Goal: Information Seeking & Learning: Find specific fact

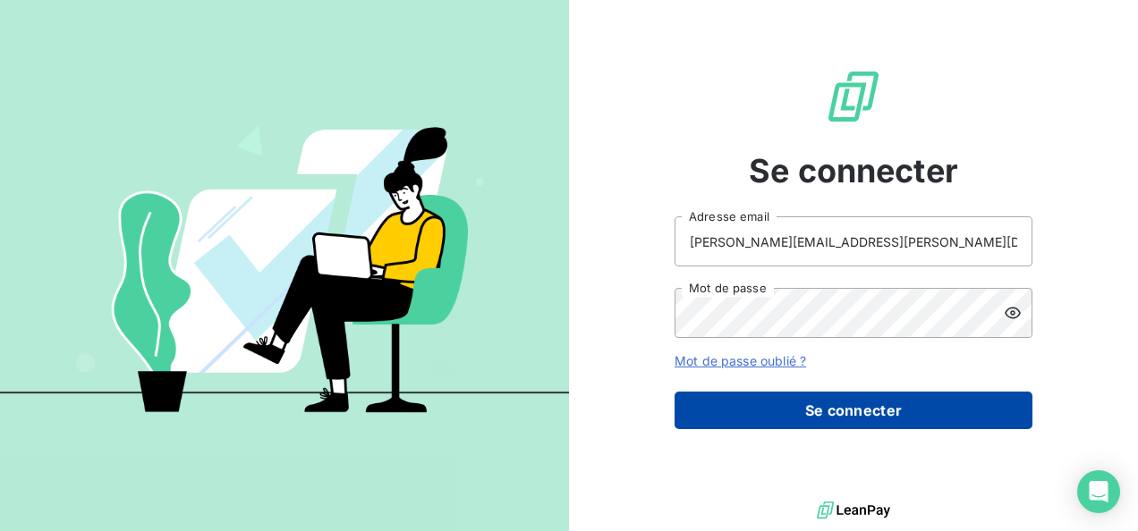
click at [823, 421] on button "Se connecter" at bounding box center [853, 411] width 358 height 38
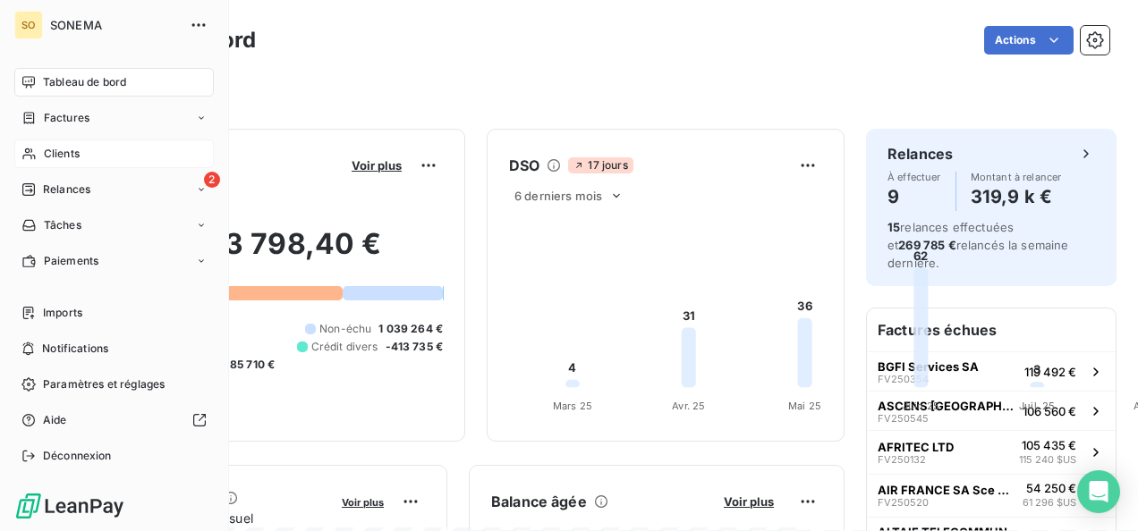
drag, startPoint x: 55, startPoint y: 145, endPoint x: 47, endPoint y: 148, distance: 9.6
click at [47, 148] on span "Clients" at bounding box center [62, 154] width 36 height 16
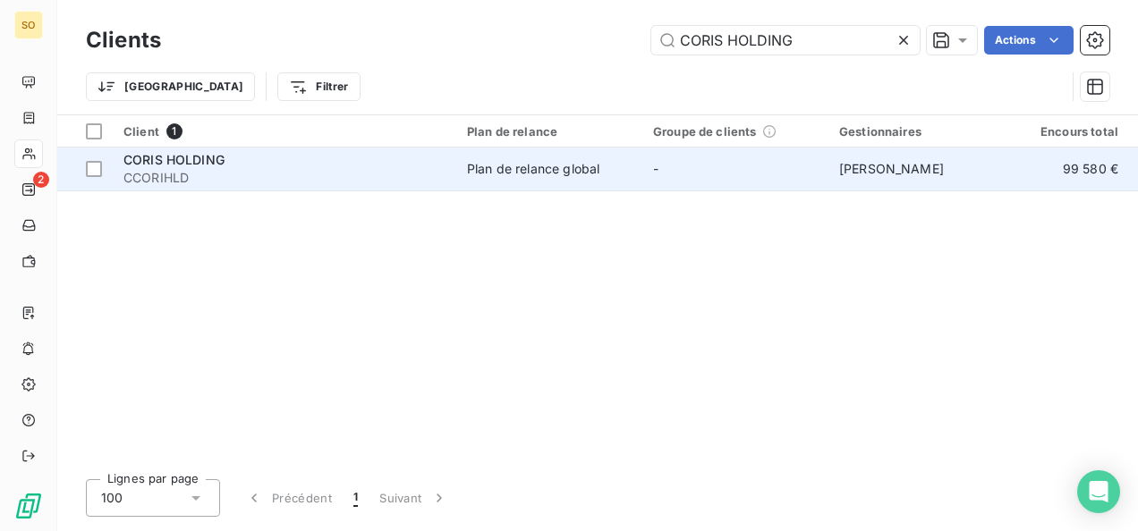
type input "CORIS HOLDING"
click at [225, 182] on span "CCORIHLD" at bounding box center [284, 178] width 322 height 18
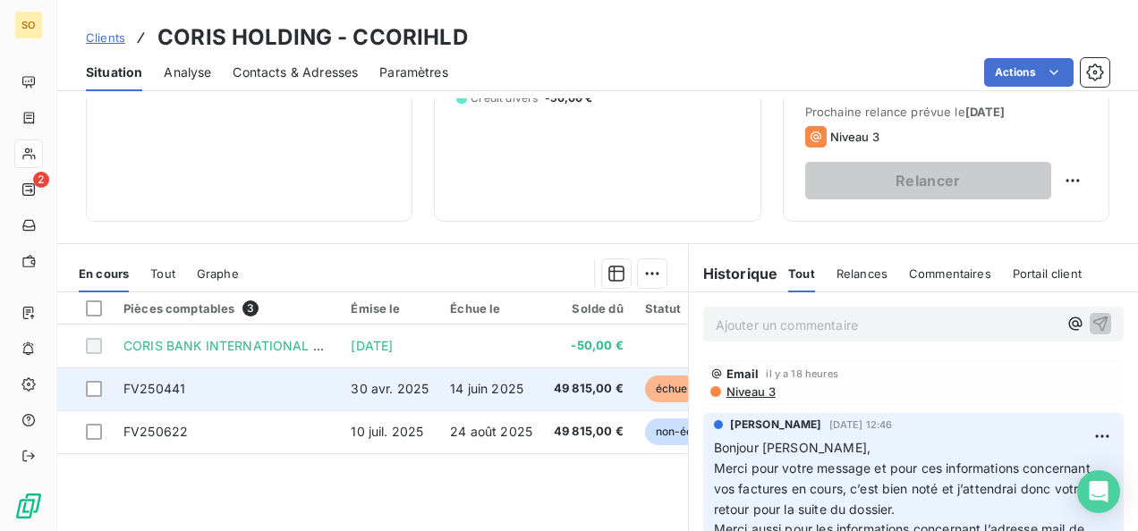
scroll to position [358, 0]
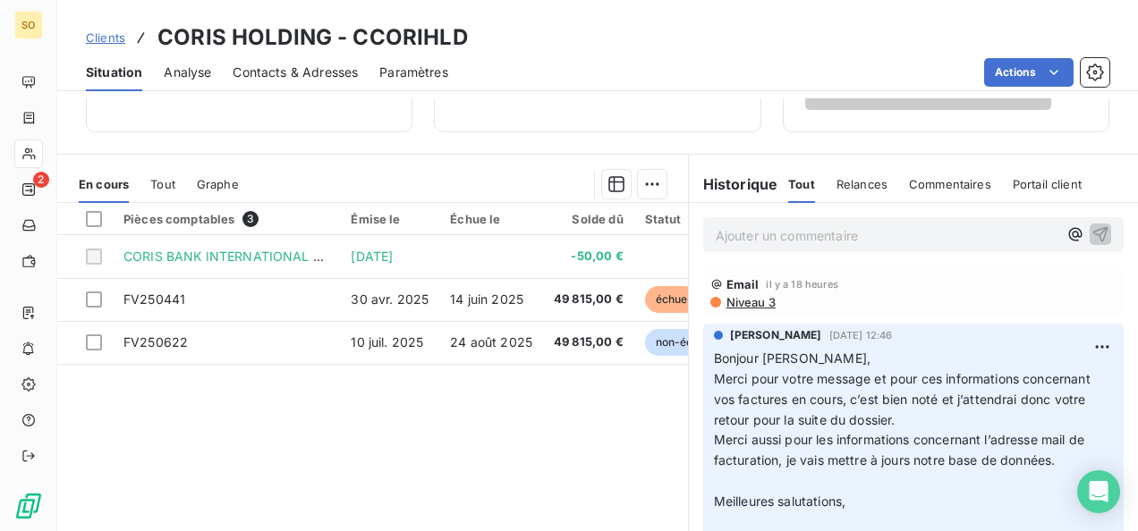
click at [758, 229] on p "Ajouter un commentaire ﻿" at bounding box center [886, 235] width 342 height 22
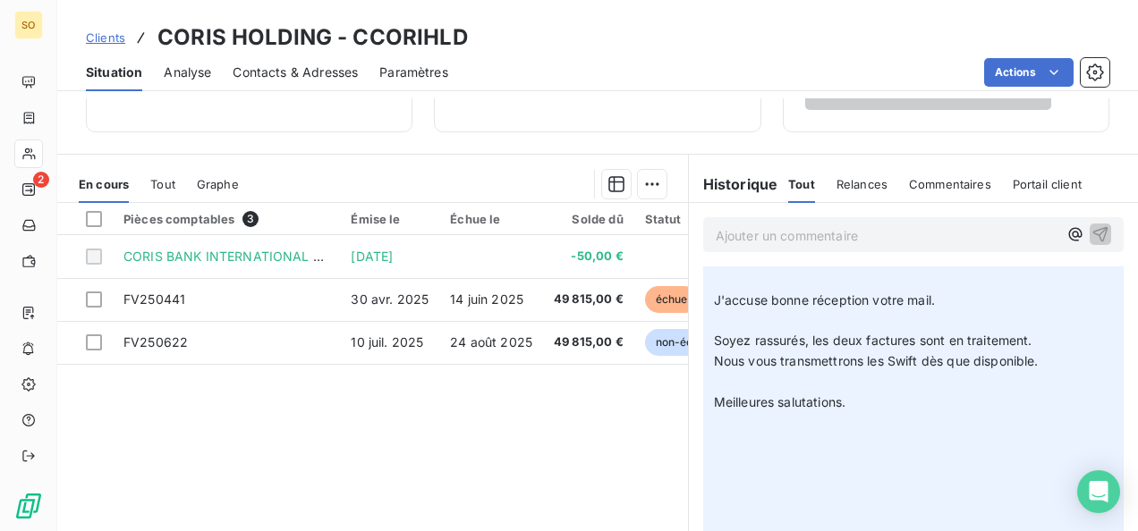
scroll to position [0, 0]
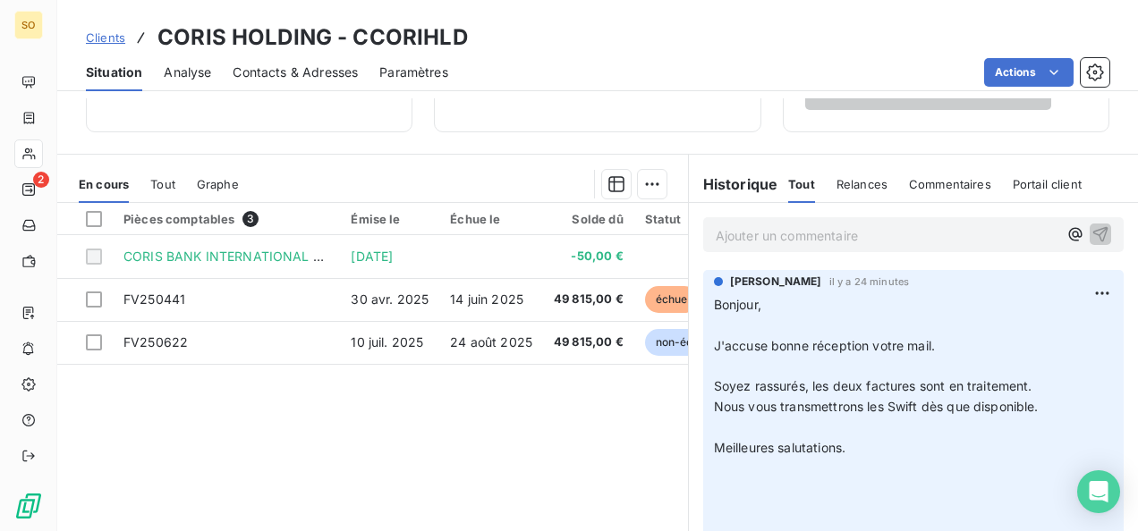
click at [758, 233] on p "Ajouter un commentaire ﻿" at bounding box center [886, 235] width 342 height 22
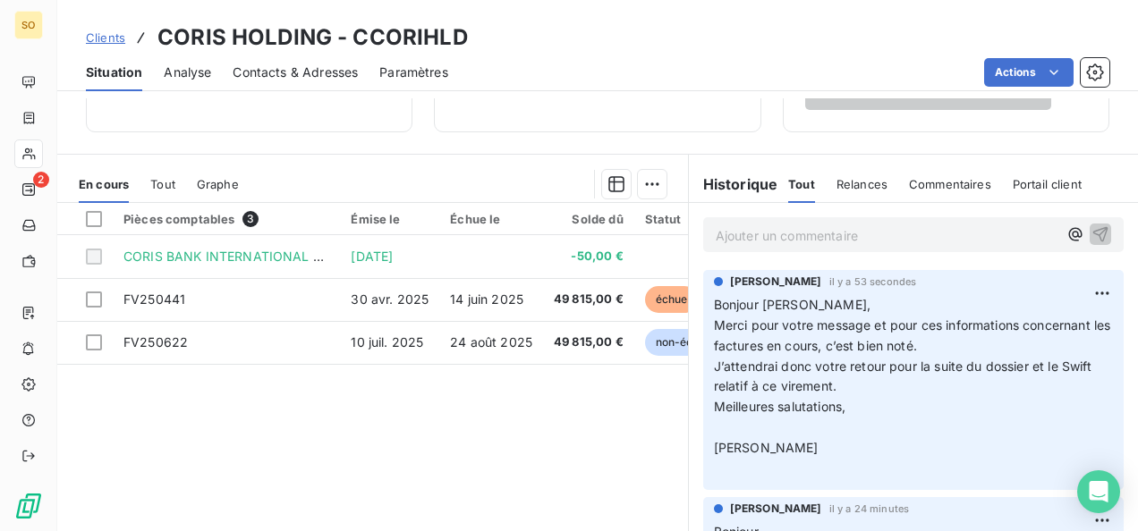
click at [118, 41] on span "Clients" at bounding box center [105, 37] width 39 height 14
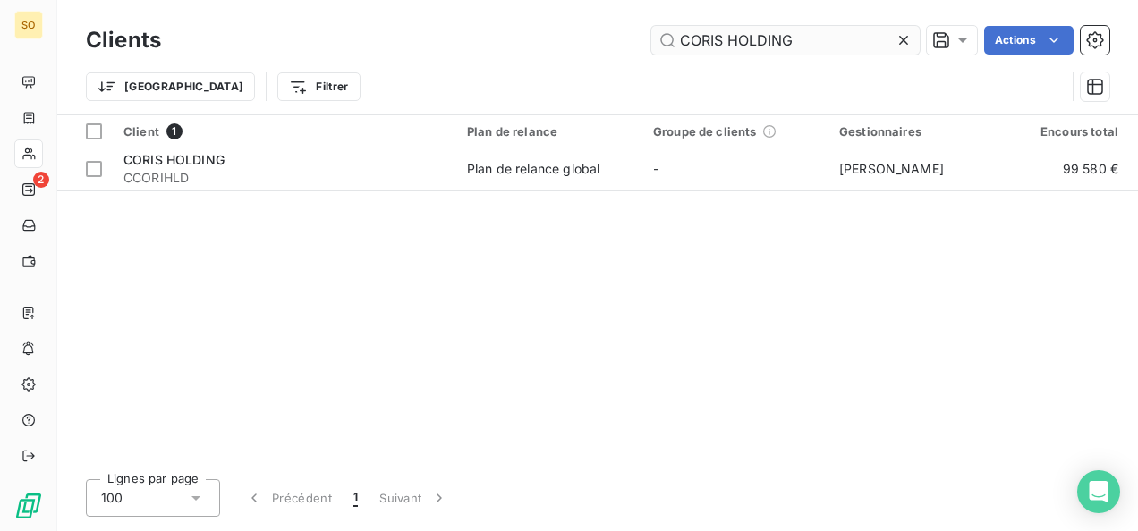
drag, startPoint x: 794, startPoint y: 38, endPoint x: 662, endPoint y: 38, distance: 132.4
click at [662, 38] on input "CORIS HOLDING" at bounding box center [785, 40] width 268 height 29
type input "REPUBLIC BANK [GEOGRAPHIC_DATA]"
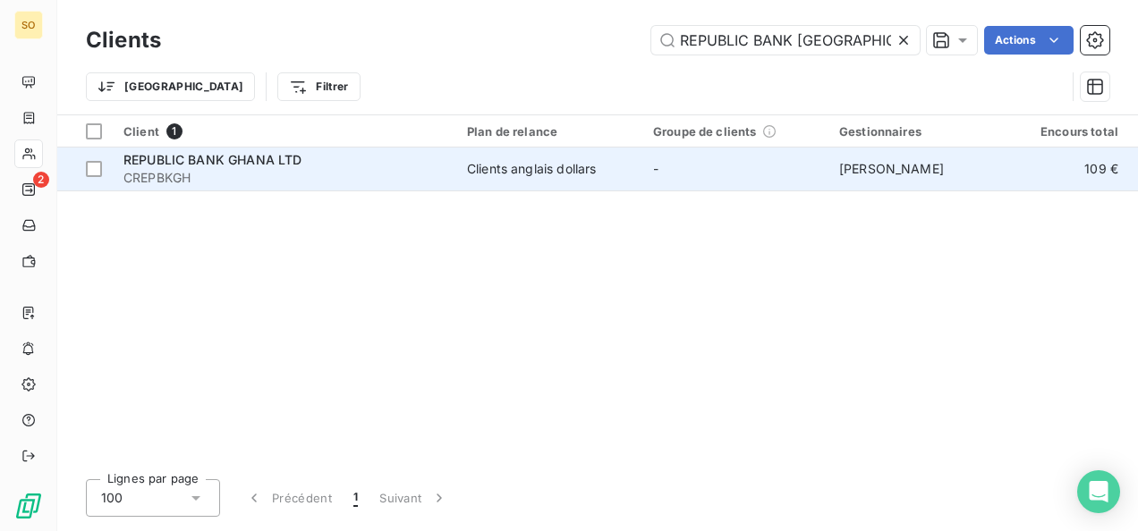
click at [181, 178] on span "CREPBKGH" at bounding box center [284, 178] width 322 height 18
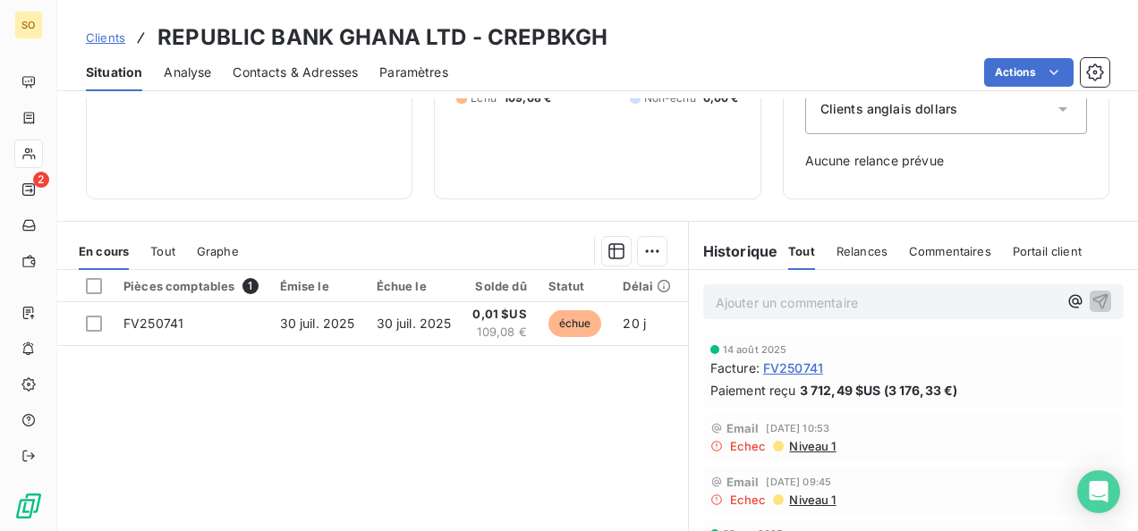
scroll to position [268, 0]
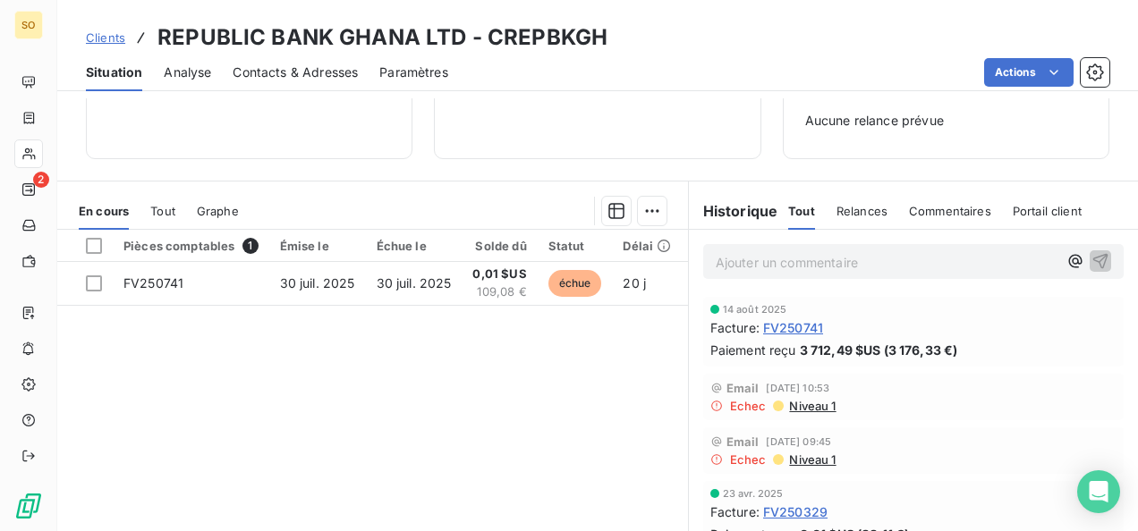
click at [728, 258] on p "Ajouter un commentaire ﻿" at bounding box center [886, 262] width 342 height 22
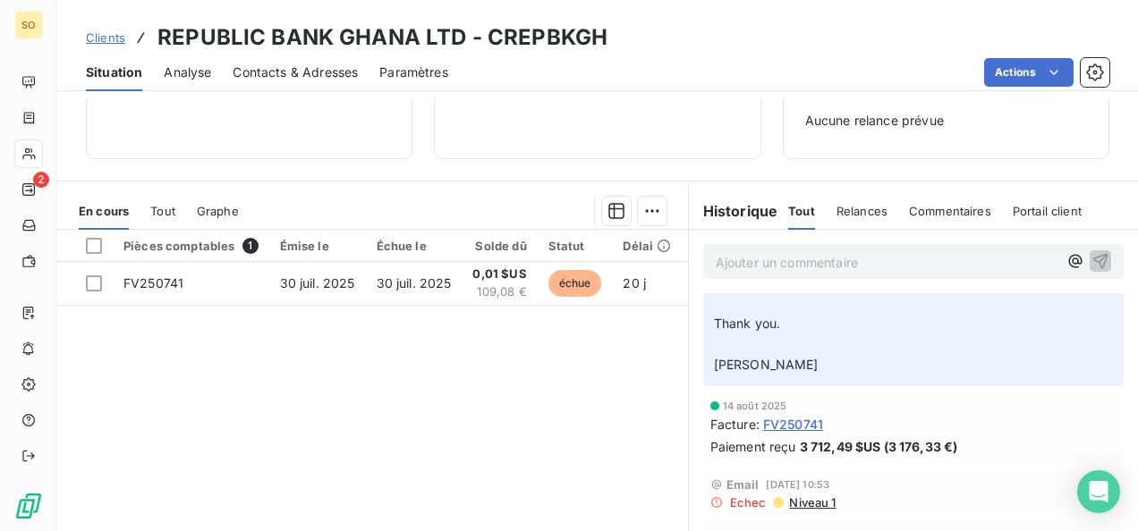
scroll to position [179, 0]
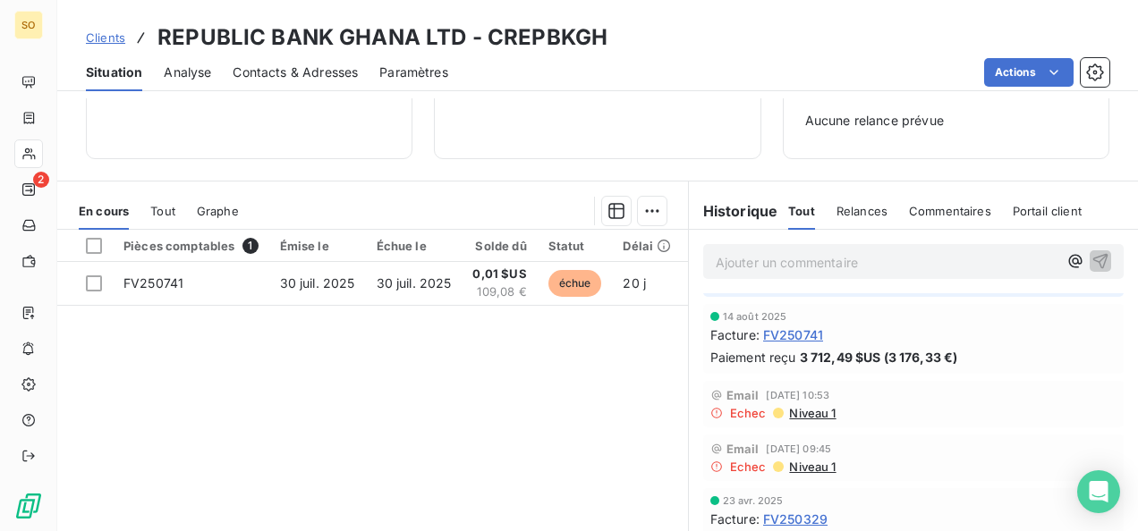
click at [743, 260] on p "Ajouter un commentaire ﻿" at bounding box center [886, 262] width 342 height 22
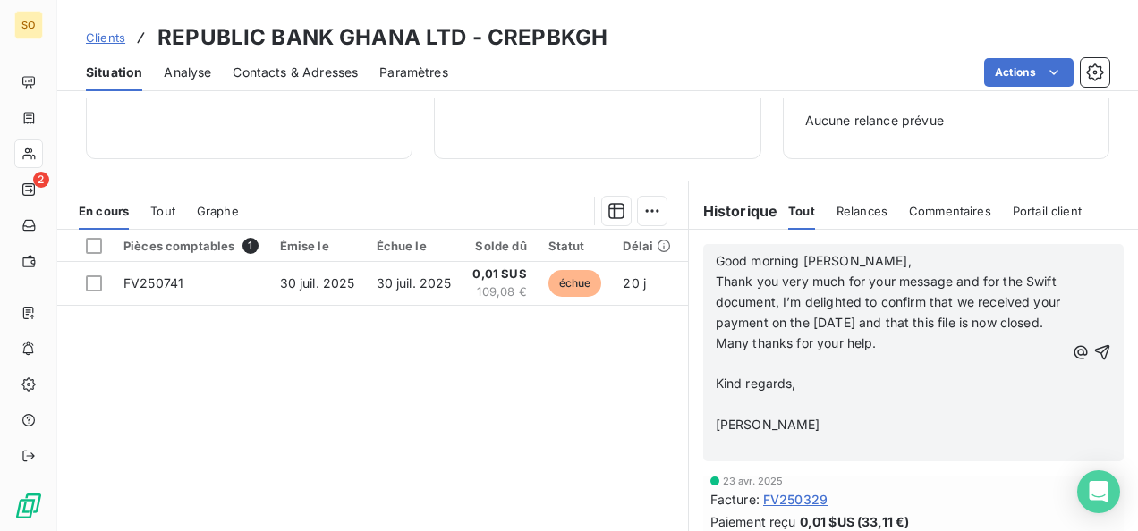
scroll to position [0, 0]
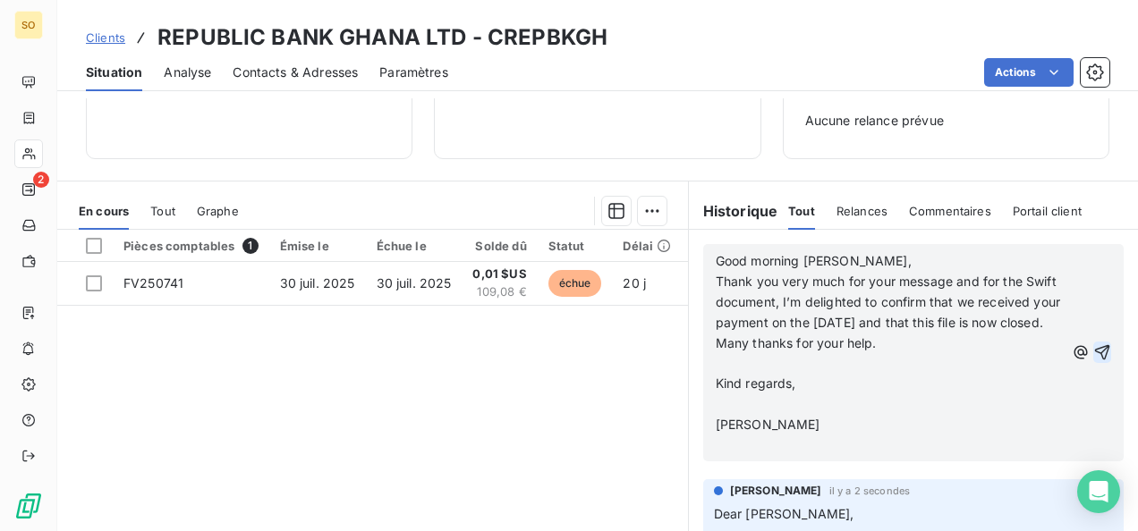
click at [1093, 361] on icon "button" at bounding box center [1102, 352] width 18 height 18
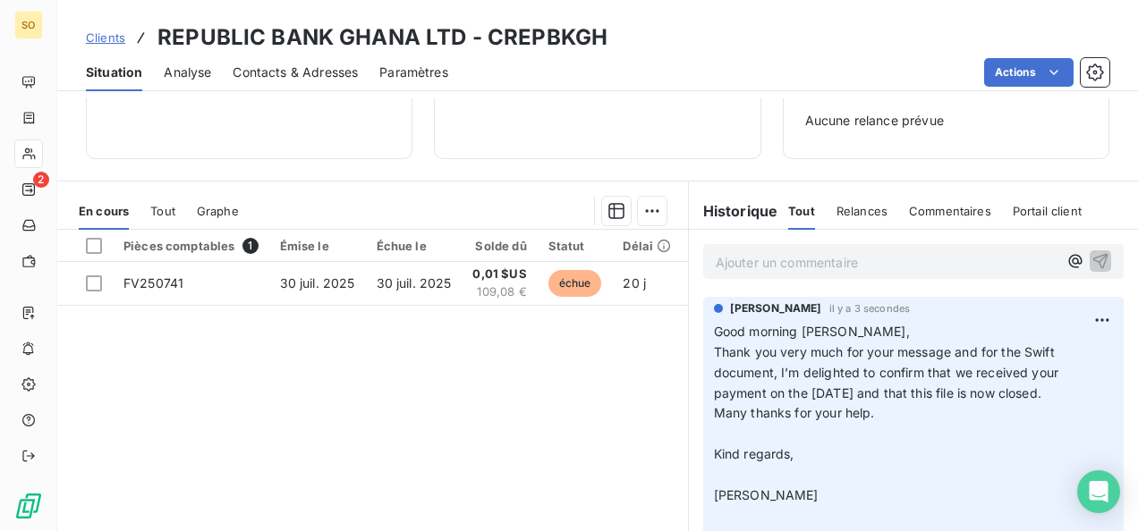
click at [117, 38] on span "Clients" at bounding box center [105, 37] width 39 height 14
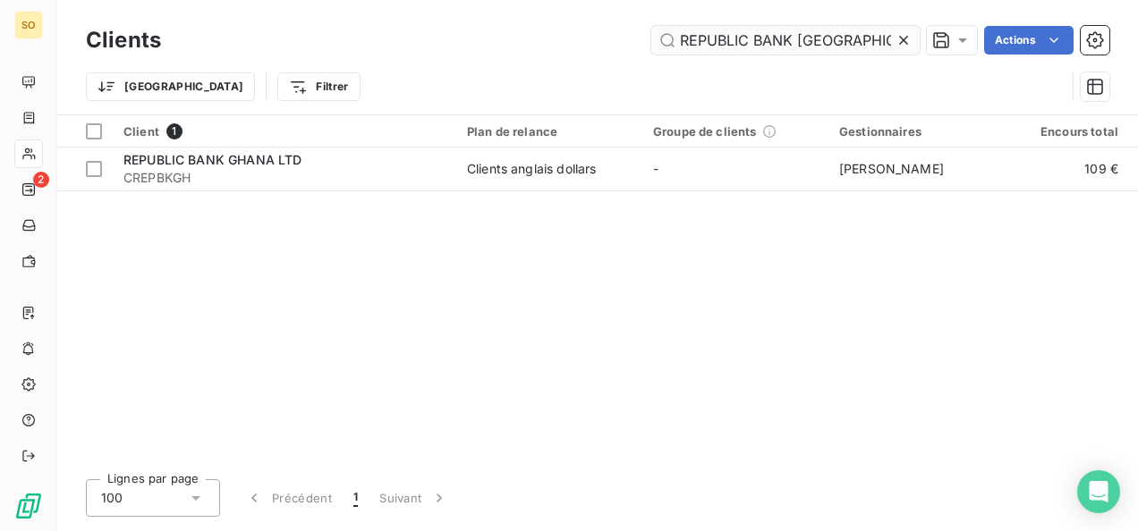
drag, startPoint x: 834, startPoint y: 50, endPoint x: 782, endPoint y: 51, distance: 51.9
click at [782, 51] on input "REPUBLIC BANK [GEOGRAPHIC_DATA]" at bounding box center [785, 40] width 268 height 29
type input "K GHANAREPUBLIC BAN"
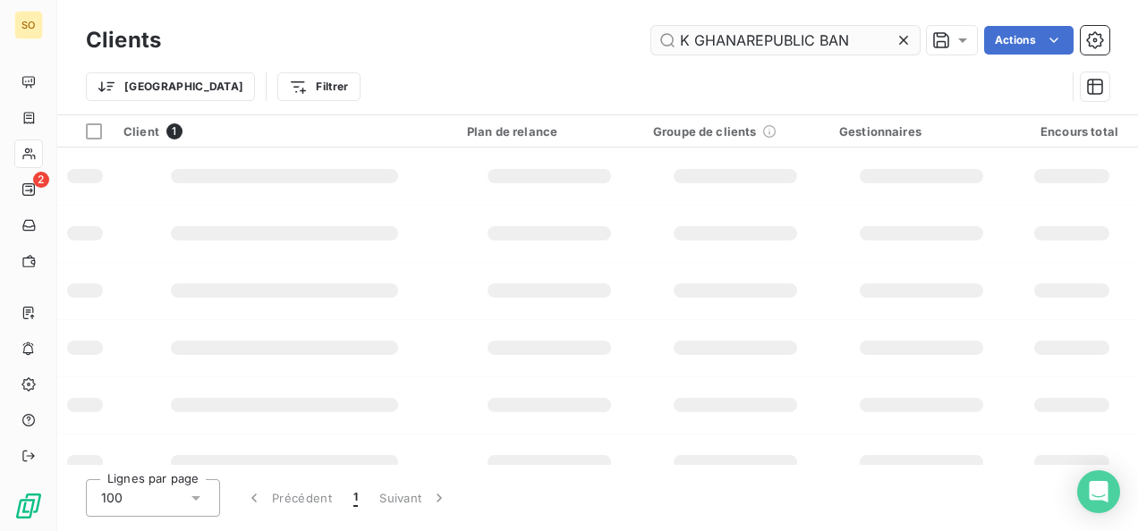
click at [839, 41] on input "K GHANAREPUBLIC BAN" at bounding box center [785, 40] width 268 height 29
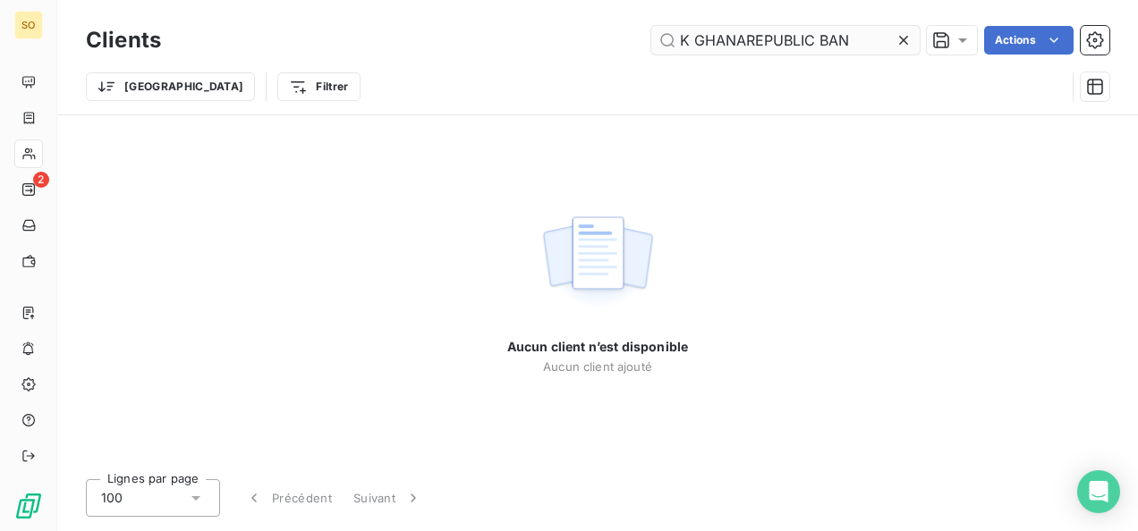
drag, startPoint x: 853, startPoint y: 41, endPoint x: 682, endPoint y: 44, distance: 171.7
click at [682, 44] on input "K GHANAREPUBLIC BAN" at bounding box center [785, 40] width 268 height 29
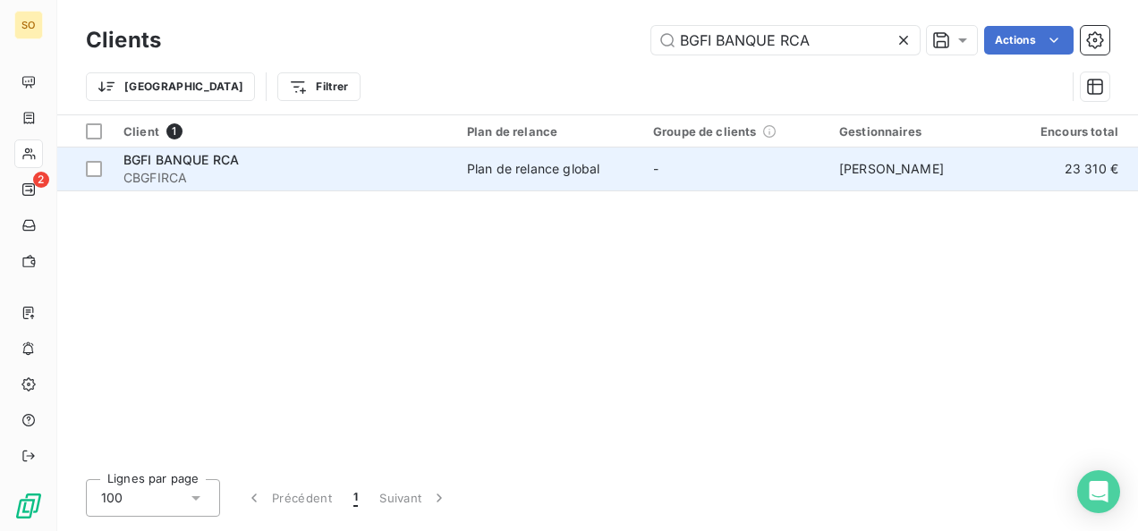
type input "BGFI BANQUE RCA"
click at [218, 179] on span "CBGFIRCA" at bounding box center [284, 178] width 322 height 18
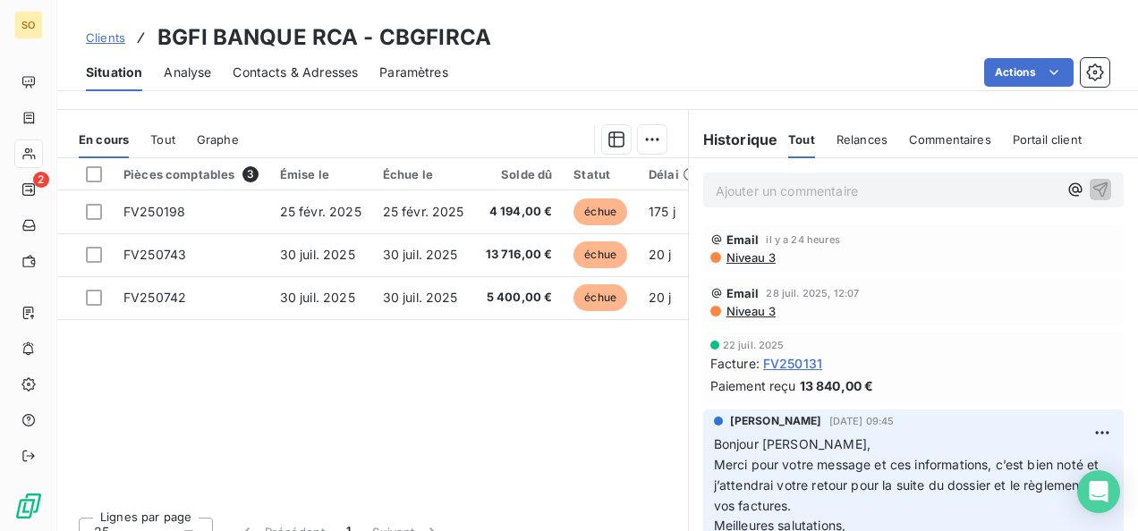
scroll to position [426, 0]
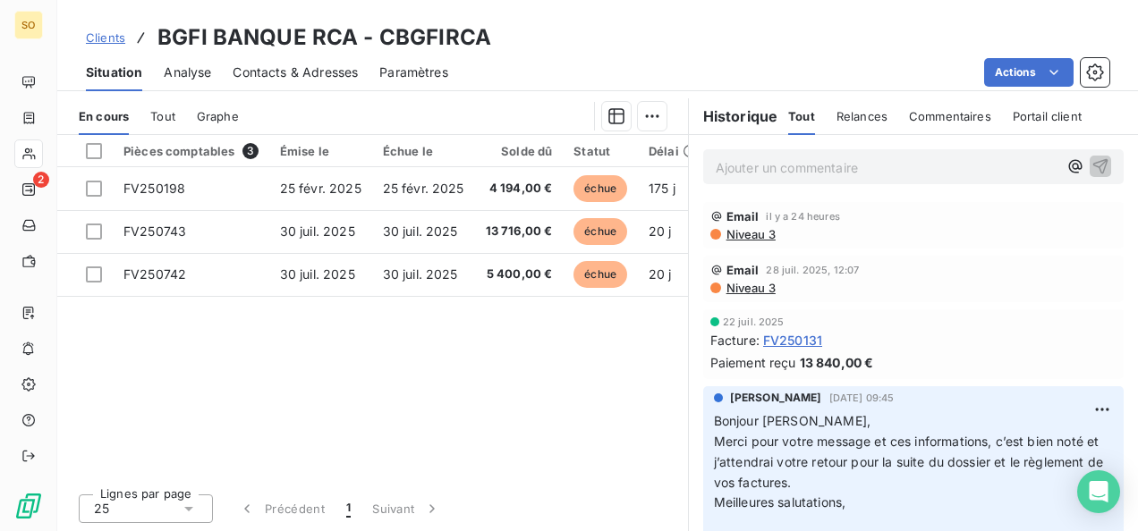
click at [732, 157] on p "Ajouter un commentaire ﻿" at bounding box center [886, 168] width 342 height 22
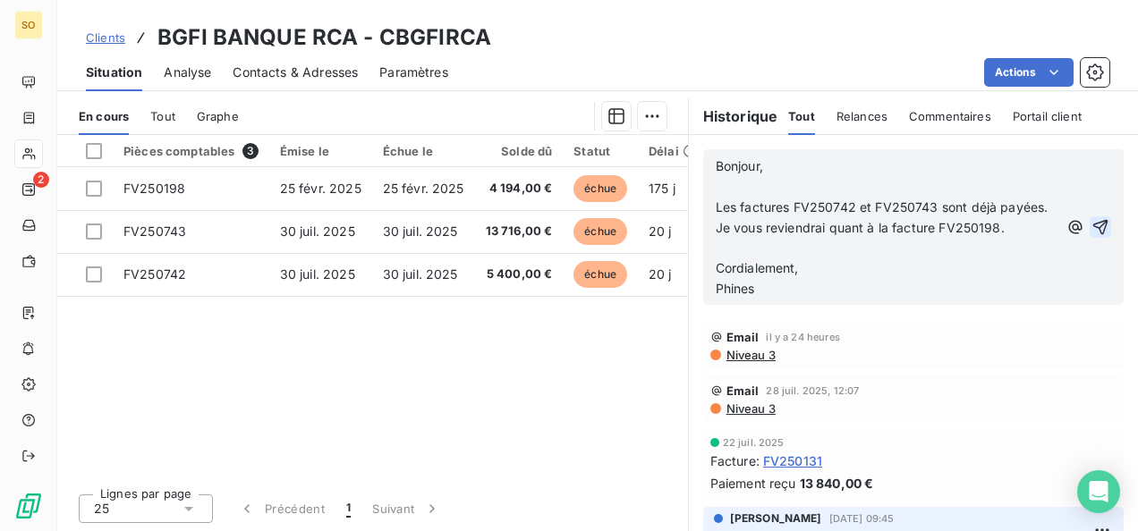
click at [1093, 229] on icon "button" at bounding box center [1100, 227] width 15 height 15
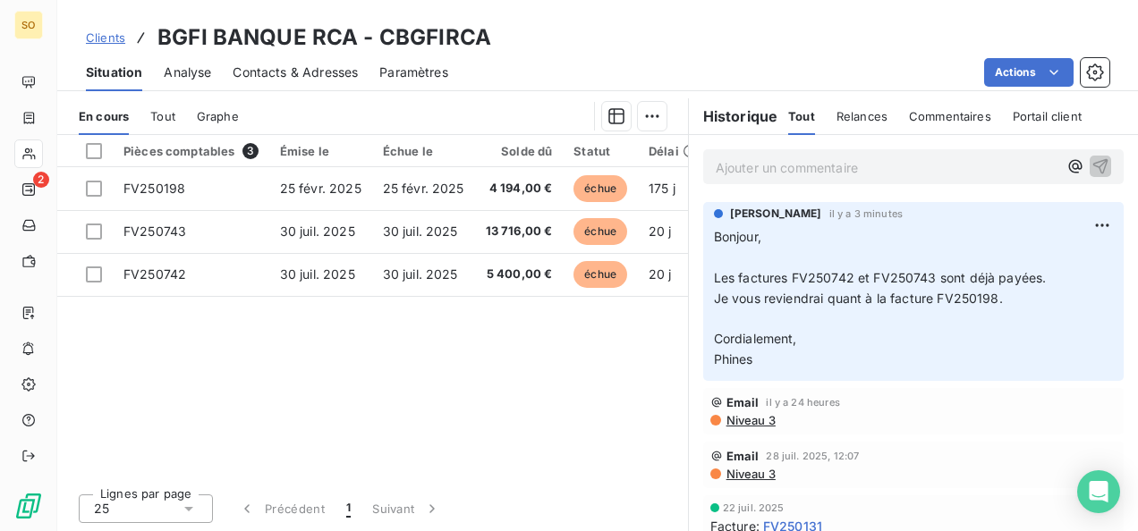
click at [816, 171] on p "Ajouter un commentaire ﻿" at bounding box center [886, 168] width 342 height 22
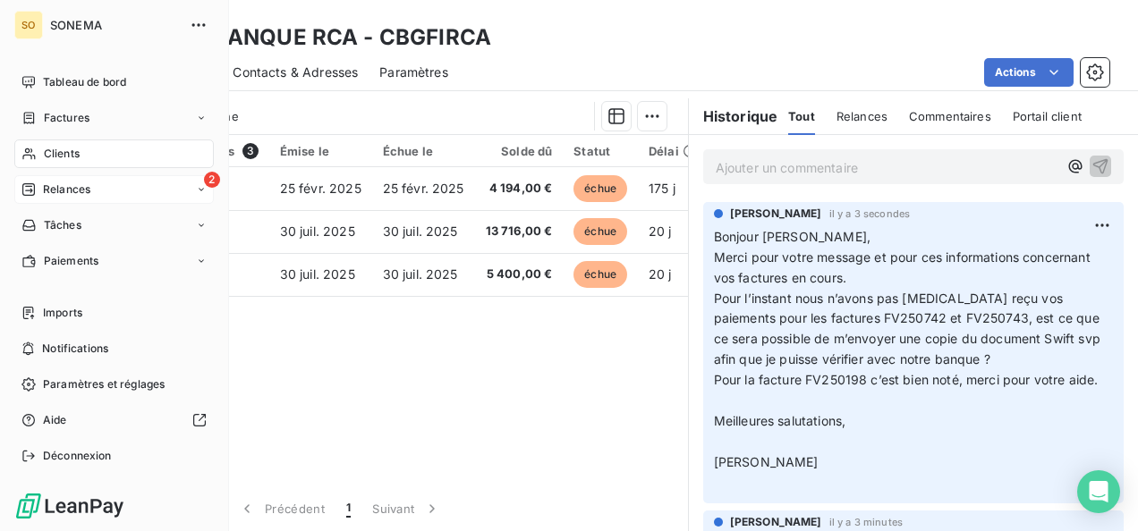
click at [34, 181] on div "2 Relances" at bounding box center [113, 189] width 199 height 29
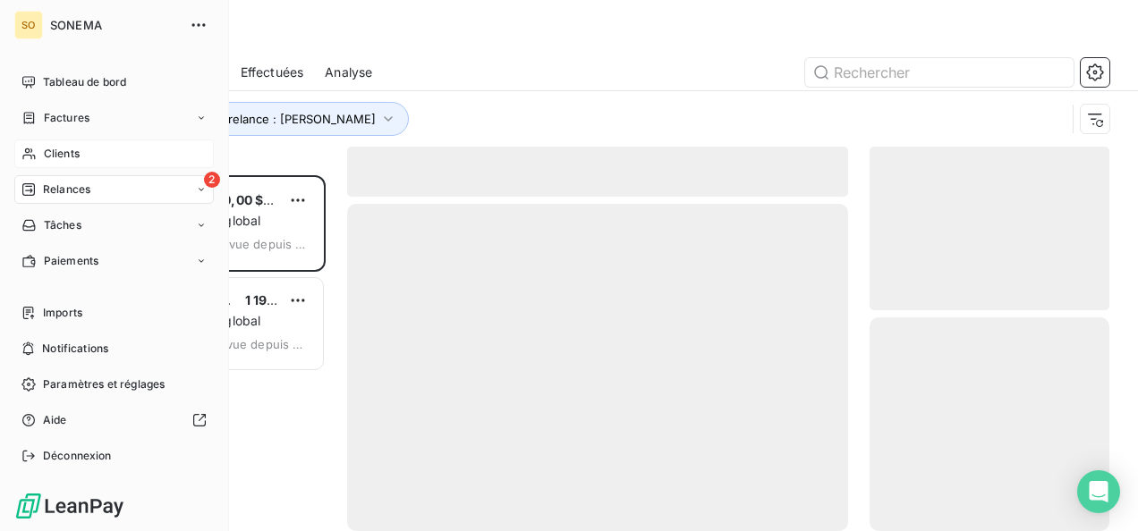
scroll to position [342, 225]
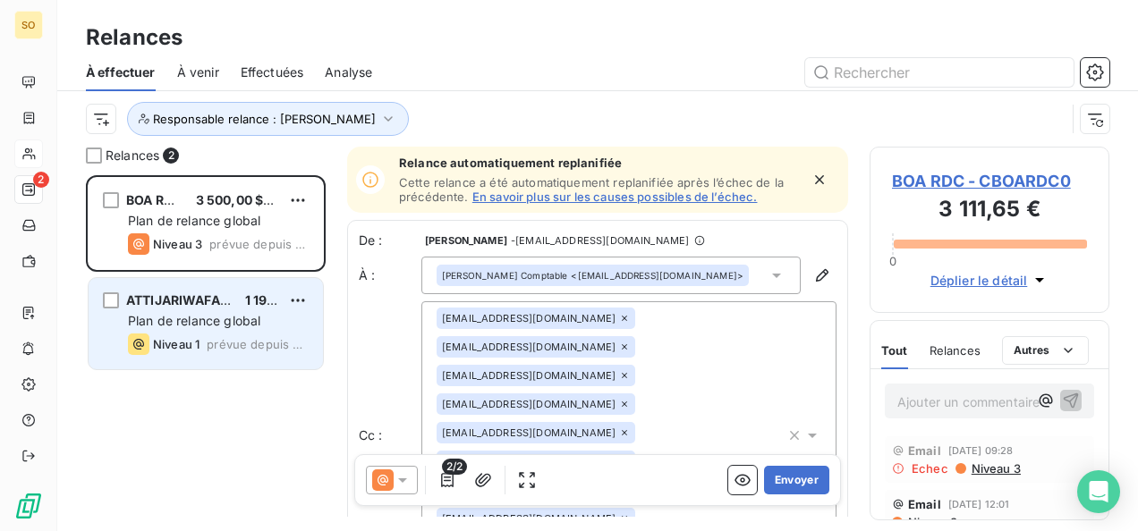
click at [236, 327] on div "Plan de relance global" at bounding box center [218, 321] width 181 height 18
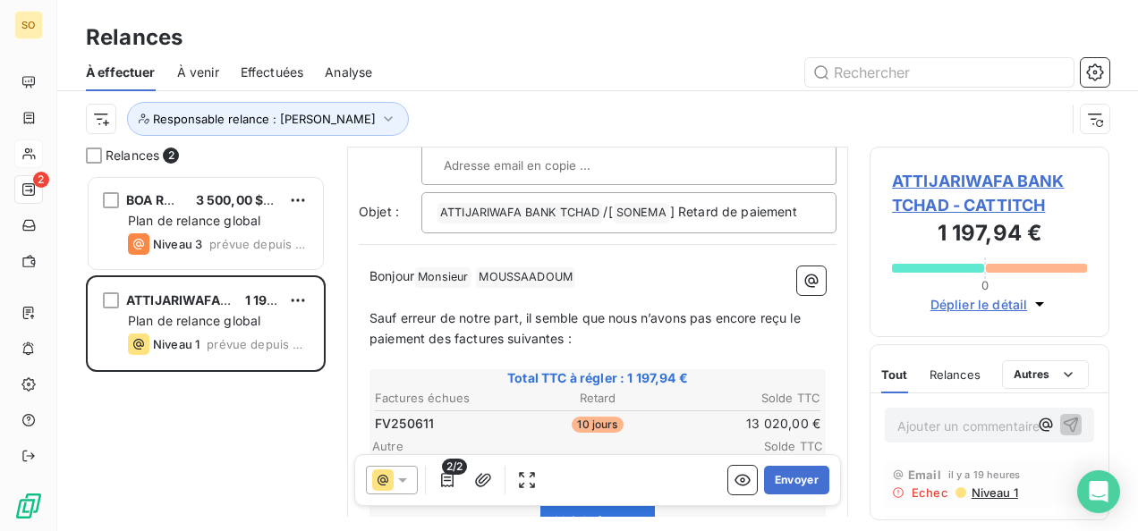
scroll to position [360, 0]
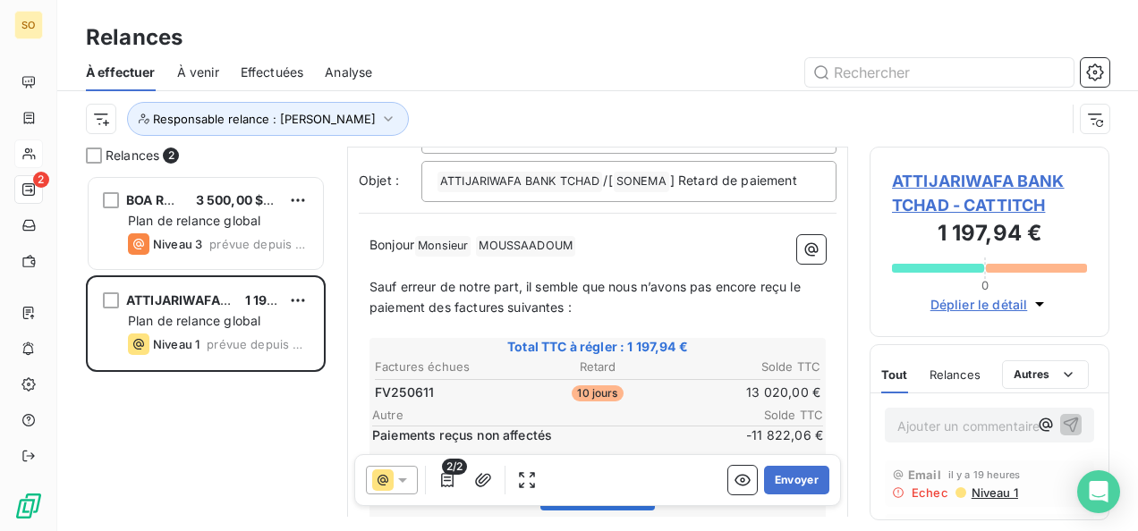
click at [603, 241] on p "Bonjour Monsieur ﻿ MOUSSAADOUM ﻿ ﻿" at bounding box center [597, 245] width 456 height 21
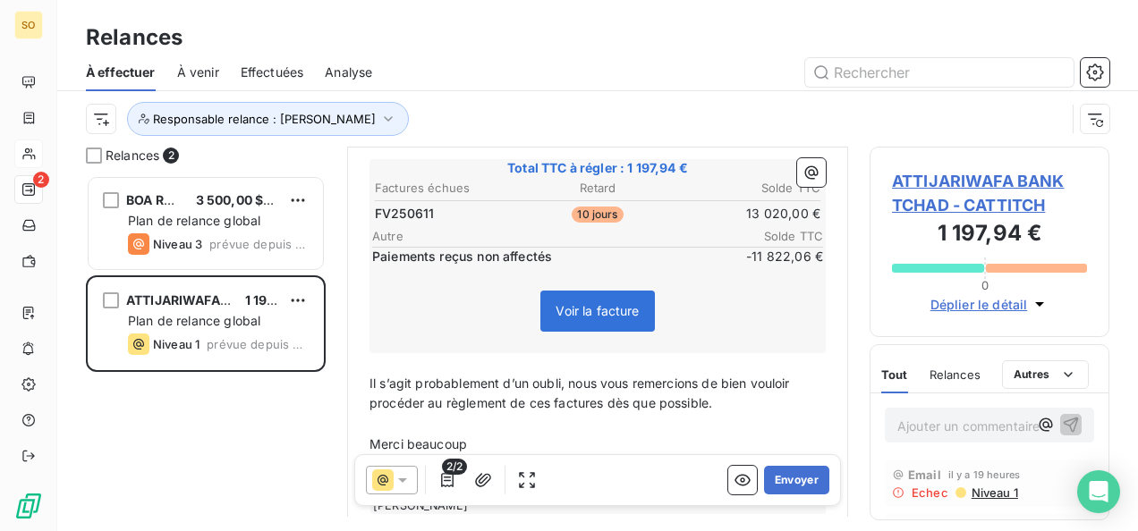
scroll to position [669, 0]
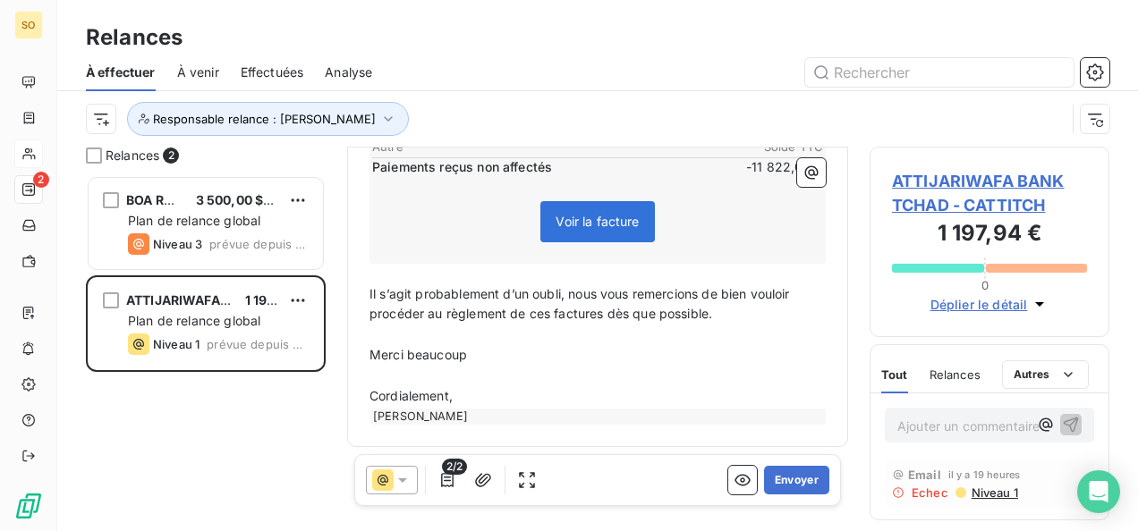
click at [494, 391] on p "Cordialement," at bounding box center [597, 396] width 456 height 21
click at [776, 481] on button "Envoyer" at bounding box center [796, 480] width 65 height 29
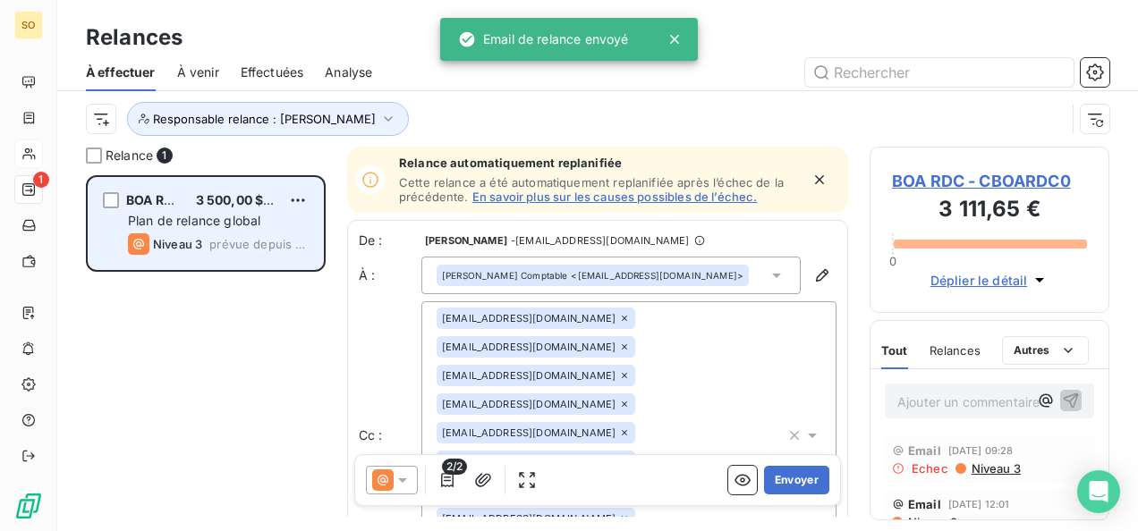
click at [231, 247] on span "prévue depuis 273 jours" at bounding box center [258, 244] width 99 height 14
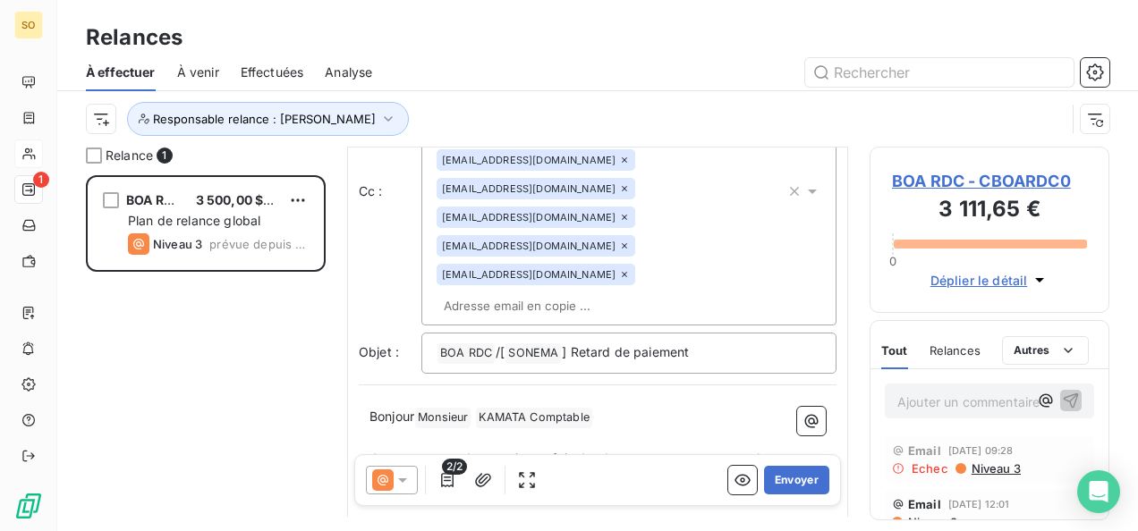
scroll to position [268, 0]
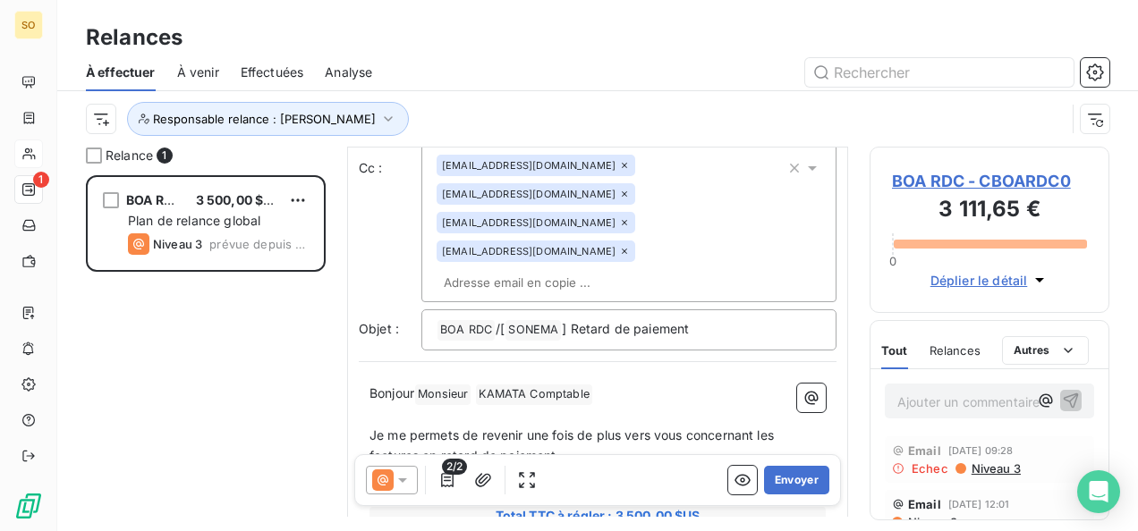
click at [1002, 469] on span "Niveau 3" at bounding box center [994, 468] width 51 height 14
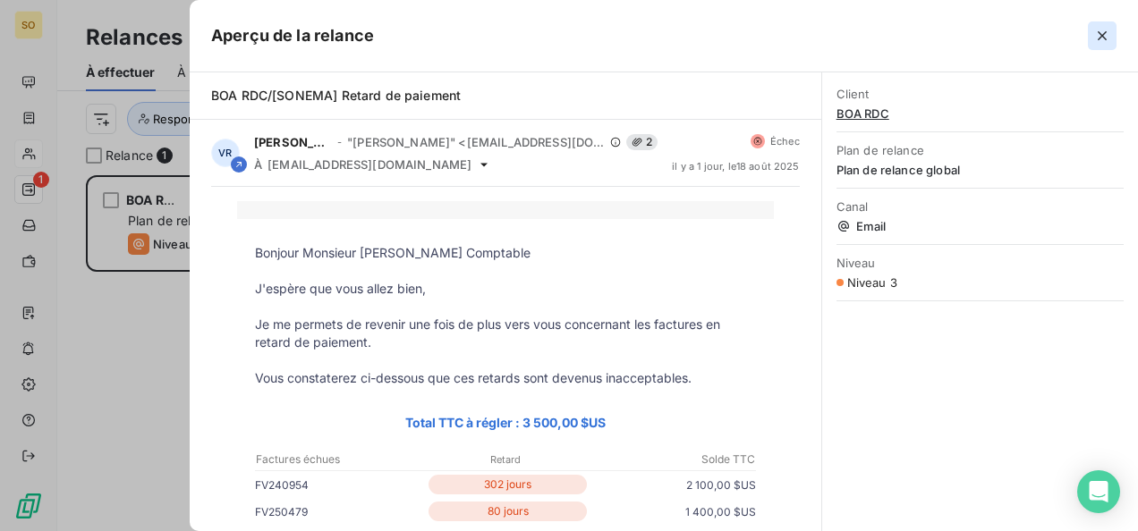
click at [1100, 29] on icon "button" at bounding box center [1102, 36] width 18 height 18
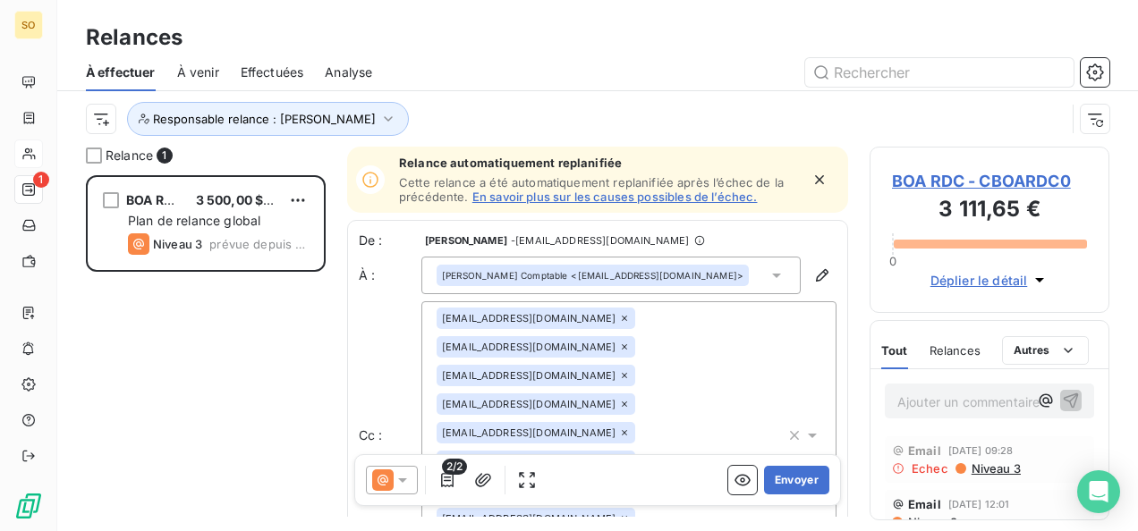
scroll to position [0, 0]
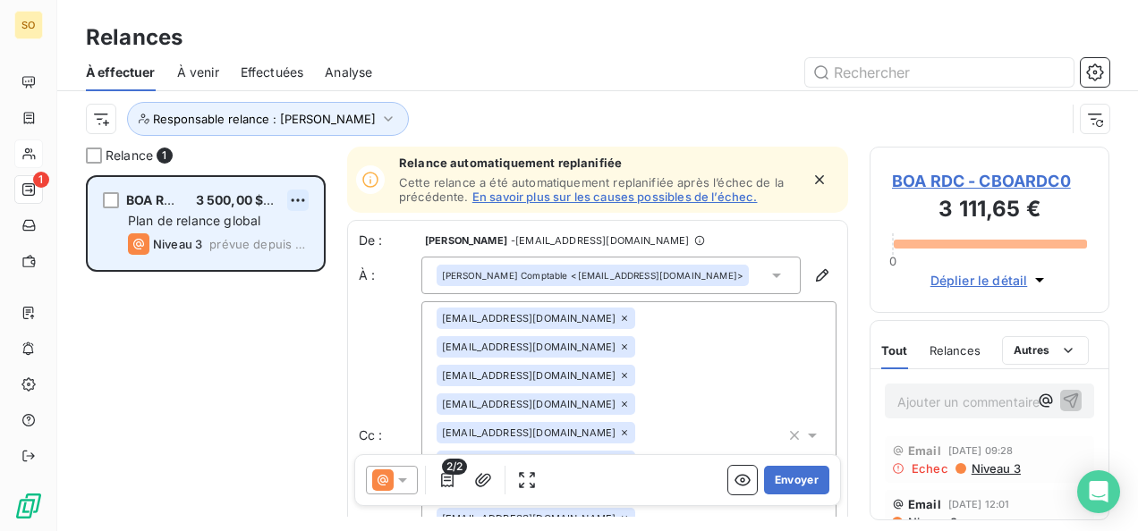
click at [299, 193] on html "SO 1 Relances À effectuer À venir Effectuées Analyse Responsable relance : Vick…" at bounding box center [569, 265] width 1138 height 531
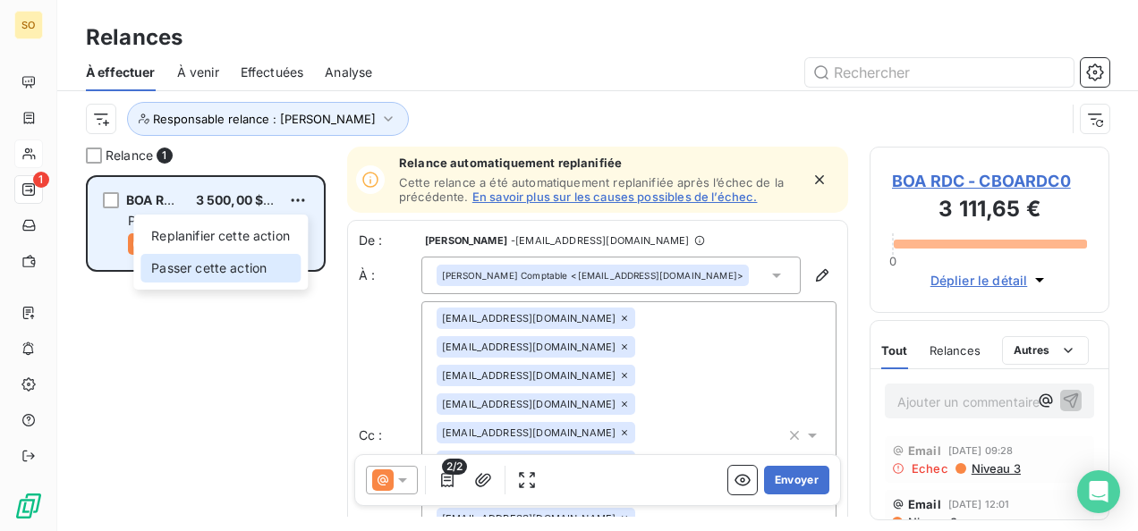
click at [220, 275] on div "Passer cette action" at bounding box center [220, 268] width 160 height 29
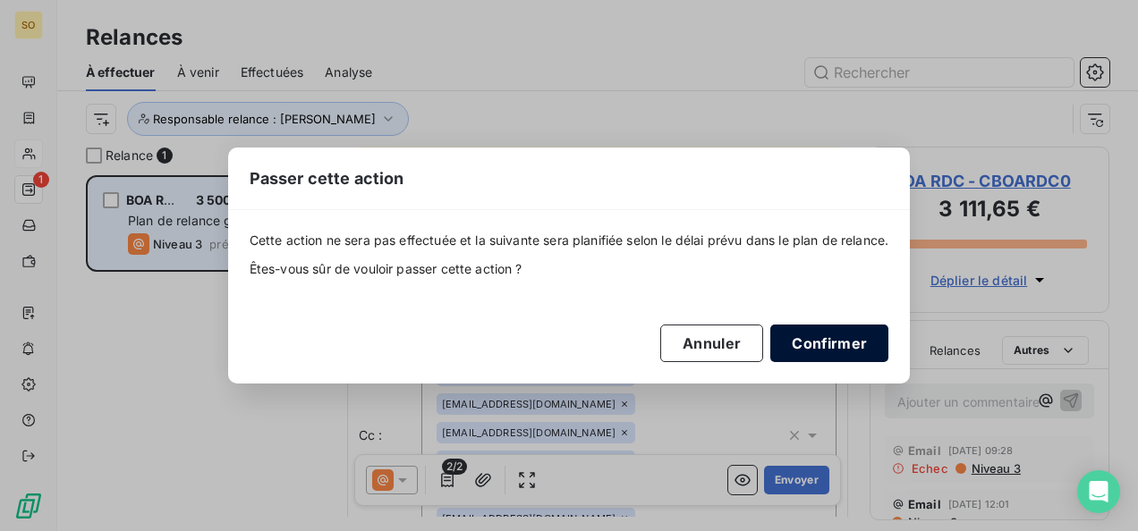
click at [799, 328] on button "Confirmer" at bounding box center [829, 344] width 118 height 38
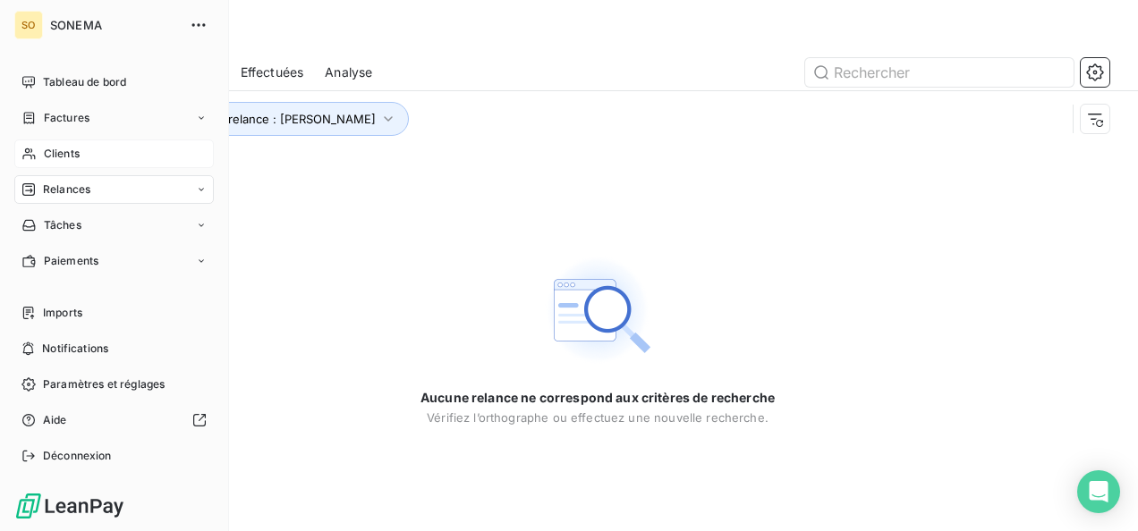
click at [48, 148] on span "Clients" at bounding box center [62, 154] width 36 height 16
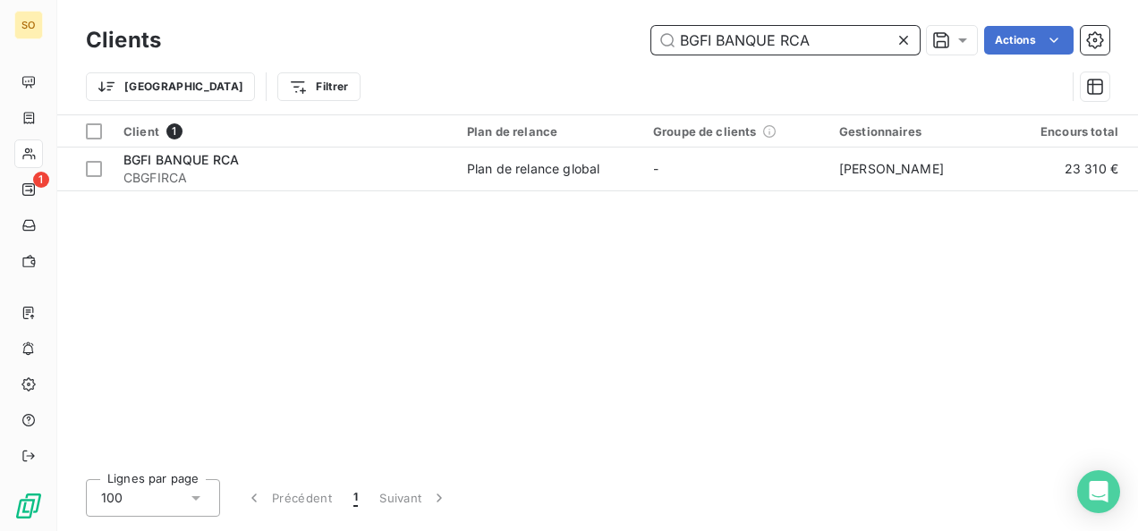
drag, startPoint x: 810, startPoint y: 38, endPoint x: 649, endPoint y: 27, distance: 161.3
click at [649, 27] on div "BGFI BANQUE RCA Actions" at bounding box center [645, 40] width 927 height 29
paste input "ALTAIF TELECOMMUNICATION"
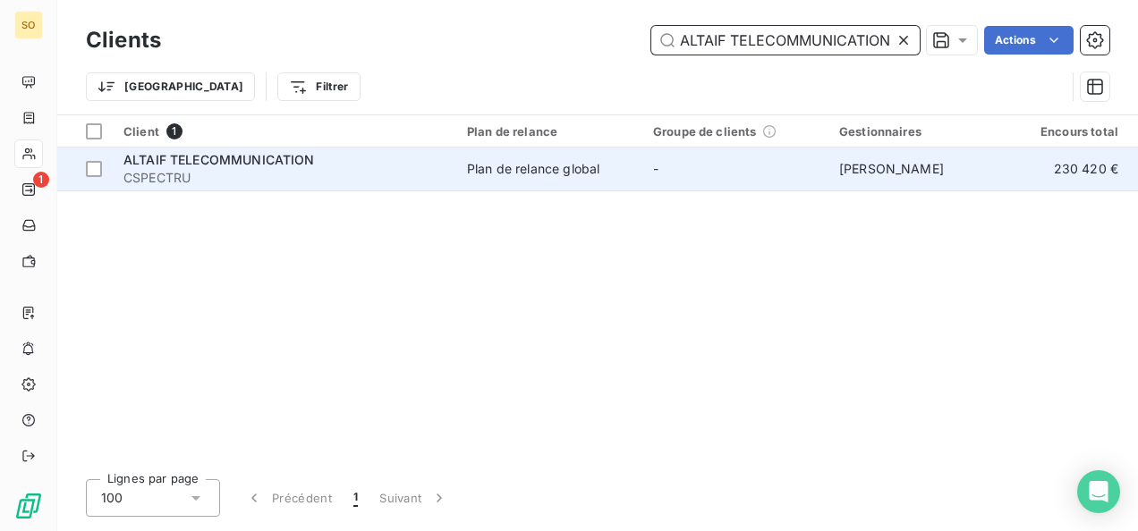
type input "ALTAIF TELECOMMUNICATION"
click at [399, 171] on span "CSPECTRU" at bounding box center [284, 178] width 322 height 18
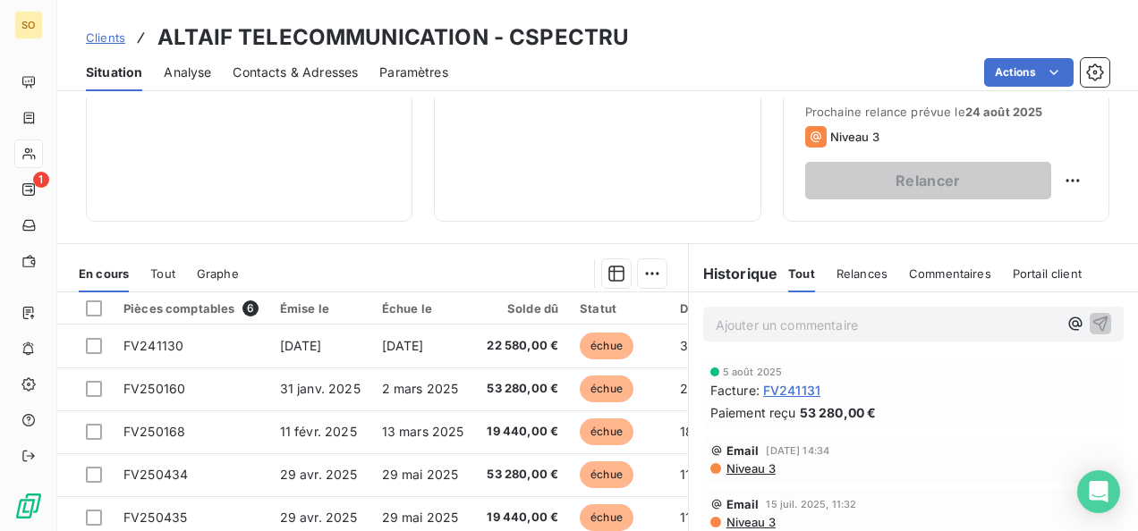
scroll to position [358, 0]
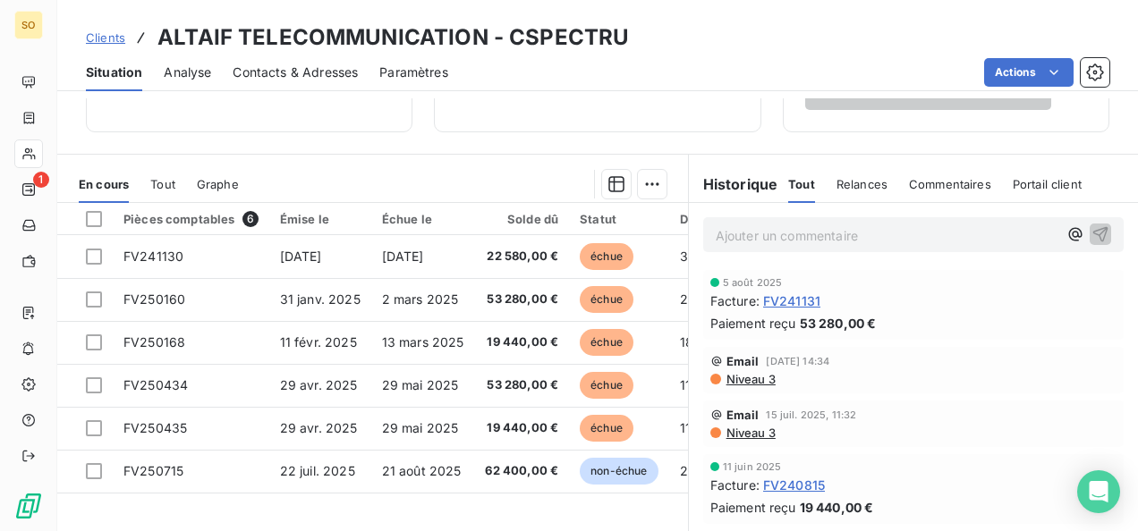
click at [121, 38] on span "Clients" at bounding box center [105, 37] width 39 height 14
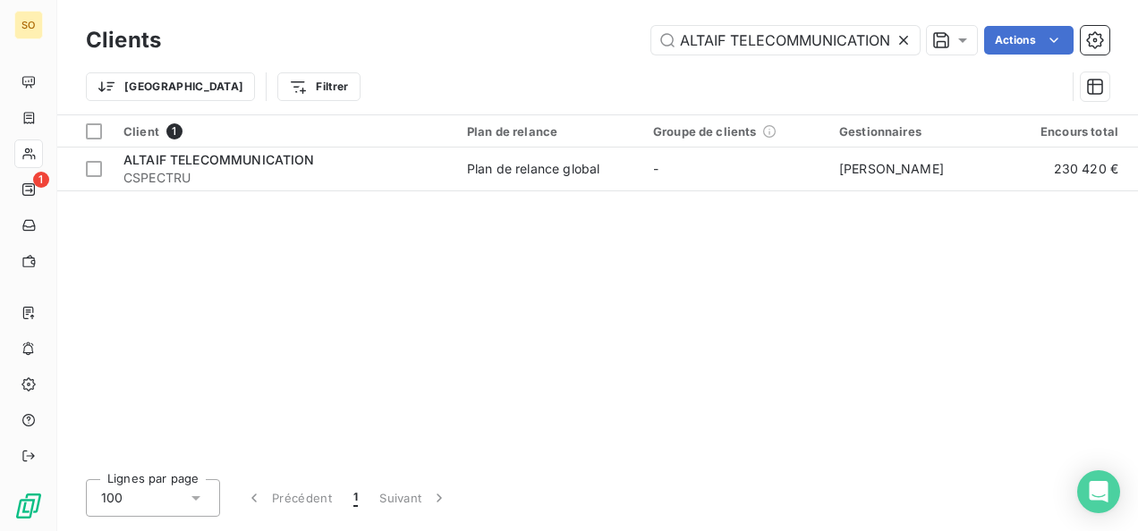
click at [898, 47] on icon at bounding box center [903, 40] width 18 height 18
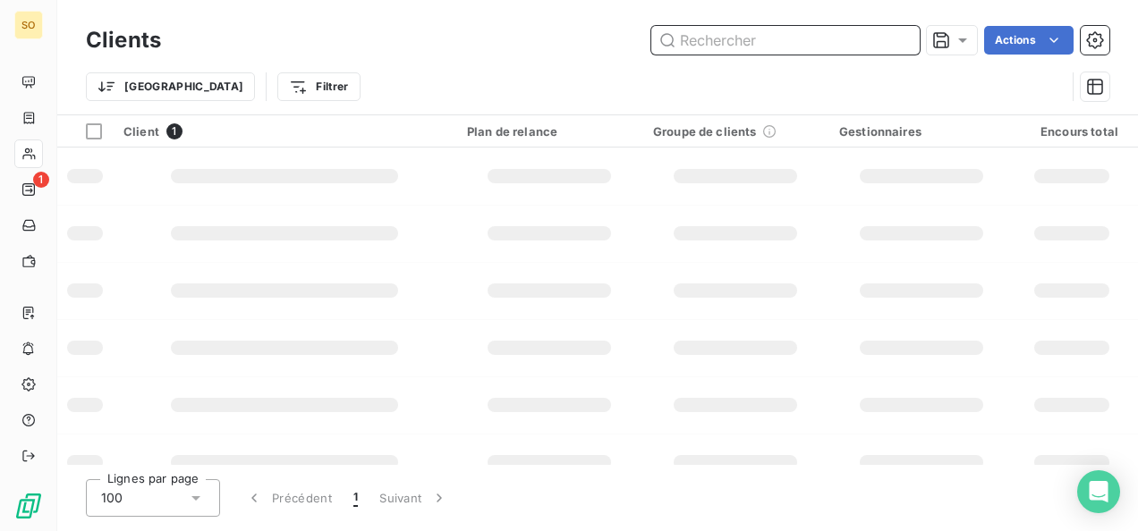
paste input "ATLANTIC BUSINESS INTERNATIONAL"
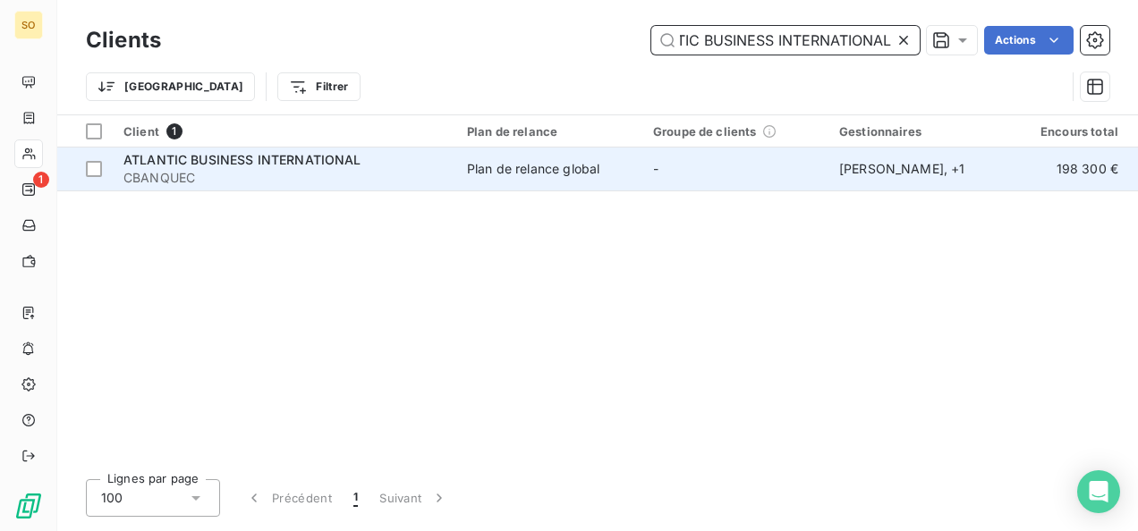
type input "ATLANTIC BUSINESS INTERNATIONAL"
click at [268, 182] on span "CBANQUEC" at bounding box center [284, 178] width 322 height 18
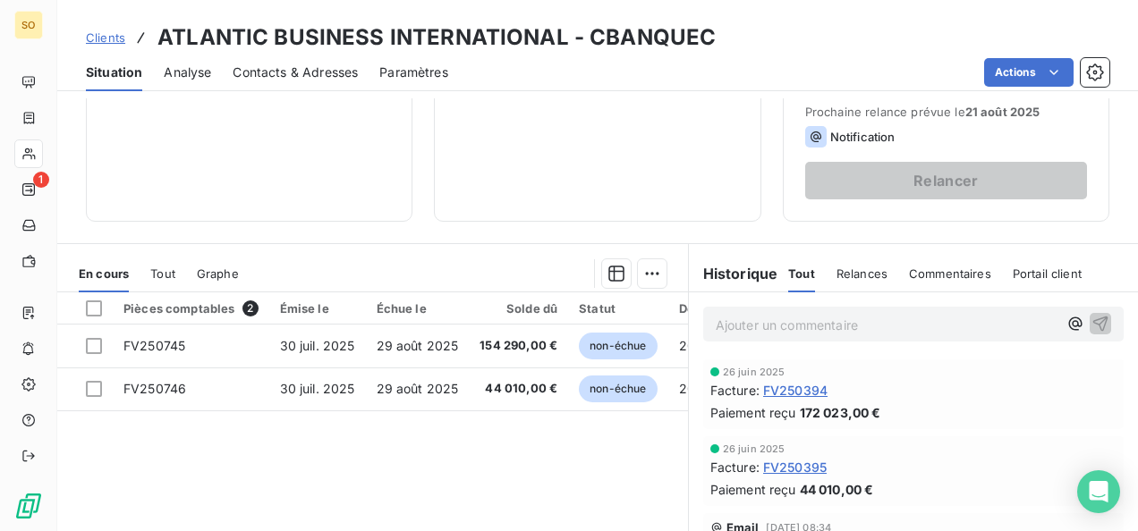
scroll to position [89, 0]
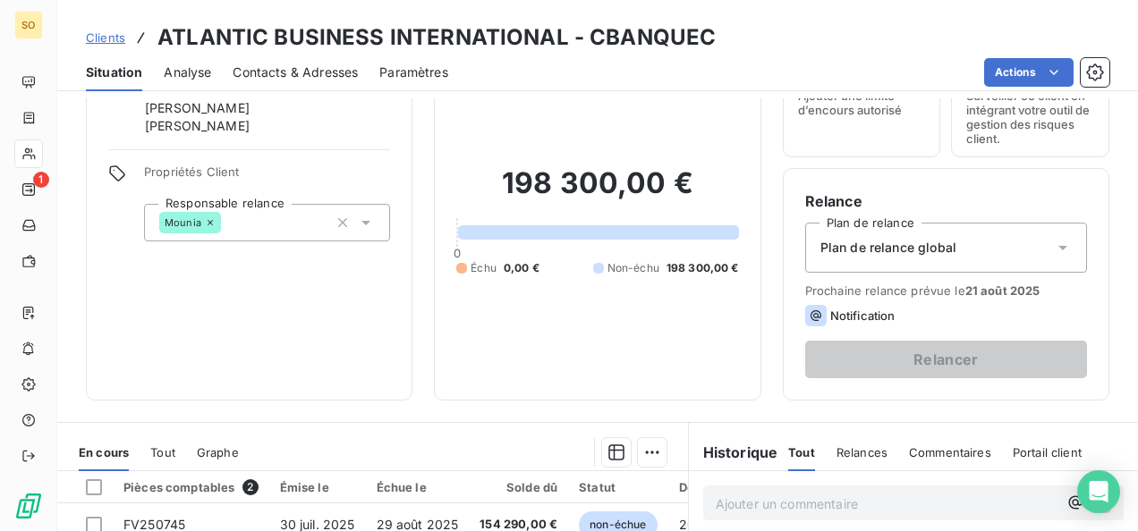
click at [106, 31] on span "Clients" at bounding box center [105, 37] width 39 height 14
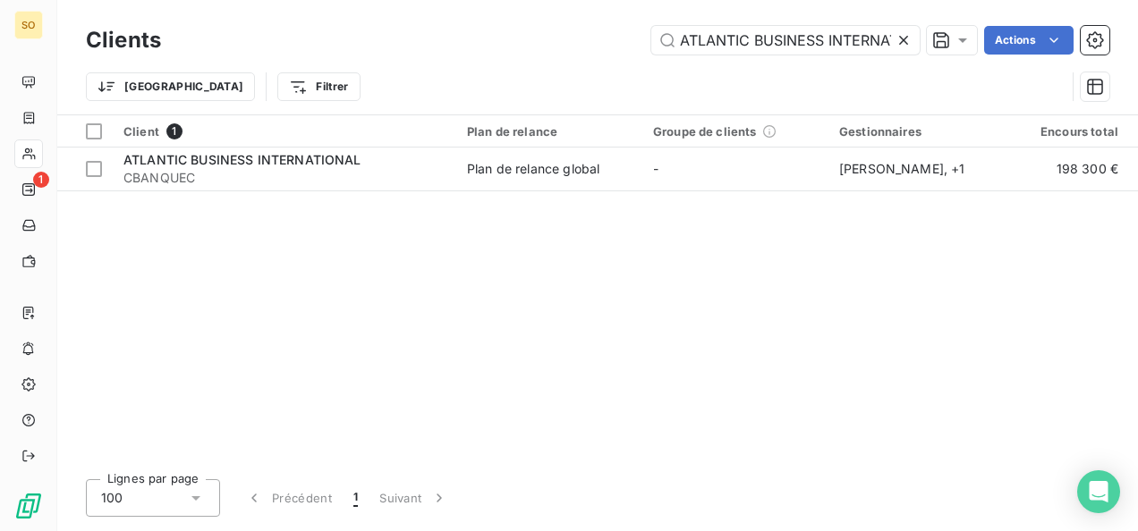
scroll to position [0, 52]
click at [900, 32] on icon at bounding box center [903, 40] width 18 height 18
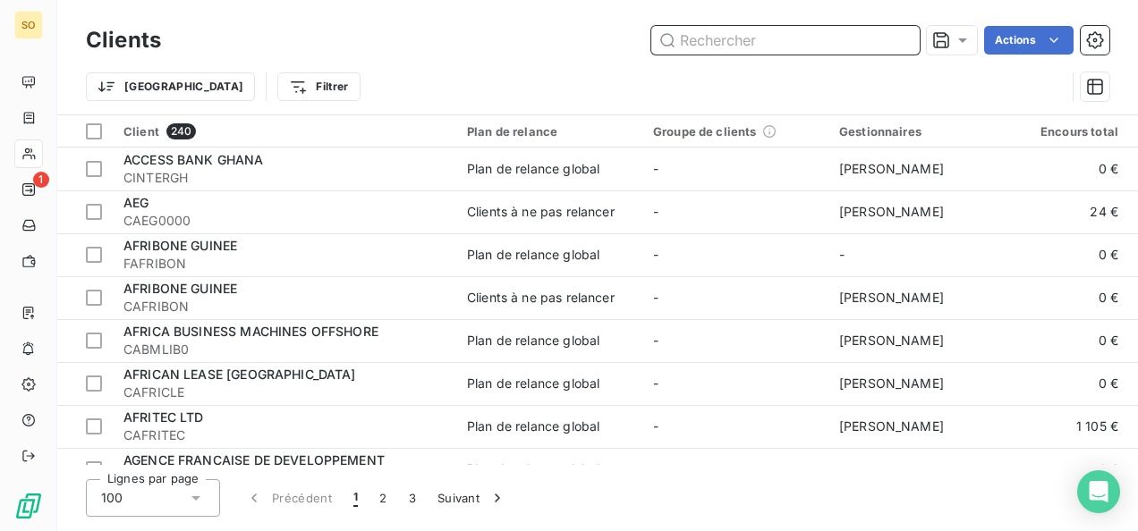
paste input "AIR FRANCE SA Sce DB.BL"
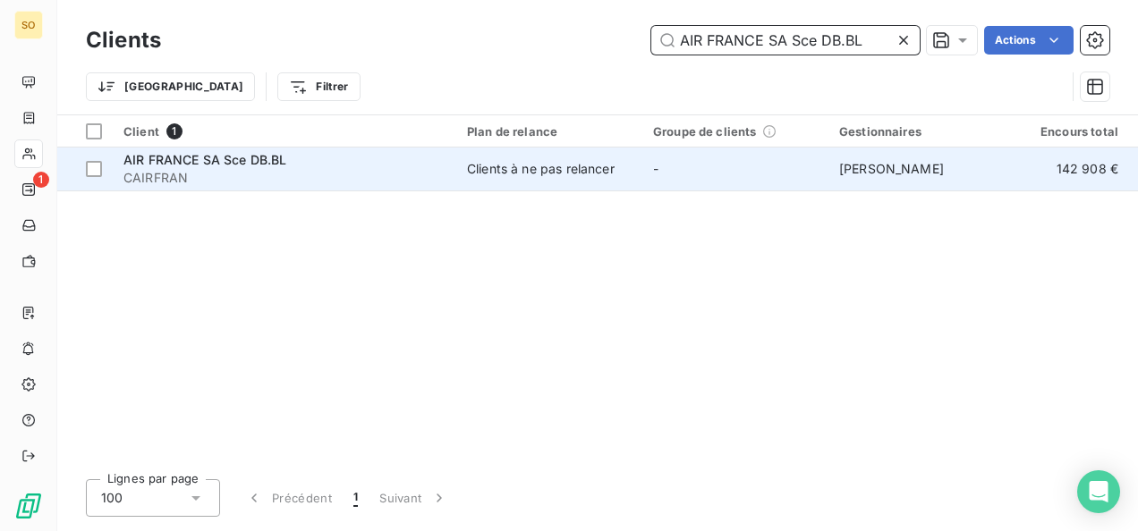
type input "AIR FRANCE SA Sce DB.BL"
click at [140, 169] on span "CAIRFRAN" at bounding box center [284, 178] width 322 height 18
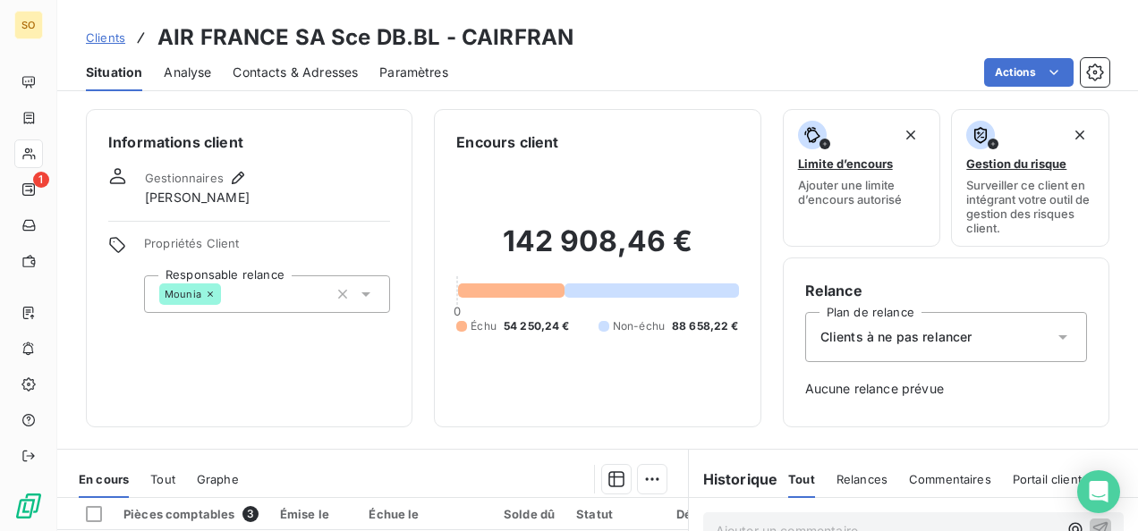
scroll to position [179, 0]
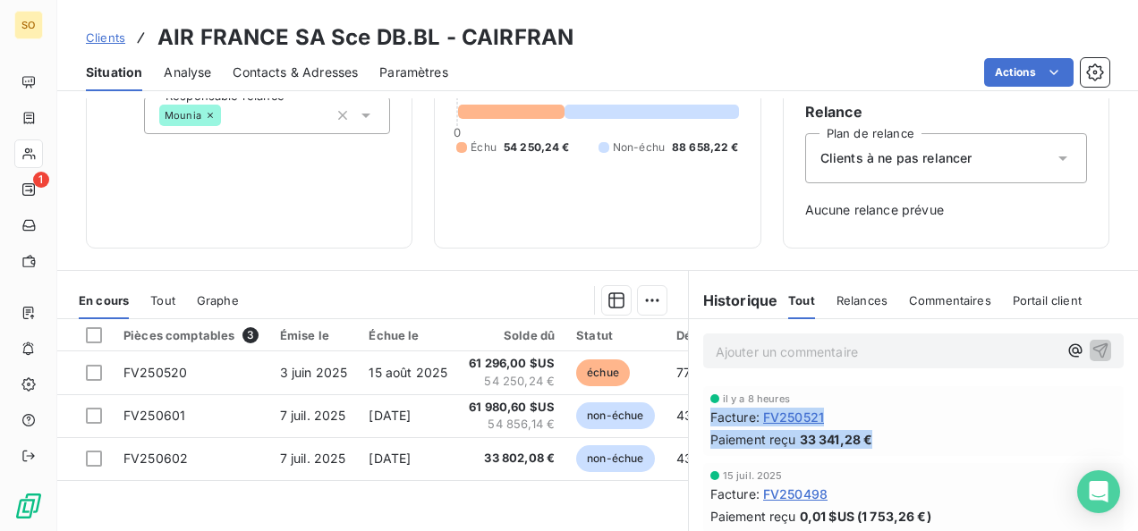
drag, startPoint x: 699, startPoint y: 411, endPoint x: 878, endPoint y: 453, distance: 183.7
click at [878, 453] on div "il y a 8 heures Facture : FV250521 Paiement reçu 33 341,28 €" at bounding box center [913, 421] width 420 height 70
drag, startPoint x: 878, startPoint y: 453, endPoint x: 853, endPoint y: 443, distance: 27.2
copy div "Facture : FV250521 Paiement reçu 33 341,28 €"
click at [101, 30] on span "Clients" at bounding box center [105, 37] width 39 height 14
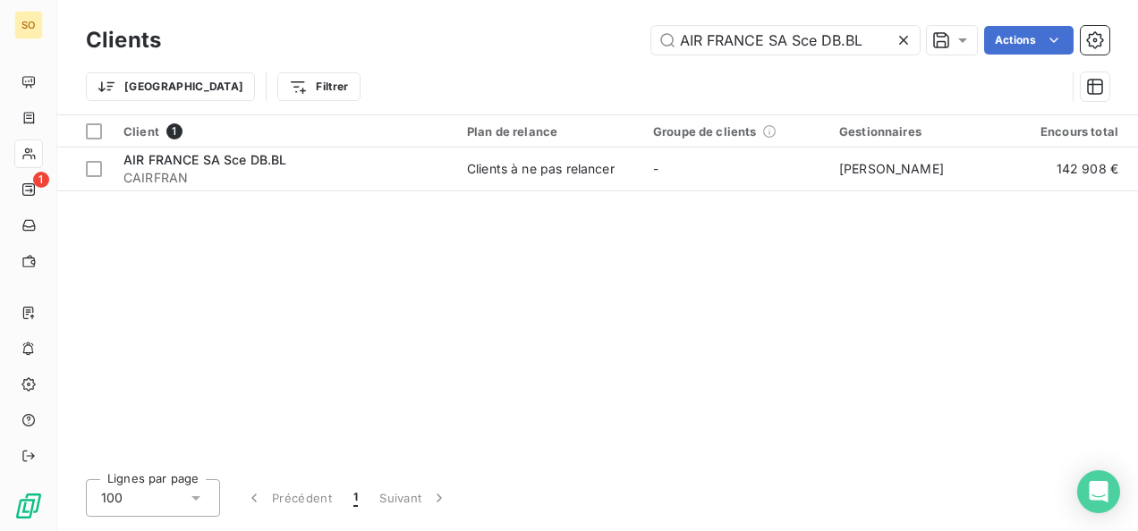
click at [894, 44] on icon at bounding box center [903, 40] width 18 height 18
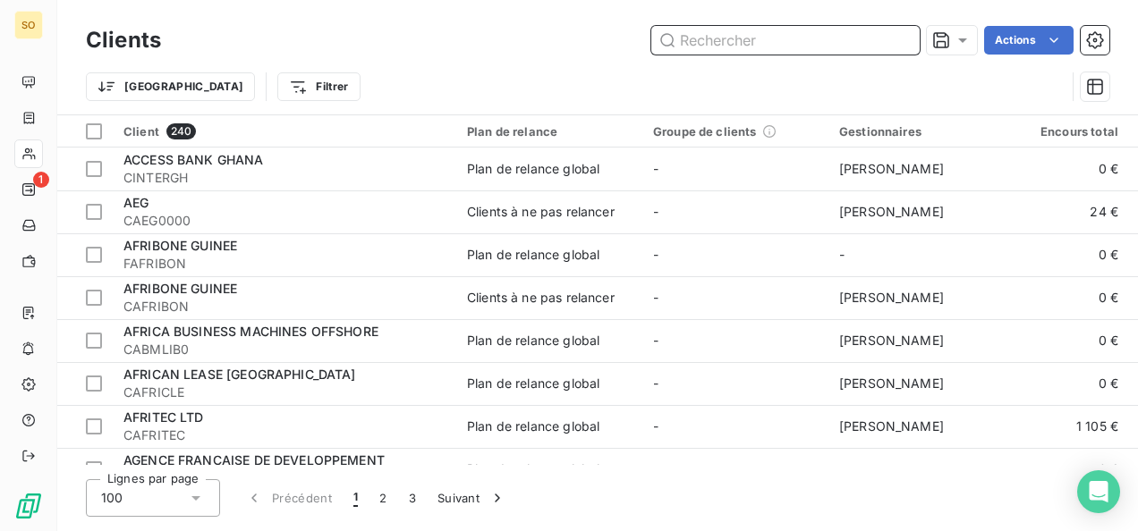
paste input "HITECH SHARED SERVICES LIMITED"
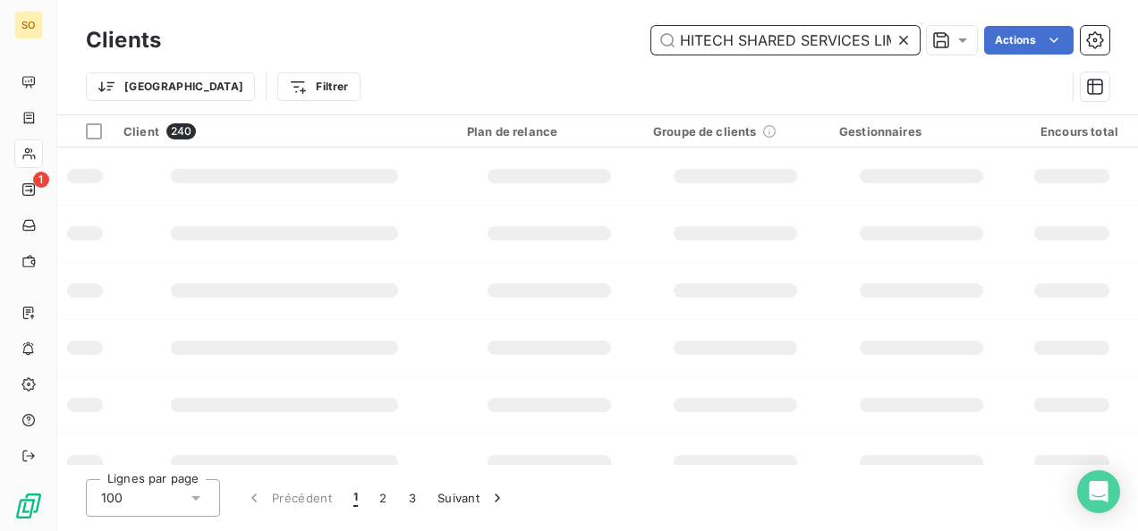
scroll to position [0, 38]
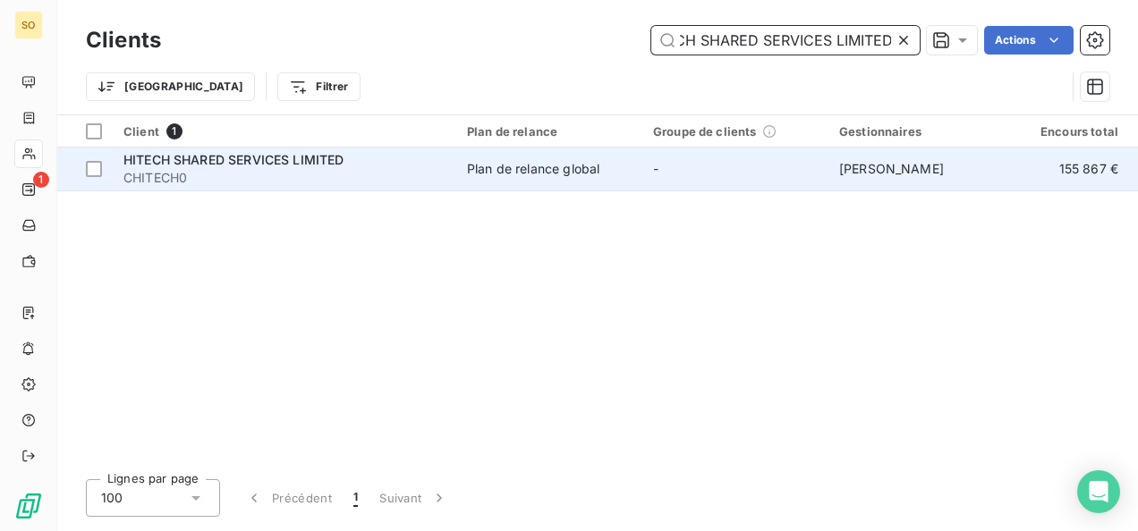
type input "HITECH SHARED SERVICES LIMITED"
click at [292, 169] on span "CHITECH0" at bounding box center [284, 178] width 322 height 18
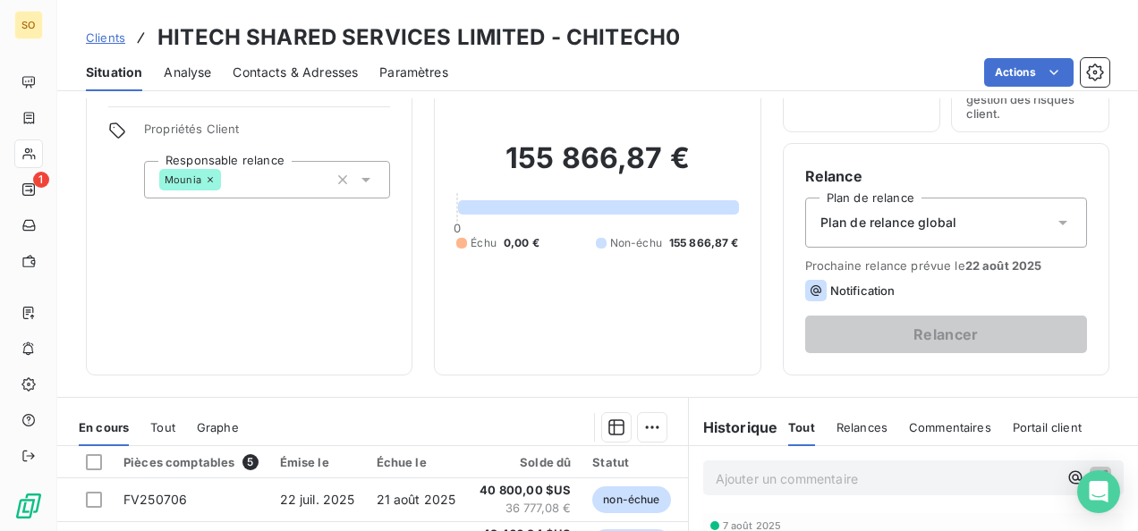
scroll to position [89, 0]
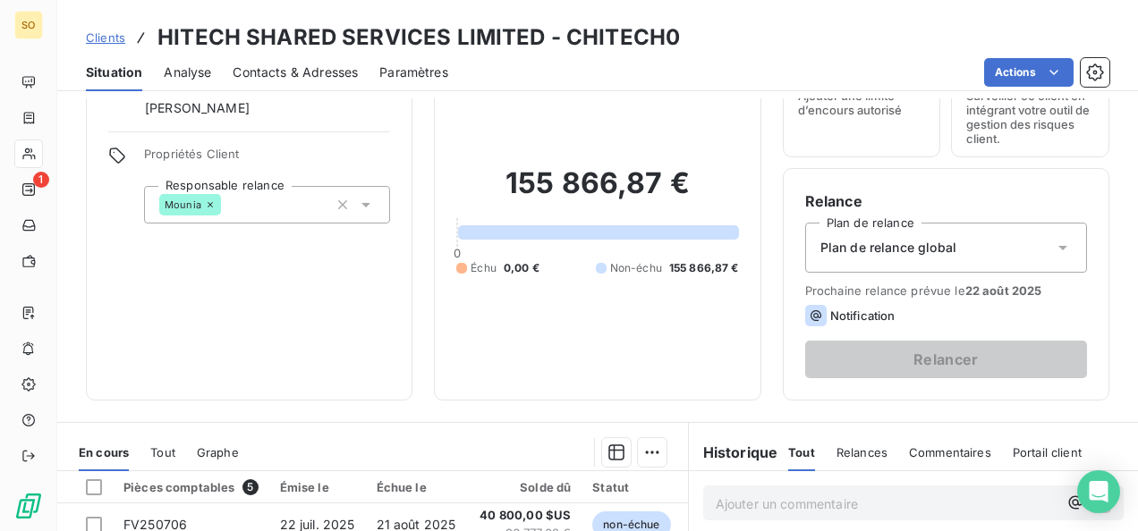
click at [98, 29] on link "Clients" at bounding box center [105, 38] width 39 height 18
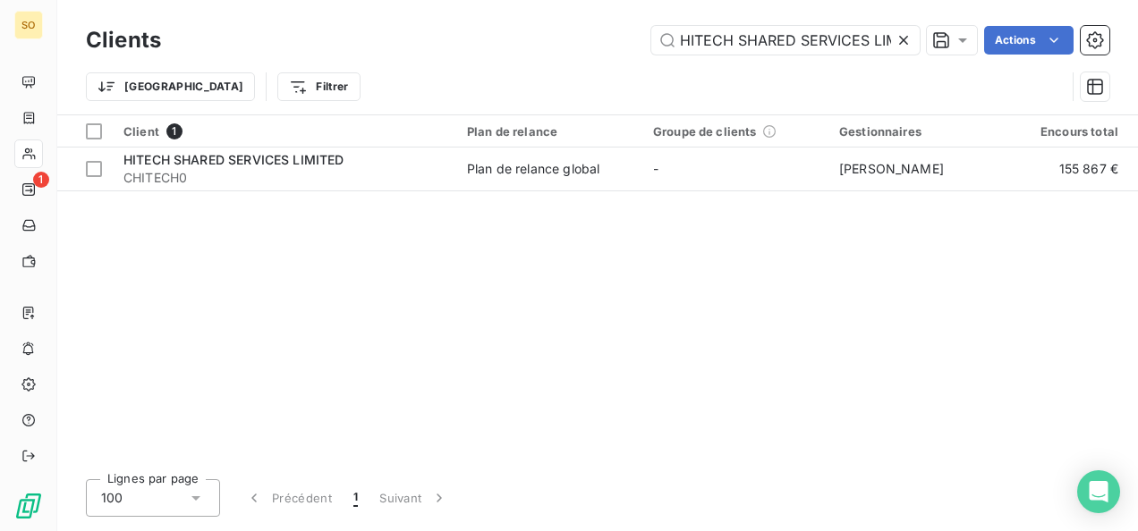
click at [903, 39] on icon at bounding box center [903, 40] width 9 height 9
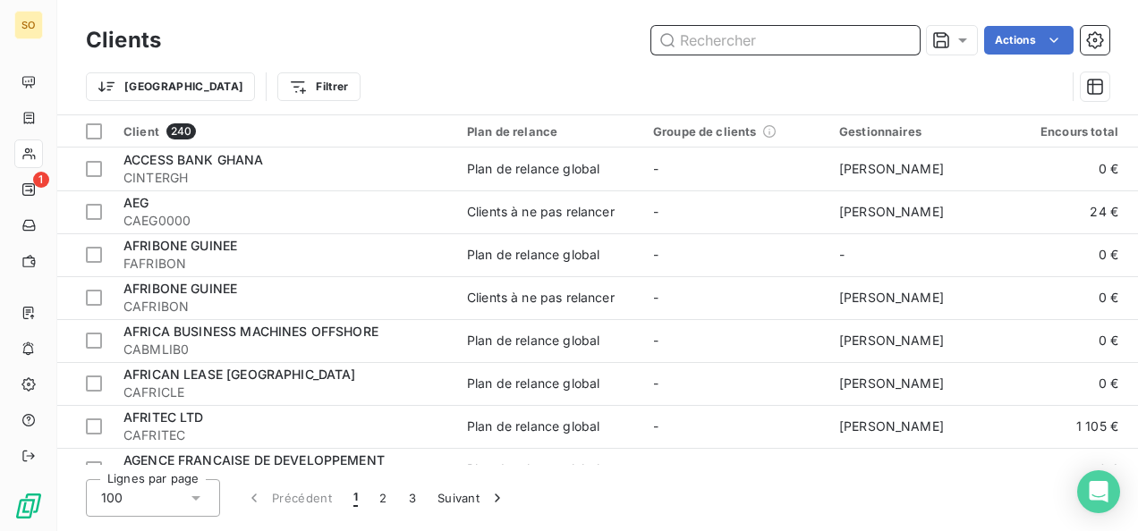
paste input "BICEC"
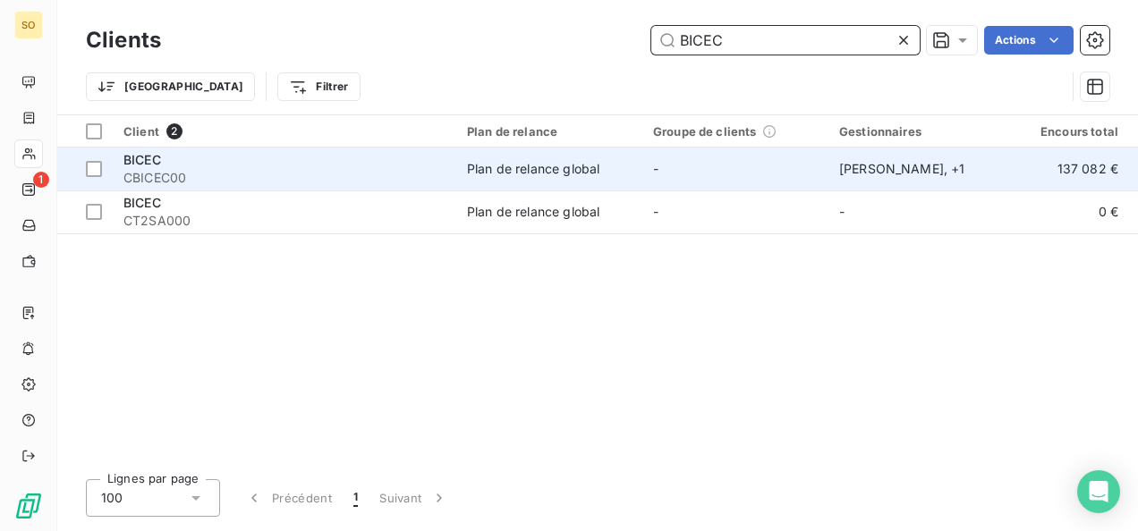
type input "BICEC"
click at [166, 177] on span "CBICEC00" at bounding box center [284, 178] width 322 height 18
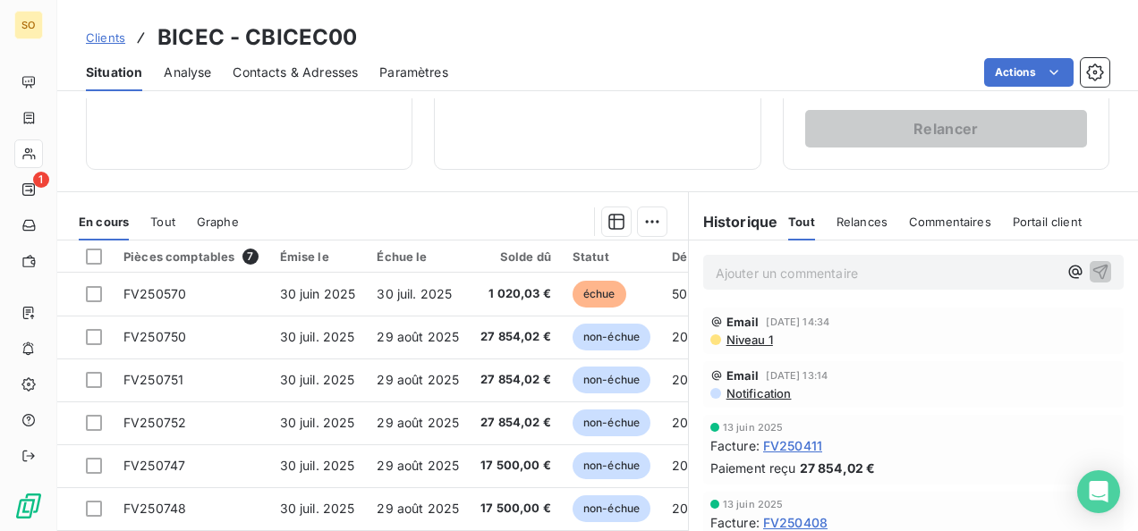
scroll to position [358, 0]
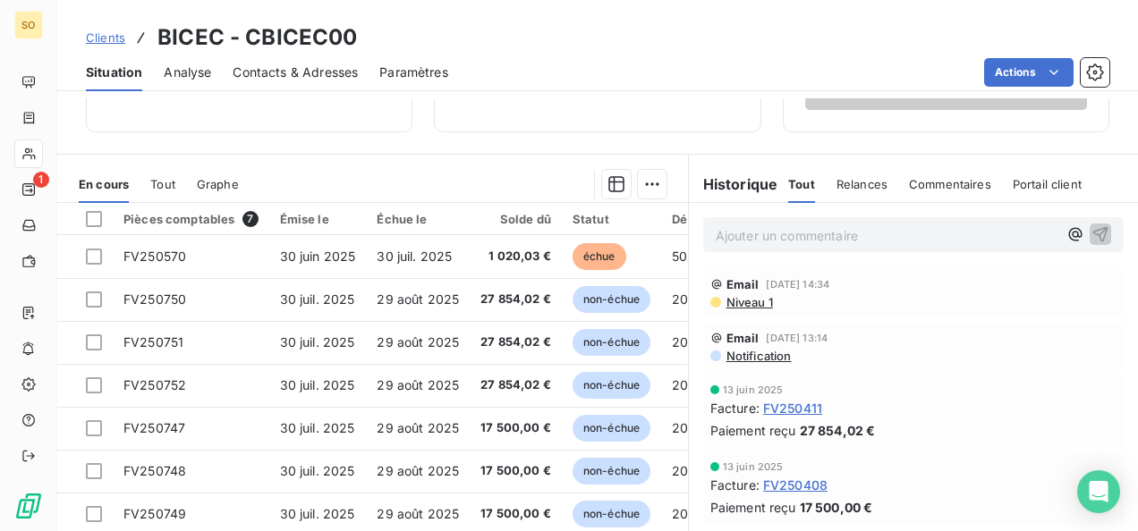
click at [119, 36] on span "Clients" at bounding box center [105, 37] width 39 height 14
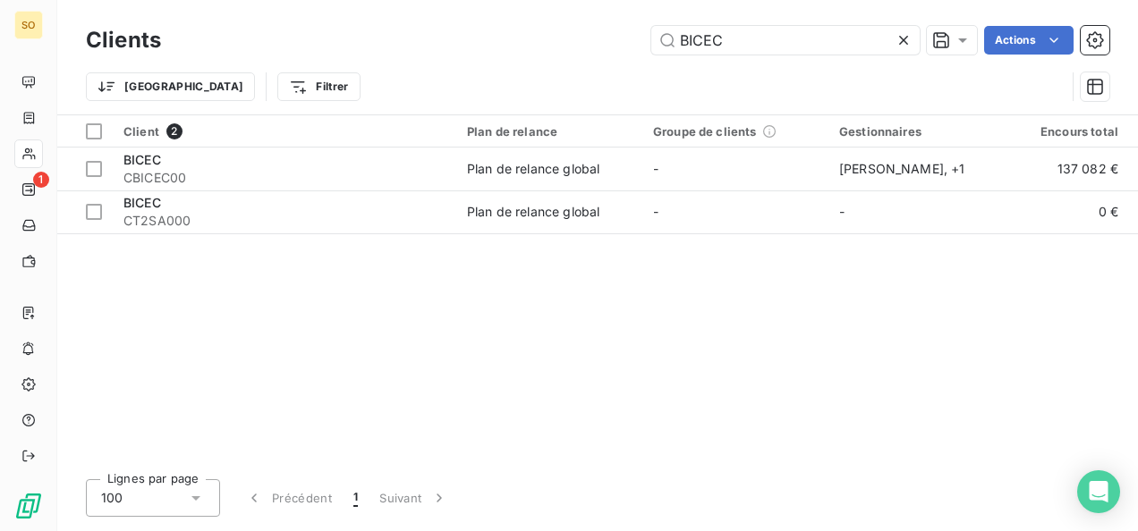
drag, startPoint x: 742, startPoint y: 34, endPoint x: 641, endPoint y: 36, distance: 101.1
click at [641, 36] on div "BICEC Actions" at bounding box center [645, 40] width 927 height 29
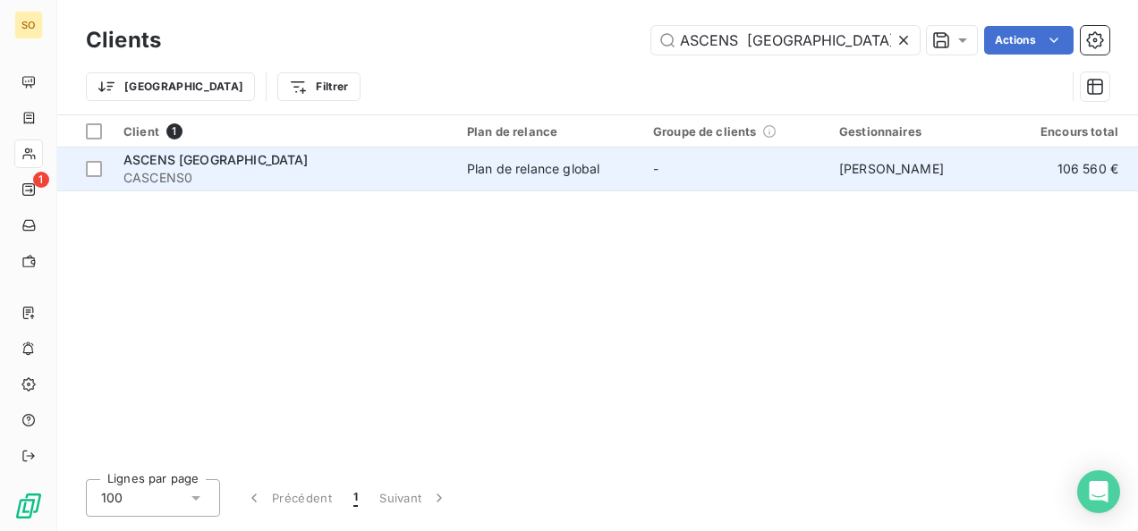
type input "ASCENS [GEOGRAPHIC_DATA]"
click at [173, 175] on span "CASCENS0" at bounding box center [284, 178] width 322 height 18
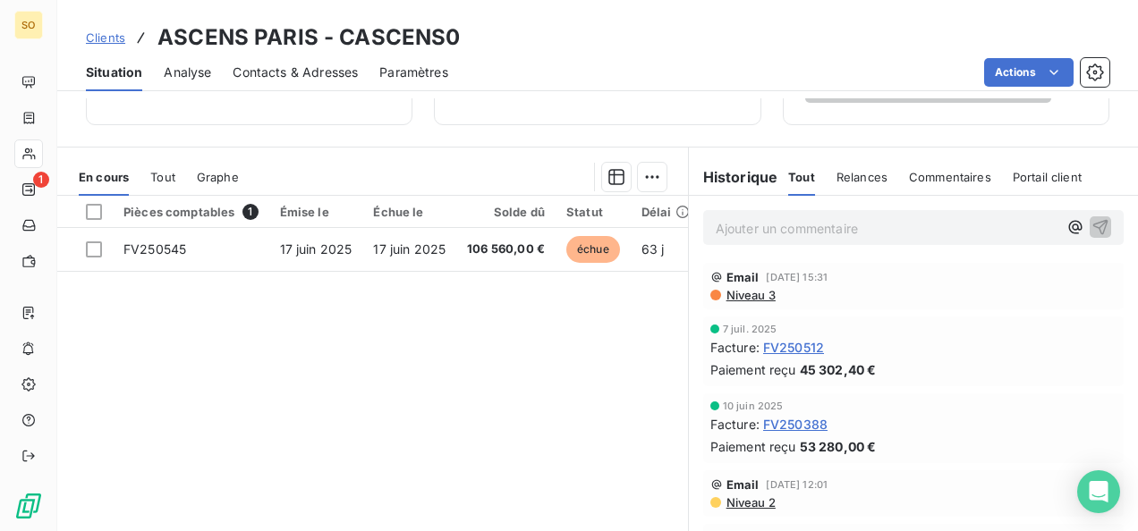
scroll to position [336, 0]
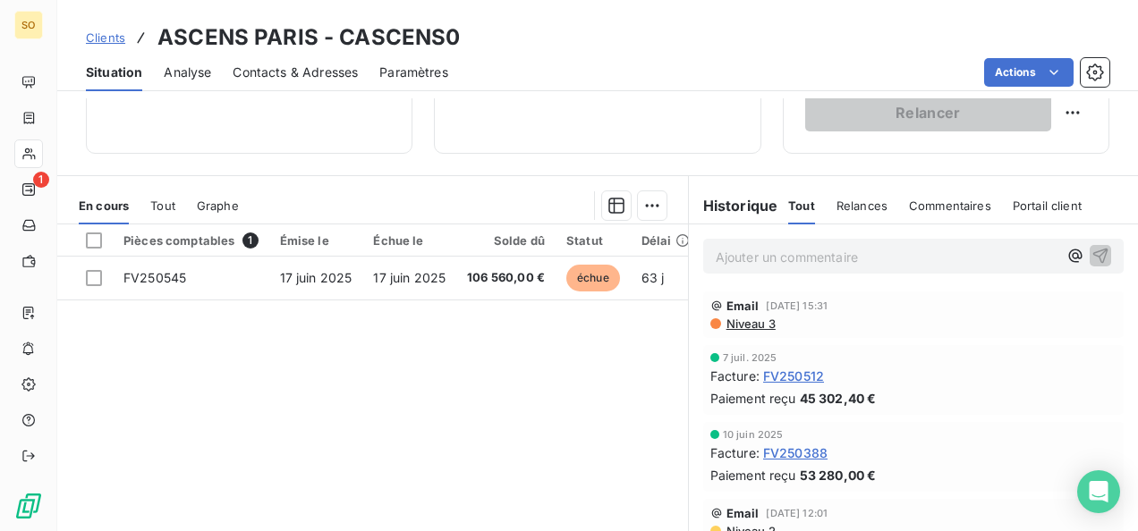
click at [109, 34] on span "Clients" at bounding box center [105, 37] width 39 height 14
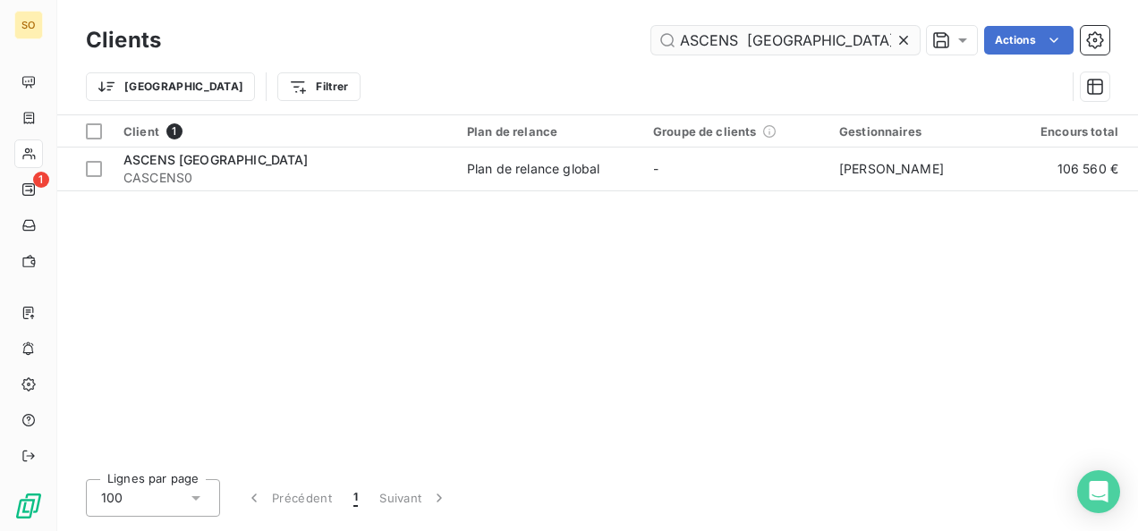
drag, startPoint x: 801, startPoint y: 42, endPoint x: 663, endPoint y: 27, distance: 139.5
click at [663, 27] on input "ASCENS [GEOGRAPHIC_DATA]" at bounding box center [785, 40] width 268 height 29
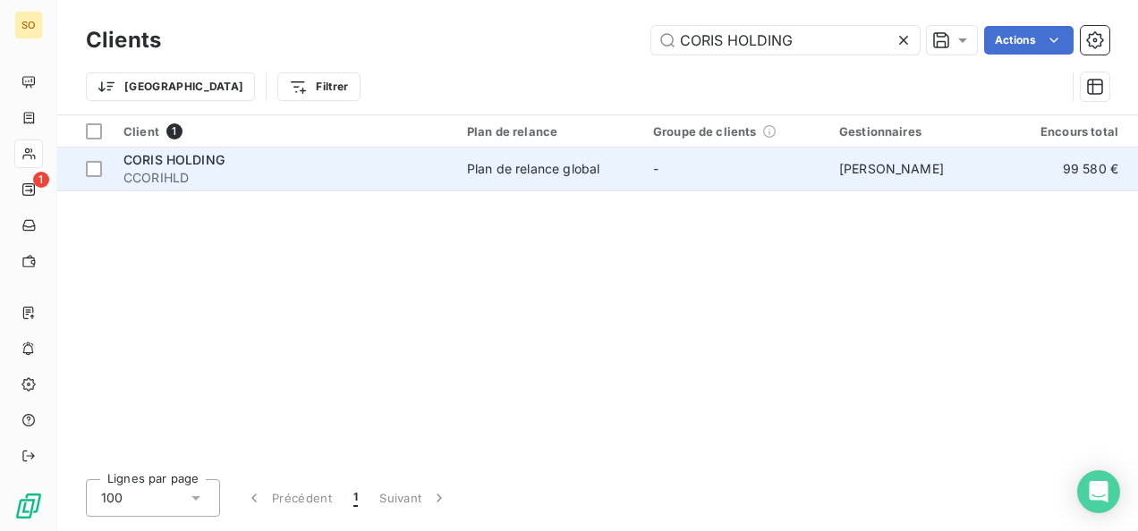
type input "CORIS HOLDING"
click at [238, 179] on span "CCORIHLD" at bounding box center [284, 178] width 322 height 18
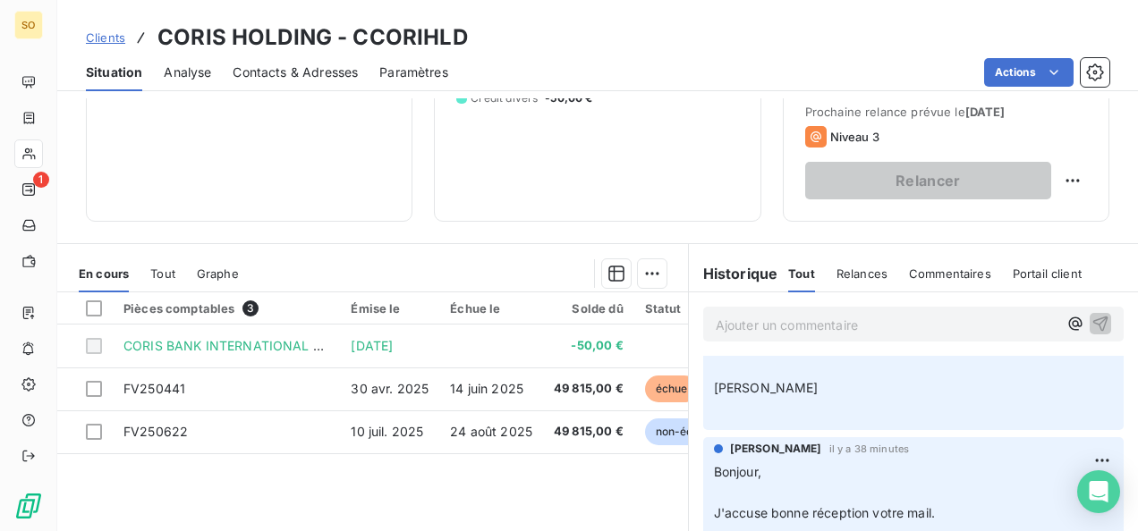
scroll to position [268, 0]
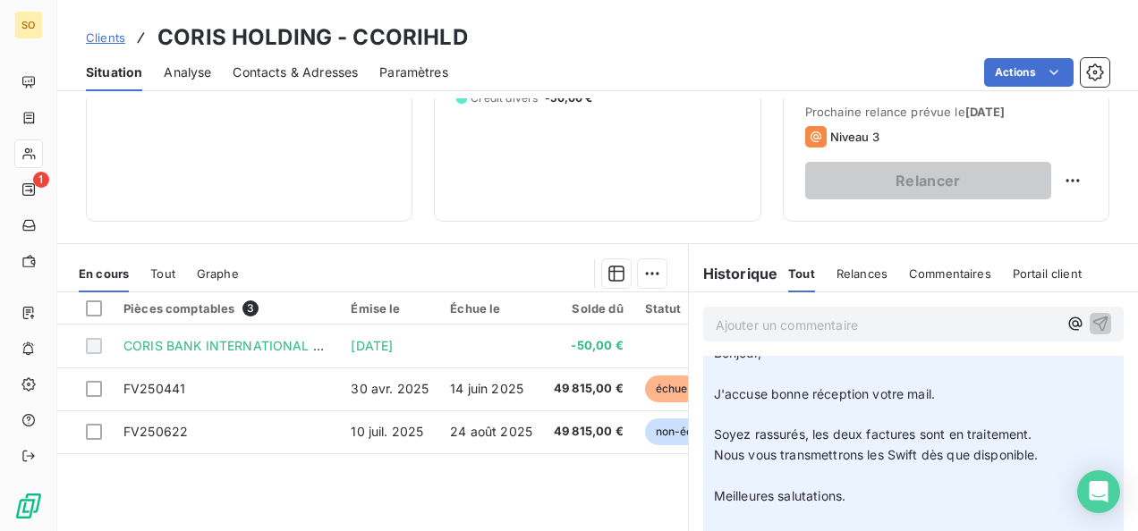
click at [106, 43] on span "Clients" at bounding box center [105, 37] width 39 height 14
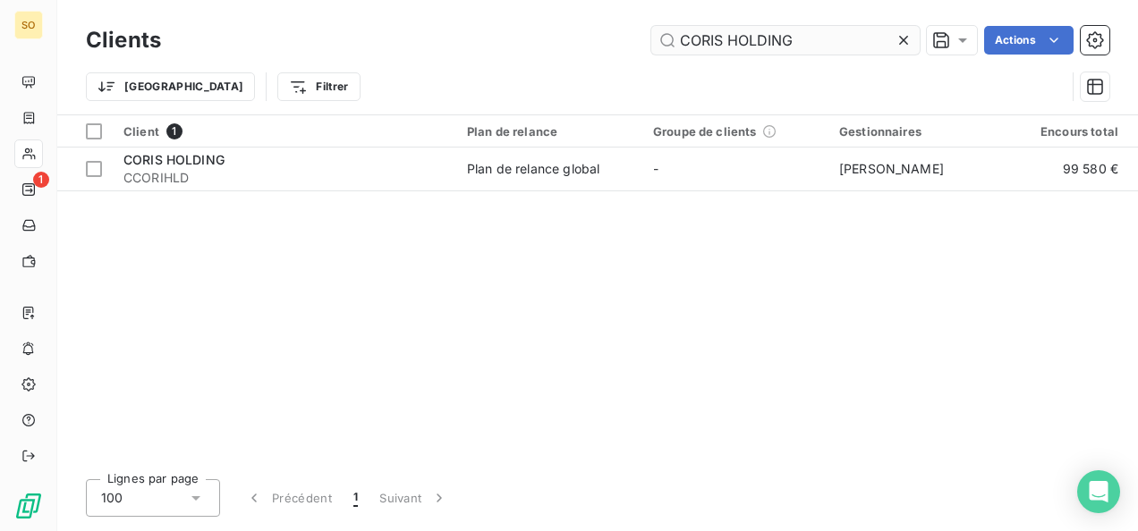
drag, startPoint x: 830, startPoint y: 47, endPoint x: 676, endPoint y: 43, distance: 153.9
click at [676, 43] on input "CORIS HOLDING" at bounding box center [785, 40] width 268 height 29
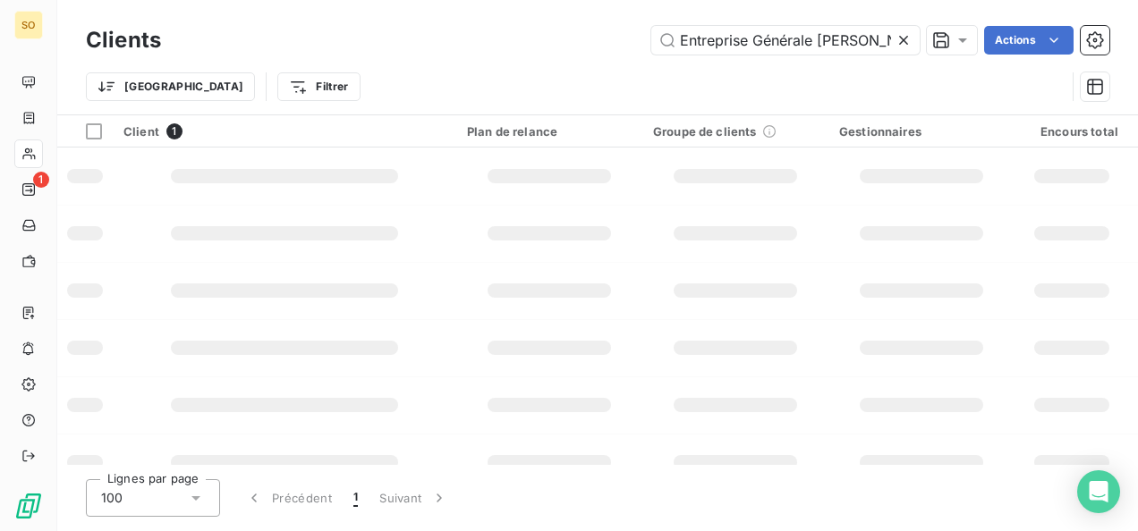
scroll to position [0, 16]
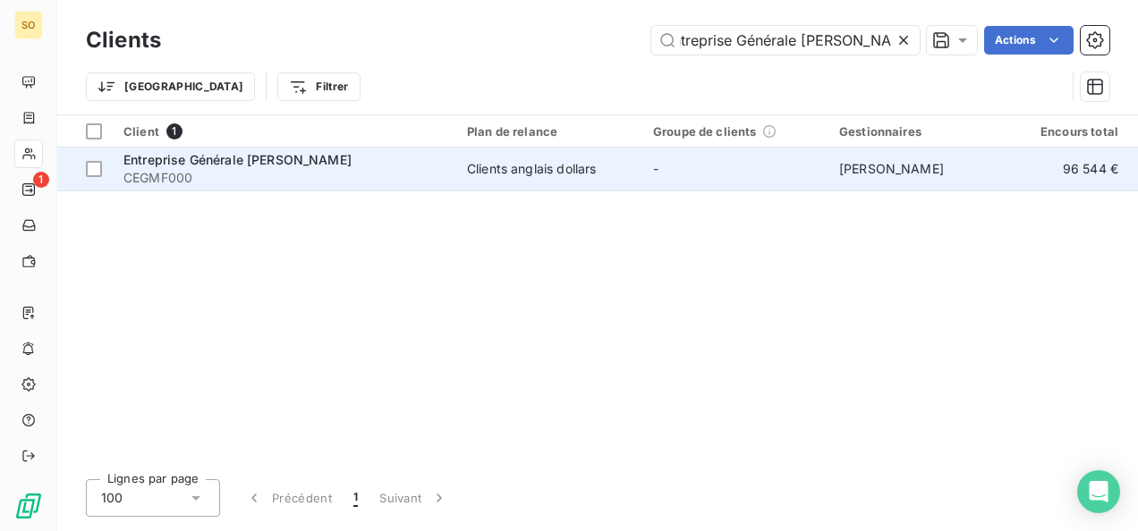
type input "Entreprise Générale [PERSON_NAME]"
click at [229, 174] on span "CEGMF000" at bounding box center [284, 178] width 322 height 18
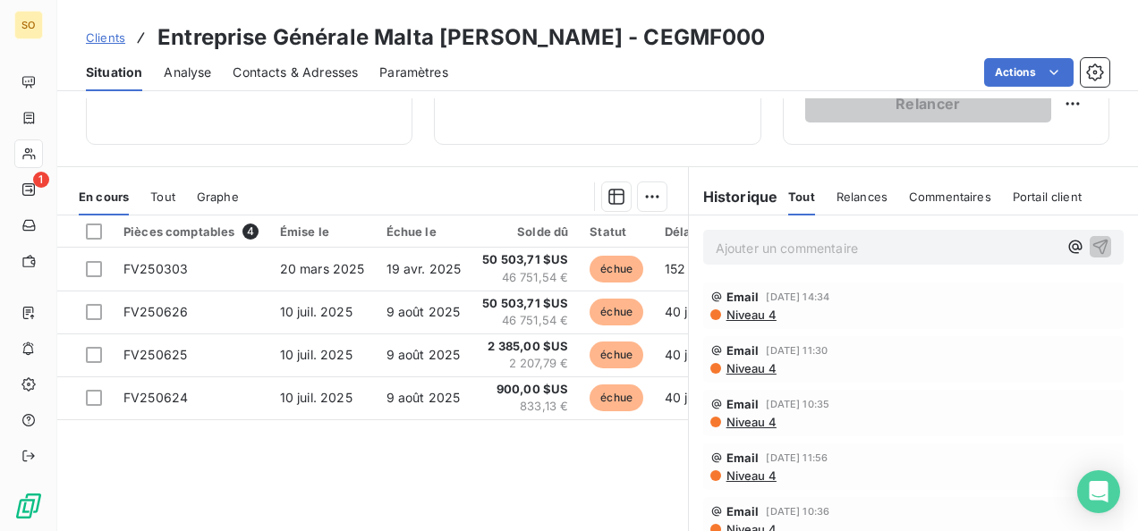
scroll to position [358, 0]
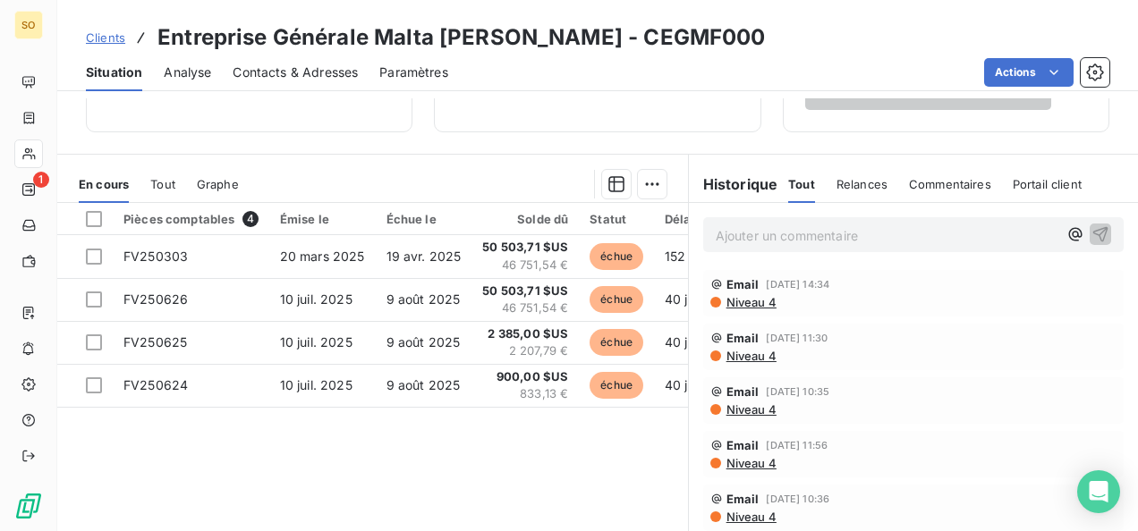
click at [109, 29] on link "Clients" at bounding box center [105, 38] width 39 height 18
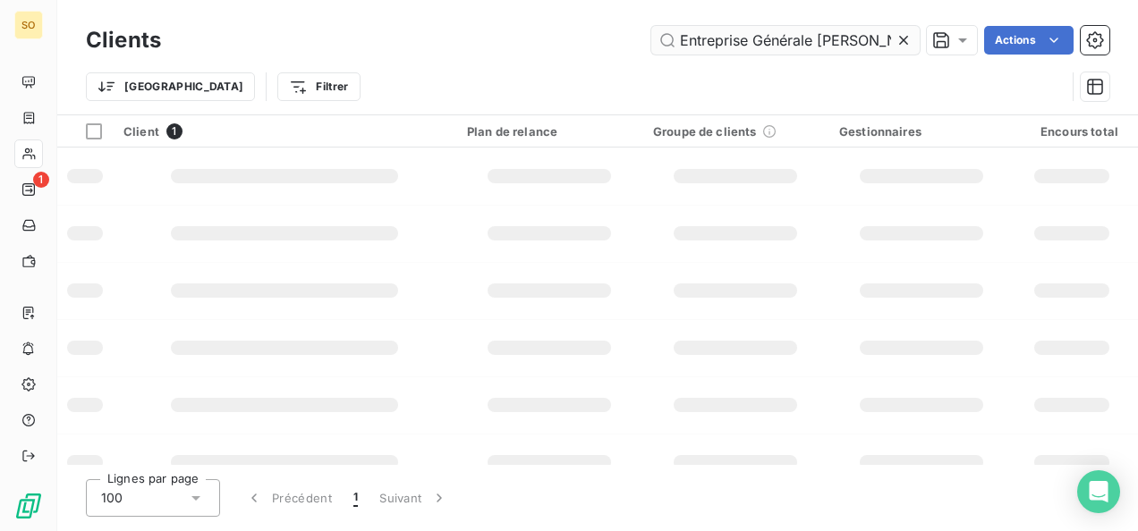
scroll to position [0, 16]
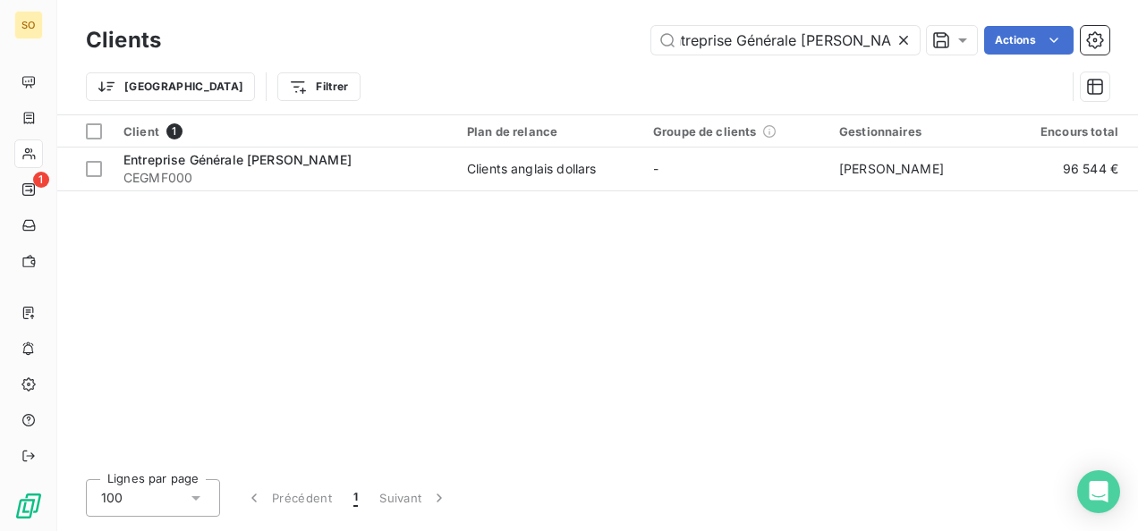
click at [904, 39] on icon at bounding box center [903, 40] width 18 height 18
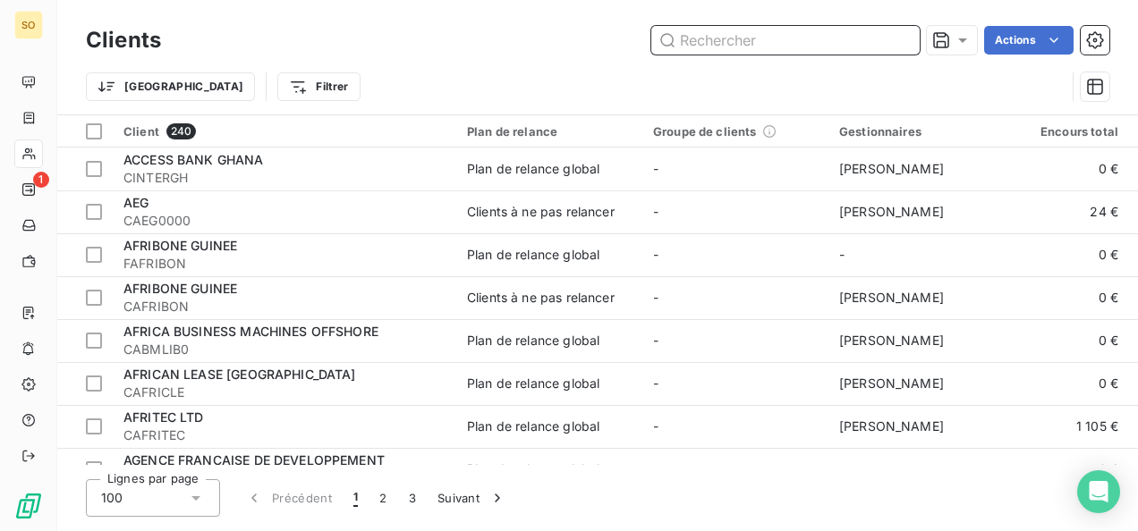
paste input "BGFI Services SA"
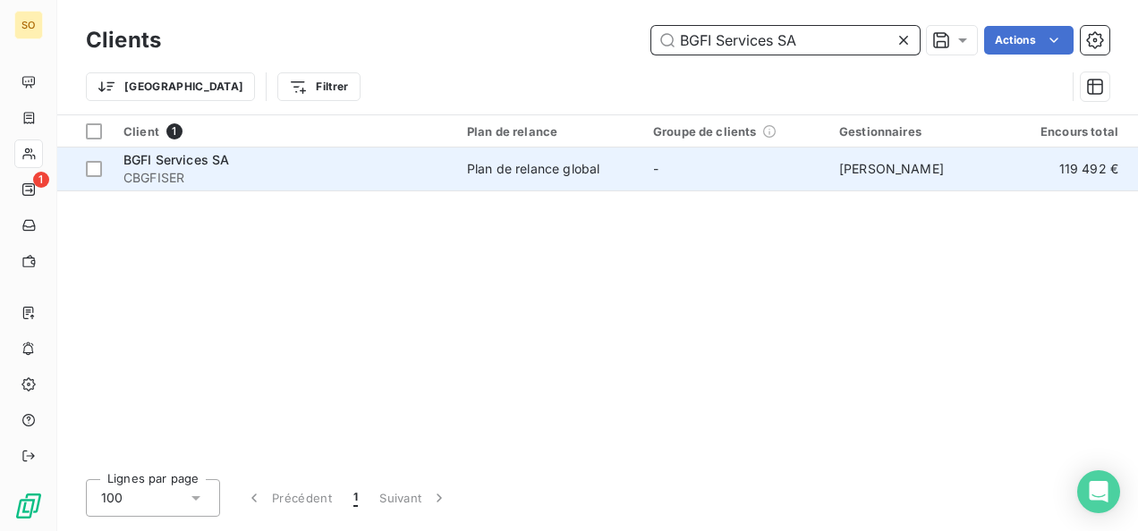
type input "BGFI Services SA"
click at [187, 182] on span "CBGFISER" at bounding box center [284, 178] width 322 height 18
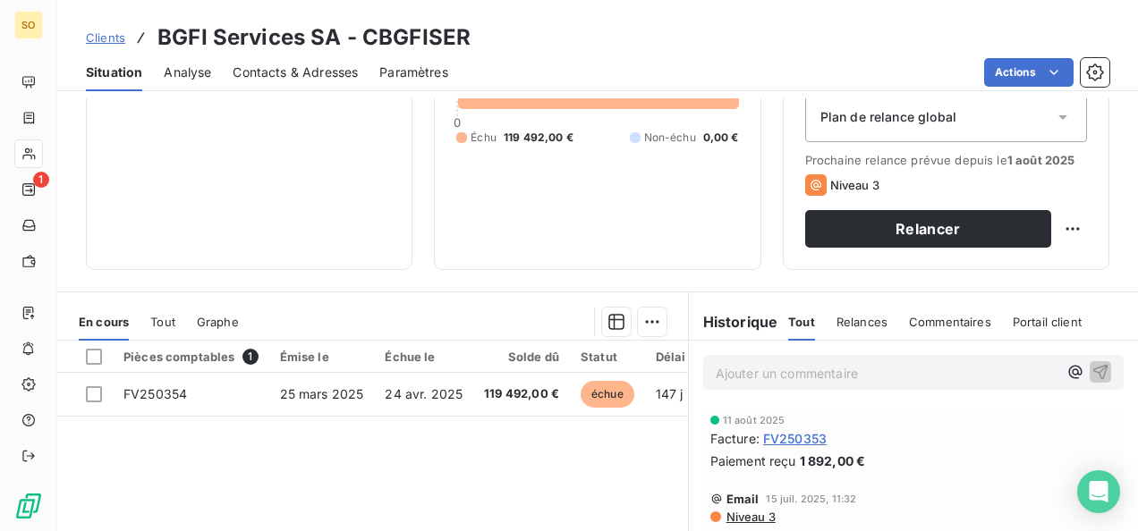
scroll to position [268, 0]
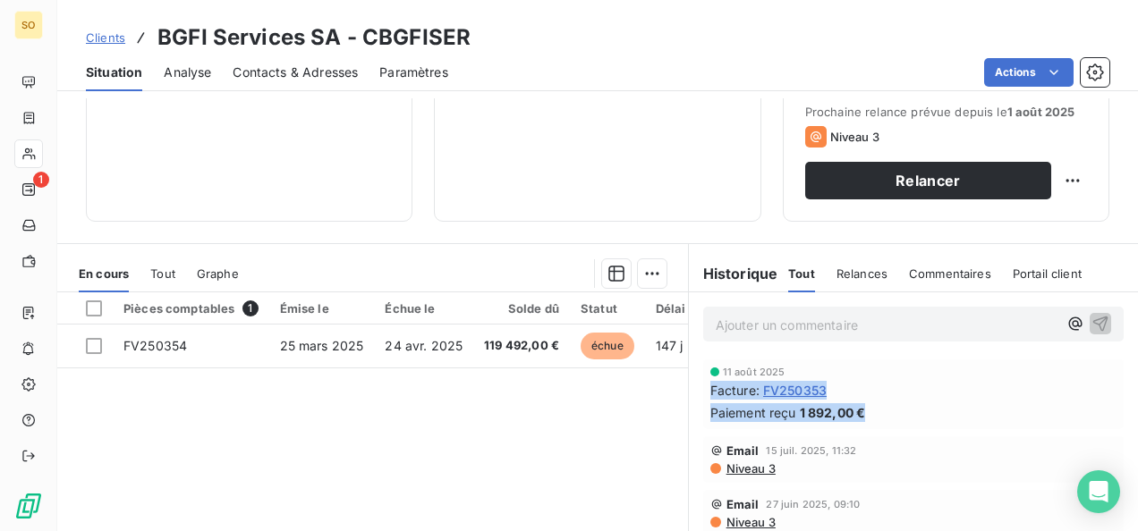
drag, startPoint x: 703, startPoint y: 394, endPoint x: 871, endPoint y: 418, distance: 169.9
click at [871, 418] on div "[DATE] Facture : FV250353 Paiement reçu 1 892,00 €" at bounding box center [913, 394] width 406 height 55
drag, startPoint x: 871, startPoint y: 418, endPoint x: 801, endPoint y: 408, distance: 70.5
copy div "Facture : FV250353 Paiement reçu 1 892,00 €"
click at [113, 30] on span "Clients" at bounding box center [105, 37] width 39 height 14
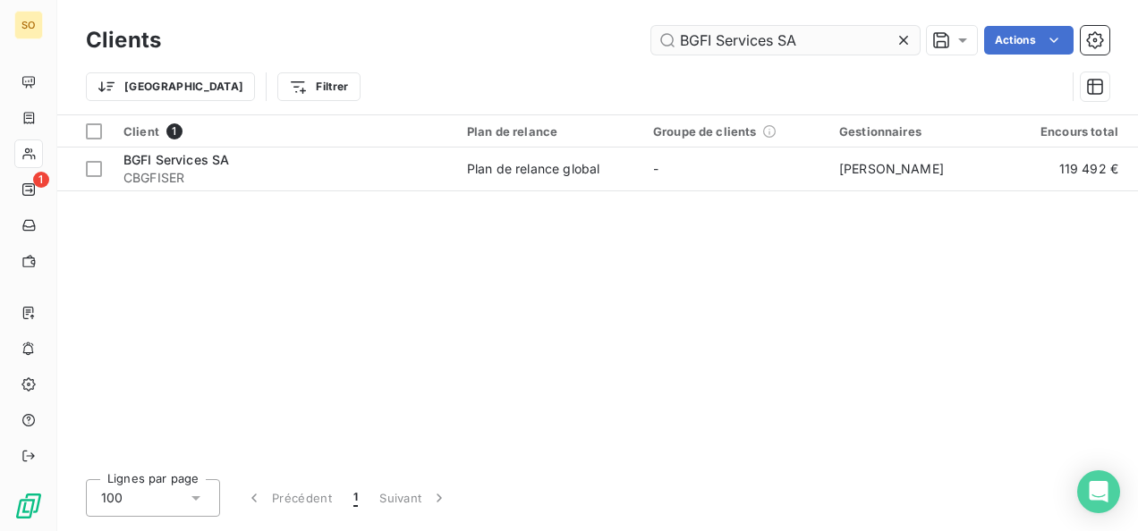
drag, startPoint x: 726, startPoint y: 48, endPoint x: 673, endPoint y: 47, distance: 53.7
click at [673, 47] on div "Clients BGFI Services SA Actions" at bounding box center [597, 40] width 1023 height 38
drag, startPoint x: 789, startPoint y: 39, endPoint x: 719, endPoint y: 51, distance: 70.7
click at [719, 51] on input "BGFI Services SA" at bounding box center [785, 40] width 268 height 29
click at [827, 35] on input "BGFI Services SA" at bounding box center [785, 40] width 268 height 29
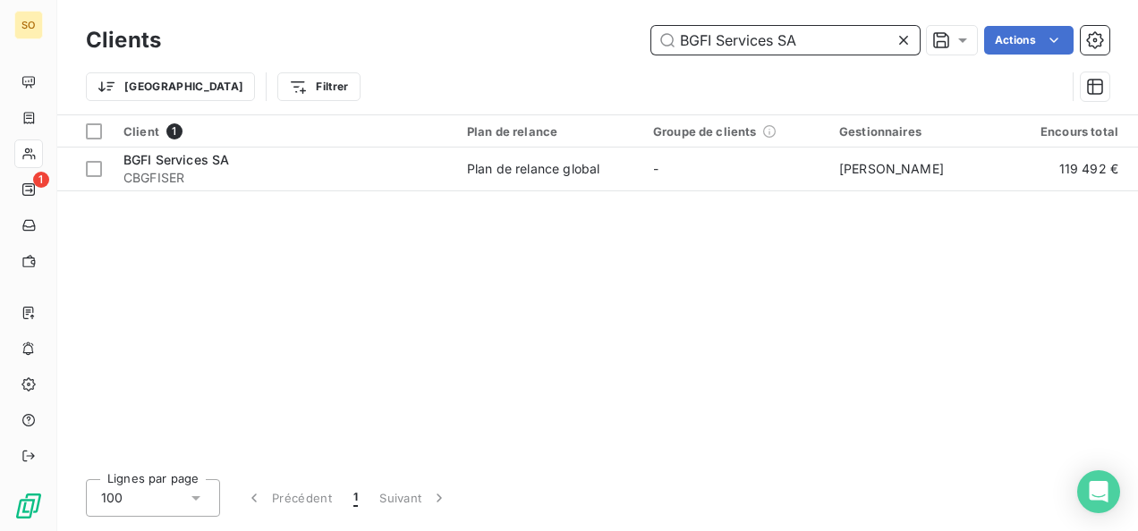
drag, startPoint x: 826, startPoint y: 35, endPoint x: 699, endPoint y: 38, distance: 127.0
click at [699, 38] on input "BGFI Services SA" at bounding box center [785, 40] width 268 height 29
paste input "ORAGROUP"
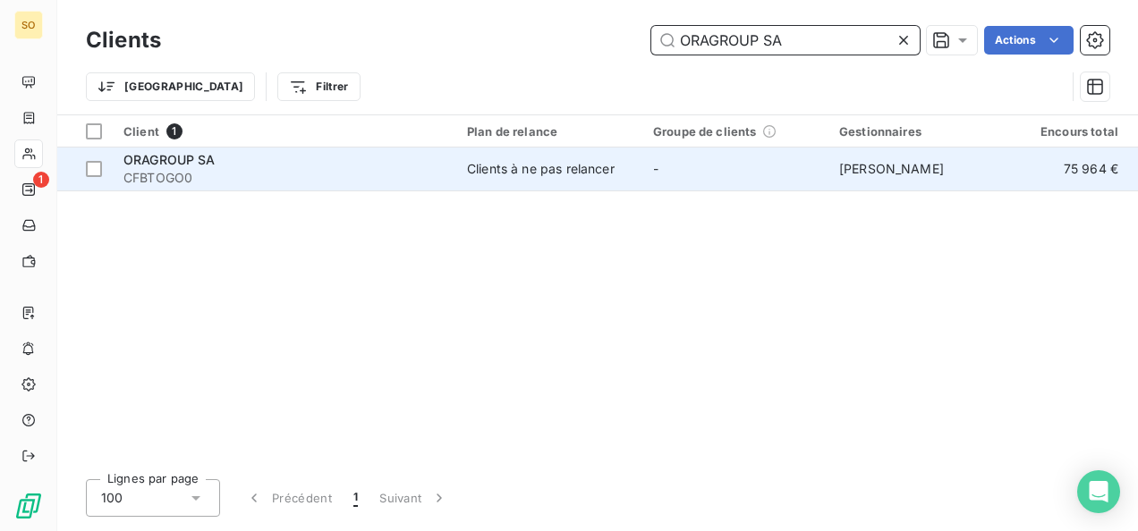
type input "ORAGROUP SA"
click at [233, 173] on span "CFBTOGO0" at bounding box center [284, 178] width 322 height 18
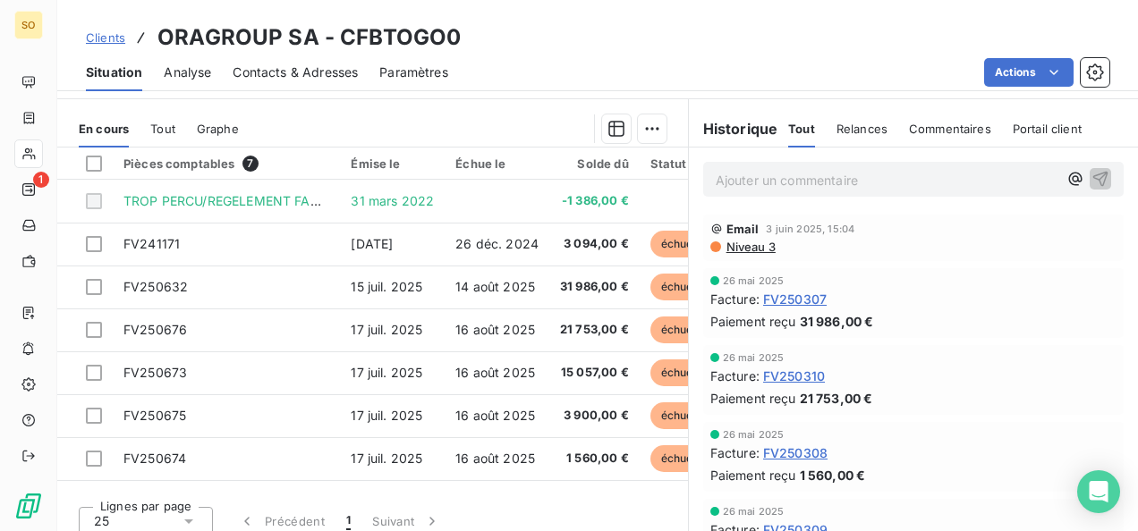
scroll to position [363, 0]
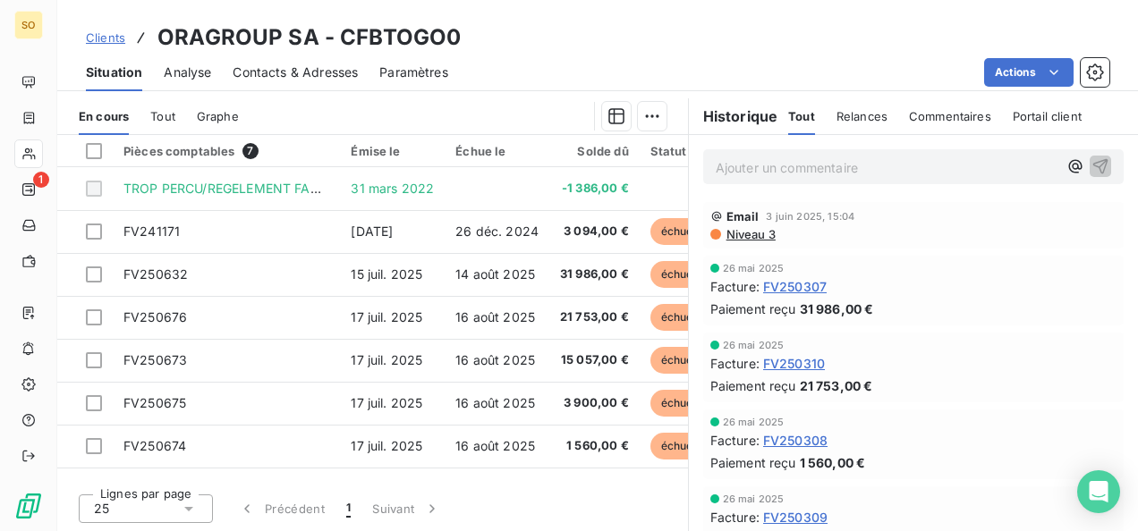
click at [95, 37] on span "Clients" at bounding box center [105, 37] width 39 height 14
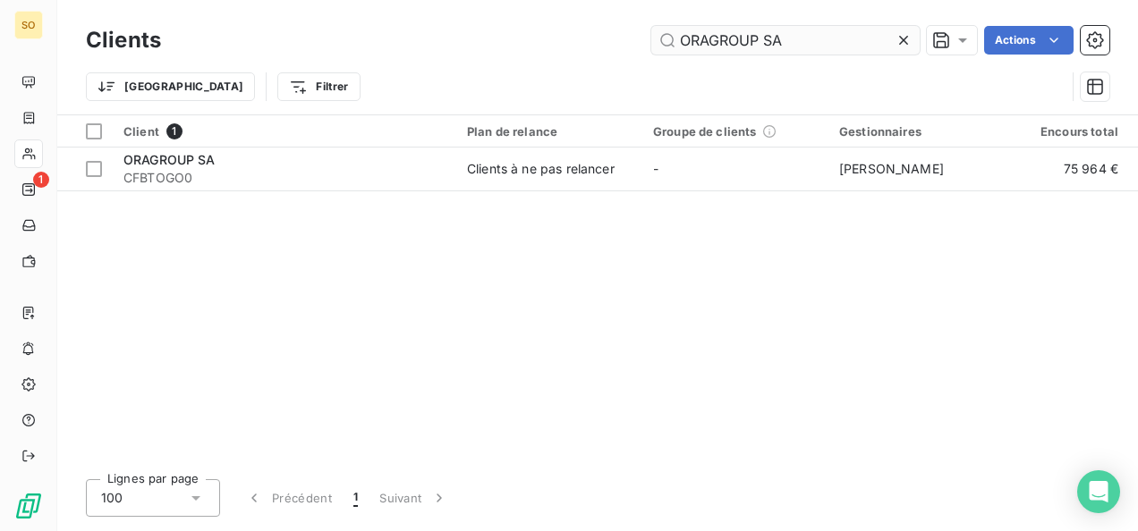
drag, startPoint x: 830, startPoint y: 52, endPoint x: 687, endPoint y: 38, distance: 143.8
click at [683, 38] on input "ORAGROUP SA" at bounding box center [785, 40] width 268 height 29
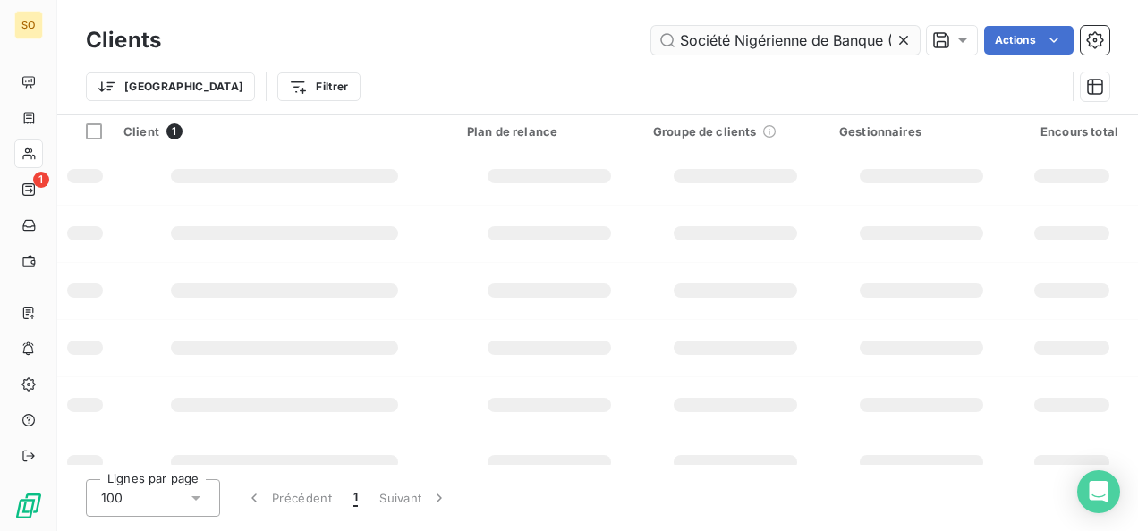
scroll to position [0, 43]
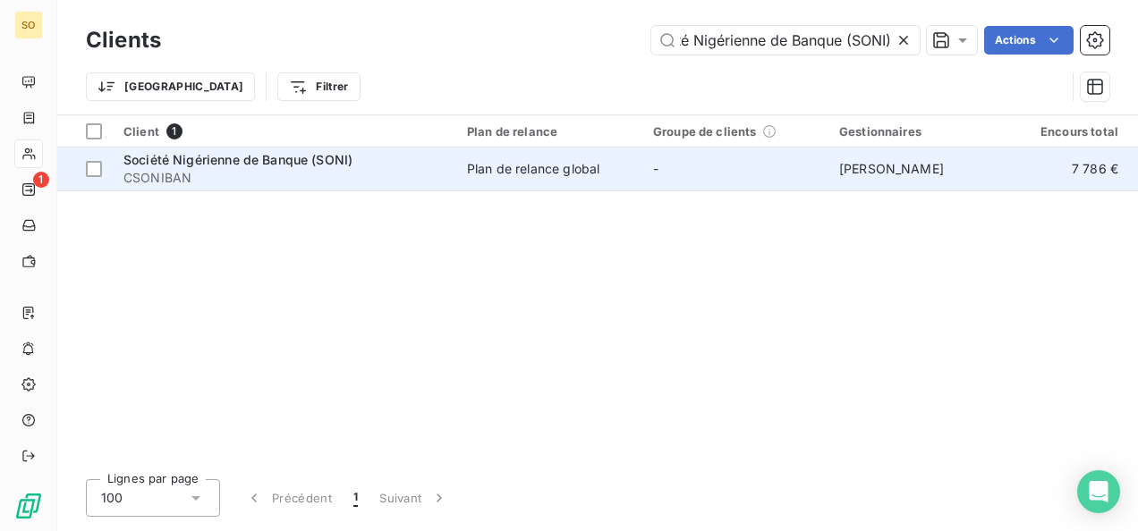
type input "Société Nigérienne de Banque (SONI)"
click at [258, 169] on span "CSONIBAN" at bounding box center [284, 178] width 322 height 18
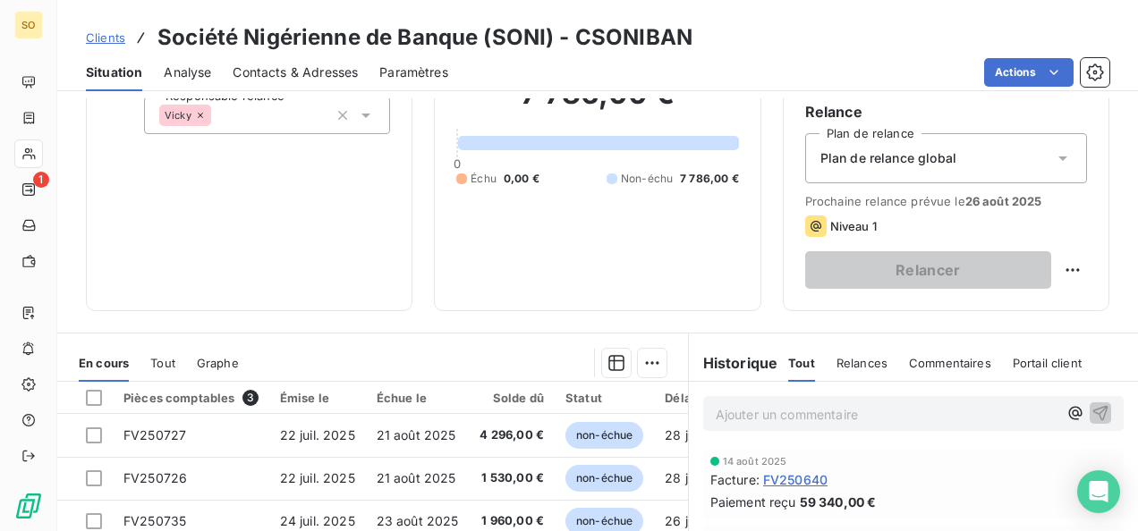
scroll to position [268, 0]
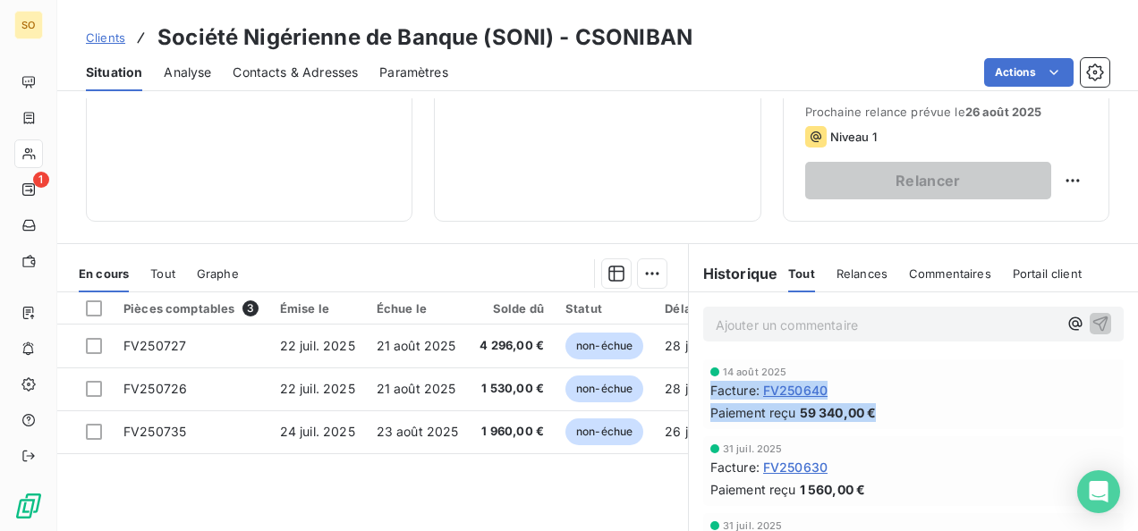
drag, startPoint x: 703, startPoint y: 385, endPoint x: 872, endPoint y: 415, distance: 171.7
click at [872, 415] on div "[DATE] Facture : FV250640 Paiement reçu 59 340,00 €" at bounding box center [913, 394] width 406 height 55
copy div "Facture : FV250640 Paiement reçu 59 340,00 €"
click at [115, 36] on span "Clients" at bounding box center [105, 37] width 39 height 14
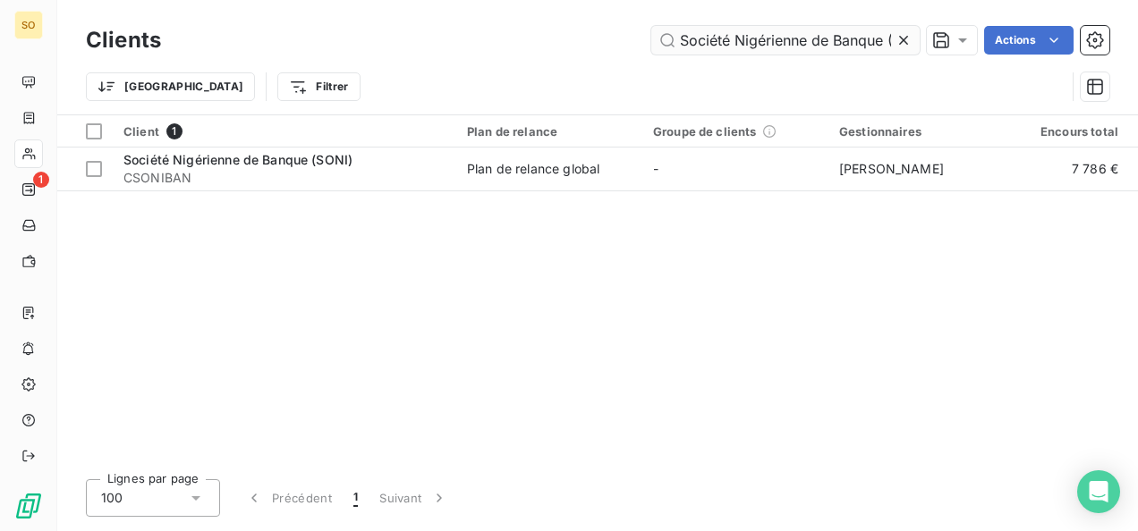
scroll to position [0, 43]
click at [896, 41] on icon at bounding box center [903, 40] width 18 height 18
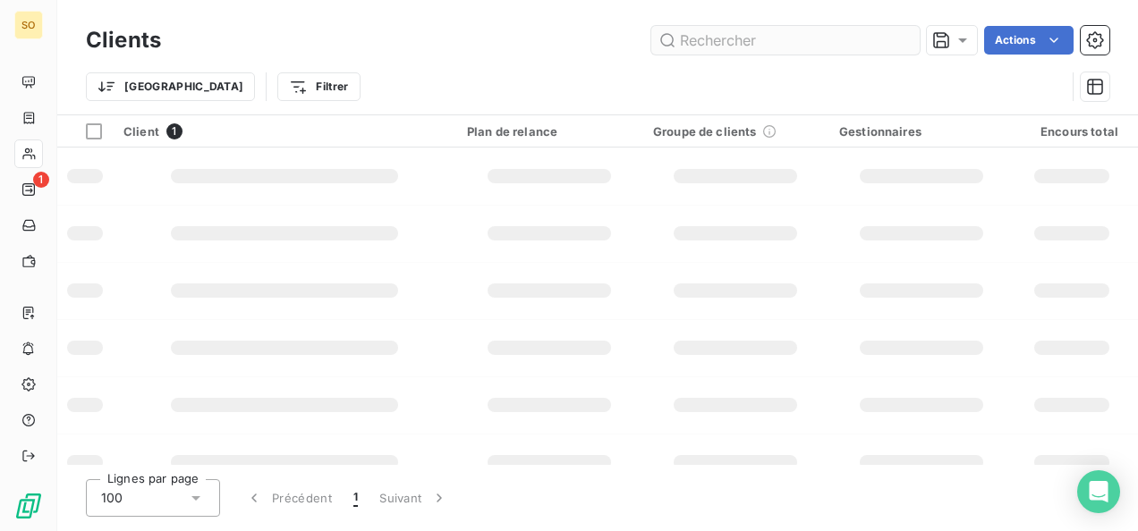
scroll to position [0, 0]
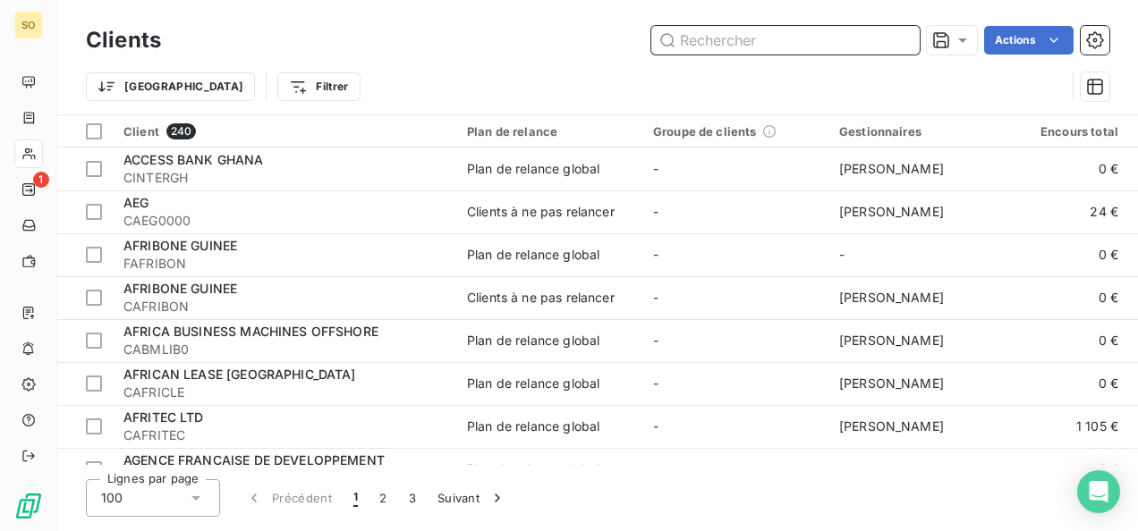
paste input "BANQUE AGRICOLE DU NIGER"
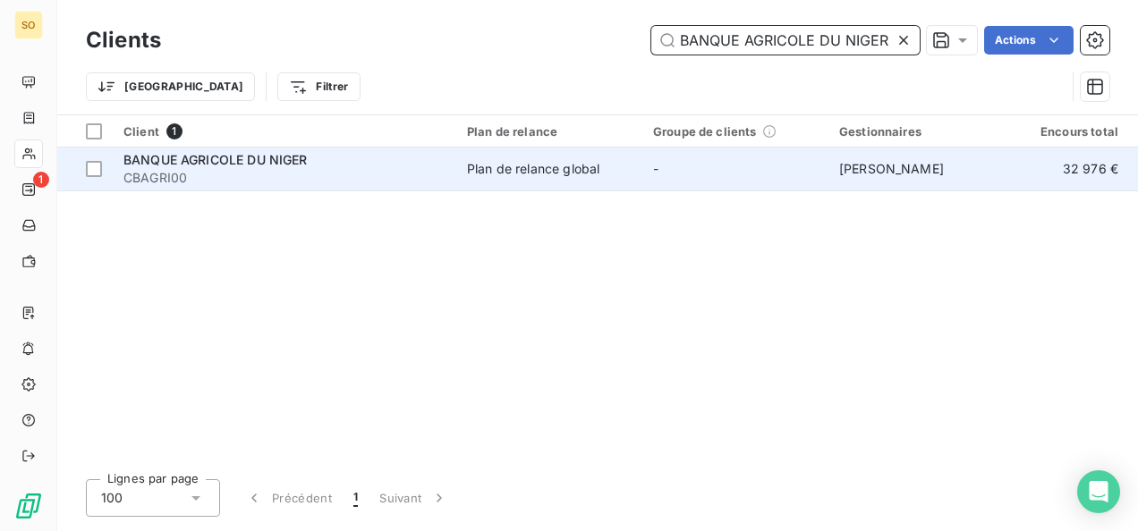
type input "BANQUE AGRICOLE DU NIGER"
click at [225, 176] on span "CBAGRI00" at bounding box center [284, 178] width 322 height 18
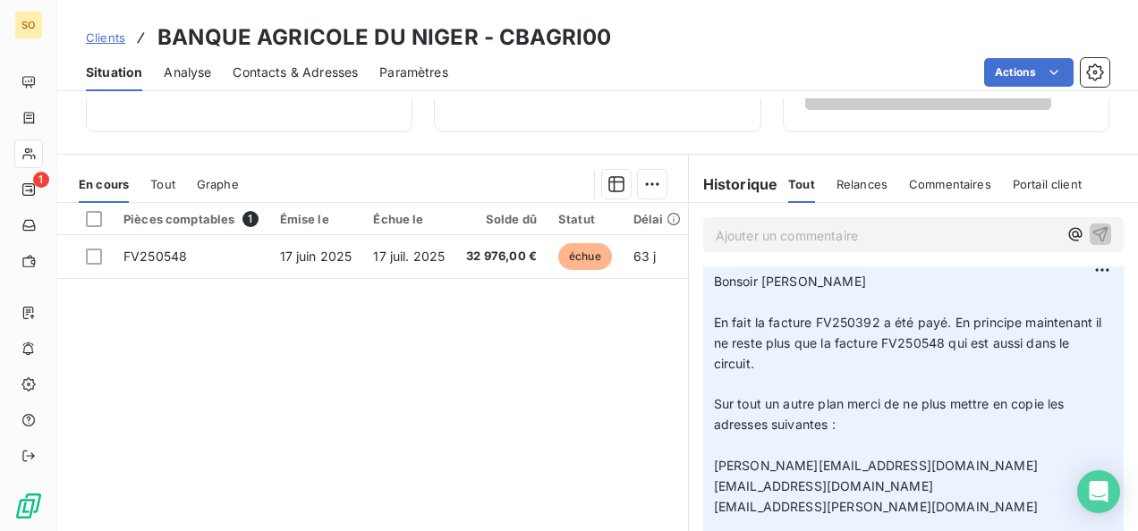
scroll to position [358, 0]
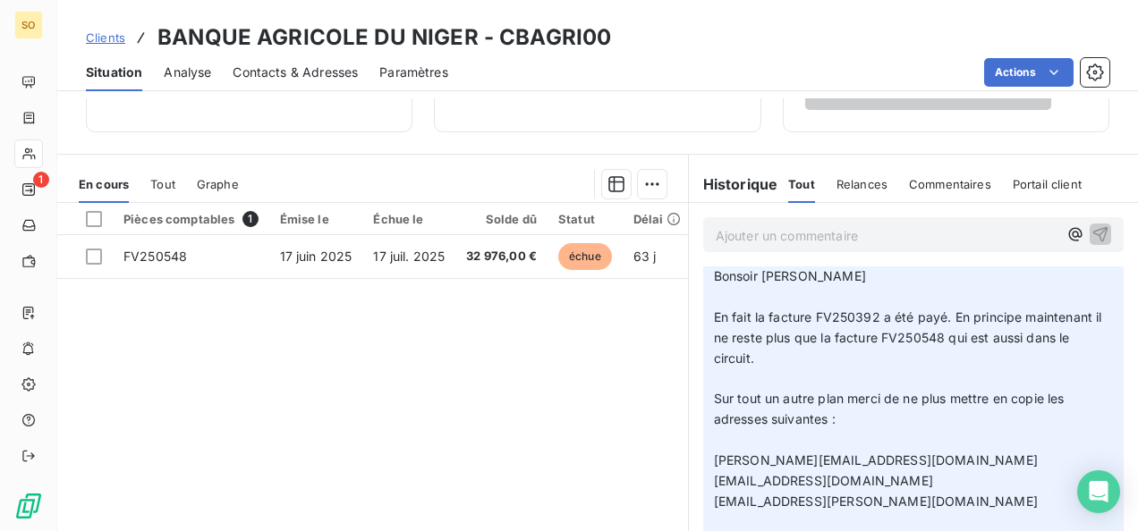
click at [98, 36] on span "Clients" at bounding box center [105, 37] width 39 height 14
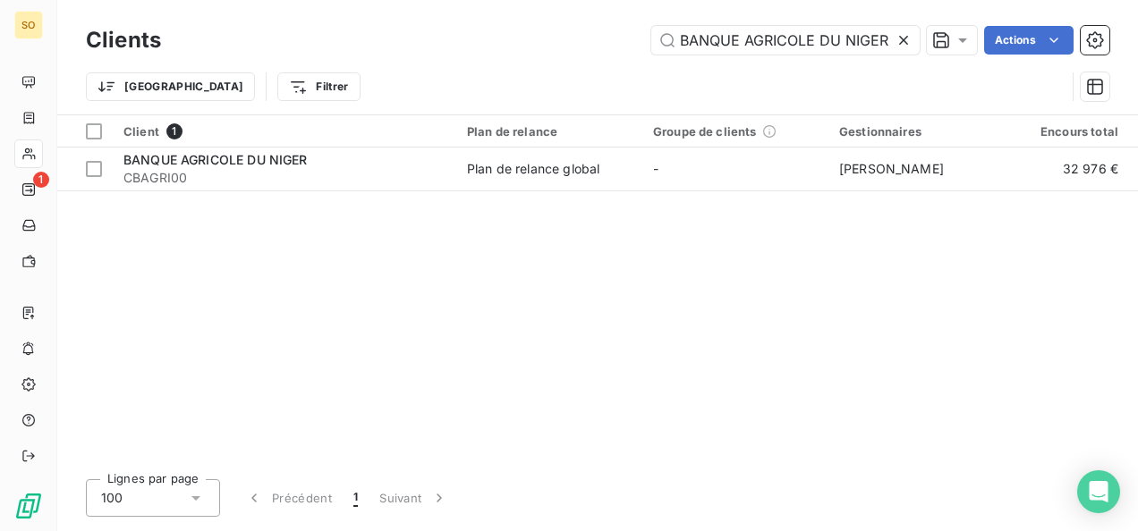
click at [901, 38] on icon at bounding box center [903, 40] width 9 height 9
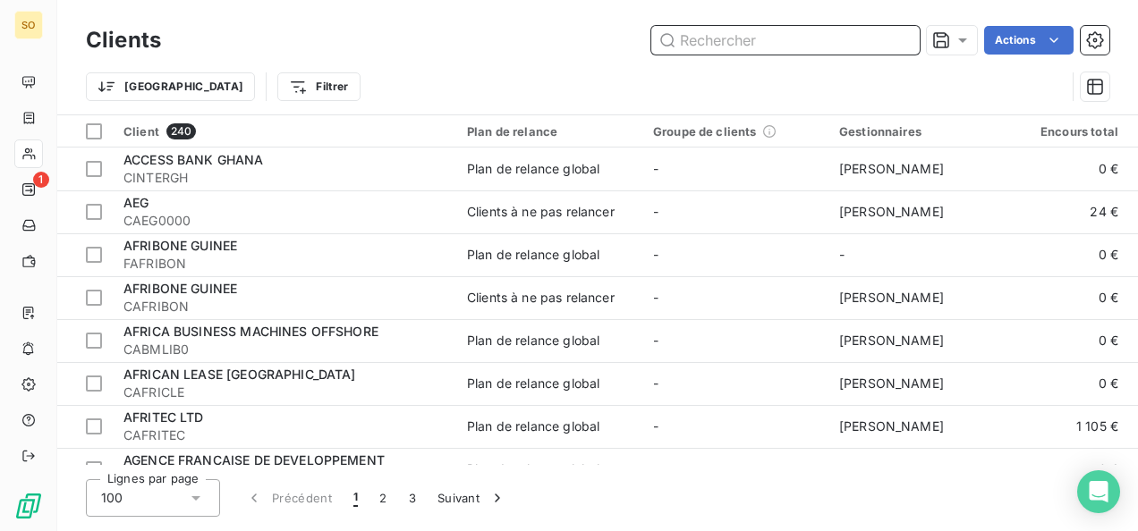
paste input "COMMERCIAL BANK TCHAD"
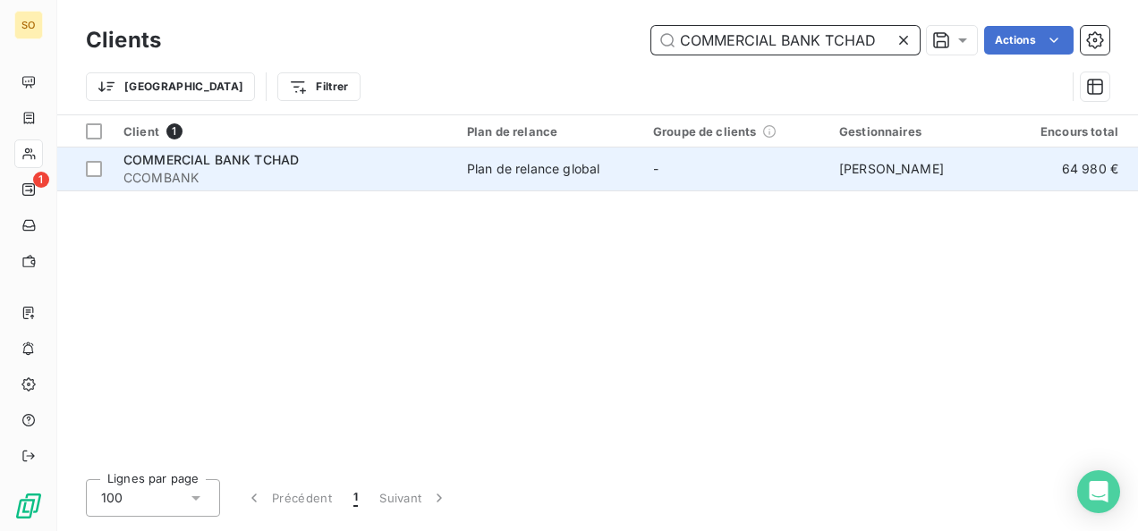
type input "COMMERCIAL BANK TCHAD"
click at [270, 159] on span "COMMERCIAL BANK TCHAD" at bounding box center [210, 159] width 175 height 15
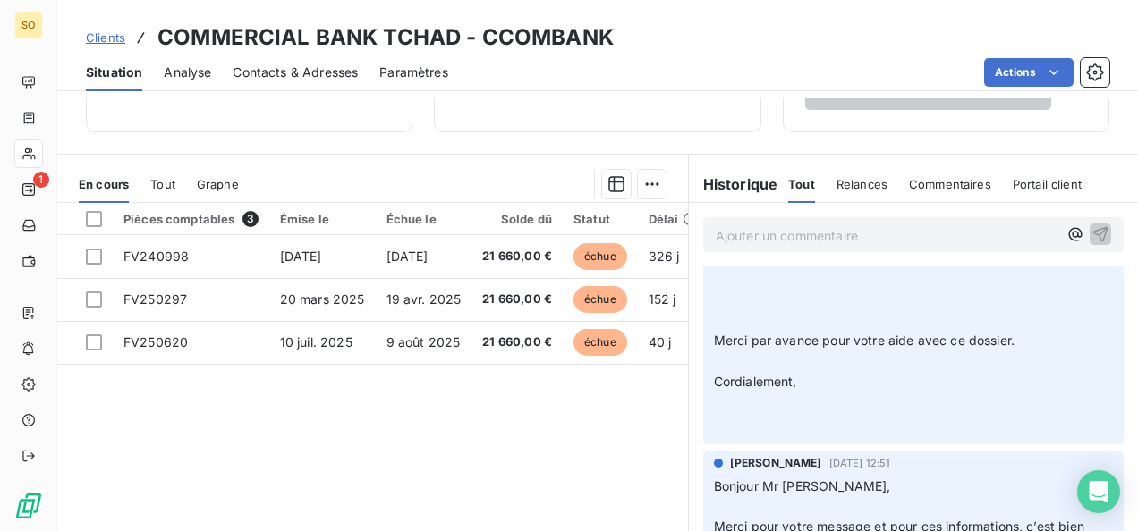
scroll to position [537, 0]
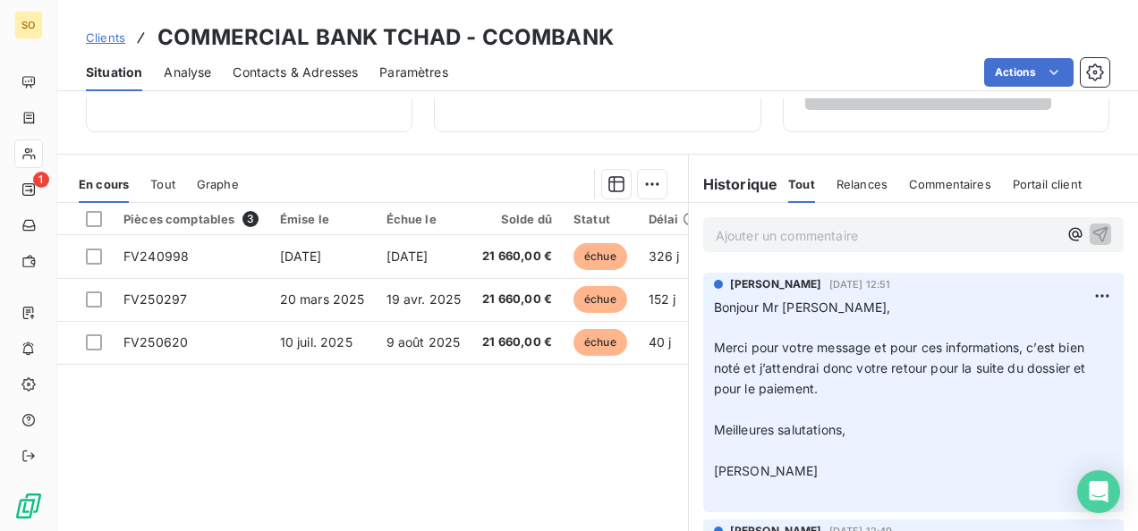
click at [111, 43] on span "Clients" at bounding box center [105, 37] width 39 height 14
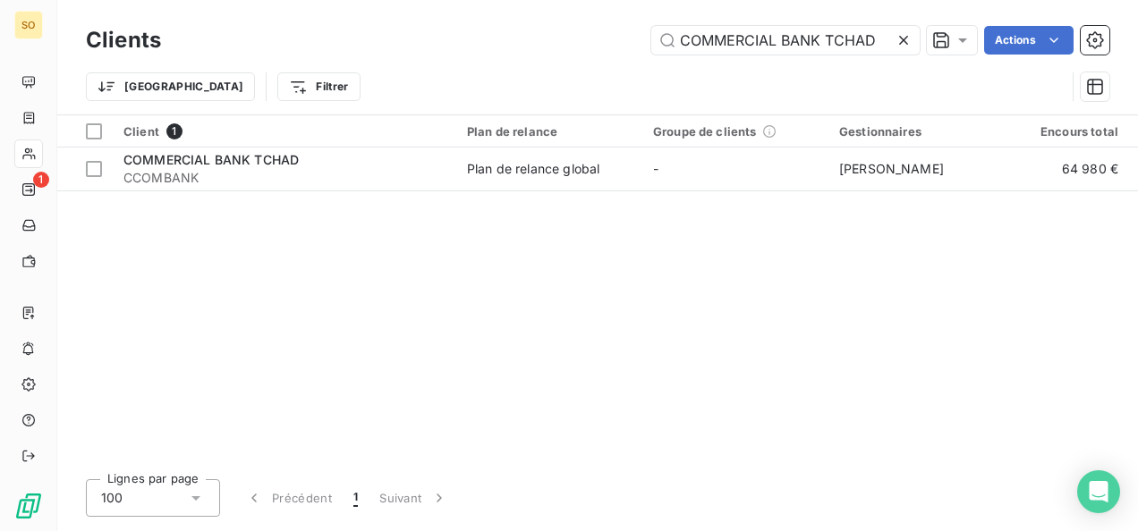
click at [899, 44] on icon at bounding box center [903, 40] width 9 height 9
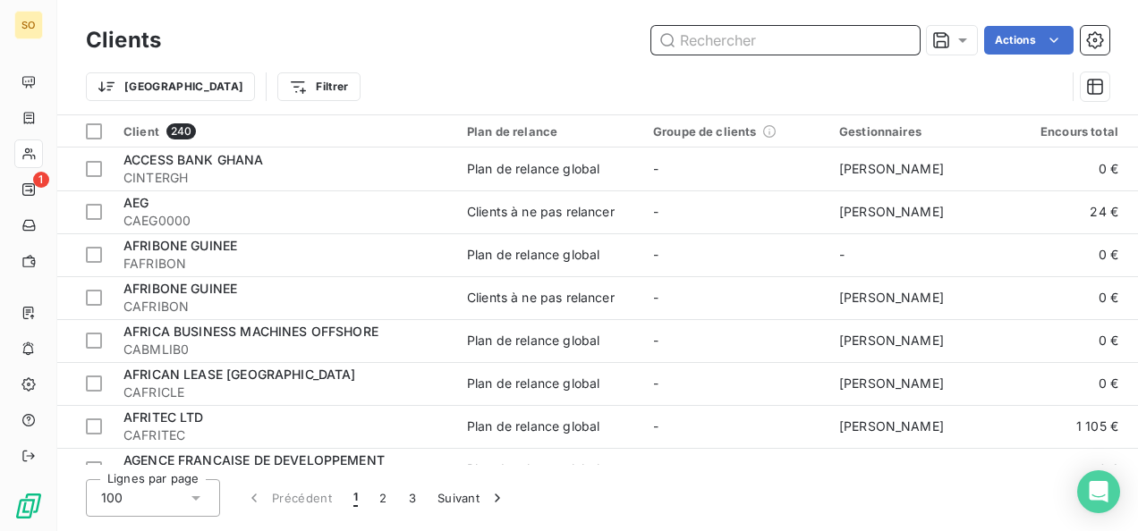
paste input "NetcoDietsmann-Abuja Office"
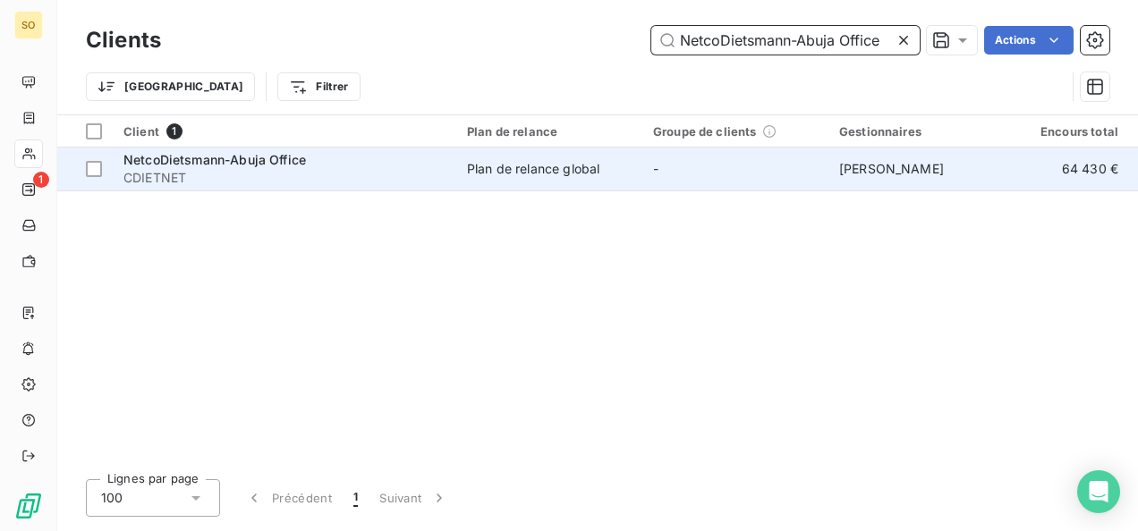
type input "NetcoDietsmann-Abuja Office"
click at [233, 174] on span "CDIETNET" at bounding box center [284, 178] width 322 height 18
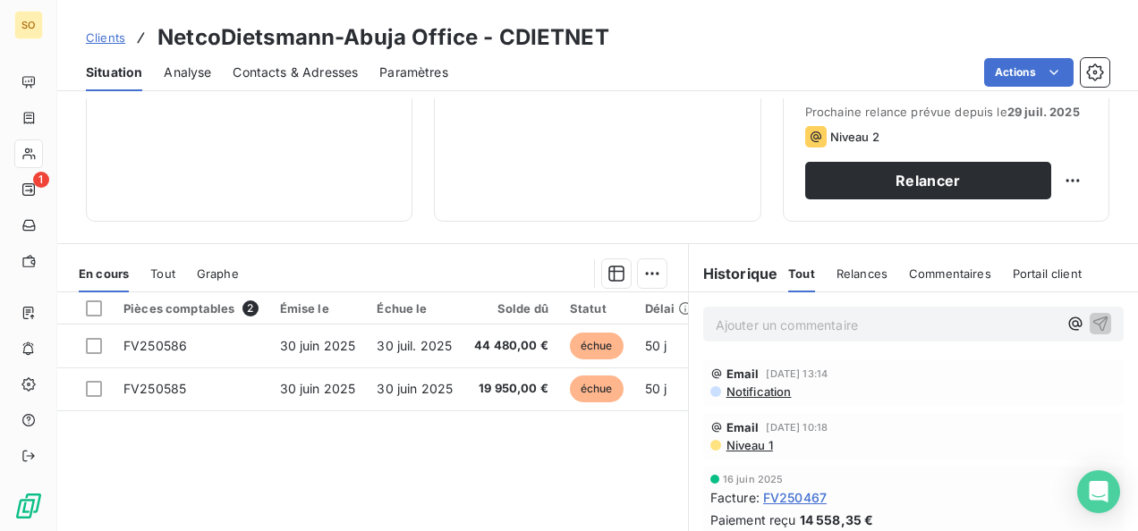
scroll to position [358, 0]
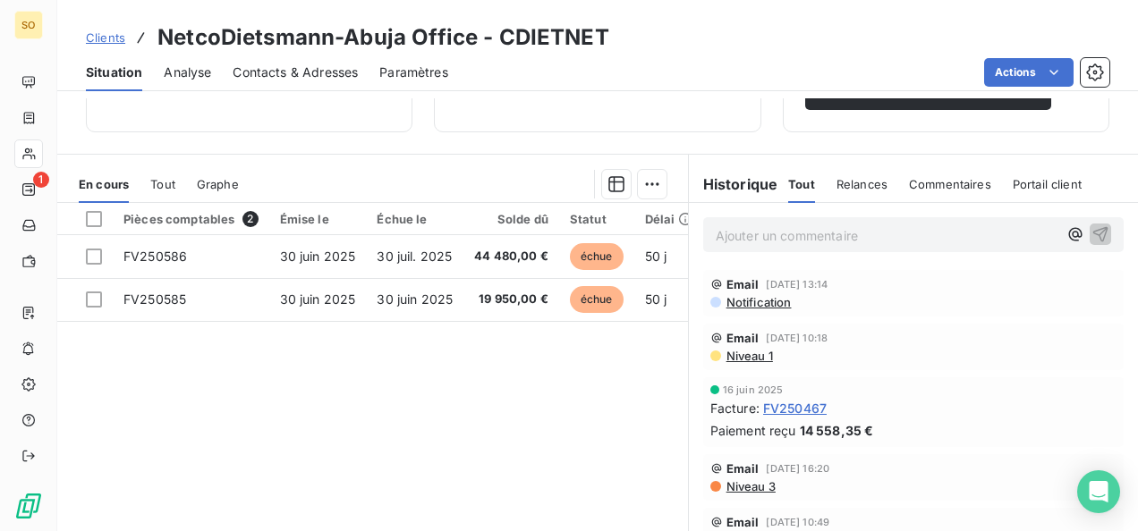
click at [113, 38] on span "Clients" at bounding box center [105, 37] width 39 height 14
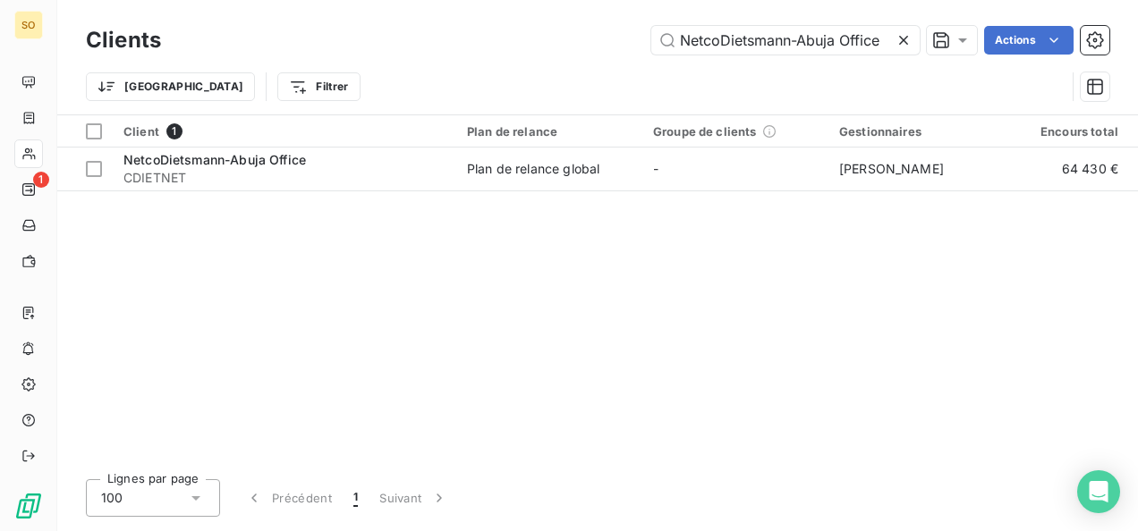
click at [901, 45] on icon at bounding box center [903, 40] width 18 height 18
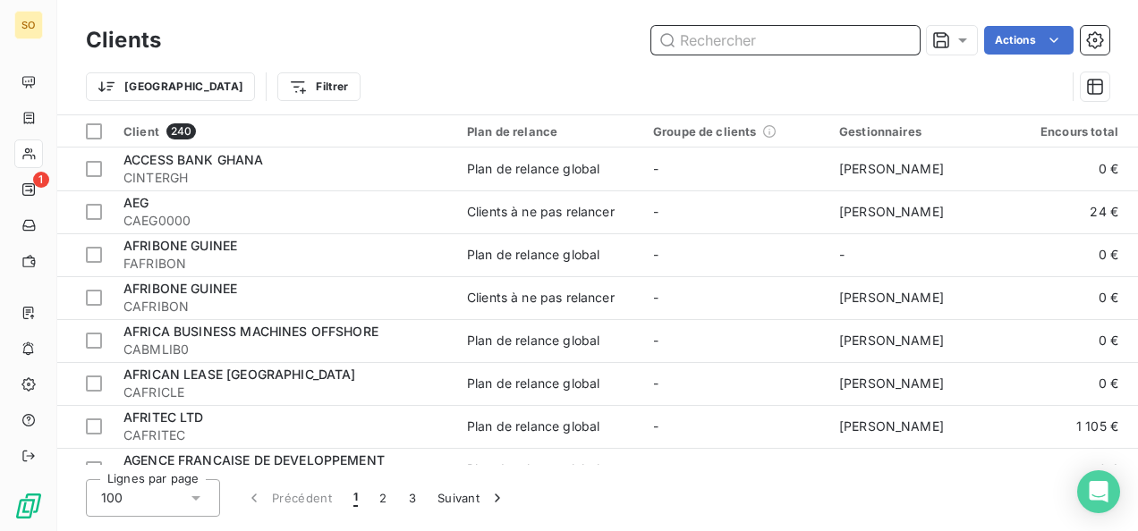
paste input "BANQUE OUEST AFRICAINE DE DEVPT."
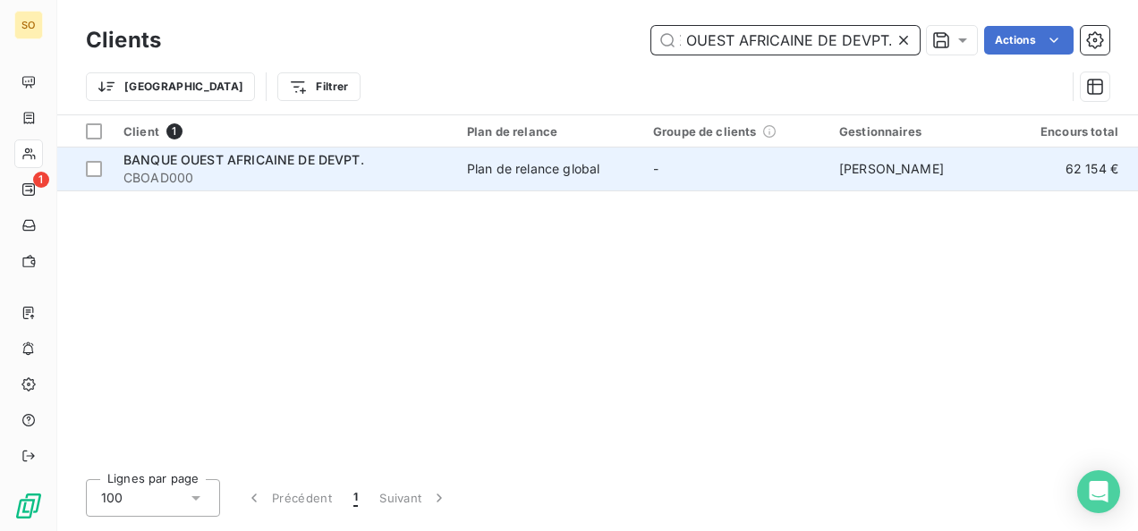
type input "BANQUE OUEST AFRICAINE DE DEVPT."
click at [228, 175] on span "CBOAD000" at bounding box center [284, 178] width 322 height 18
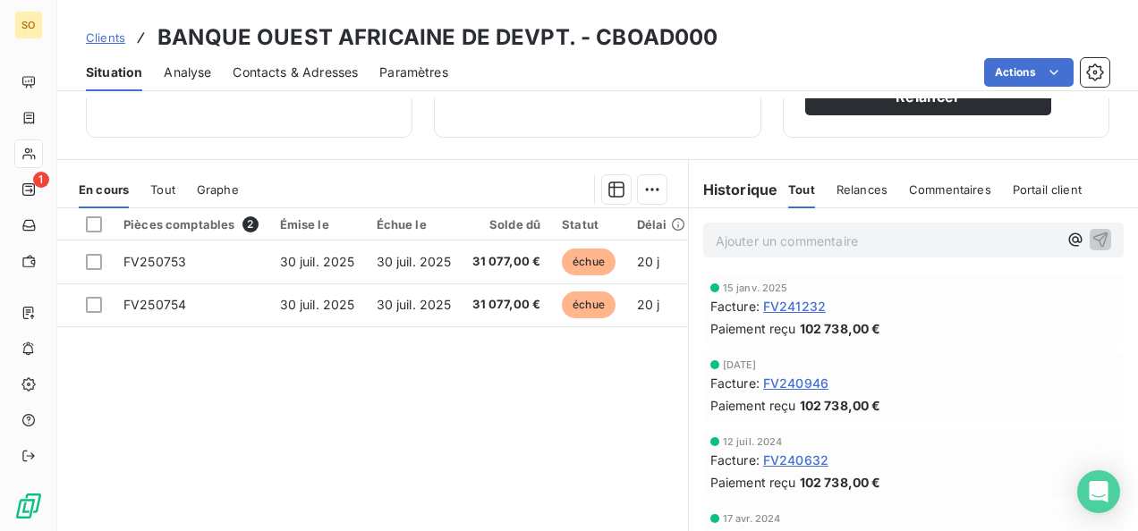
scroll to position [358, 0]
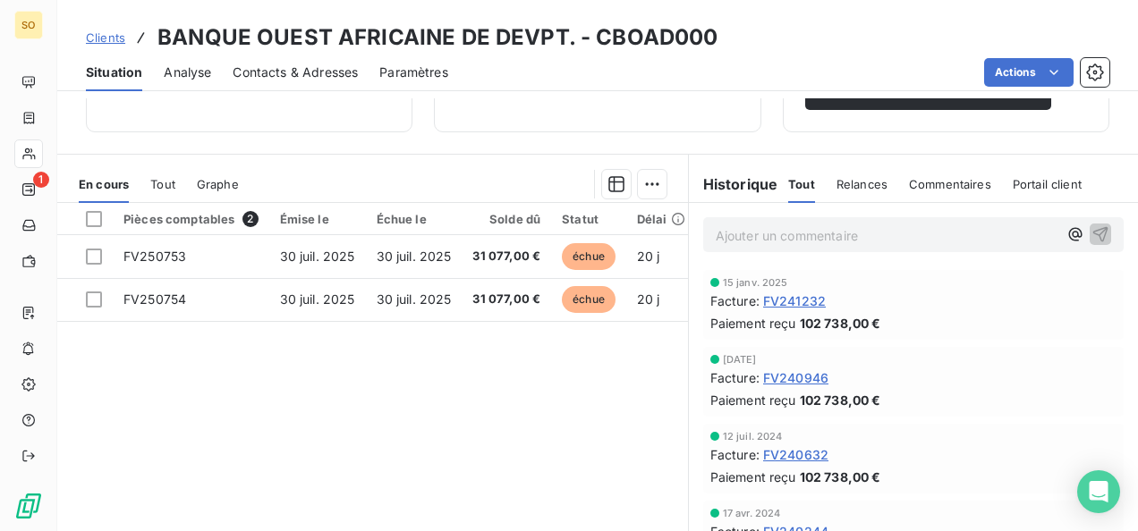
click at [89, 32] on span "Clients" at bounding box center [105, 37] width 39 height 14
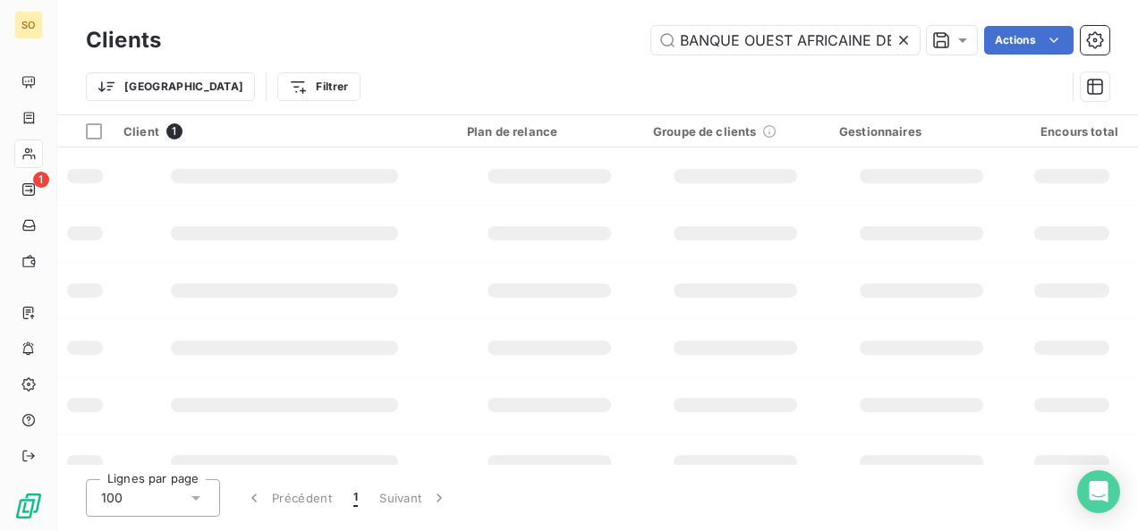
scroll to position [0, 58]
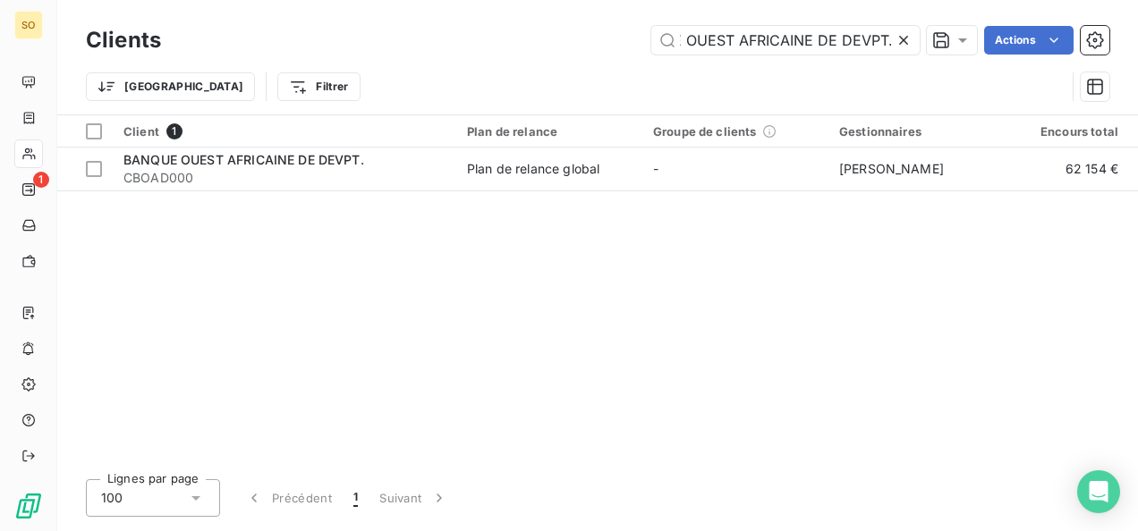
click at [902, 36] on icon at bounding box center [903, 40] width 18 height 18
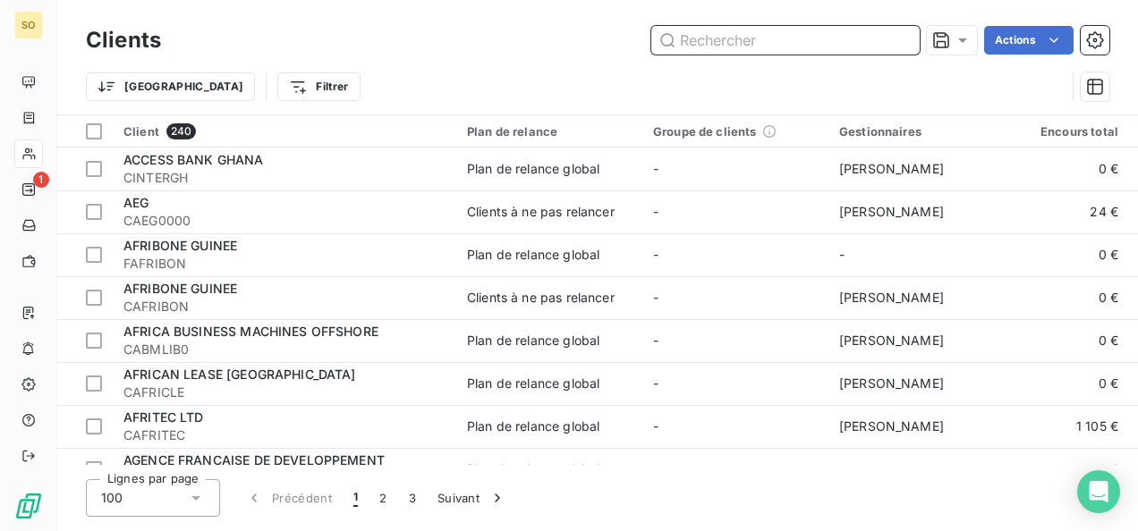
paste input "GENERALE DE BANQUE DE MAURITANIE"
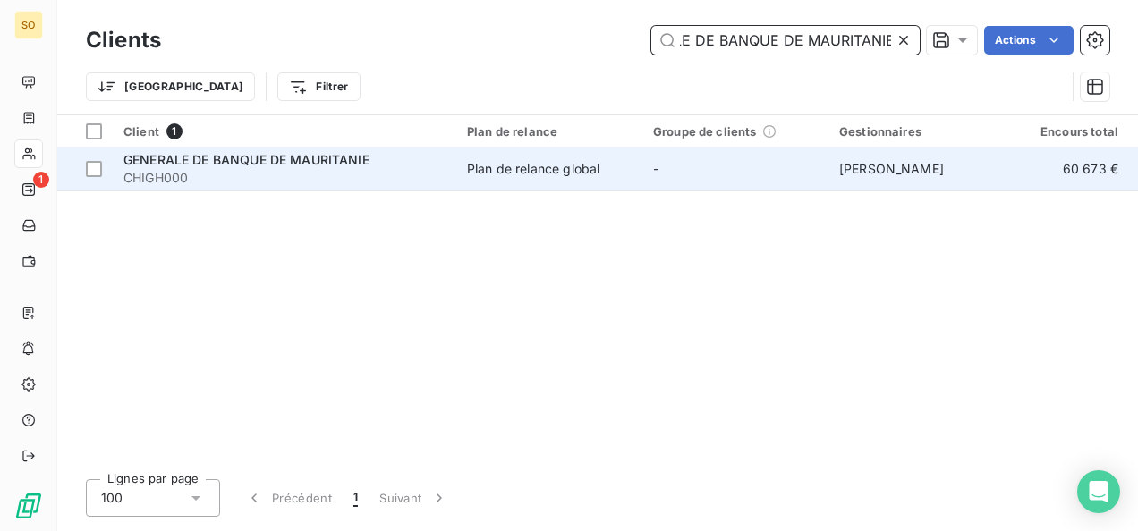
type input "GENERALE DE BANQUE DE MAURITANIE"
click at [179, 157] on span "GENERALE DE BANQUE DE MAURITANIE" at bounding box center [246, 159] width 246 height 15
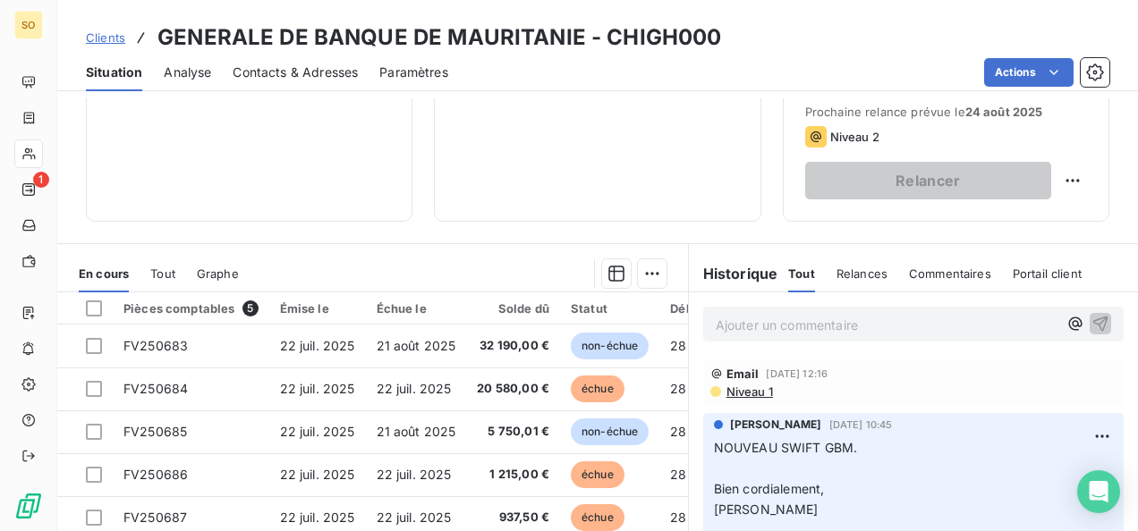
scroll to position [426, 0]
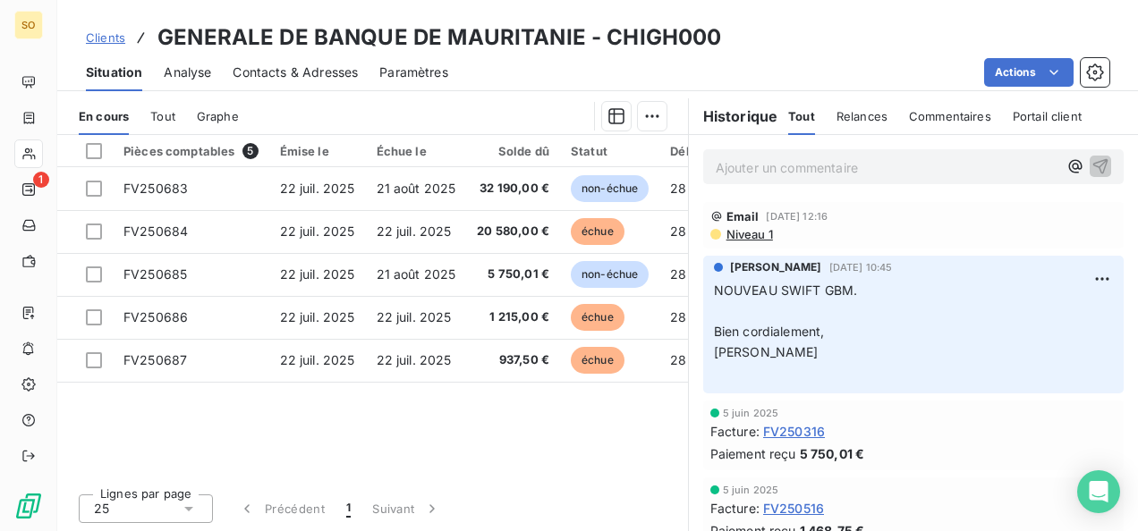
click at [114, 36] on span "Clients" at bounding box center [105, 37] width 39 height 14
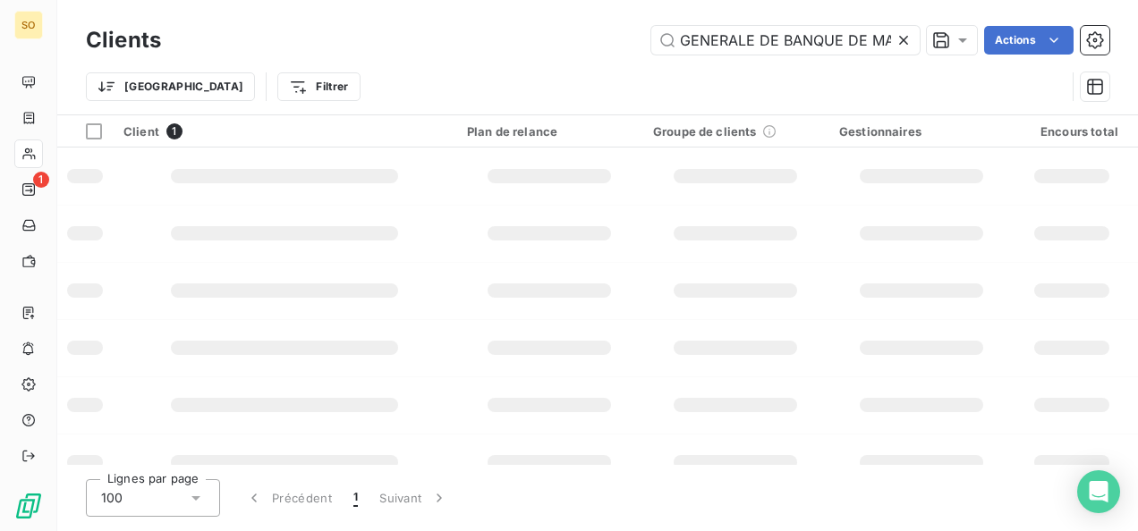
scroll to position [0, 64]
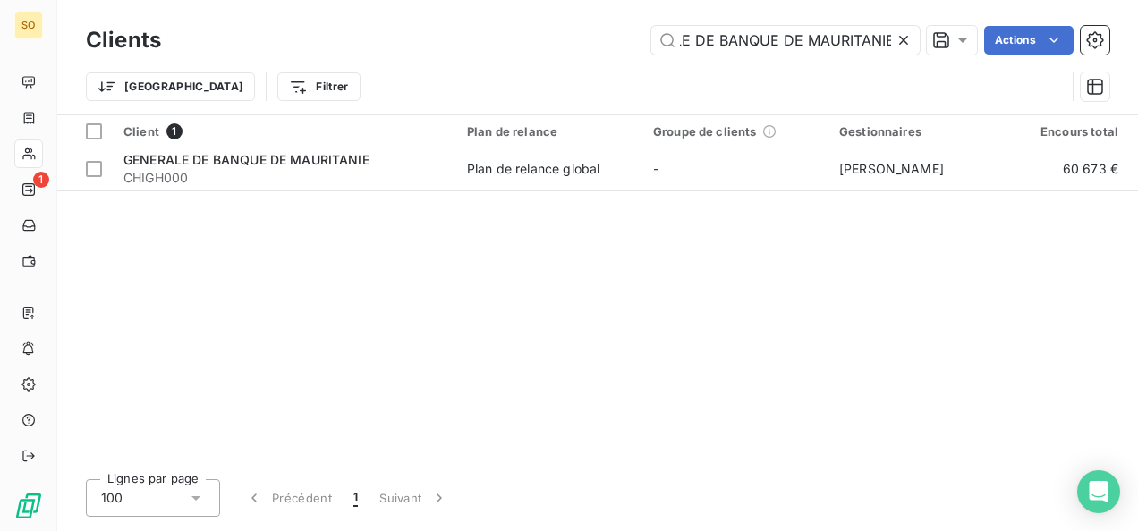
click at [900, 41] on icon at bounding box center [903, 40] width 18 height 18
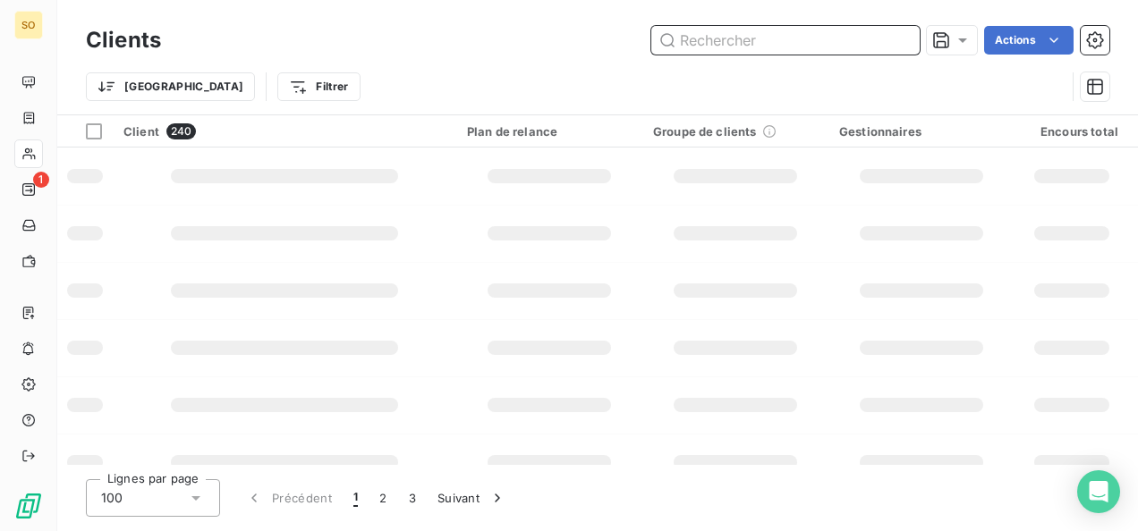
paste input "BRIDGE BANK COTE D'IVOIRE"
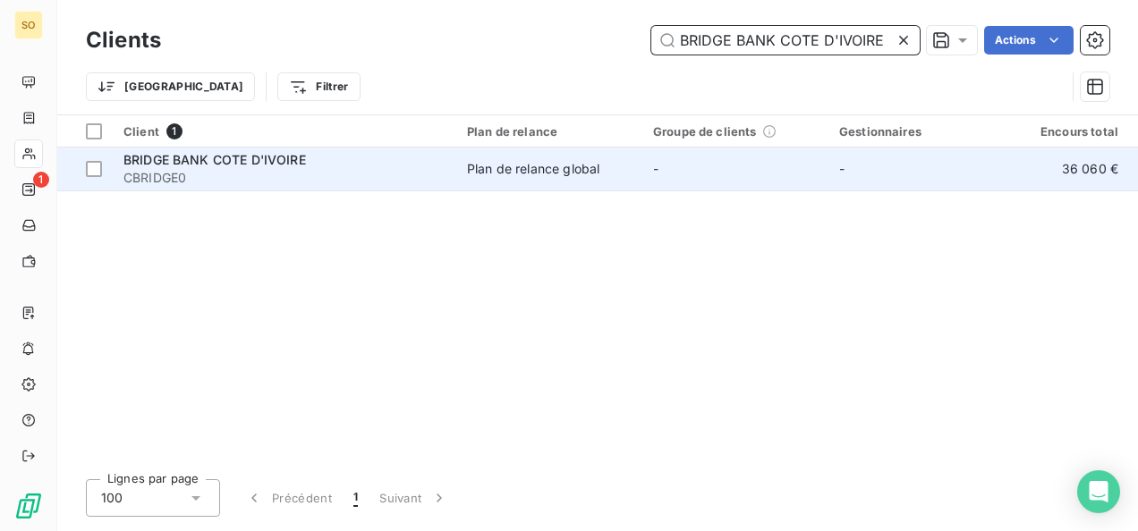
type input "BRIDGE BANK COTE D'IVOIRE"
click at [217, 170] on span "CBRIDGE0" at bounding box center [284, 178] width 322 height 18
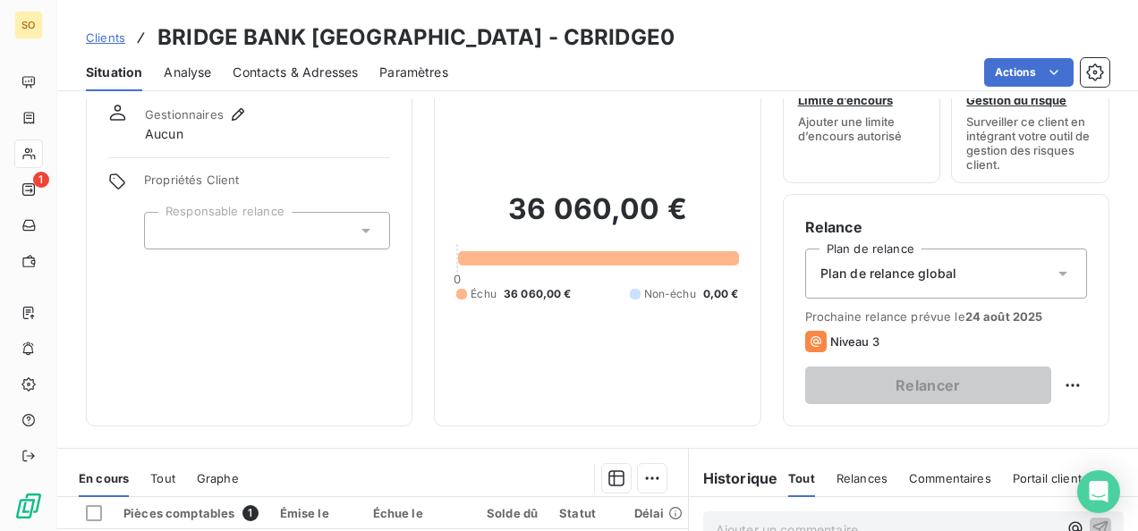
scroll to position [358, 0]
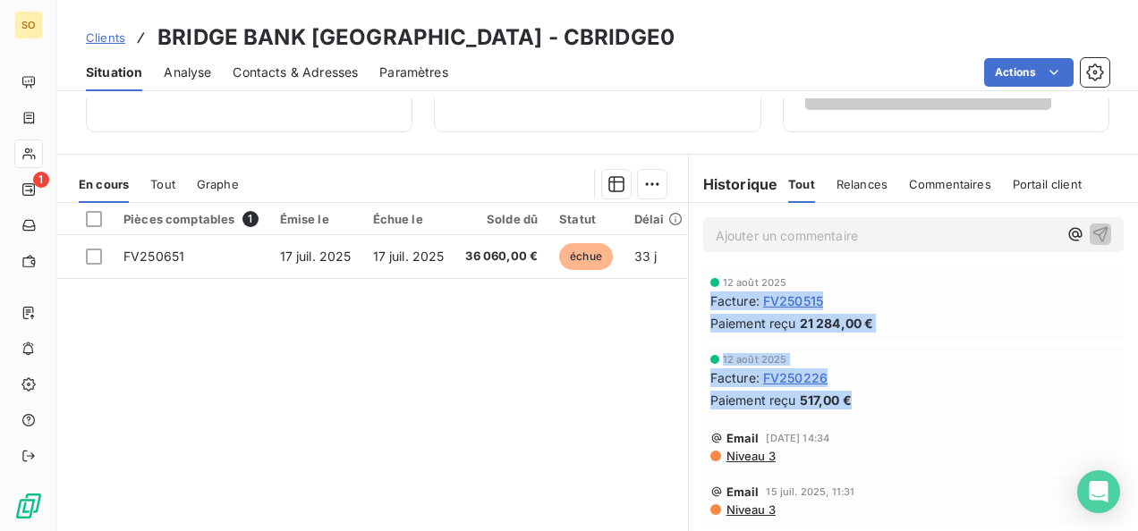
drag, startPoint x: 701, startPoint y: 295, endPoint x: 845, endPoint y: 394, distance: 174.4
click at [845, 394] on div "[DATE] Facture : FV250515 Paiement reçu 21 284,00 € [DATE] Facture : FV250226 P…" at bounding box center [913, 516] width 449 height 499
drag, startPoint x: 845, startPoint y: 394, endPoint x: 769, endPoint y: 376, distance: 78.1
copy div "Facture : FV250515 Paiement reçu 21 284,00 € [DATE] Facture : FV250226 Paiement…"
click at [123, 44] on span "Clients" at bounding box center [105, 37] width 39 height 14
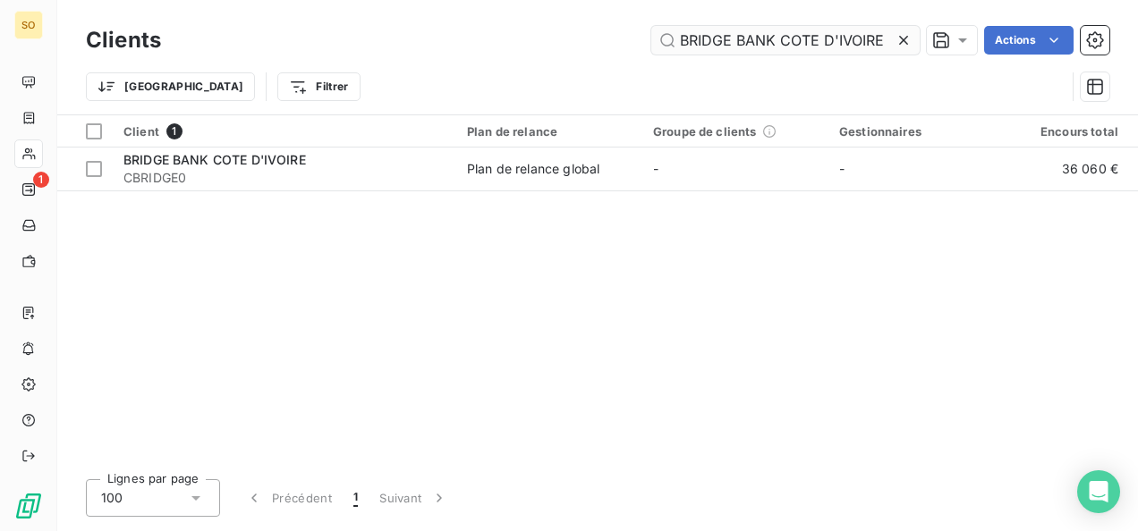
click at [896, 42] on icon at bounding box center [903, 40] width 18 height 18
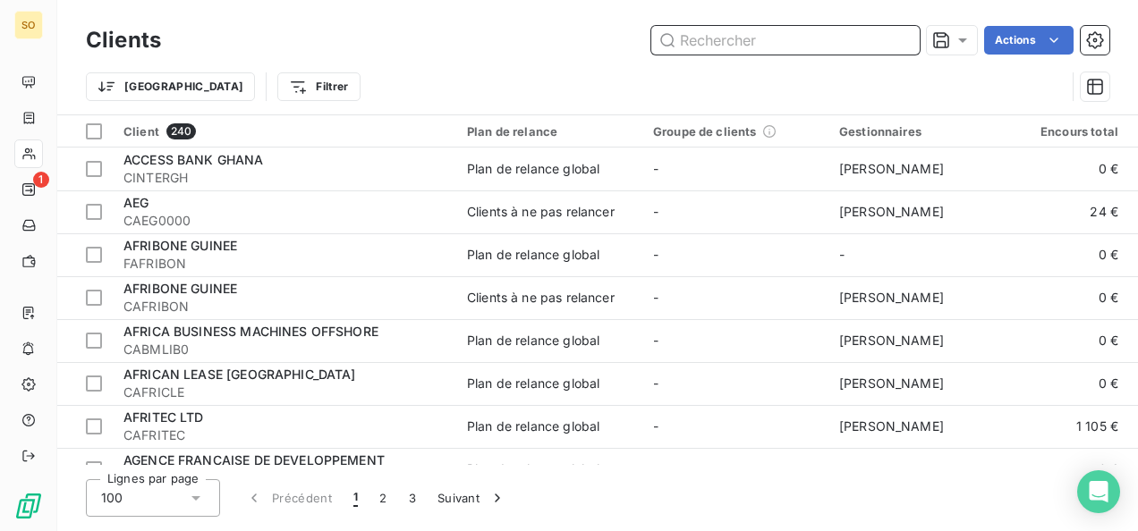
paste input "SOCIETE COMM. DE BANQUE CAMEROUN"
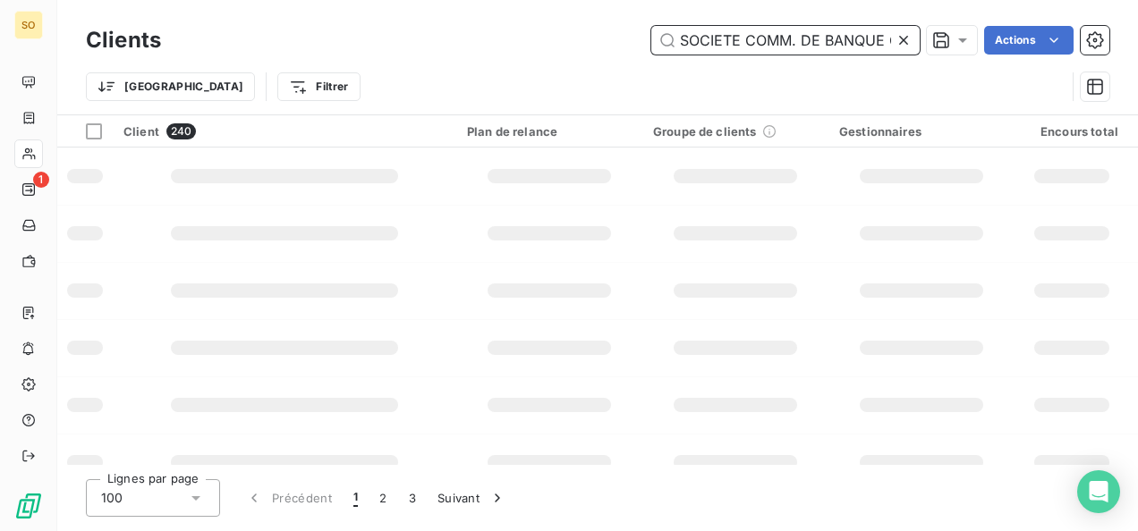
scroll to position [0, 79]
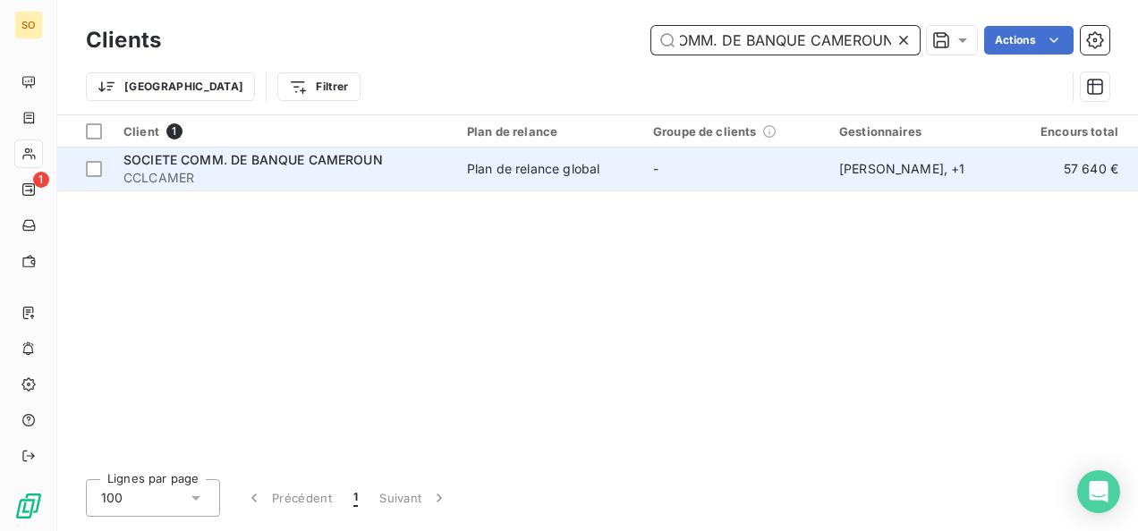
type input "SOCIETE COMM. DE BANQUE CAMEROUN"
click at [321, 170] on span "CCLCAMER" at bounding box center [284, 178] width 322 height 18
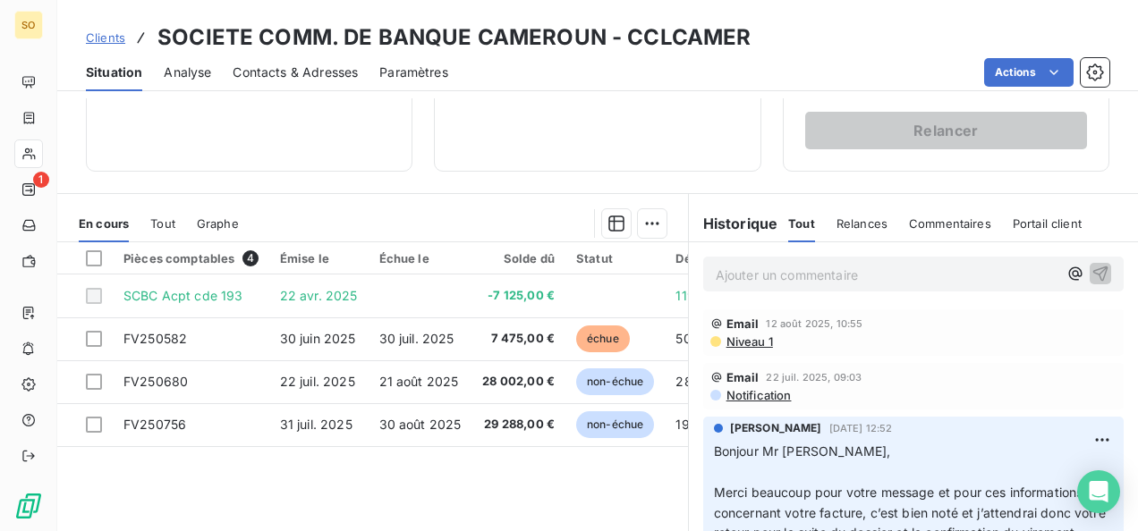
scroll to position [358, 0]
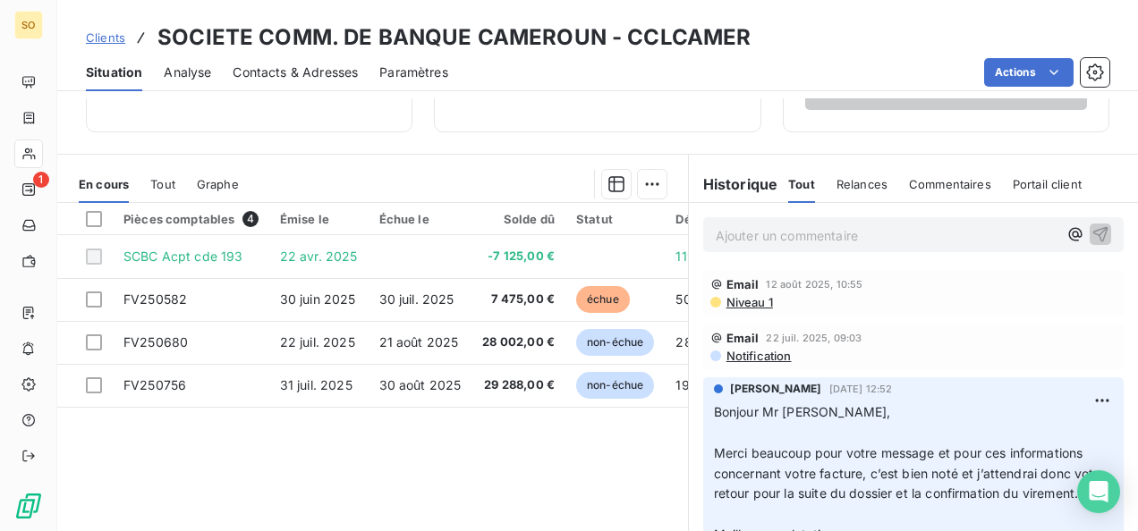
click at [107, 38] on span "Clients" at bounding box center [105, 37] width 39 height 14
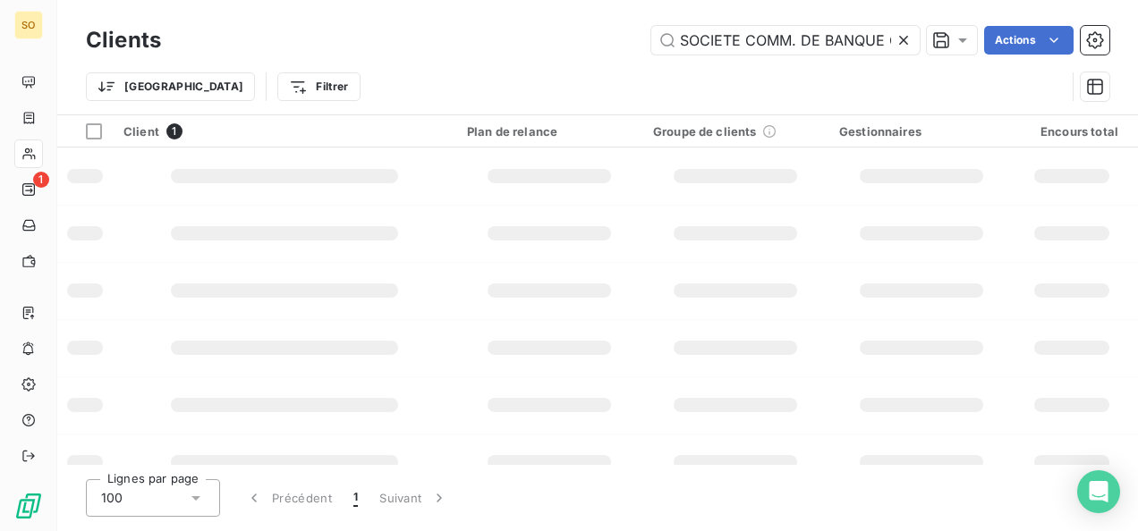
scroll to position [0, 79]
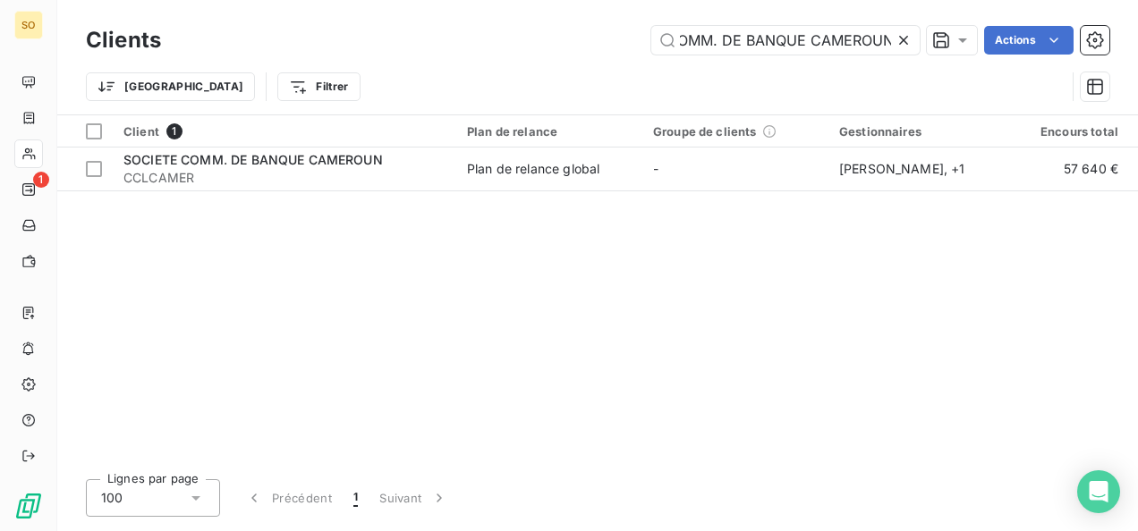
click at [904, 37] on icon at bounding box center [903, 40] width 18 height 18
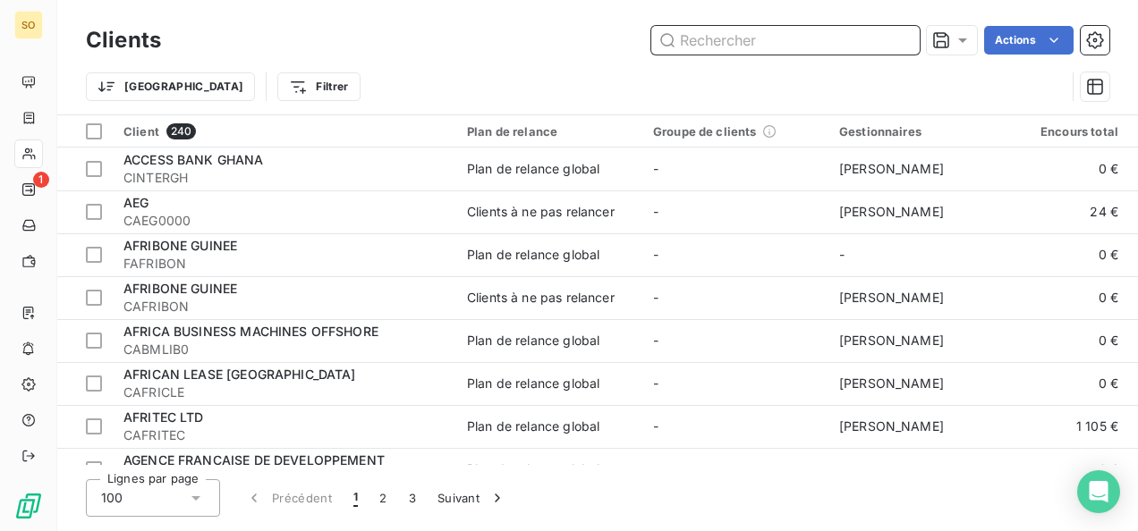
paste input "BANQUE AGRICOLE ET COMMERCIALE"
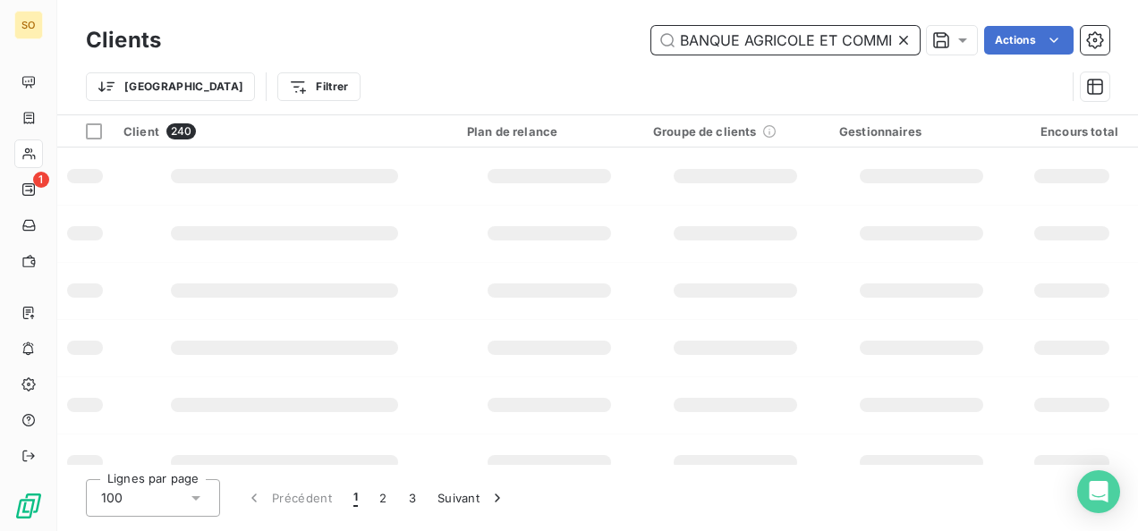
scroll to position [0, 55]
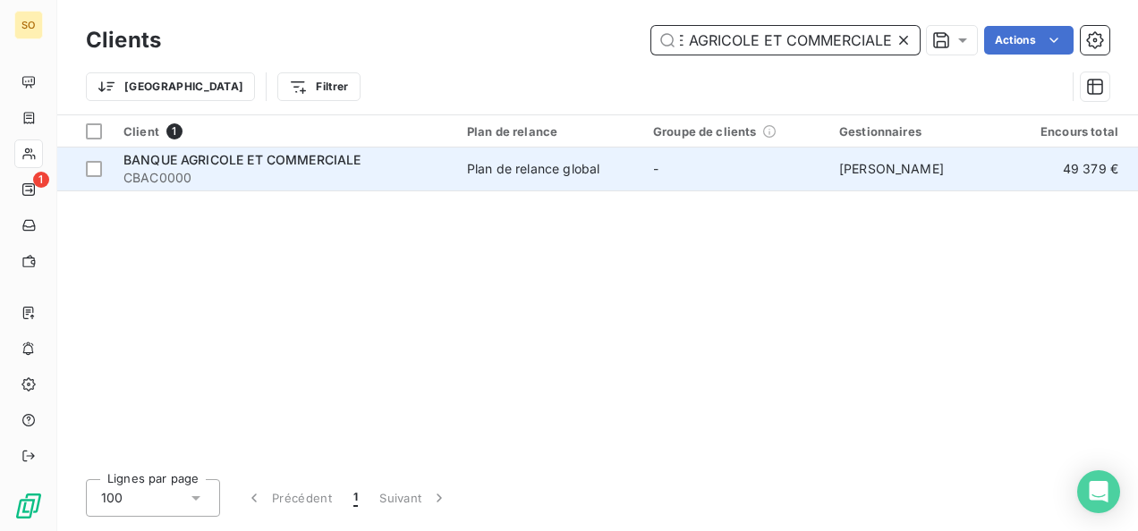
type input "BANQUE AGRICOLE ET COMMERCIALE"
click at [257, 172] on span "CBAC0000" at bounding box center [284, 178] width 322 height 18
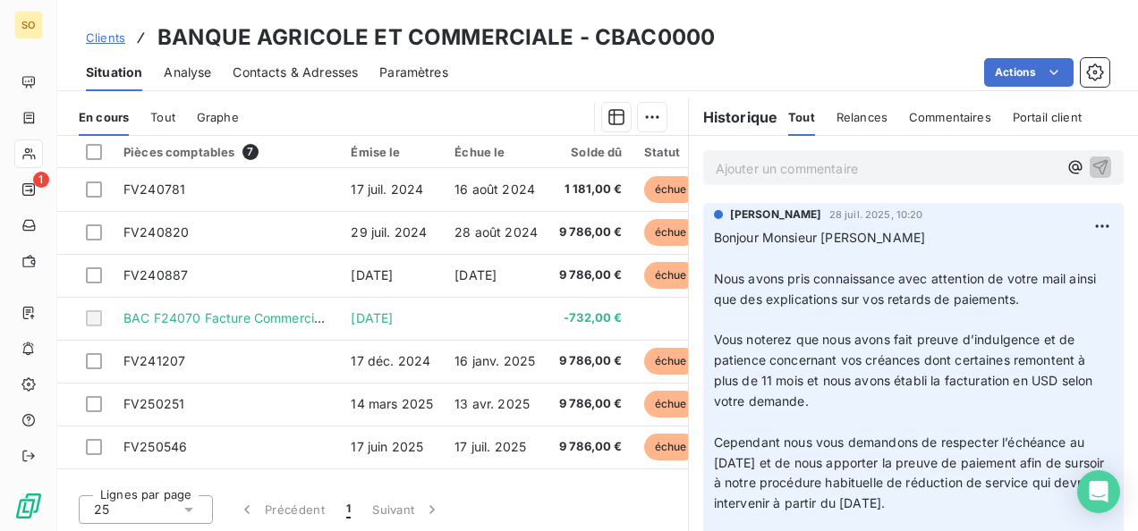
scroll to position [426, 0]
click at [109, 38] on span "Clients" at bounding box center [105, 37] width 39 height 14
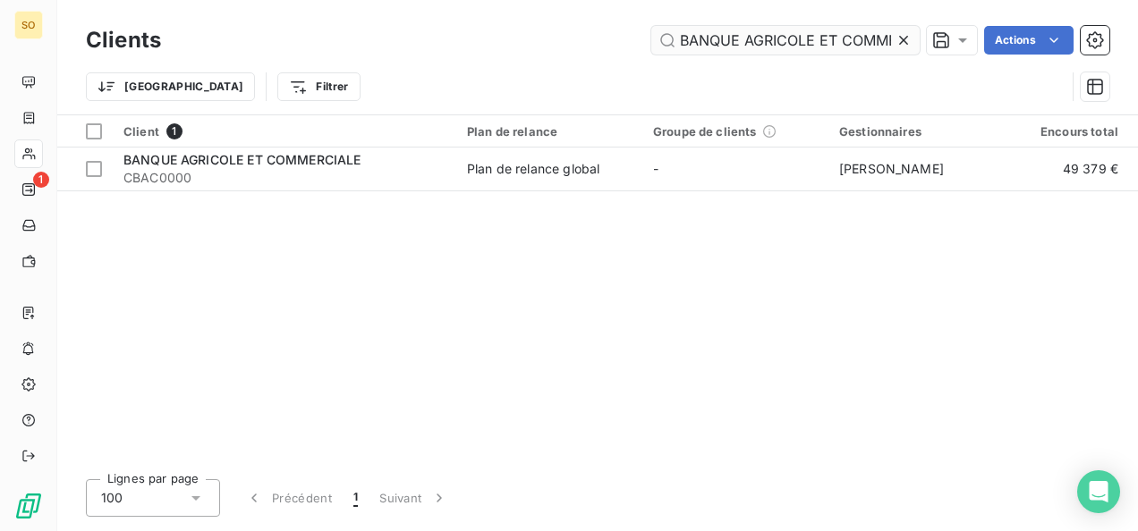
scroll to position [0, 55]
click at [899, 42] on icon at bounding box center [903, 40] width 18 height 18
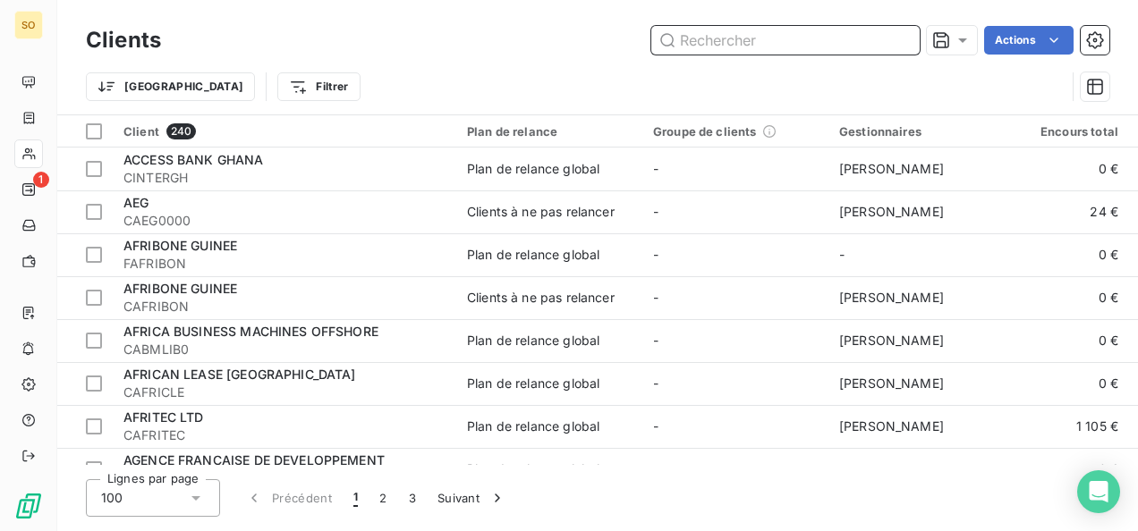
paste input "Boissons Rafraichissantes du Tchad"
type input "Boissons Rafraichissantes du Tchad"
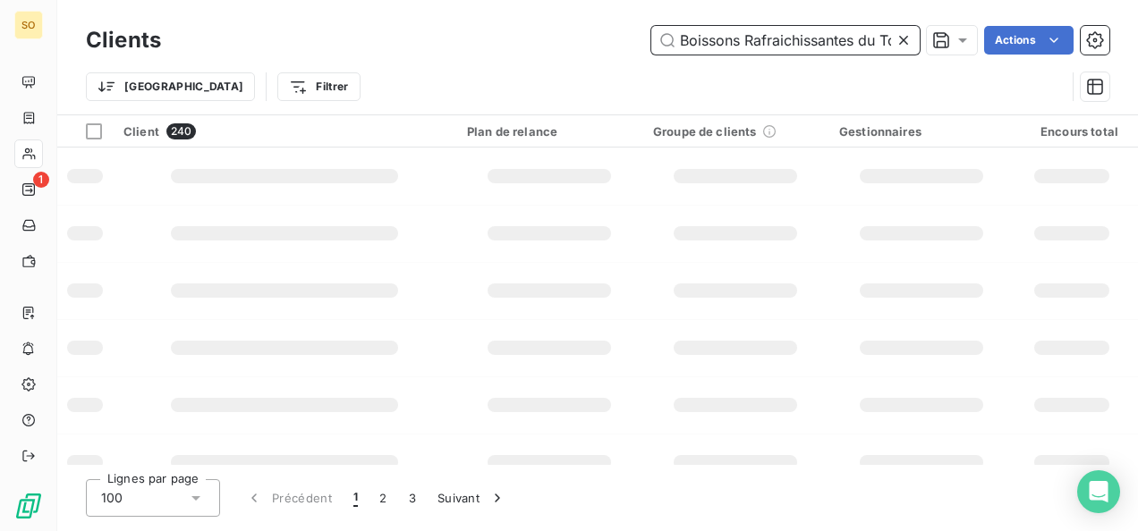
scroll to position [0, 32]
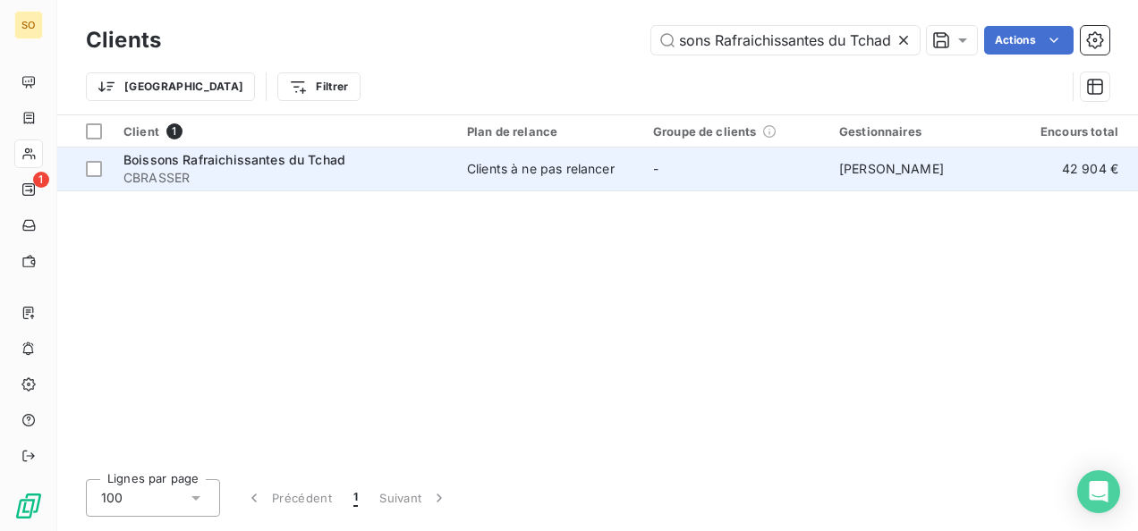
click at [190, 179] on span "CBRASSER" at bounding box center [284, 178] width 322 height 18
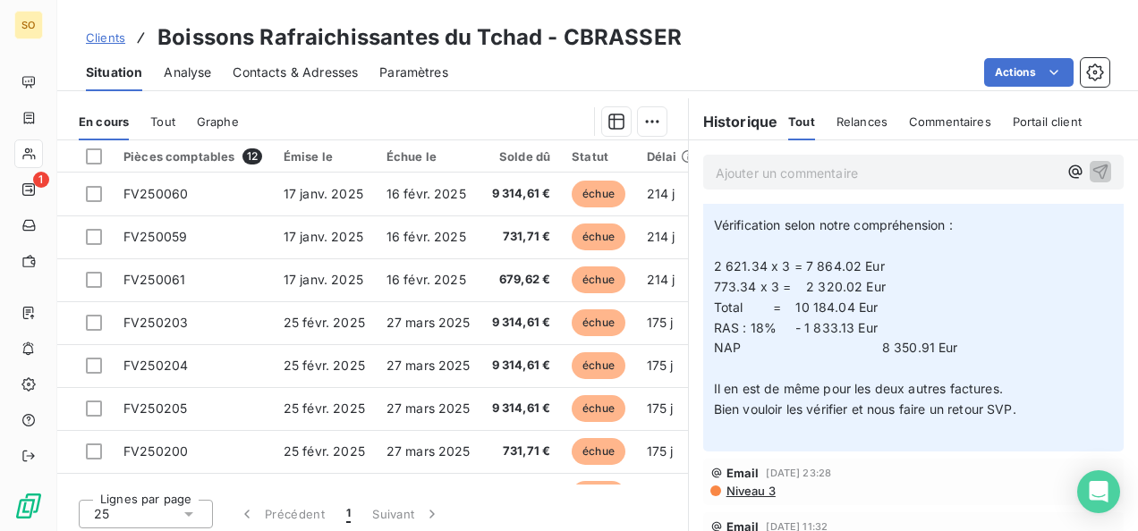
scroll to position [179, 0]
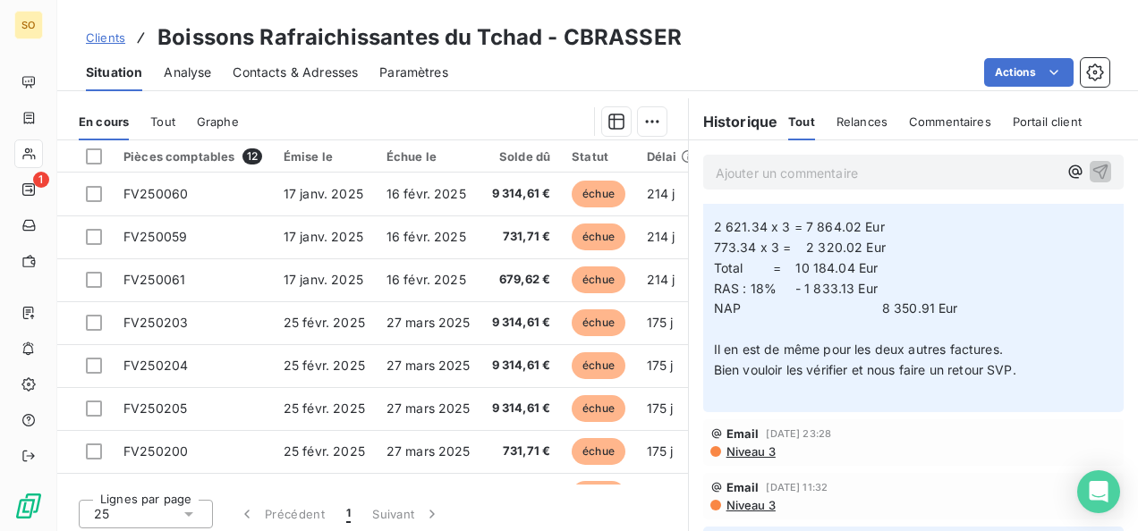
click at [125, 35] on div "Clients Boissons Rafraichissantes du Tchad - CBRASSER" at bounding box center [384, 37] width 596 height 32
click at [120, 35] on span "Clients" at bounding box center [105, 37] width 39 height 14
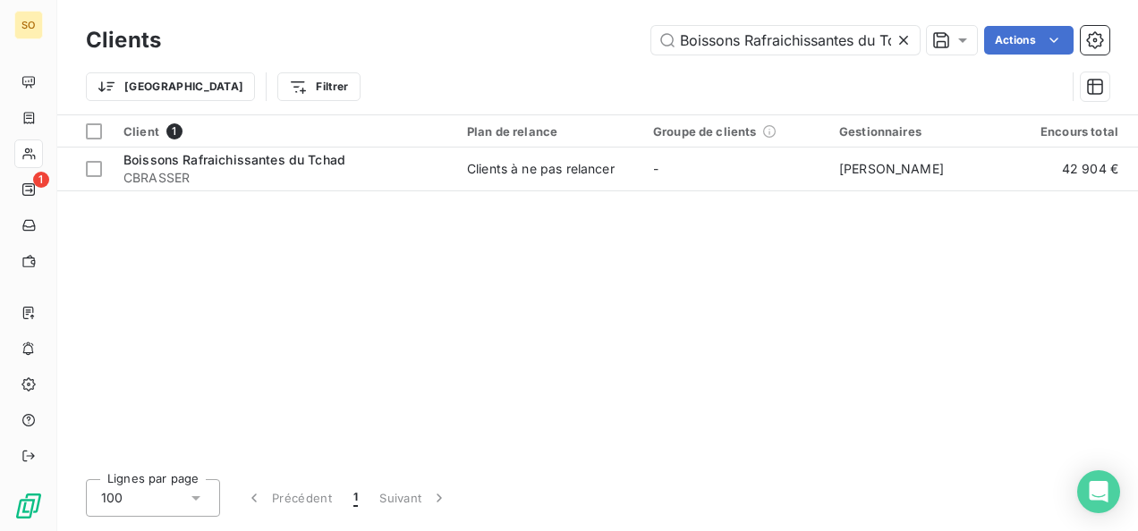
click at [900, 39] on icon at bounding box center [903, 40] width 18 height 18
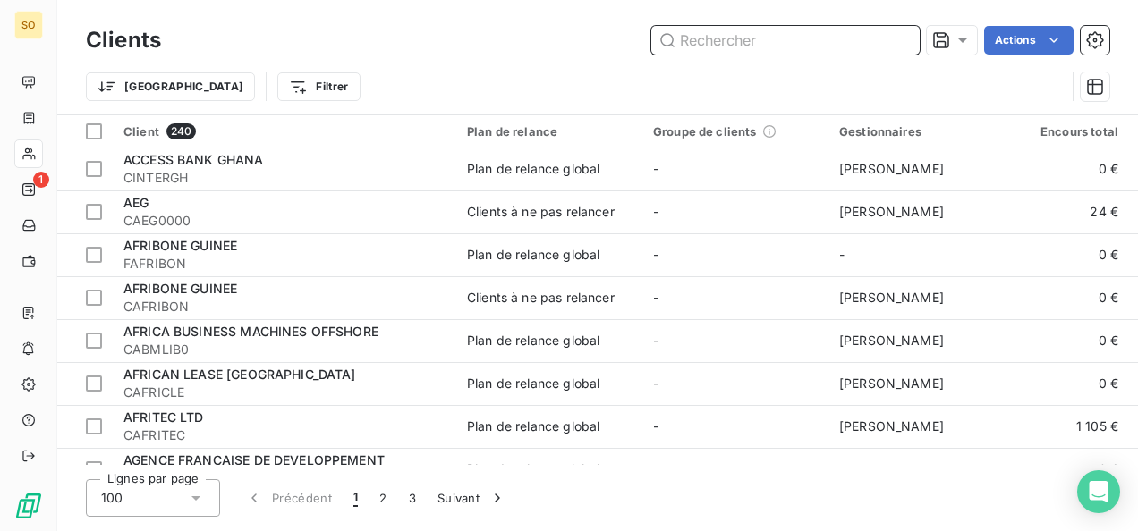
paste input "ATTIJARIWAFA BANK EGYPT"
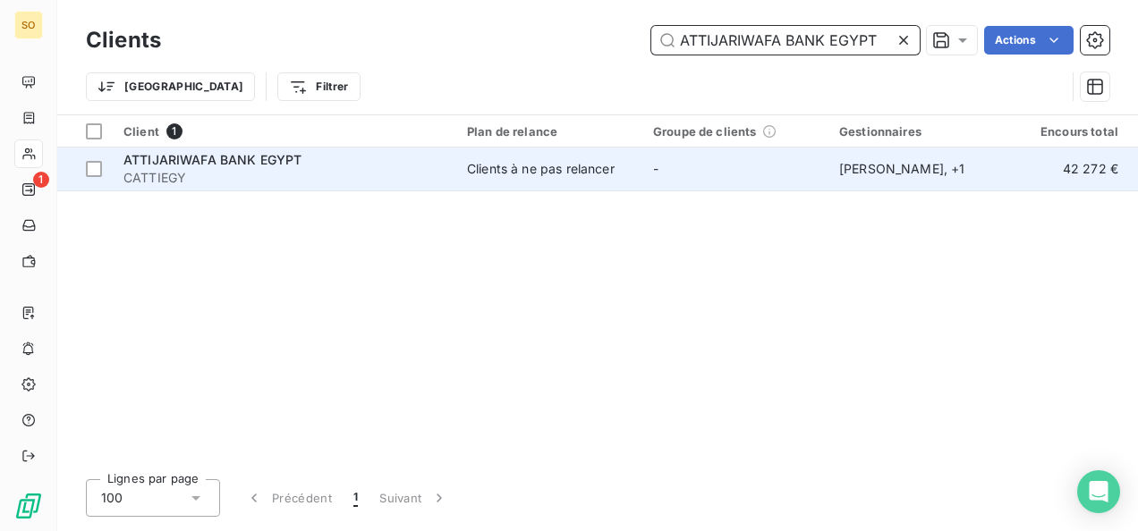
type input "ATTIJARIWAFA BANK EGYPT"
click at [214, 161] on span "ATTIJARIWAFA BANK EGYPT" at bounding box center [212, 159] width 178 height 15
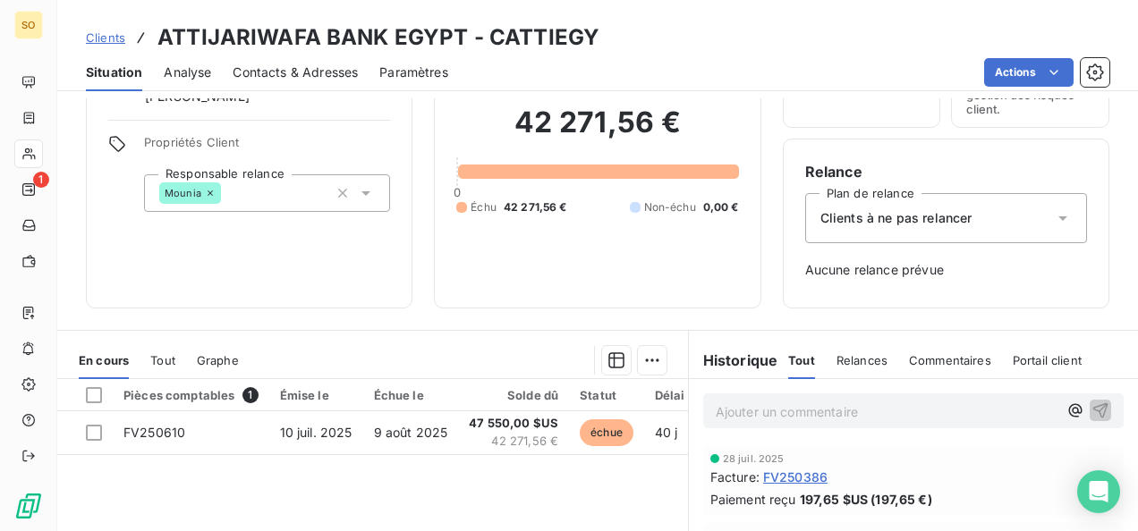
scroll to position [268, 0]
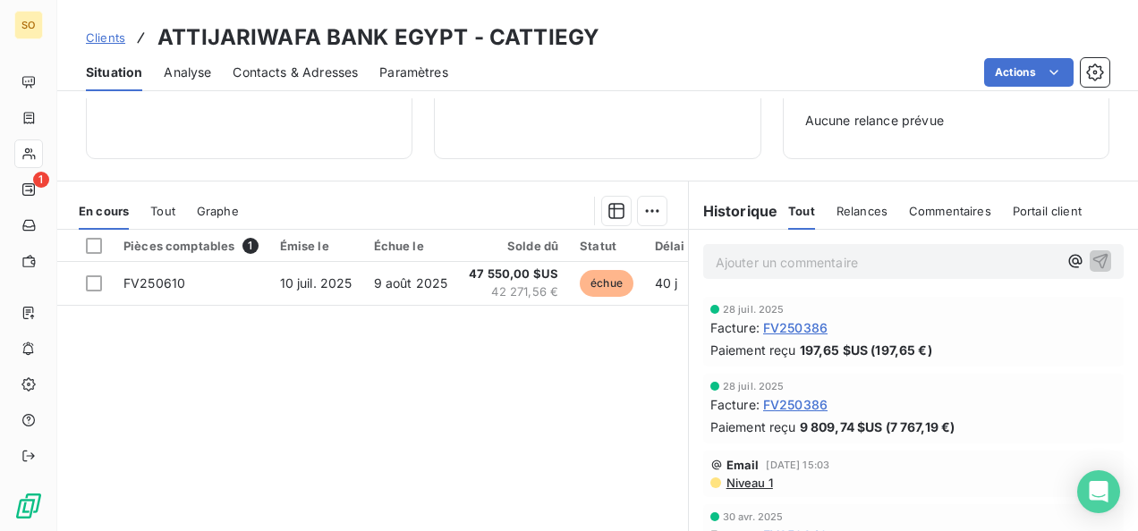
click at [114, 32] on span "Clients" at bounding box center [105, 37] width 39 height 14
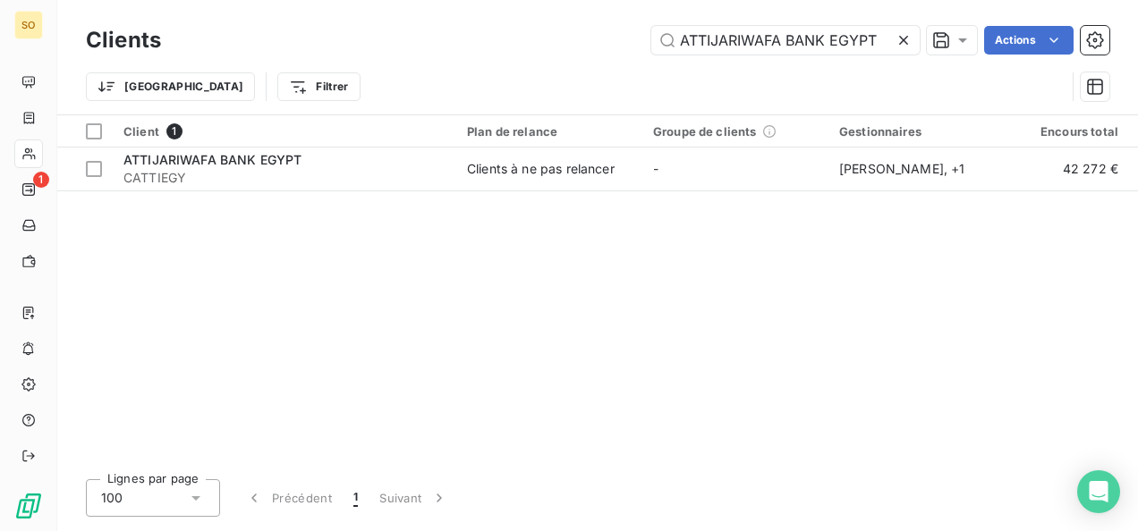
click at [907, 36] on icon at bounding box center [903, 40] width 18 height 18
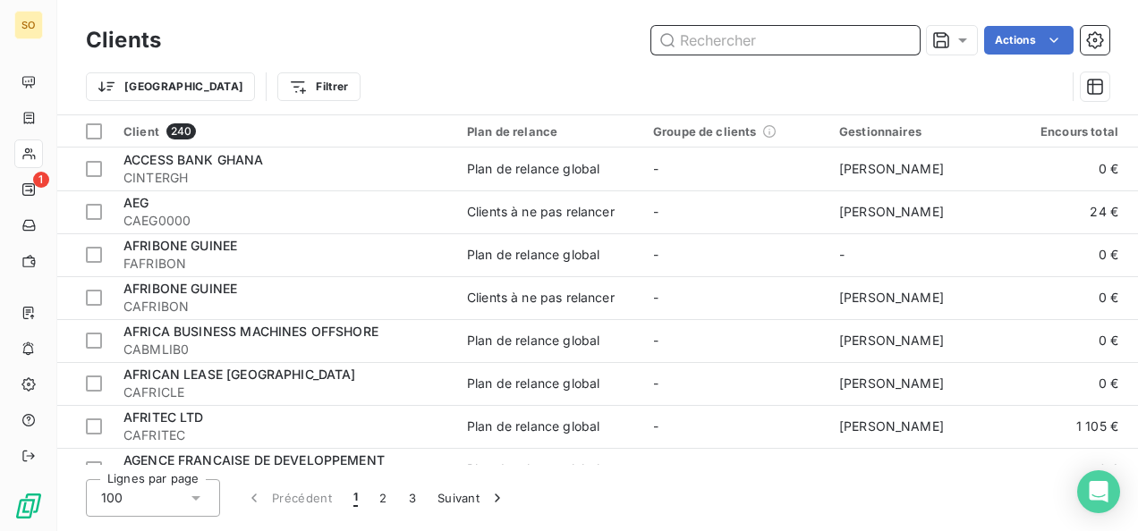
paste input "BANQUE COMMERCIALE INTERNATIONALE"
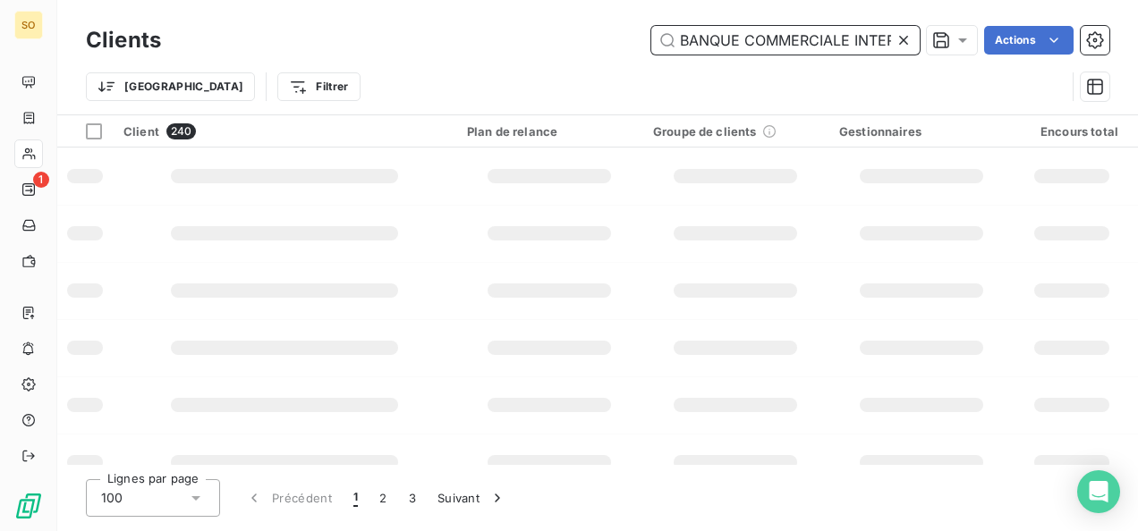
scroll to position [0, 86]
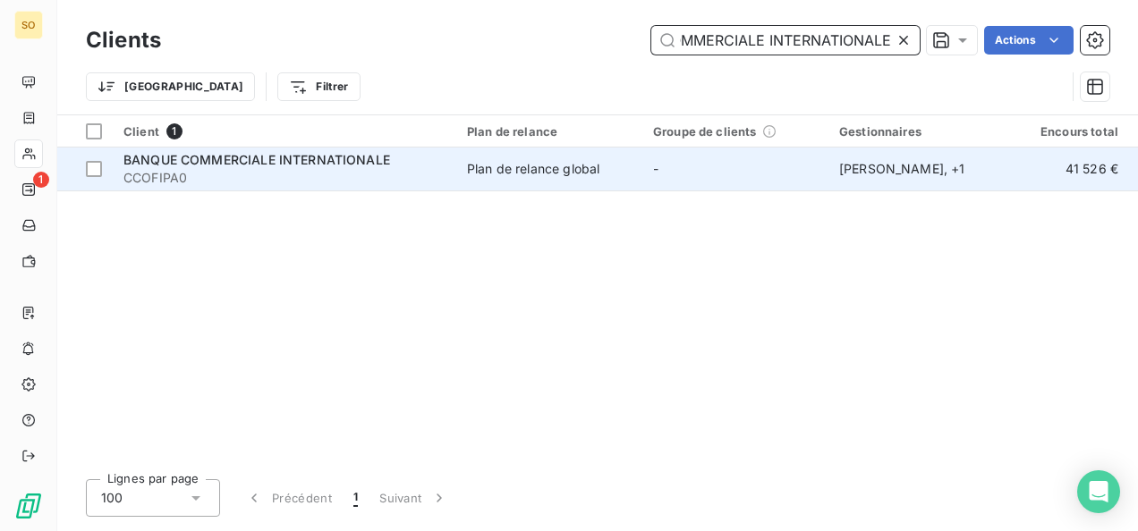
type input "BANQUE COMMERCIALE INTERNATIONALE"
click at [202, 172] on span "CCOFIPA0" at bounding box center [284, 178] width 322 height 18
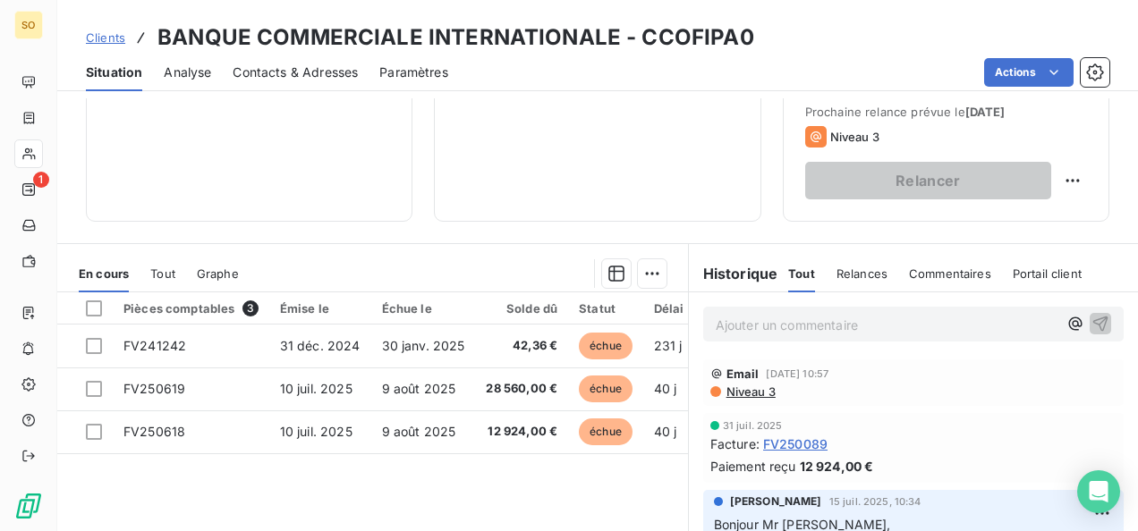
scroll to position [358, 0]
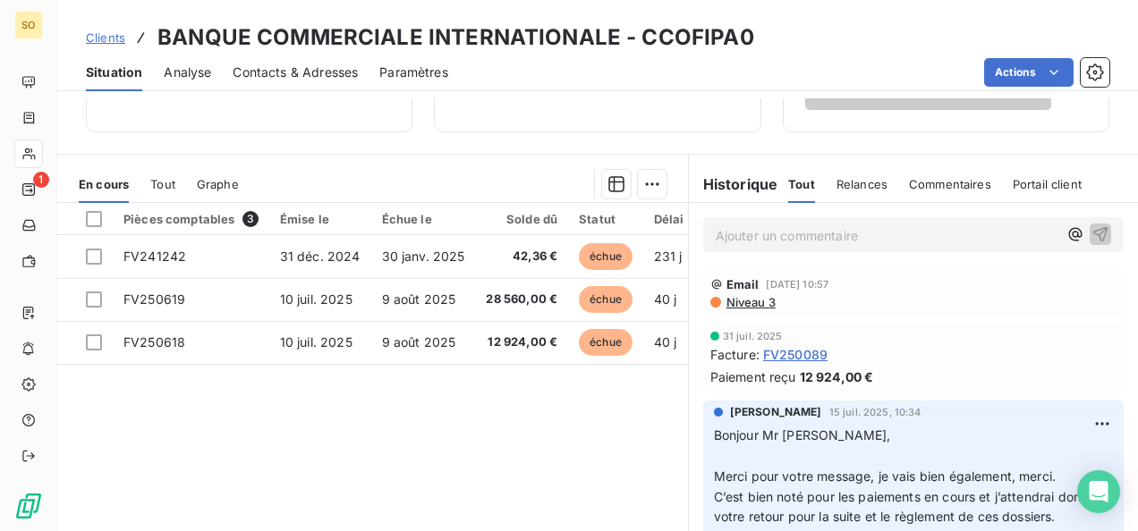
click at [104, 35] on span "Clients" at bounding box center [105, 37] width 39 height 14
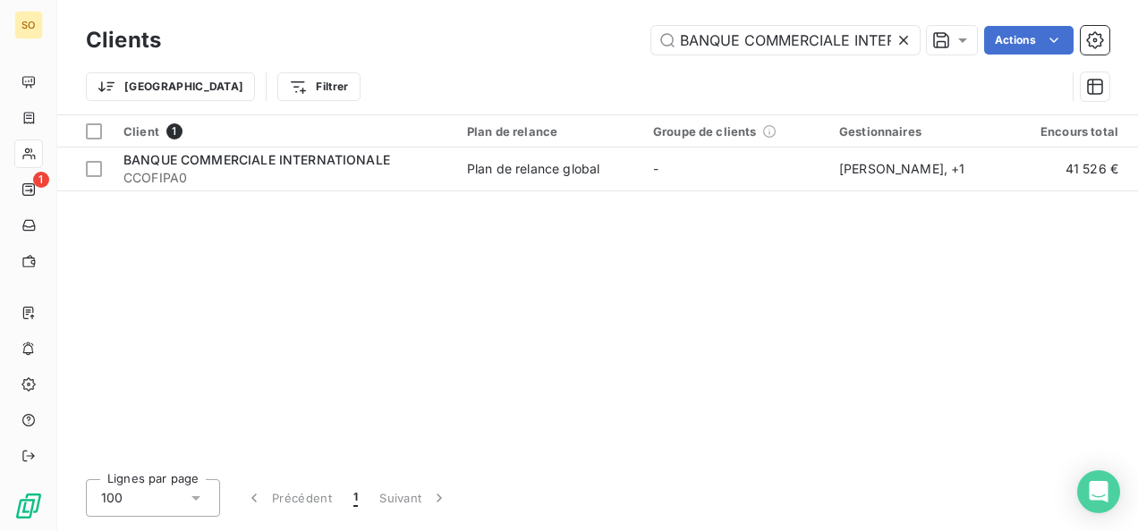
click at [896, 41] on icon at bounding box center [903, 40] width 18 height 18
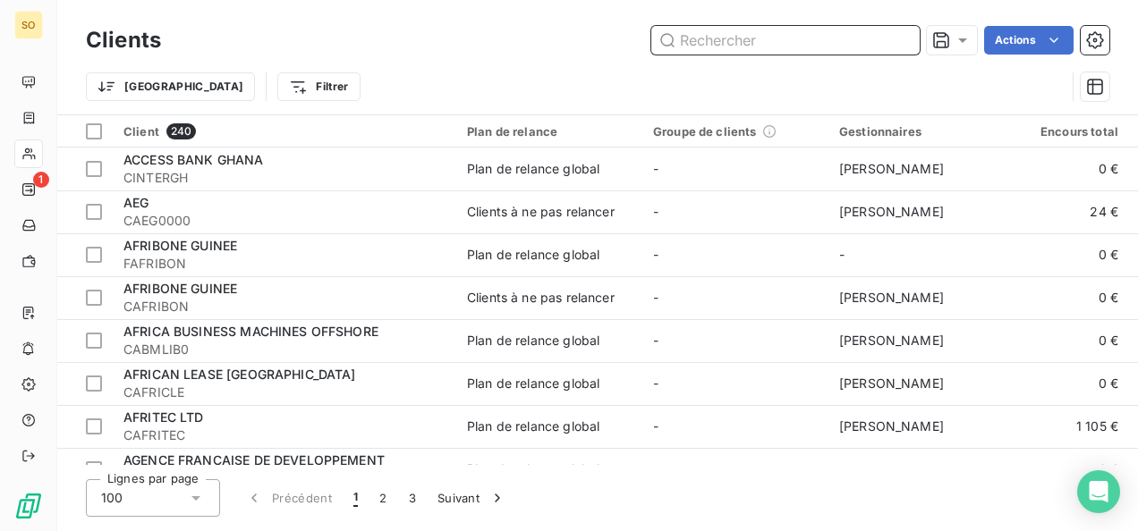
paste input "BANQUE COMMERCIALE DU CHARI"
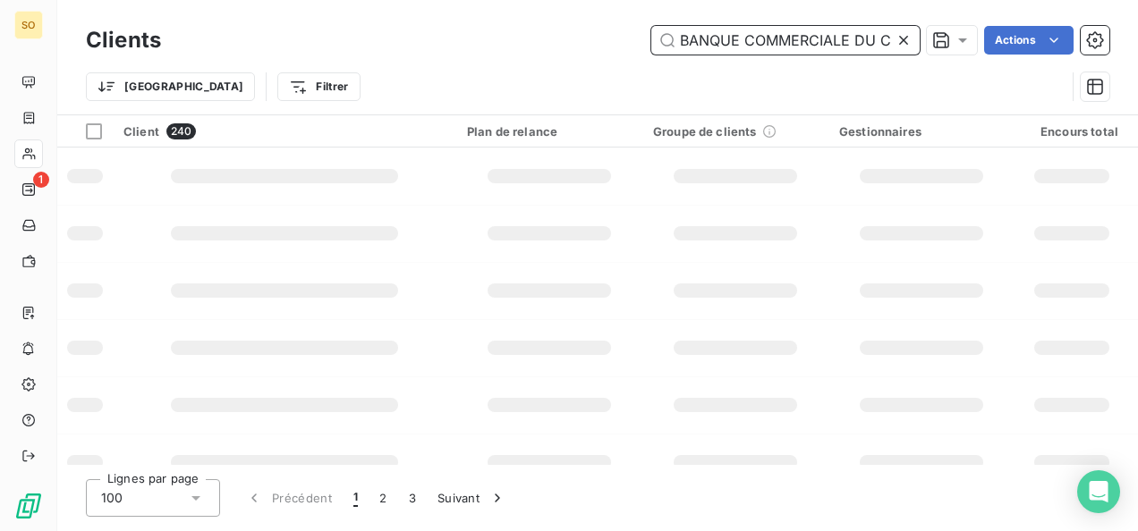
scroll to position [0, 32]
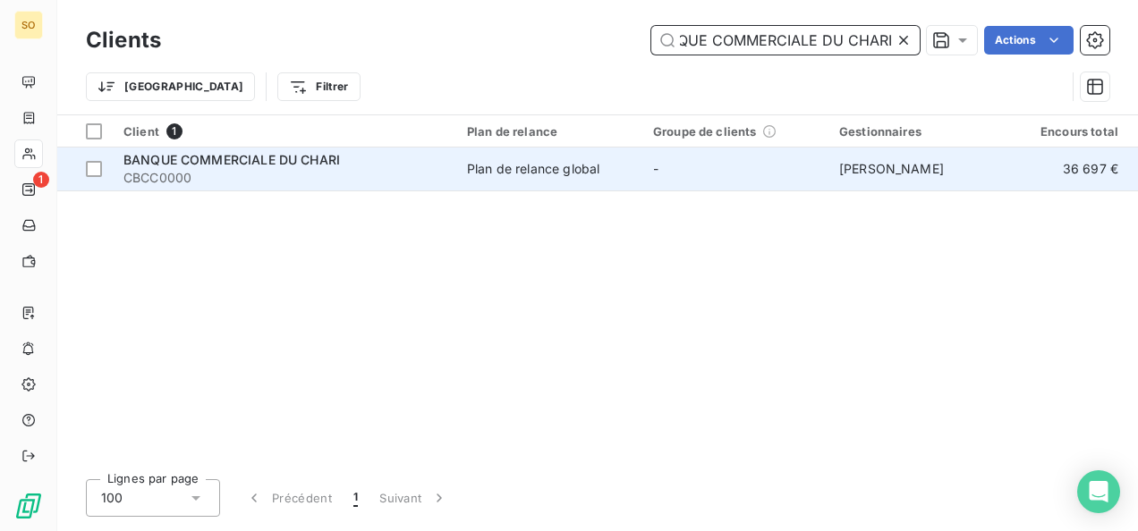
type input "BANQUE COMMERCIALE DU CHARI"
click at [290, 174] on span "CBCC0000" at bounding box center [284, 178] width 322 height 18
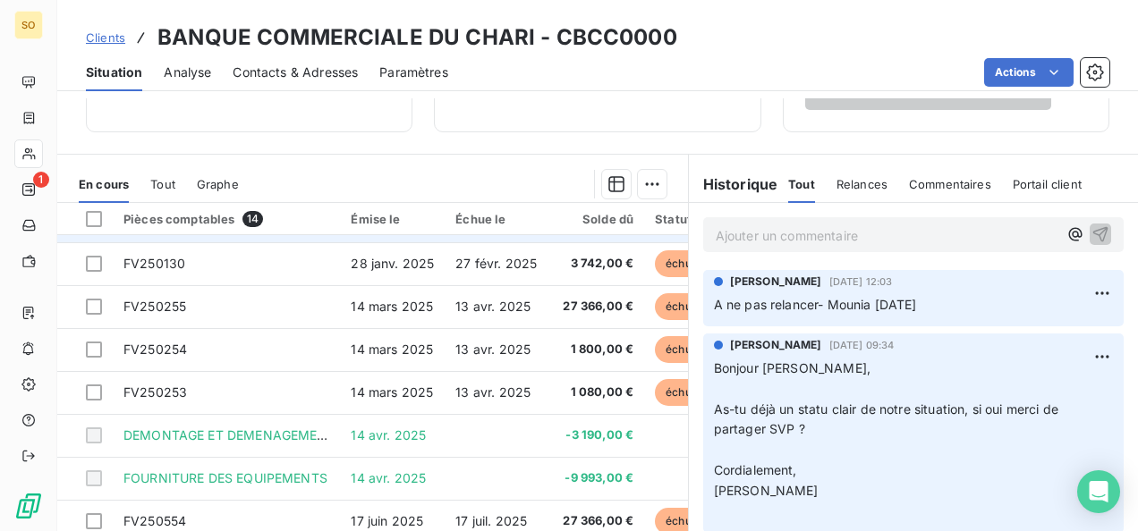
scroll to position [179, 0]
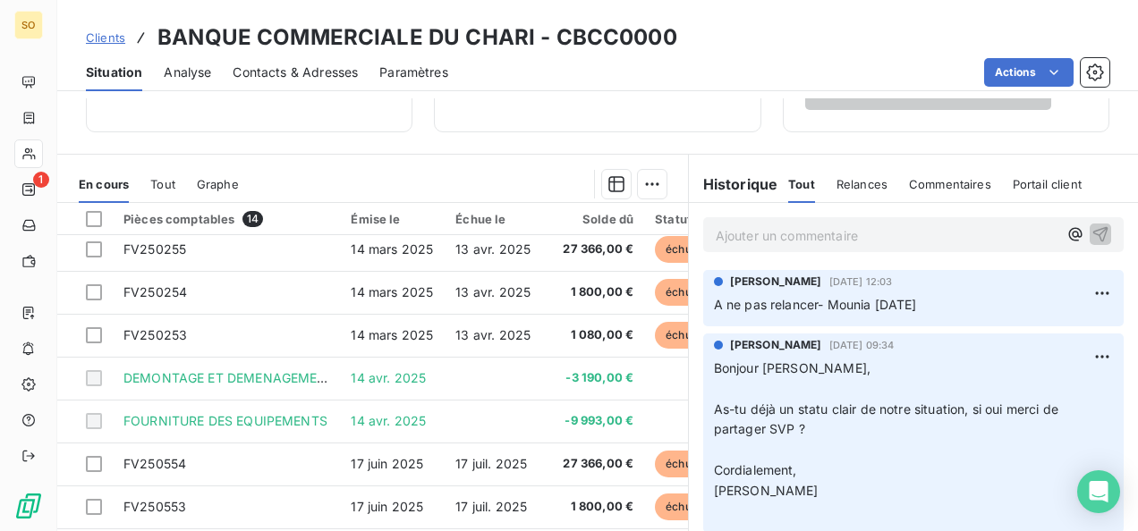
click at [92, 36] on span "Clients" at bounding box center [105, 37] width 39 height 14
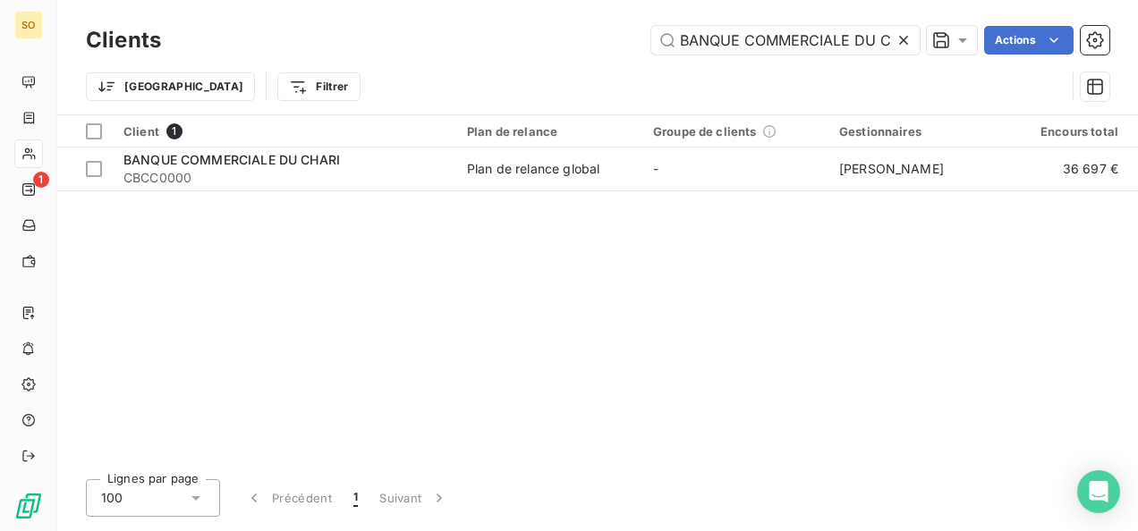
click at [909, 41] on icon at bounding box center [903, 40] width 18 height 18
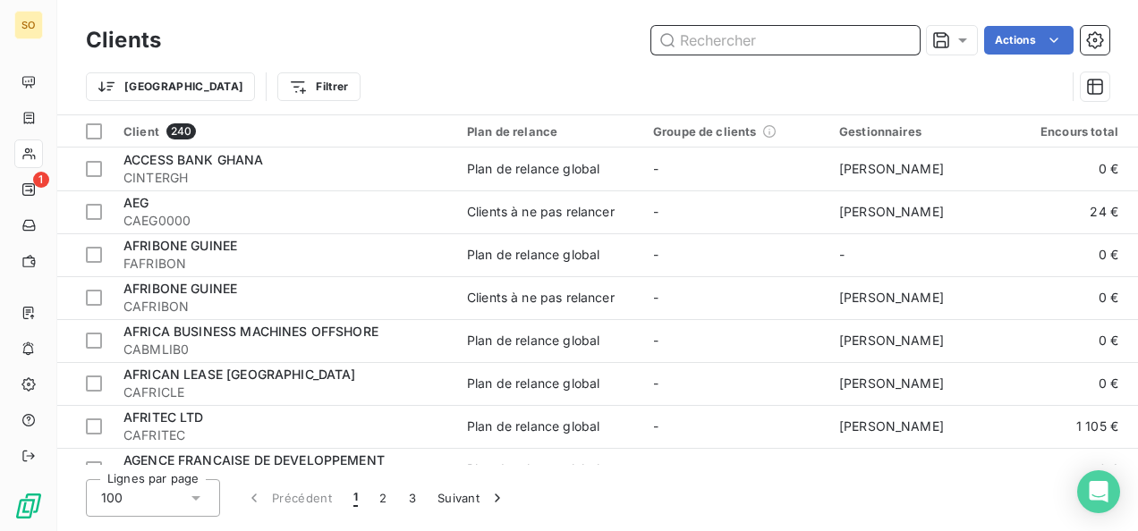
paste input "CORIS BANK INTERNATIONAL TCHAD"
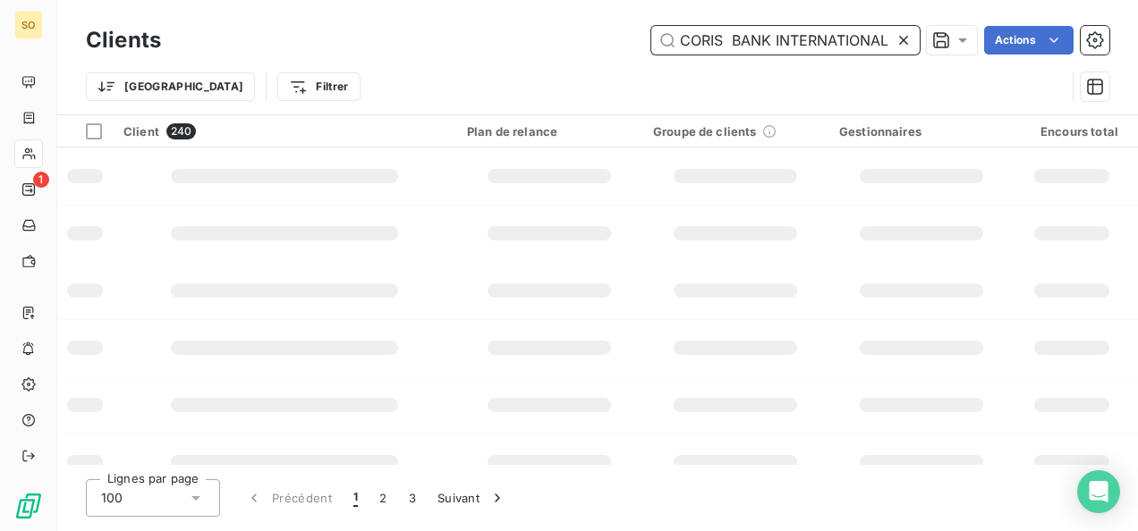
scroll to position [0, 52]
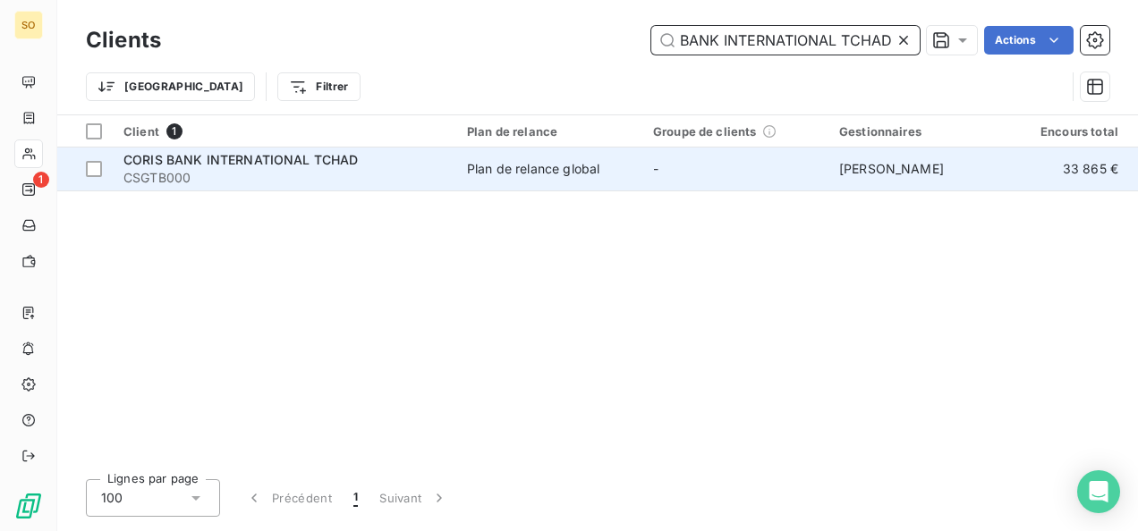
type input "CORIS BANK INTERNATIONAL TCHAD"
click at [254, 154] on span "CORIS BANK INTERNATIONAL TCHAD" at bounding box center [240, 159] width 235 height 15
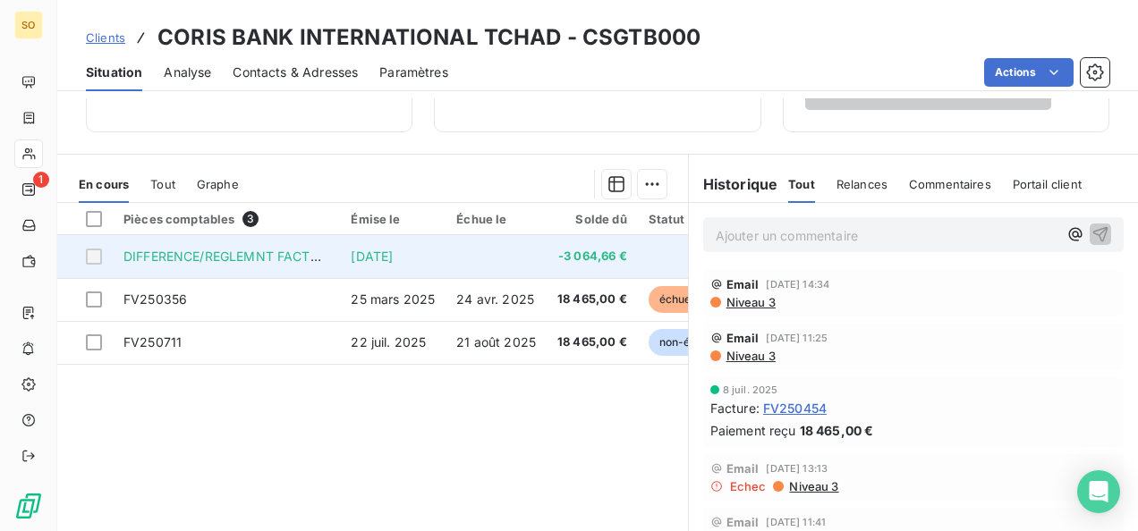
scroll to position [426, 0]
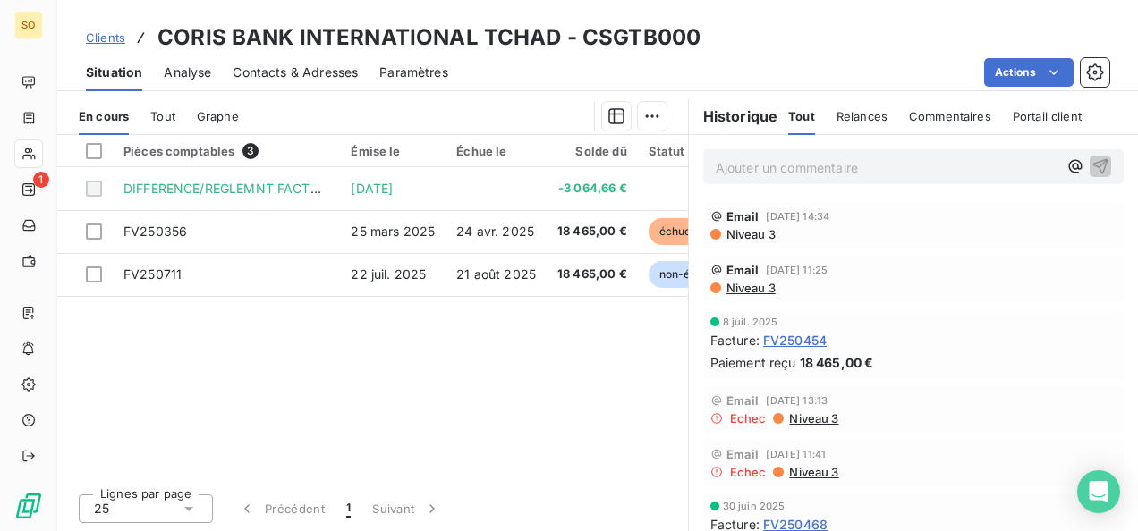
click at [97, 45] on link "Clients" at bounding box center [105, 38] width 39 height 18
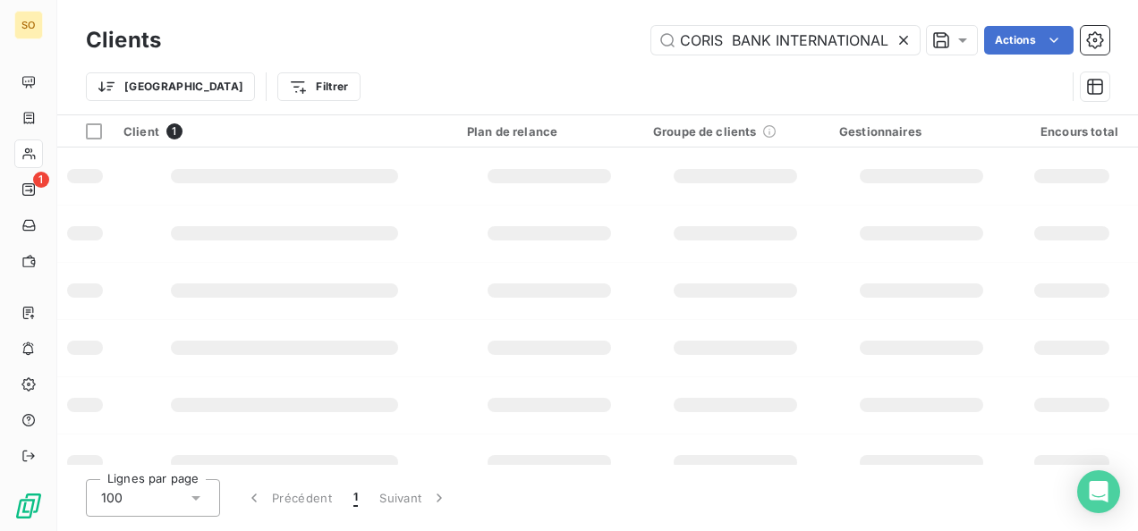
scroll to position [0, 52]
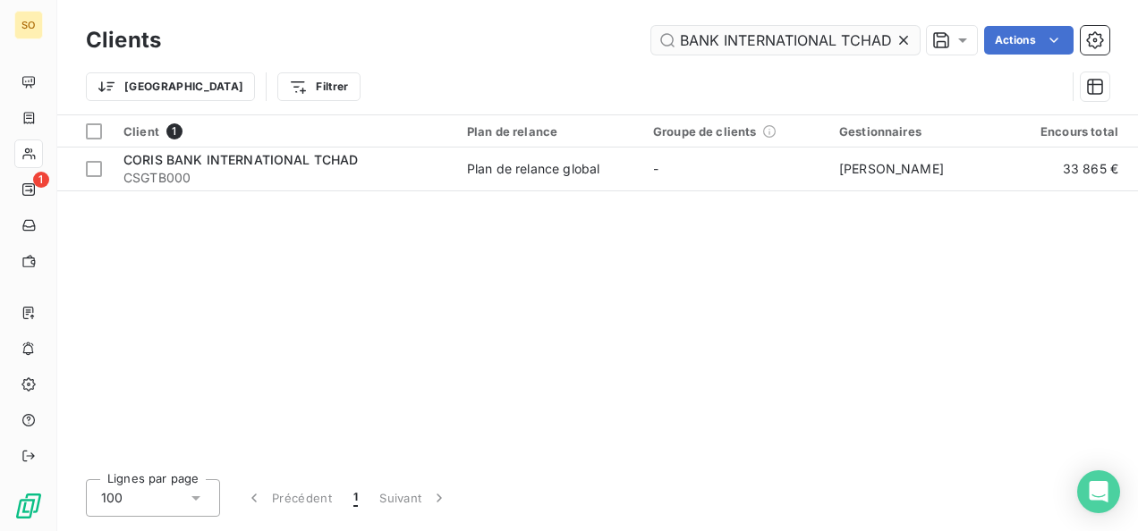
click at [902, 43] on icon at bounding box center [903, 40] width 18 height 18
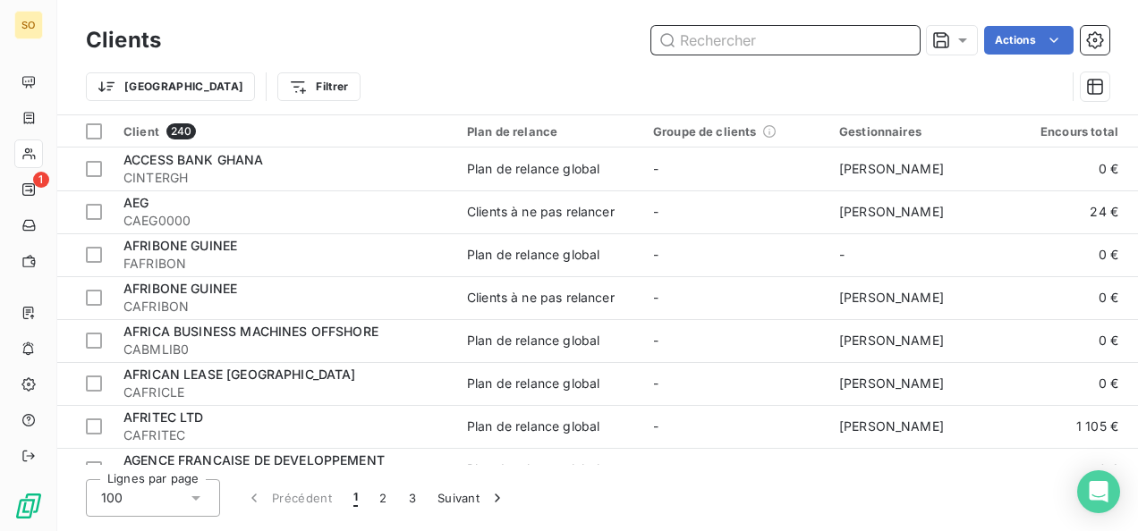
paste input "OPERATOR PAYMENT SYSTEM (OPS)"
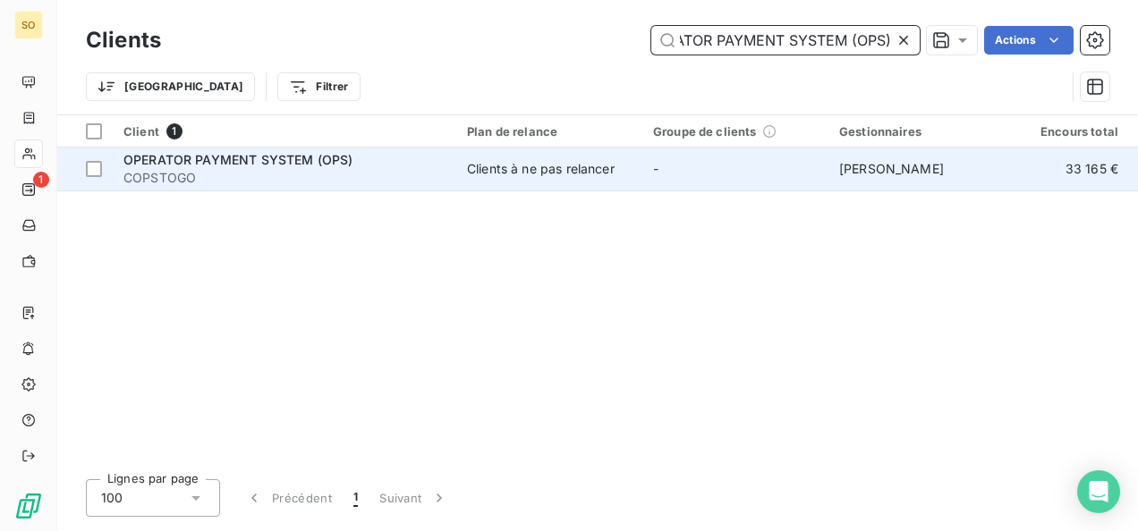
type input "OPERATOR PAYMENT SYSTEM (OPS)"
click at [163, 163] on span "OPERATOR PAYMENT SYSTEM (OPS)" at bounding box center [237, 159] width 229 height 15
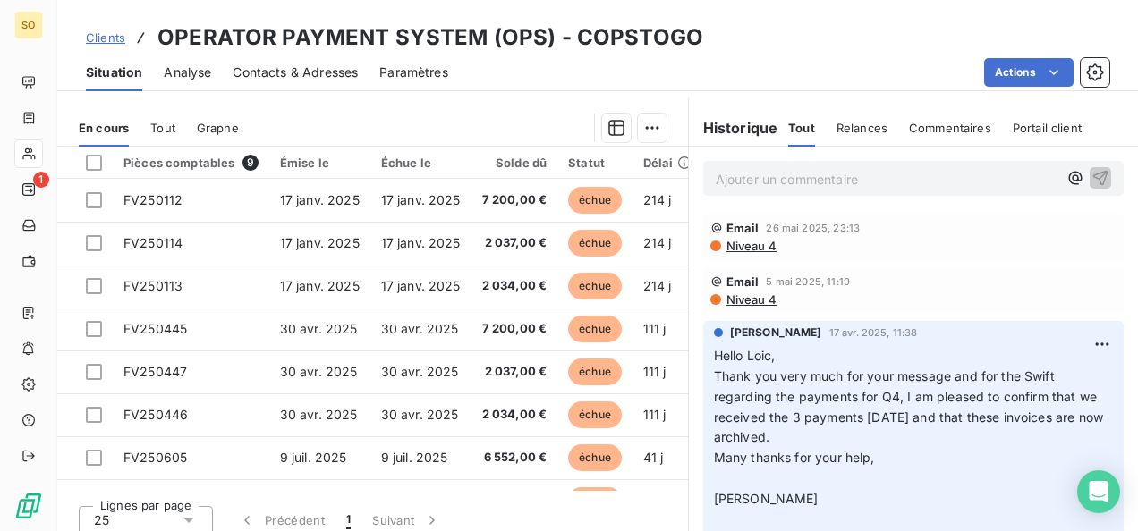
scroll to position [358, 0]
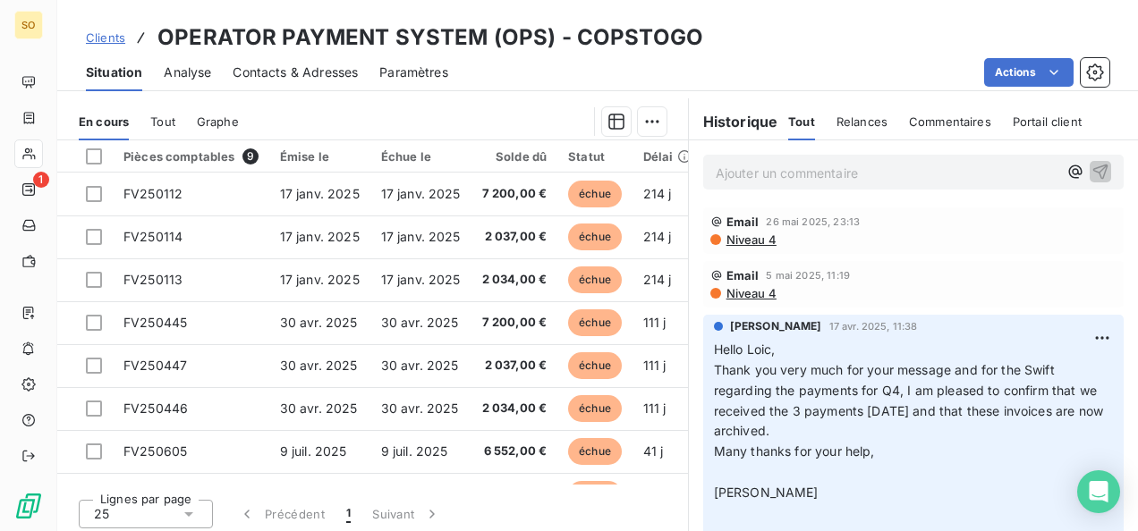
click at [97, 31] on span "Clients" at bounding box center [105, 37] width 39 height 14
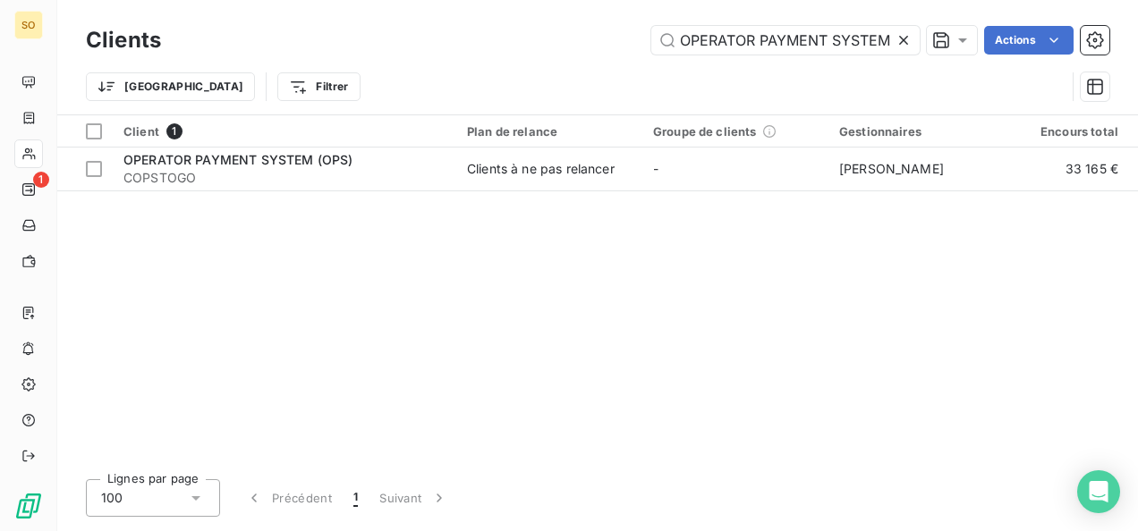
click at [909, 36] on icon at bounding box center [903, 40] width 18 height 18
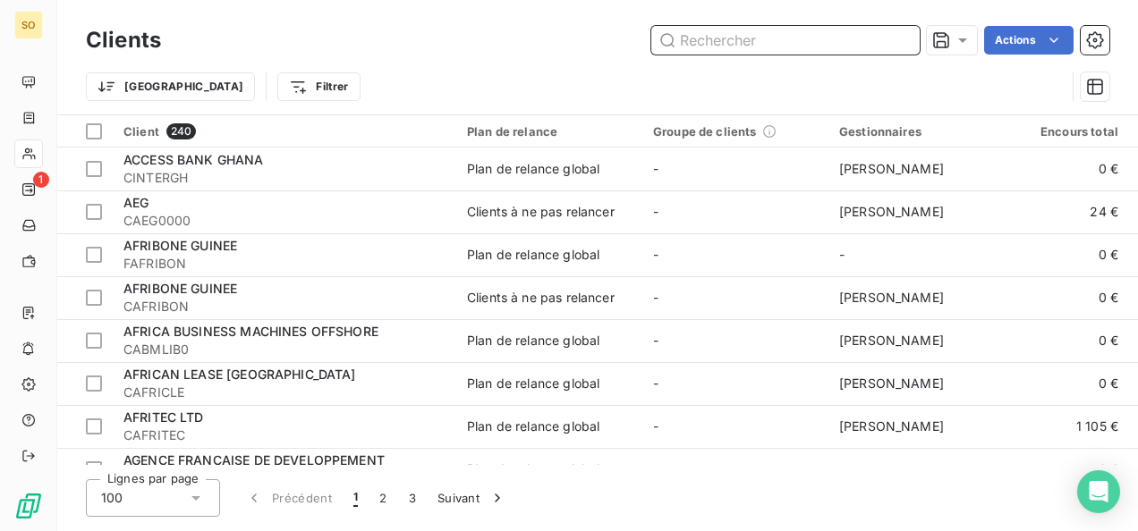
paste input "SG DE BANQUE GUINEE EQUATORIALE"
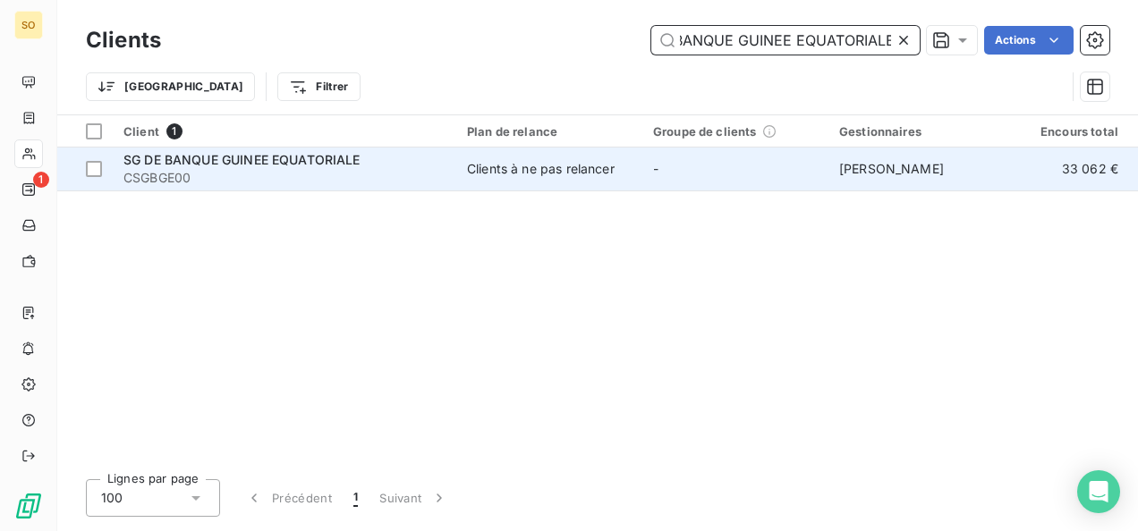
type input "SG DE BANQUE GUINEE EQUATORIALE"
click at [272, 167] on div "SG DE BANQUE GUINEE EQUATORIALE" at bounding box center [284, 160] width 322 height 18
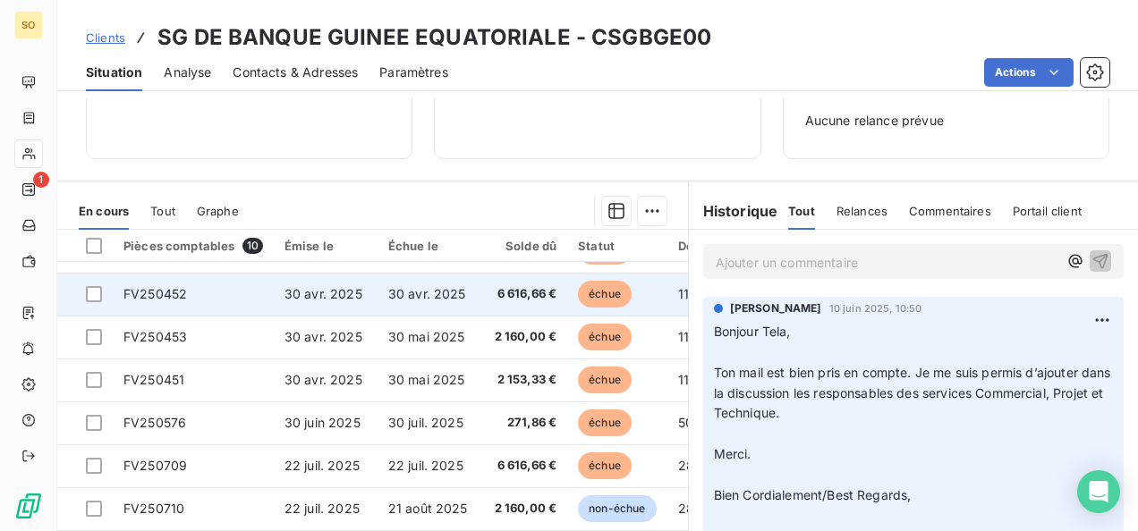
scroll to position [124, 0]
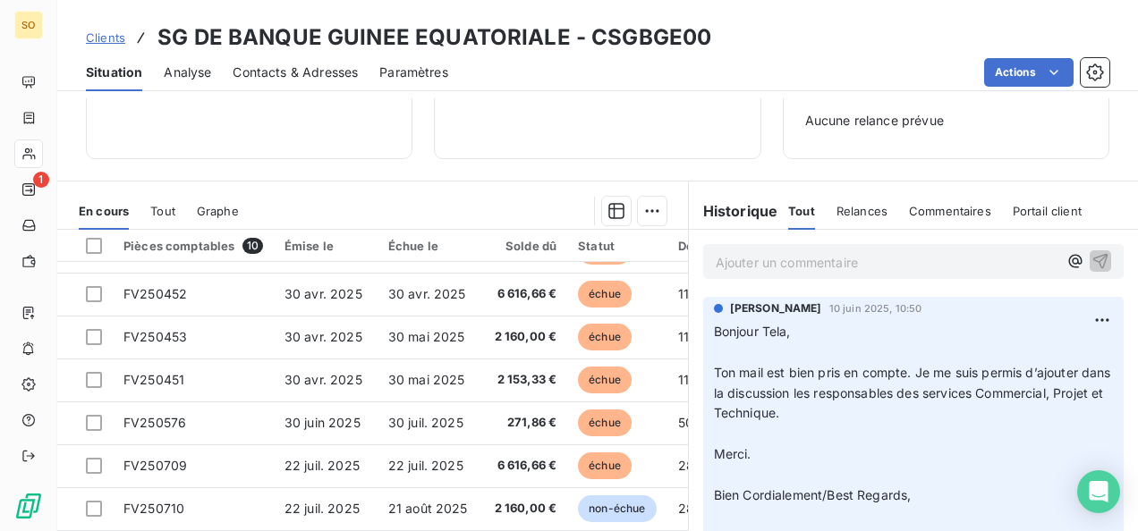
click at [110, 38] on span "Clients" at bounding box center [105, 37] width 39 height 14
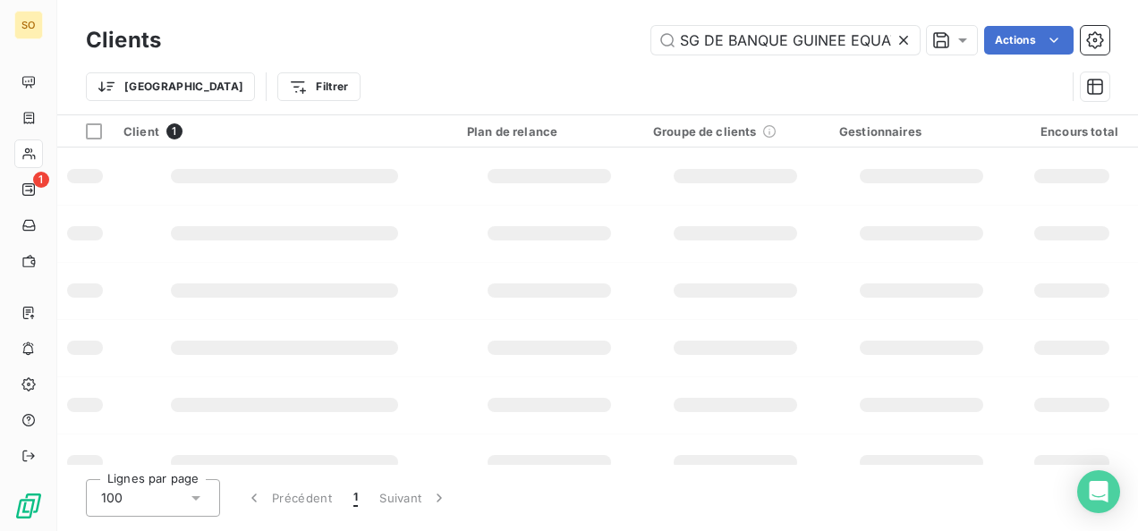
scroll to position [0, 55]
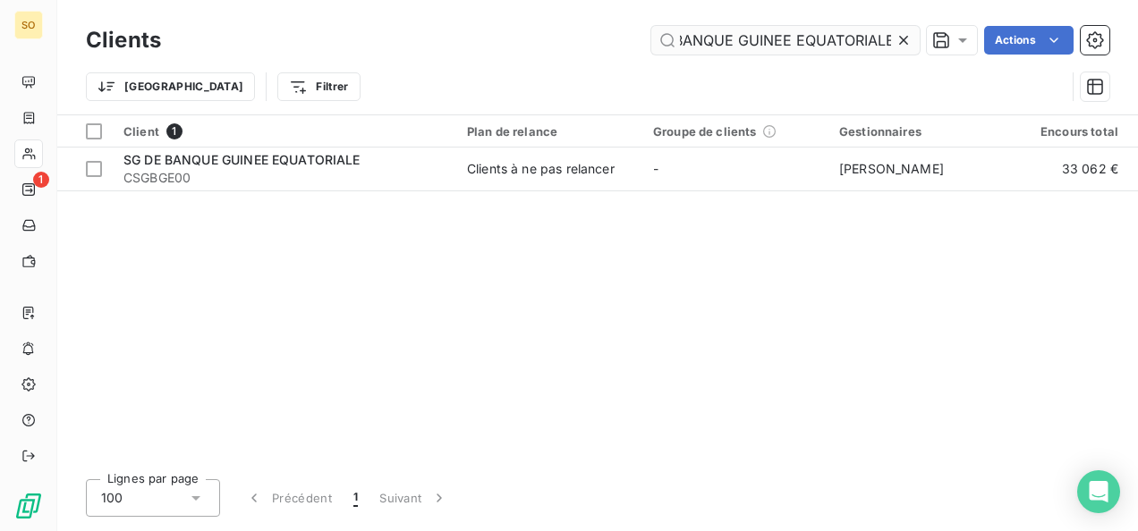
drag, startPoint x: 900, startPoint y: 43, endPoint x: 825, endPoint y: 46, distance: 75.2
click at [900, 43] on icon at bounding box center [903, 40] width 18 height 18
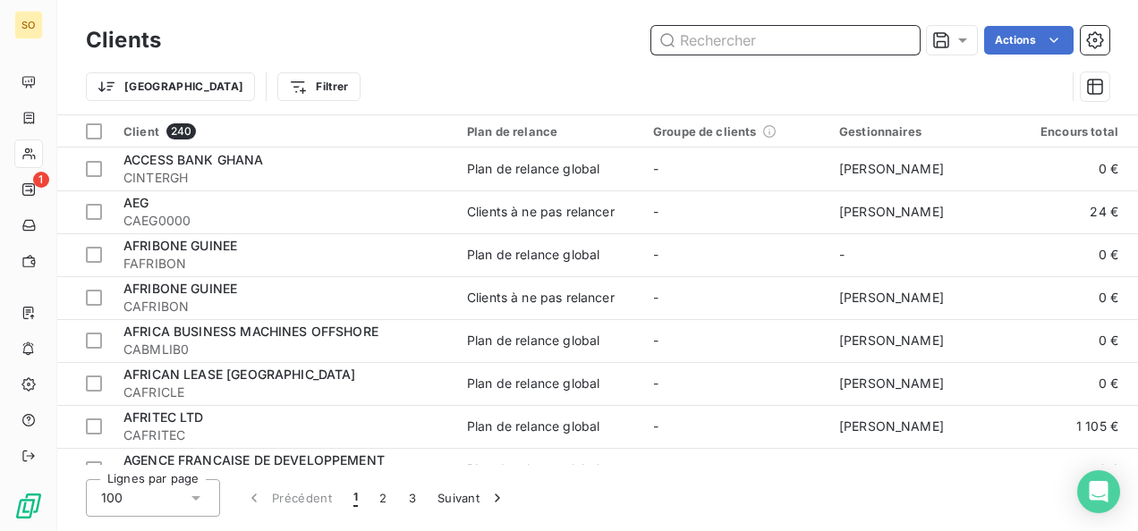
paste input "TRUST MERCHANT BANK S.A."
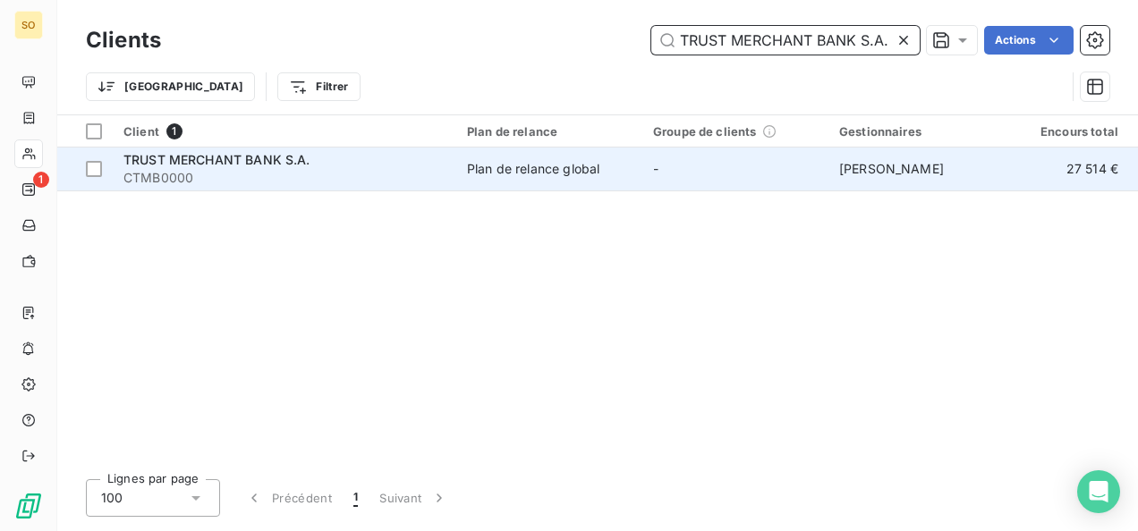
type input "TRUST MERCHANT BANK S.A."
click at [252, 172] on span "CTMB0000" at bounding box center [284, 178] width 322 height 18
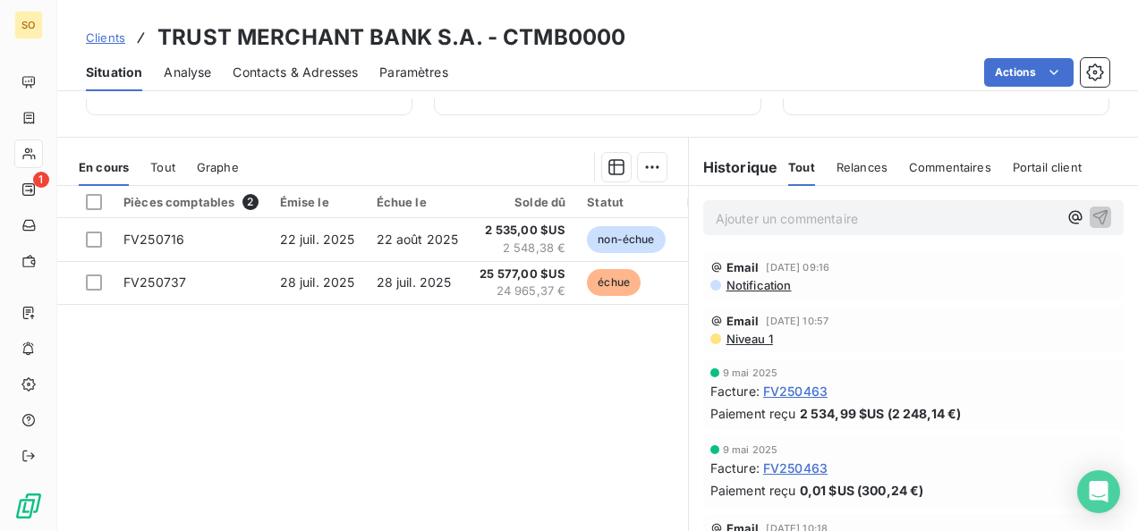
scroll to position [426, 0]
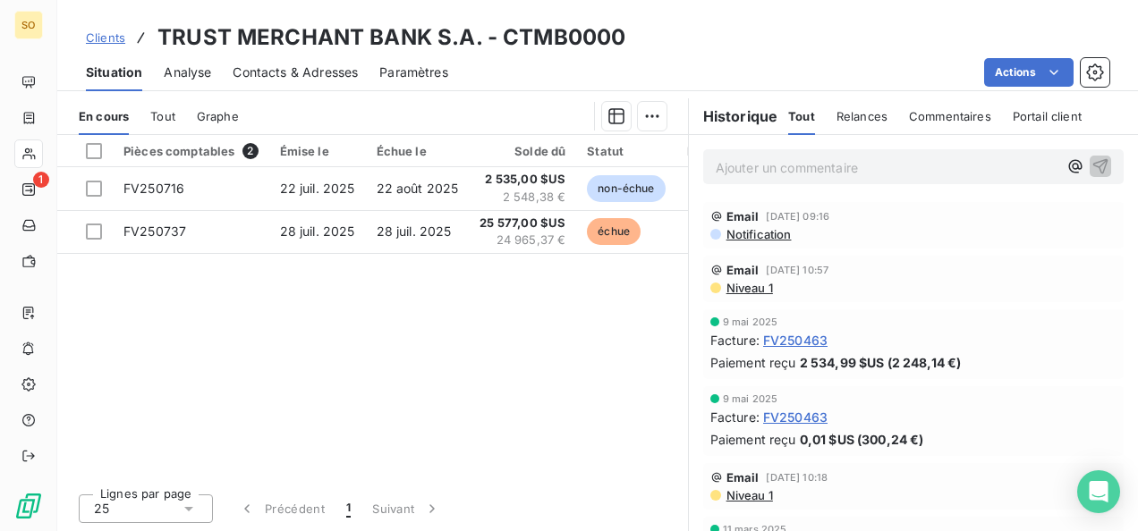
click at [114, 39] on span "Clients" at bounding box center [105, 37] width 39 height 14
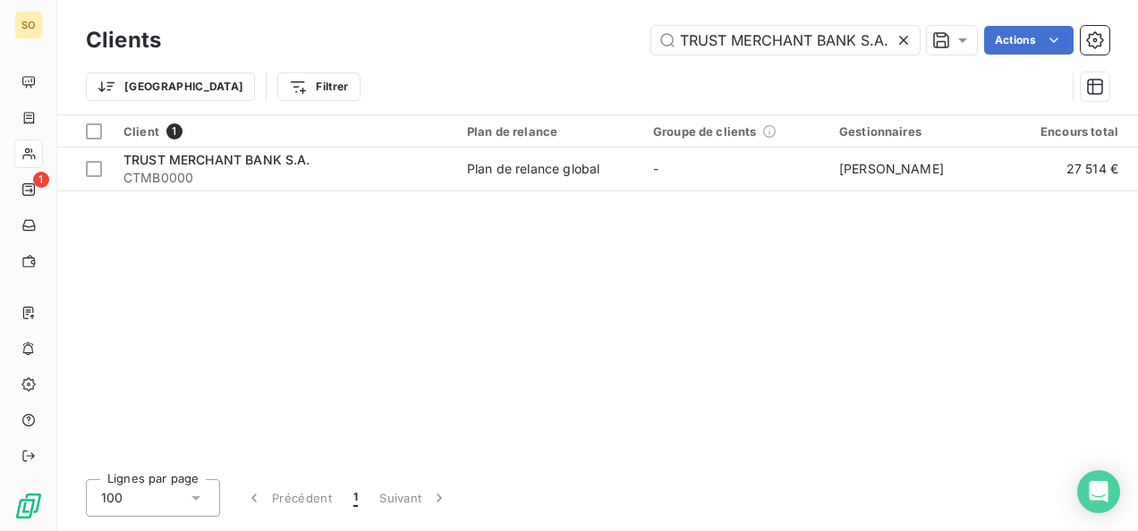
click at [907, 39] on icon at bounding box center [903, 40] width 18 height 18
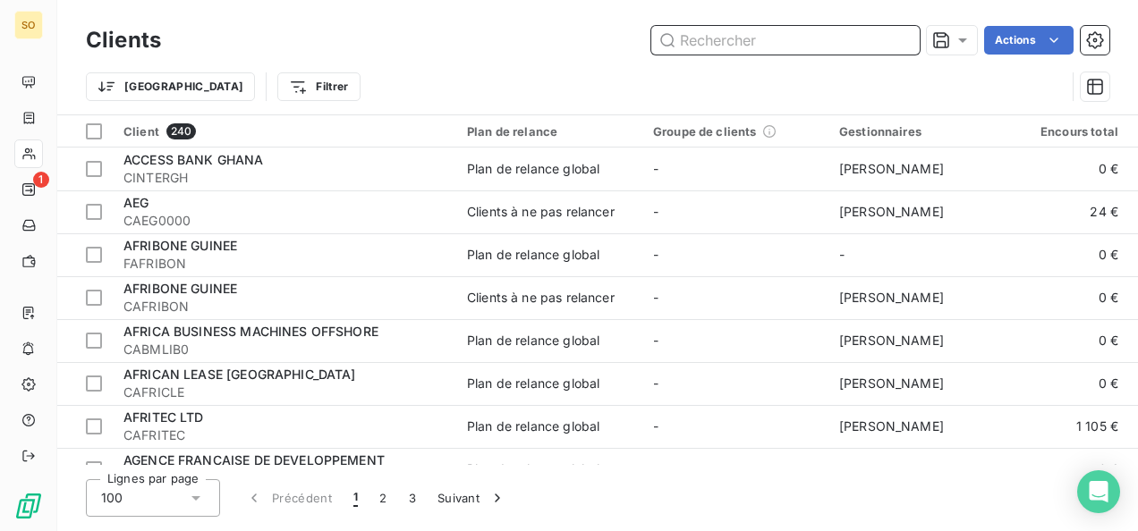
paste input "SOCIETE GENERALE [GEOGRAPHIC_DATA]"
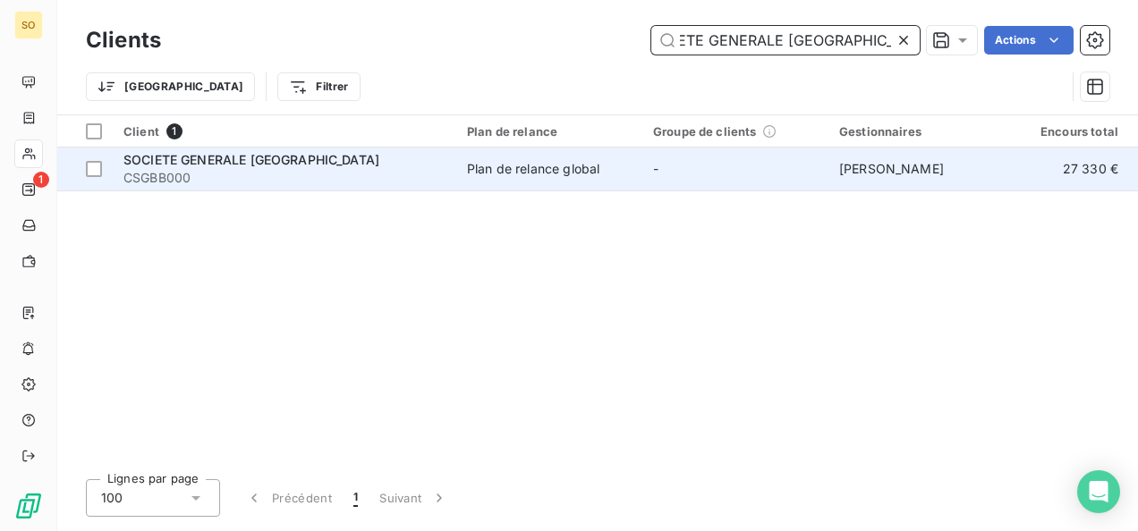
type input "SOCIETE GENERALE [GEOGRAPHIC_DATA]"
click at [261, 174] on span "CSGBB000" at bounding box center [284, 178] width 322 height 18
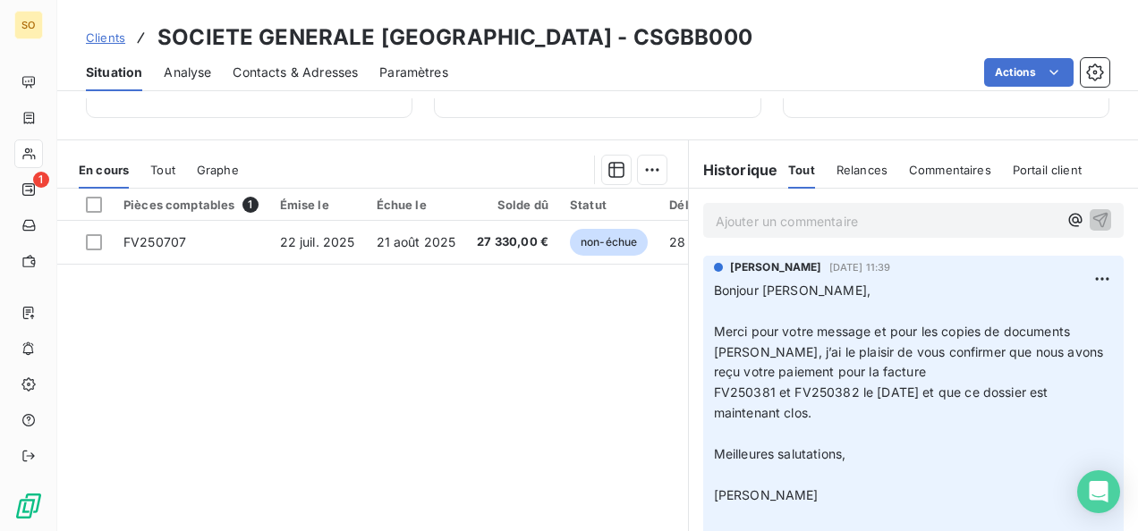
scroll to position [426, 0]
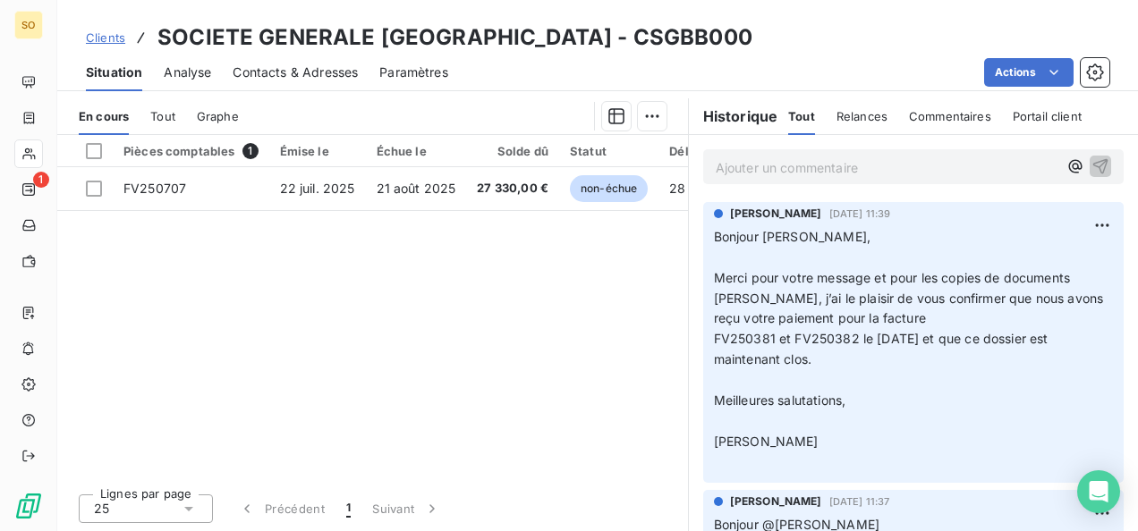
click at [100, 34] on span "Clients" at bounding box center [105, 37] width 39 height 14
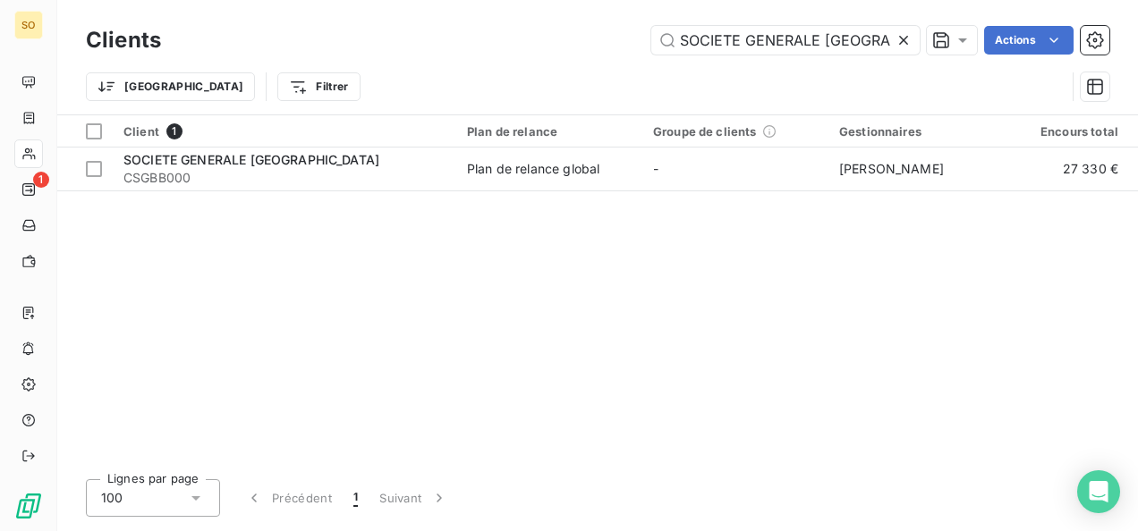
click at [901, 40] on icon at bounding box center [903, 40] width 18 height 18
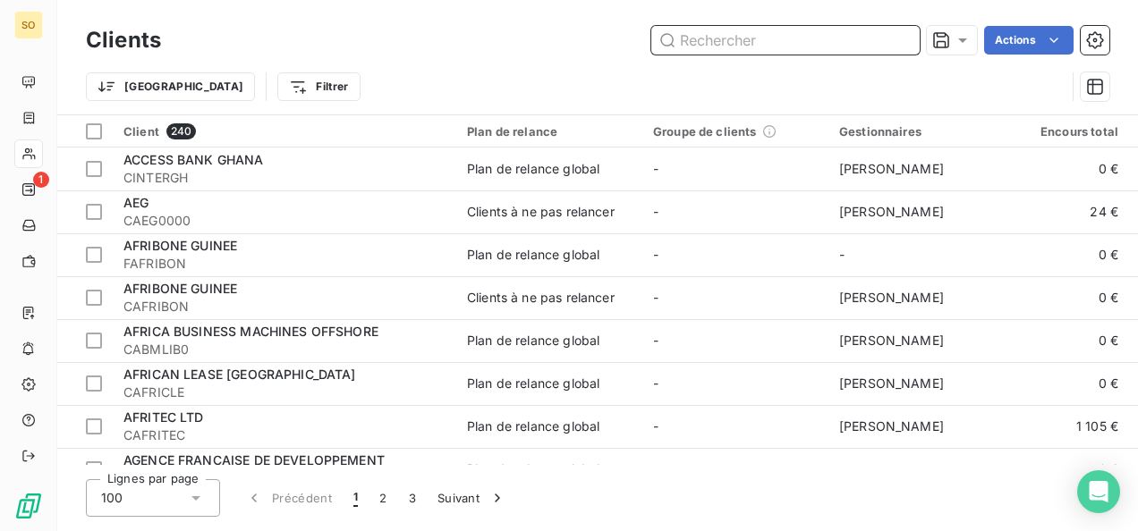
paste input "CORIS BANK INTERNATIONAL SA"
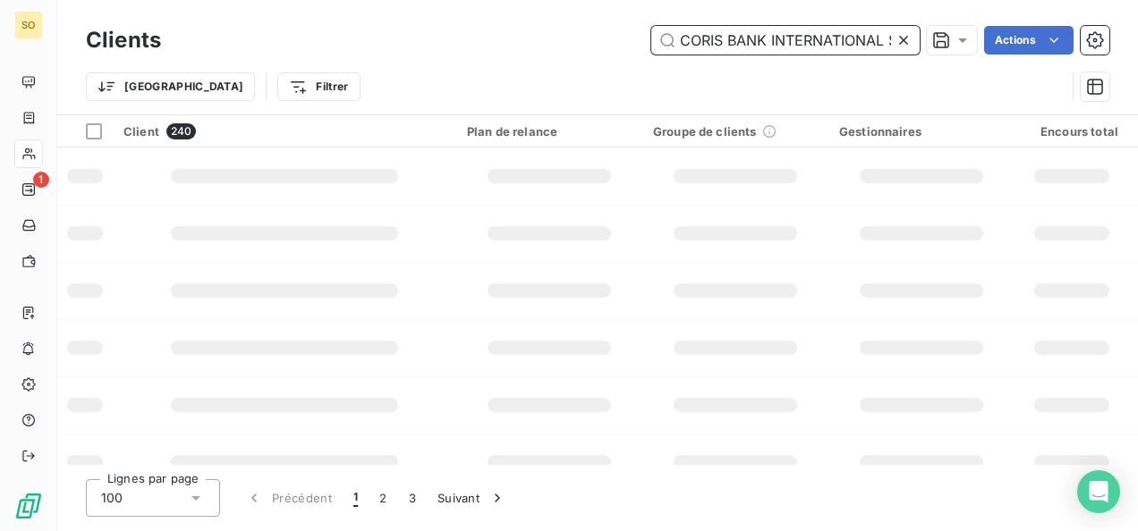
scroll to position [0, 17]
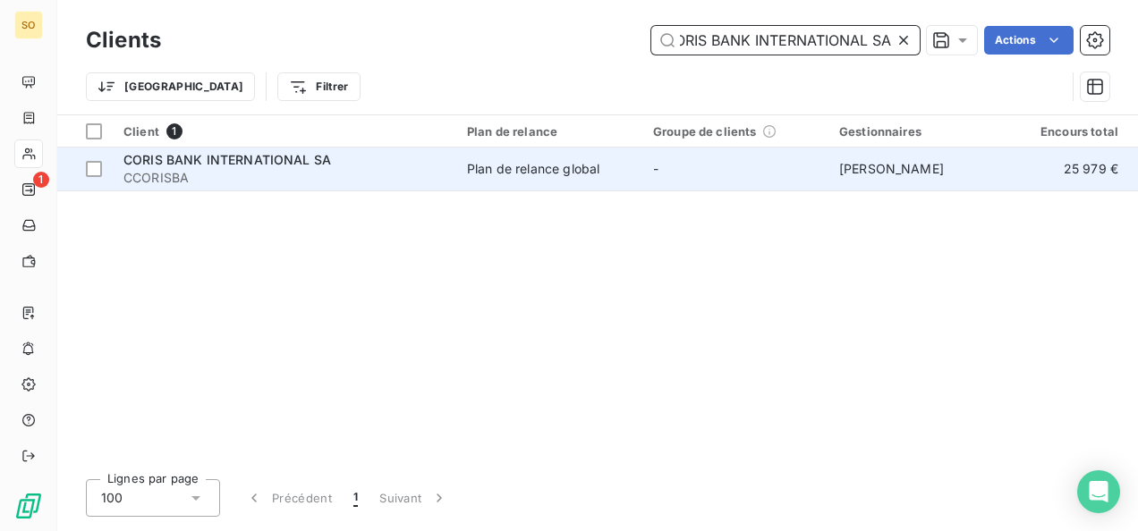
type input "CORIS BANK INTERNATIONAL SA"
click at [249, 174] on span "CCORISBA" at bounding box center [284, 178] width 322 height 18
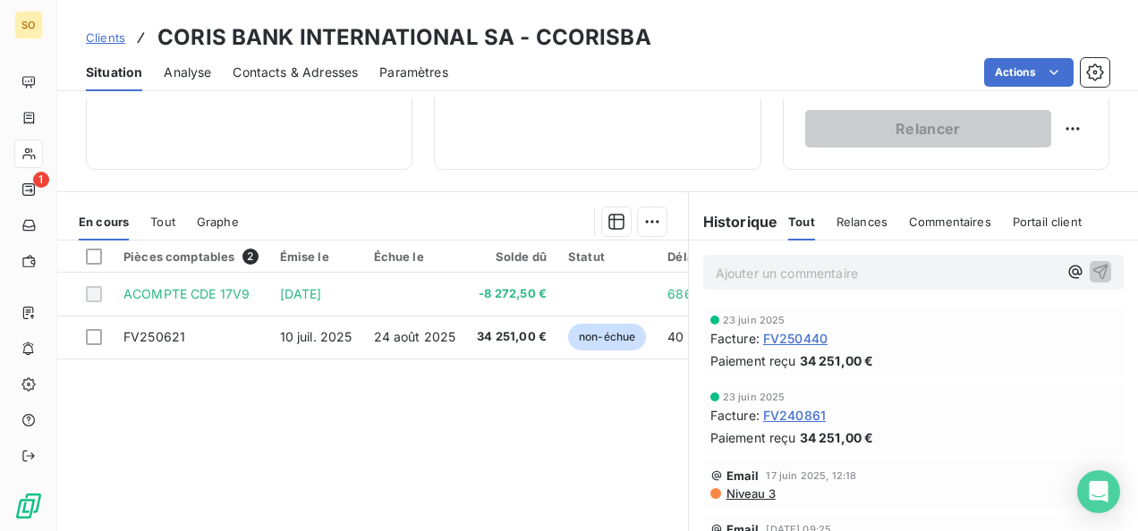
scroll to position [426, 0]
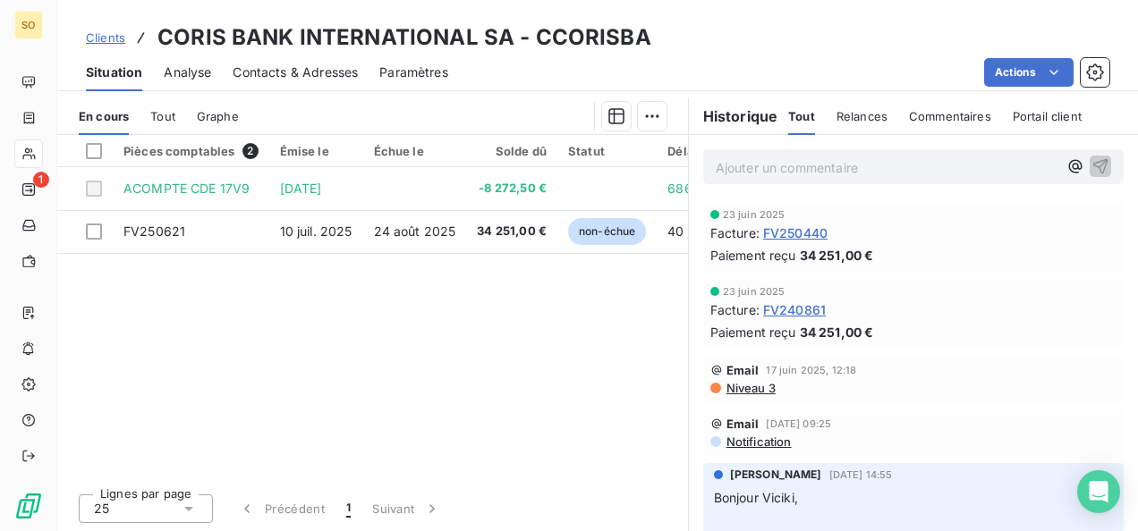
click at [120, 41] on span "Clients" at bounding box center [105, 37] width 39 height 14
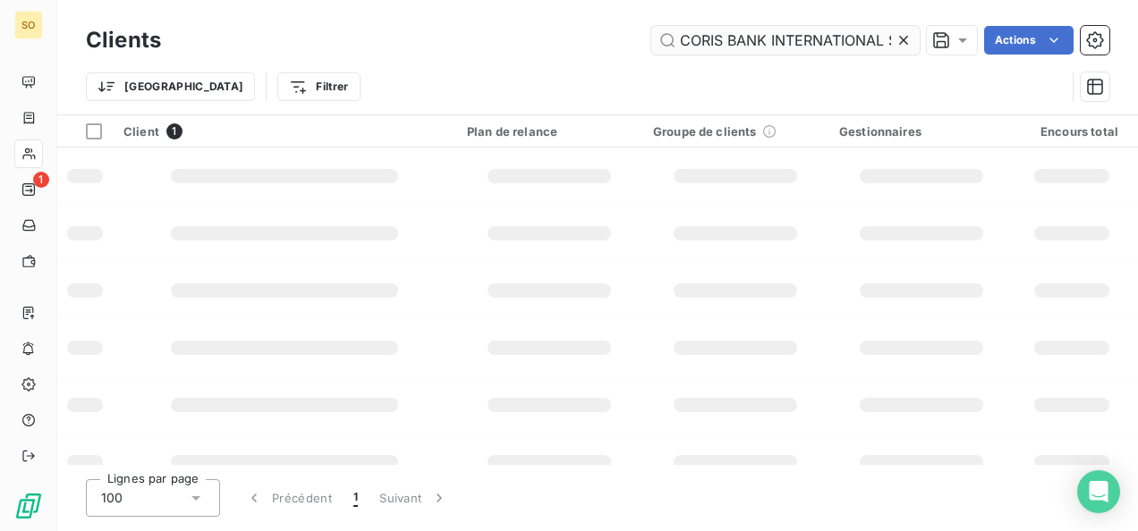
scroll to position [0, 17]
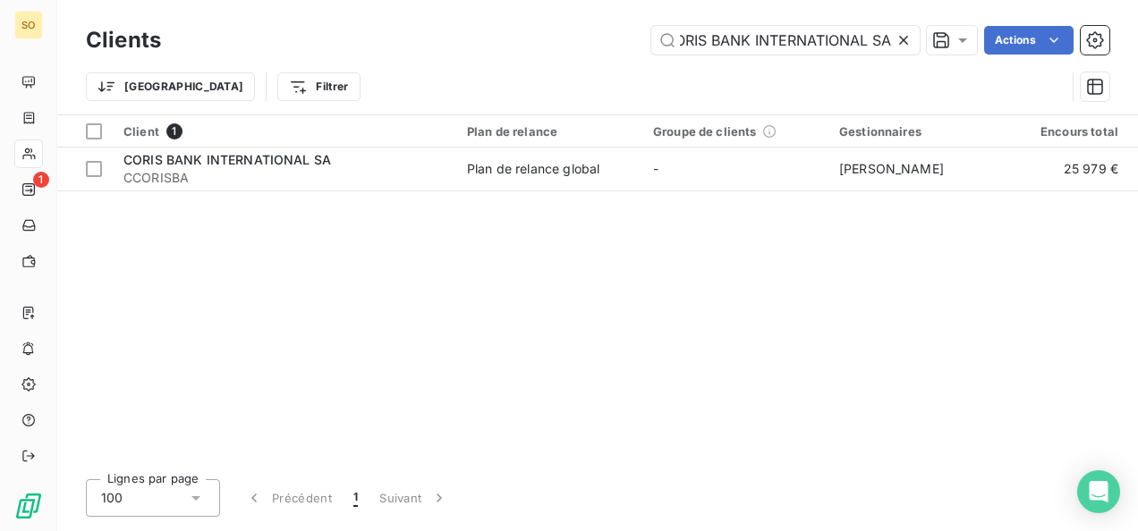
click at [908, 38] on icon at bounding box center [903, 40] width 18 height 18
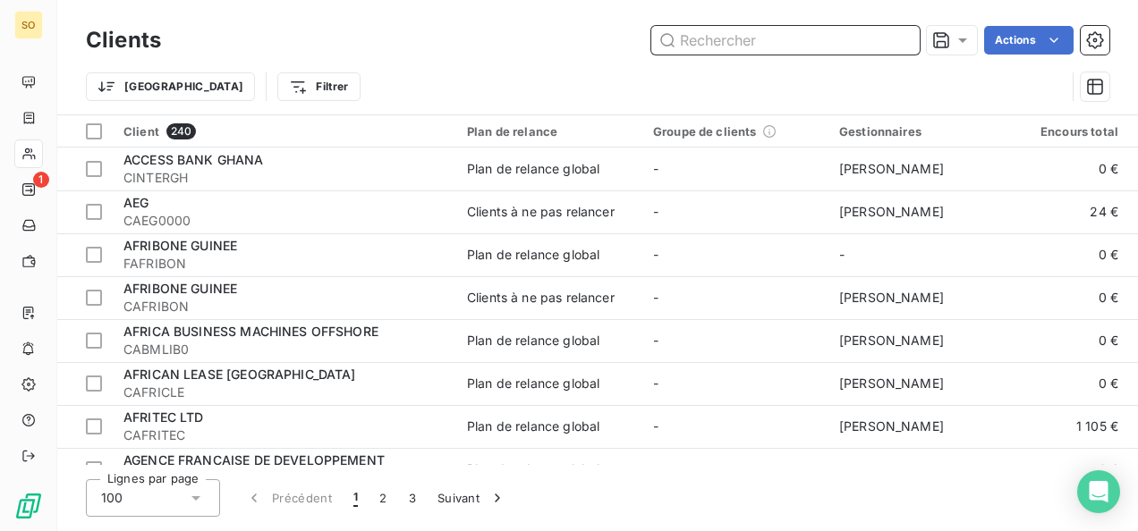
paste input "BNP PARIBAS PARTNERS FOR INNOVATIONGLOBAL"
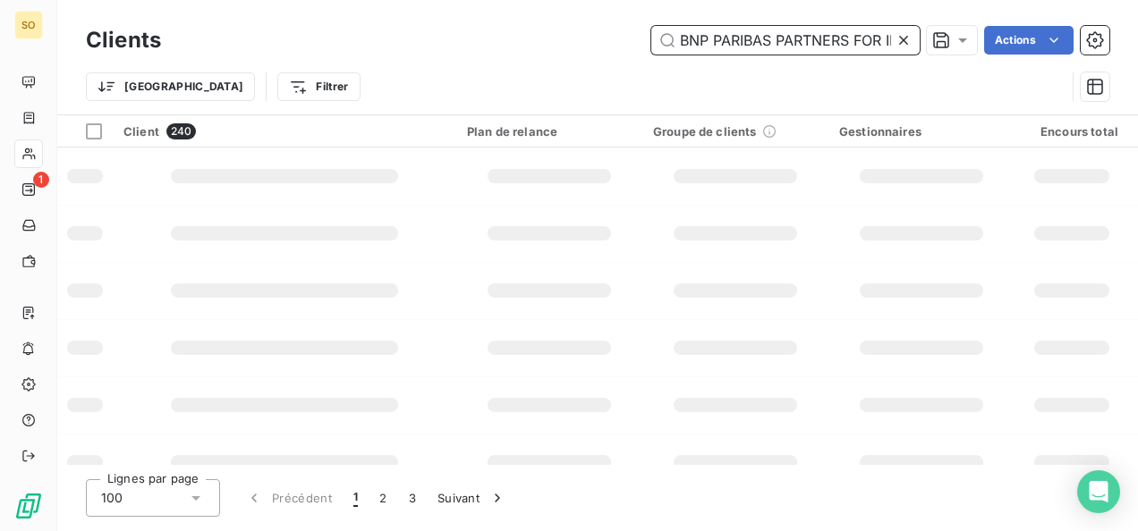
scroll to position [0, 141]
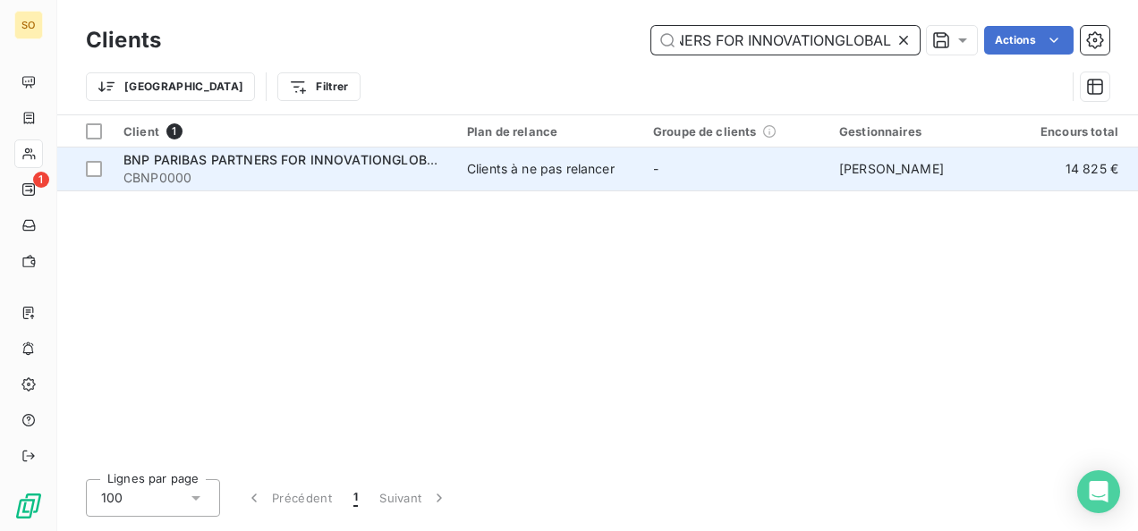
type input "BNP PARIBAS PARTNERS FOR INNOVATIONGLOBAL"
click at [222, 161] on span "BNP PARIBAS PARTNERS FOR INNOVATIONGLOBAL CONNECT" at bounding box center [316, 159] width 386 height 15
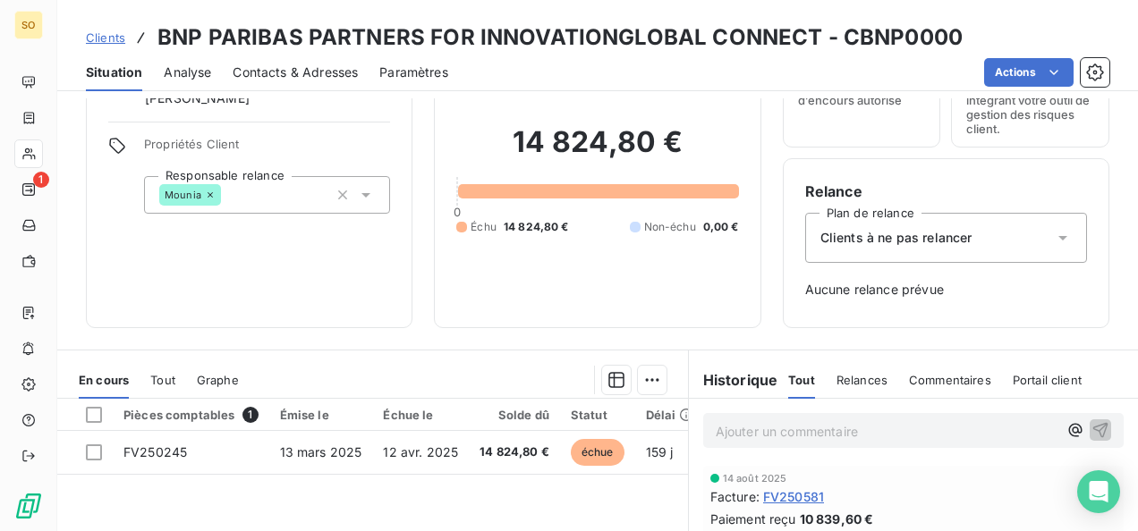
scroll to position [268, 0]
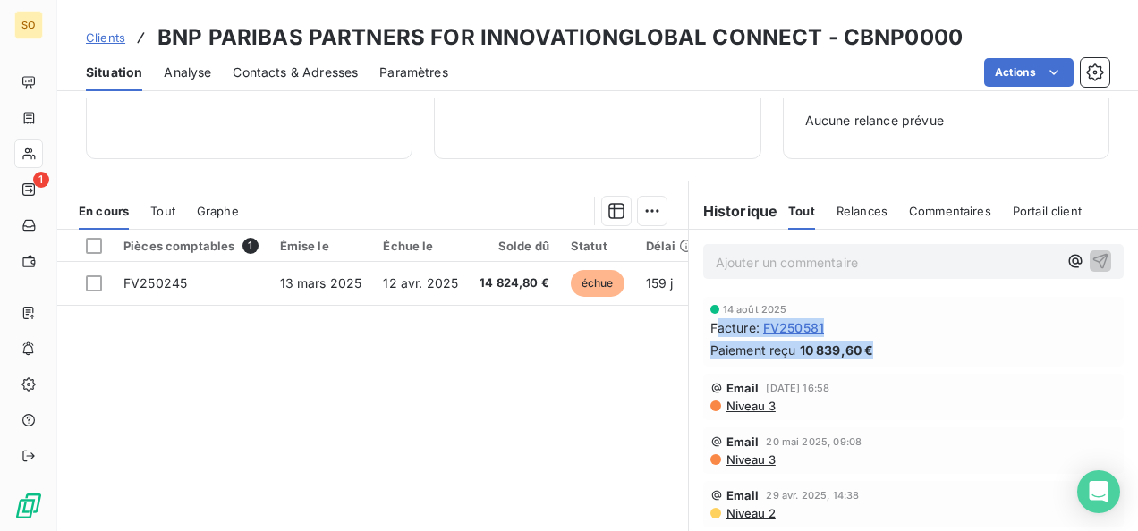
drag, startPoint x: 705, startPoint y: 320, endPoint x: 872, endPoint y: 354, distance: 170.7
click at [872, 354] on div "[DATE] Facture : FV250581 Paiement reçu 10 839,60 €" at bounding box center [913, 331] width 406 height 55
drag, startPoint x: 872, startPoint y: 354, endPoint x: 860, endPoint y: 352, distance: 11.8
copy div "acture : FV250581 Paiement reçu 10 839,60 €"
click at [90, 26] on div "Clients BNP PARIBAS PARTNERS FOR INNOVATIONGLOBAL CONNECT - CBNP0000" at bounding box center [524, 37] width 876 height 32
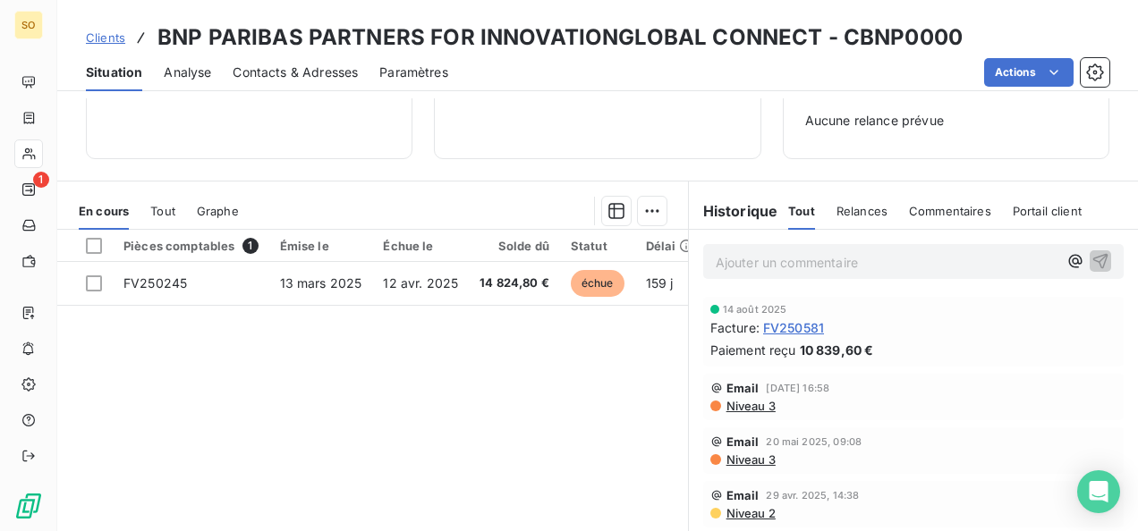
click at [91, 38] on span "Clients" at bounding box center [105, 37] width 39 height 14
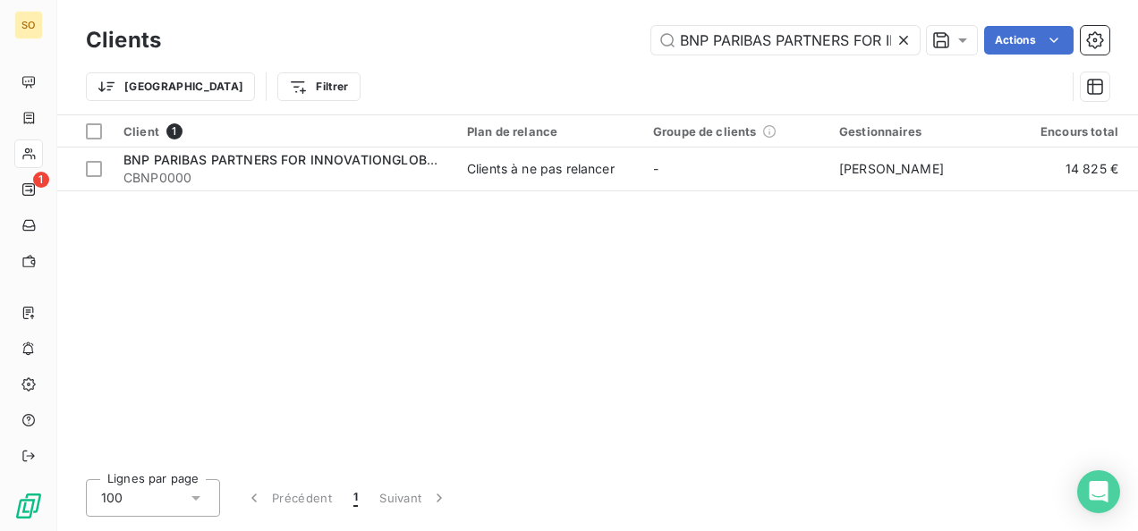
click at [908, 42] on icon at bounding box center [903, 40] width 18 height 18
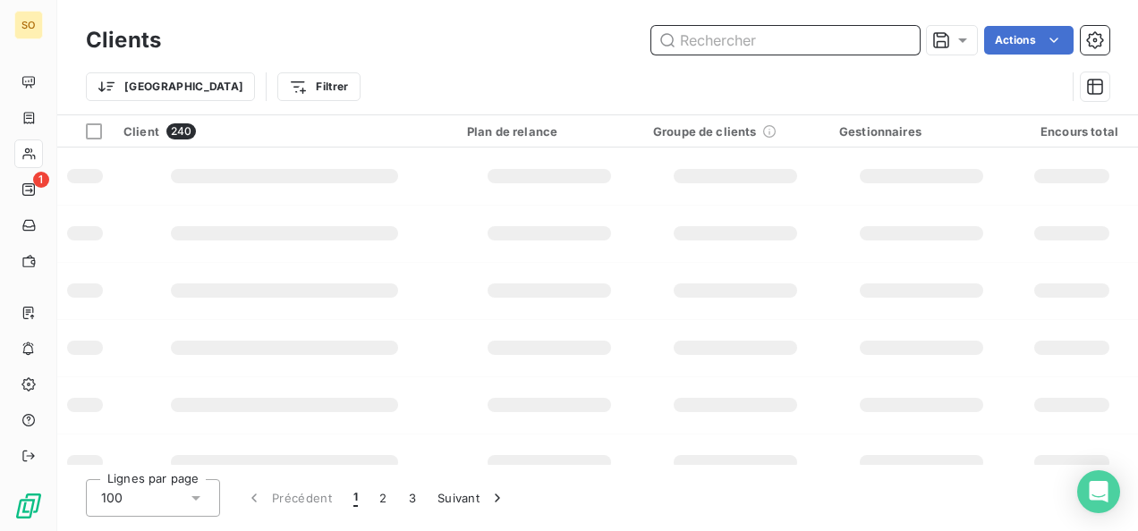
paste input "OPTORG"
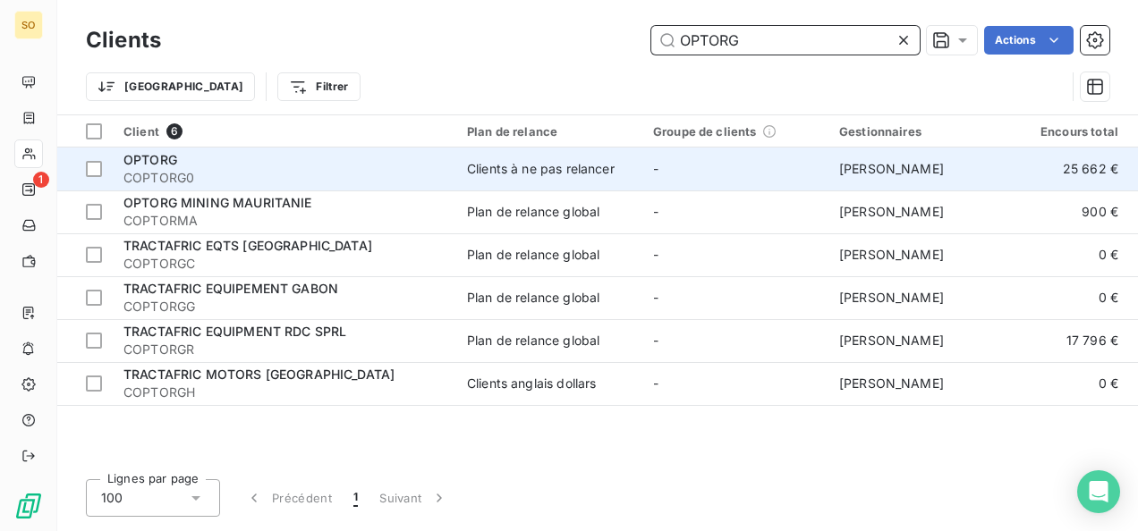
type input "OPTORG"
click at [185, 160] on div "OPTORG" at bounding box center [284, 160] width 322 height 18
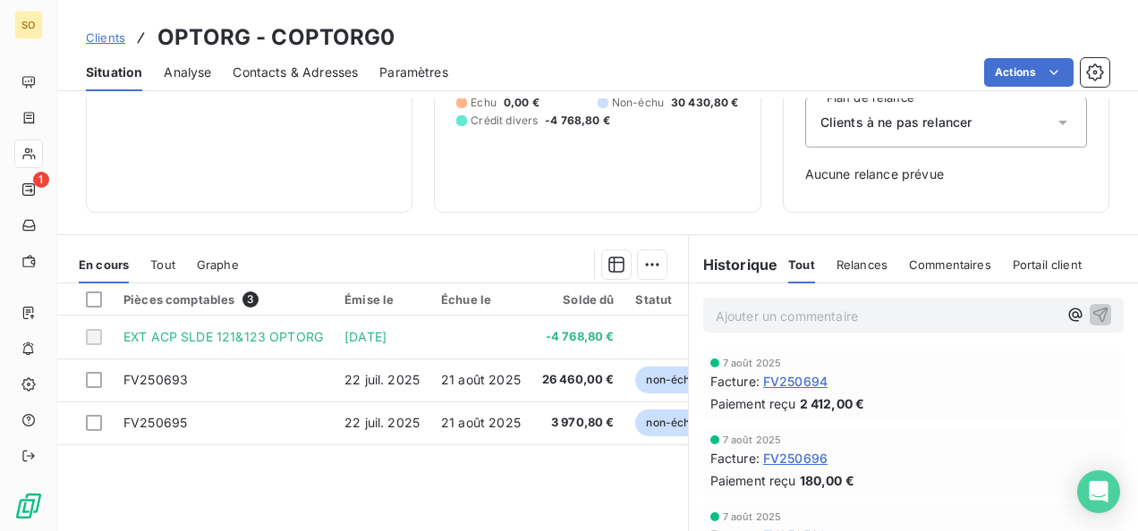
scroll to position [184, 0]
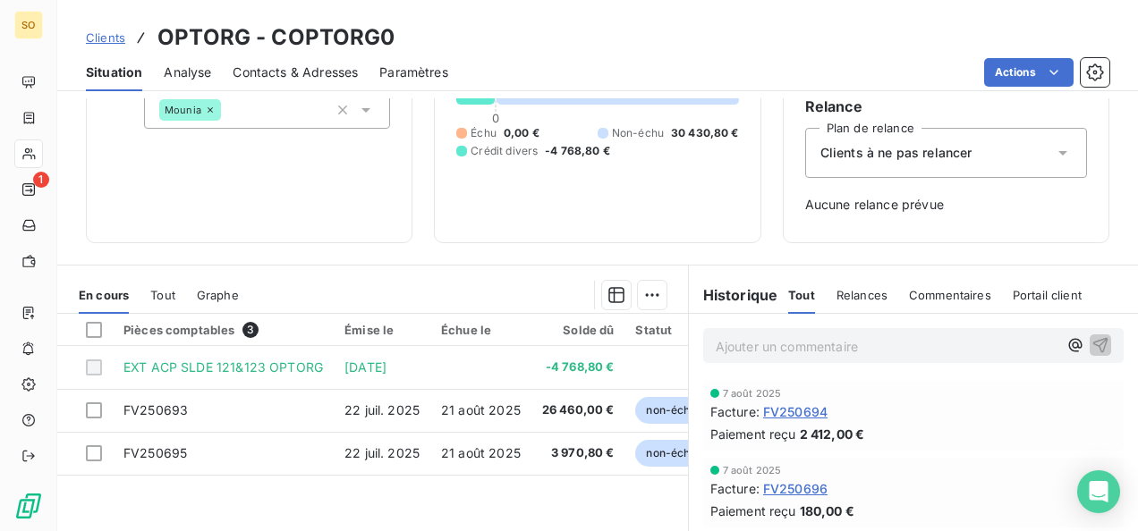
click at [120, 41] on span "Clients" at bounding box center [105, 37] width 39 height 14
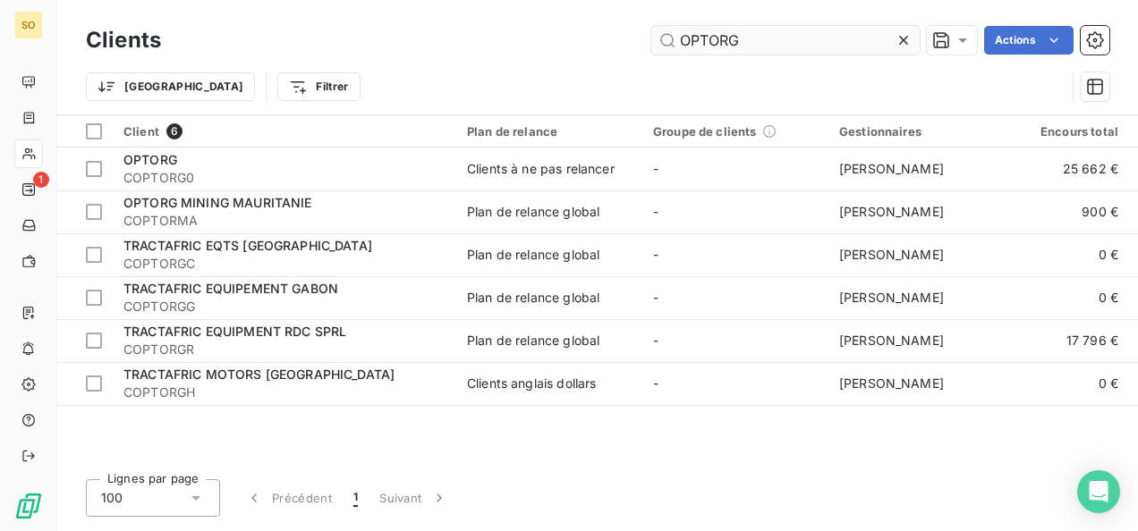
drag, startPoint x: 749, startPoint y: 32, endPoint x: 659, endPoint y: 39, distance: 90.6
click at [657, 40] on input "OPTORG" at bounding box center [785, 40] width 268 height 29
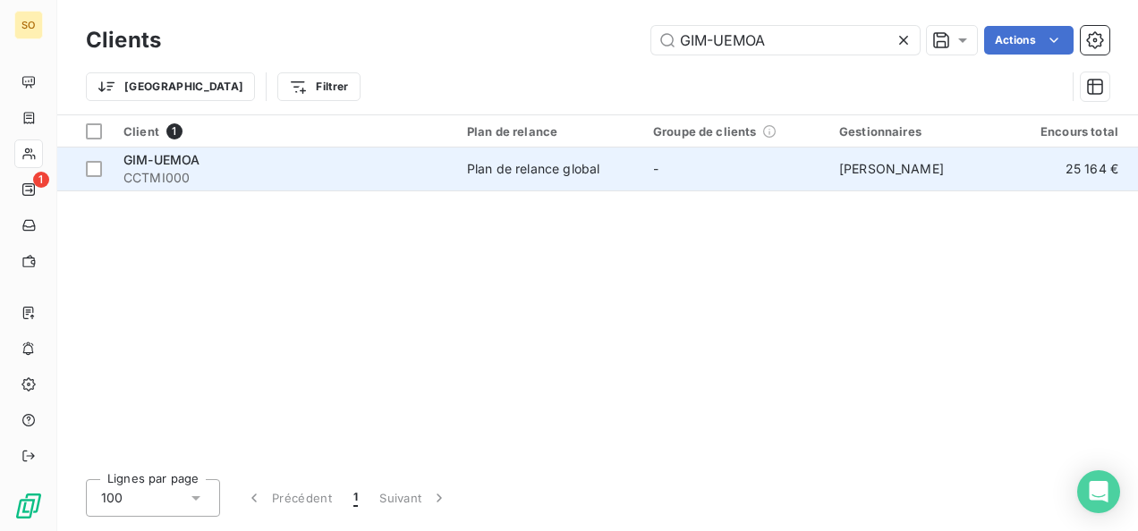
type input "GIM-UEMOA"
click at [182, 169] on span "CCTMI000" at bounding box center [284, 178] width 322 height 18
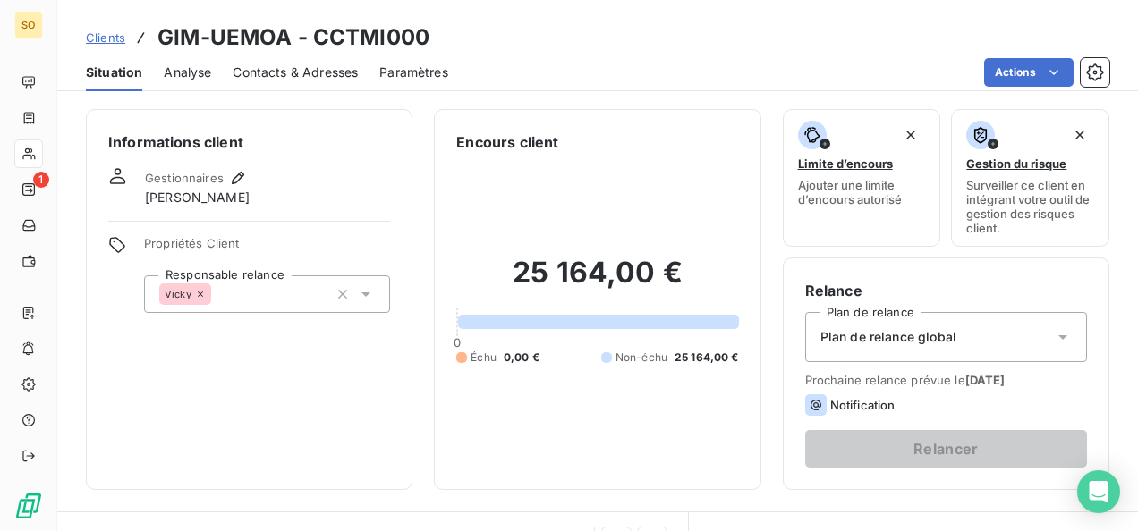
scroll to position [358, 0]
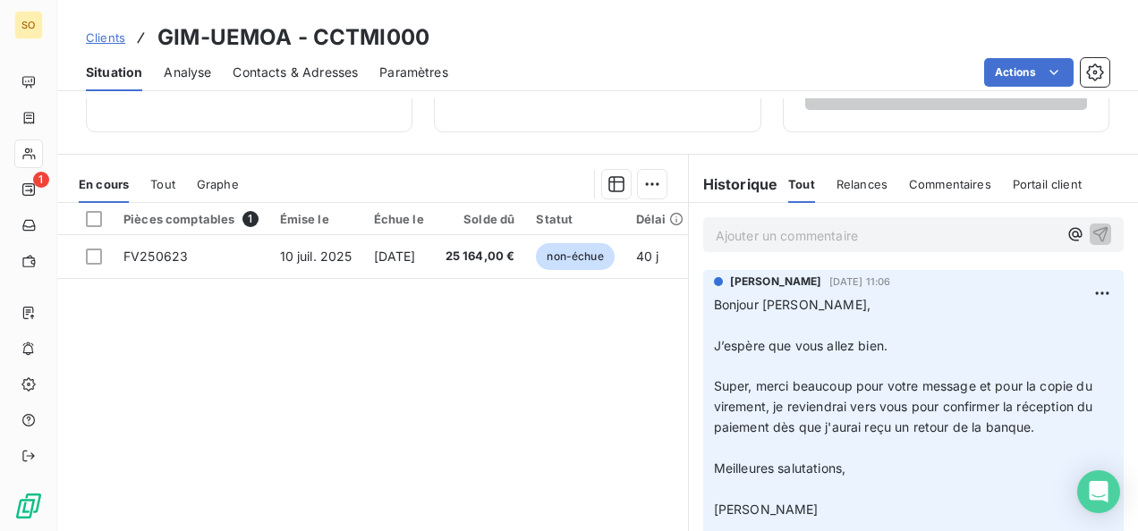
click at [98, 32] on span "Clients" at bounding box center [105, 37] width 39 height 14
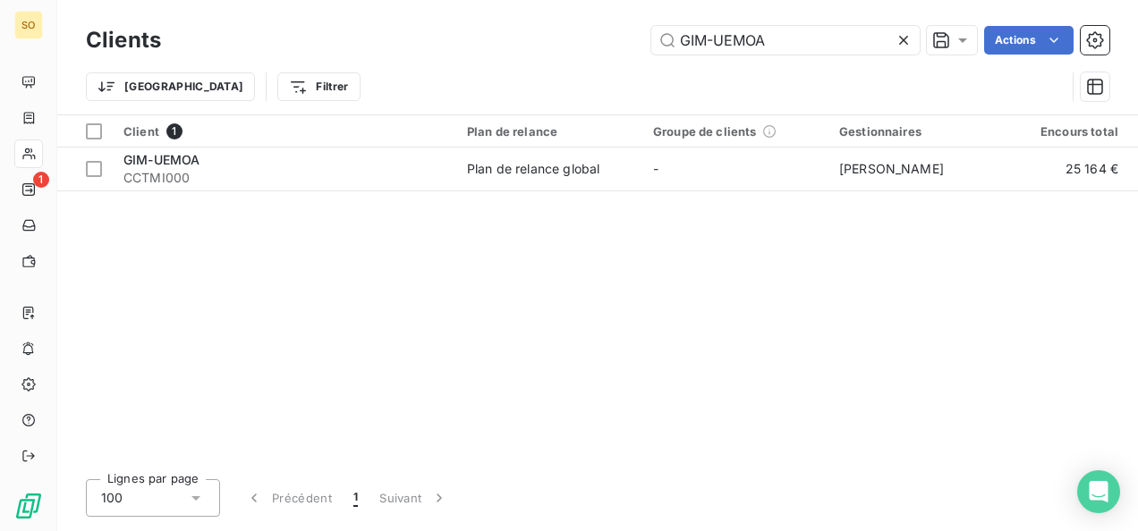
drag, startPoint x: 792, startPoint y: 47, endPoint x: 649, endPoint y: 43, distance: 143.2
click at [649, 43] on div "GIM-UEMOA Actions" at bounding box center [645, 40] width 927 height 29
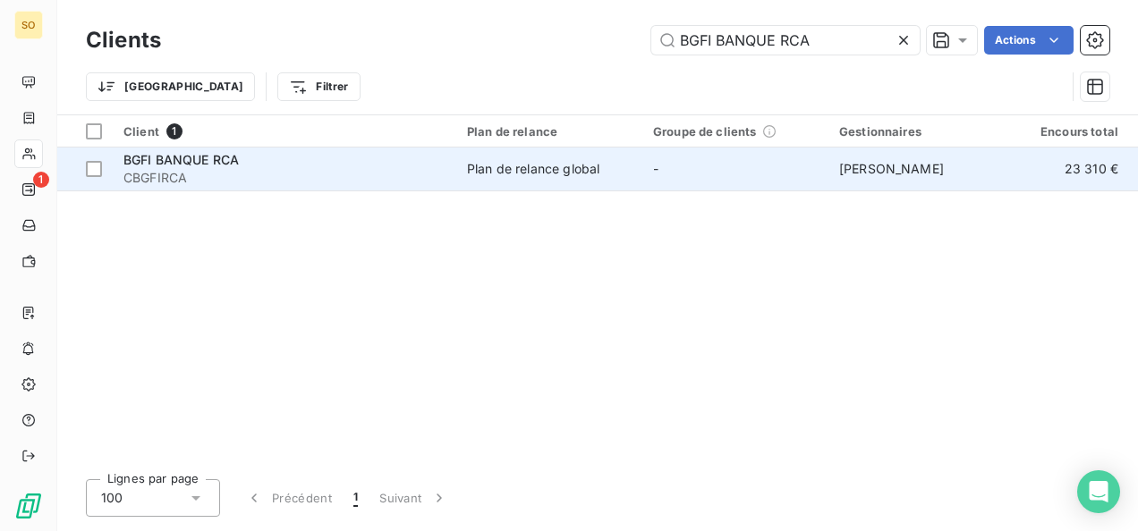
type input "BGFI BANQUE RCA"
click at [422, 177] on span "CBGFIRCA" at bounding box center [284, 178] width 322 height 18
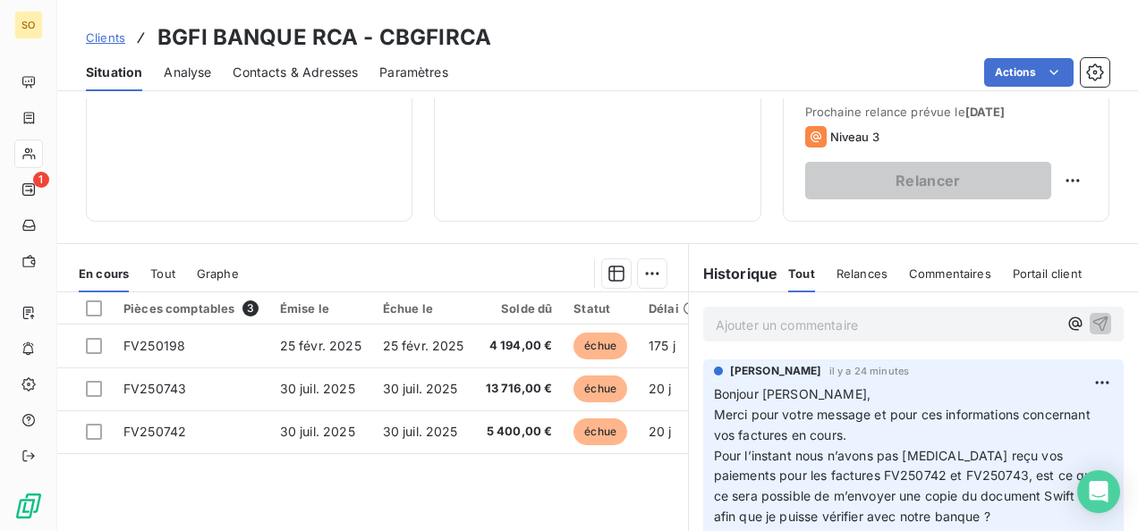
scroll to position [358, 0]
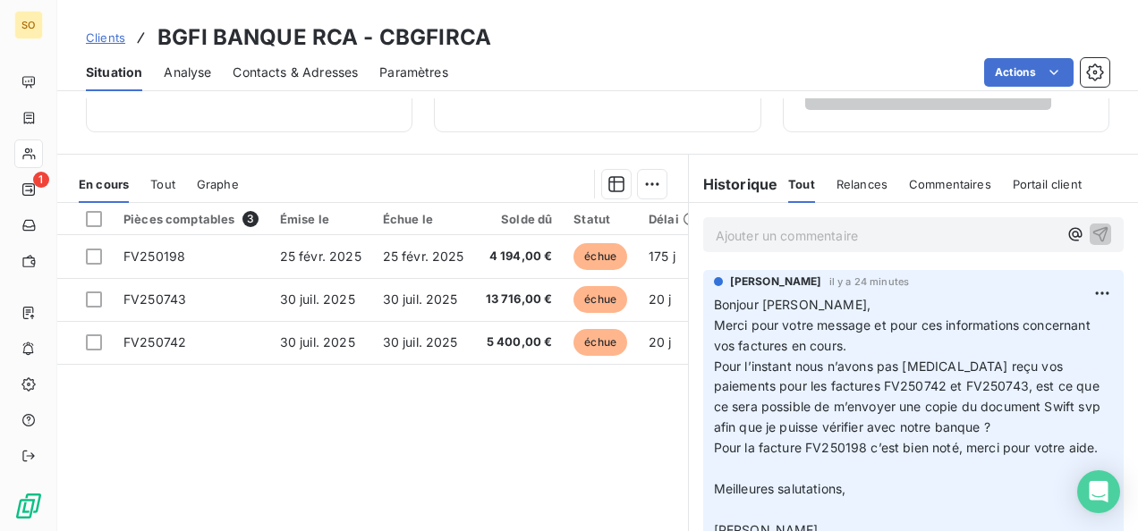
click at [99, 40] on span "Clients" at bounding box center [105, 37] width 39 height 14
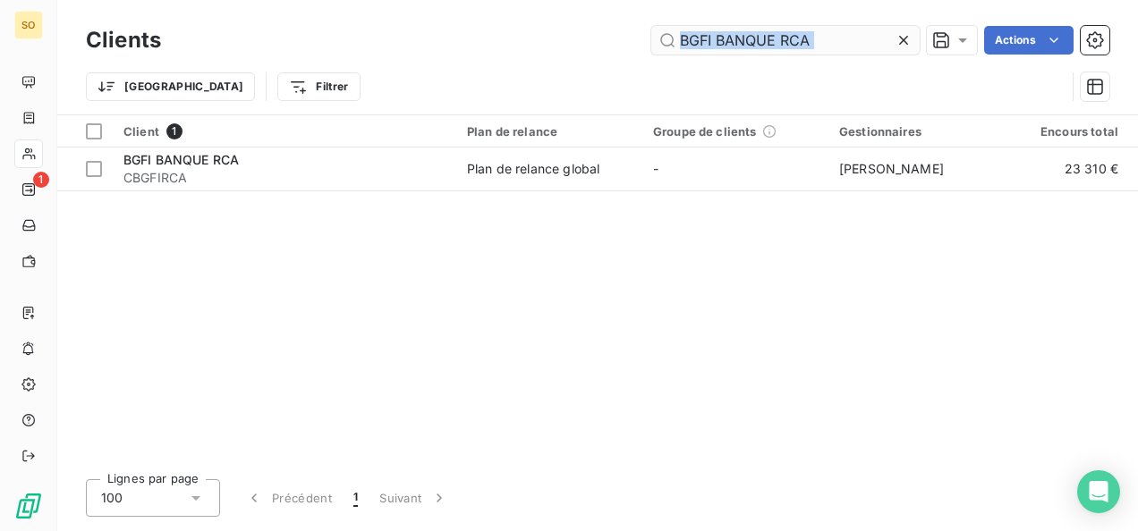
drag, startPoint x: 893, startPoint y: 41, endPoint x: 669, endPoint y: 36, distance: 223.7
click at [669, 36] on div "BGFI BANQUE RCA" at bounding box center [785, 40] width 268 height 29
drag, startPoint x: 714, startPoint y: 41, endPoint x: 695, endPoint y: 45, distance: 19.1
click at [695, 45] on input "BGFI BANQUE RCA" at bounding box center [785, 40] width 268 height 29
click at [765, 41] on input "BGFI BANQUE RCA" at bounding box center [785, 40] width 268 height 29
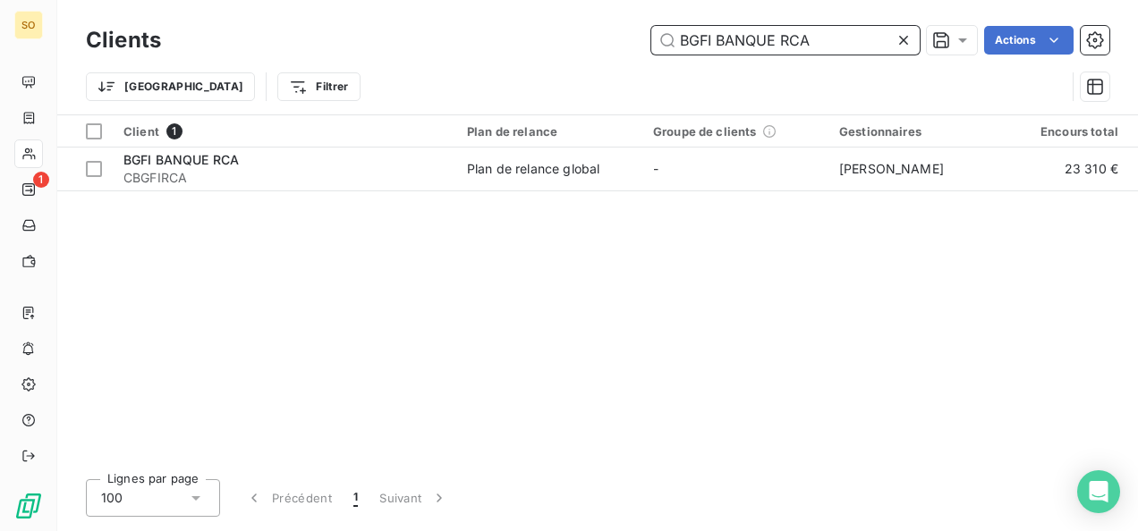
drag, startPoint x: 821, startPoint y: 40, endPoint x: 664, endPoint y: 43, distance: 157.4
click at [664, 43] on input "BGFI BANQUE RCA" at bounding box center [785, 40] width 268 height 29
paste input "SOBRAGA (GROUPE CASTEL)"
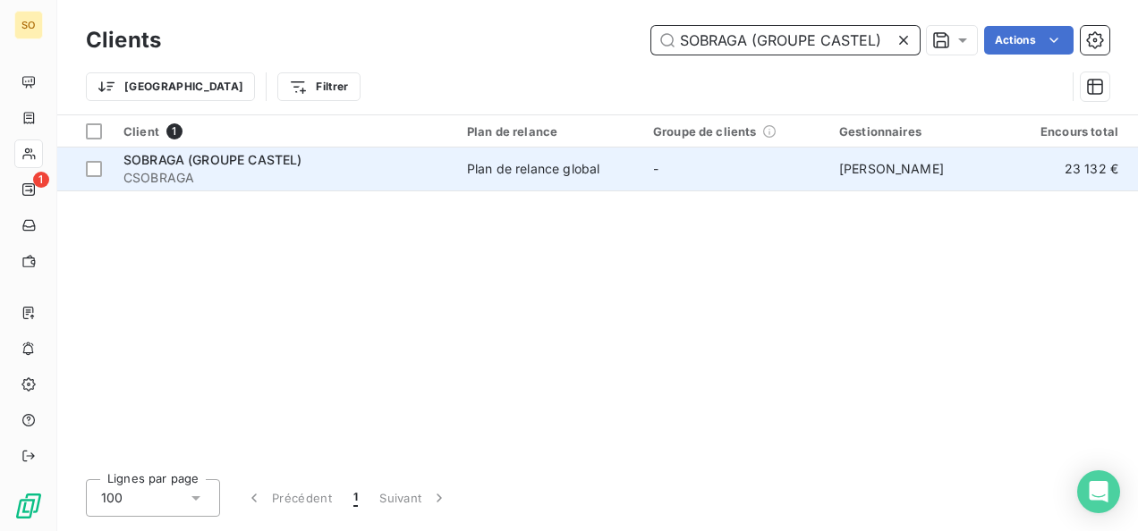
type input "SOBRAGA (GROUPE CASTEL)"
click at [165, 171] on span "CSOBRAGA" at bounding box center [284, 178] width 322 height 18
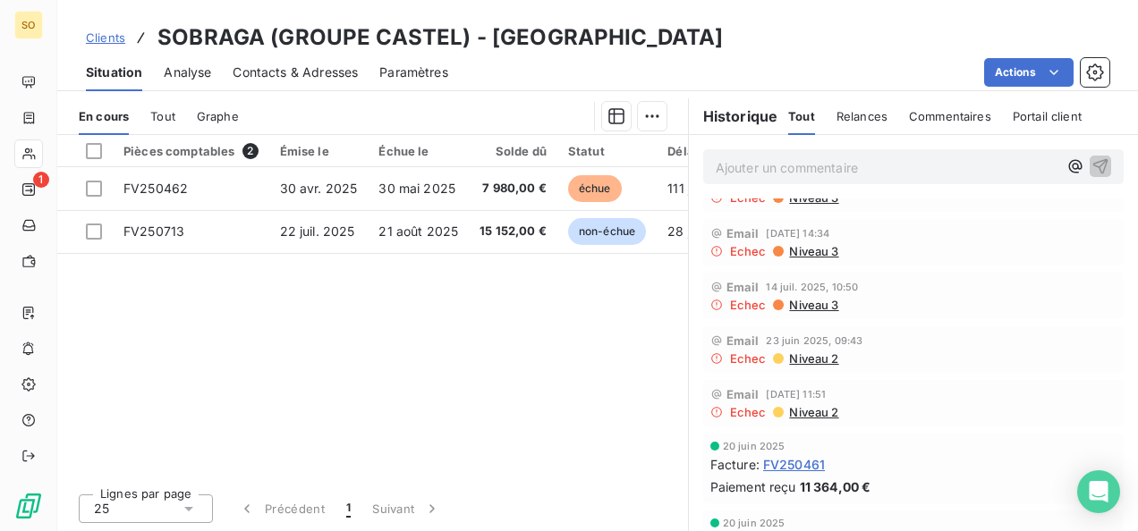
scroll to position [179, 0]
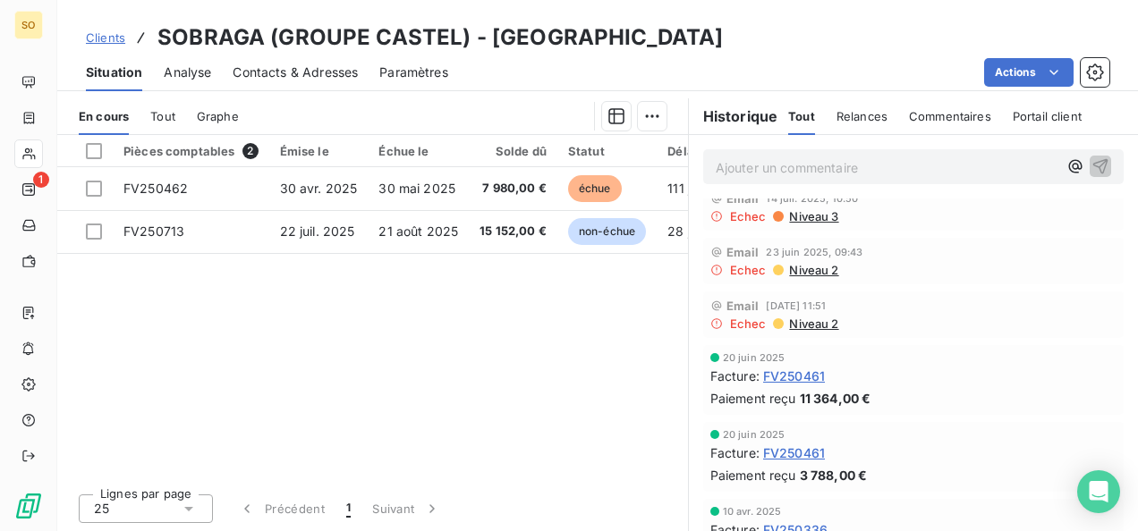
click at [117, 40] on span "Clients" at bounding box center [105, 37] width 39 height 14
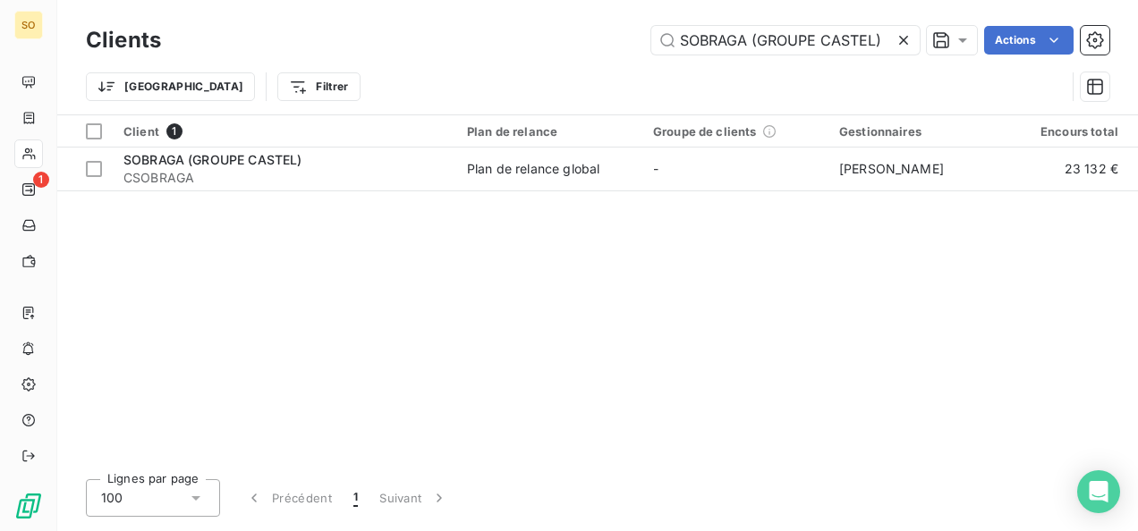
click at [905, 38] on icon at bounding box center [903, 40] width 18 height 18
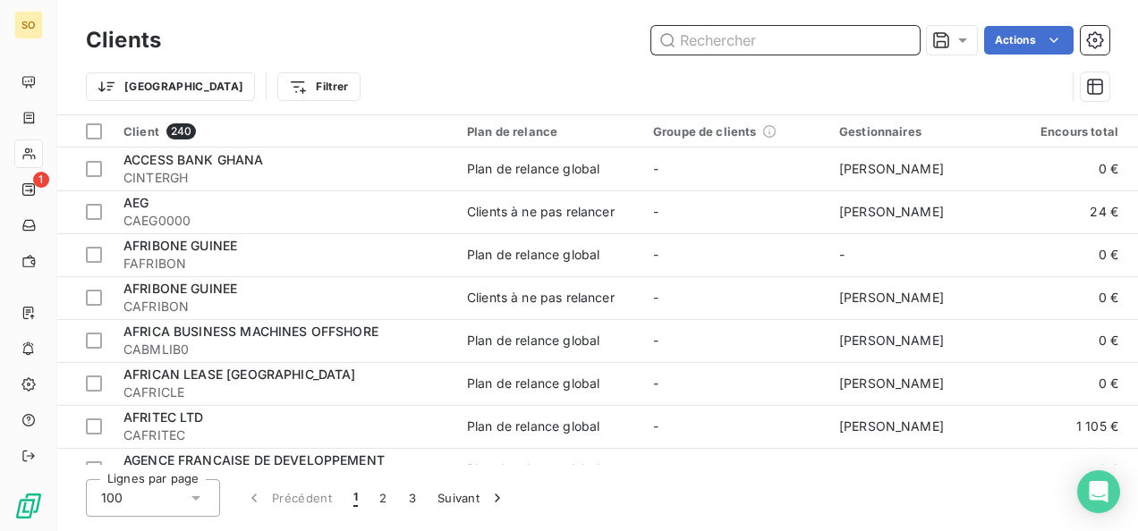
paste input "FBN BANK SIERRA LEONE LTD"
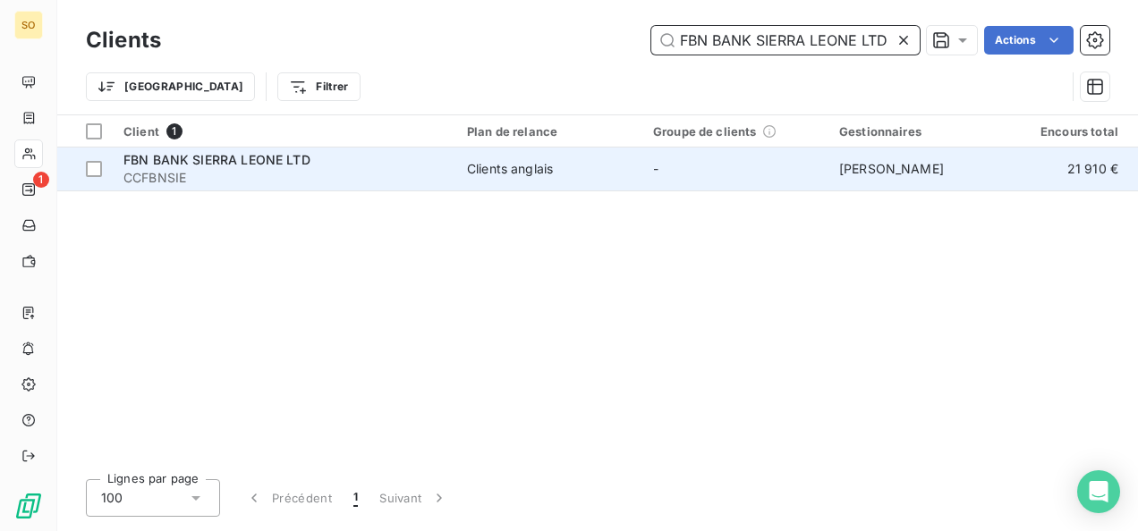
type input "FBN BANK SIERRA LEONE LTD"
click at [233, 182] on span "CCFBNSIE" at bounding box center [284, 178] width 322 height 18
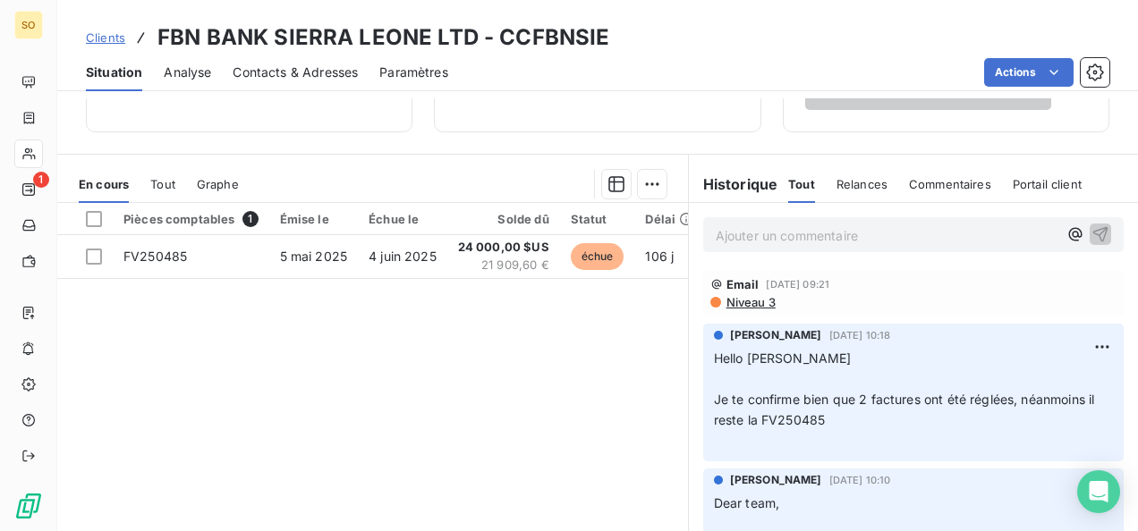
scroll to position [336, 0]
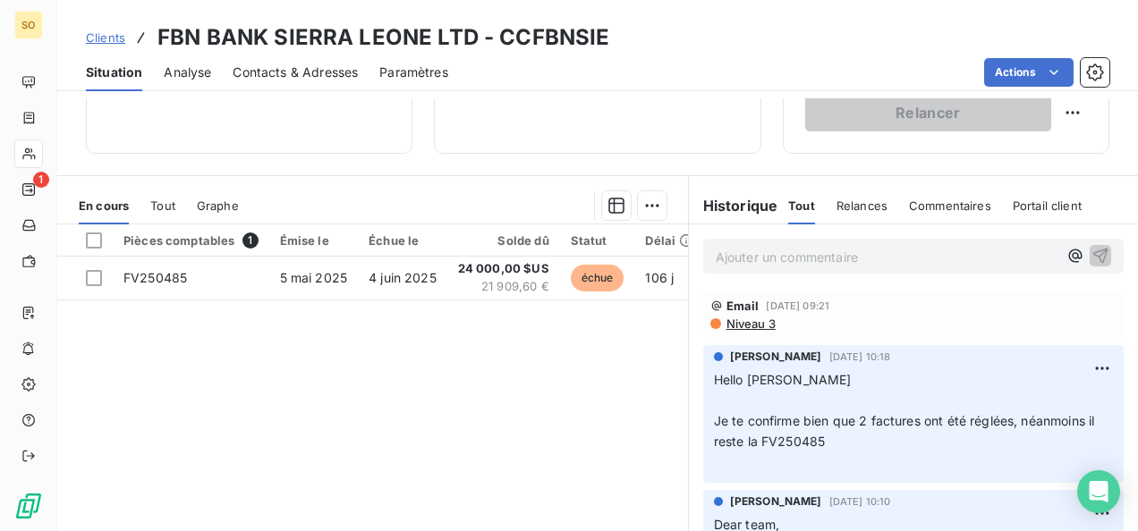
click at [107, 32] on span "Clients" at bounding box center [105, 37] width 39 height 14
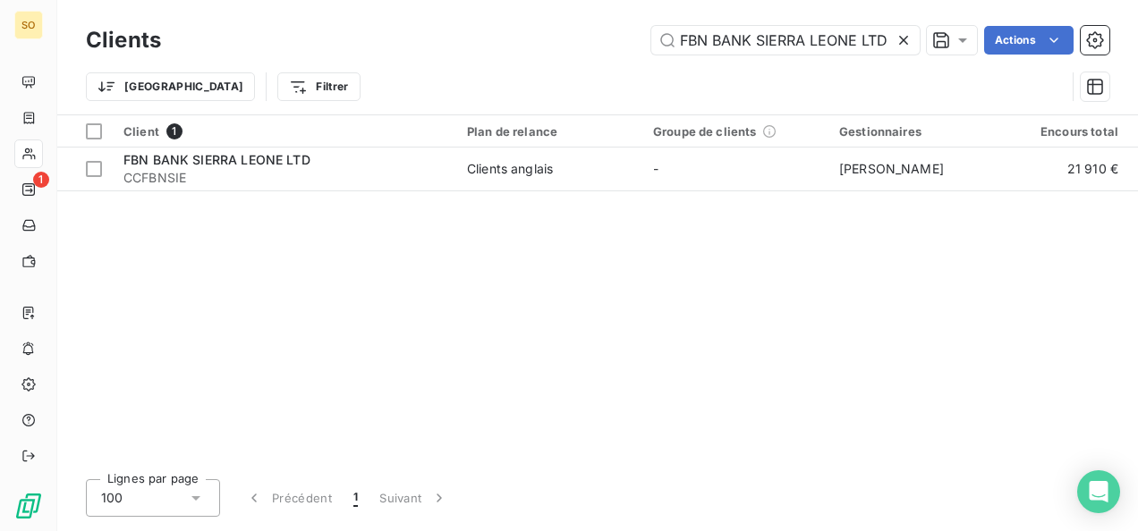
click at [901, 42] on icon at bounding box center [903, 40] width 9 height 9
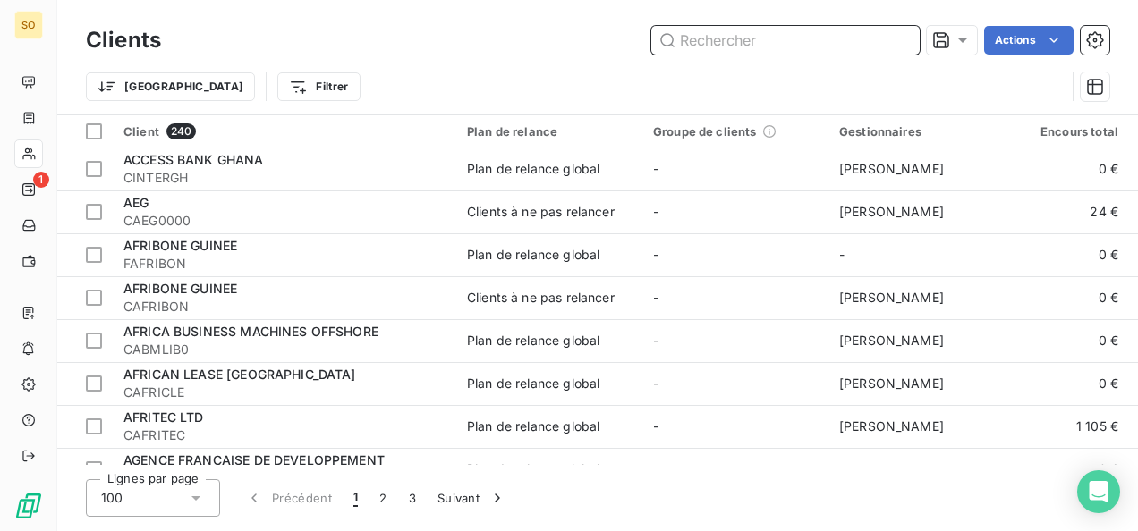
paste input "UBA [GEOGRAPHIC_DATA]"
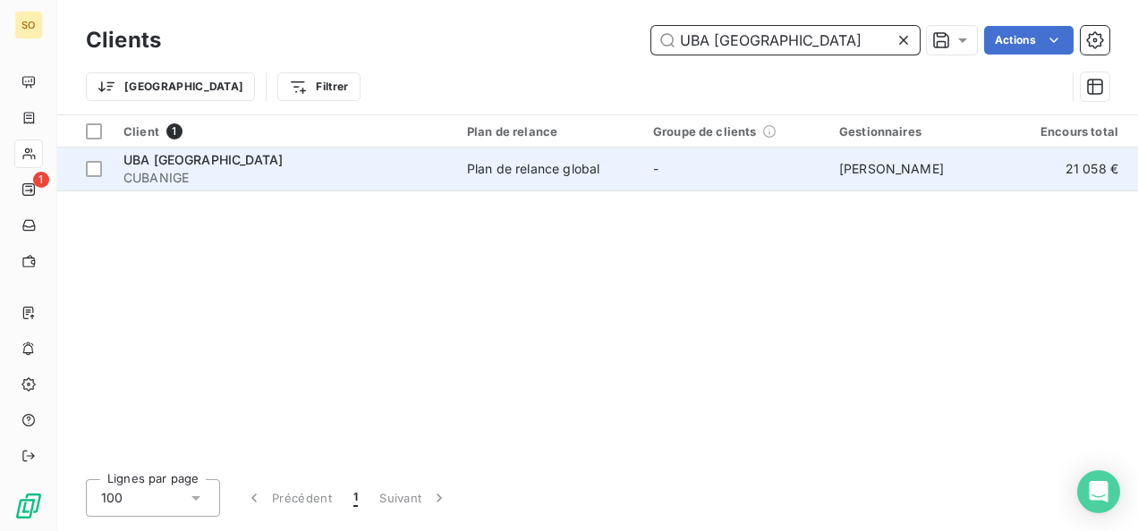
type input "UBA [GEOGRAPHIC_DATA]"
click at [188, 165] on span "UBA [GEOGRAPHIC_DATA]" at bounding box center [202, 159] width 159 height 15
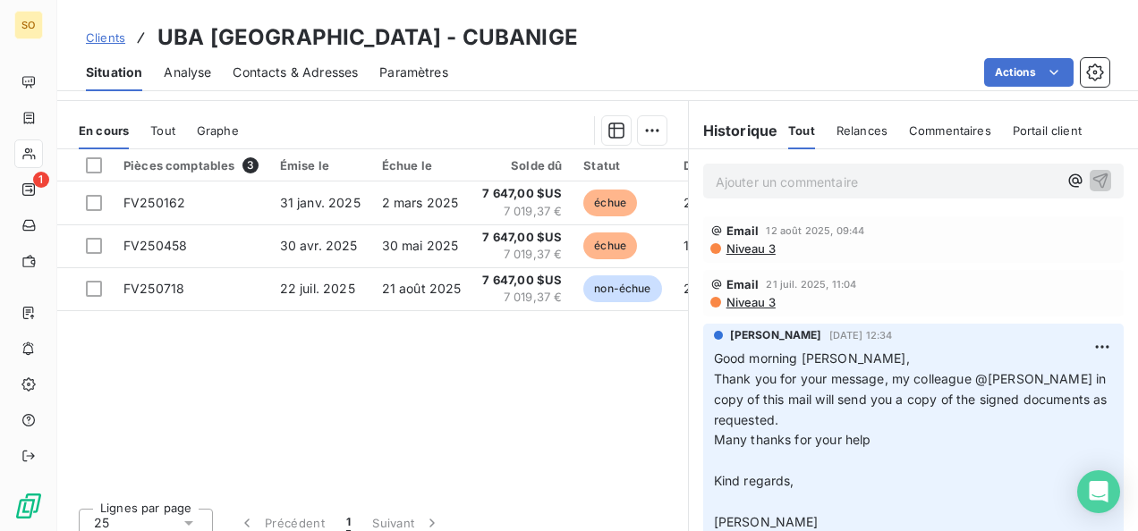
scroll to position [426, 0]
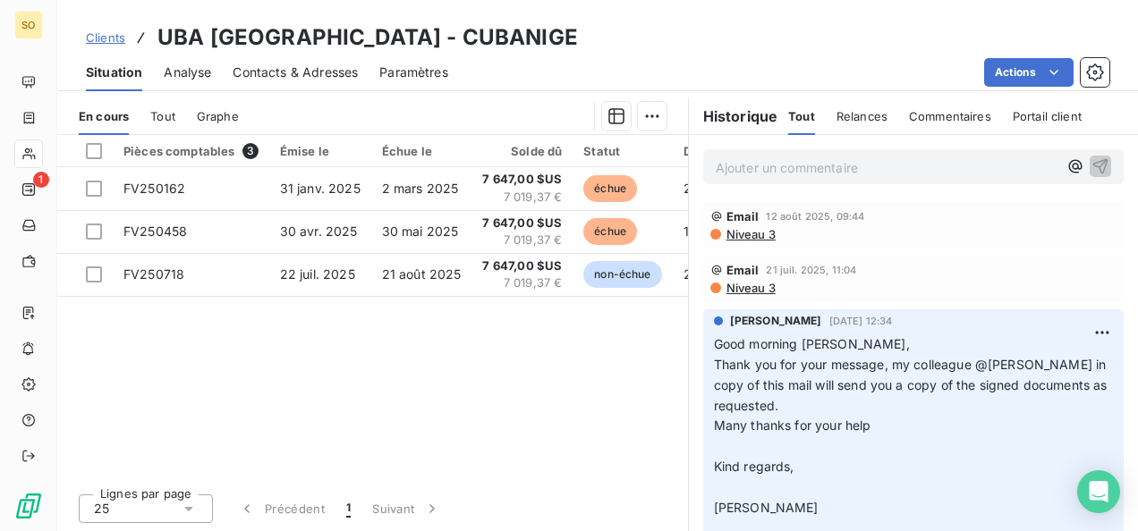
click at [116, 34] on span "Clients" at bounding box center [105, 37] width 39 height 14
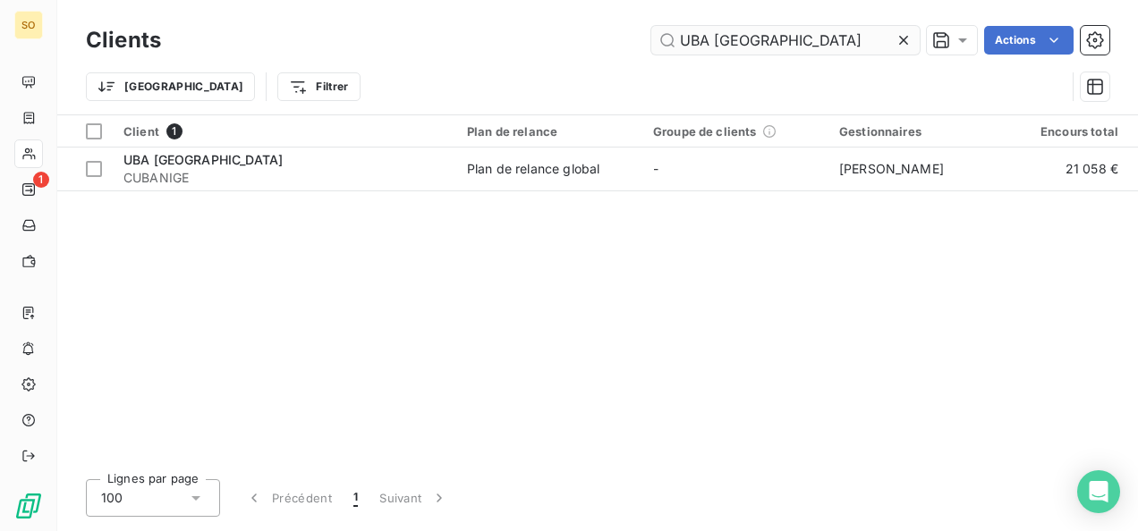
drag, startPoint x: 819, startPoint y: 30, endPoint x: 658, endPoint y: 37, distance: 161.1
click at [658, 37] on input "UBA [GEOGRAPHIC_DATA]" at bounding box center [785, 40] width 268 height 29
type input "NEEMBA CAT"
click at [204, 170] on span "CNEEMBA0" at bounding box center [284, 178] width 322 height 18
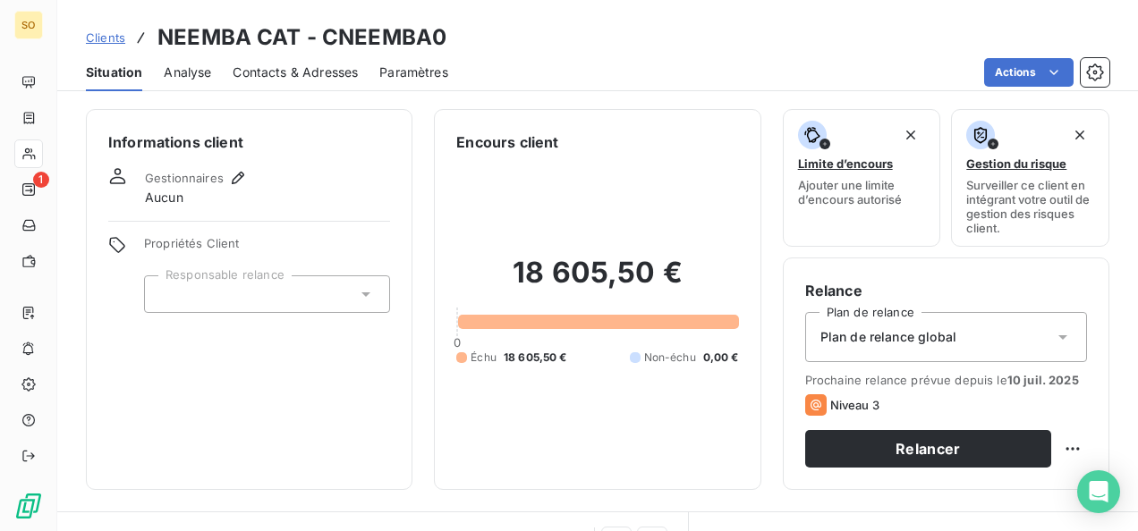
scroll to position [358, 0]
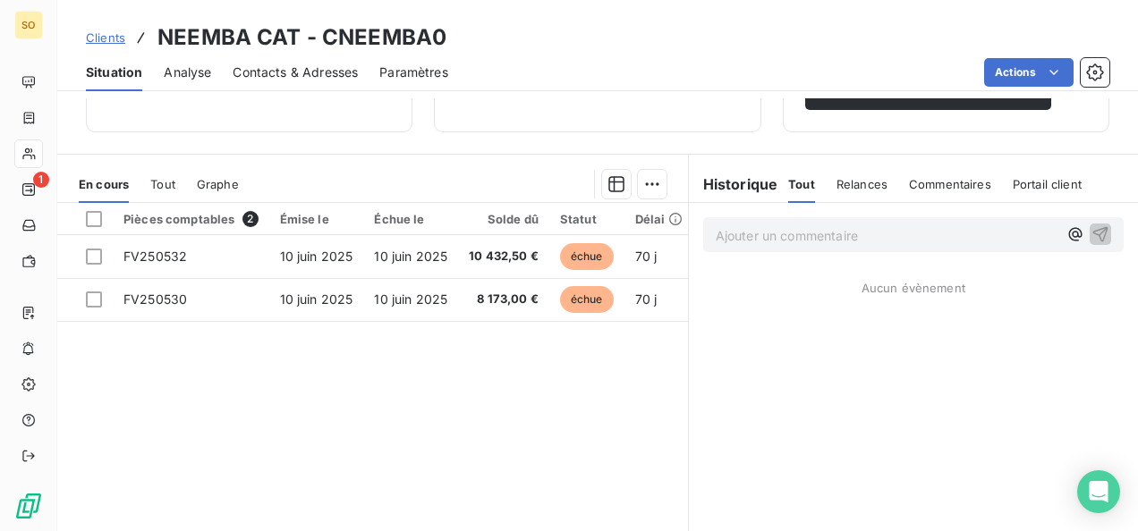
click at [88, 41] on div "Clients NEEMBA CAT - CNEEMBA0" at bounding box center [597, 37] width 1080 height 32
click at [96, 43] on span "Clients" at bounding box center [105, 37] width 39 height 14
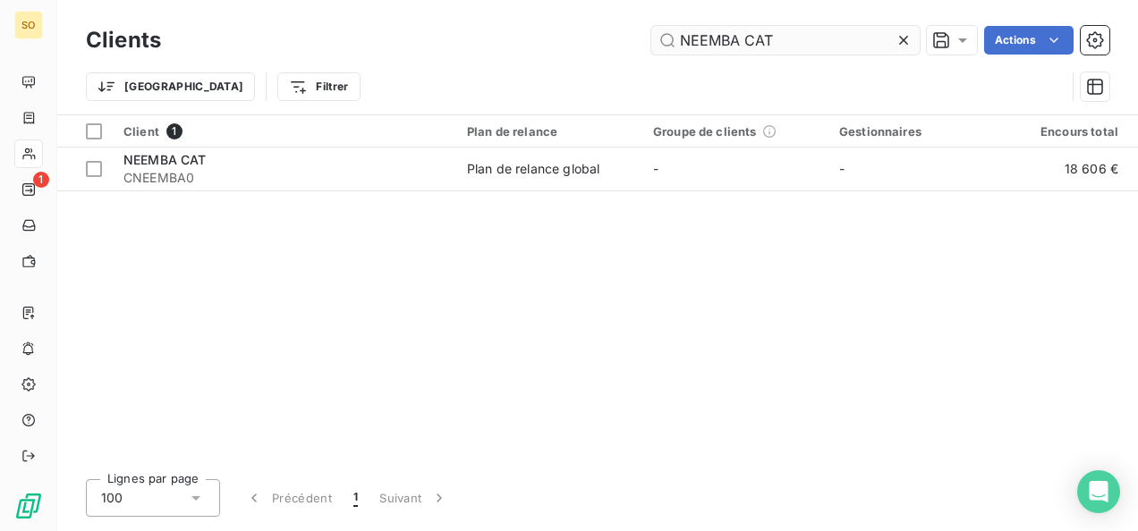
drag, startPoint x: 784, startPoint y: 40, endPoint x: 669, endPoint y: 39, distance: 115.4
click at [669, 39] on input "NEEMBA CAT" at bounding box center [785, 40] width 268 height 29
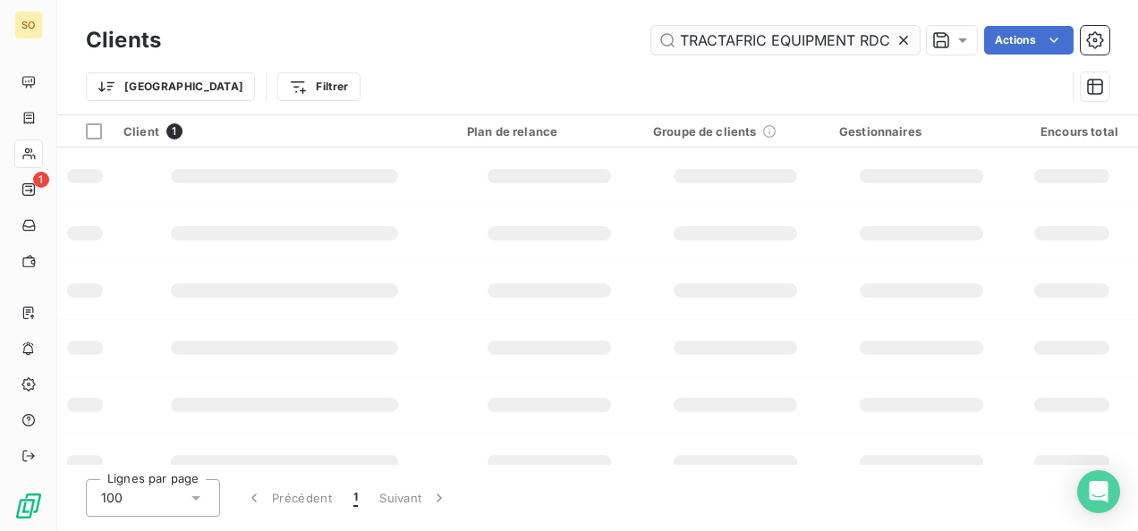
scroll to position [0, 39]
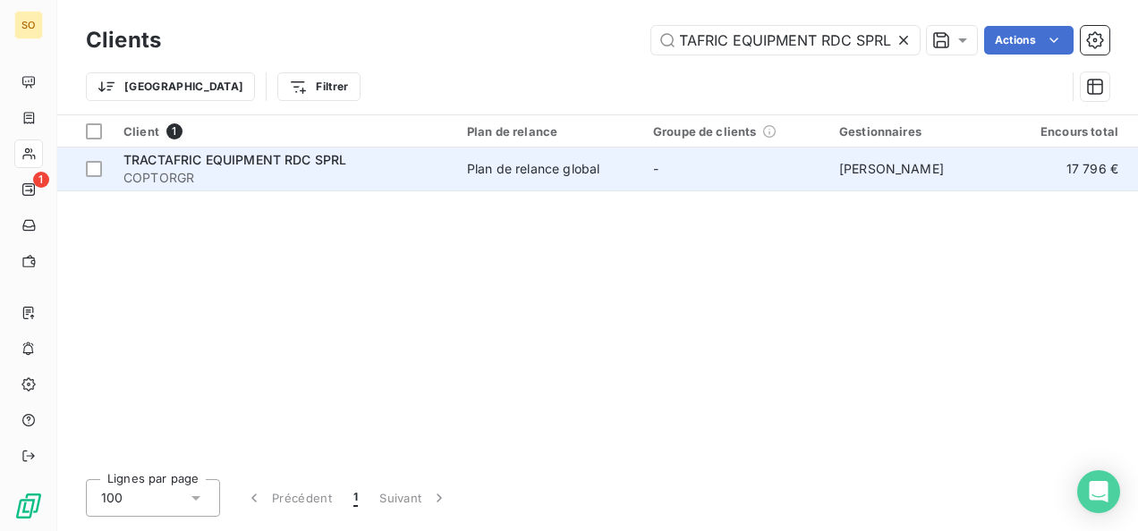
type input "TRACTAFRIC EQUIPMENT RDC SPRL"
click at [216, 158] on span "TRACTAFRIC EQUIPMENT RDC SPRL" at bounding box center [234, 159] width 223 height 15
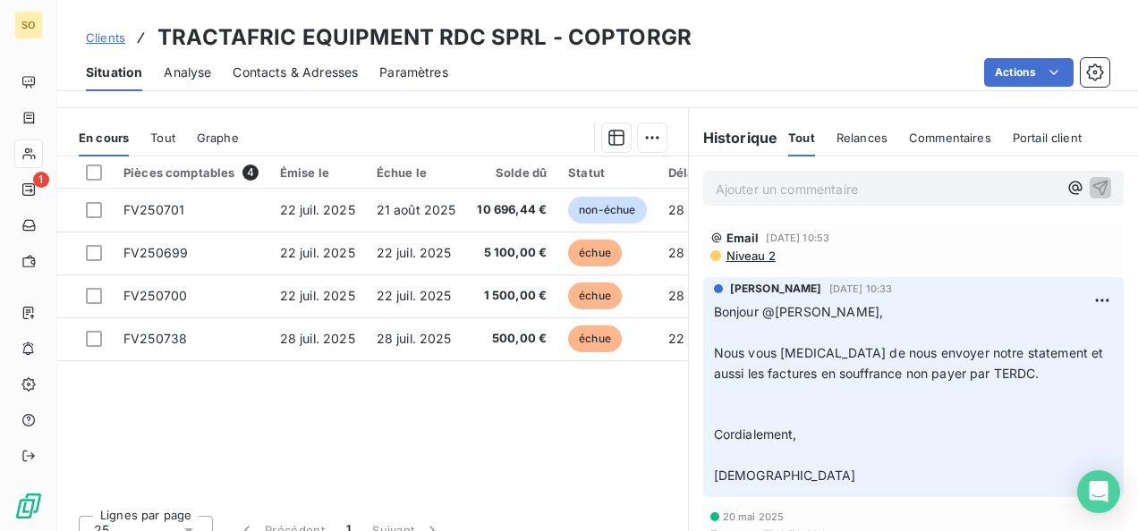
scroll to position [426, 0]
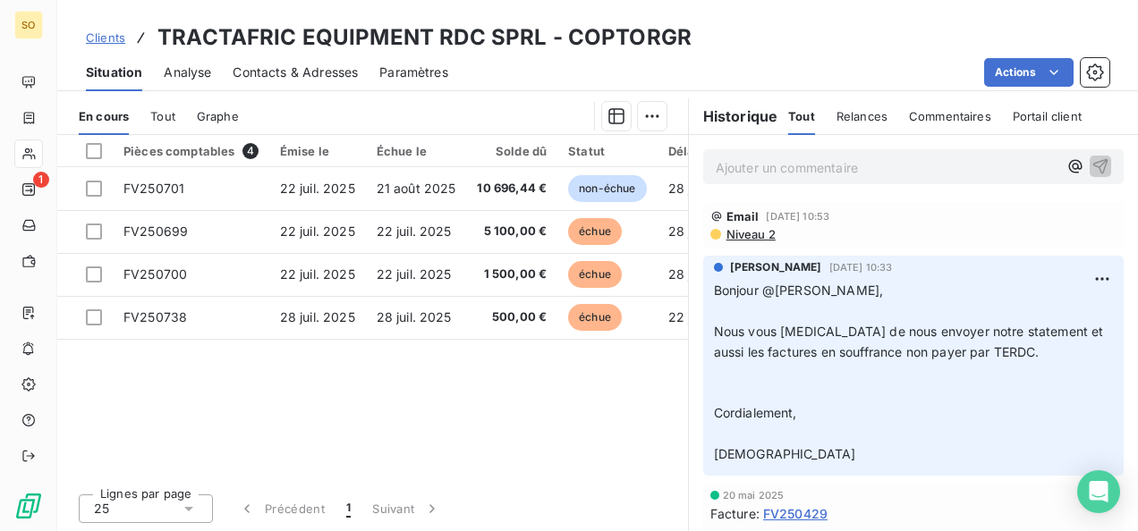
click at [110, 43] on span "Clients" at bounding box center [105, 37] width 39 height 14
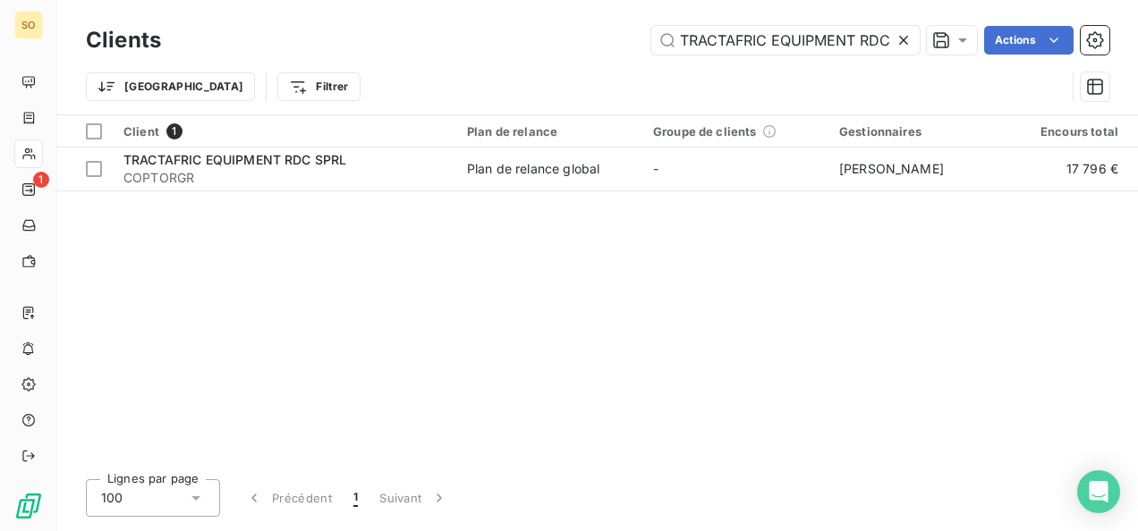
click at [896, 43] on icon at bounding box center [903, 40] width 18 height 18
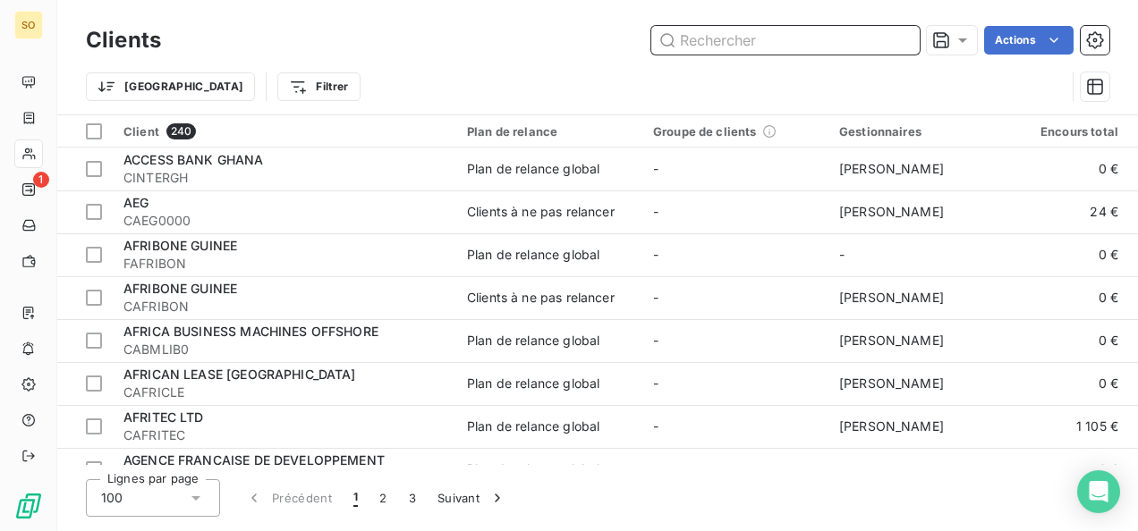
paste input "BSIC LYBIE"
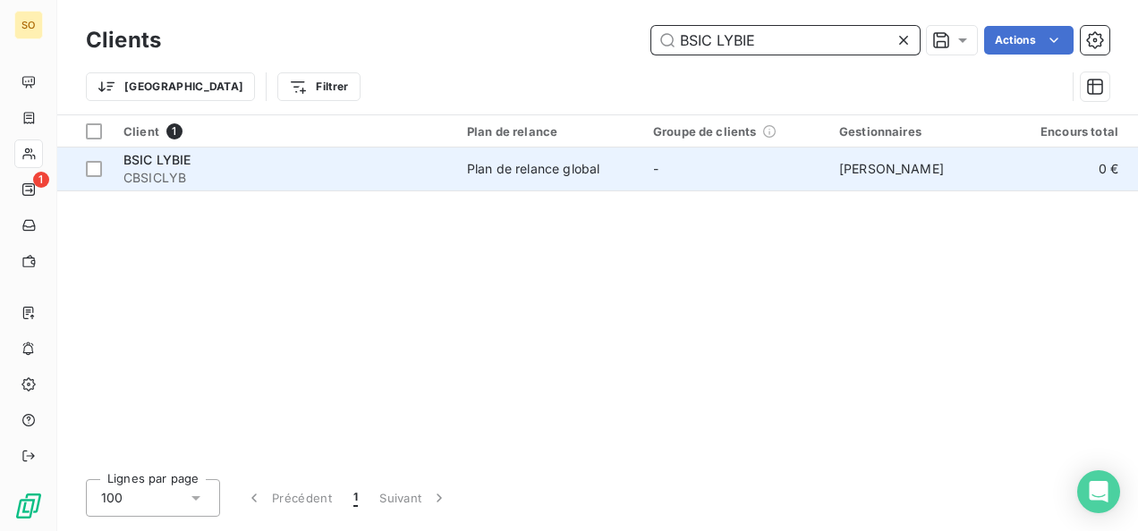
type input "BSIC LYBIE"
click at [164, 175] on span "CBSICLYB" at bounding box center [284, 178] width 322 height 18
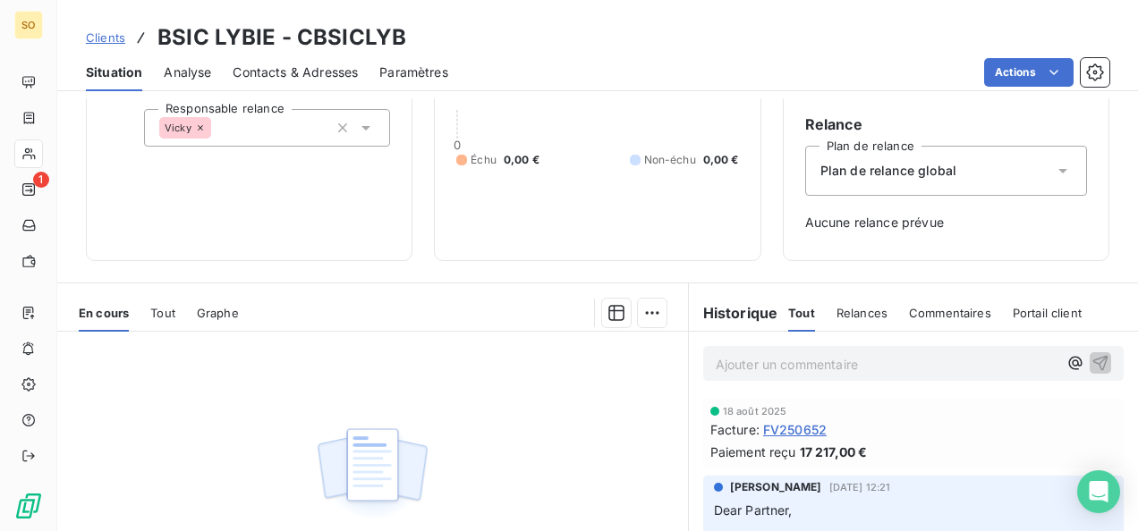
scroll to position [179, 0]
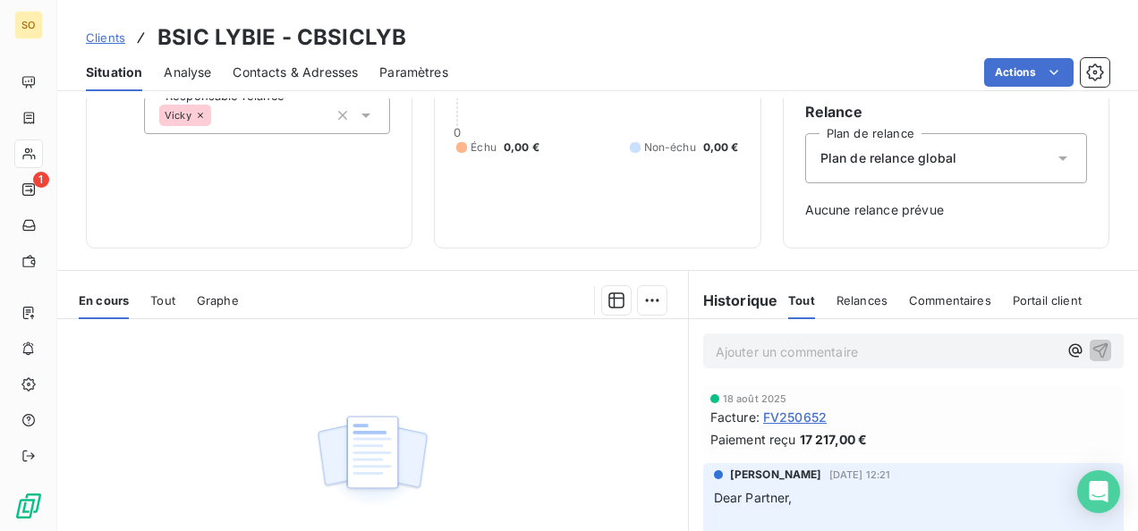
click at [93, 43] on span "Clients" at bounding box center [105, 37] width 39 height 14
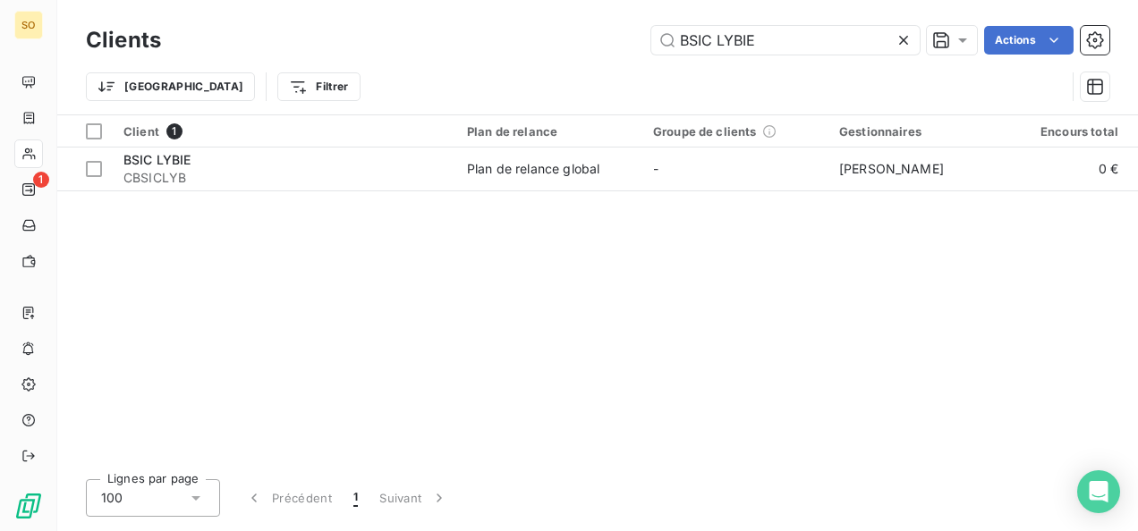
drag, startPoint x: 789, startPoint y: 50, endPoint x: 624, endPoint y: 40, distance: 164.9
click at [624, 40] on div "BSIC LYBIE Actions" at bounding box center [645, 40] width 927 height 29
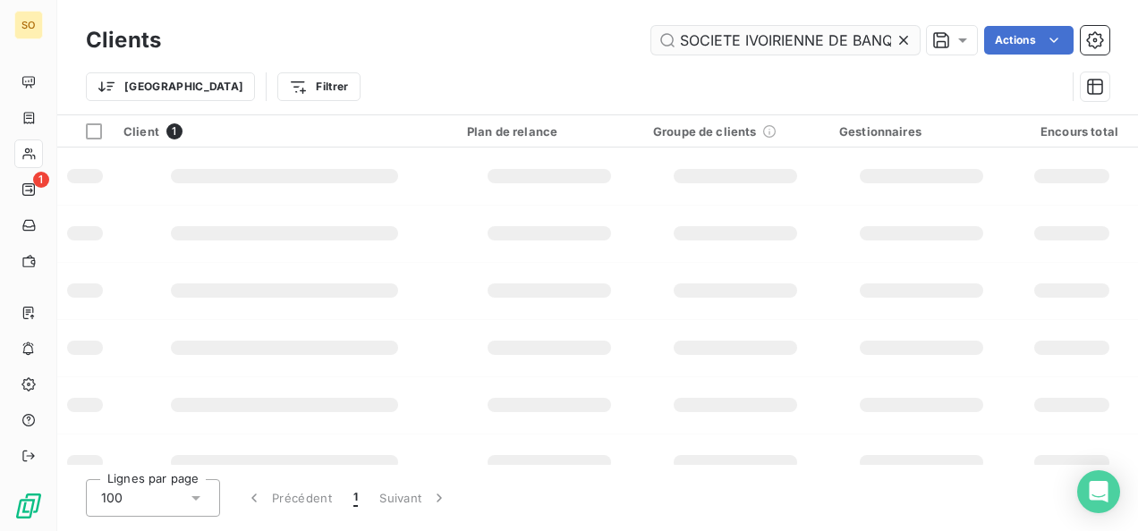
scroll to position [0, 54]
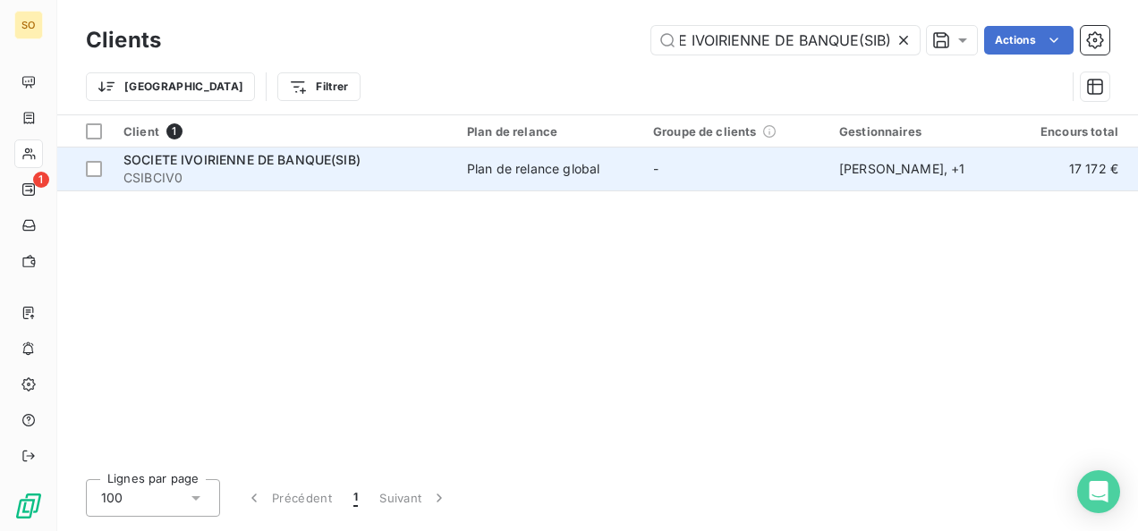
type input "SOCIETE IVOIRIENNE DE BANQUE(SIB)"
click at [204, 187] on td "SOCIETE IVOIRIENNE DE BANQUE(SIB) CSIBCIV0" at bounding box center [284, 169] width 343 height 43
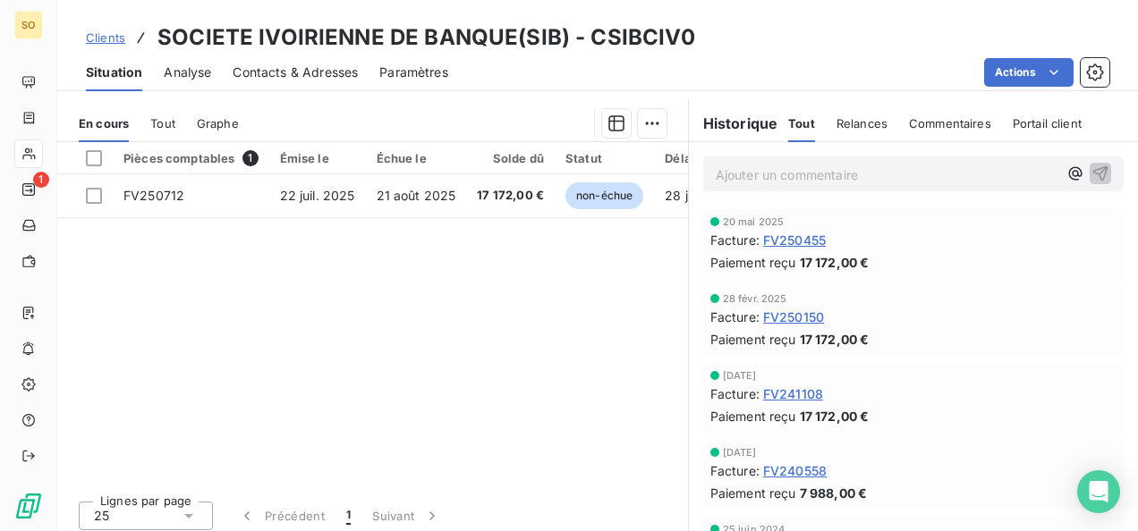
scroll to position [426, 0]
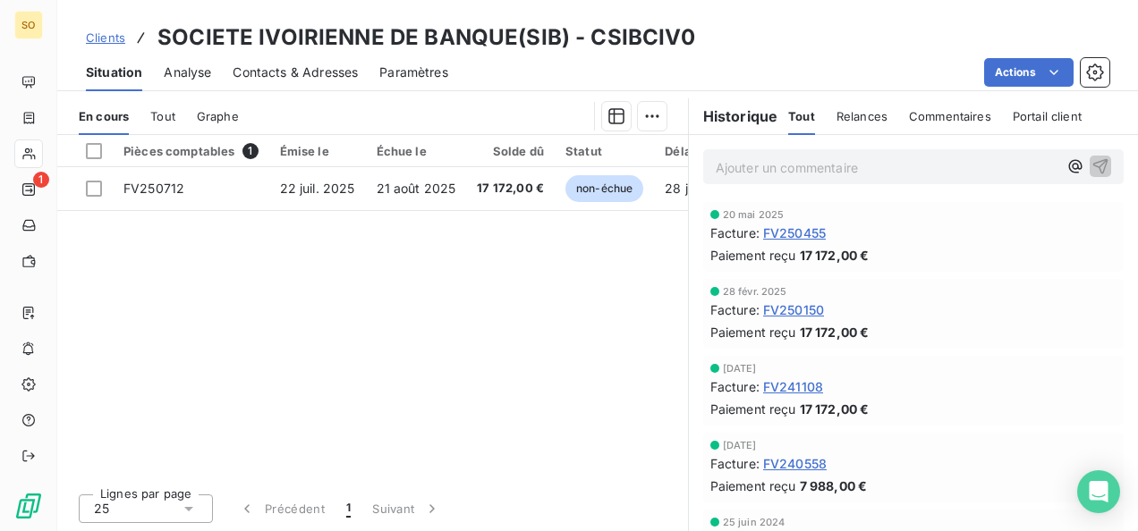
click at [123, 42] on span "Clients" at bounding box center [105, 37] width 39 height 14
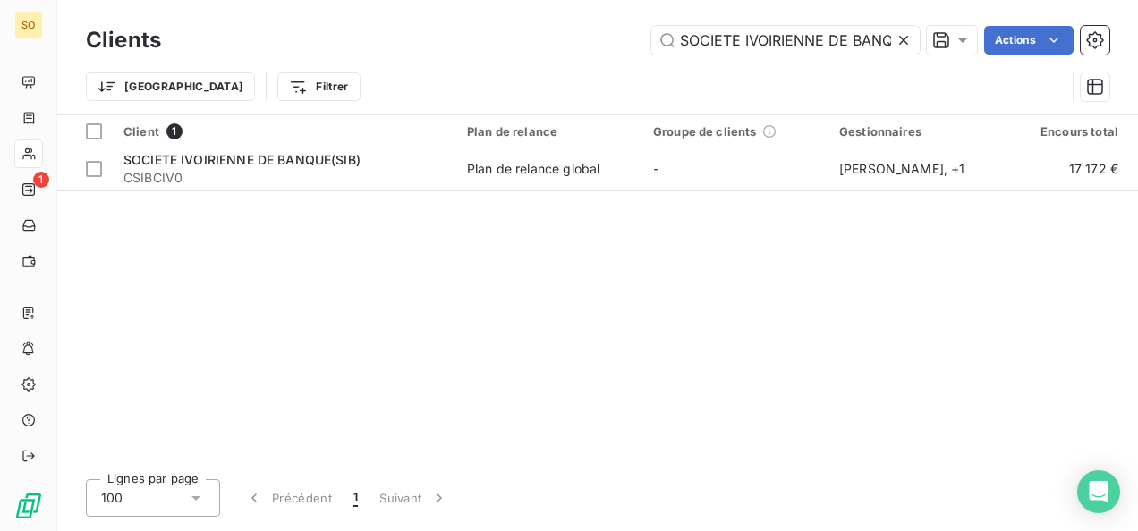
click at [910, 39] on icon at bounding box center [903, 40] width 18 height 18
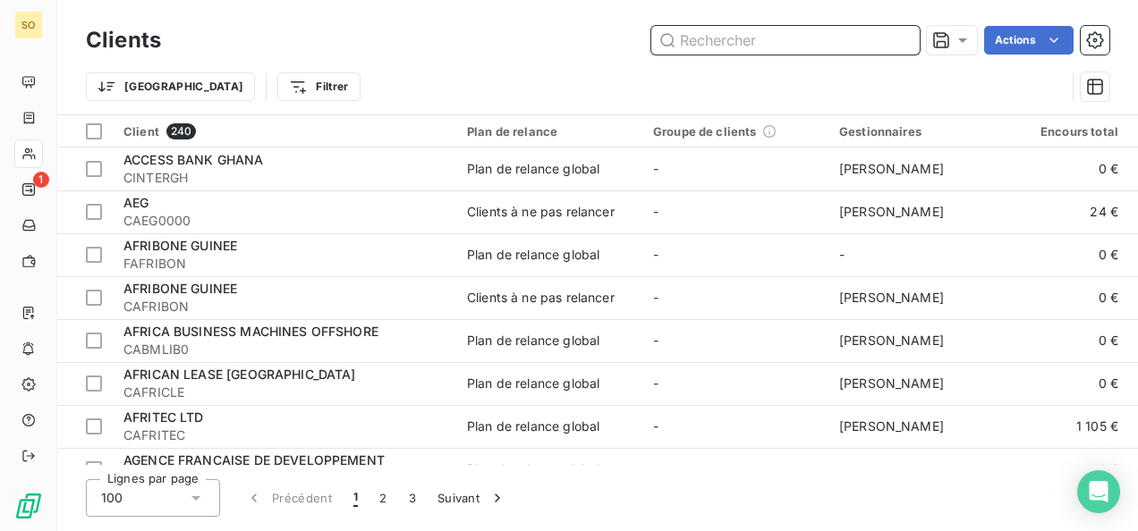
paste input "UBA MALI"
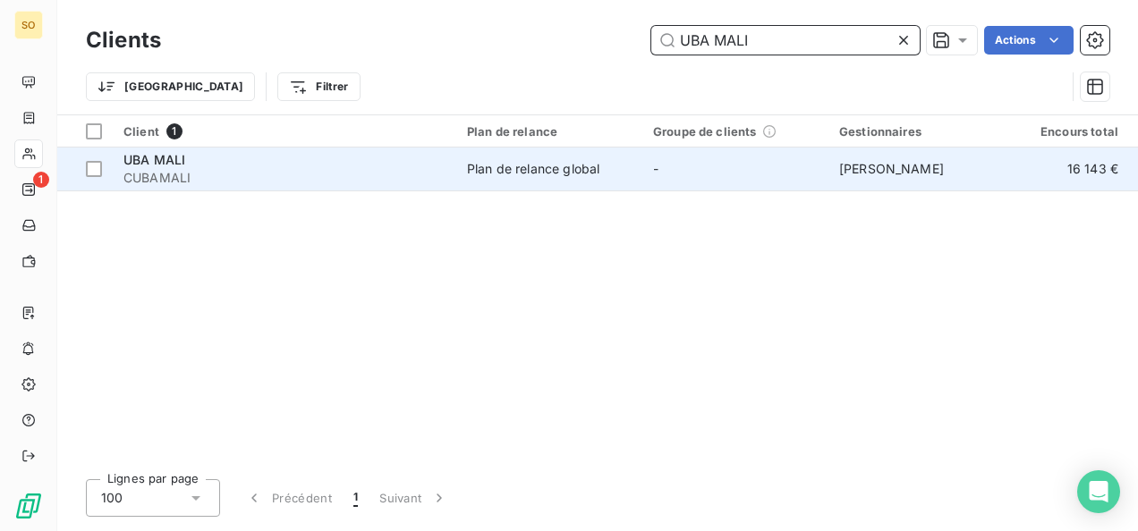
type input "UBA MALI"
click at [199, 181] on span "CUBAMALI" at bounding box center [284, 178] width 322 height 18
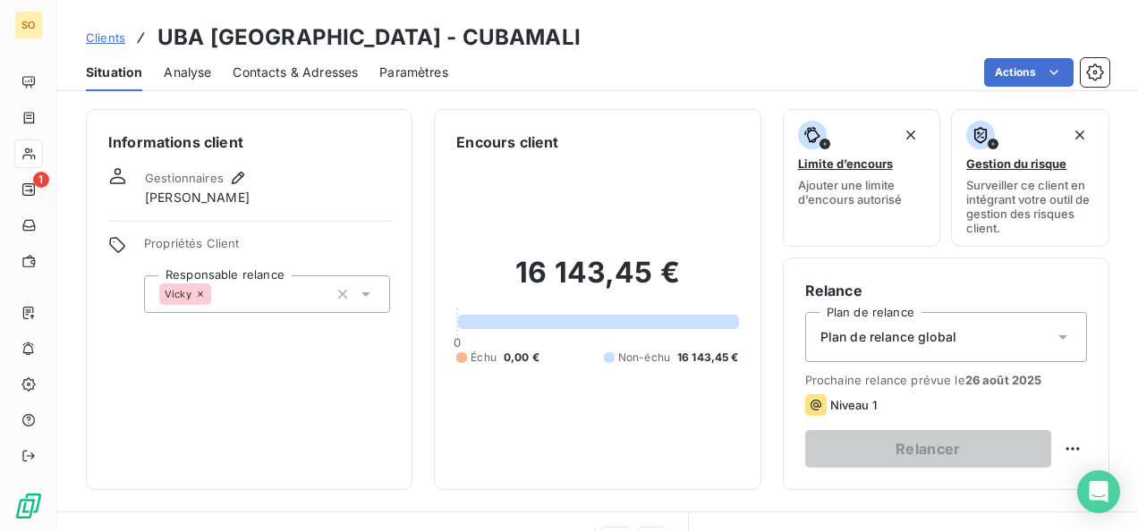
scroll to position [268, 0]
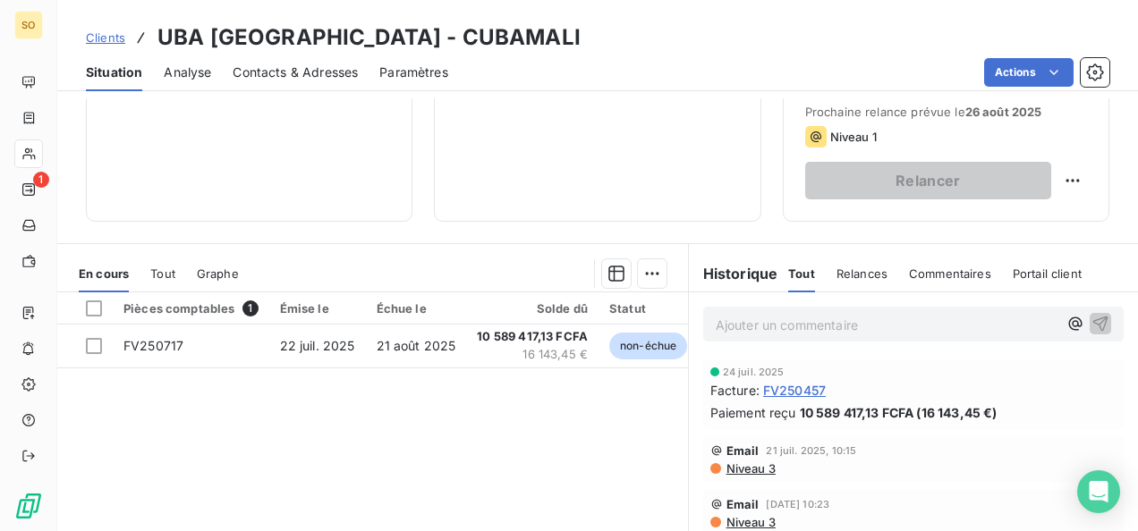
click at [114, 39] on span "Clients" at bounding box center [105, 37] width 39 height 14
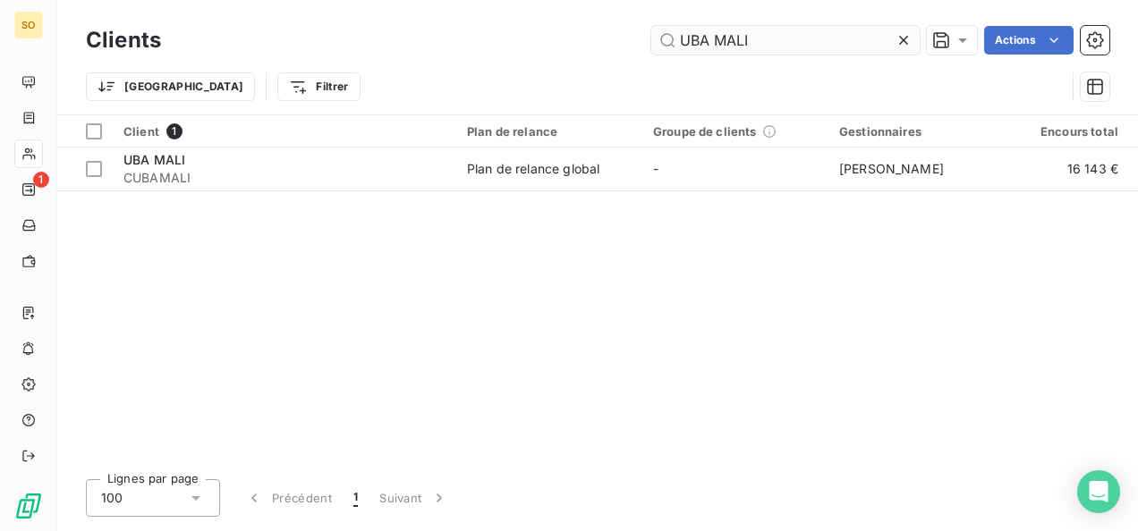
drag, startPoint x: 753, startPoint y: 47, endPoint x: 656, endPoint y: 44, distance: 96.7
click at [648, 44] on div "UBA MALI Actions" at bounding box center [645, 40] width 927 height 29
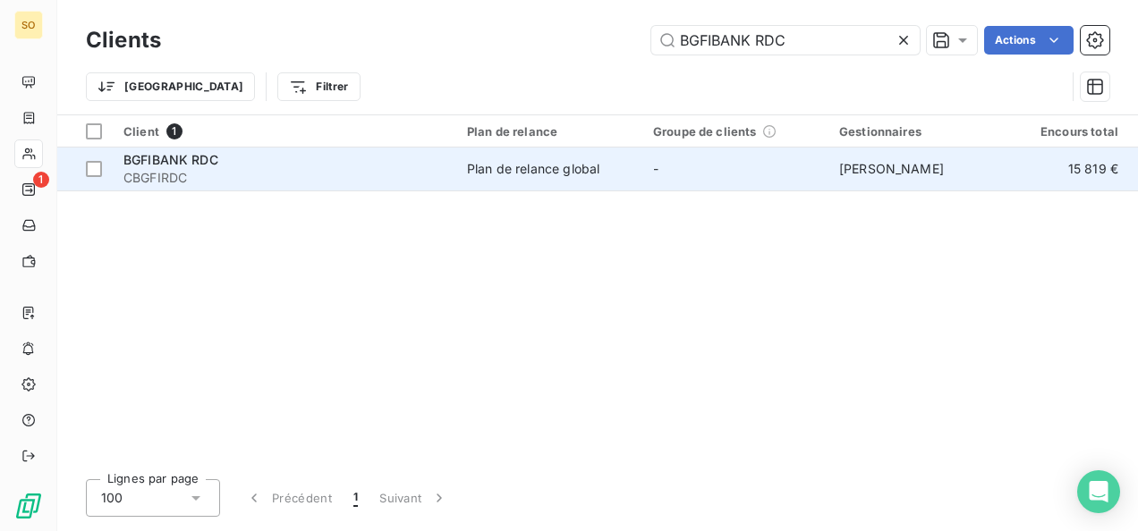
type input "BGFIBANK RDC"
click at [549, 166] on div "Plan de relance global" at bounding box center [533, 169] width 132 height 18
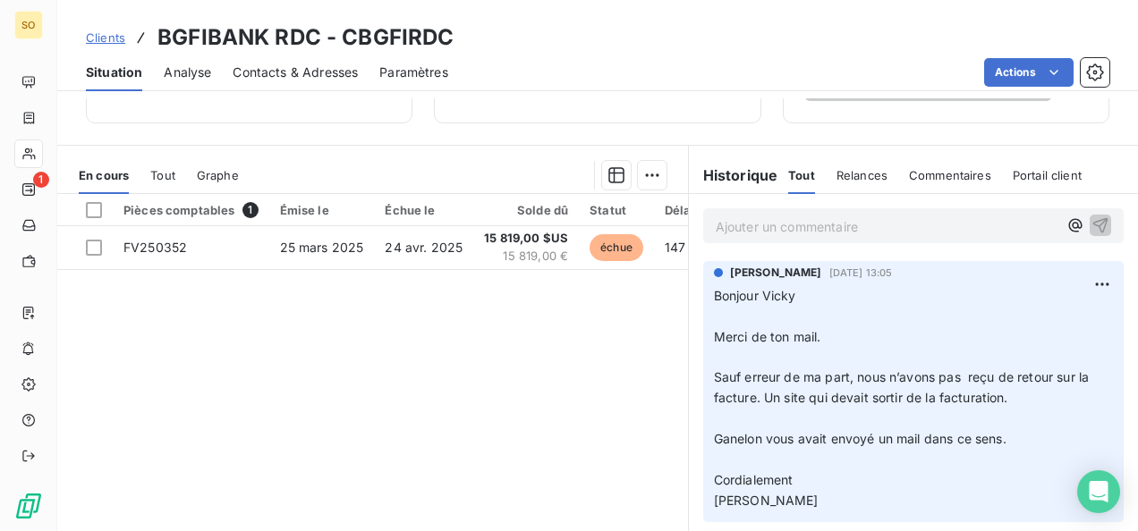
scroll to position [426, 0]
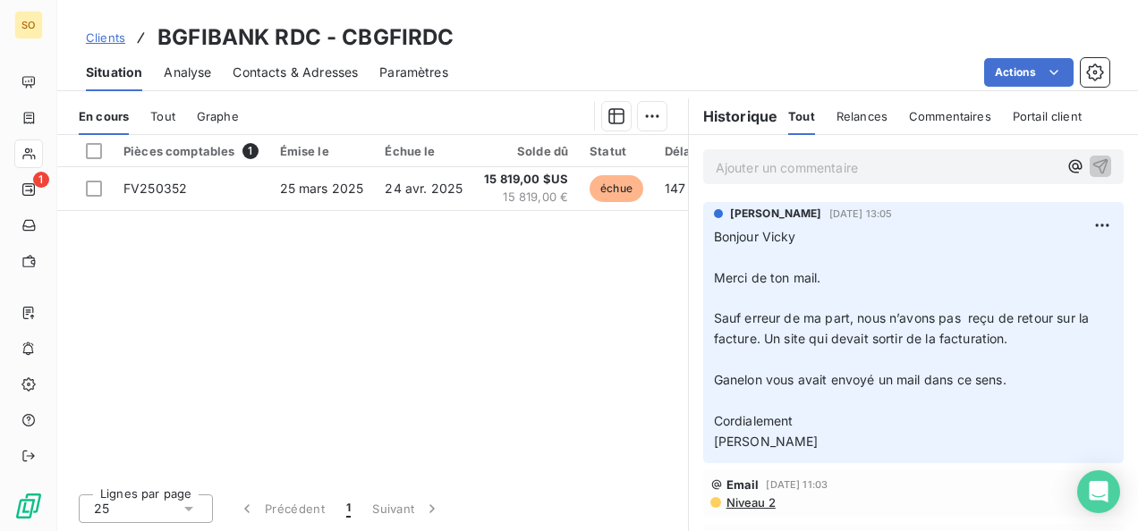
click at [107, 36] on span "Clients" at bounding box center [105, 37] width 39 height 14
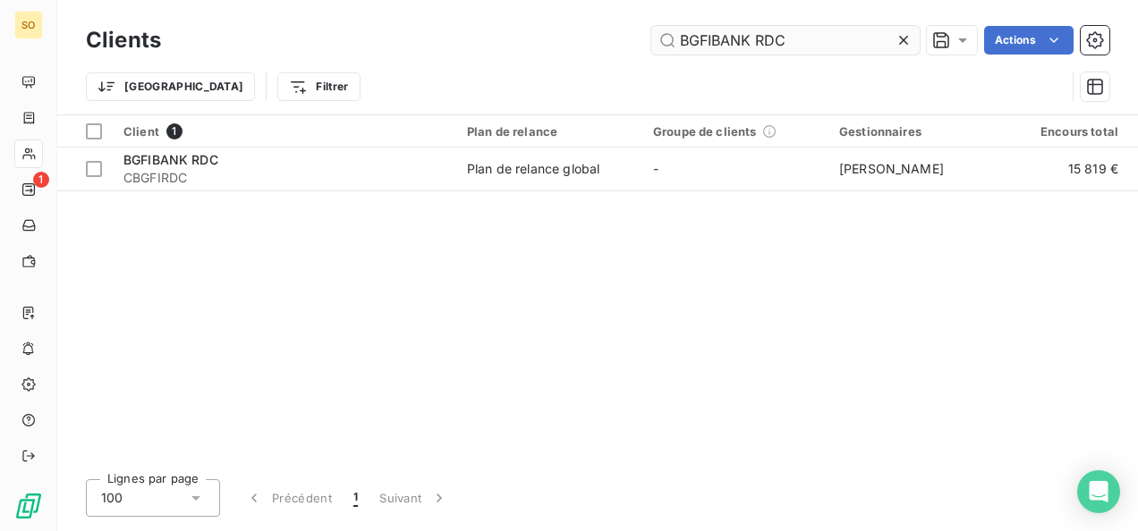
drag, startPoint x: 807, startPoint y: 38, endPoint x: 668, endPoint y: 39, distance: 138.6
click at [658, 38] on input "BGFIBANK RDC" at bounding box center [785, 40] width 268 height 29
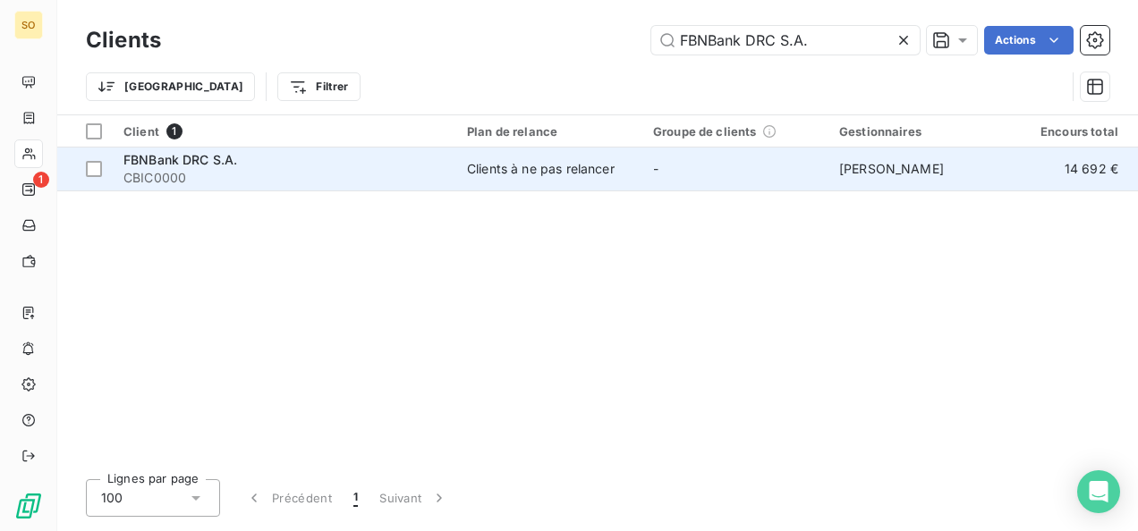
type input "FBNBank DRC S.A."
click at [180, 169] on span "CBIC0000" at bounding box center [284, 178] width 322 height 18
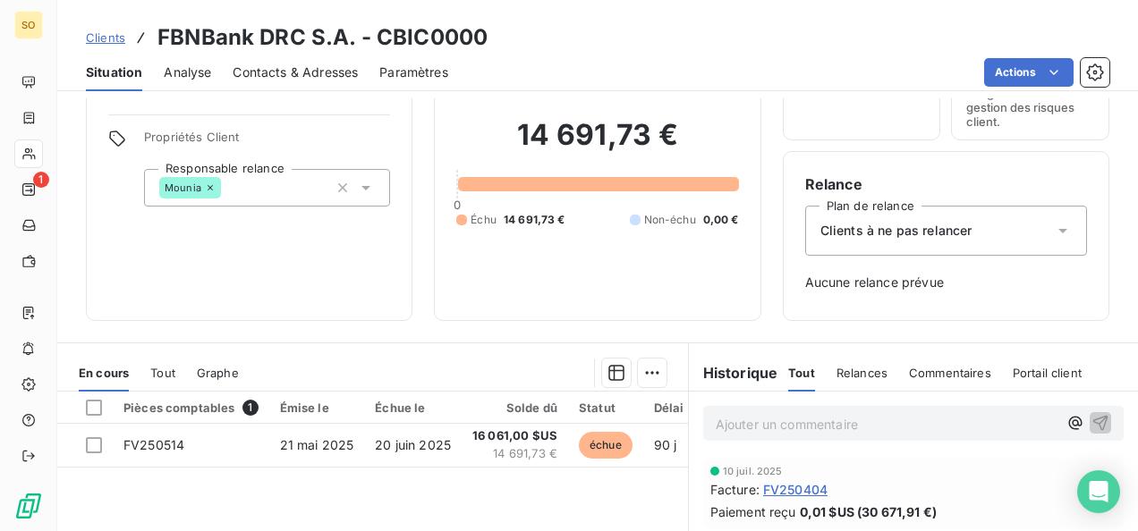
scroll to position [268, 0]
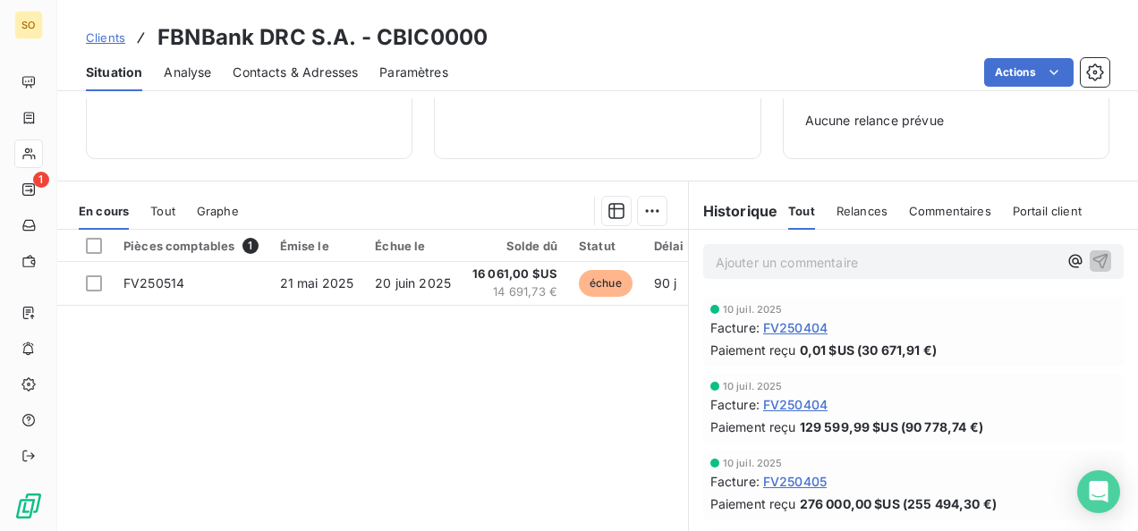
click at [95, 32] on span "Clients" at bounding box center [105, 37] width 39 height 14
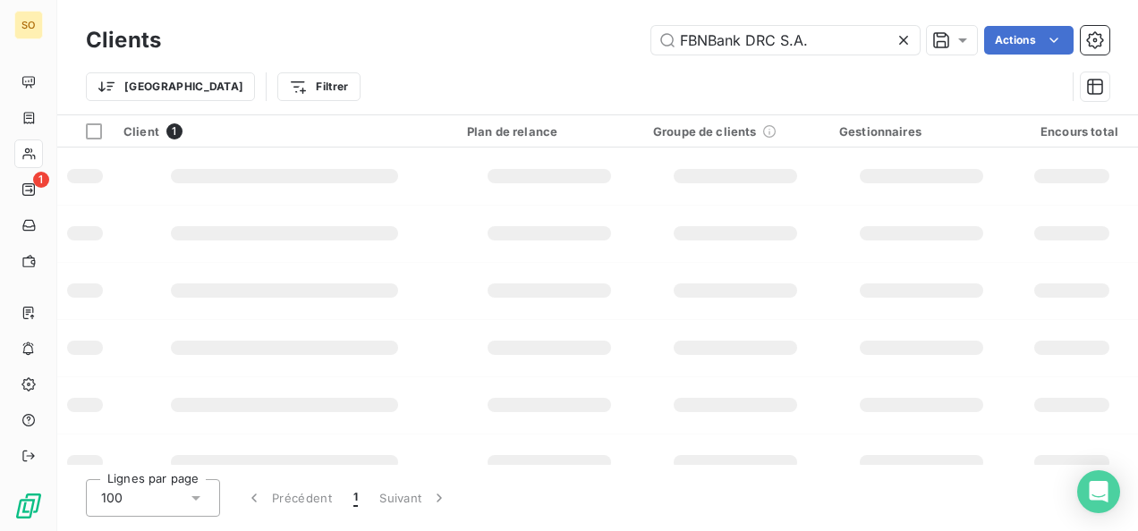
drag, startPoint x: 792, startPoint y: 47, endPoint x: 629, endPoint y: 48, distance: 162.8
click at [629, 48] on div "FBNBank DRC S.A. Actions" at bounding box center [645, 40] width 927 height 29
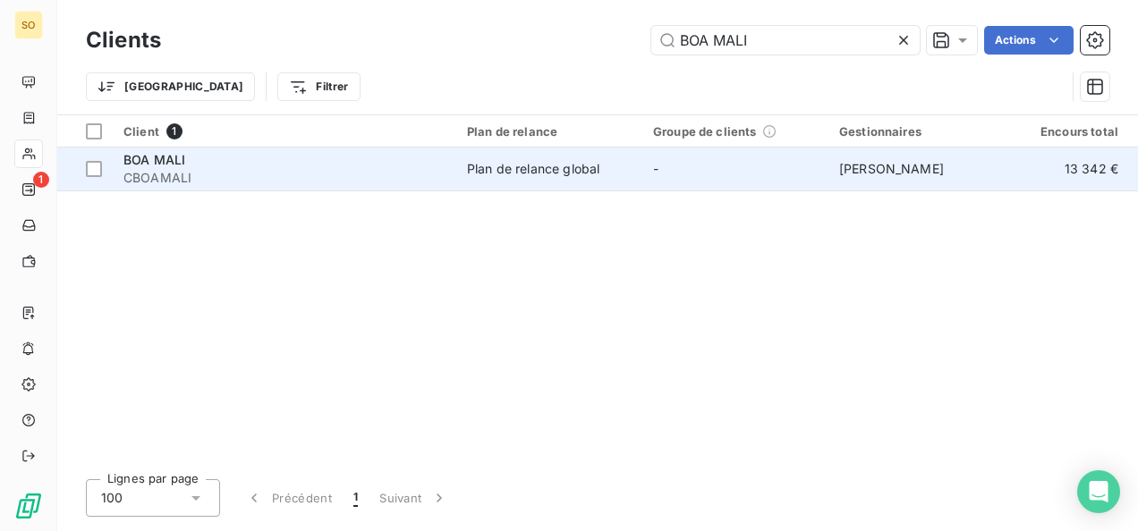
type input "BOA MALI"
click at [258, 166] on div "BOA MALI" at bounding box center [284, 160] width 322 height 18
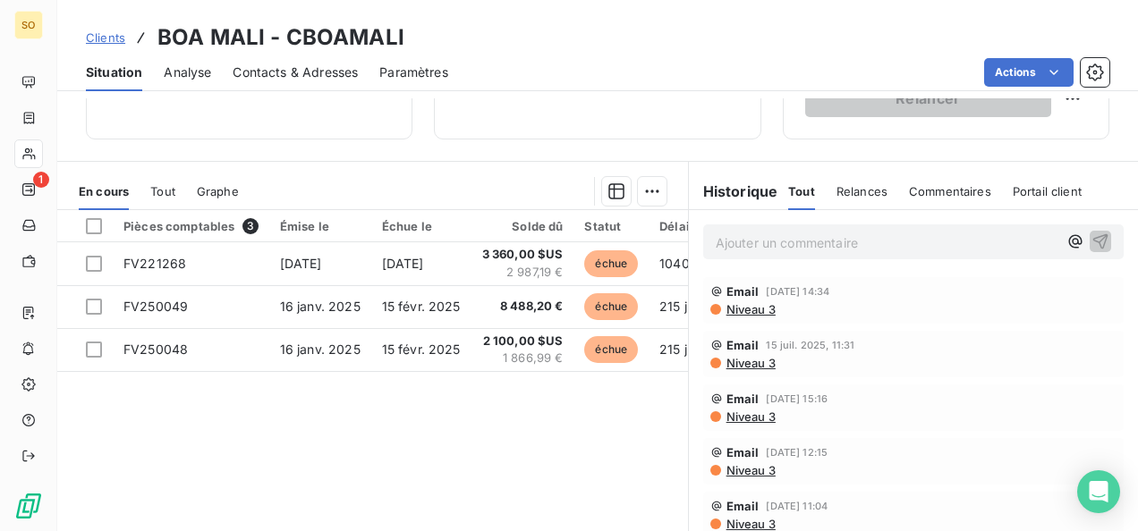
scroll to position [358, 0]
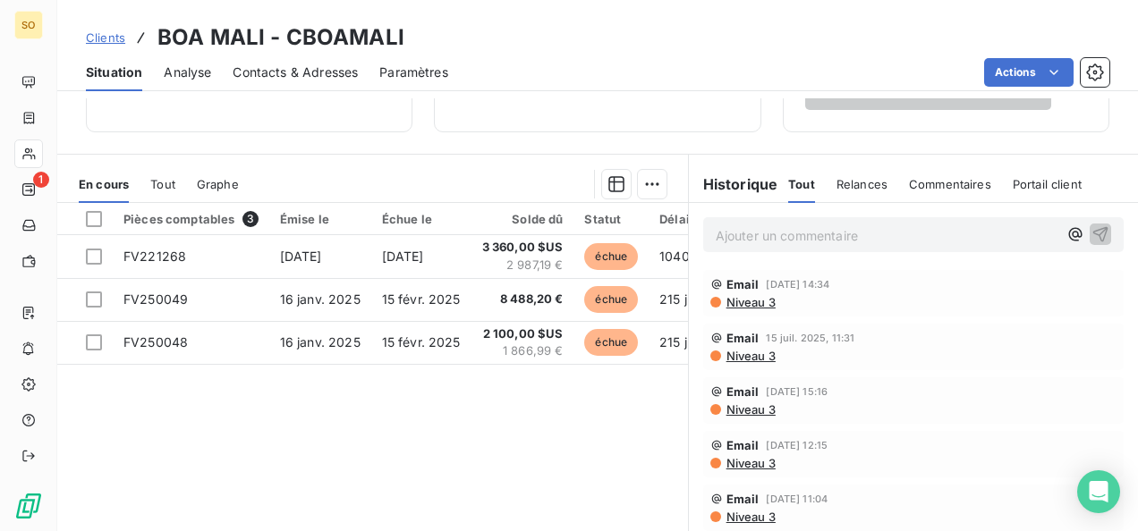
click at [122, 40] on span "Clients" at bounding box center [105, 37] width 39 height 14
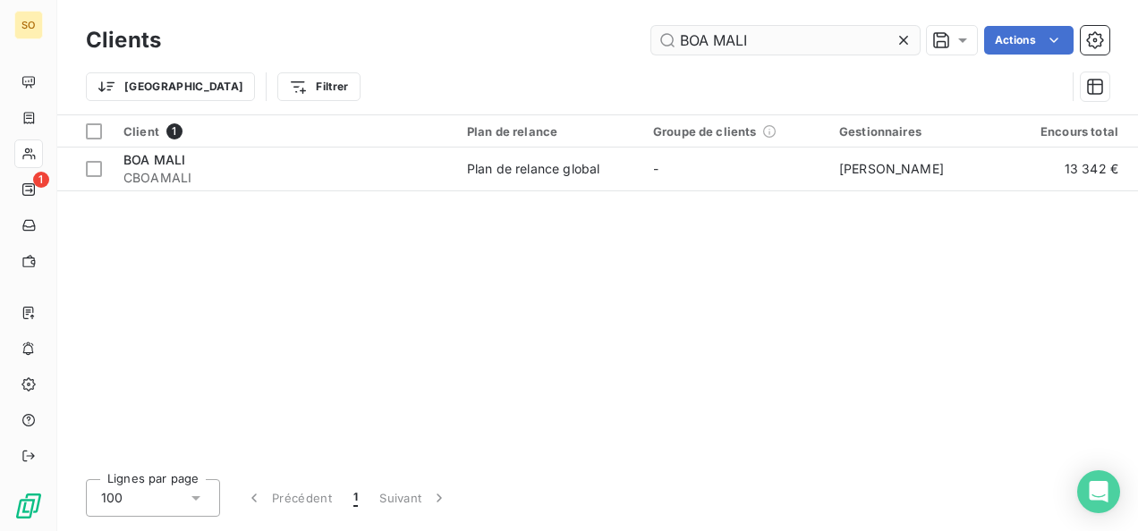
click at [654, 38] on input "BOA MALI" at bounding box center [785, 40] width 268 height 29
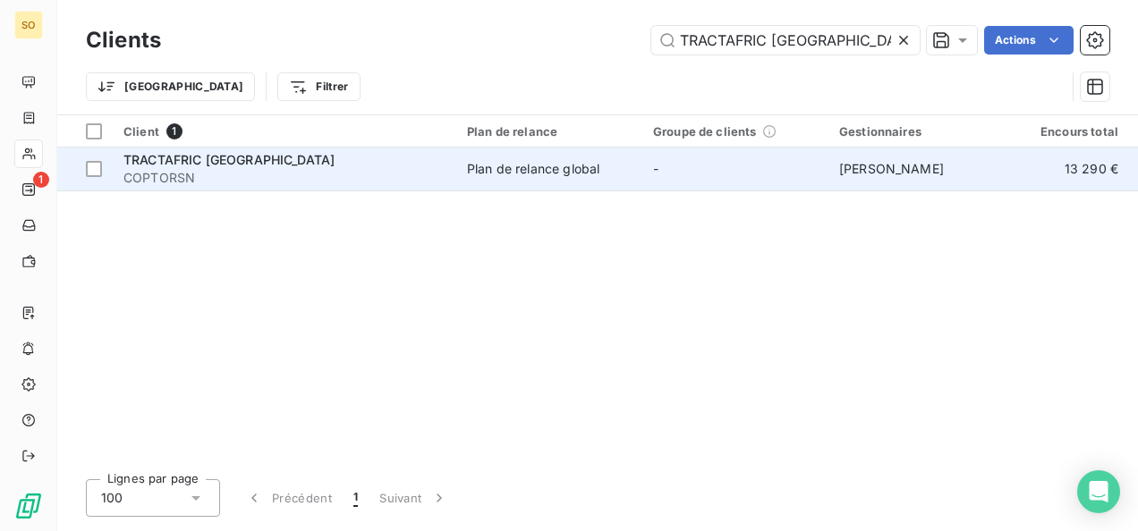
type input "TRACTAFRIC [GEOGRAPHIC_DATA]"
click at [216, 166] on div "TRACTAFRIC [GEOGRAPHIC_DATA]" at bounding box center [284, 160] width 322 height 18
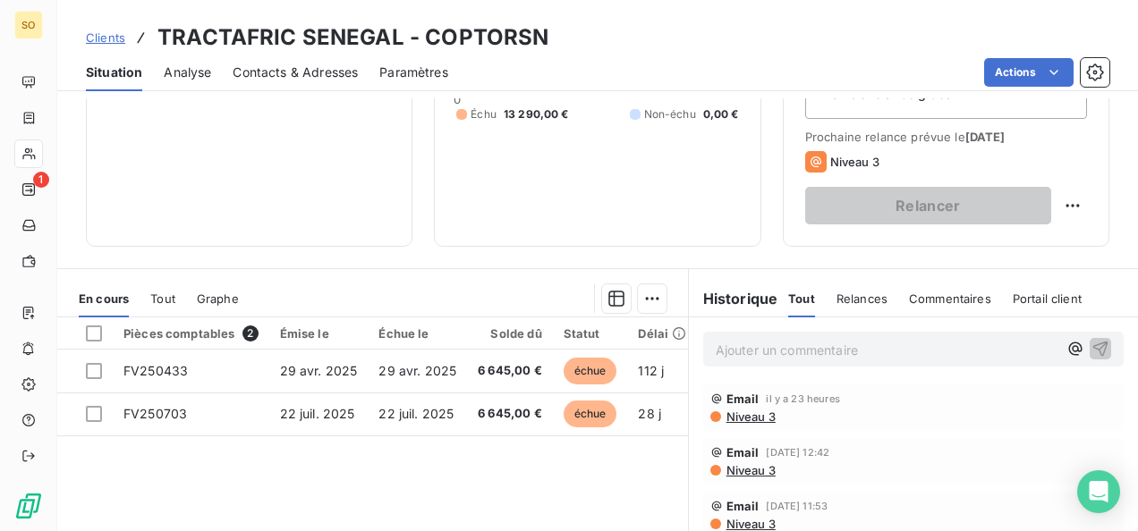
scroll to position [268, 0]
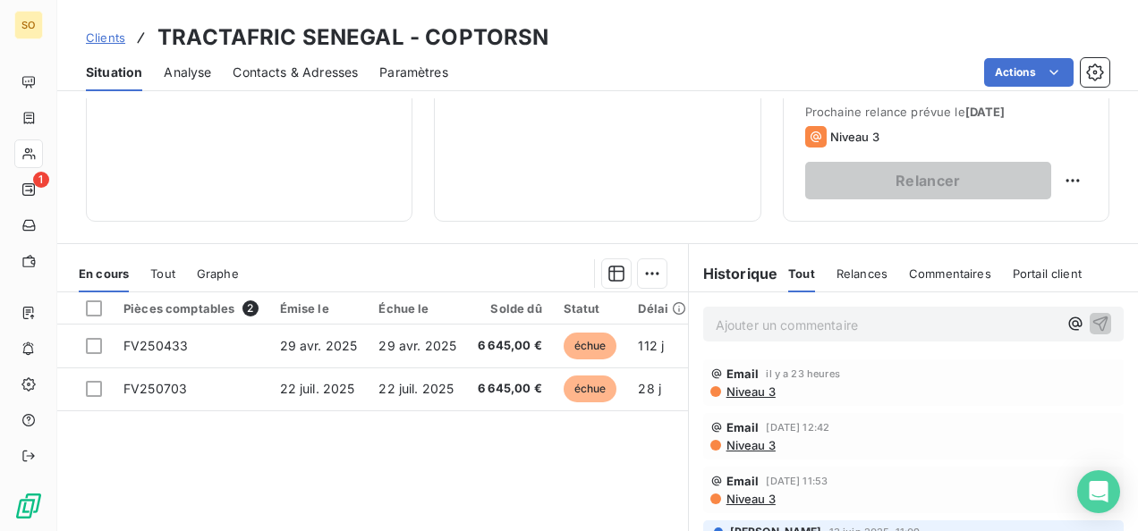
click at [113, 40] on span "Clients" at bounding box center [105, 37] width 39 height 14
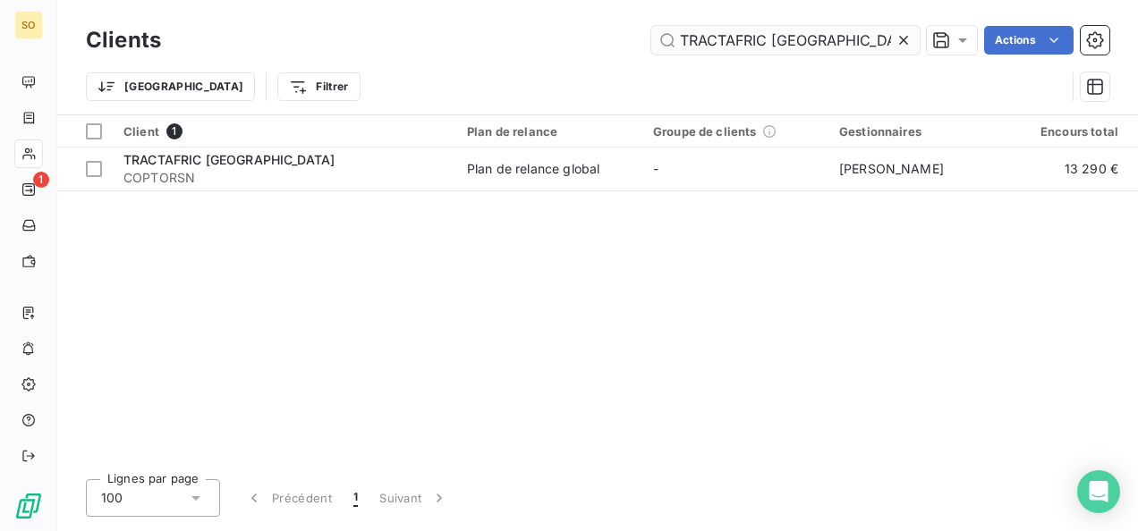
drag, startPoint x: 838, startPoint y: 37, endPoint x: 667, endPoint y: 45, distance: 171.0
click at [667, 45] on input "TRACTAFRIC [GEOGRAPHIC_DATA]" at bounding box center [785, 40] width 268 height 29
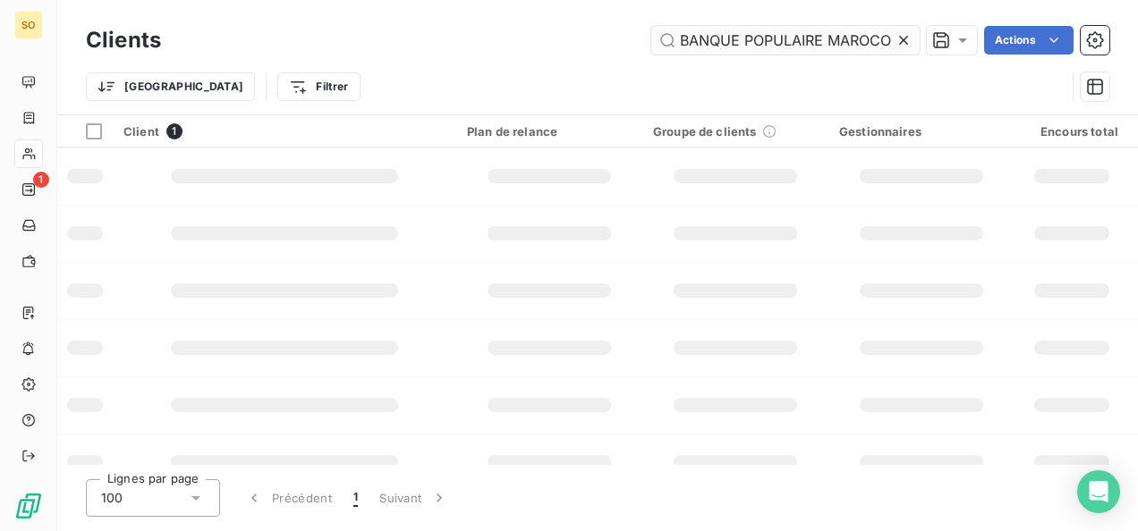
scroll to position [0, 107]
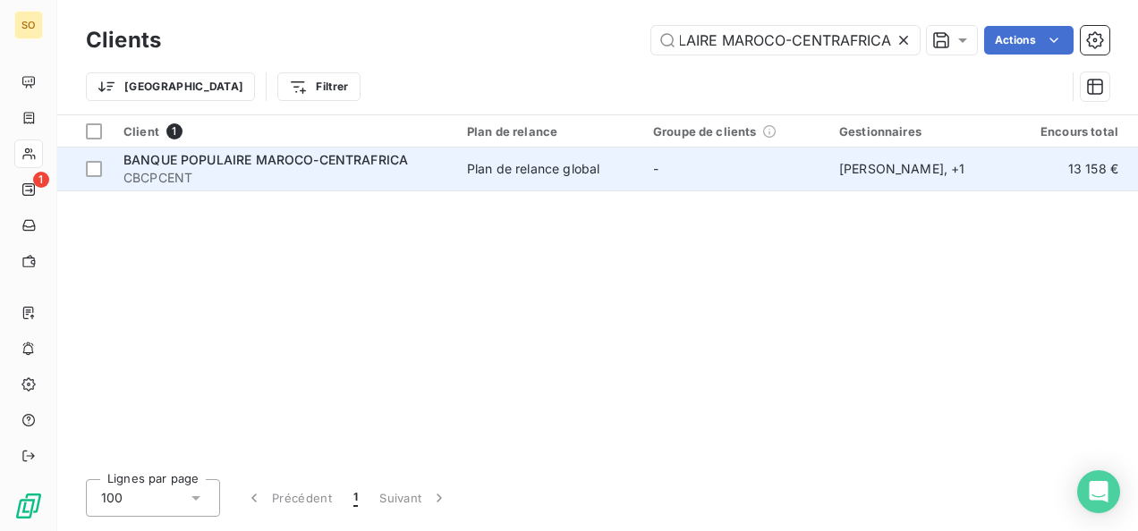
type input "BANQUE POPULAIRE MAROCO-CENTRAFRICA"
click at [263, 152] on span "BANQUE POPULAIRE MAROCO-CENTRAFRICA" at bounding box center [265, 159] width 284 height 15
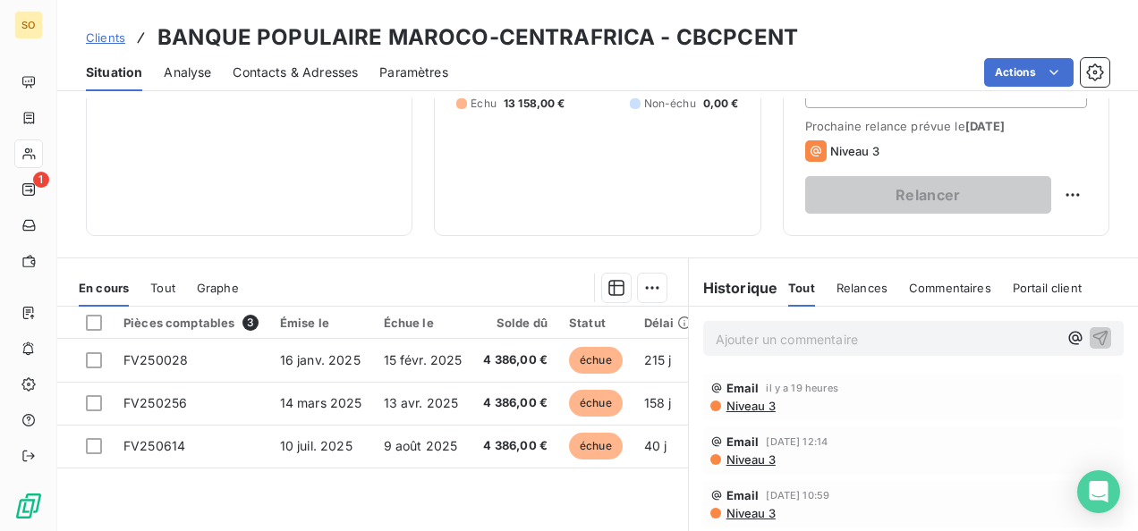
scroll to position [358, 0]
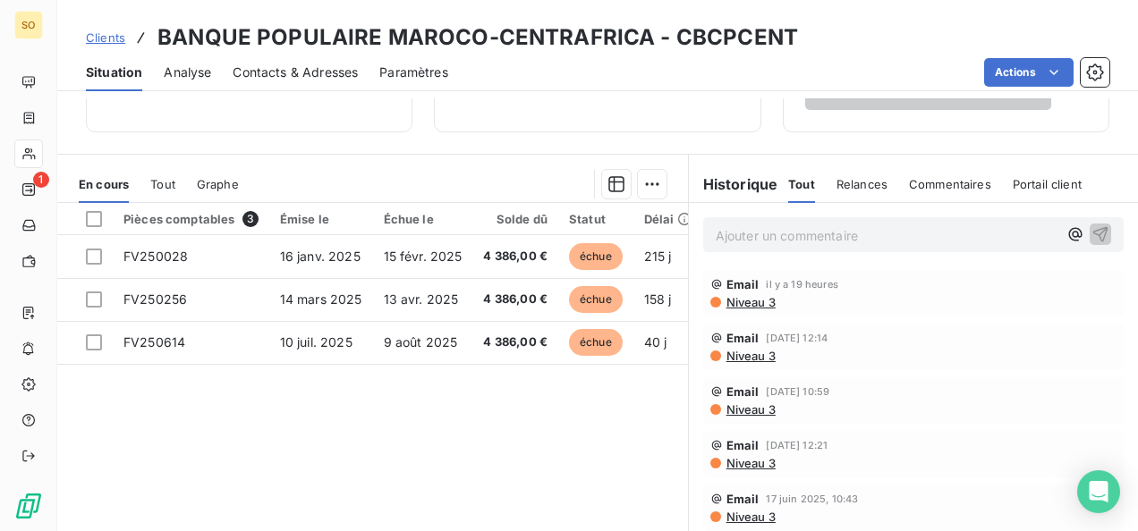
click at [120, 46] on link "Clients" at bounding box center [105, 38] width 39 height 18
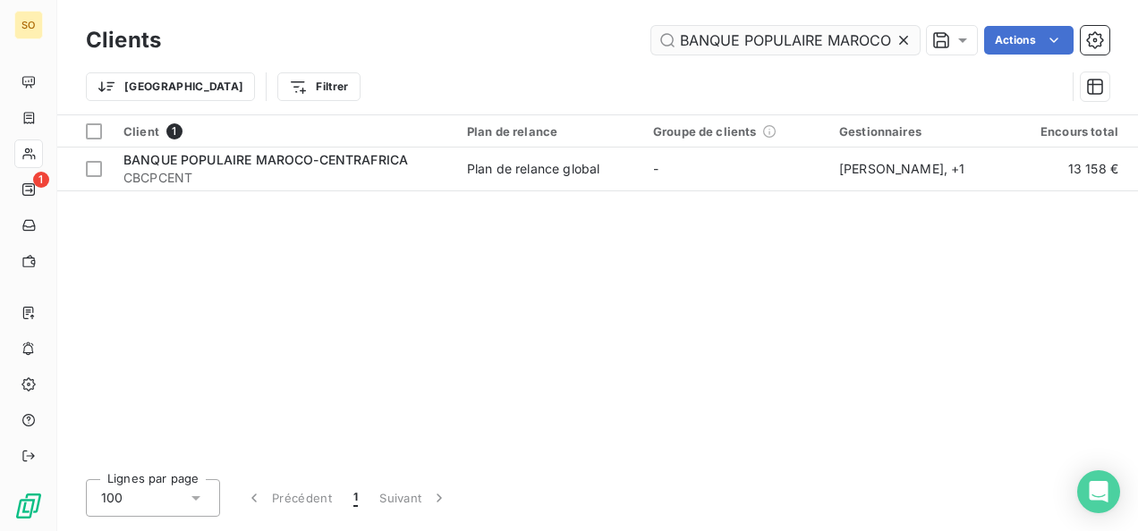
scroll to position [0, 107]
click at [897, 38] on icon at bounding box center [903, 40] width 18 height 18
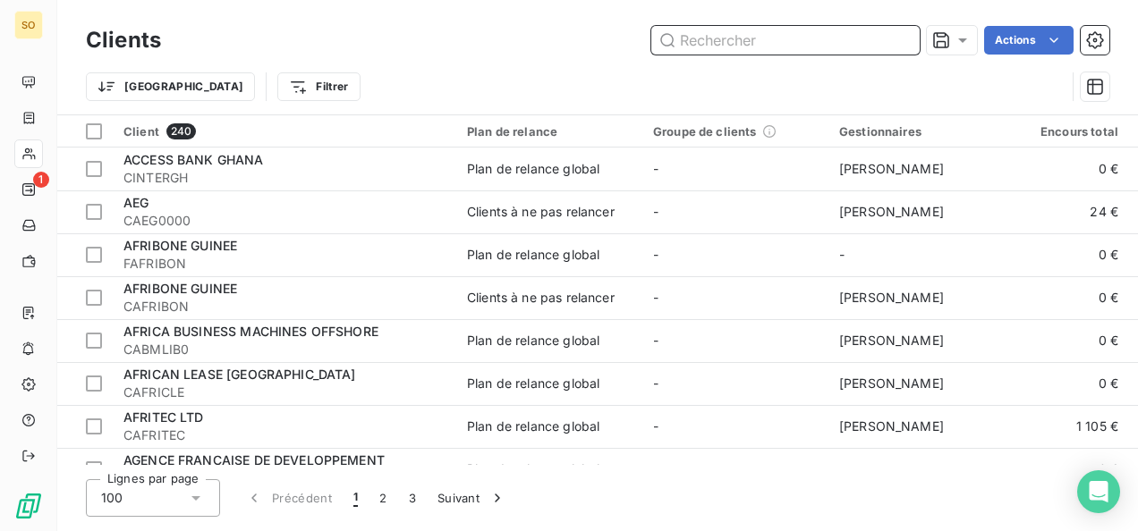
paste input "UNION GABONAISE DE BANQUE"
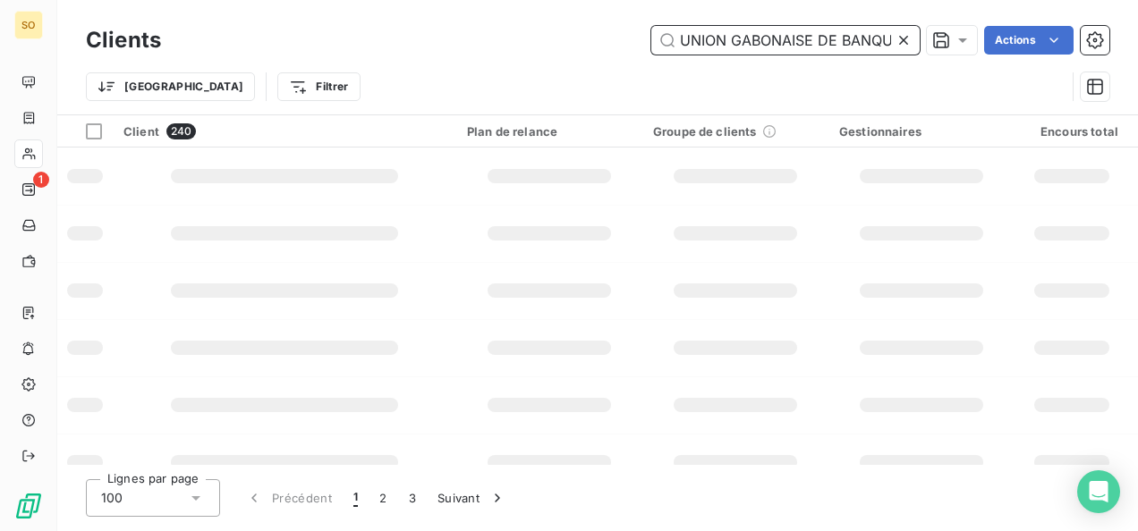
scroll to position [0, 10]
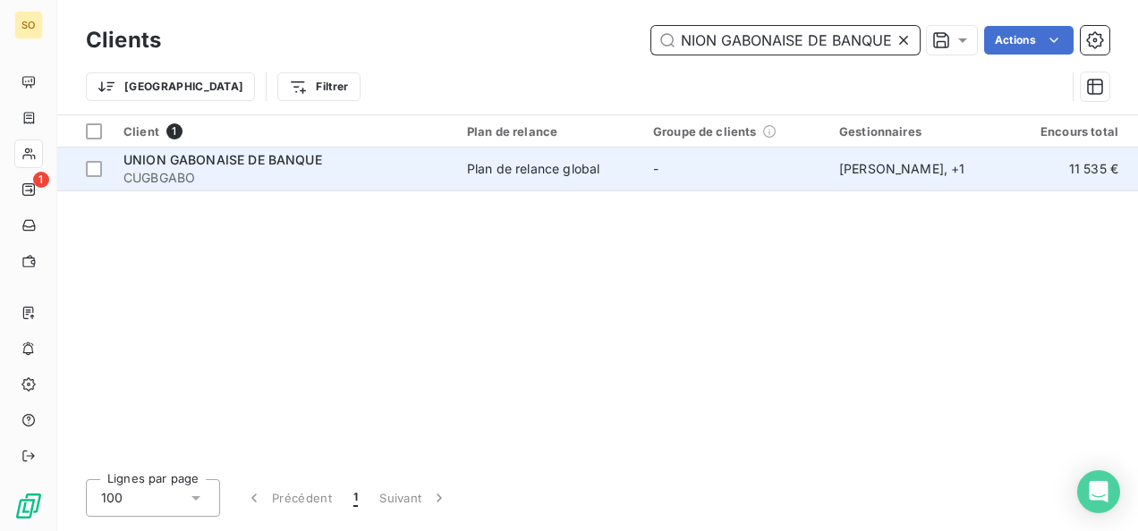
type input "UNION GABONAISE DE BANQUE"
click at [349, 190] on td "UNION GABONAISE DE BANQUE CUGBGABO" at bounding box center [284, 169] width 343 height 43
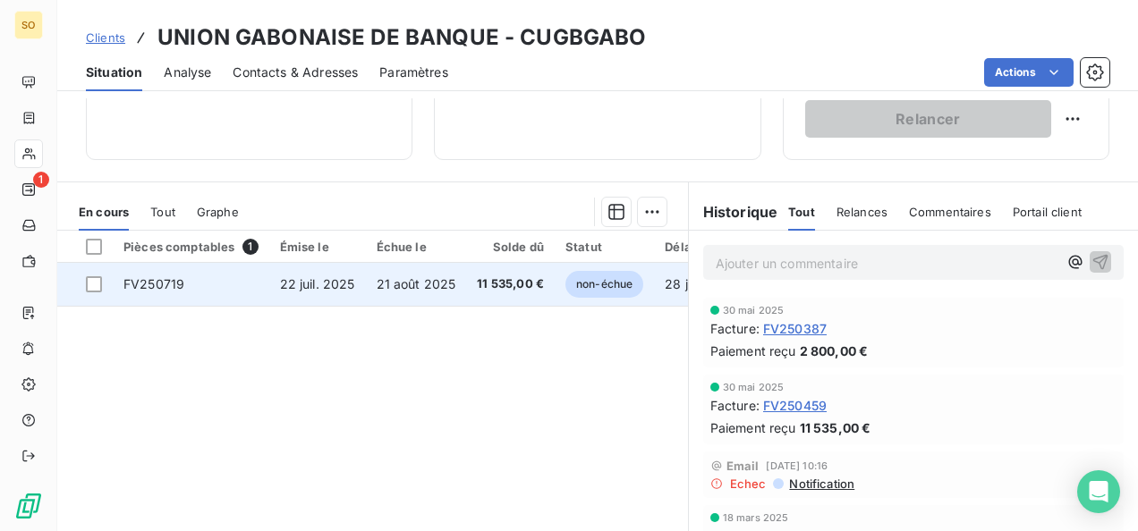
scroll to position [358, 0]
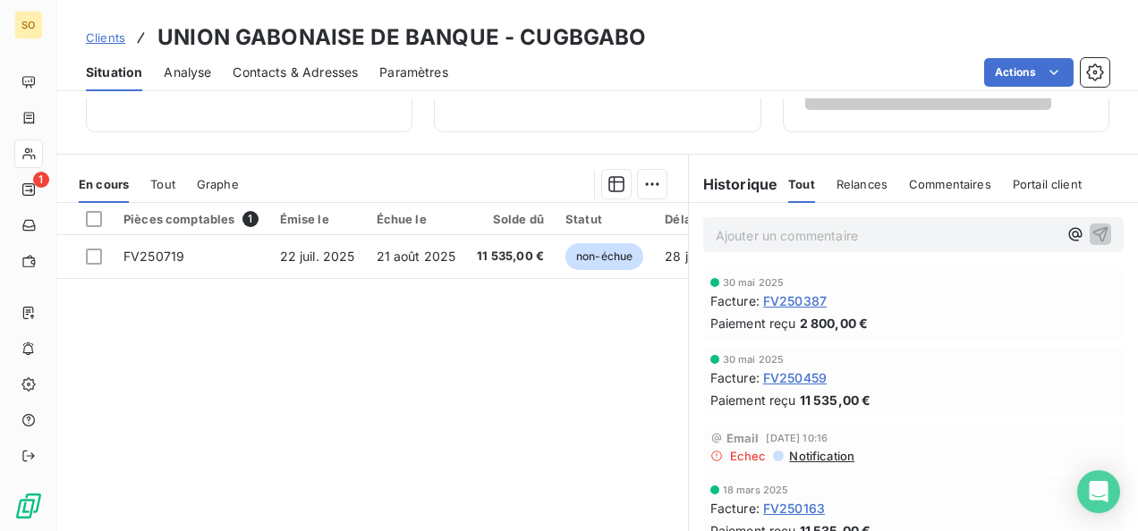
click at [113, 32] on span "Clients" at bounding box center [105, 37] width 39 height 14
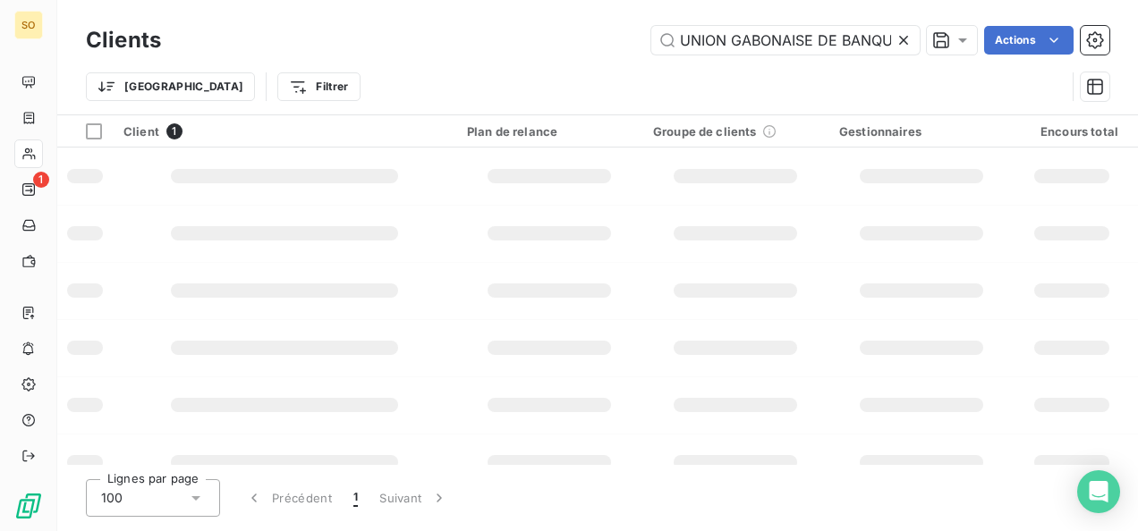
scroll to position [0, 10]
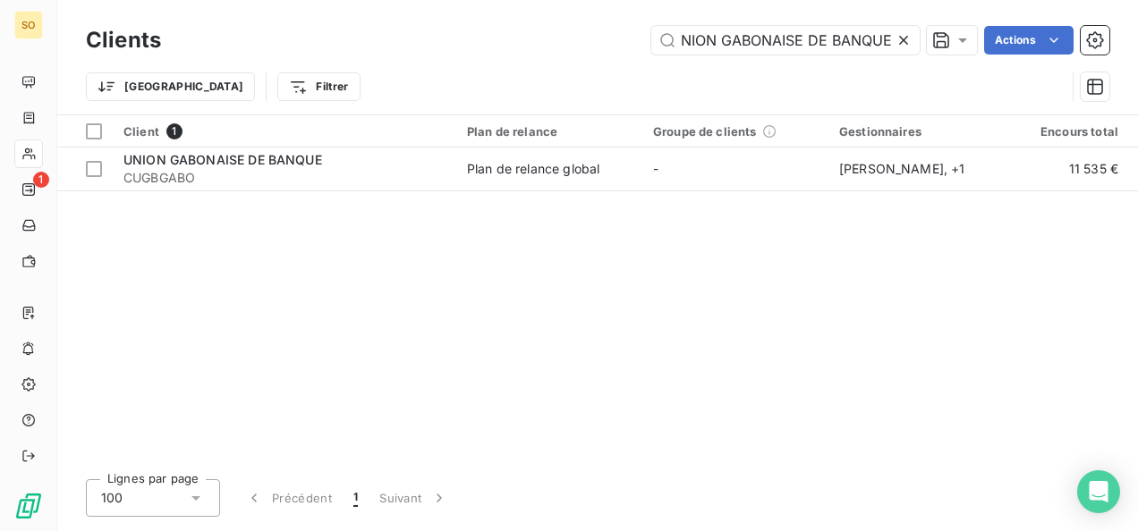
click at [902, 38] on icon at bounding box center [903, 40] width 18 height 18
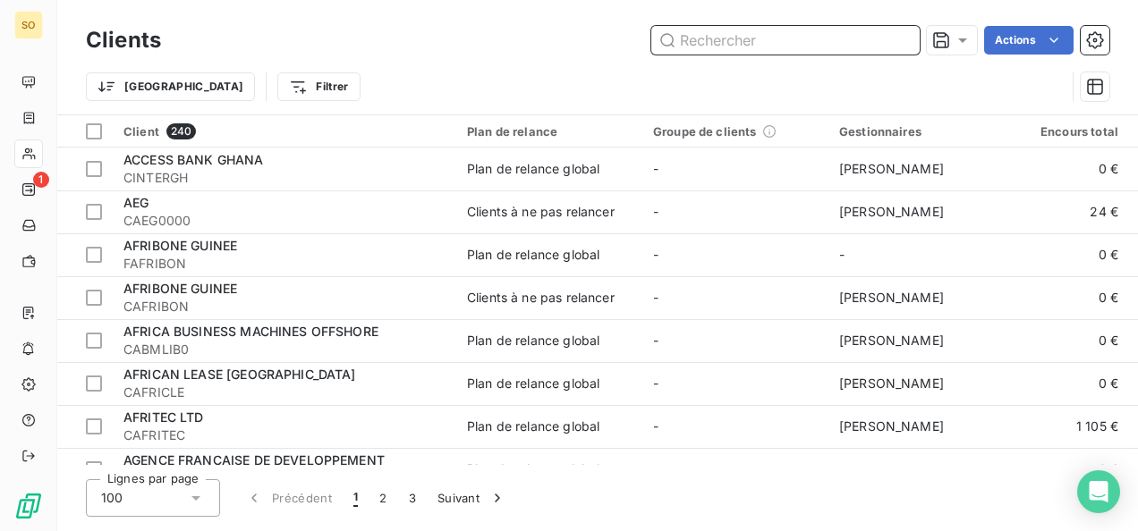
paste input "TRACTAFRIC EQUIPEMENT GABON"
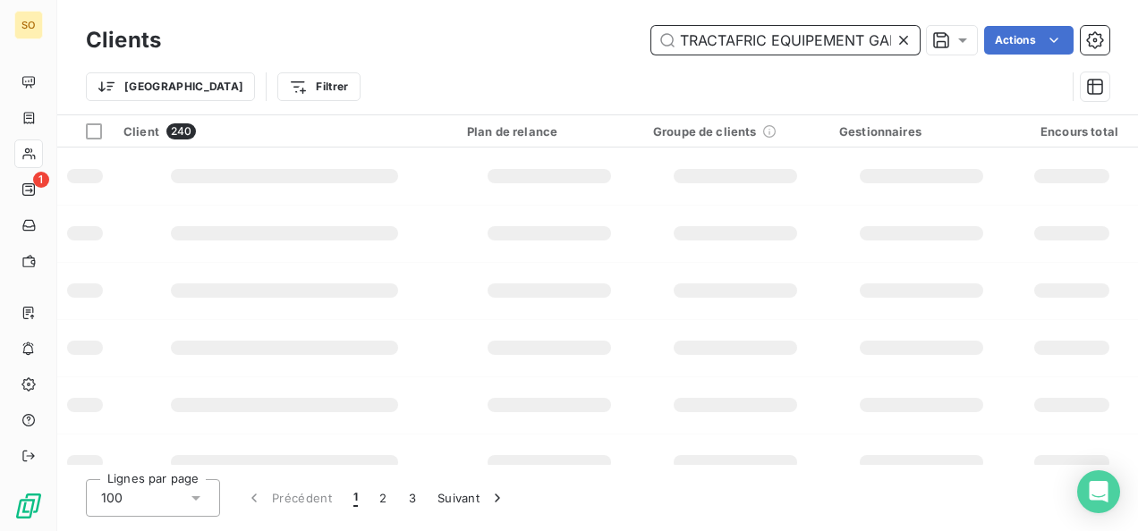
scroll to position [0, 30]
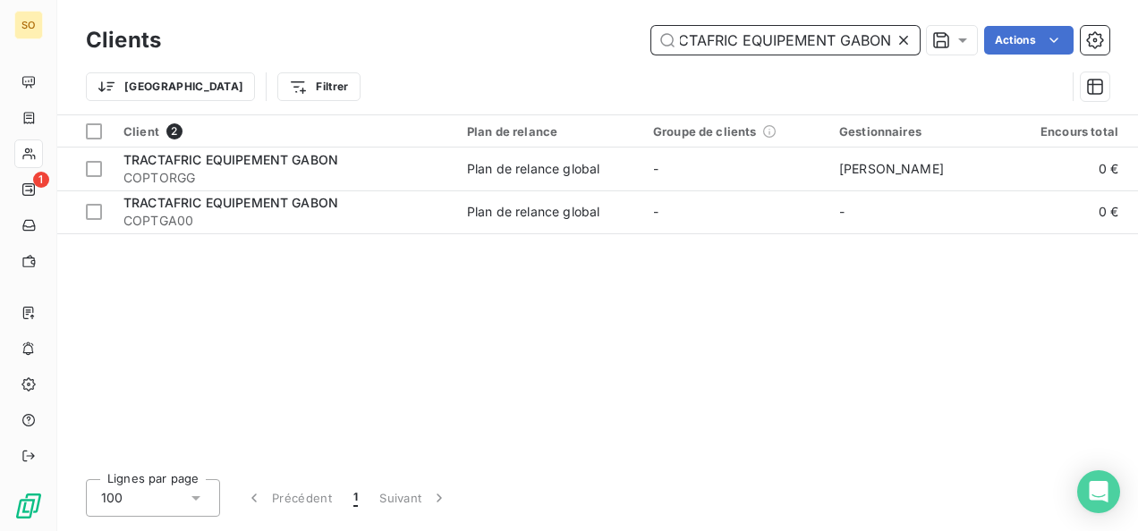
type input "TRACTAFRIC EQUIPEMENT GABON"
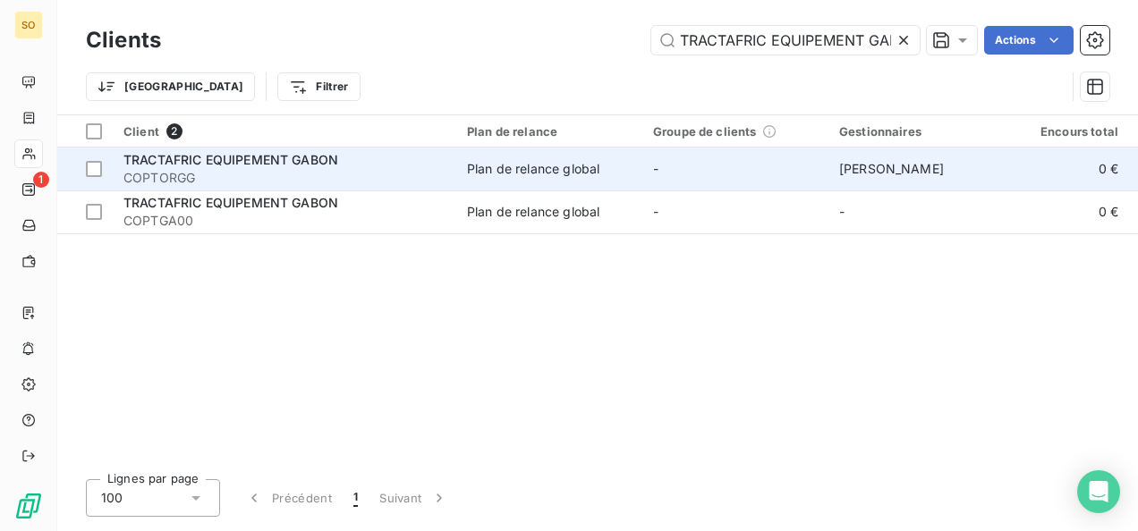
click at [266, 184] on span "COPTORGG" at bounding box center [284, 178] width 322 height 18
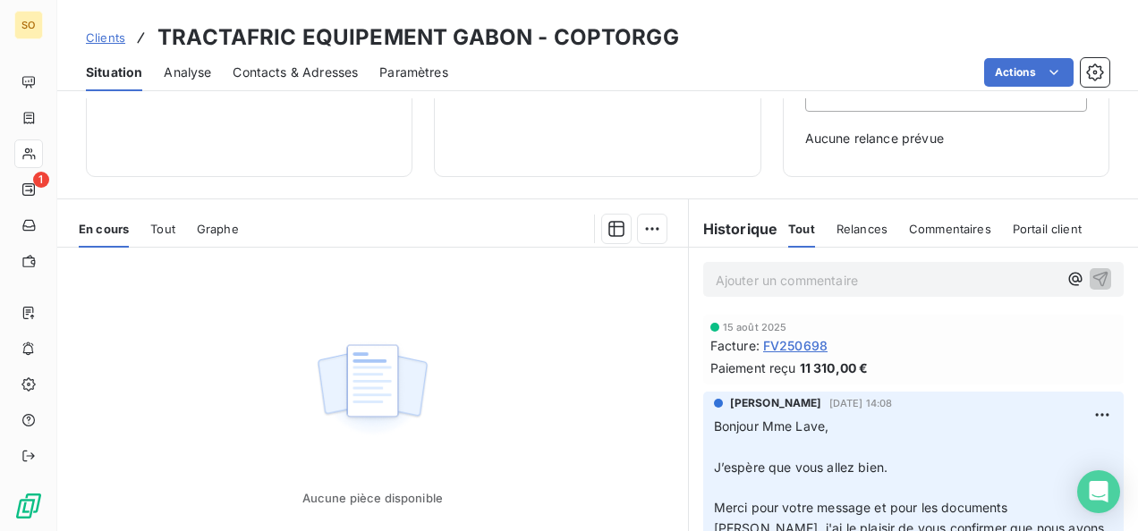
scroll to position [268, 0]
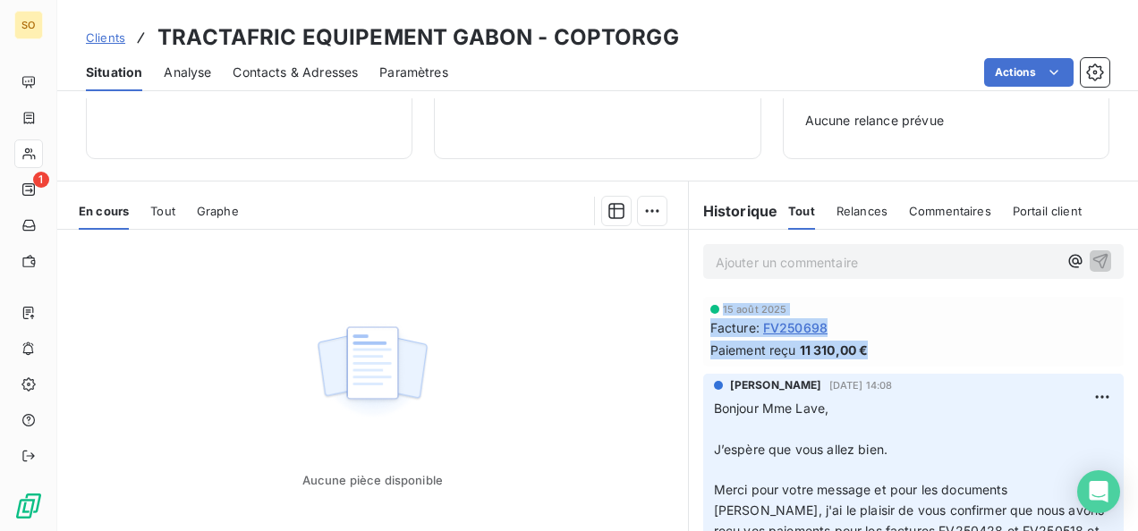
drag, startPoint x: 714, startPoint y: 309, endPoint x: 866, endPoint y: 351, distance: 157.7
click at [866, 351] on div "[DATE] Facture : FV250698 Paiement reçu 11 310,00 €" at bounding box center [913, 331] width 406 height 55
drag, startPoint x: 866, startPoint y: 351, endPoint x: 812, endPoint y: 346, distance: 53.9
copy div "[DATE] Facture : FV250698 Paiement reçu 11 310,00 €"
click at [114, 43] on span "Clients" at bounding box center [105, 37] width 39 height 14
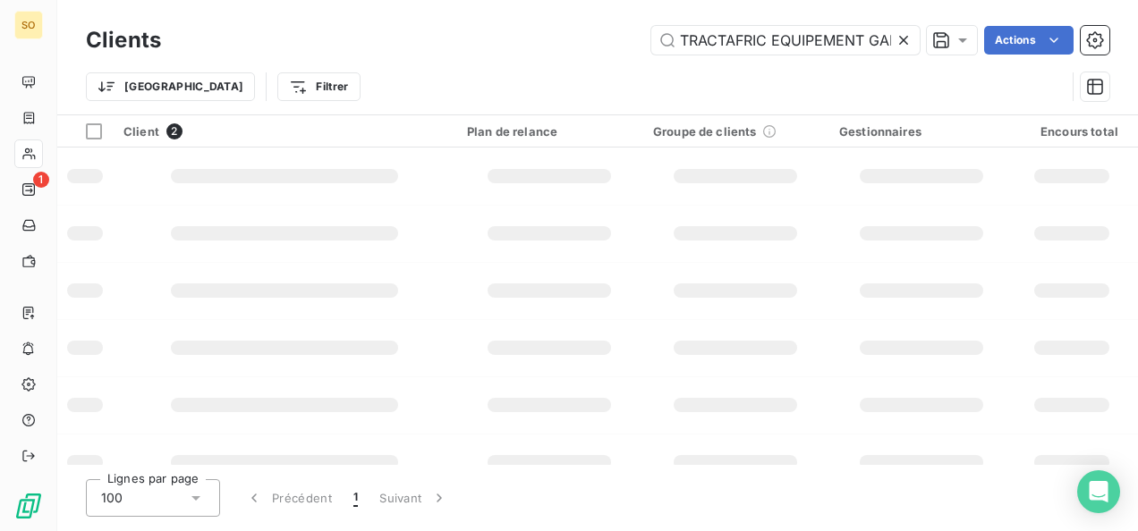
scroll to position [0, 30]
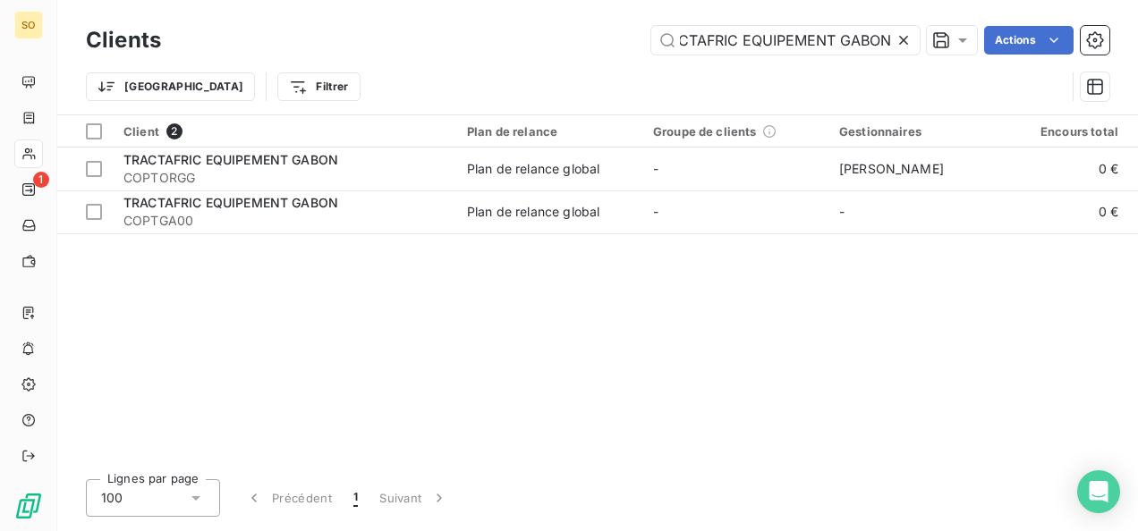
click at [908, 40] on icon at bounding box center [903, 40] width 18 height 18
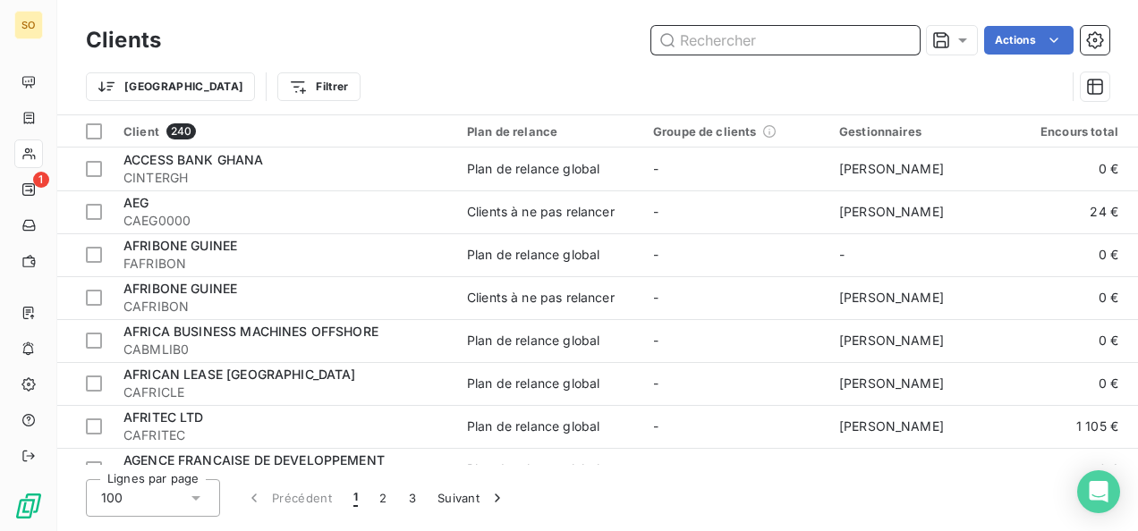
paste input "BOISSONS DU [GEOGRAPHIC_DATA]"
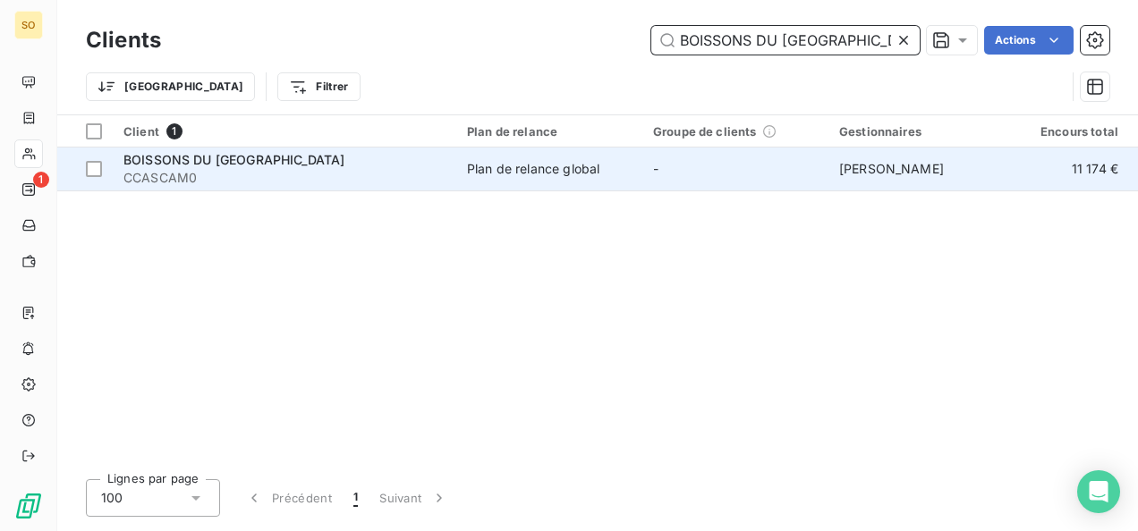
type input "BOISSONS DU [GEOGRAPHIC_DATA]"
click at [231, 165] on span "BOISSONS DU [GEOGRAPHIC_DATA]" at bounding box center [233, 159] width 221 height 15
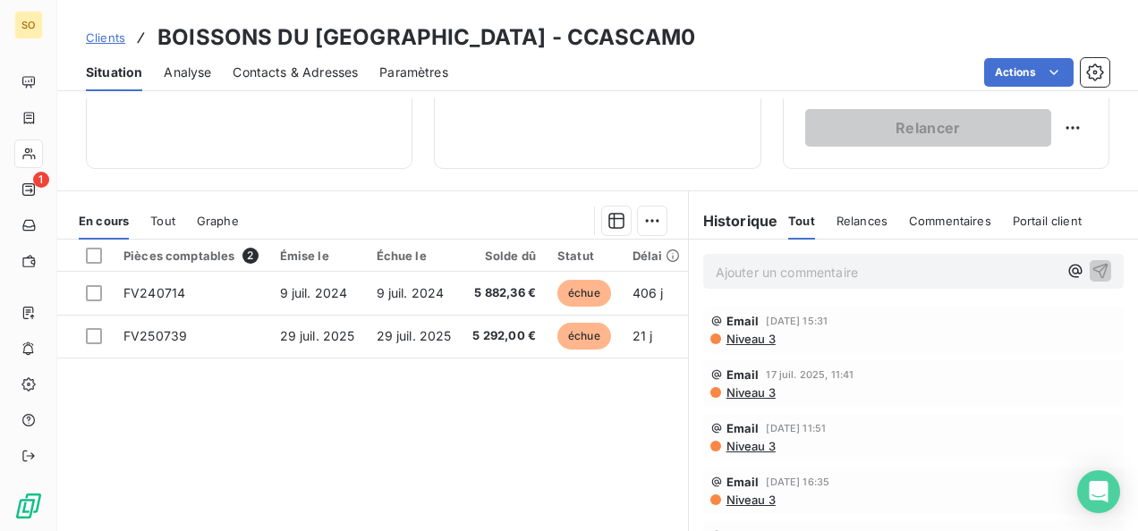
scroll to position [358, 0]
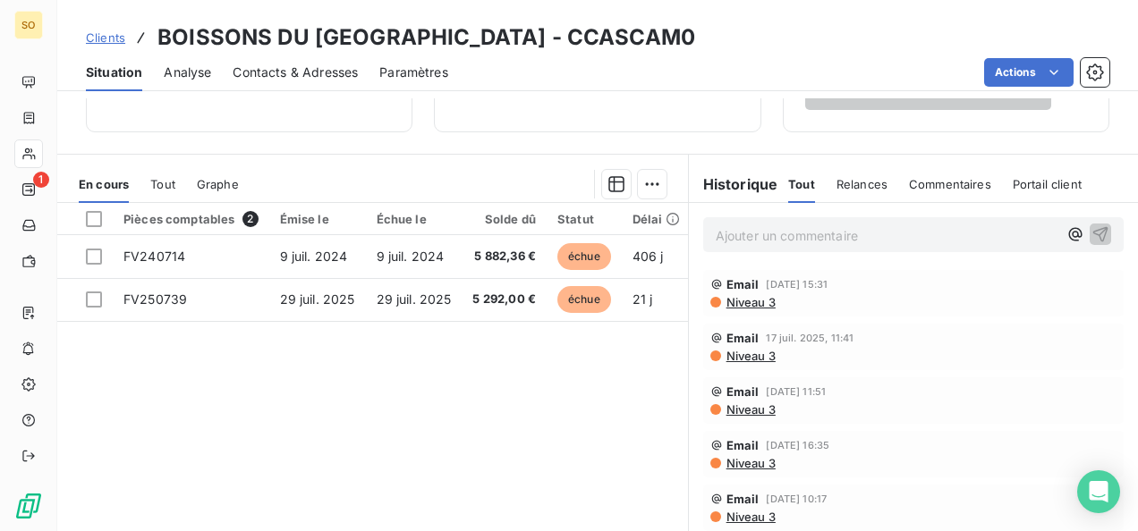
click at [116, 30] on span "Clients" at bounding box center [105, 37] width 39 height 14
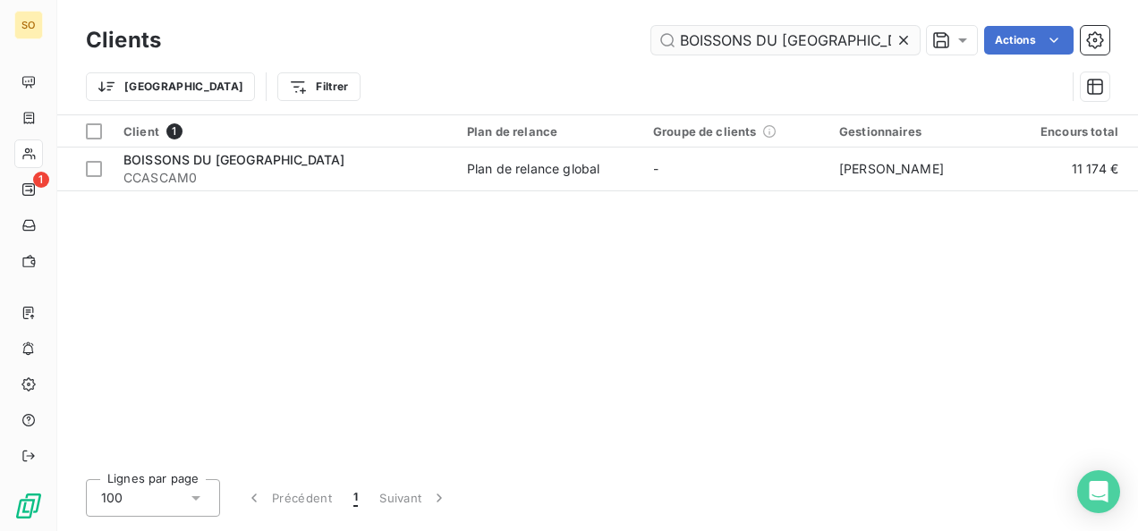
drag, startPoint x: 881, startPoint y: 37, endPoint x: 682, endPoint y: 43, distance: 199.5
click at [682, 43] on input "BOISSONS DU [GEOGRAPHIC_DATA]" at bounding box center [785, 40] width 268 height 29
type input "BIM SA - GROUPE ATTIJARIWAFA BANK"
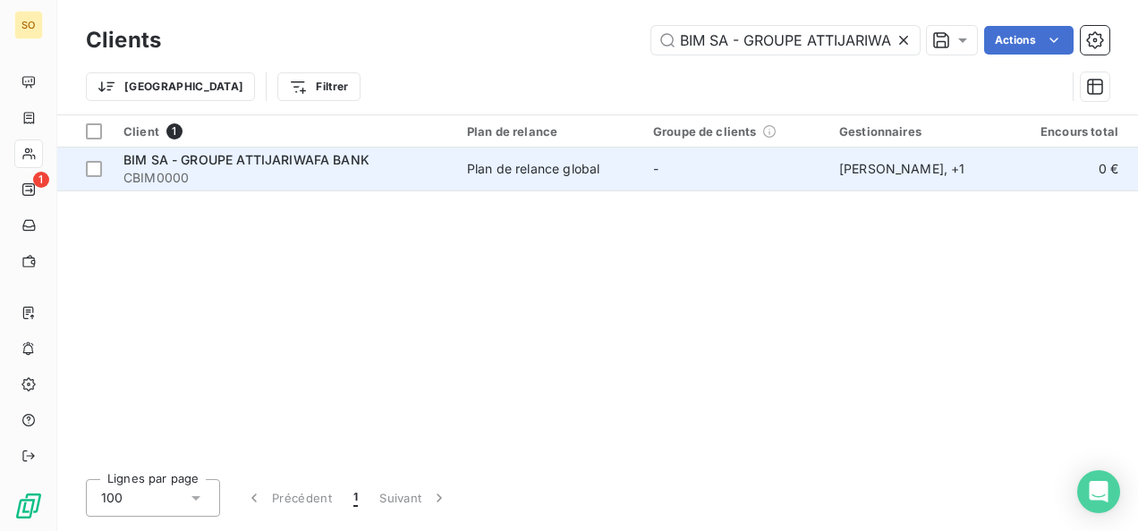
click at [186, 175] on span "CBIM0000" at bounding box center [284, 178] width 322 height 18
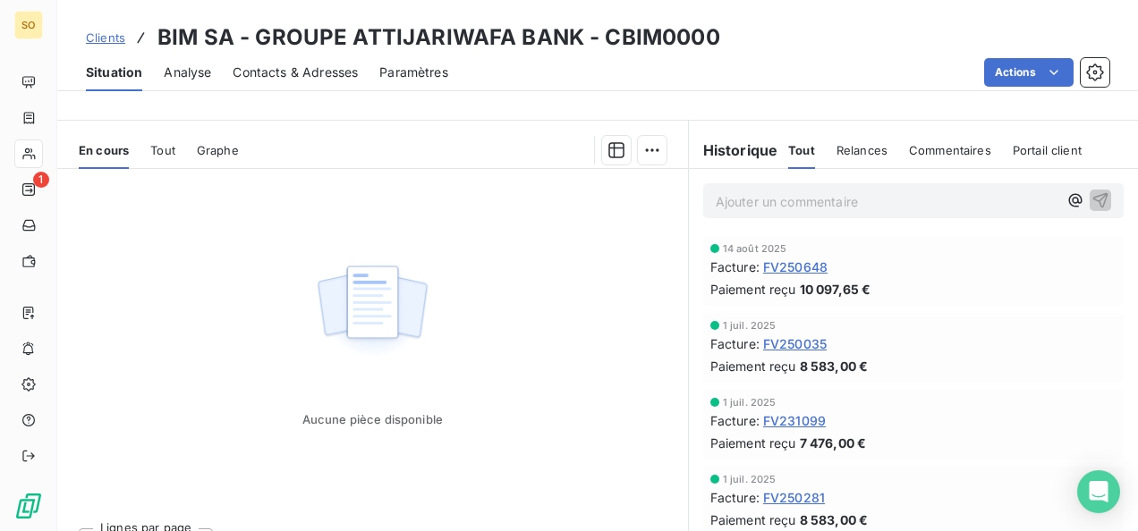
scroll to position [358, 0]
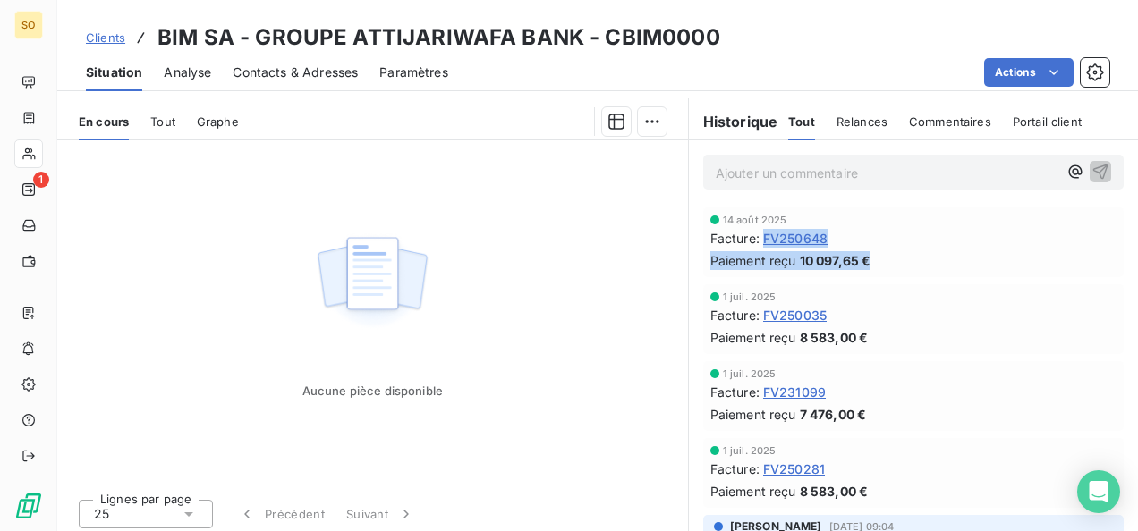
drag, startPoint x: 751, startPoint y: 235, endPoint x: 880, endPoint y: 264, distance: 131.9
click at [881, 264] on div "[DATE] Facture : FV250648 Paiement reçu 10 097,65 €" at bounding box center [913, 242] width 406 height 55
drag, startPoint x: 880, startPoint y: 264, endPoint x: 842, endPoint y: 266, distance: 38.5
copy div ": FV250648 Paiement reçu 10 097,65 €"
click at [102, 35] on span "Clients" at bounding box center [105, 37] width 39 height 14
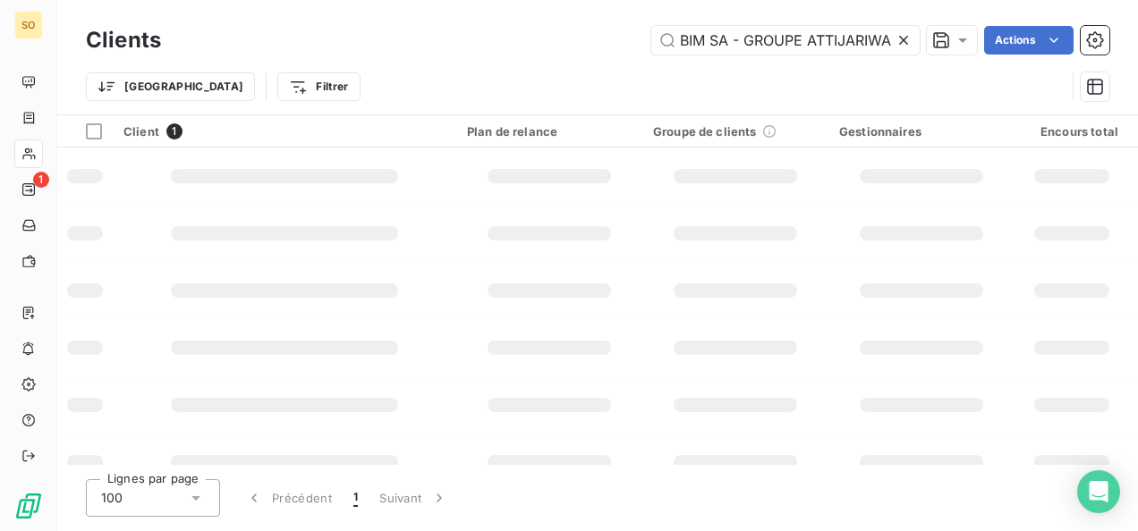
scroll to position [0, 61]
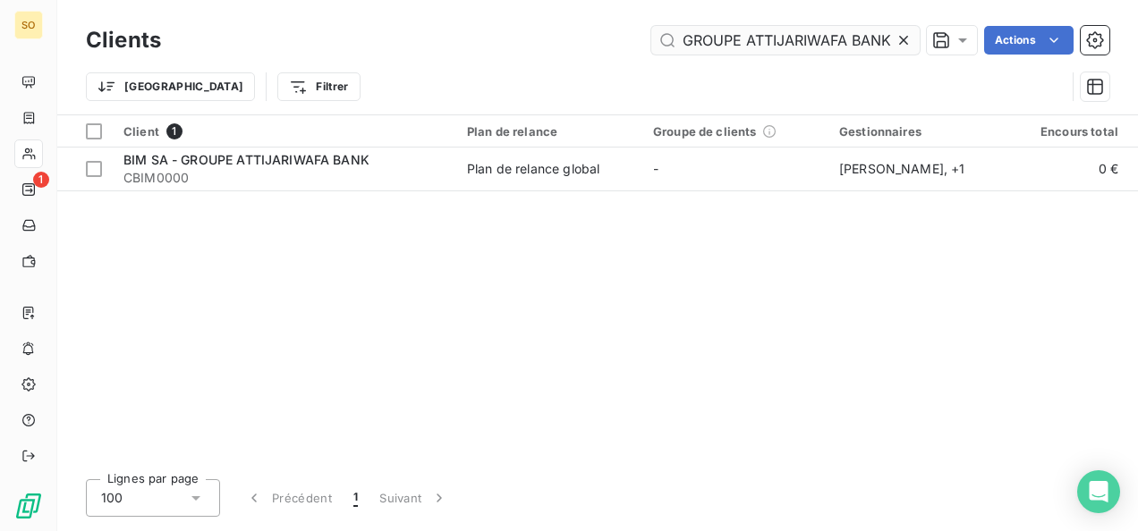
drag, startPoint x: 898, startPoint y: 45, endPoint x: 830, endPoint y: 38, distance: 68.3
click at [898, 45] on icon at bounding box center [903, 40] width 18 height 18
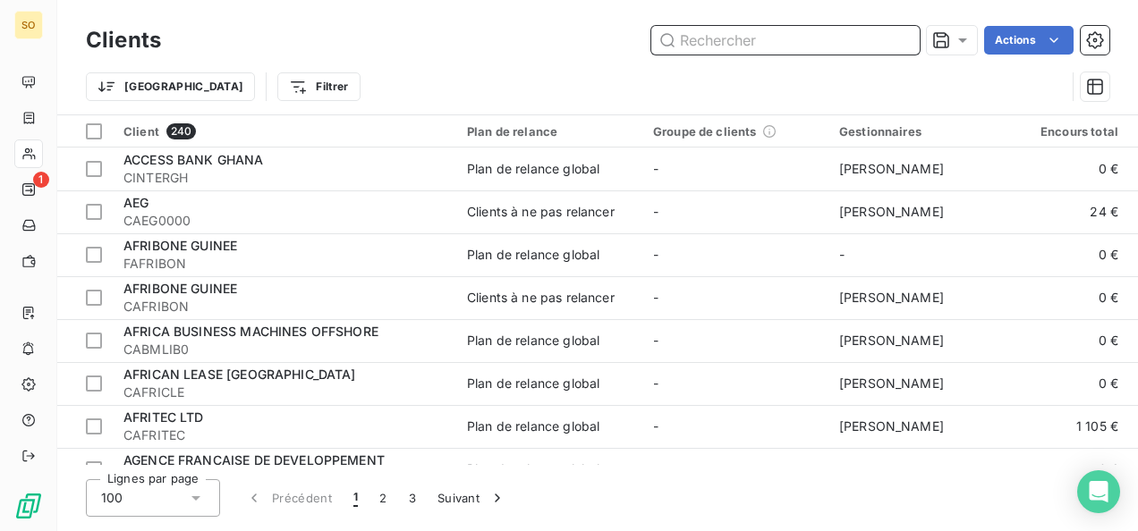
paste input "CREDIT DU CONGO"
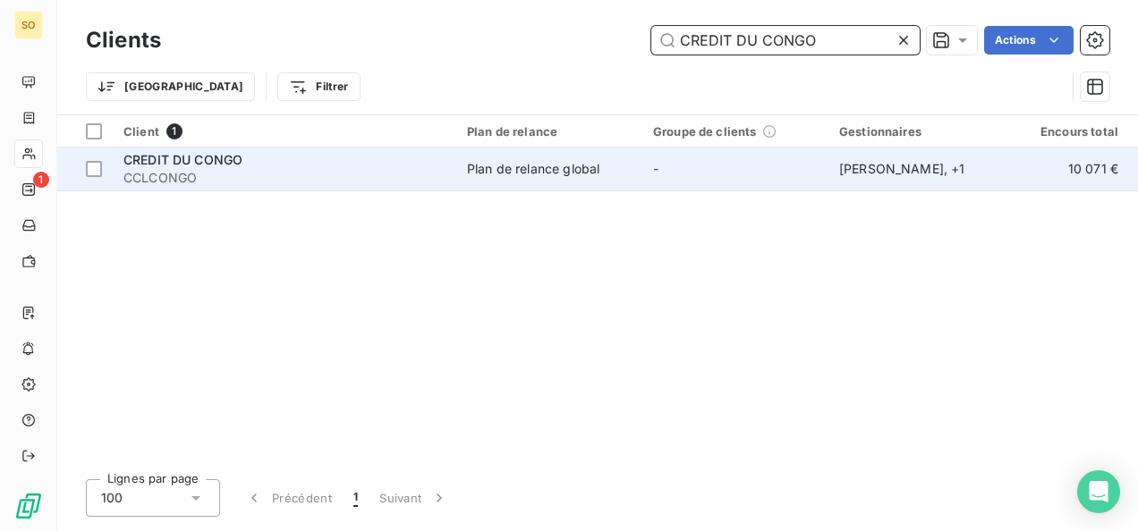
type input "CREDIT DU CONGO"
click at [240, 175] on span "CCLCONGO" at bounding box center [284, 178] width 322 height 18
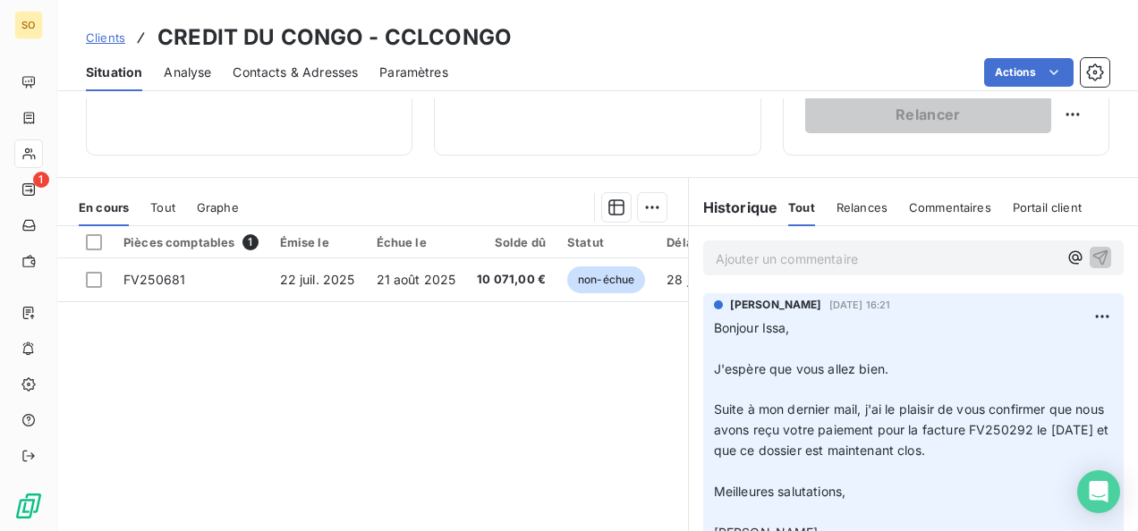
scroll to position [358, 0]
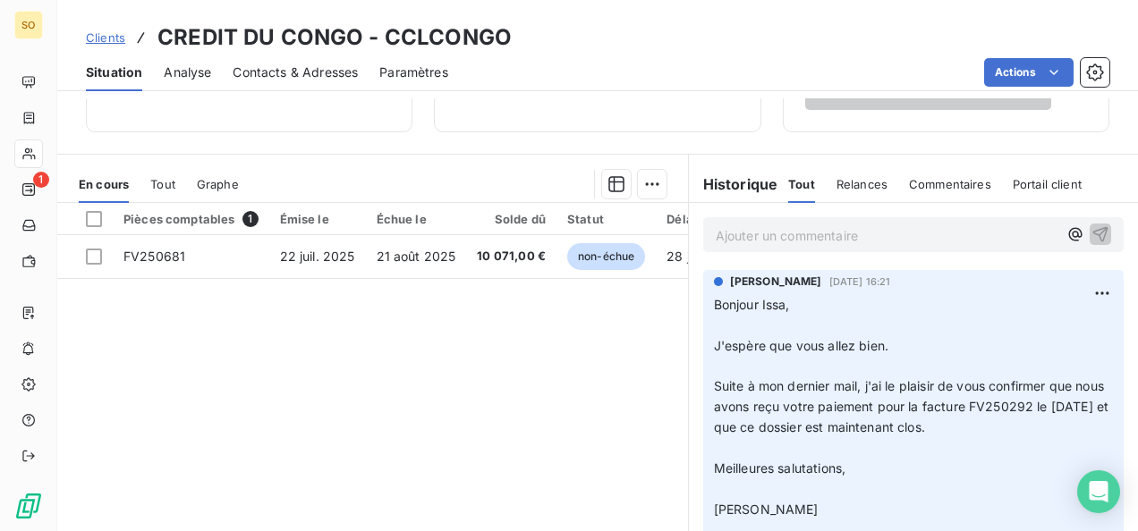
click at [110, 36] on span "Clients" at bounding box center [105, 37] width 39 height 14
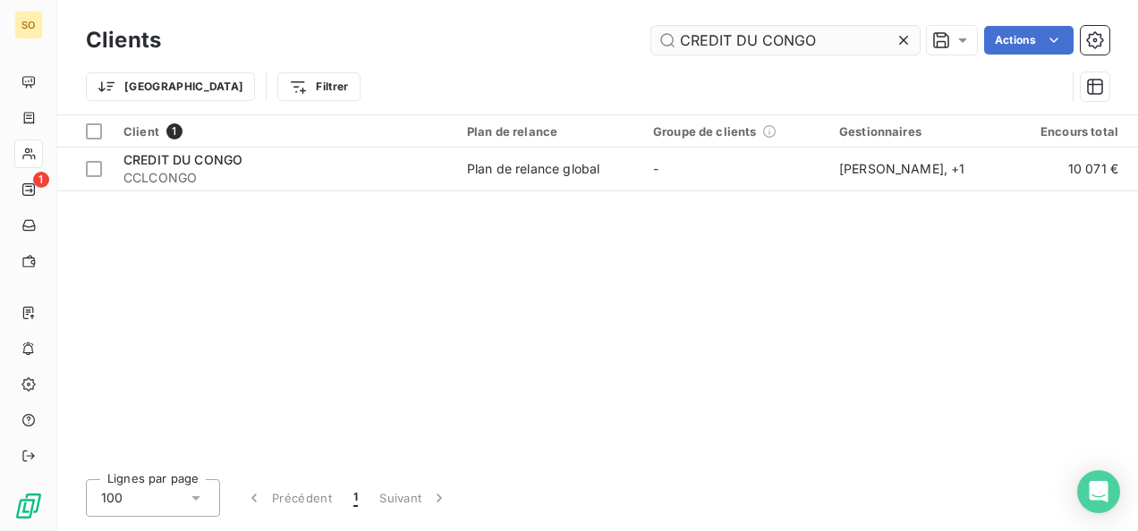
drag, startPoint x: 818, startPoint y: 38, endPoint x: 691, endPoint y: 46, distance: 127.2
click at [691, 46] on input "CREDIT DU CONGO" at bounding box center [785, 40] width 268 height 29
type input "C"
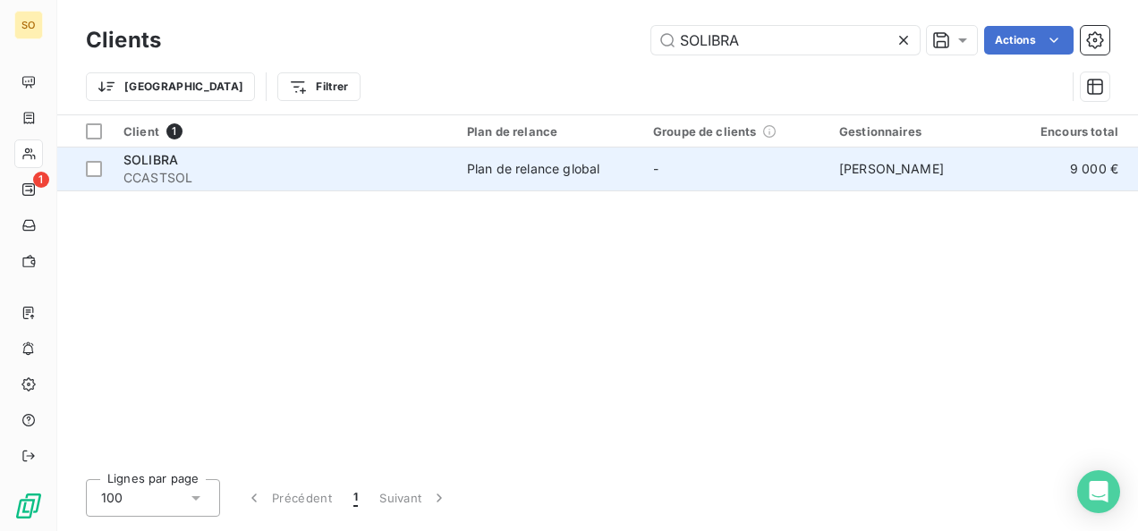
type input "SOLIBRA"
click at [194, 182] on span "CCASTSOL" at bounding box center [284, 178] width 322 height 18
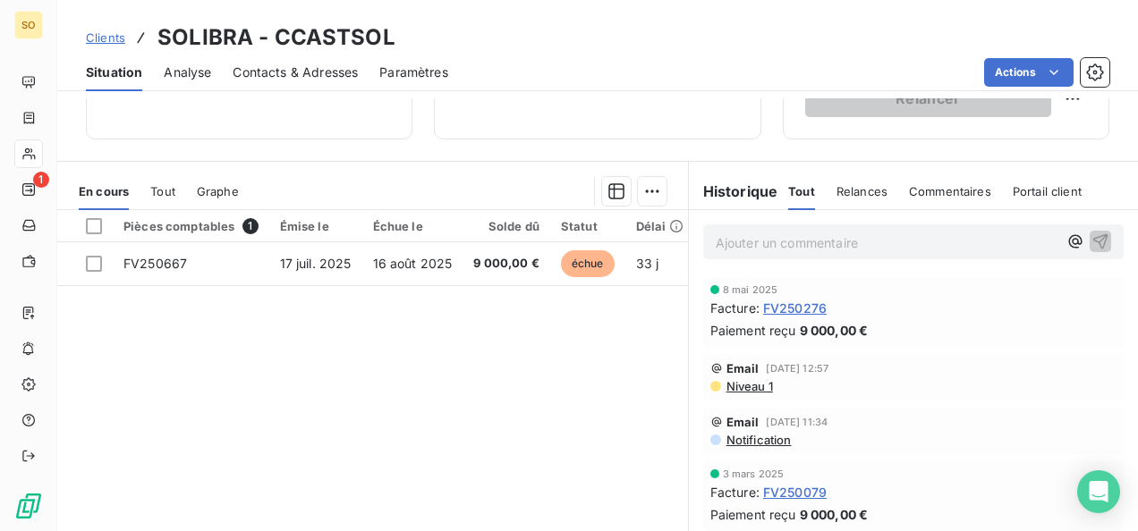
scroll to position [358, 0]
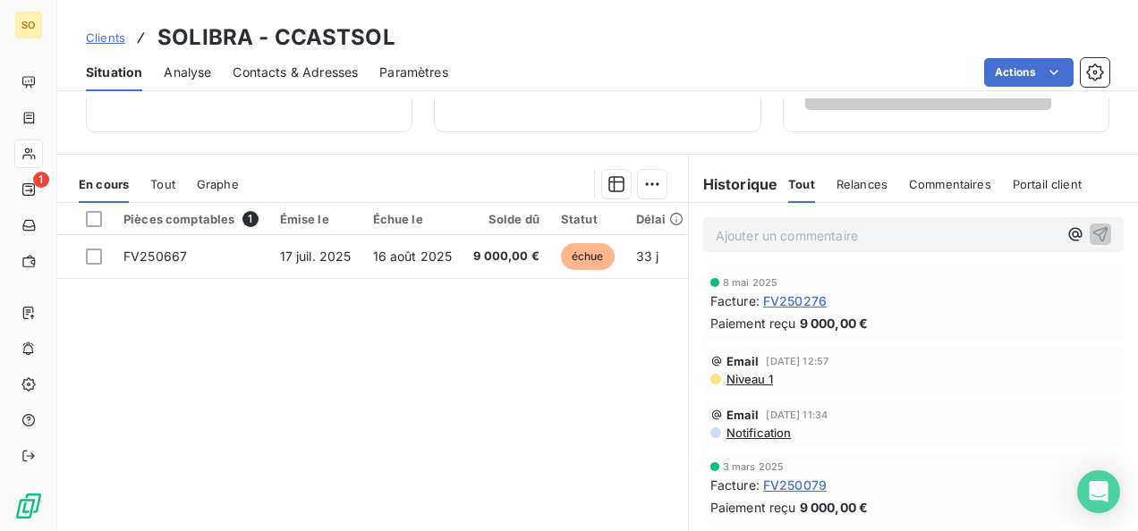
click at [109, 45] on link "Clients" at bounding box center [105, 38] width 39 height 18
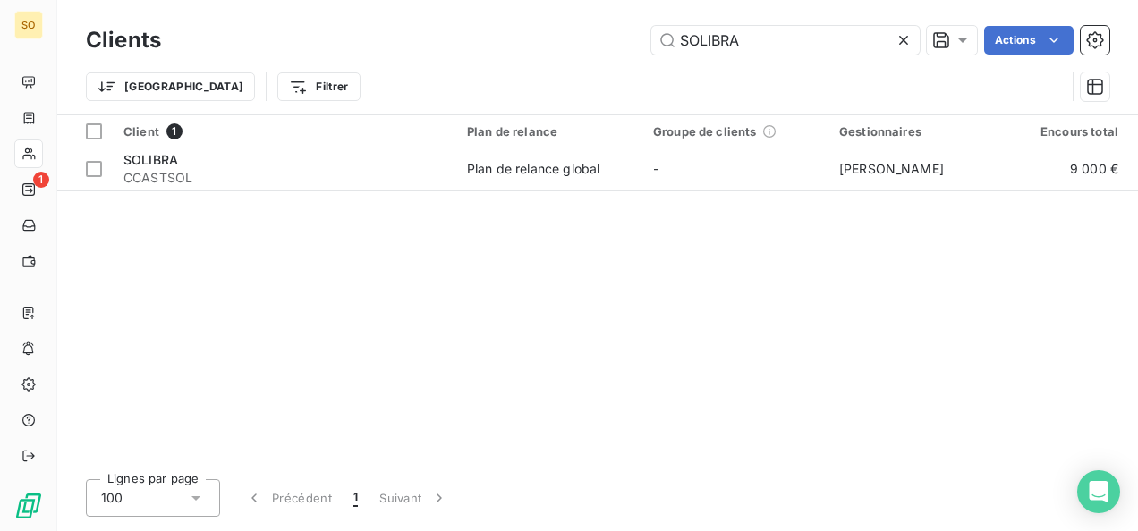
drag, startPoint x: 715, startPoint y: 45, endPoint x: 633, endPoint y: 45, distance: 81.4
click at [633, 45] on div "SOLIBRA Actions" at bounding box center [645, 40] width 927 height 29
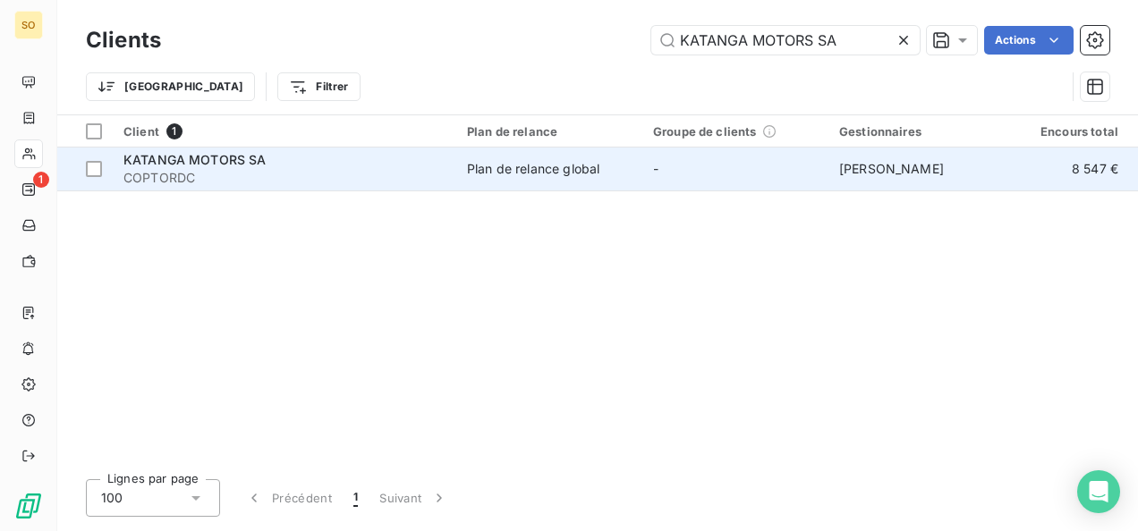
type input "KATANGA MOTORS SA"
click at [155, 169] on span "COPTORDC" at bounding box center [284, 178] width 322 height 18
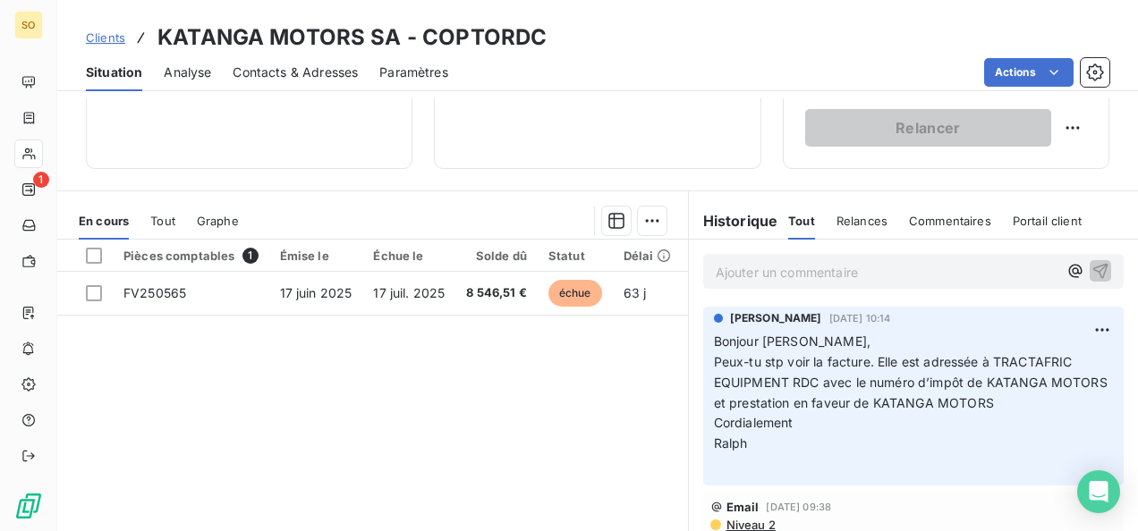
scroll to position [358, 0]
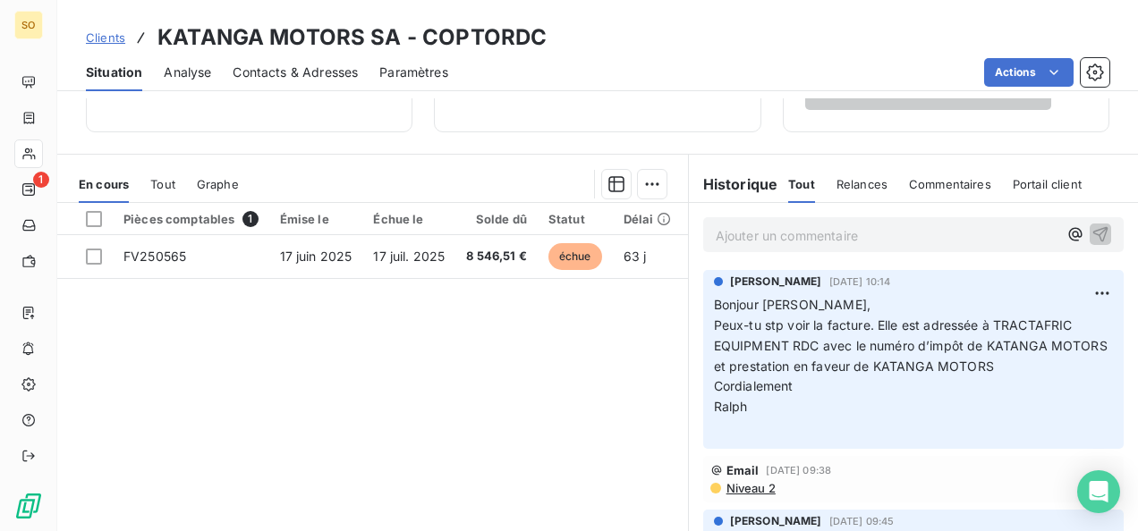
click at [104, 40] on span "Clients" at bounding box center [105, 37] width 39 height 14
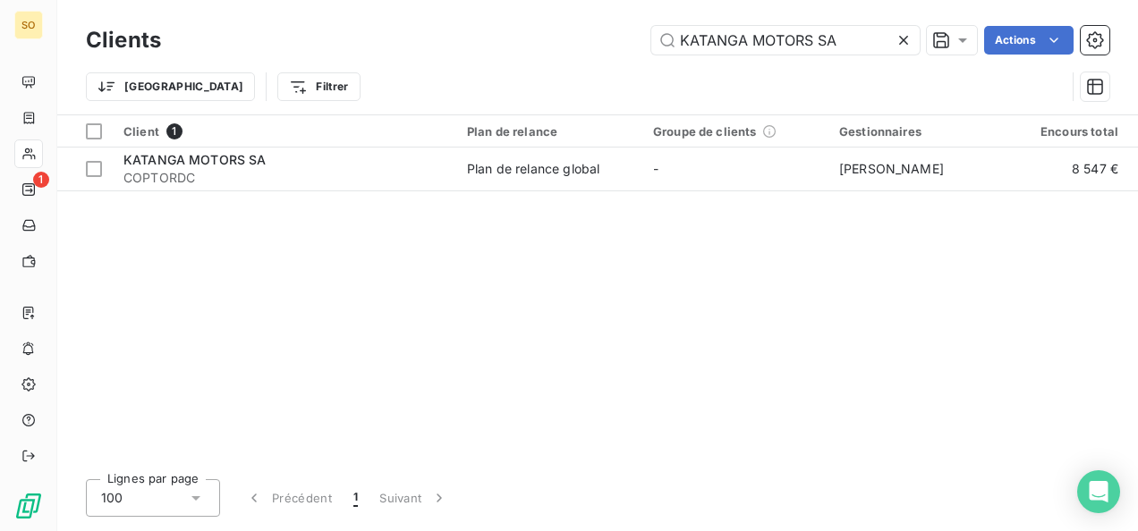
drag, startPoint x: 835, startPoint y: 38, endPoint x: 646, endPoint y: 39, distance: 189.6
click at [646, 39] on div "KATANGA MOTORS SA Actions" at bounding box center [645, 40] width 927 height 29
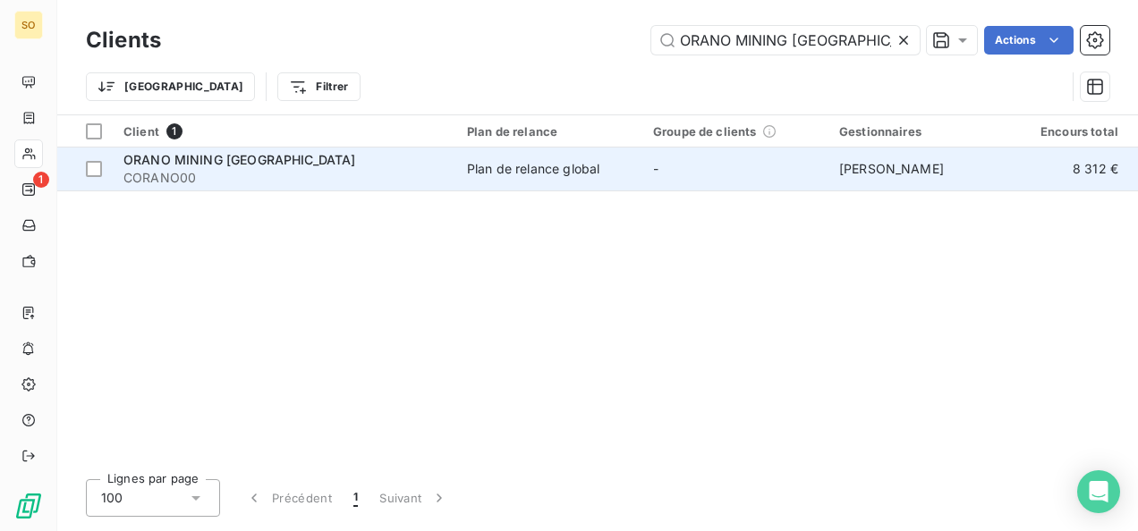
type input "ORANO MINING [GEOGRAPHIC_DATA]"
click at [204, 155] on span "ORANO MINING [GEOGRAPHIC_DATA]" at bounding box center [239, 159] width 233 height 15
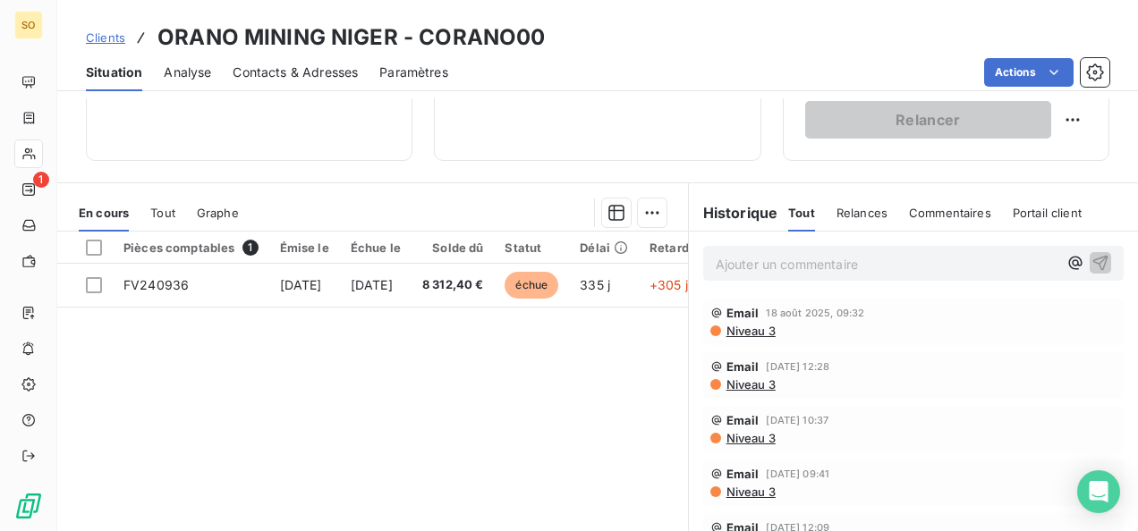
scroll to position [358, 0]
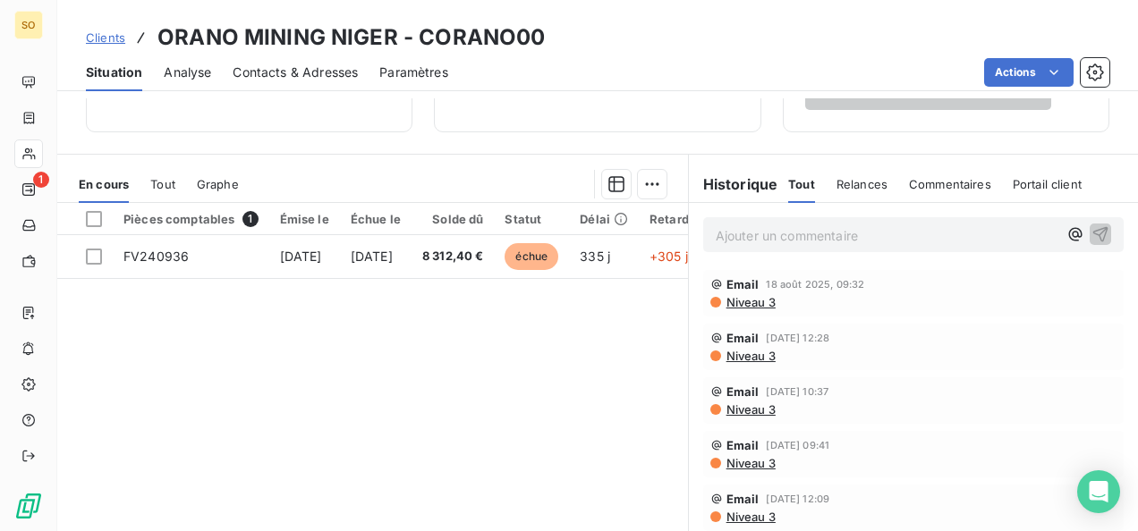
click at [99, 37] on span "Clients" at bounding box center [105, 37] width 39 height 14
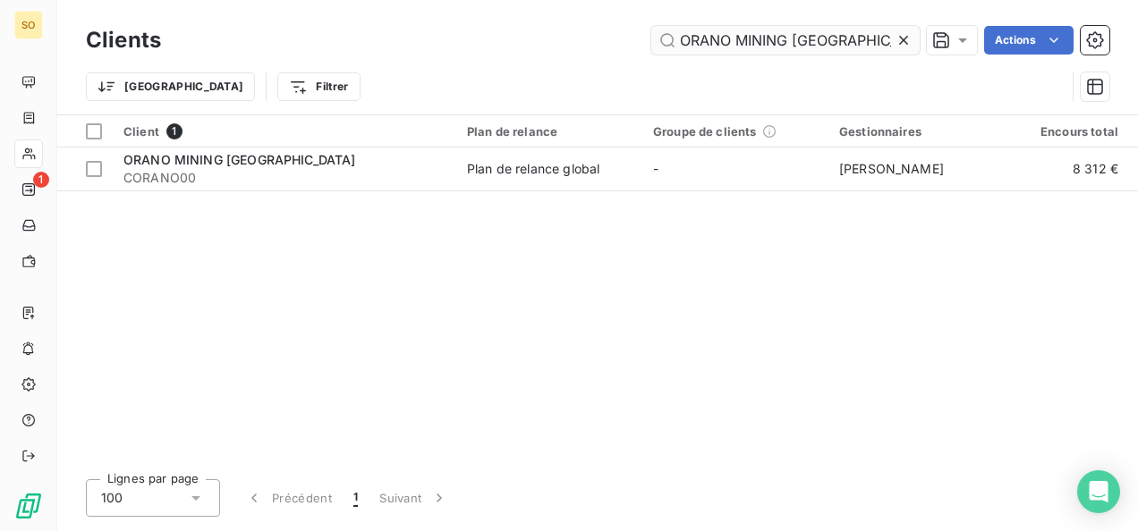
drag, startPoint x: 836, startPoint y: 48, endPoint x: 682, endPoint y: 43, distance: 154.8
click at [672, 45] on input "ORANO MINING [GEOGRAPHIC_DATA]" at bounding box center [785, 40] width 268 height 29
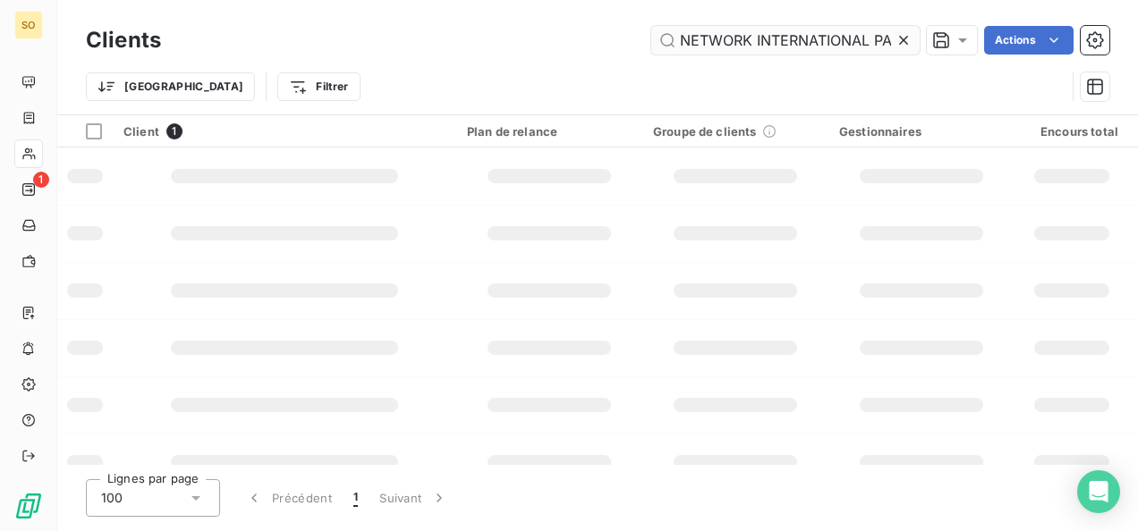
scroll to position [0, 61]
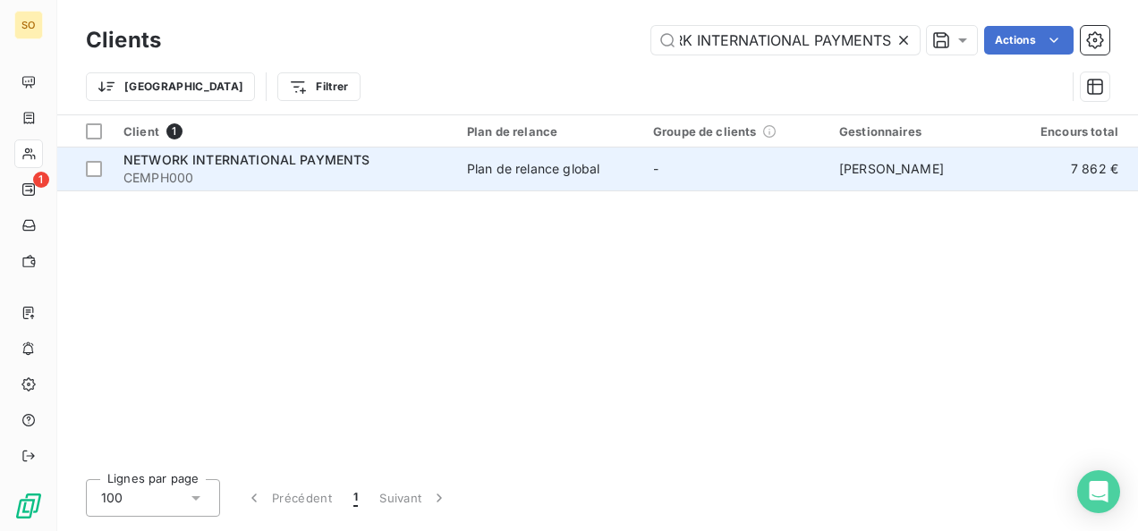
type input "NETWORK INTERNATIONAL PAYMENTS"
click at [515, 170] on div "Plan de relance global" at bounding box center [533, 169] width 132 height 18
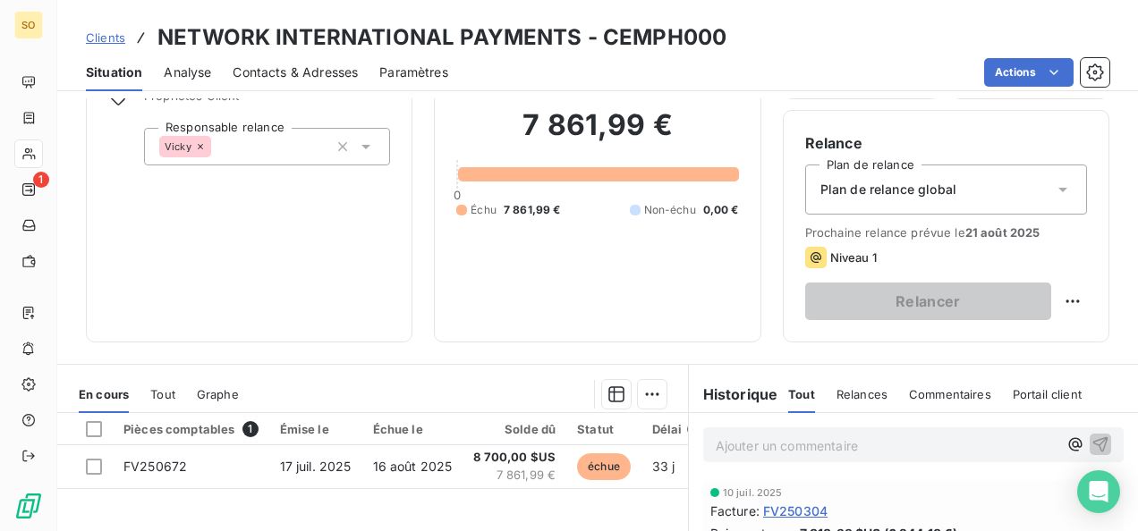
scroll to position [268, 0]
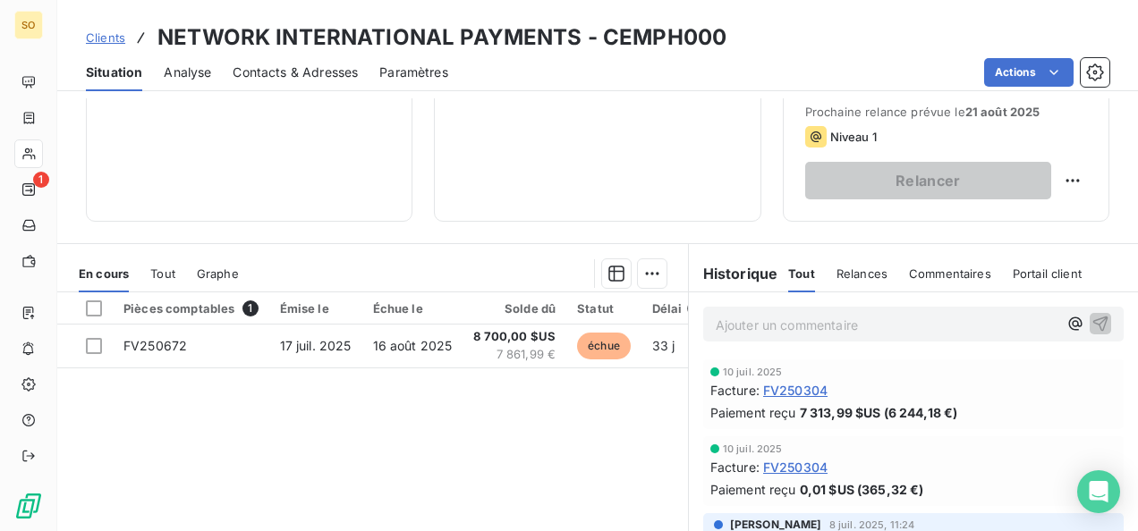
click at [104, 34] on span "Clients" at bounding box center [105, 37] width 39 height 14
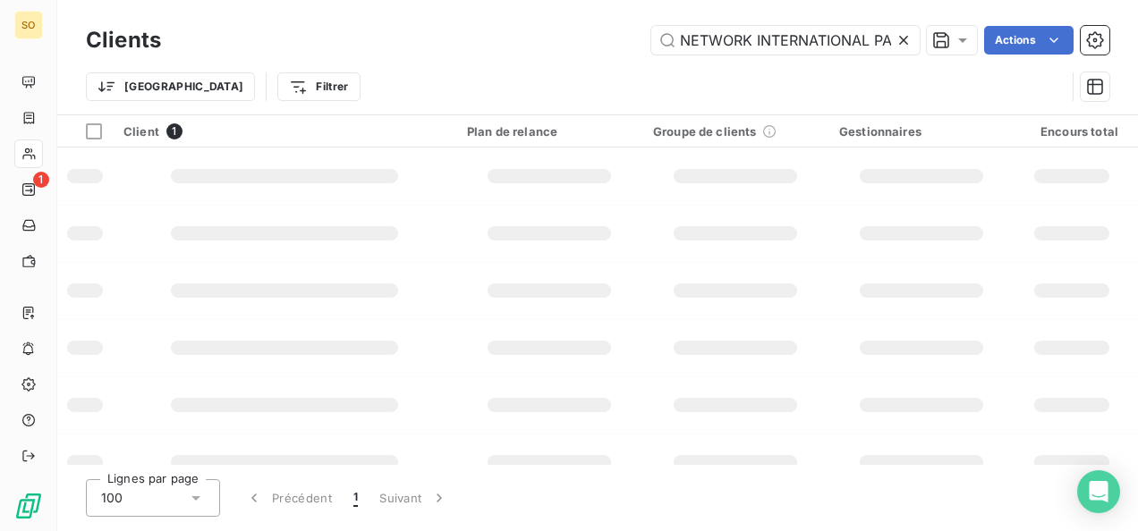
scroll to position [0, 61]
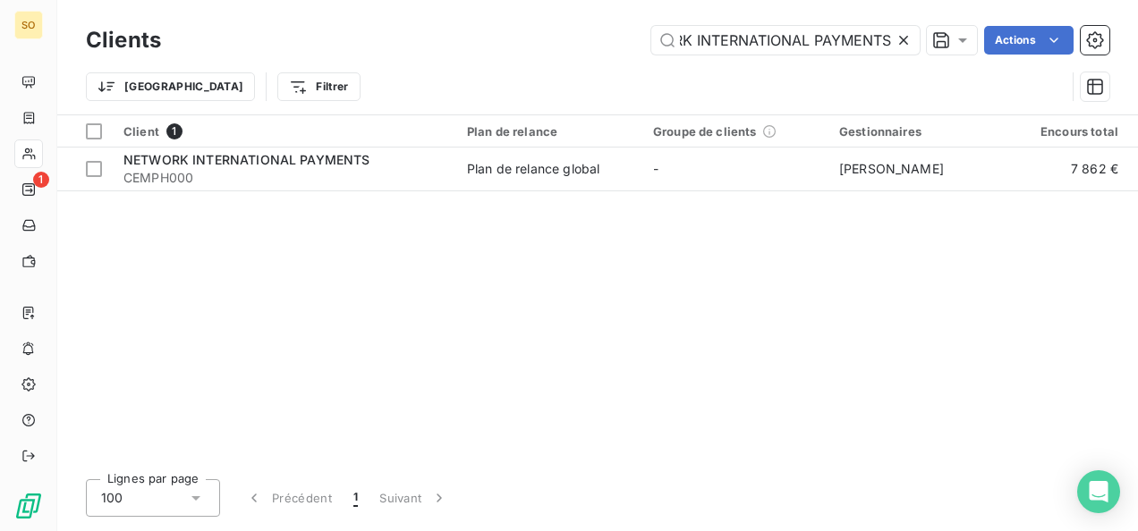
click at [901, 43] on icon at bounding box center [903, 40] width 18 height 18
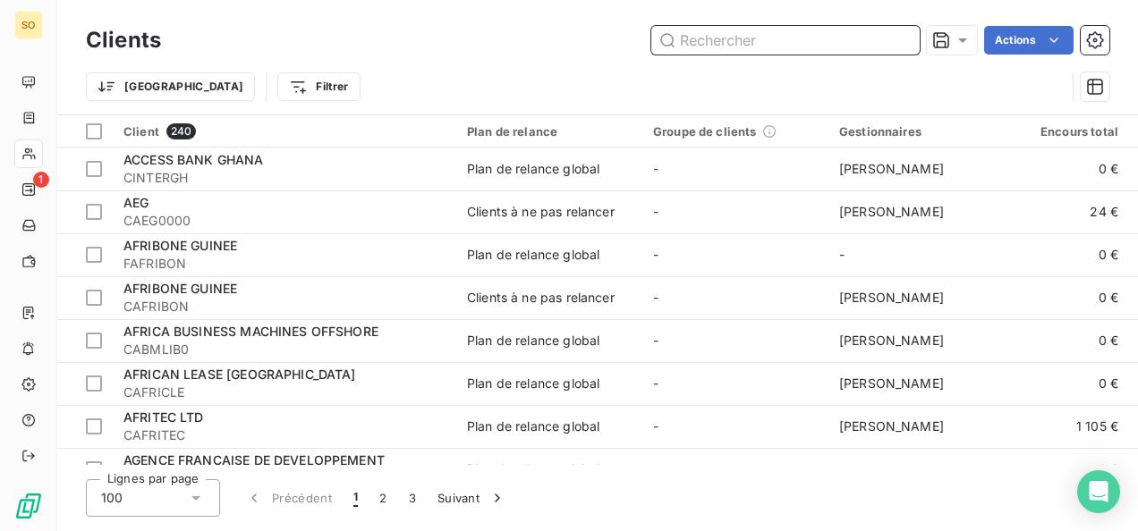
paste input "PORT AUTONOME D'[GEOGRAPHIC_DATA]"
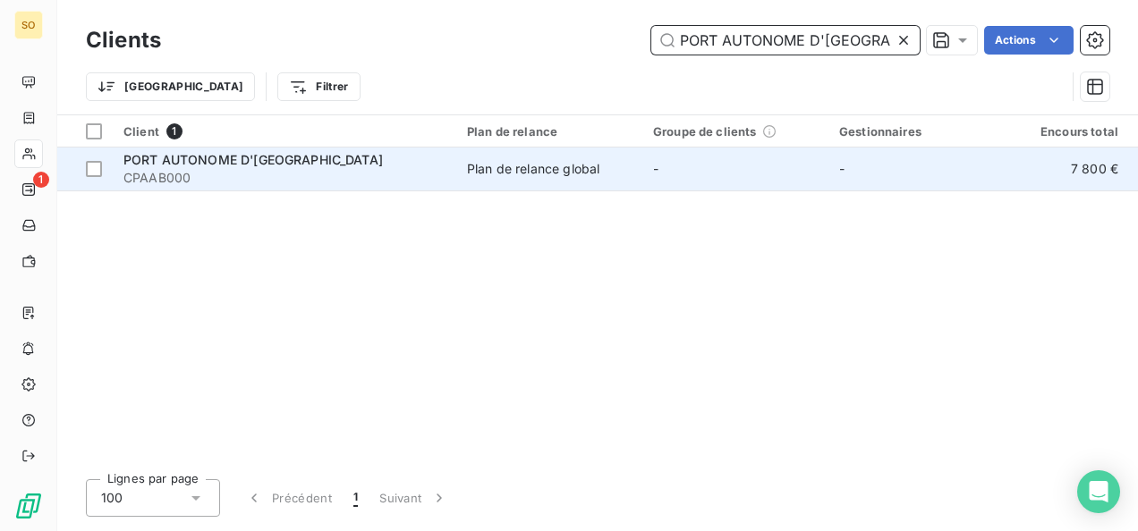
type input "PORT AUTONOME D'[GEOGRAPHIC_DATA]"
click at [347, 184] on span "CPAAB000" at bounding box center [284, 178] width 322 height 18
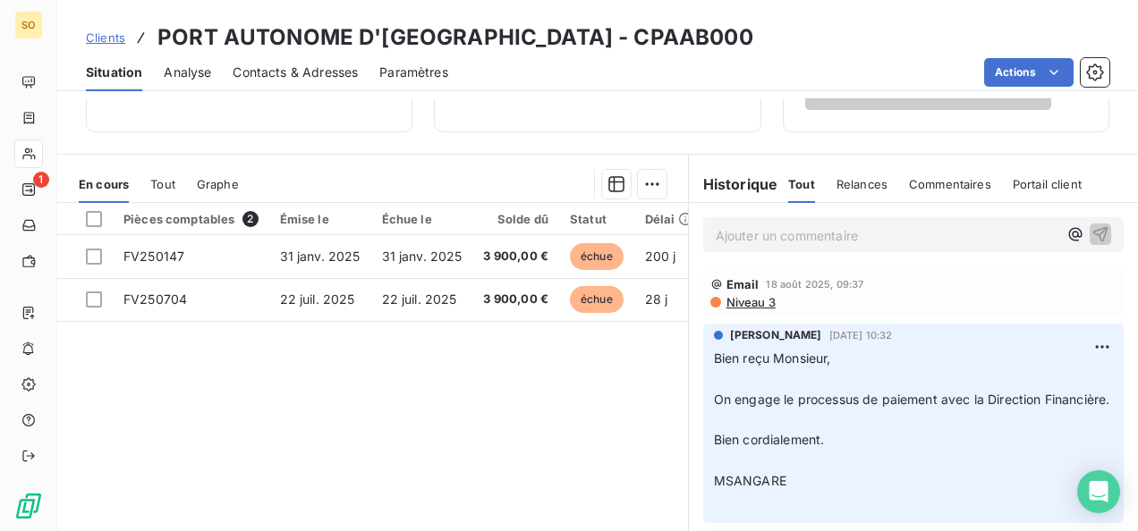
scroll to position [426, 0]
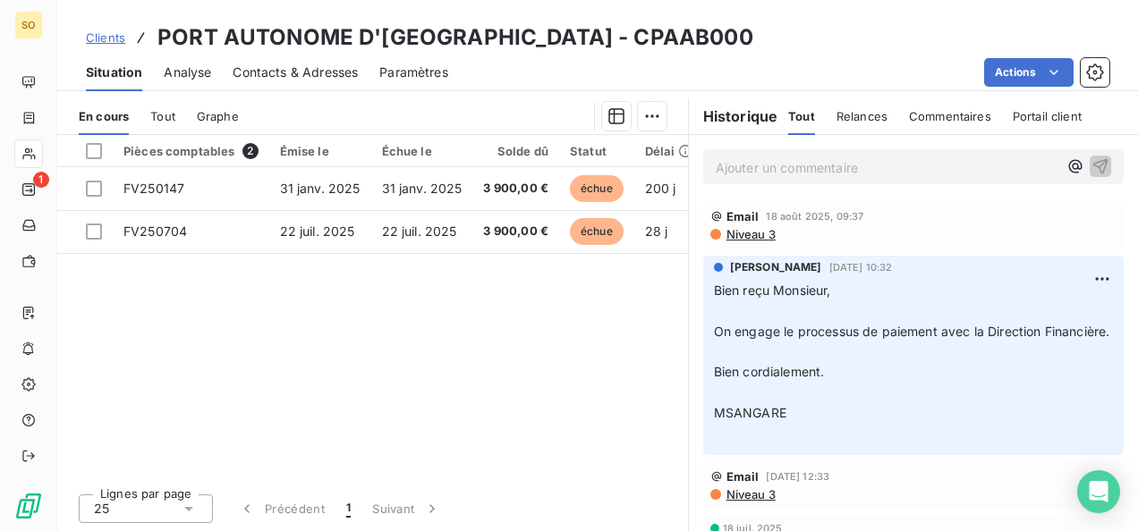
click at [111, 36] on span "Clients" at bounding box center [105, 37] width 39 height 14
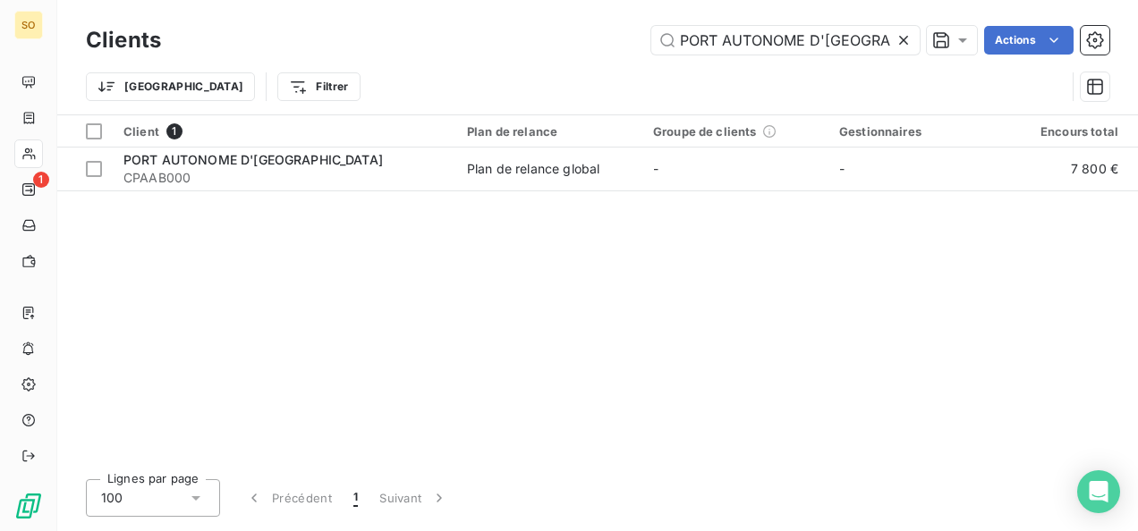
click at [900, 47] on icon at bounding box center [903, 40] width 18 height 18
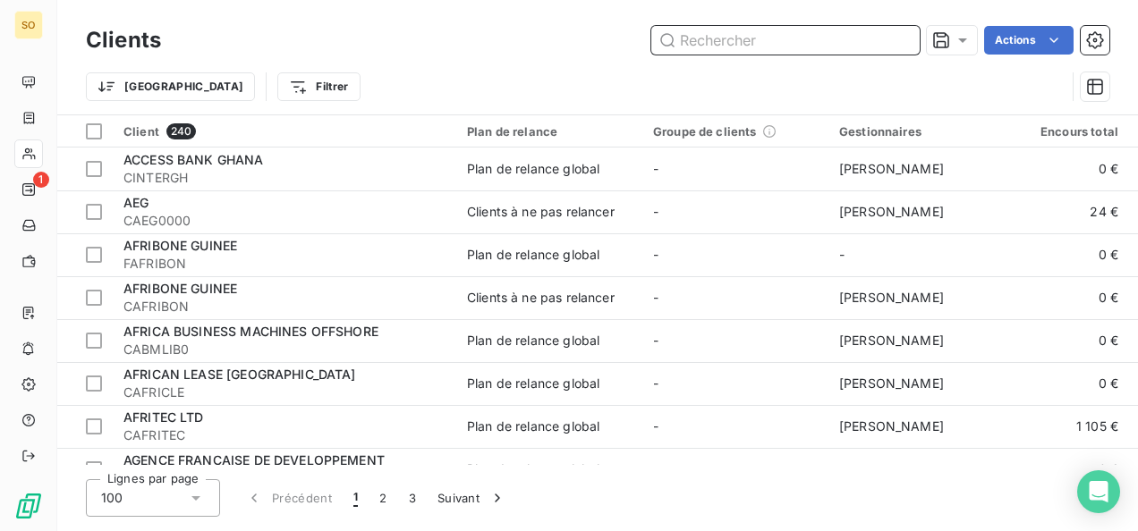
paste input "MUCODEC"
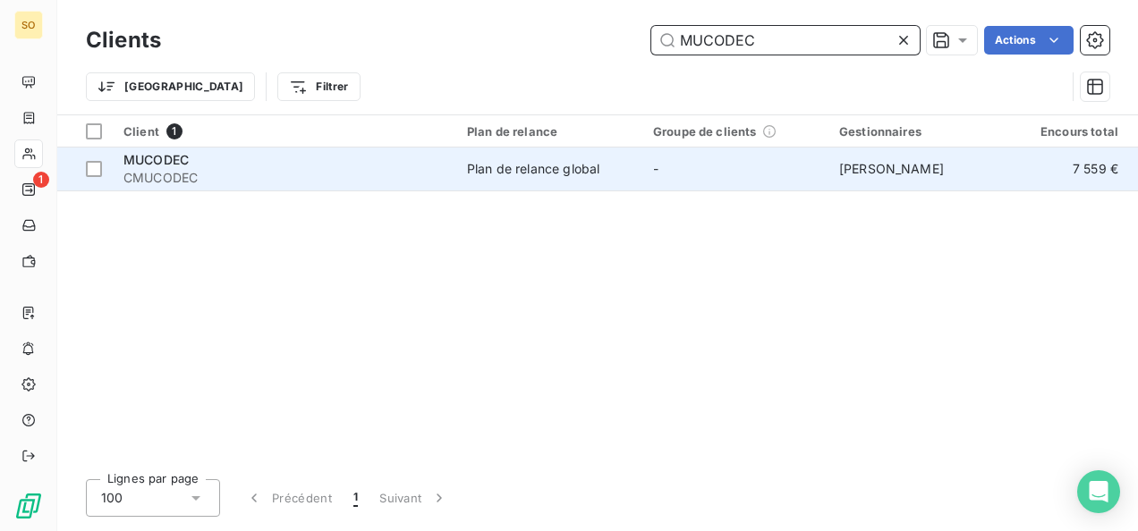
type input "MUCODEC"
click at [183, 167] on div "MUCODEC" at bounding box center [284, 160] width 322 height 18
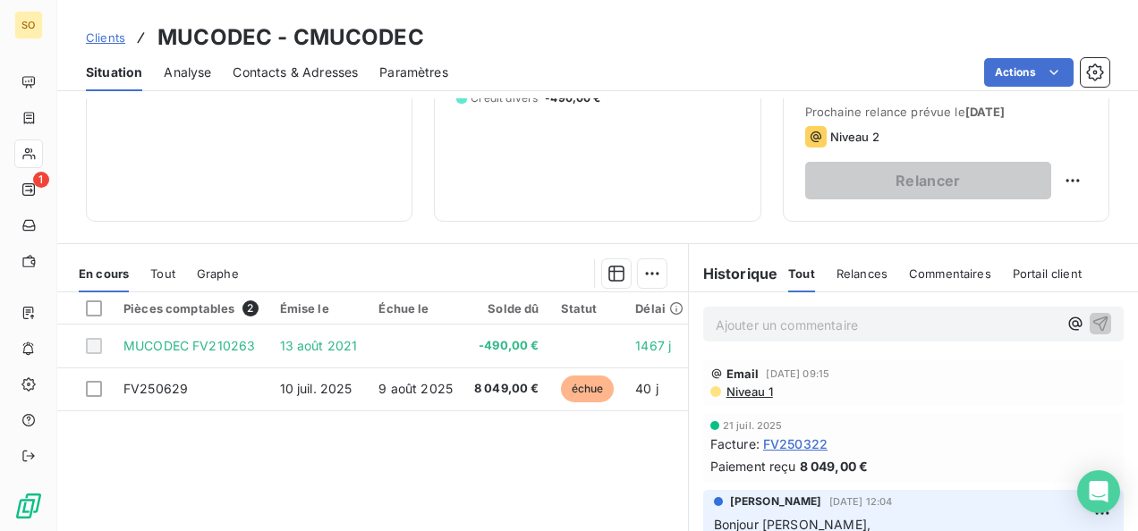
scroll to position [358, 0]
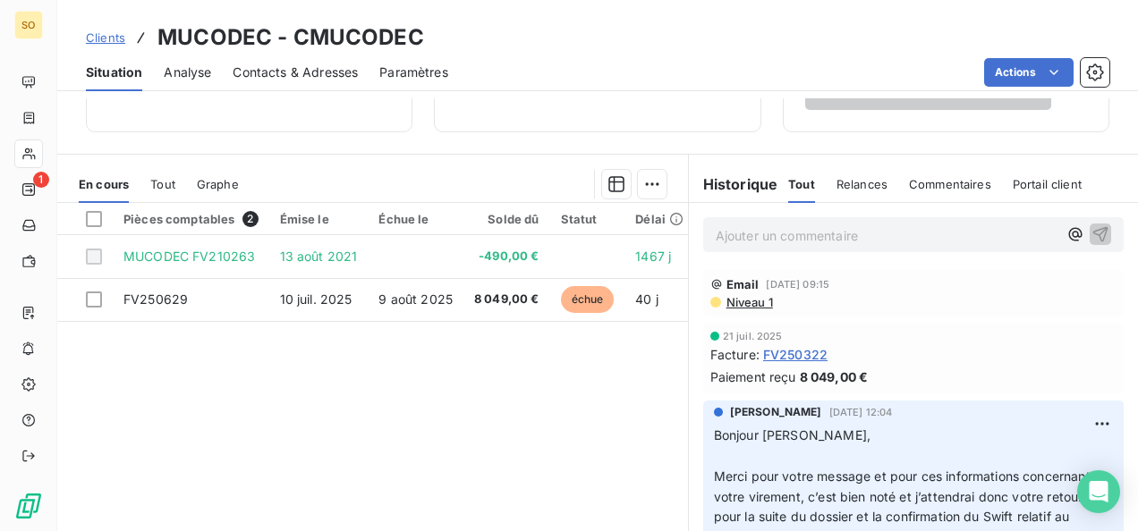
click at [104, 38] on span "Clients" at bounding box center [105, 37] width 39 height 14
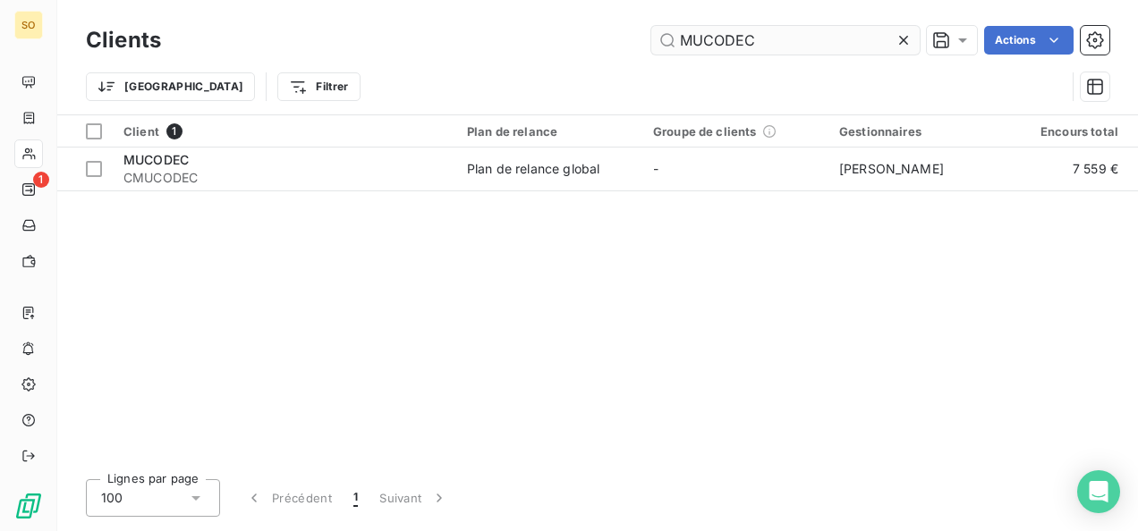
drag, startPoint x: 761, startPoint y: 38, endPoint x: 684, endPoint y: 41, distance: 77.0
click at [684, 41] on input "MUCODEC" at bounding box center [785, 40] width 268 height 29
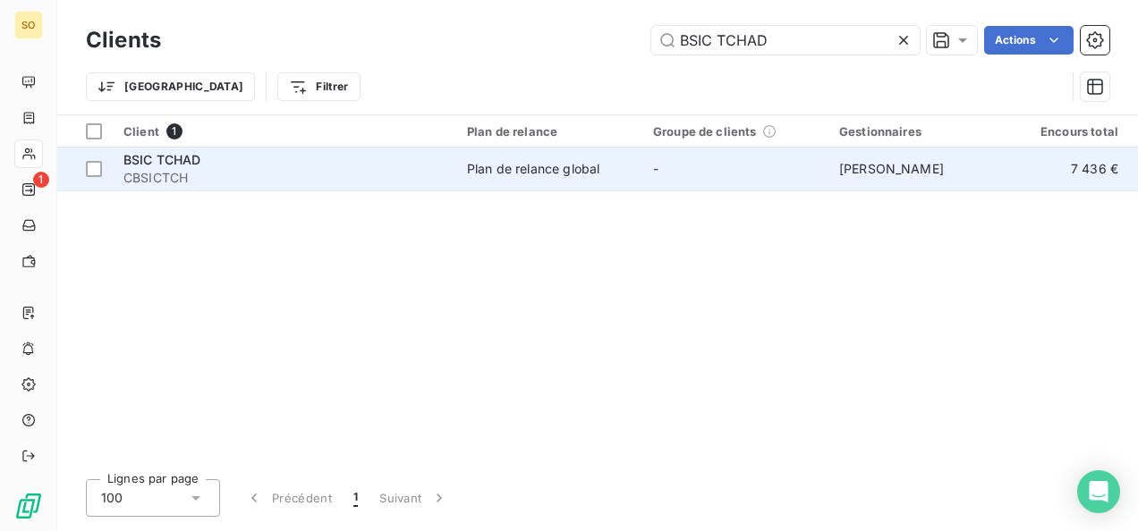
type input "BSIC TCHAD"
click at [226, 174] on span "CBSICTCH" at bounding box center [284, 178] width 322 height 18
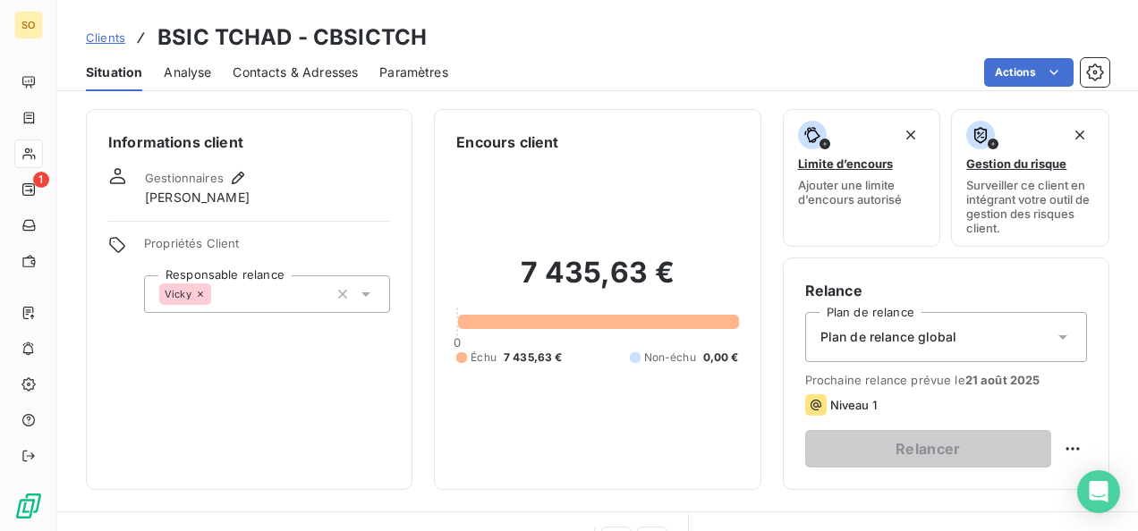
scroll to position [358, 0]
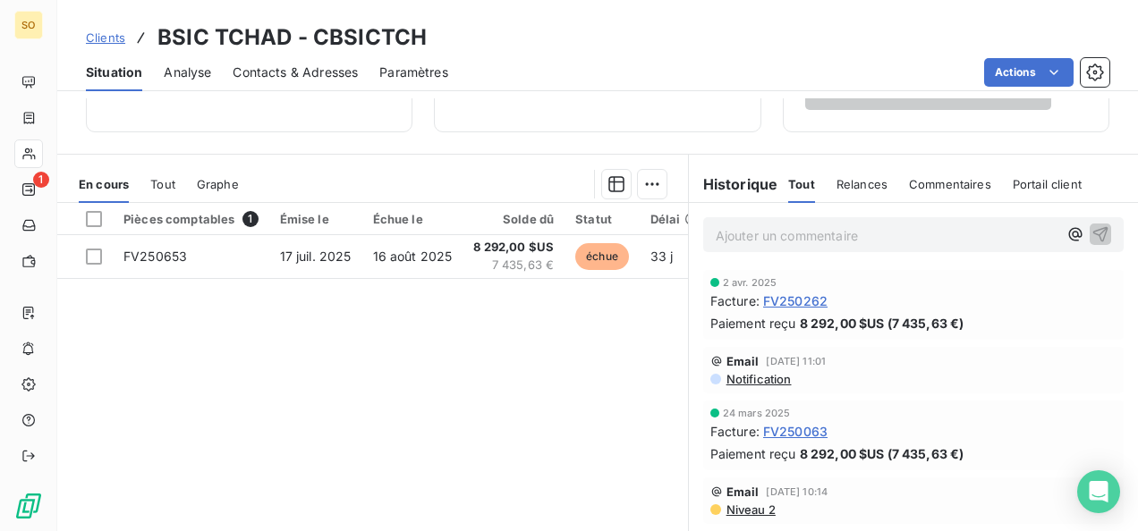
click at [98, 39] on span "Clients" at bounding box center [105, 37] width 39 height 14
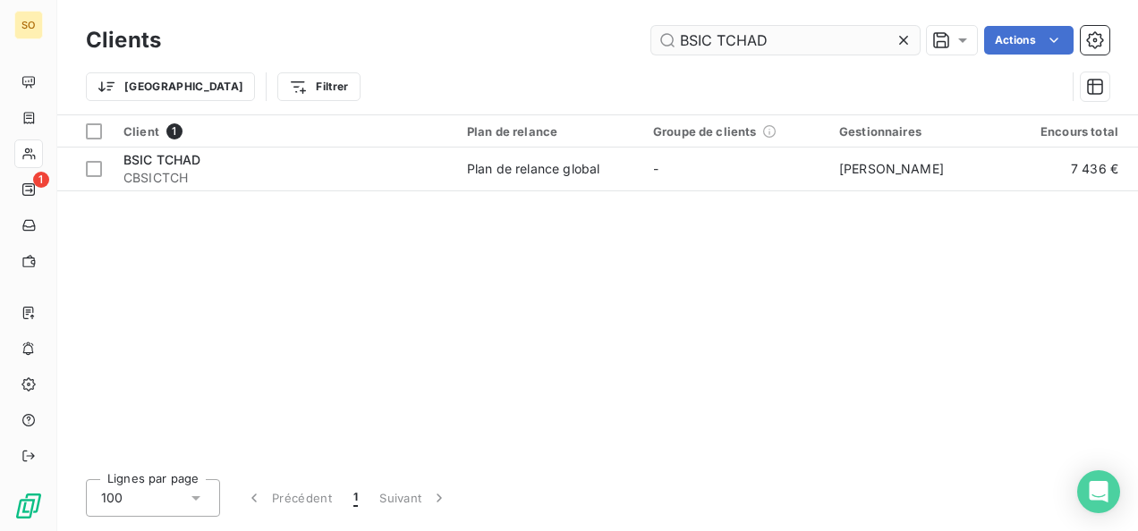
drag, startPoint x: 770, startPoint y: 41, endPoint x: 667, endPoint y: 41, distance: 102.9
click at [667, 41] on input "BSIC TCHAD" at bounding box center [785, 40] width 268 height 29
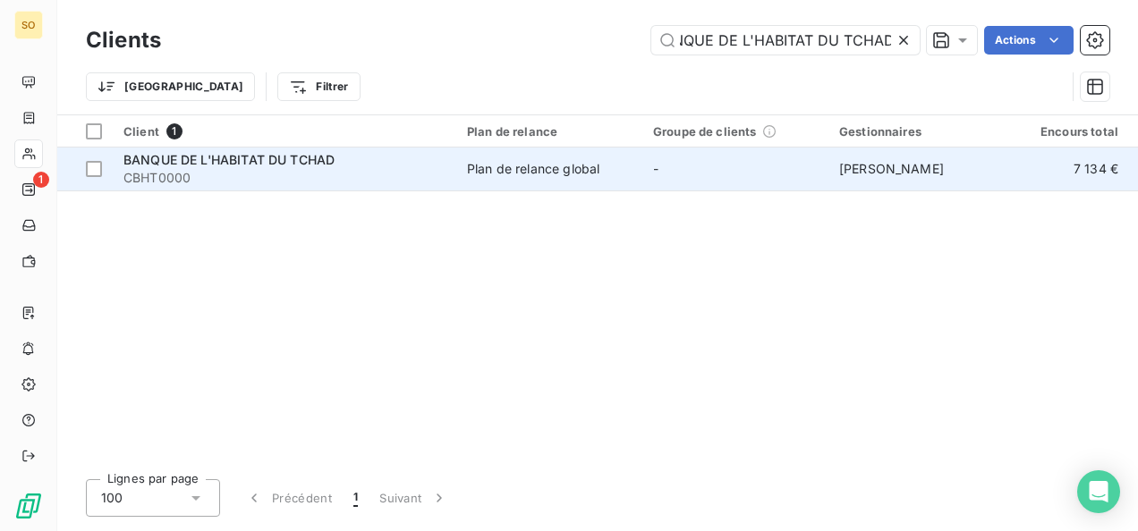
type input "BANQUE DE L'HABITAT DU TCHAD"
click at [288, 177] on span "CBHT0000" at bounding box center [284, 178] width 322 height 18
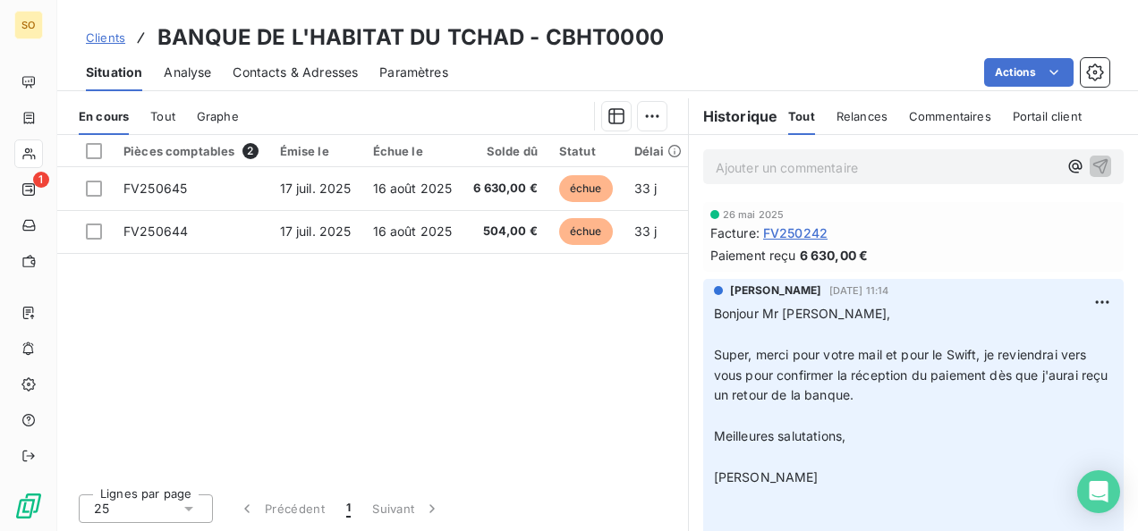
scroll to position [336, 0]
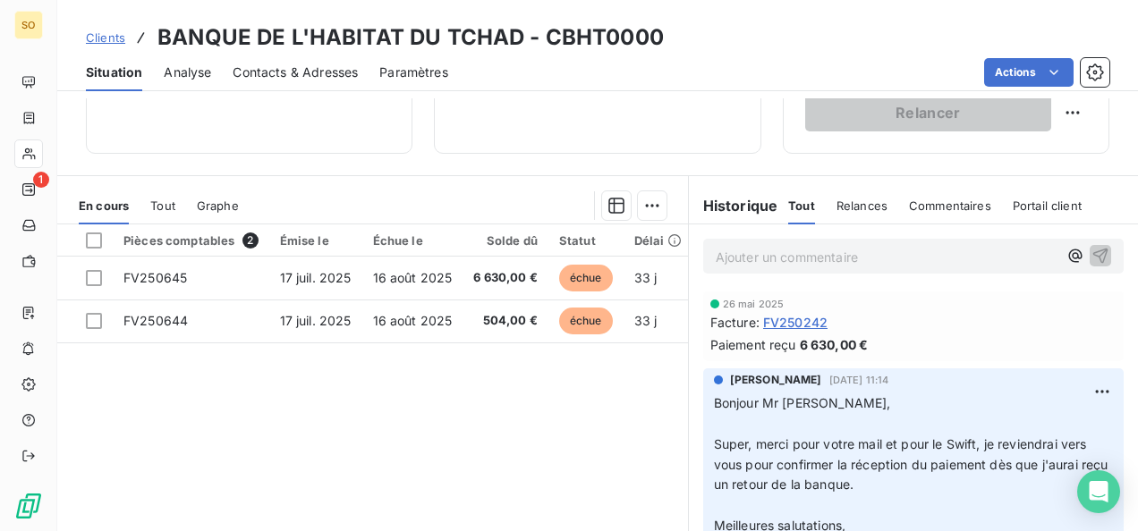
click at [97, 30] on span "Clients" at bounding box center [105, 37] width 39 height 14
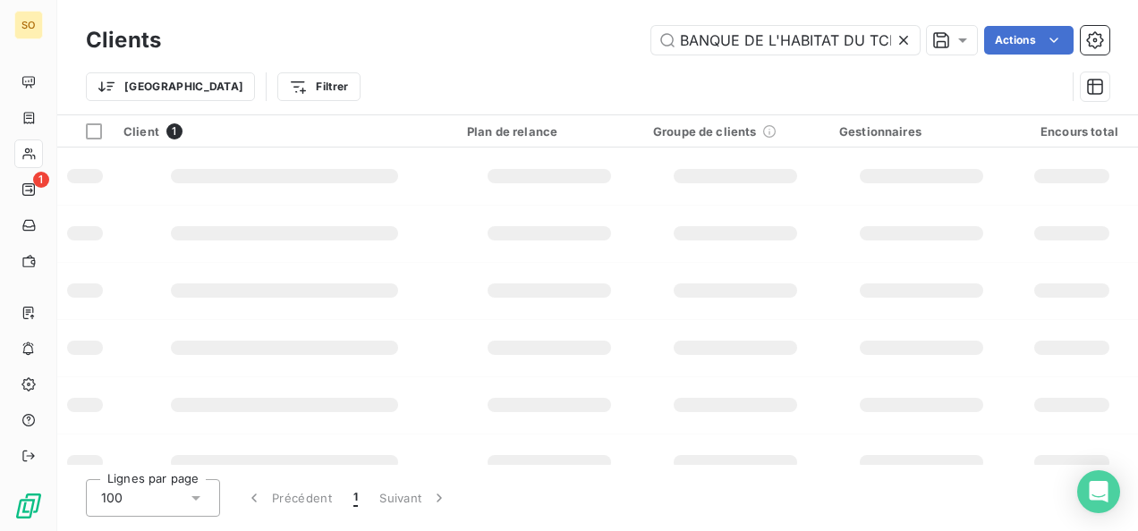
scroll to position [0, 26]
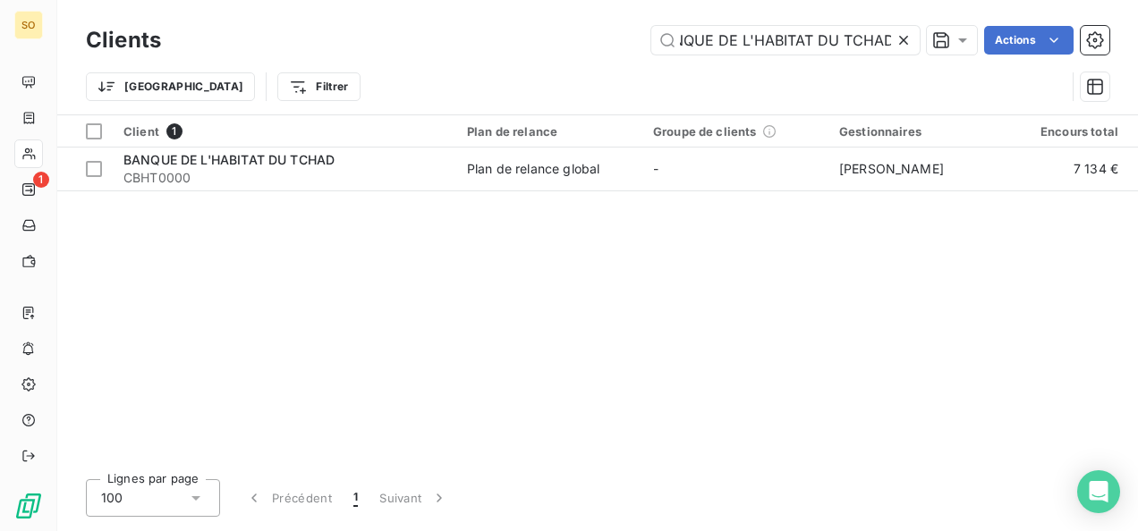
click at [902, 37] on icon at bounding box center [903, 40] width 18 height 18
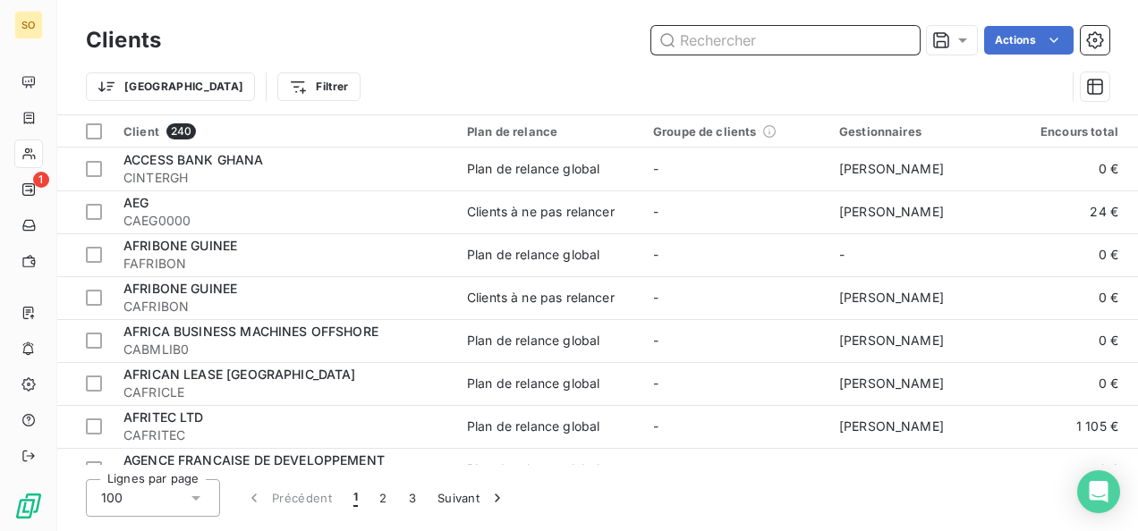
paste input "SONIBANK [GEOGRAPHIC_DATA]"
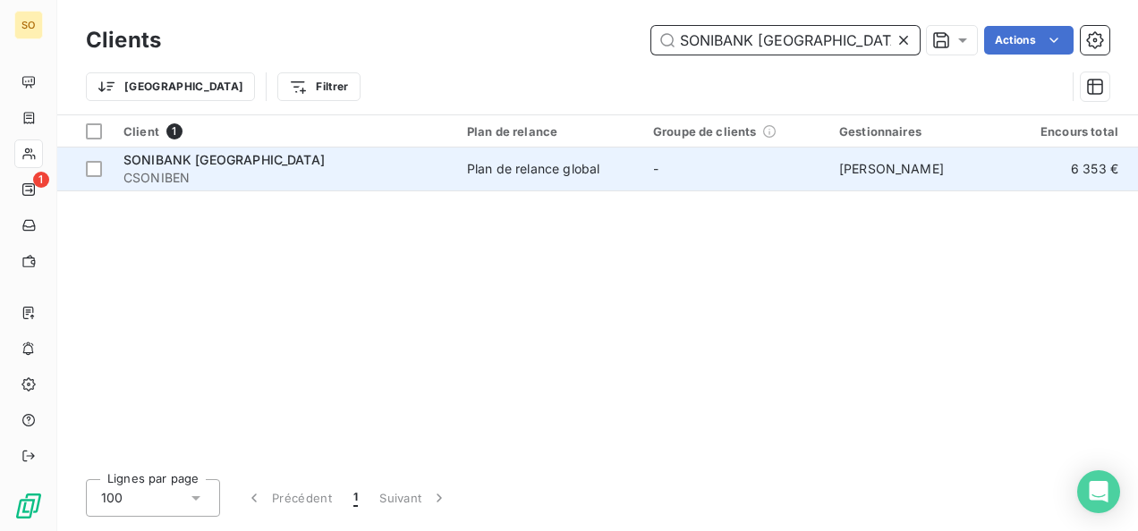
type input "SONIBANK [GEOGRAPHIC_DATA]"
click at [228, 170] on span "CSONIBEN" at bounding box center [284, 178] width 322 height 18
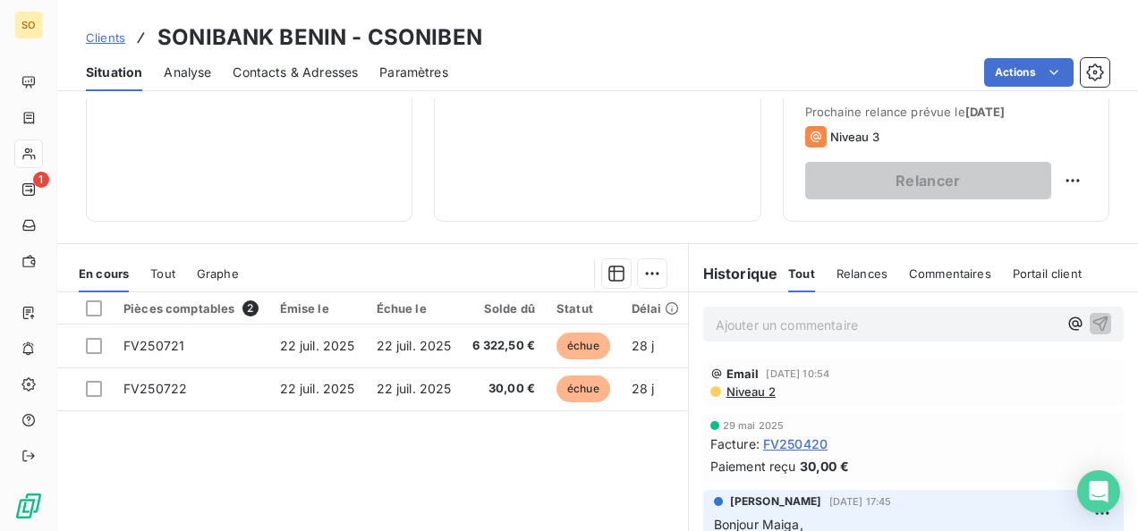
scroll to position [358, 0]
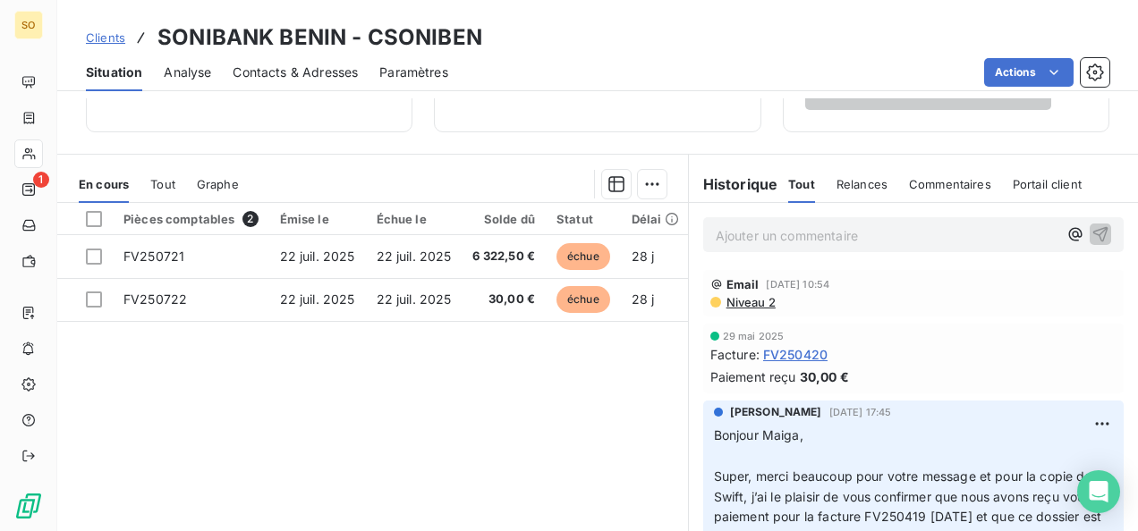
click at [114, 38] on span "Clients" at bounding box center [105, 37] width 39 height 14
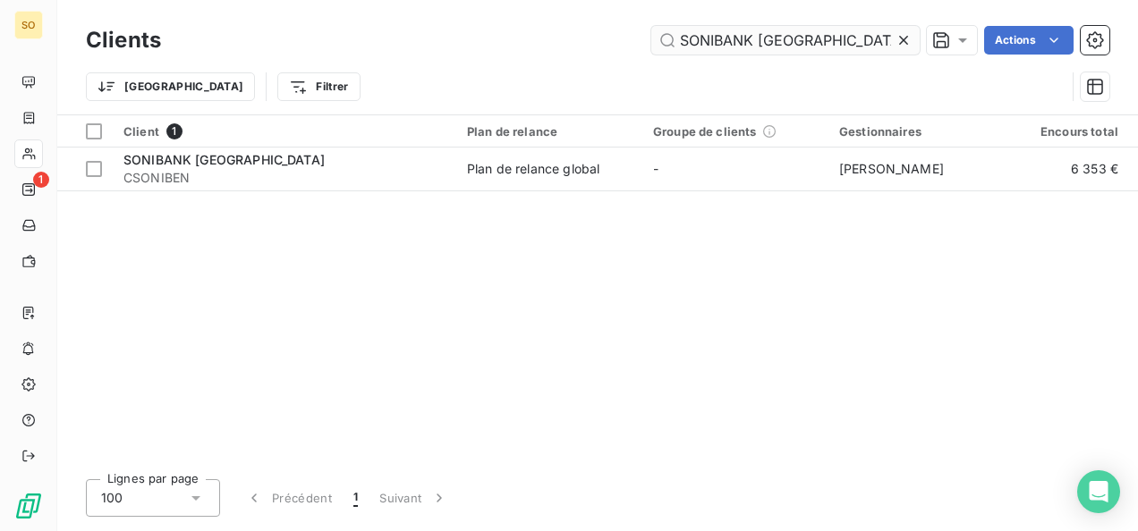
drag, startPoint x: 805, startPoint y: 37, endPoint x: 674, endPoint y: 46, distance: 130.9
click at [674, 46] on input "SONIBANK [GEOGRAPHIC_DATA]" at bounding box center [785, 40] width 268 height 29
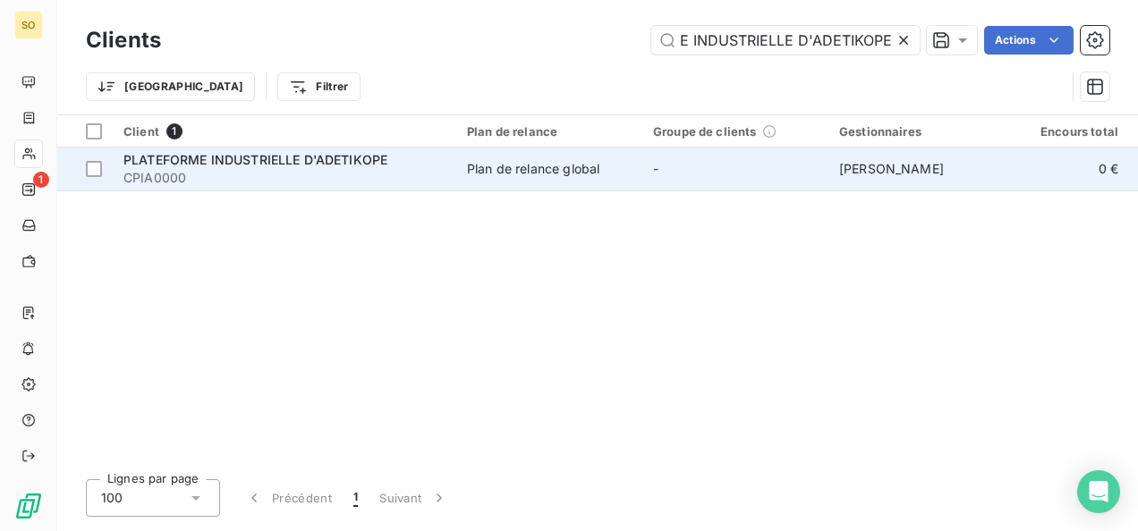
type input "PLATEFORME INDUSTRIELLE D'ADETIKOPE"
click at [287, 174] on span "CPIA0000" at bounding box center [284, 178] width 322 height 18
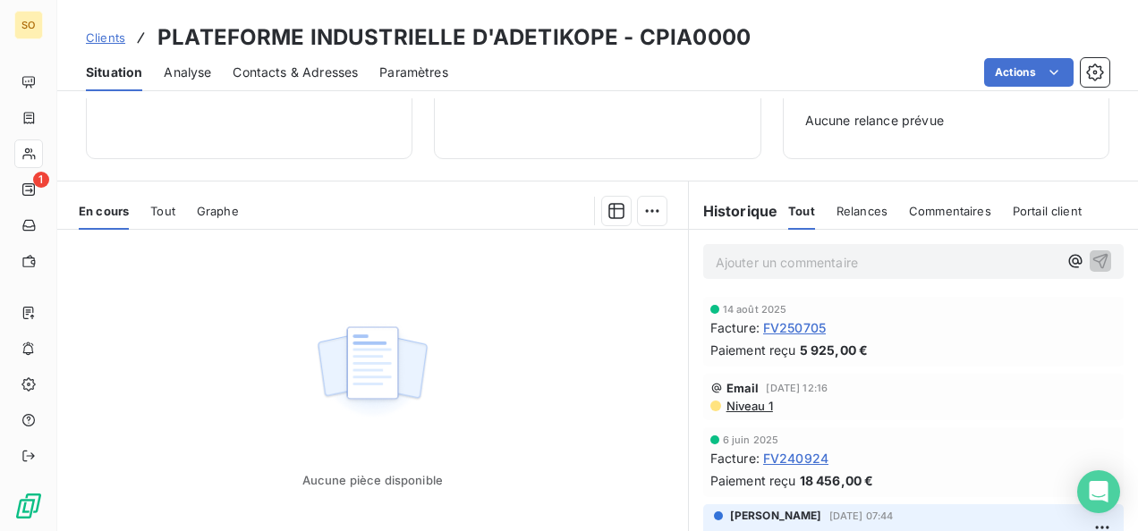
scroll to position [358, 0]
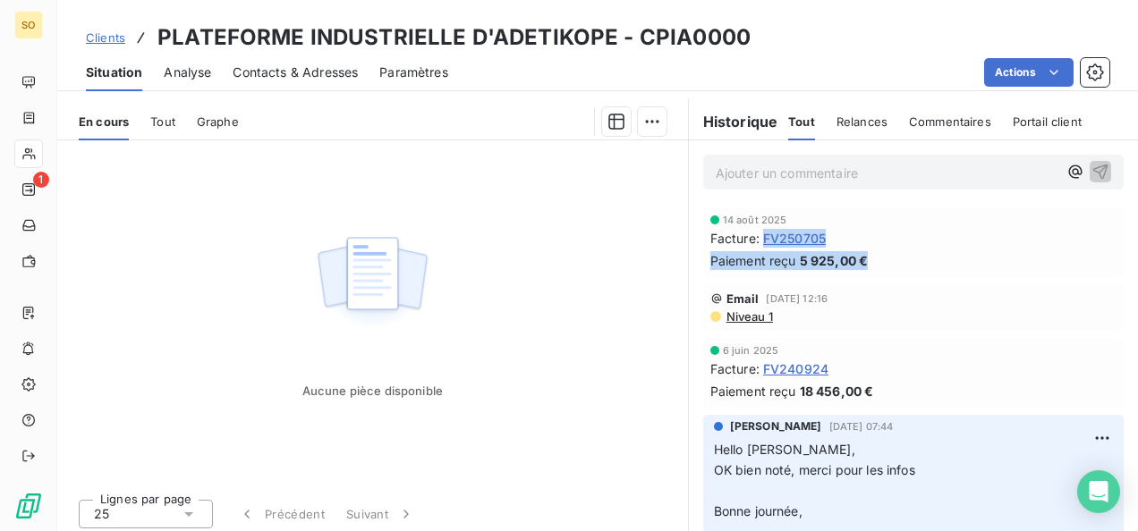
drag, startPoint x: 751, startPoint y: 234, endPoint x: 867, endPoint y: 261, distance: 118.5
click at [867, 261] on div "[DATE] Facture : FV250705 Paiement reçu 5 925,00 €" at bounding box center [913, 242] width 406 height 55
drag, startPoint x: 867, startPoint y: 261, endPoint x: 854, endPoint y: 260, distance: 12.6
copy div ": FV250705 Paiement reçu 5 925,00 €"
click at [106, 38] on span "Clients" at bounding box center [105, 37] width 39 height 14
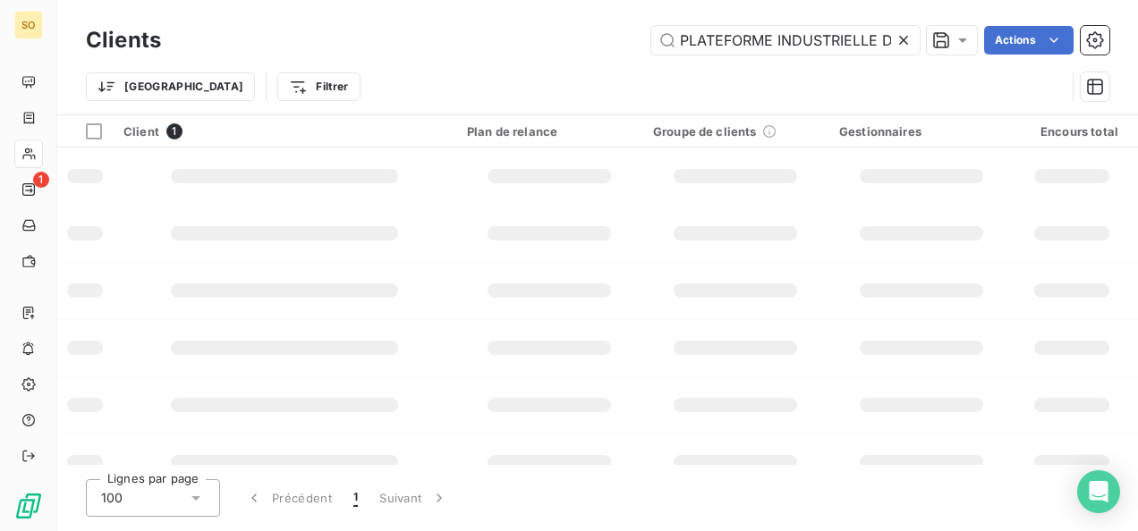
scroll to position [0, 84]
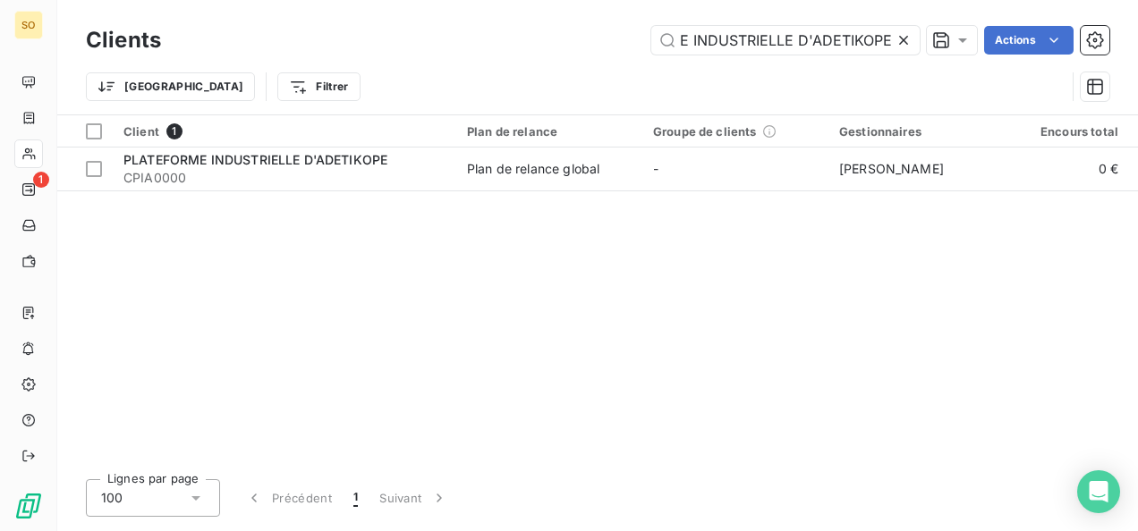
click at [906, 39] on icon at bounding box center [903, 40] width 18 height 18
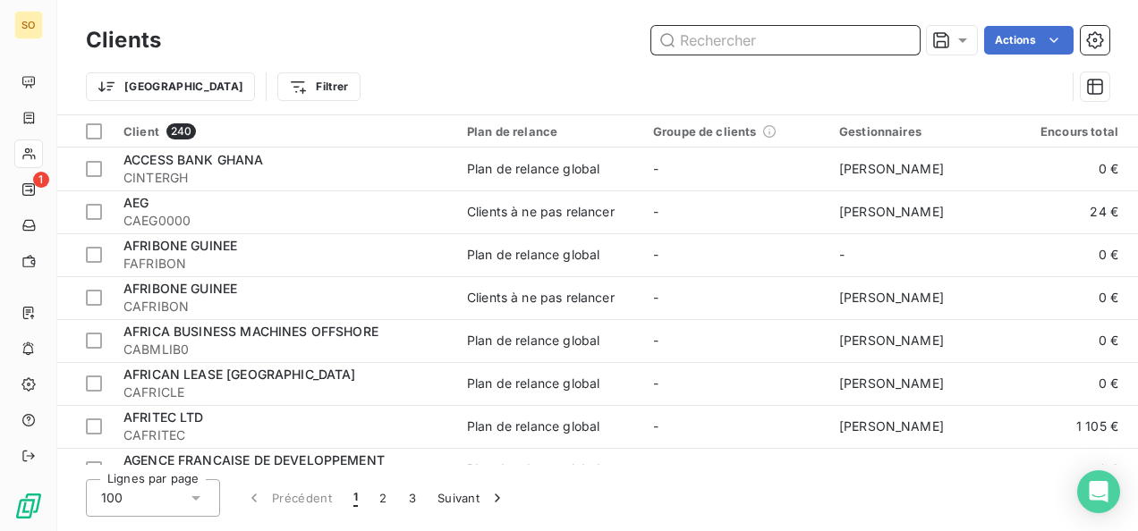
paste input "BOA [GEOGRAPHIC_DATA]"
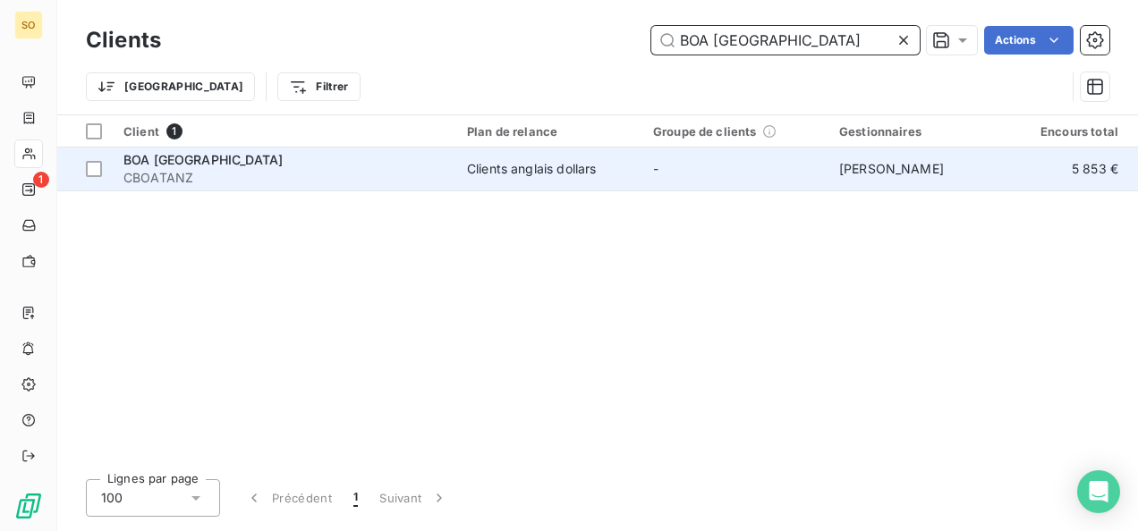
type input "BOA [GEOGRAPHIC_DATA]"
click at [360, 182] on span "CBOATANZ" at bounding box center [284, 178] width 322 height 18
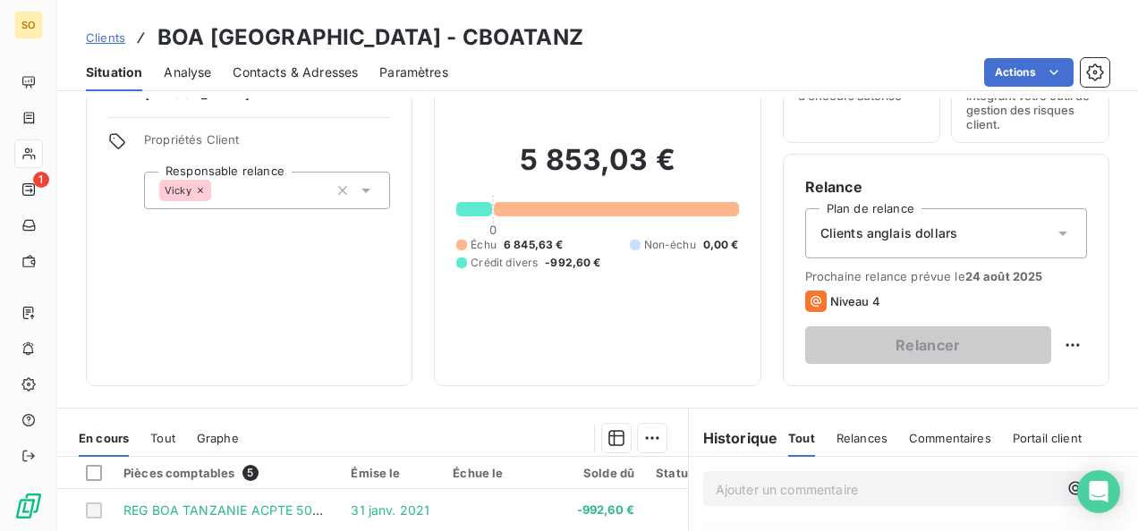
scroll to position [179, 0]
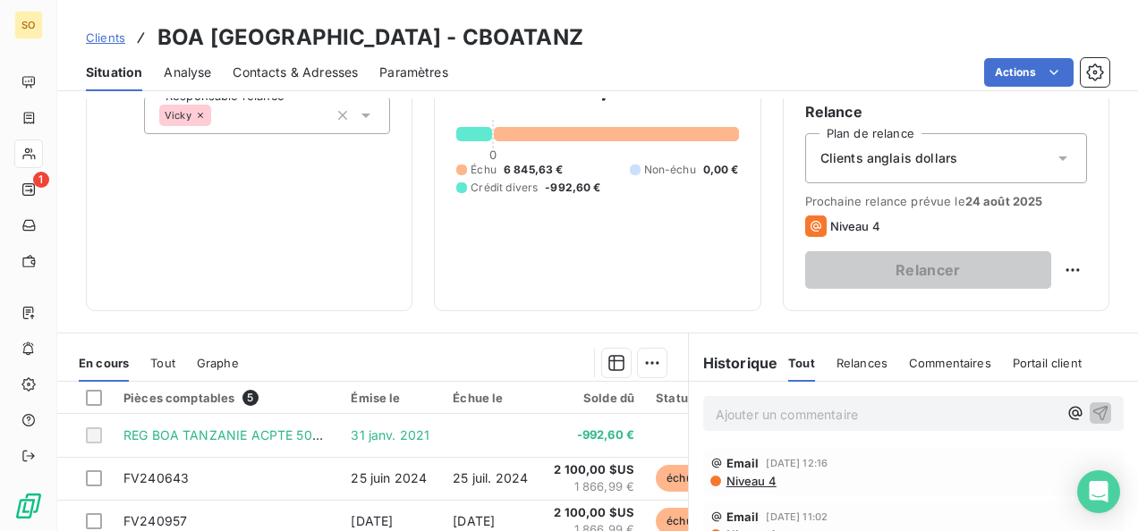
click at [97, 38] on span "Clients" at bounding box center [105, 37] width 39 height 14
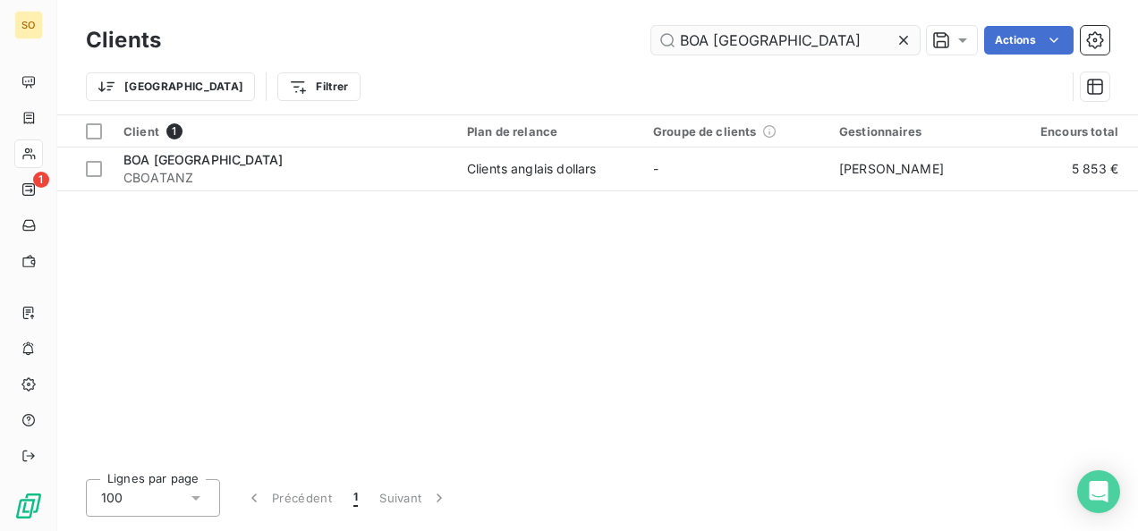
drag, startPoint x: 798, startPoint y: 38, endPoint x: 680, endPoint y: 36, distance: 118.1
click at [683, 36] on input "BOA [GEOGRAPHIC_DATA]" at bounding box center [785, 40] width 268 height 29
type input "B"
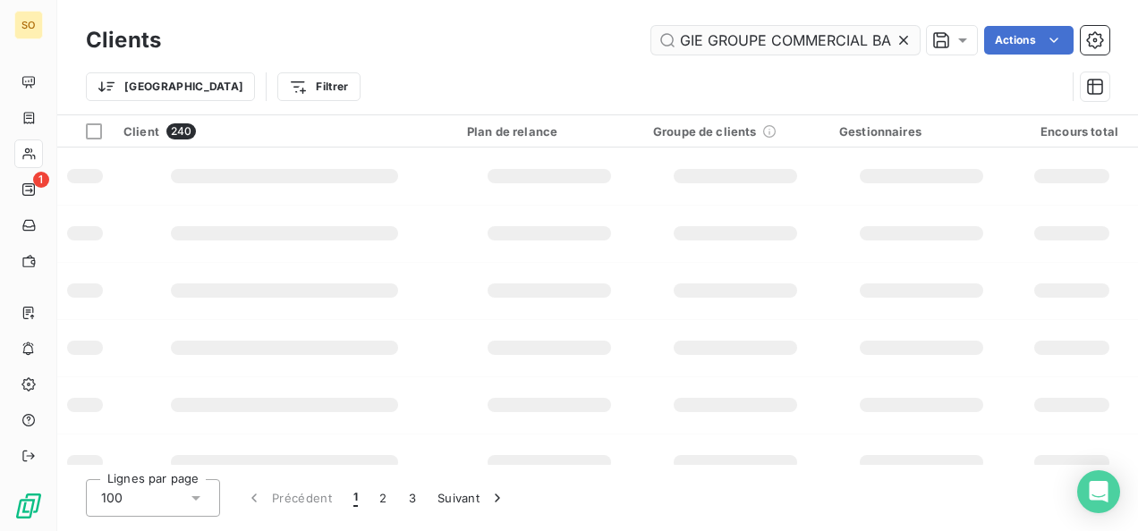
scroll to position [0, 20]
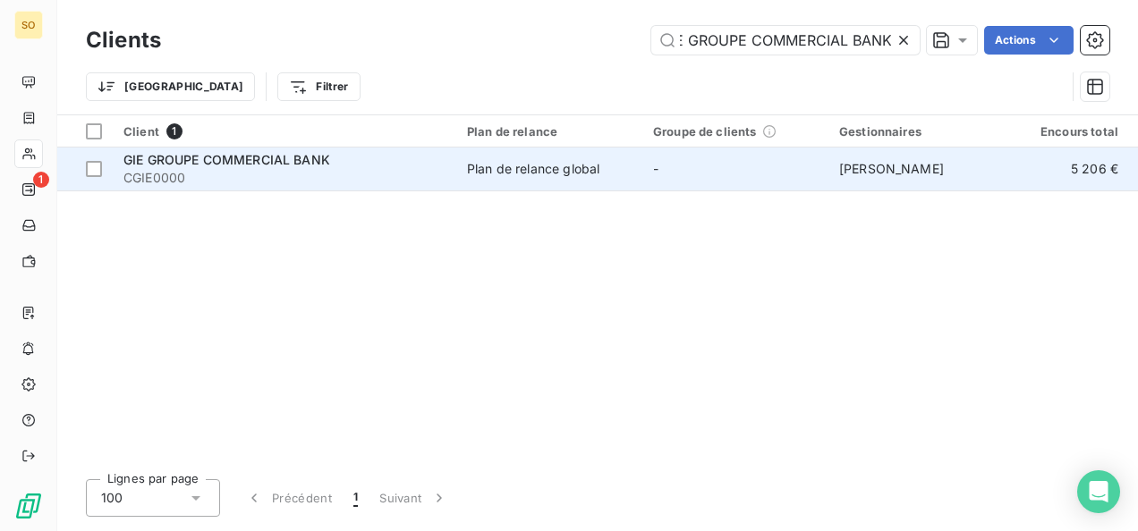
type input "GIE GROUPE COMMERCIAL BANK"
click at [287, 166] on span "GIE GROUPE COMMERCIAL BANK" at bounding box center [226, 159] width 207 height 15
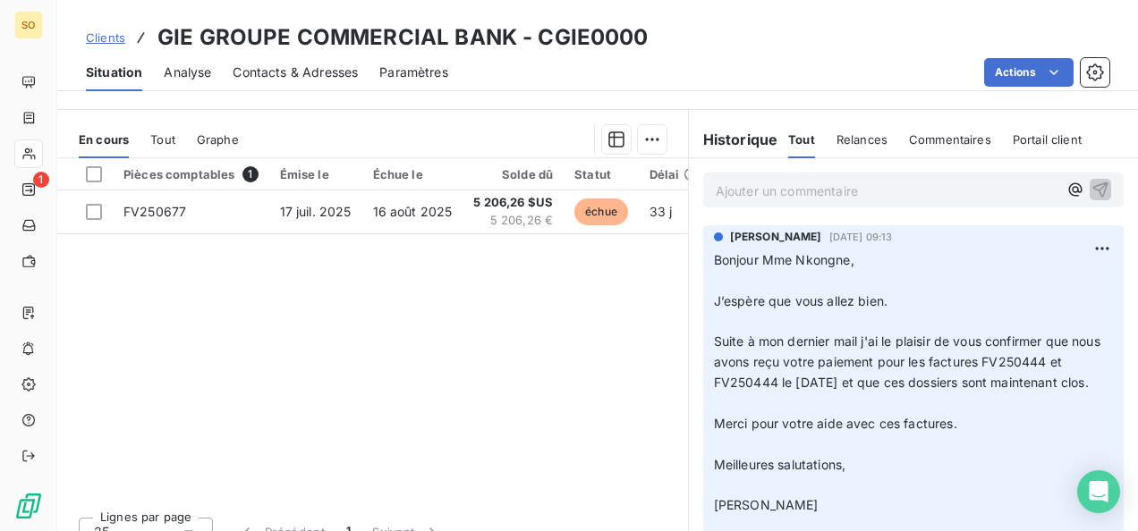
scroll to position [426, 0]
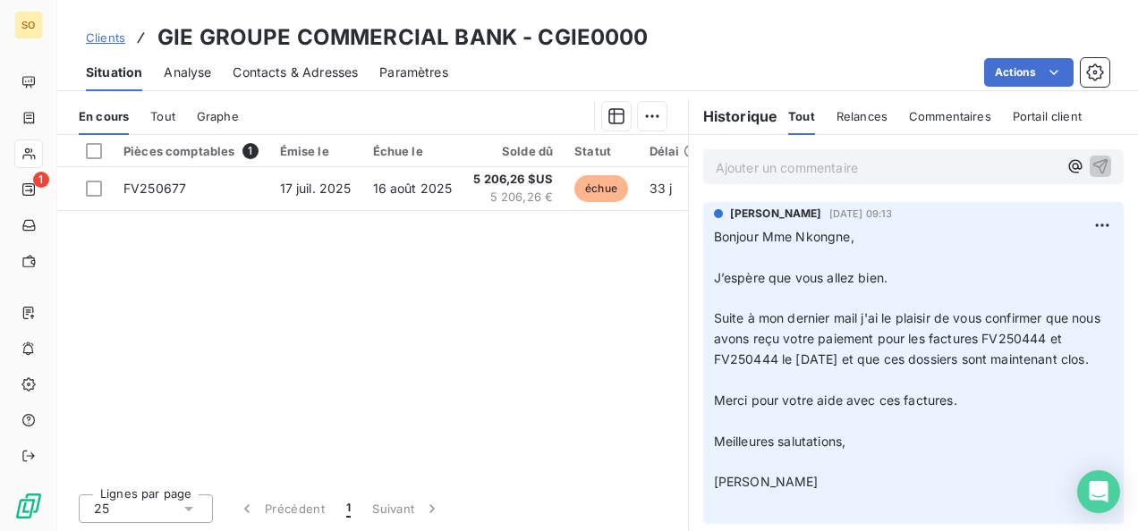
click at [111, 39] on span "Clients" at bounding box center [105, 37] width 39 height 14
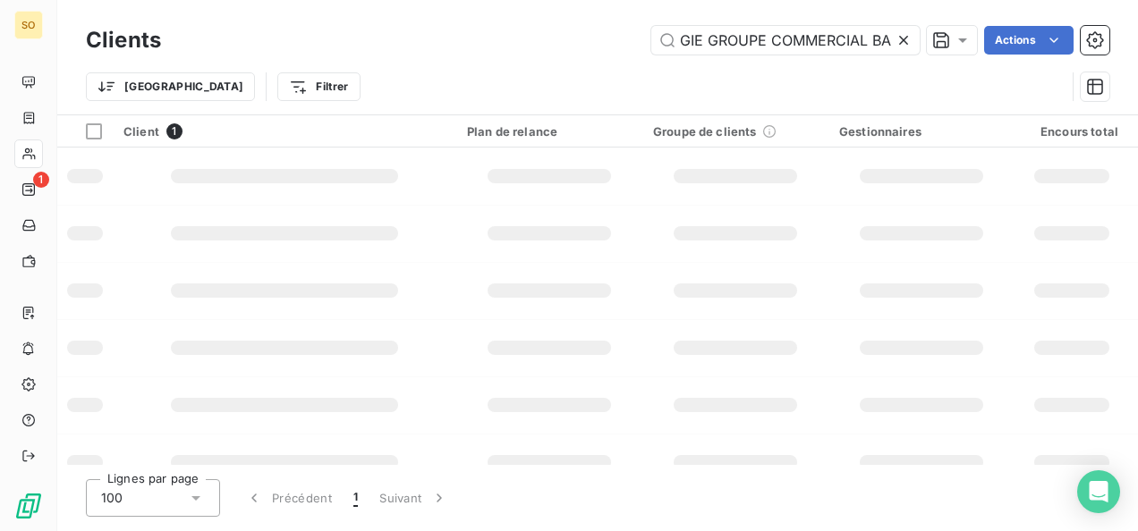
scroll to position [0, 20]
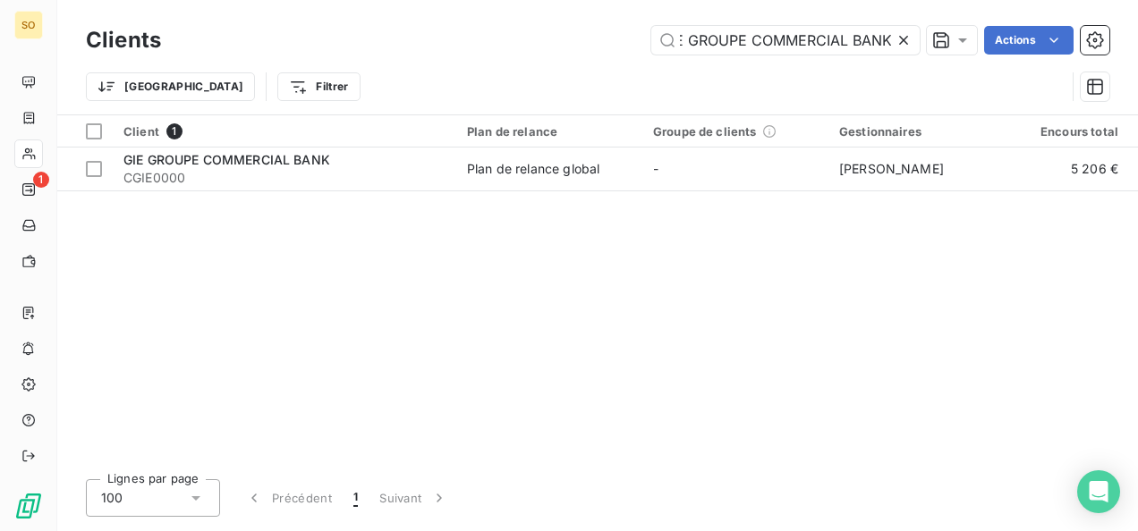
click at [902, 41] on icon at bounding box center [903, 40] width 9 height 9
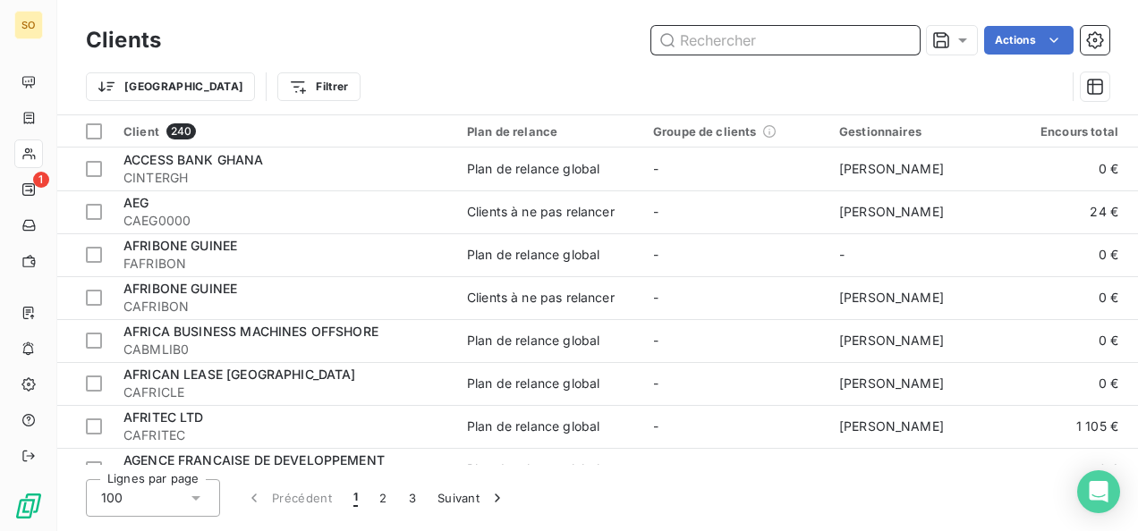
paste input "CBAO [GEOGRAPHIC_DATA]"
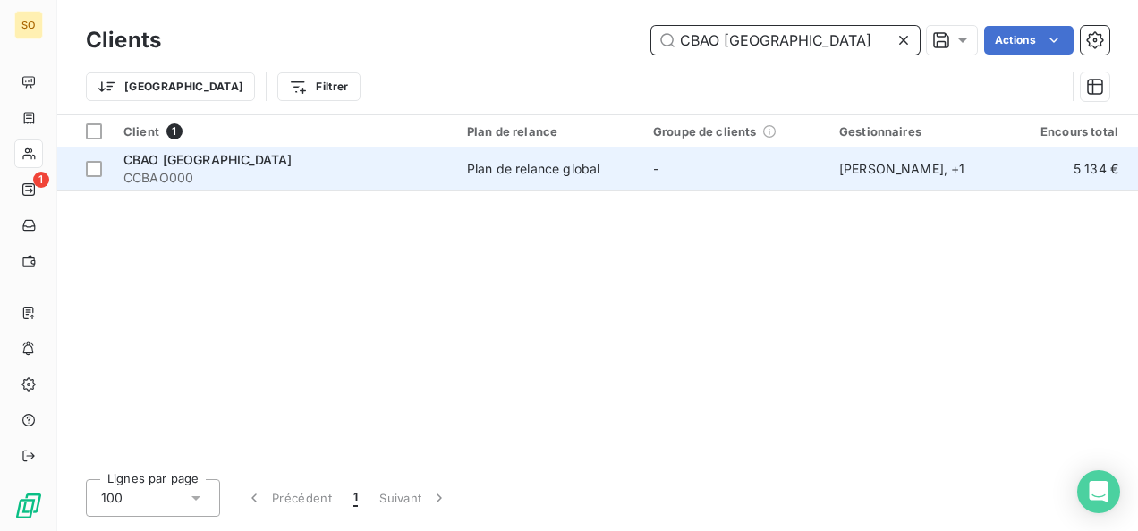
type input "CBAO [GEOGRAPHIC_DATA]"
click at [178, 157] on span "CBAO [GEOGRAPHIC_DATA]" at bounding box center [207, 159] width 168 height 15
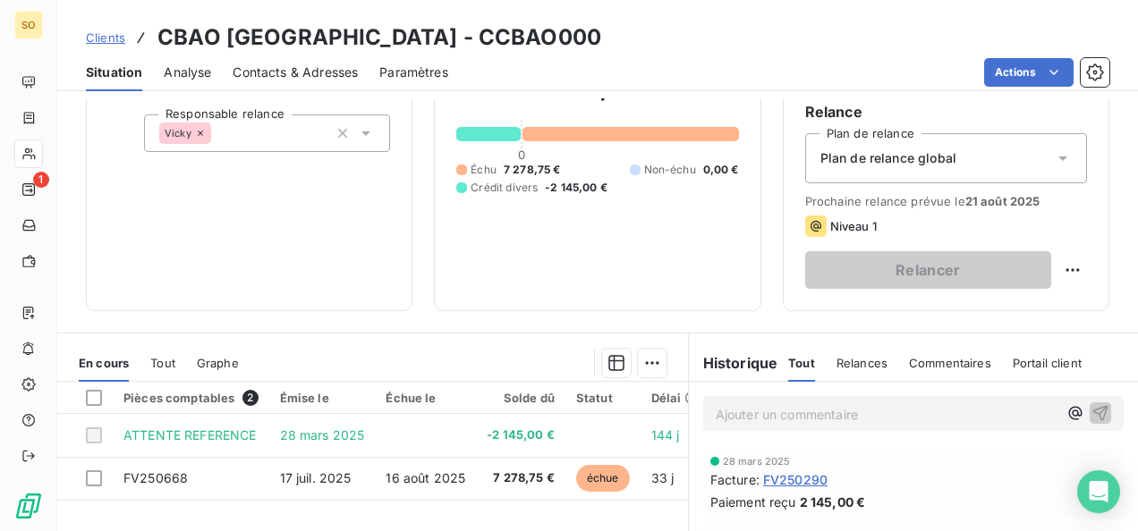
scroll to position [268, 0]
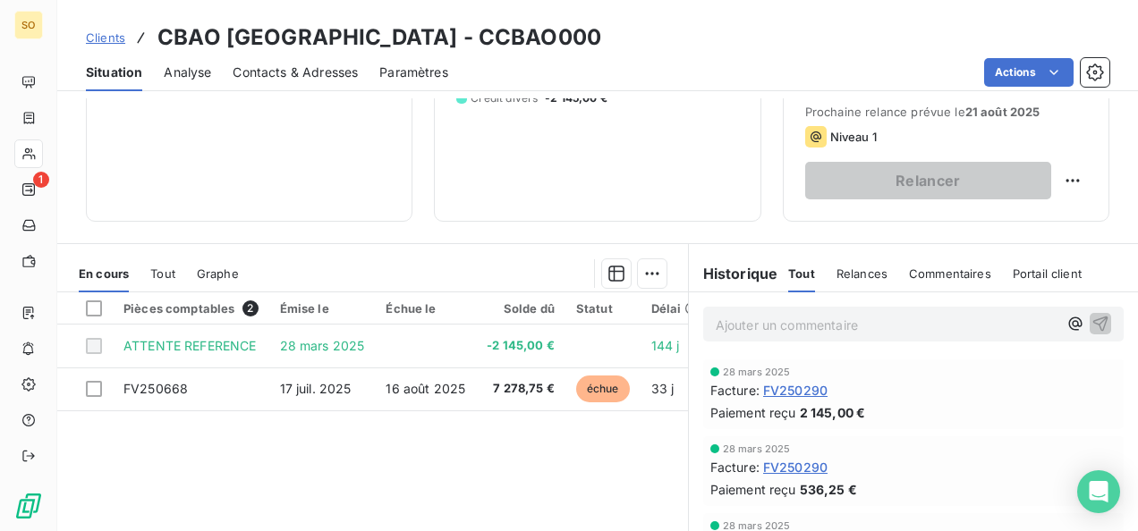
click at [107, 32] on span "Clients" at bounding box center [105, 37] width 39 height 14
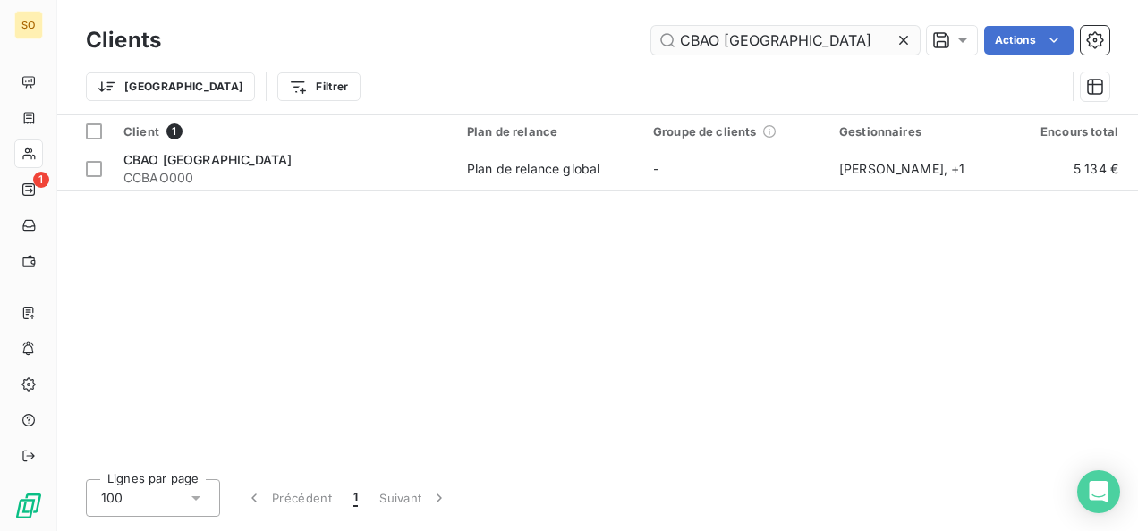
drag, startPoint x: 843, startPoint y: 38, endPoint x: 660, endPoint y: 37, distance: 183.3
click at [660, 37] on input "CBAO [GEOGRAPHIC_DATA]" at bounding box center [785, 40] width 268 height 29
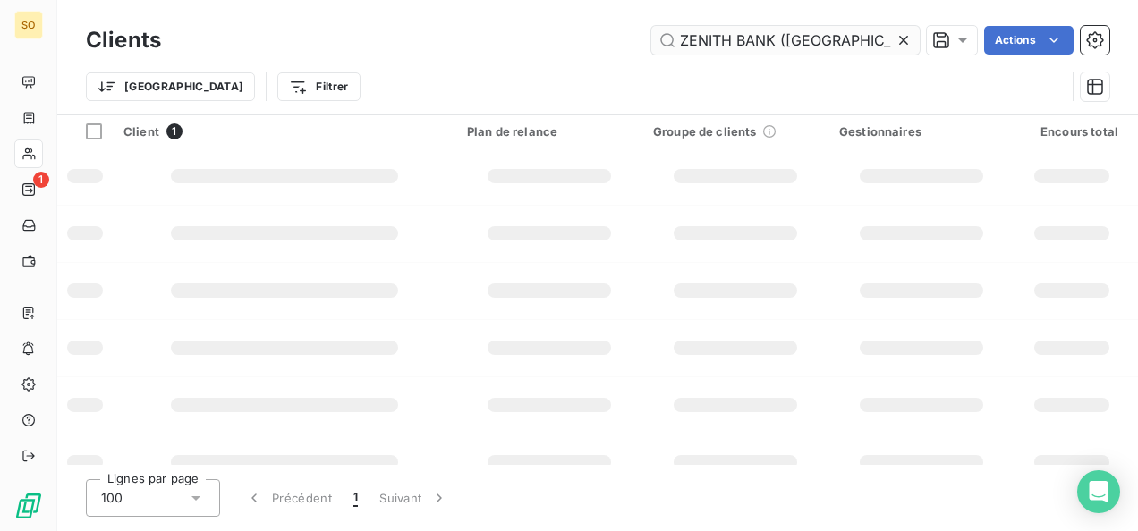
scroll to position [0, 12]
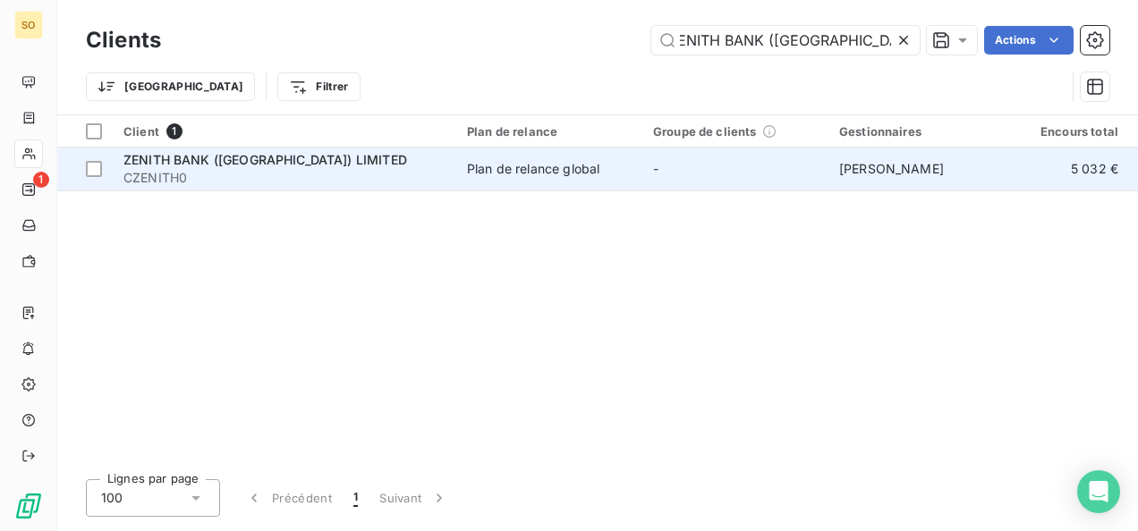
type input "ZENITH BANK ([GEOGRAPHIC_DATA]) LIMITED"
click at [229, 177] on span "CZENITH0" at bounding box center [284, 178] width 322 height 18
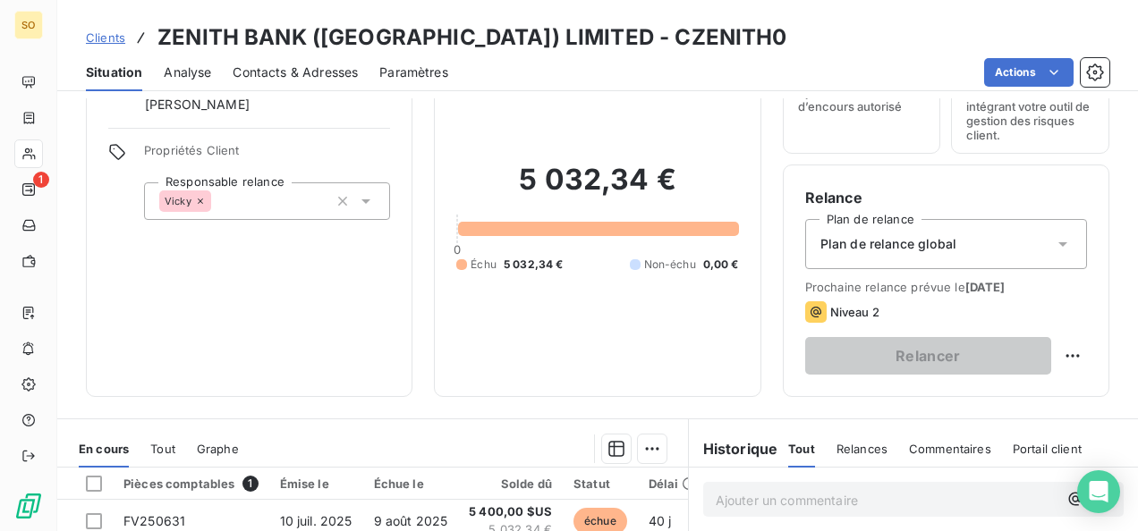
scroll to position [268, 0]
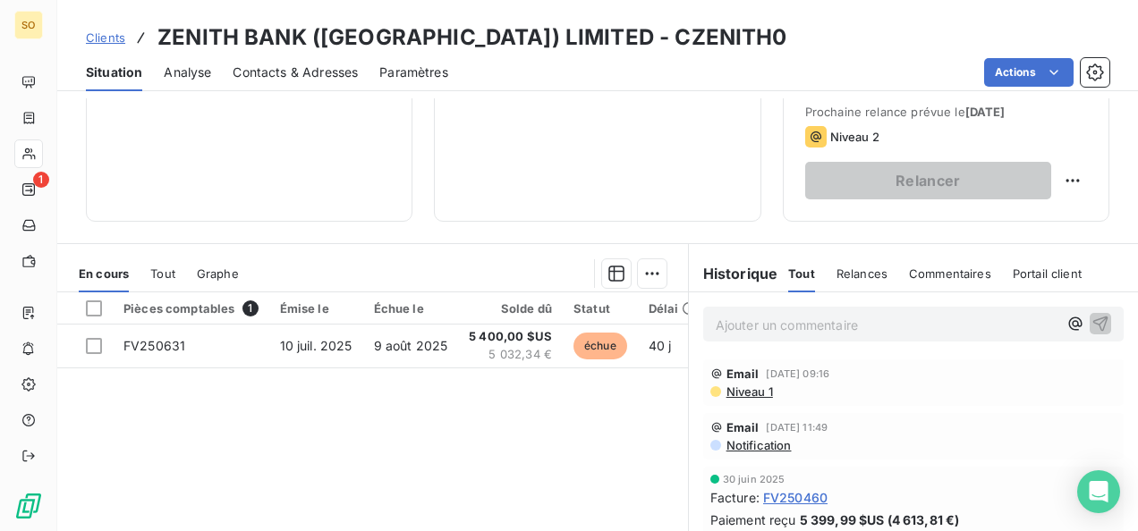
click at [106, 36] on span "Clients" at bounding box center [105, 37] width 39 height 14
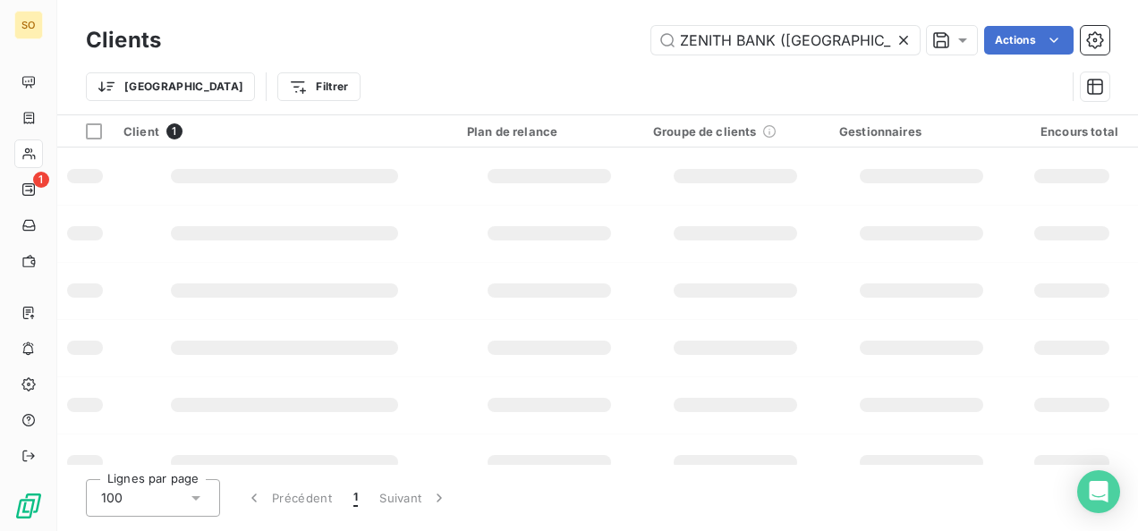
scroll to position [0, 12]
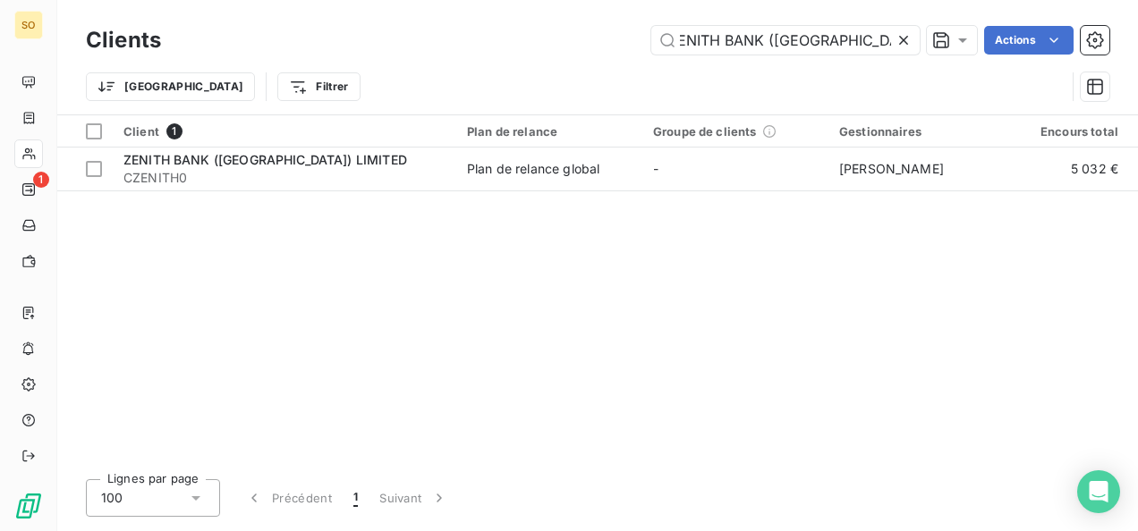
click at [898, 38] on icon at bounding box center [903, 40] width 18 height 18
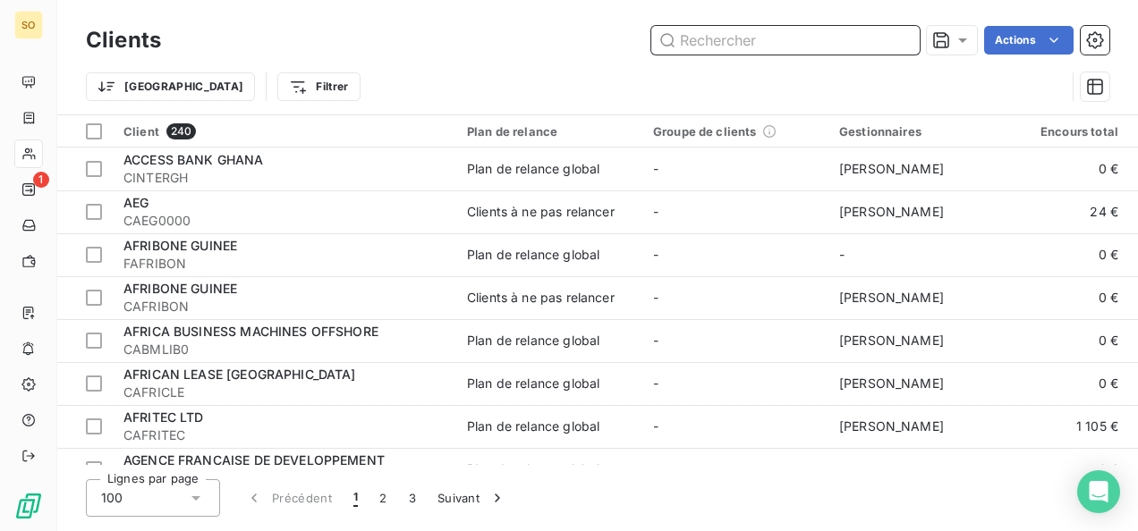
paste input "HPS"
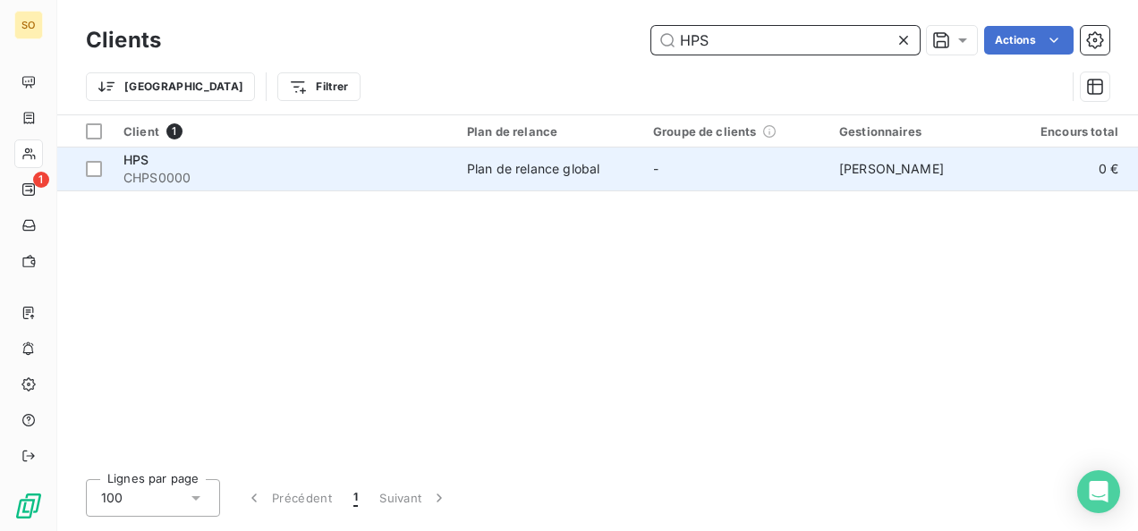
type input "HPS"
click at [170, 166] on div "HPS" at bounding box center [284, 160] width 322 height 18
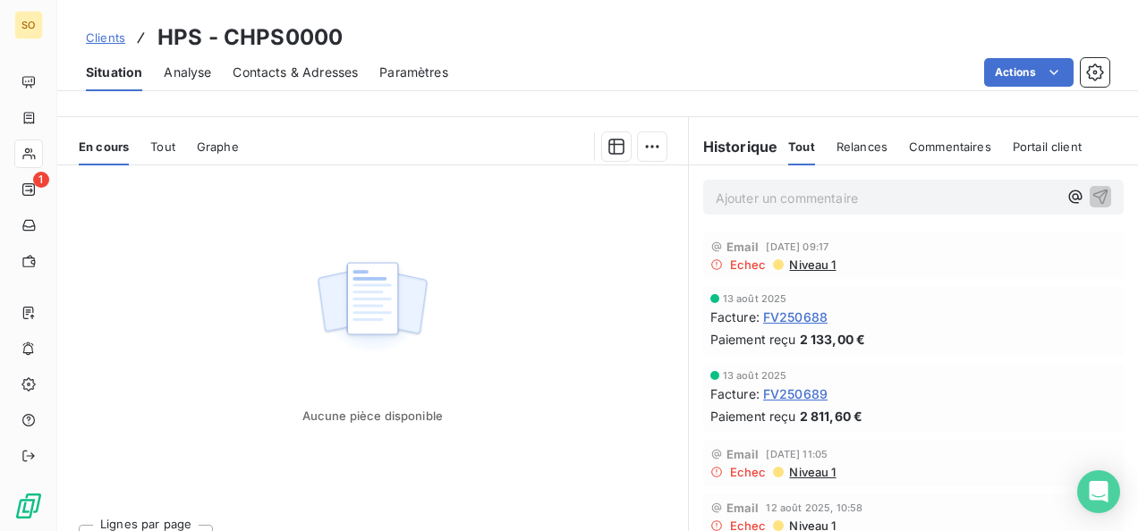
scroll to position [358, 0]
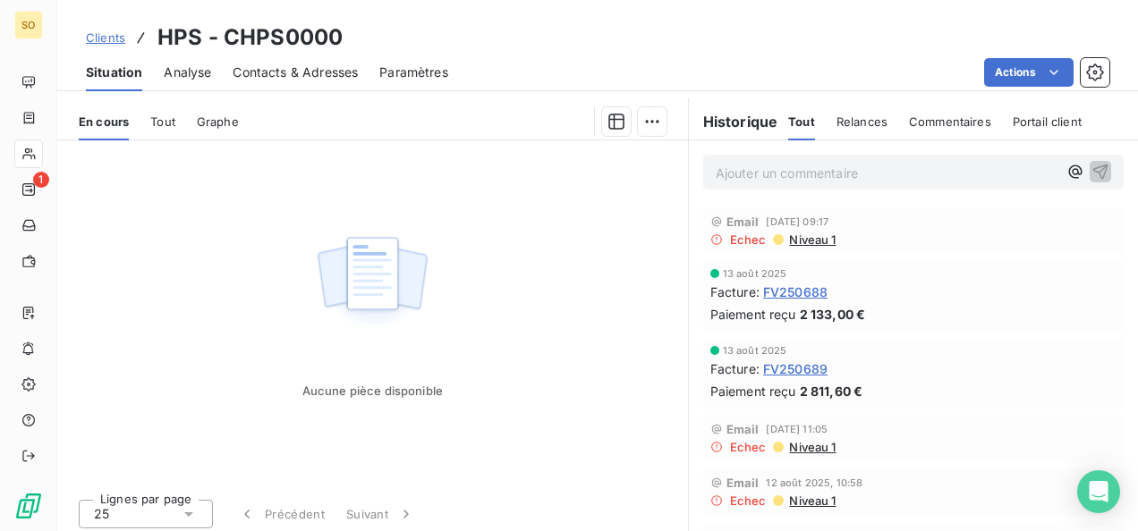
drag, startPoint x: 753, startPoint y: 291, endPoint x: 850, endPoint y: 368, distance: 123.5
drag, startPoint x: 850, startPoint y: 368, endPoint x: 810, endPoint y: 321, distance: 60.9
drag, startPoint x: 810, startPoint y: 321, endPoint x: 884, endPoint y: 371, distance: 88.8
click at [884, 371] on div "Facture : FV250689" at bounding box center [913, 369] width 406 height 19
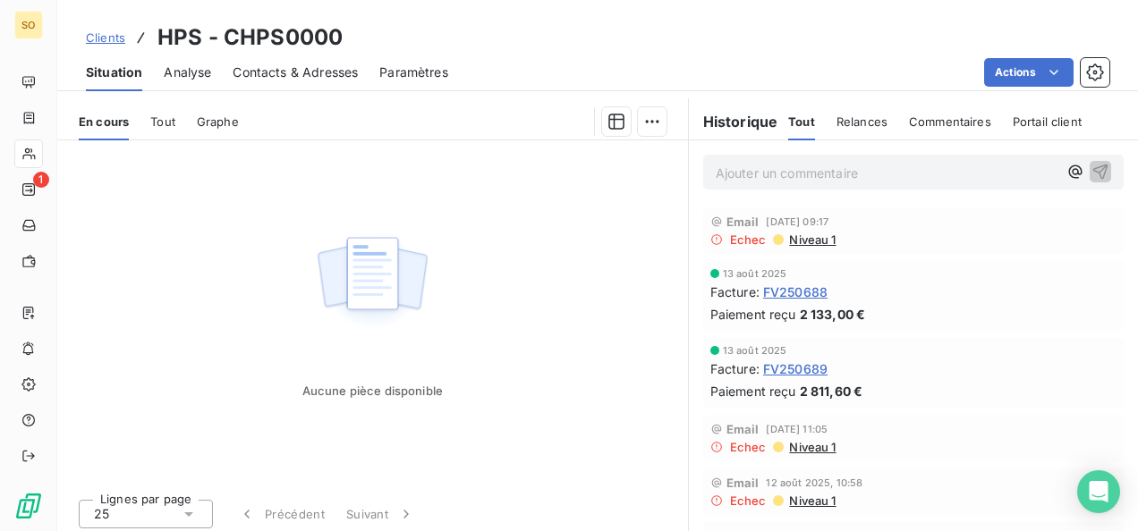
click at [753, 292] on span "Facture :" at bounding box center [734, 292] width 49 height 19
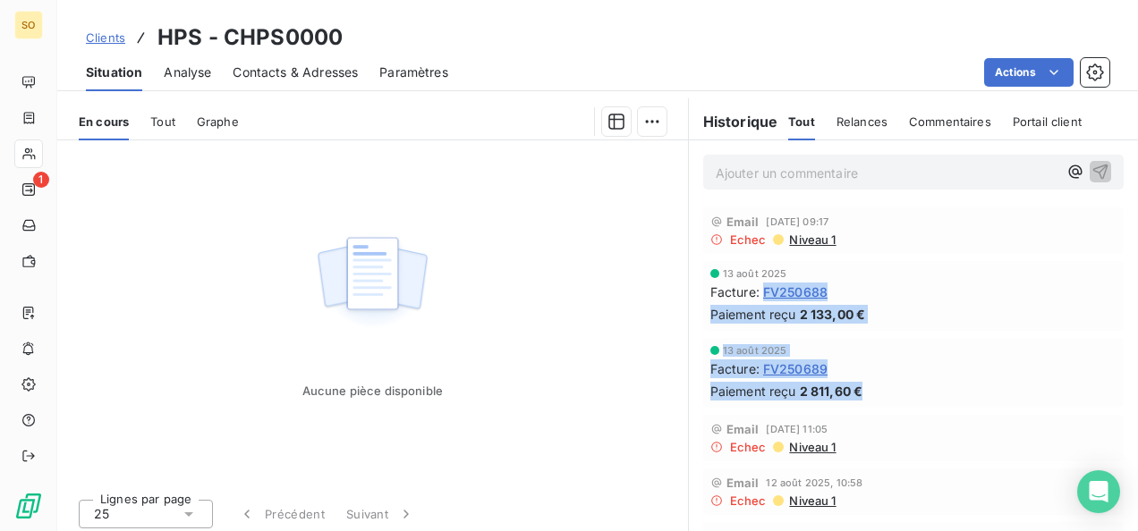
drag, startPoint x: 757, startPoint y: 285, endPoint x: 853, endPoint y: 387, distance: 140.4
drag, startPoint x: 853, startPoint y: 387, endPoint x: 830, endPoint y: 384, distance: 23.5
copy div "FV250688 Paiement reçu 2 133,00 € [DATE] Facture : FV250689 Paiement reçu 2 811…"
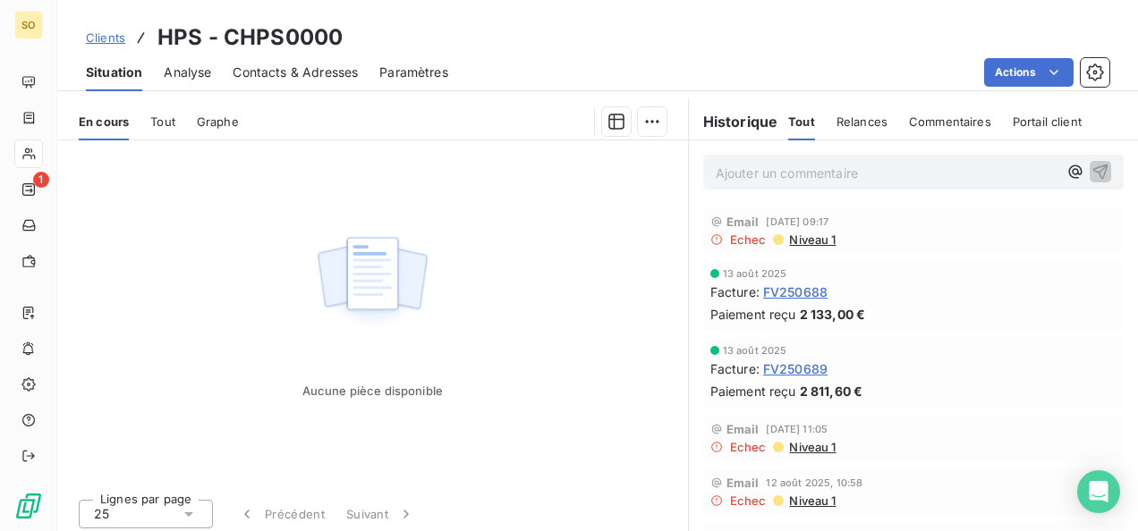
click at [116, 49] on div "Clients HPS - CHPS0000" at bounding box center [214, 37] width 257 height 32
click at [114, 43] on span "Clients" at bounding box center [105, 37] width 39 height 14
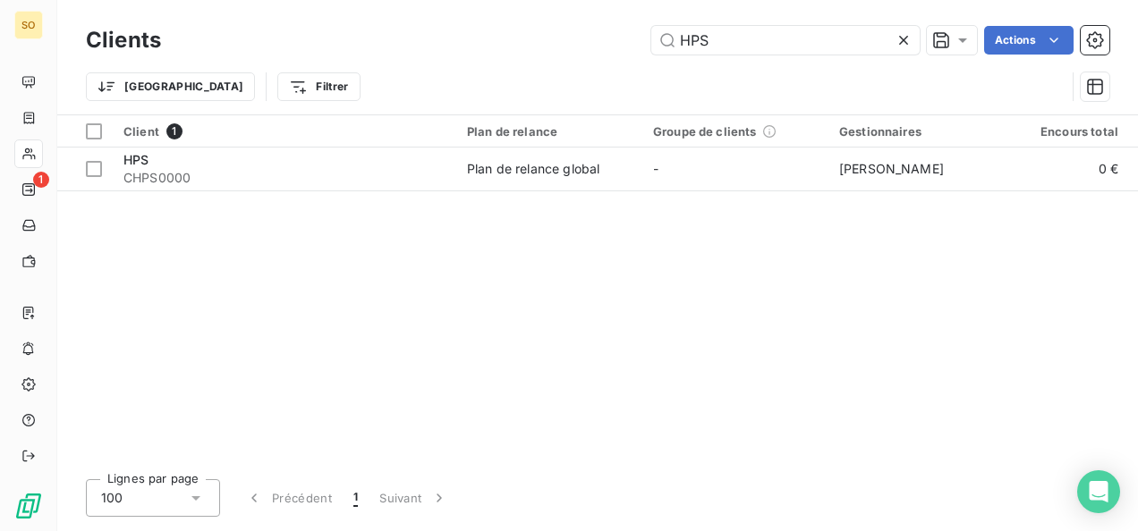
click at [628, 38] on div "HPS Actions" at bounding box center [645, 40] width 927 height 29
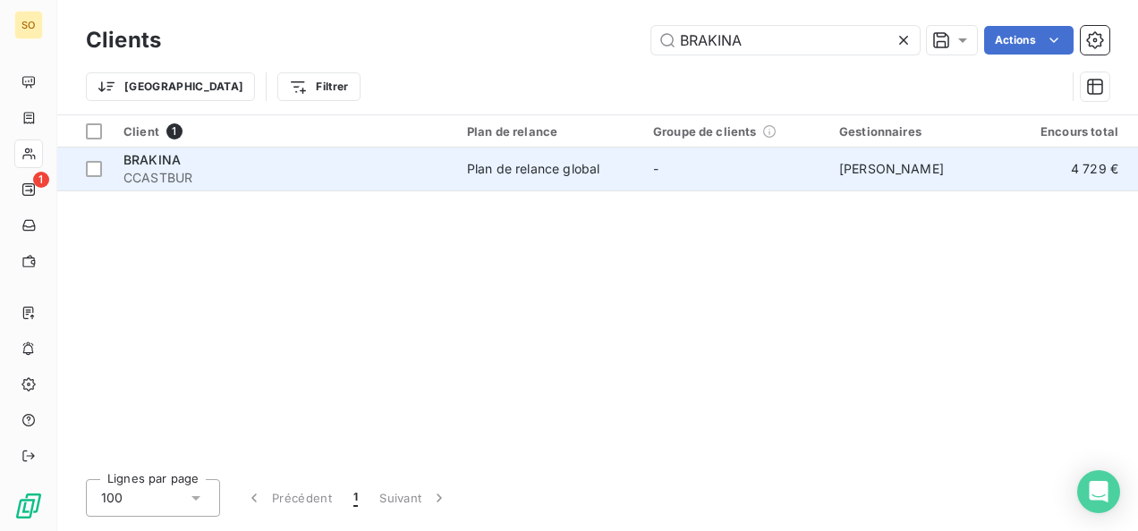
type input "BRAKINA"
click at [192, 163] on div "BRAKINA" at bounding box center [284, 160] width 322 height 18
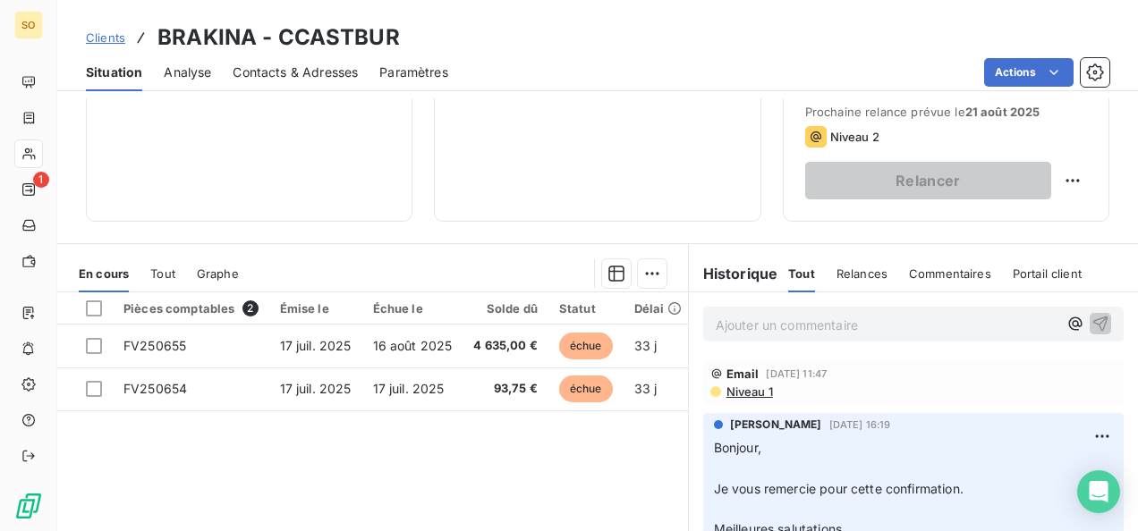
scroll to position [358, 0]
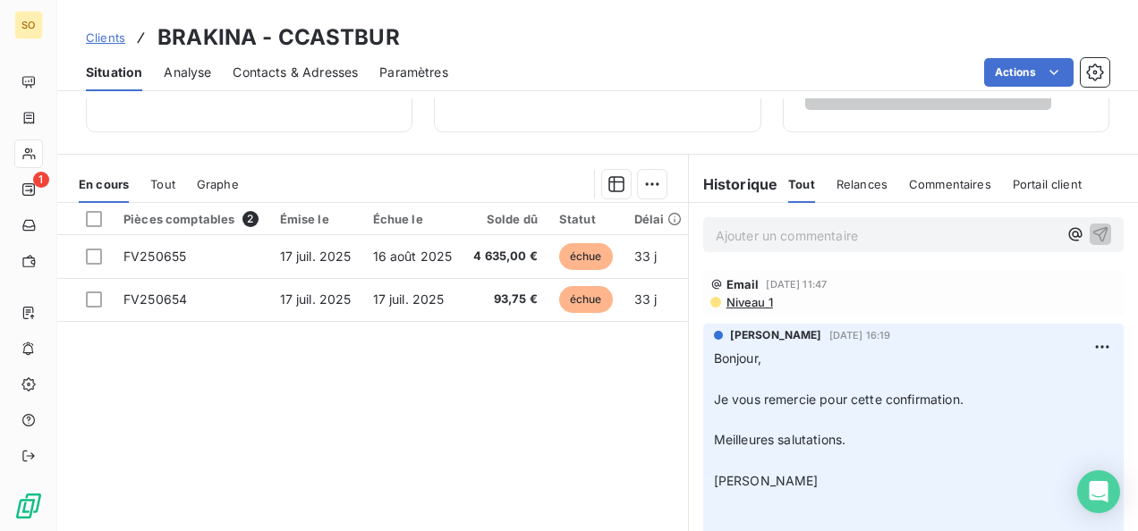
click at [120, 45] on link "Clients" at bounding box center [105, 38] width 39 height 18
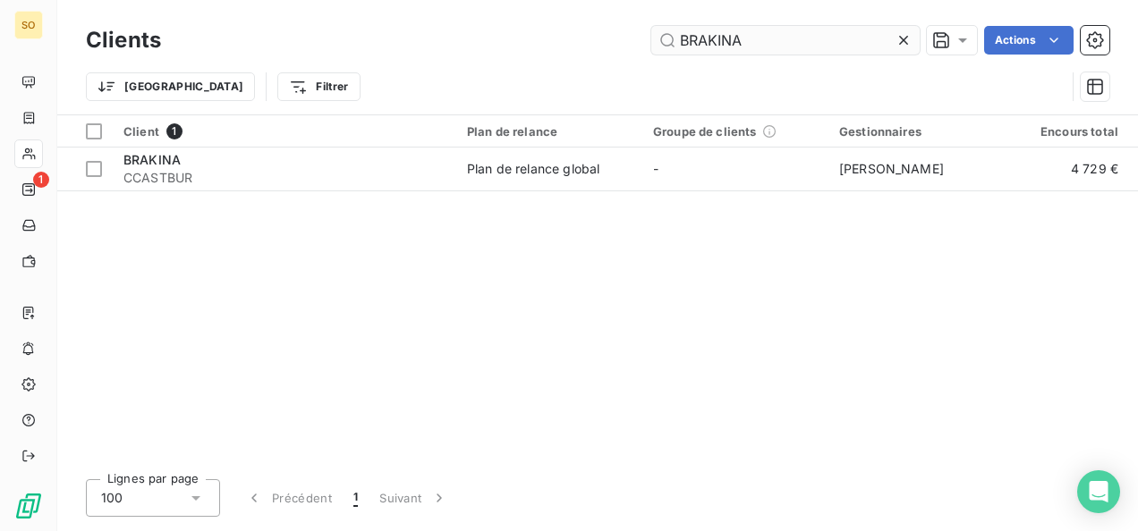
drag, startPoint x: 771, startPoint y: 42, endPoint x: 672, endPoint y: 37, distance: 99.4
click at [672, 37] on input "BRAKINA" at bounding box center [785, 40] width 268 height 29
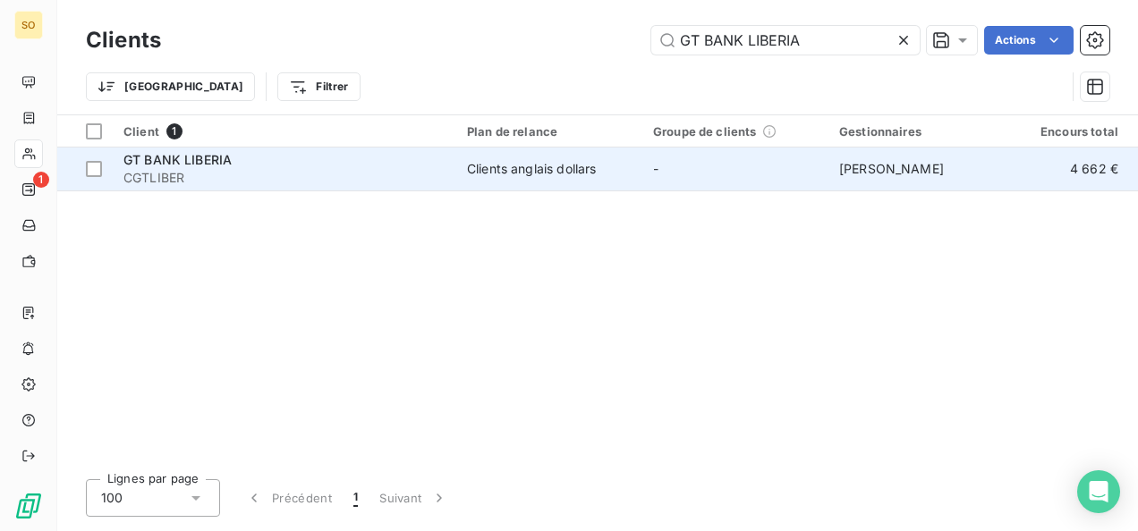
type input "GT BANK LIBERIA"
click at [159, 164] on span "GT BANK LIBERIA" at bounding box center [177, 159] width 108 height 15
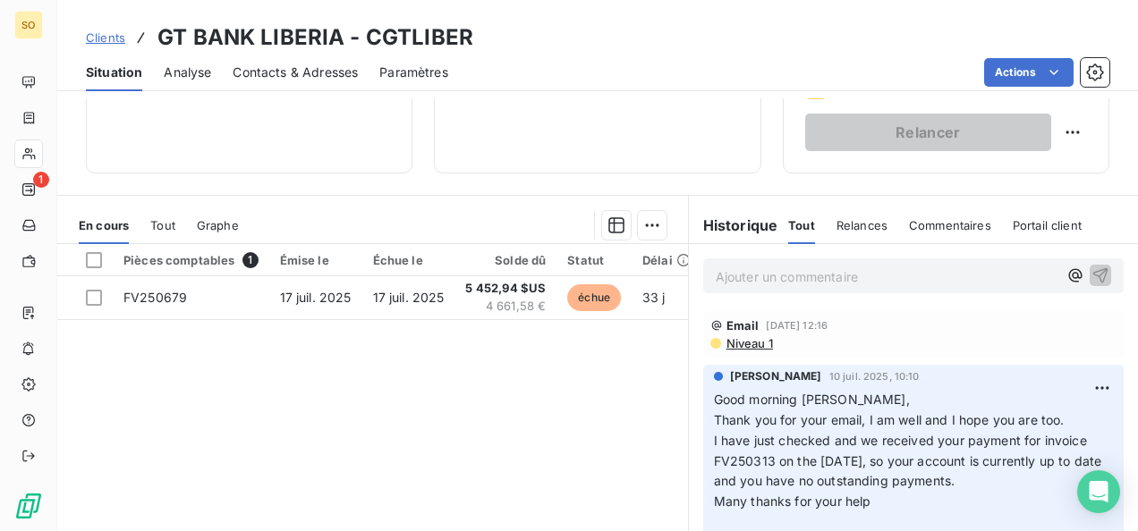
scroll to position [358, 0]
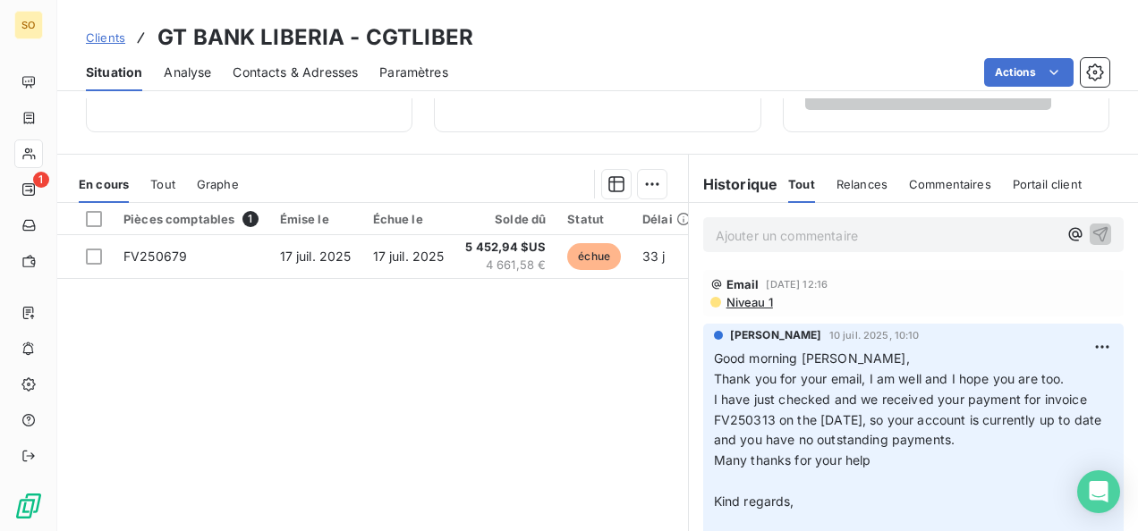
click at [106, 30] on span "Clients" at bounding box center [105, 37] width 39 height 14
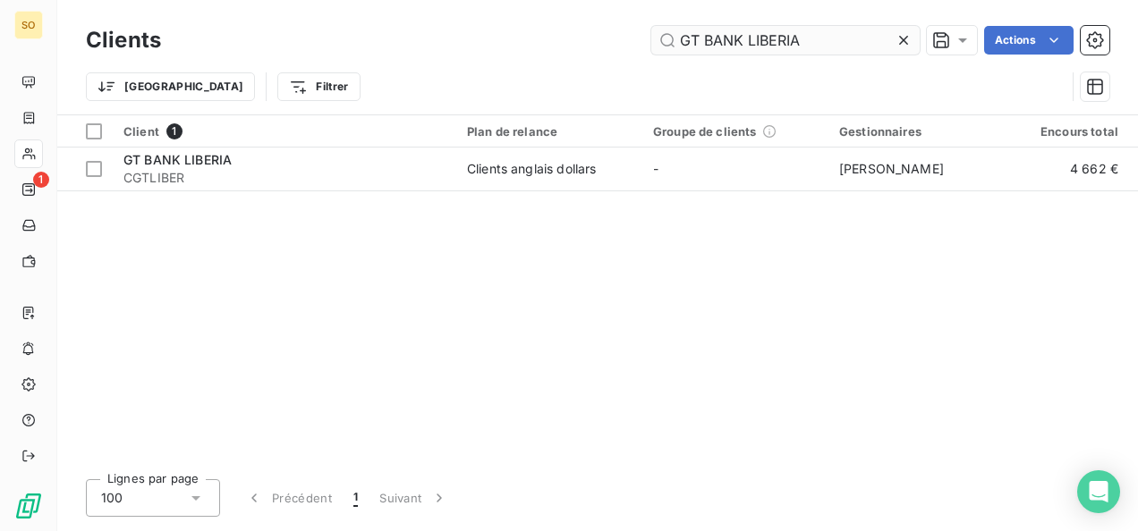
drag, startPoint x: 828, startPoint y: 38, endPoint x: 660, endPoint y: 35, distance: 168.2
click at [660, 35] on input "GT BANK LIBERIA" at bounding box center [785, 40] width 268 height 29
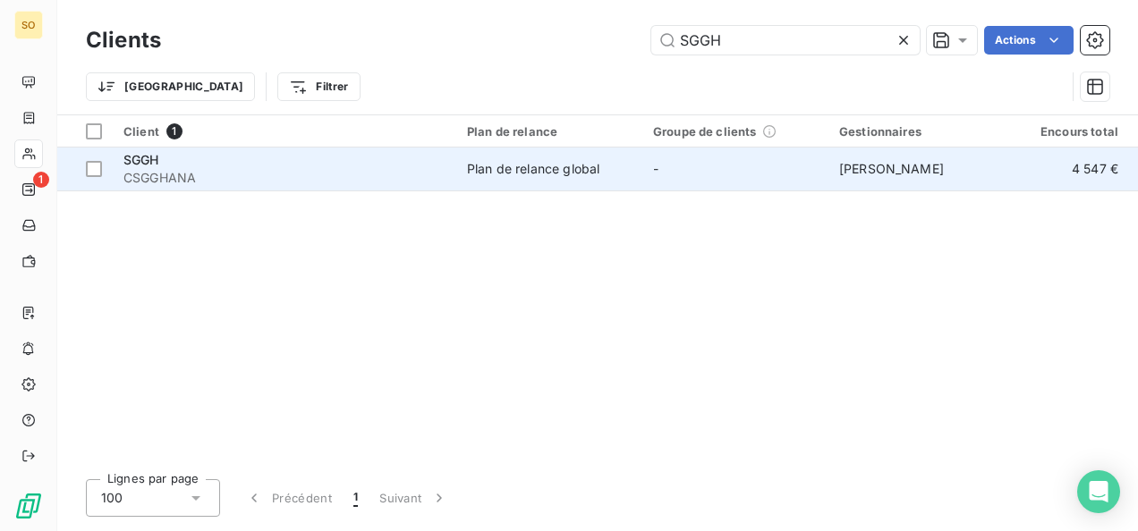
type input "SGGH"
click at [191, 180] on span "CSGGHANA" at bounding box center [284, 178] width 322 height 18
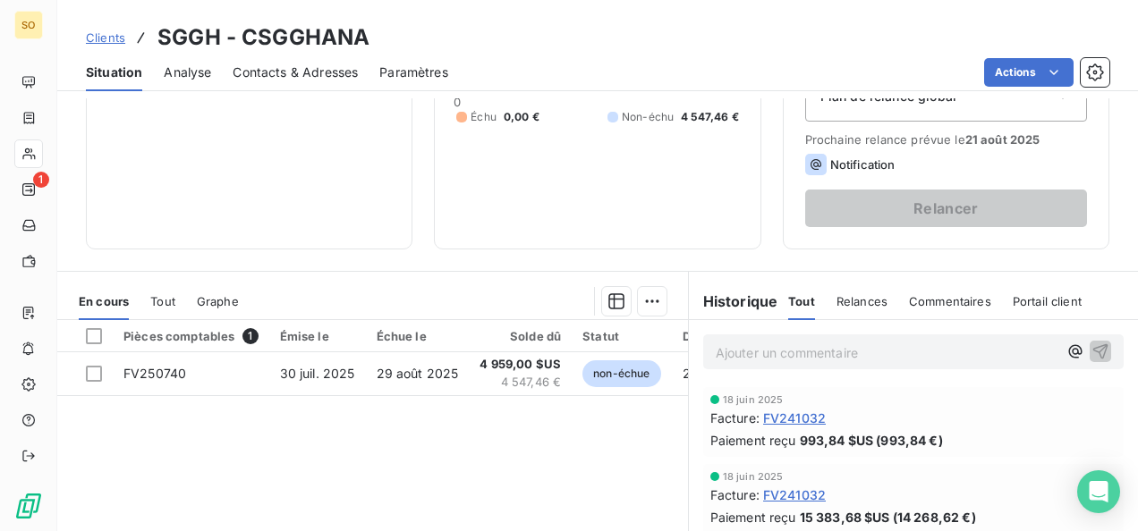
scroll to position [268, 0]
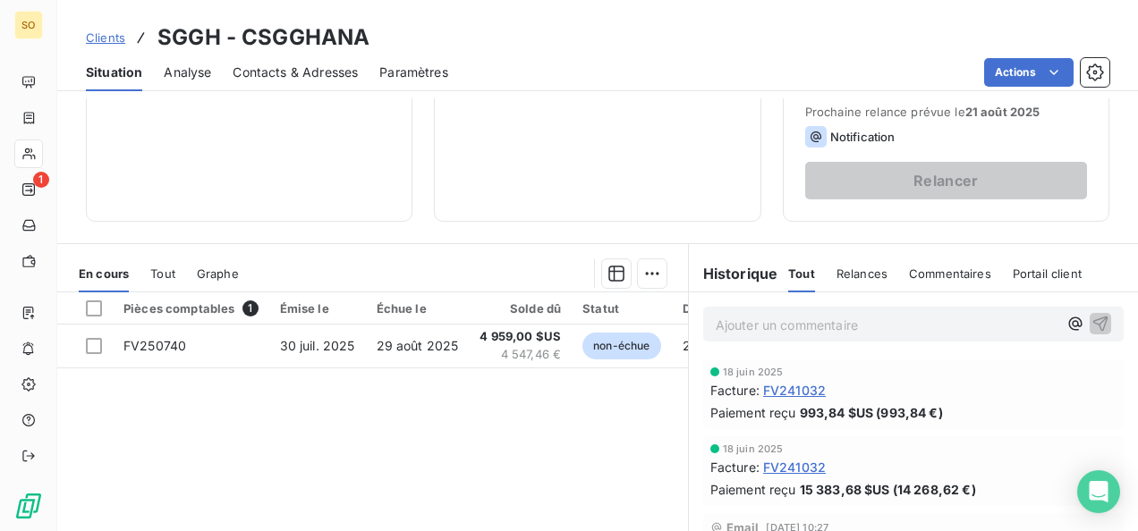
click at [114, 30] on span "Clients" at bounding box center [105, 37] width 39 height 14
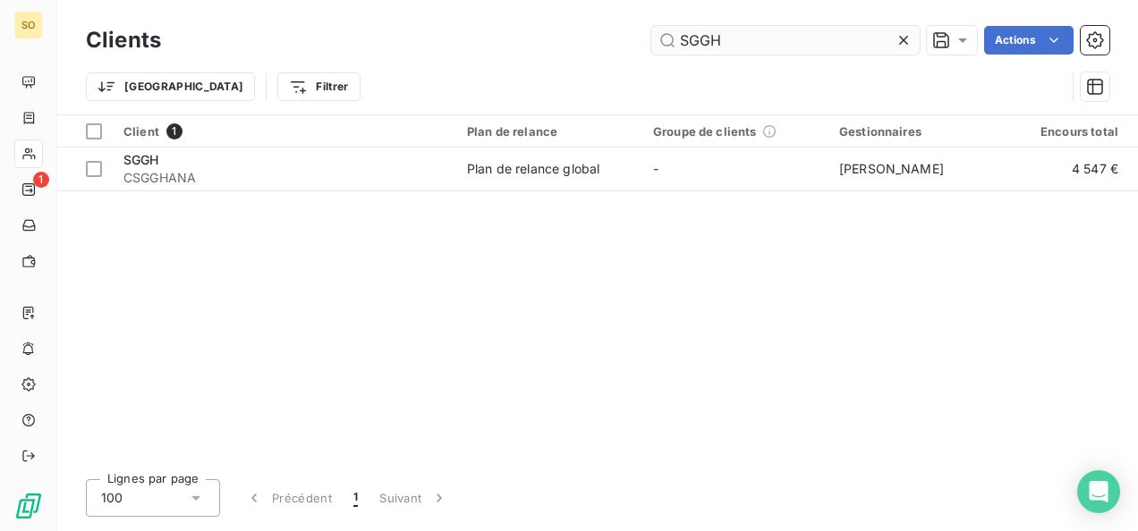
drag, startPoint x: 757, startPoint y: 29, endPoint x: 667, endPoint y: 35, distance: 89.7
click at [667, 35] on input "SGGH" at bounding box center [785, 40] width 268 height 29
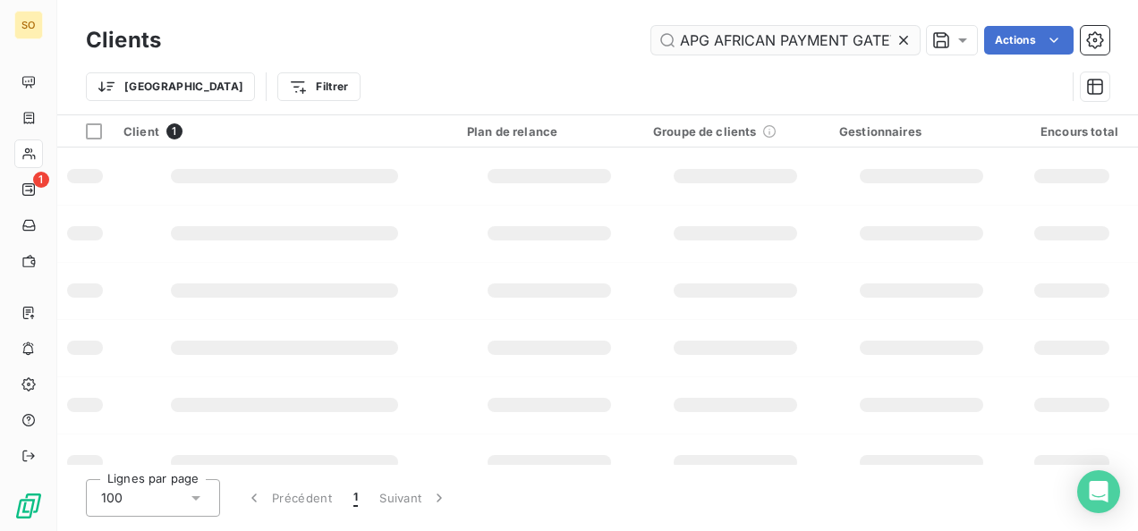
scroll to position [0, 30]
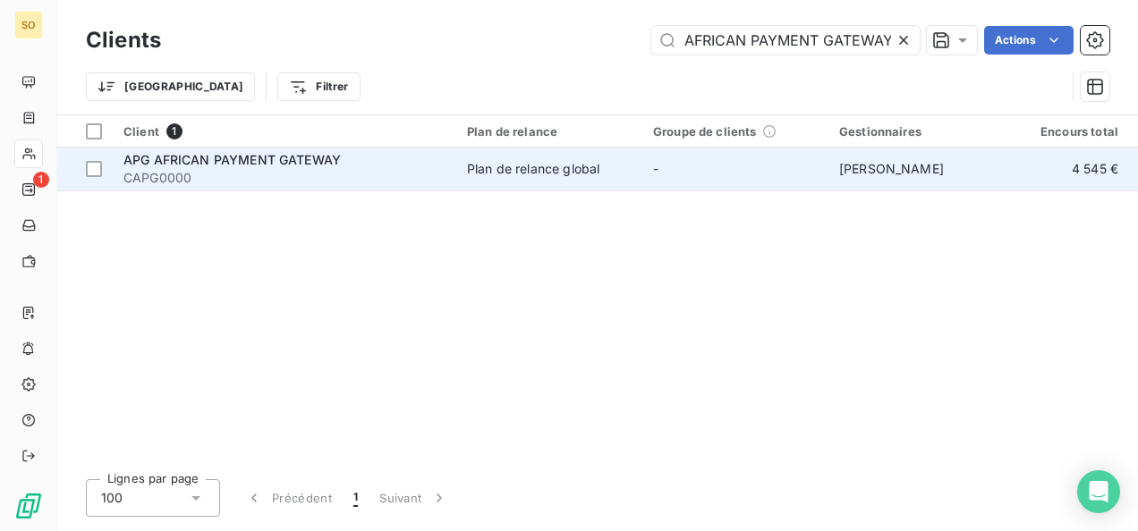
type input "APG AFRICAN PAYMENT GATEWAY"
click at [288, 161] on span "APG AFRICAN PAYMENT GATEWAY" at bounding box center [231, 159] width 217 height 15
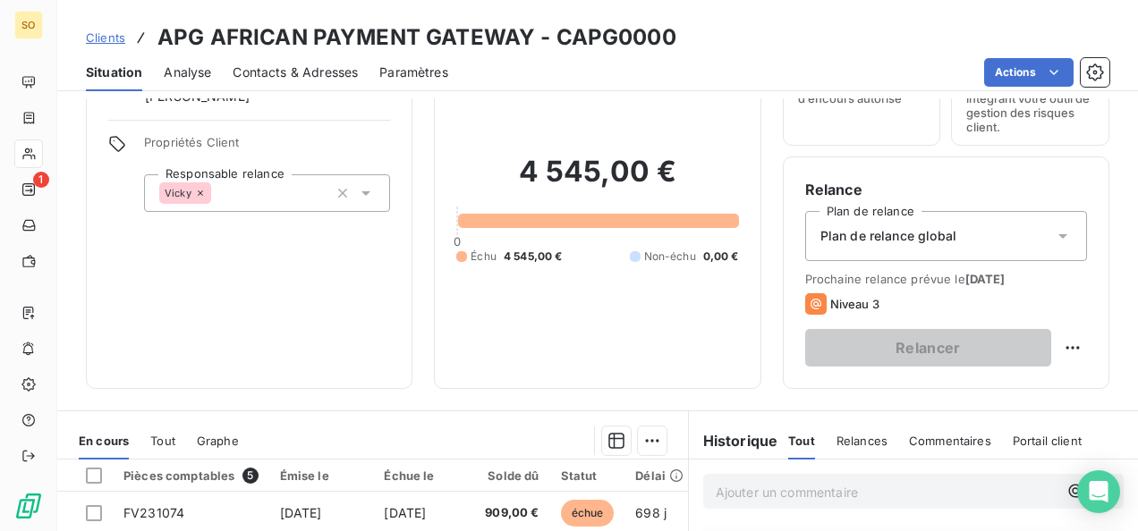
scroll to position [268, 0]
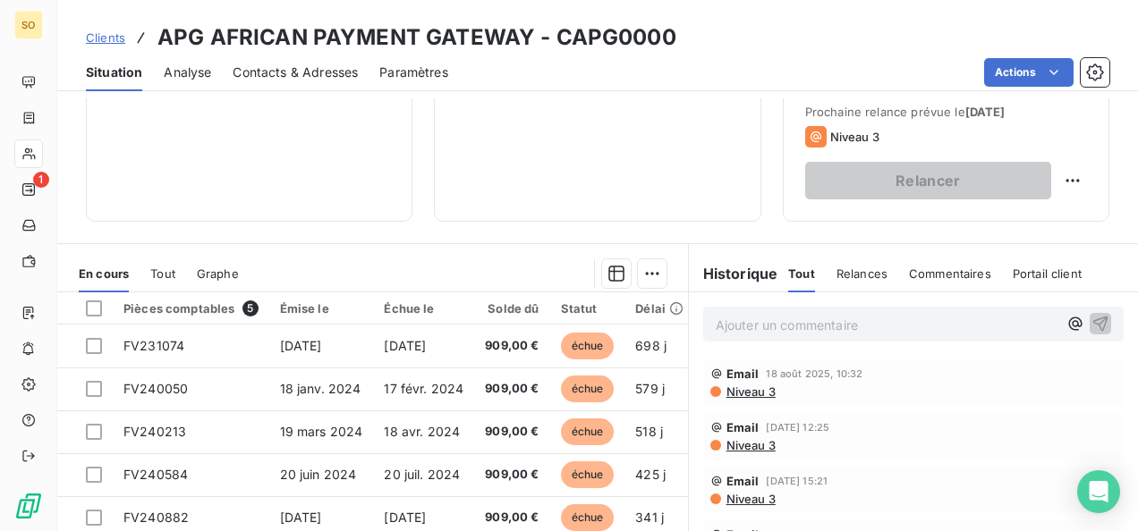
click at [111, 35] on span "Clients" at bounding box center [105, 37] width 39 height 14
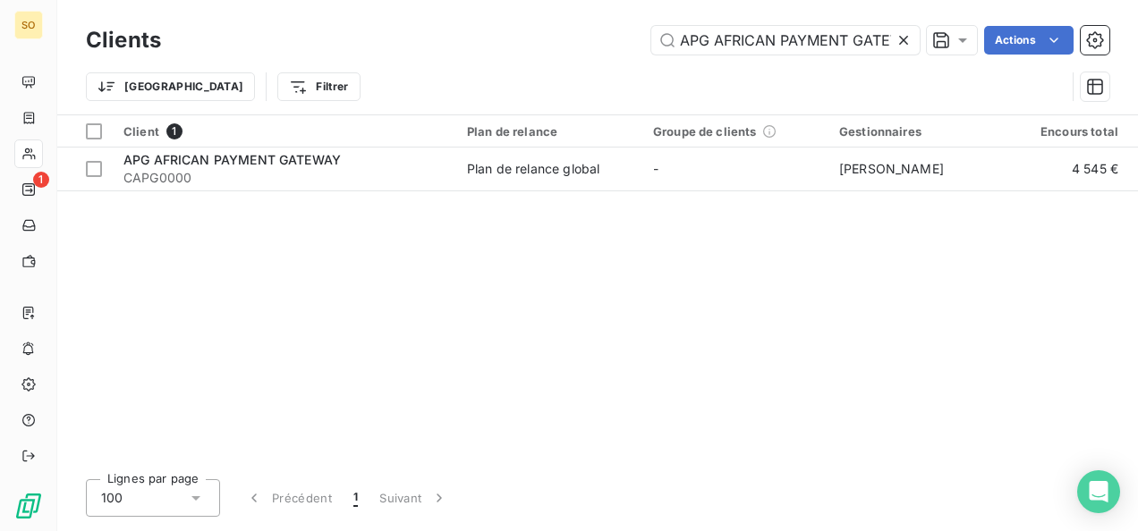
click at [894, 36] on icon at bounding box center [903, 40] width 18 height 18
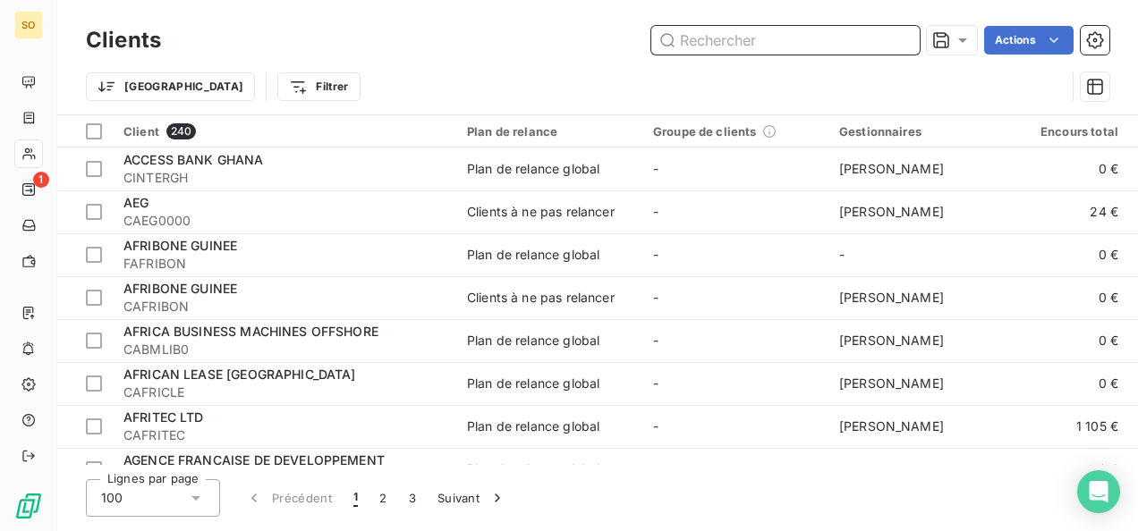
paste input "BANQUE [DEMOGRAPHIC_DATA] DE GUINEE"
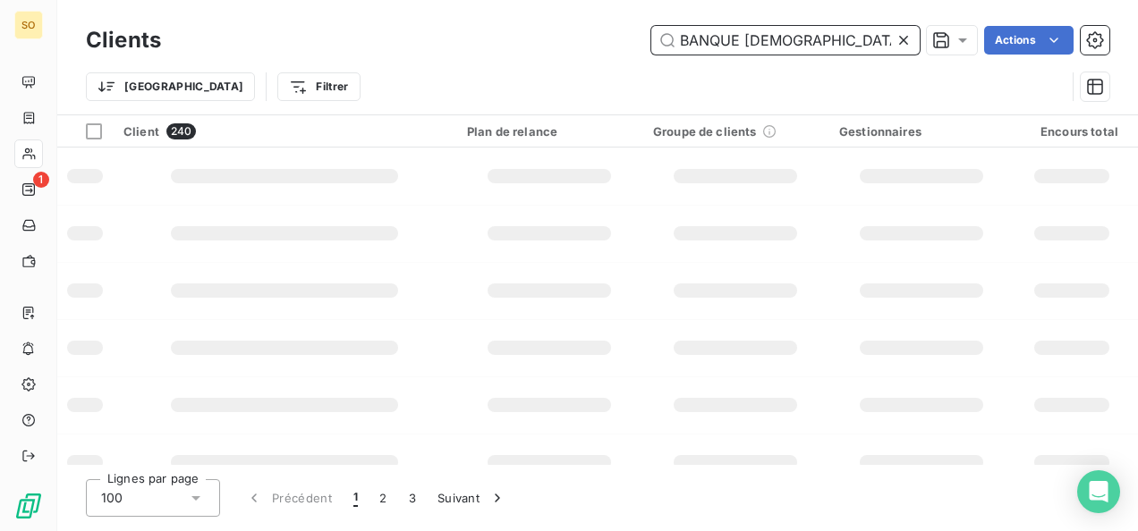
scroll to position [0, 11]
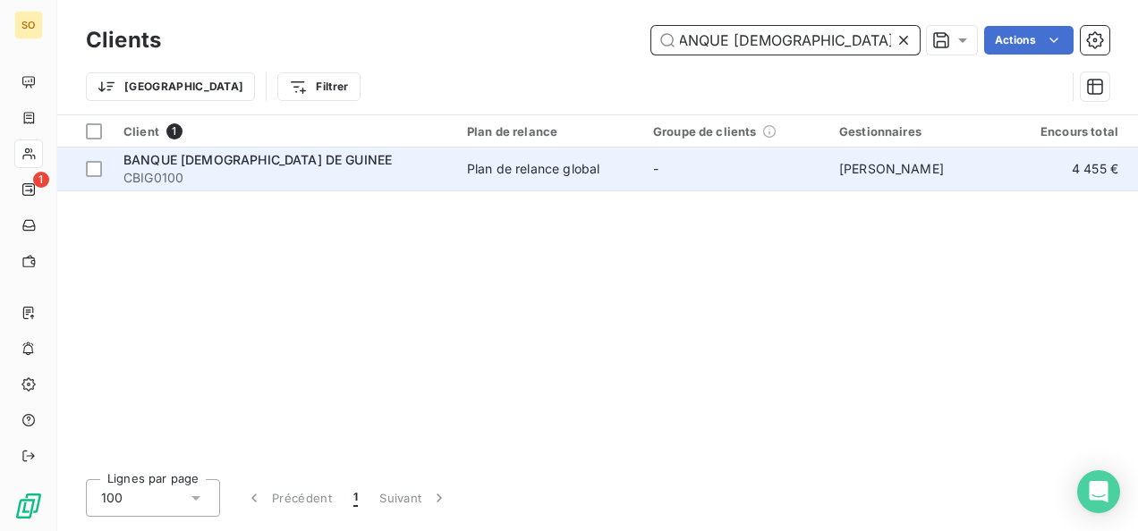
type input "BANQUE [DEMOGRAPHIC_DATA] DE GUINEE"
click at [293, 170] on span "CBIG0100" at bounding box center [284, 178] width 322 height 18
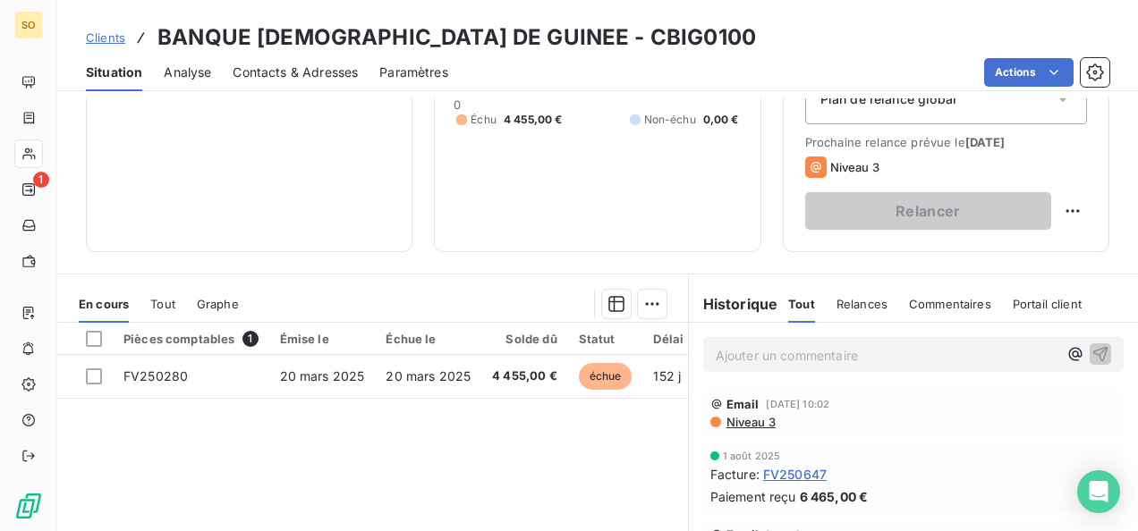
scroll to position [268, 0]
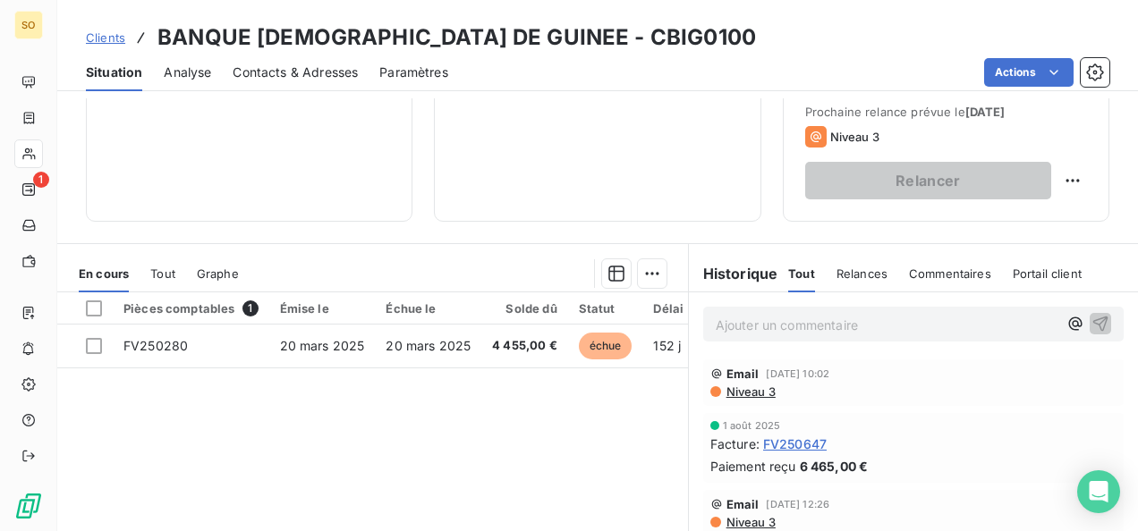
click at [95, 36] on span "Clients" at bounding box center [105, 37] width 39 height 14
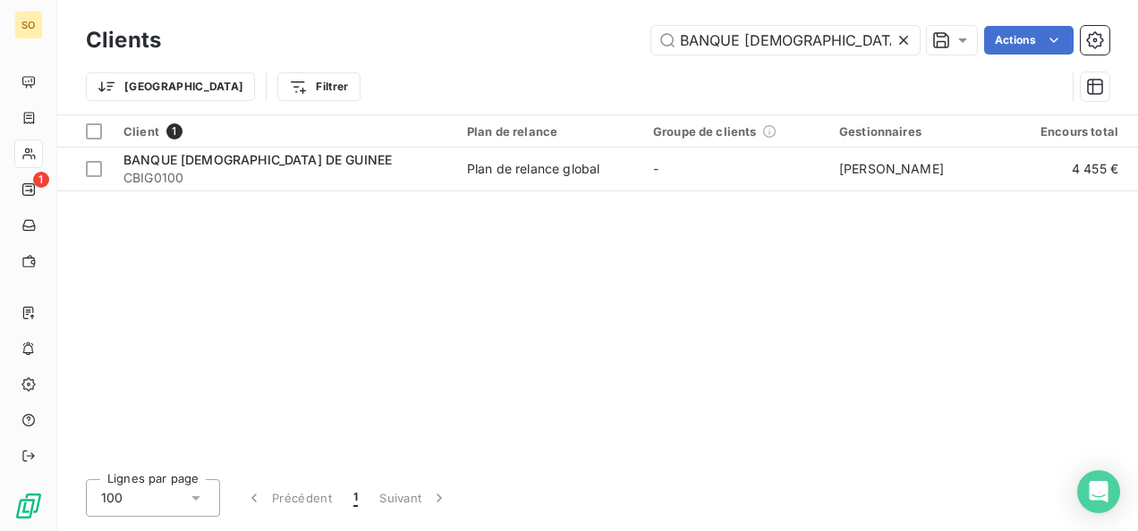
click at [902, 38] on icon at bounding box center [903, 40] width 18 height 18
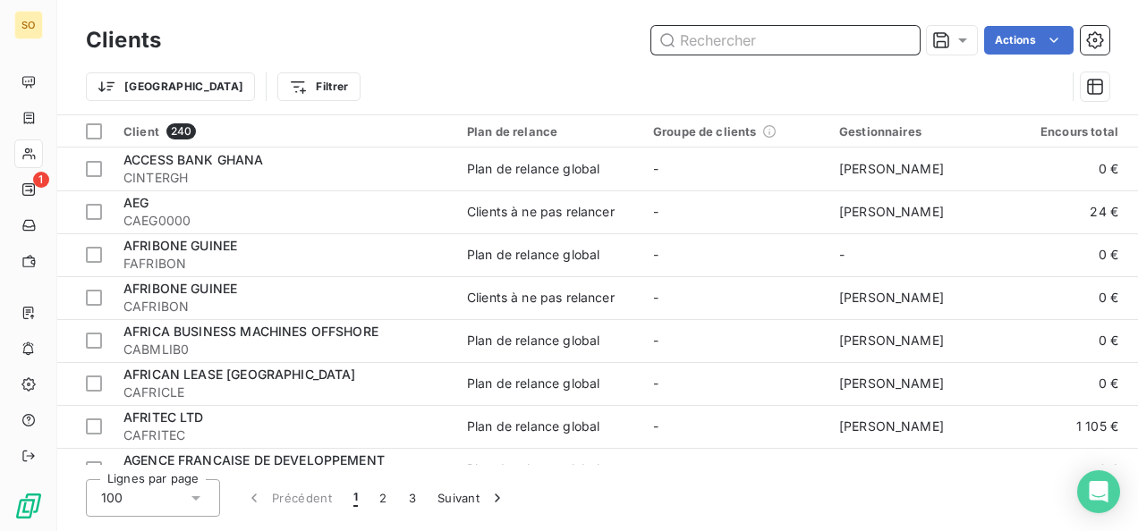
paste input "BANQUE POPULAIRE MAROCO-GUINEENNE"
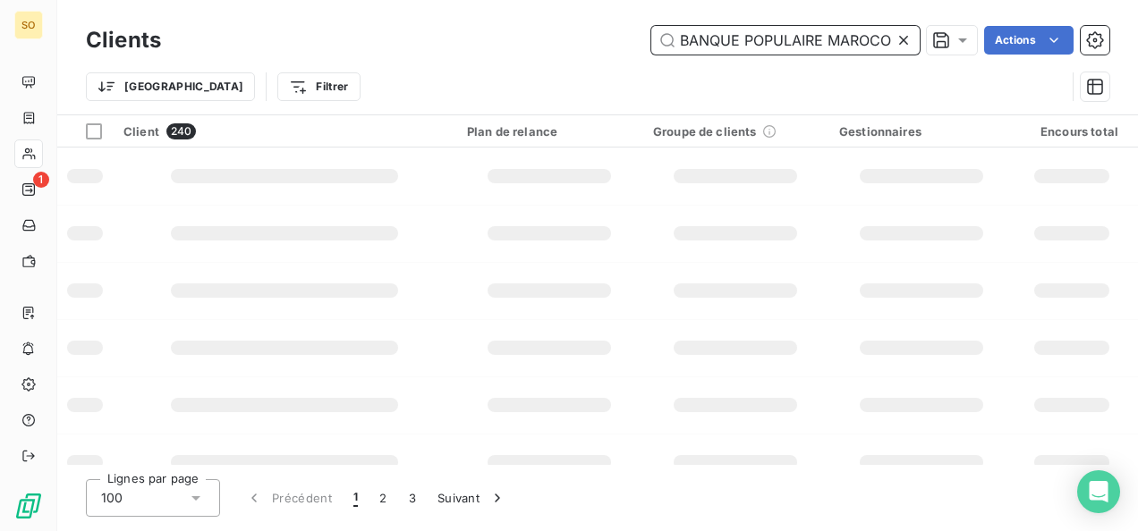
scroll to position [0, 90]
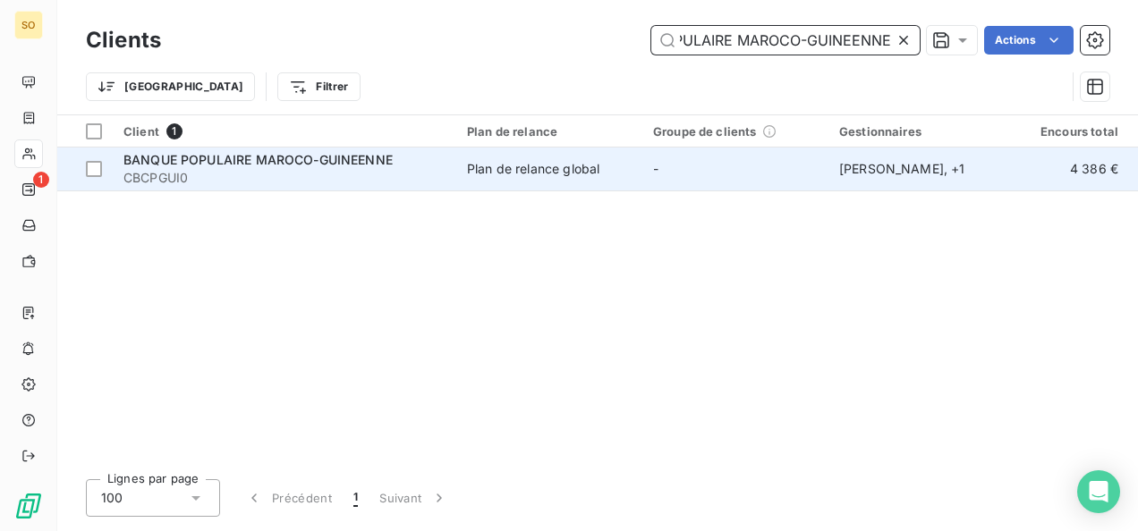
type input "BANQUE POPULAIRE MAROCO-GUINEENNE"
click at [260, 167] on div "BANQUE POPULAIRE MAROCO-GUINEENNE" at bounding box center [284, 160] width 322 height 18
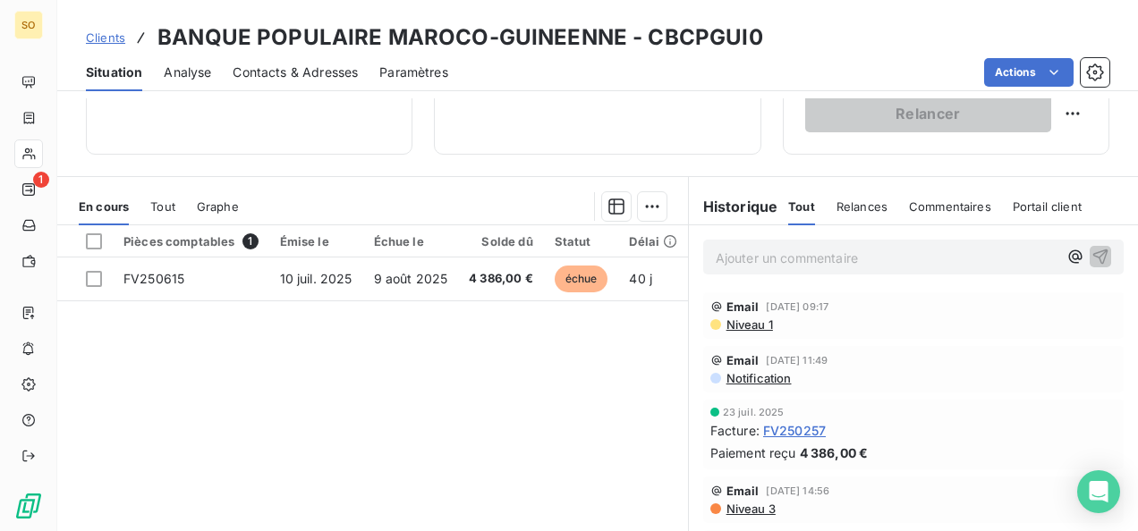
scroll to position [358, 0]
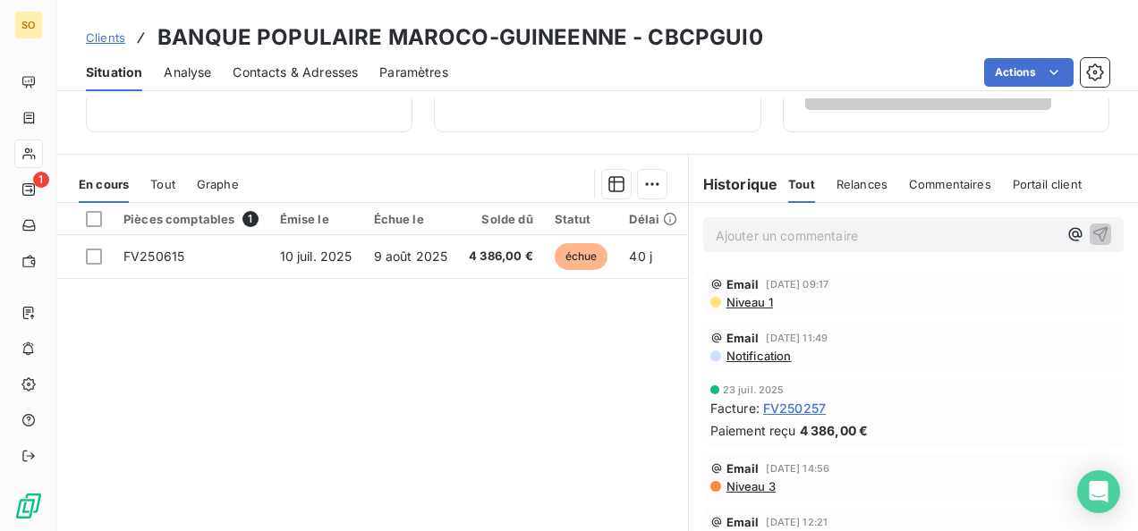
click at [117, 38] on span "Clients" at bounding box center [105, 37] width 39 height 14
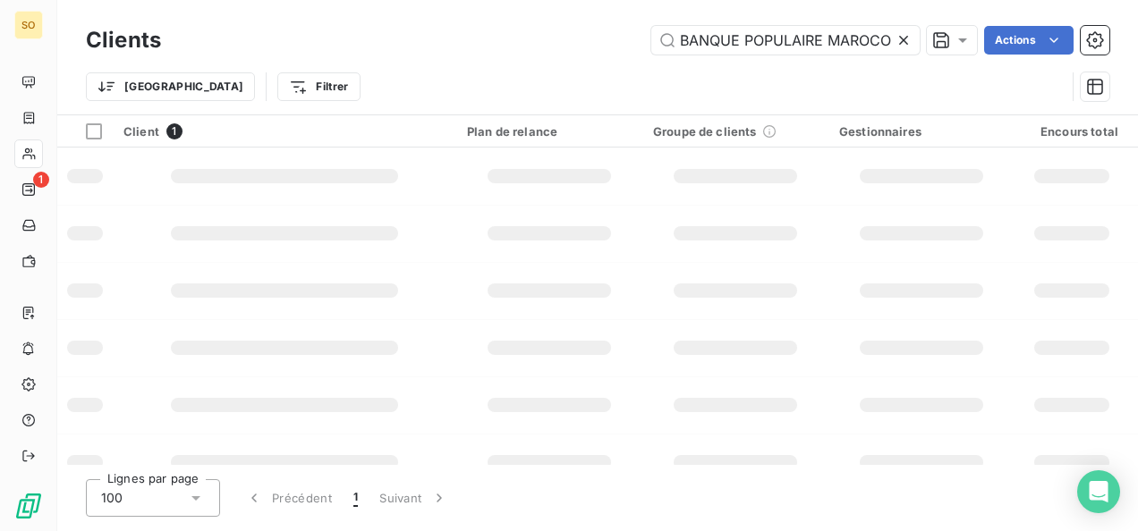
scroll to position [0, 90]
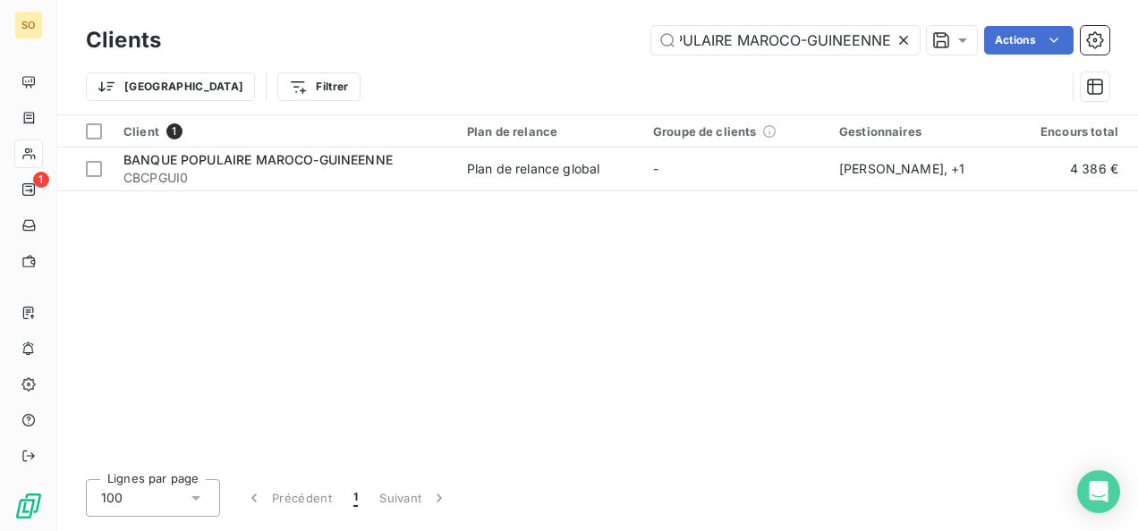
click at [910, 43] on icon at bounding box center [903, 40] width 18 height 18
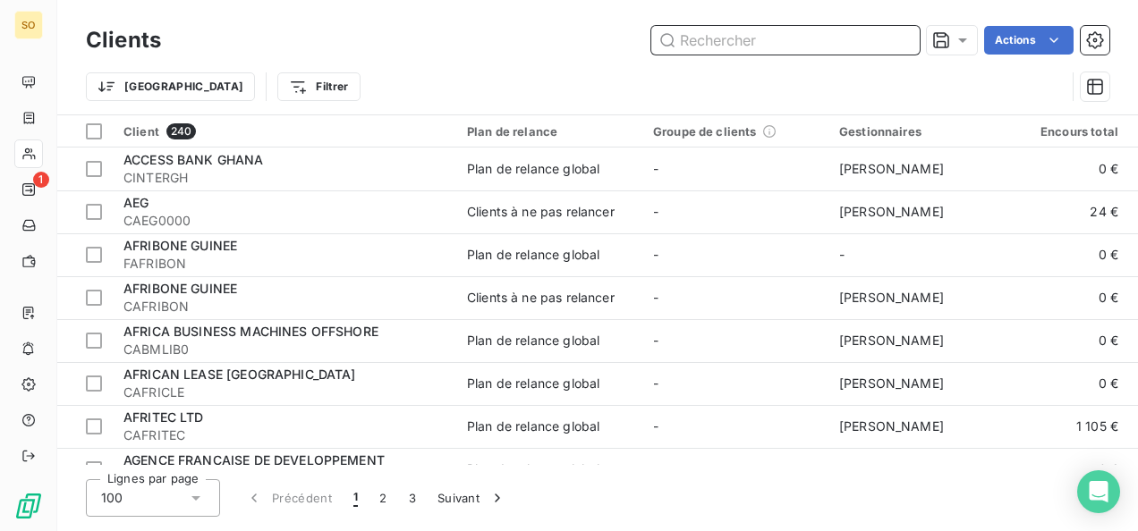
paste input "SOBEBRA"
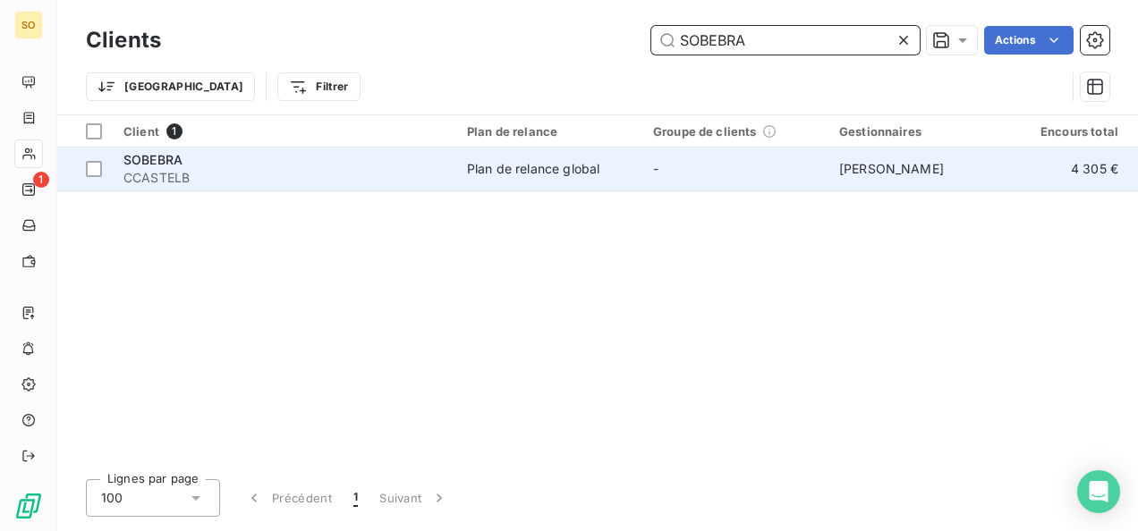
type input "SOBEBRA"
click at [200, 173] on span "CCASTELB" at bounding box center [284, 178] width 322 height 18
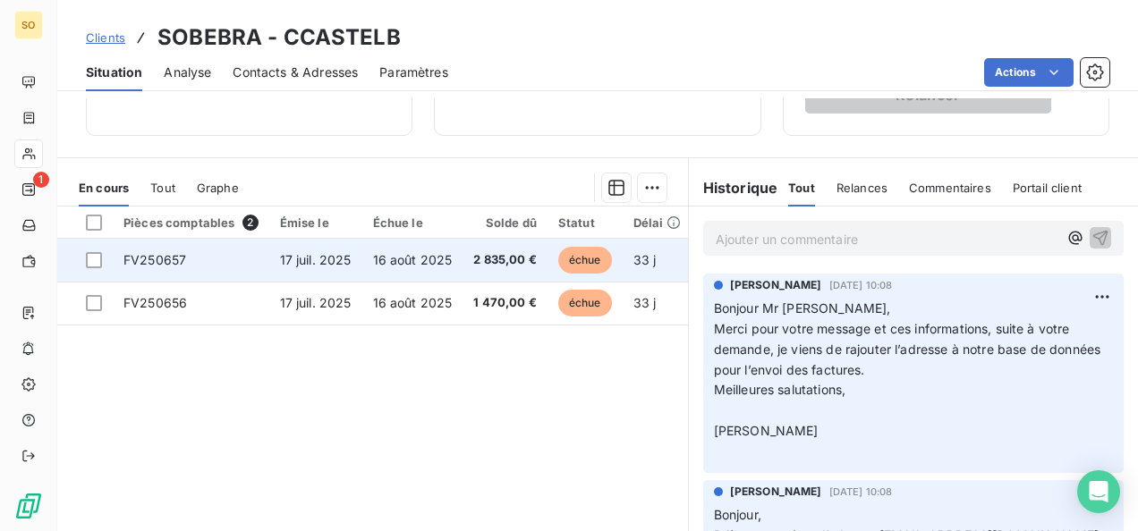
scroll to position [358, 0]
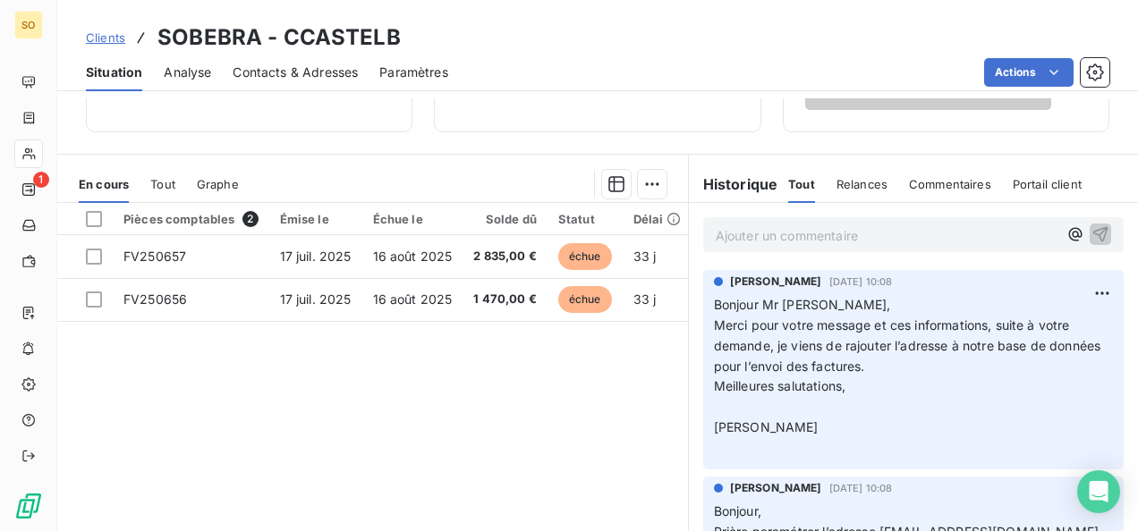
click at [114, 43] on span "Clients" at bounding box center [105, 37] width 39 height 14
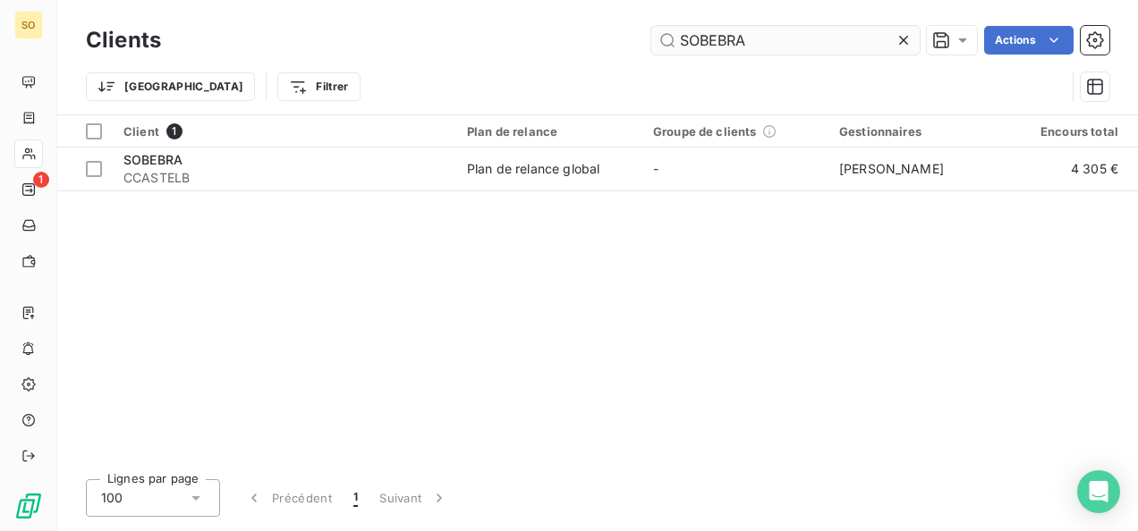
drag, startPoint x: 763, startPoint y: 47, endPoint x: 680, endPoint y: 45, distance: 83.2
click at [680, 45] on input "SOBEBRA" at bounding box center [785, 40] width 268 height 29
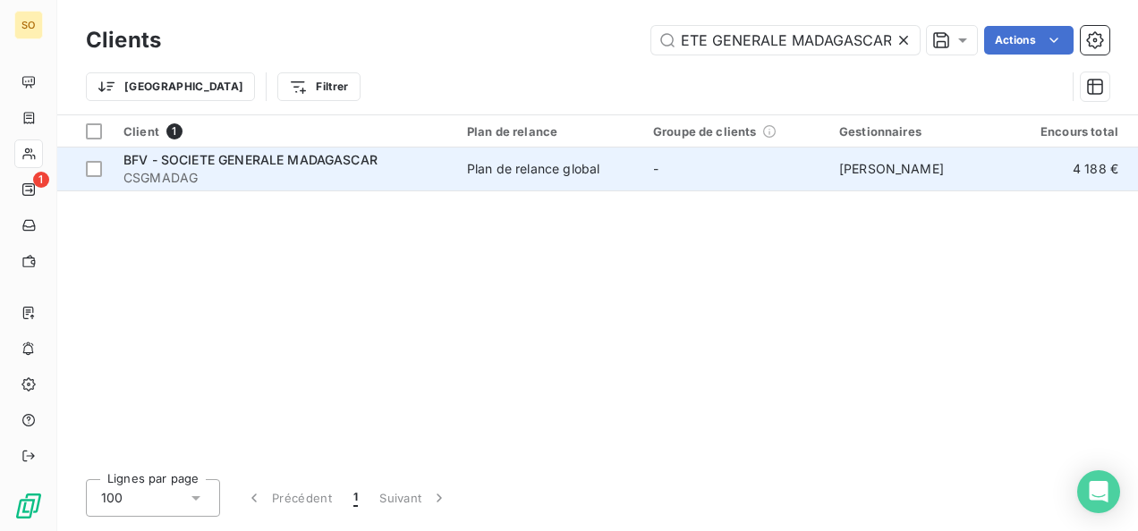
type input "BFV - SOCIETE GENERALE MADAGASCAR"
click at [148, 174] on span "CSGMADAG" at bounding box center [284, 178] width 322 height 18
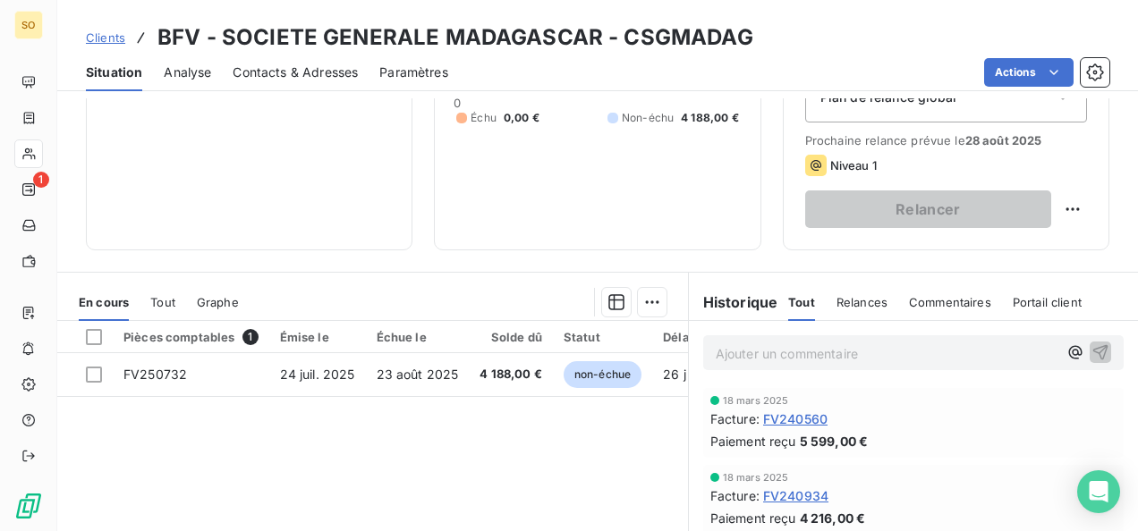
scroll to position [268, 0]
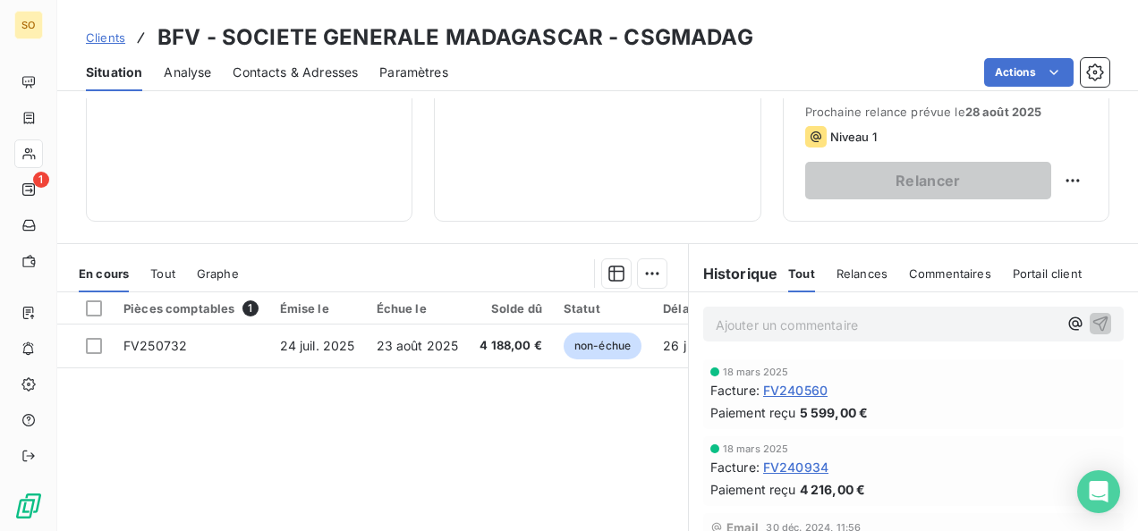
click at [111, 38] on span "Clients" at bounding box center [105, 37] width 39 height 14
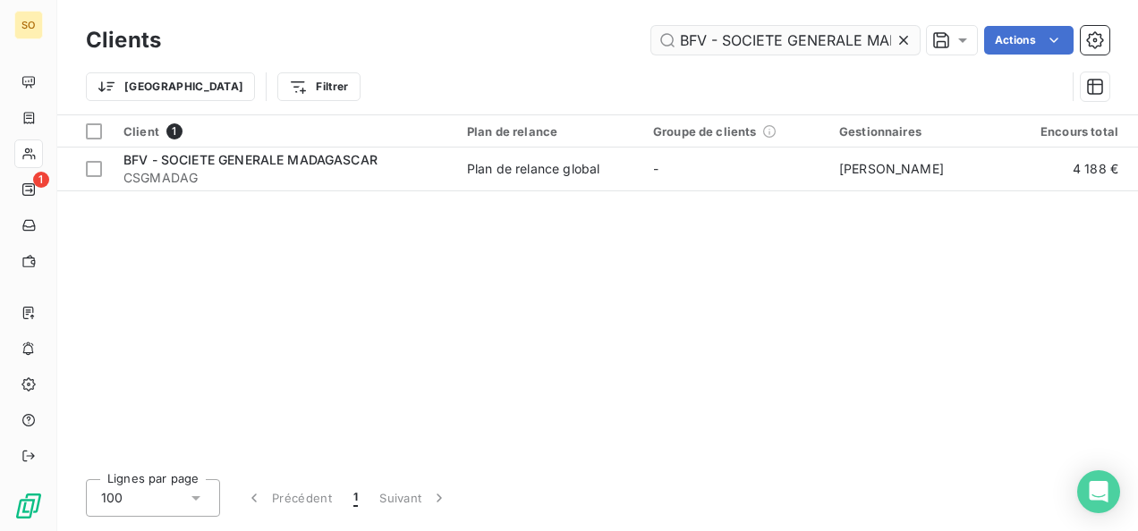
scroll to position [0, 75]
click at [899, 40] on icon at bounding box center [903, 40] width 18 height 18
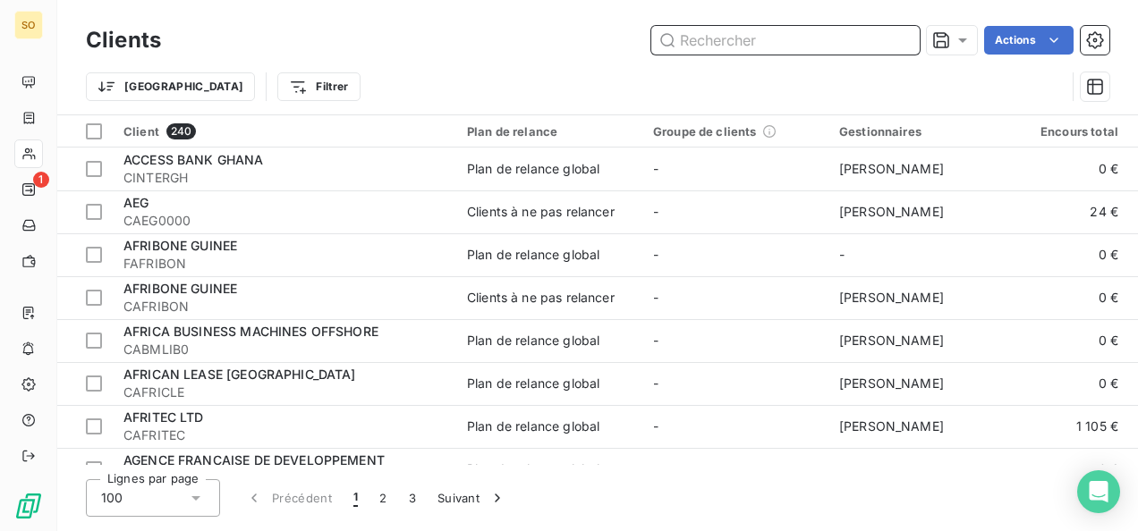
paste input "NETCODIETSMANN"
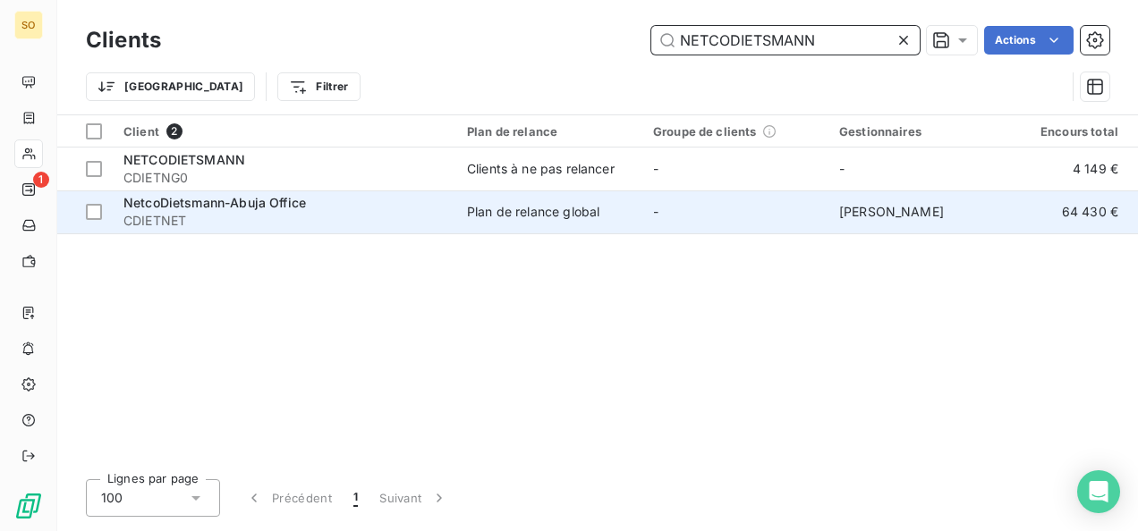
type input "NETCODIETSMANN"
click at [258, 206] on span "NetcoDietsmann-Abuja Office" at bounding box center [214, 202] width 182 height 15
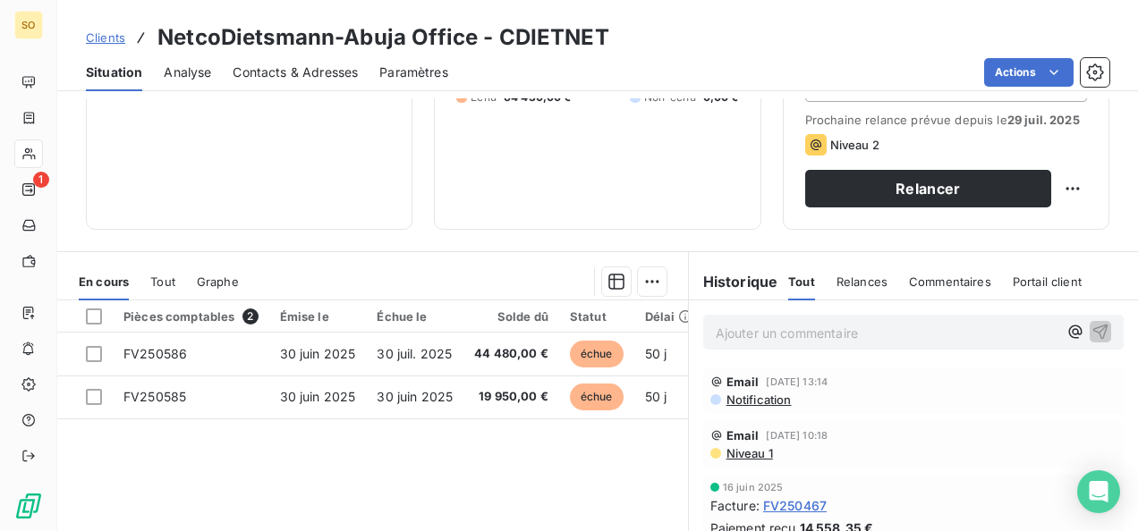
scroll to position [268, 0]
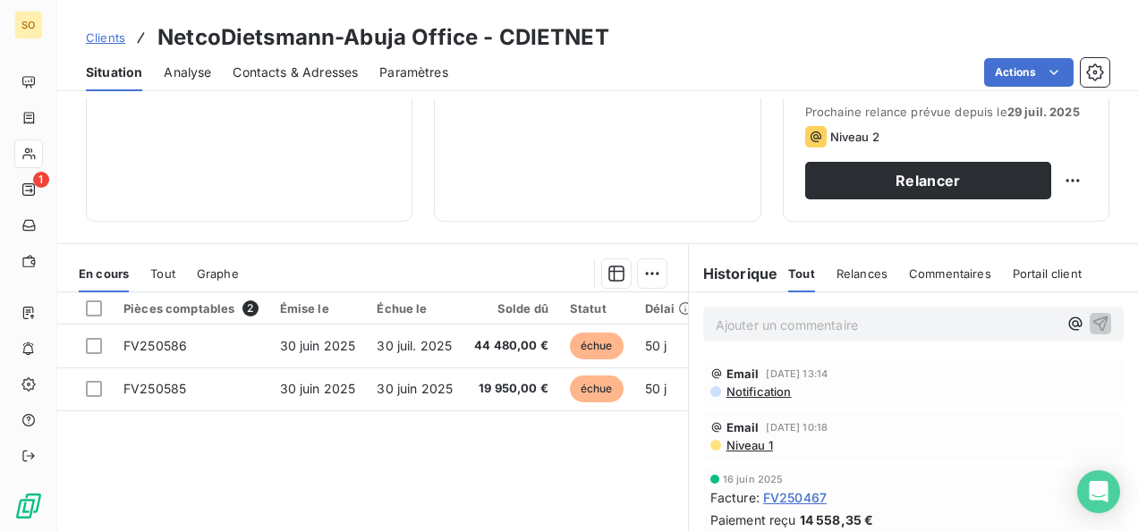
click at [108, 39] on span "Clients" at bounding box center [105, 37] width 39 height 14
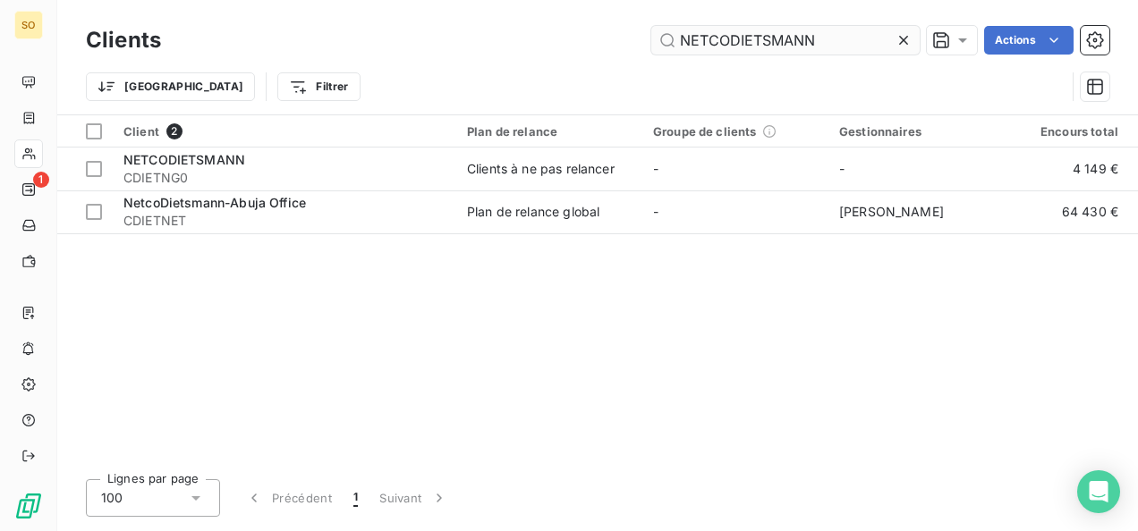
drag, startPoint x: 850, startPoint y: 35, endPoint x: 676, endPoint y: 34, distance: 173.5
click at [676, 34] on input "NETCODIETSMANN" at bounding box center [785, 40] width 268 height 29
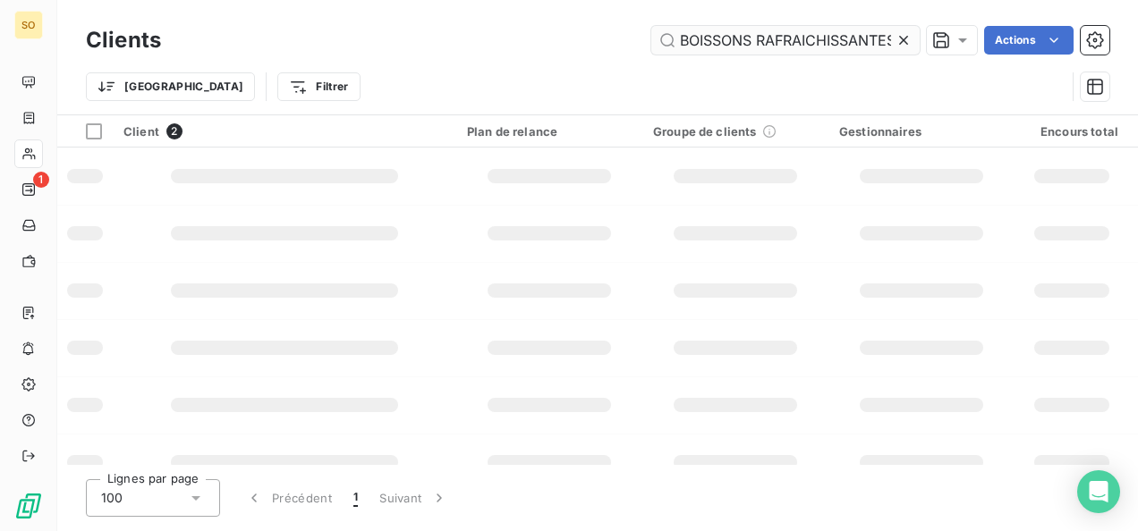
scroll to position [0, 90]
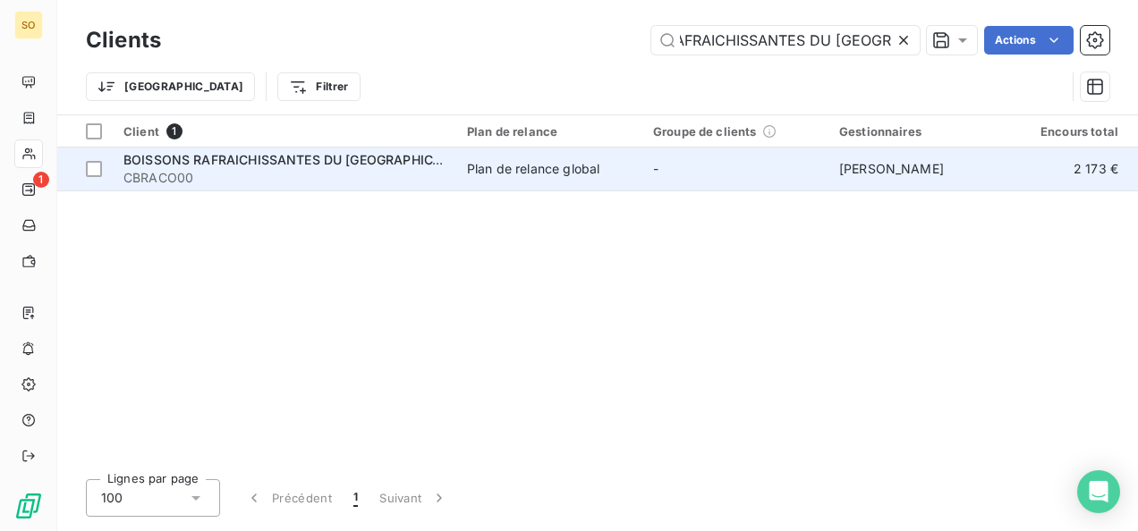
type input "BOISSONS RAFRAICHISSANTES DU [GEOGRAPHIC_DATA]"
click at [334, 159] on span "BOISSONS RAFRAICHISSANTES DU [GEOGRAPHIC_DATA]" at bounding box center [298, 159] width 351 height 15
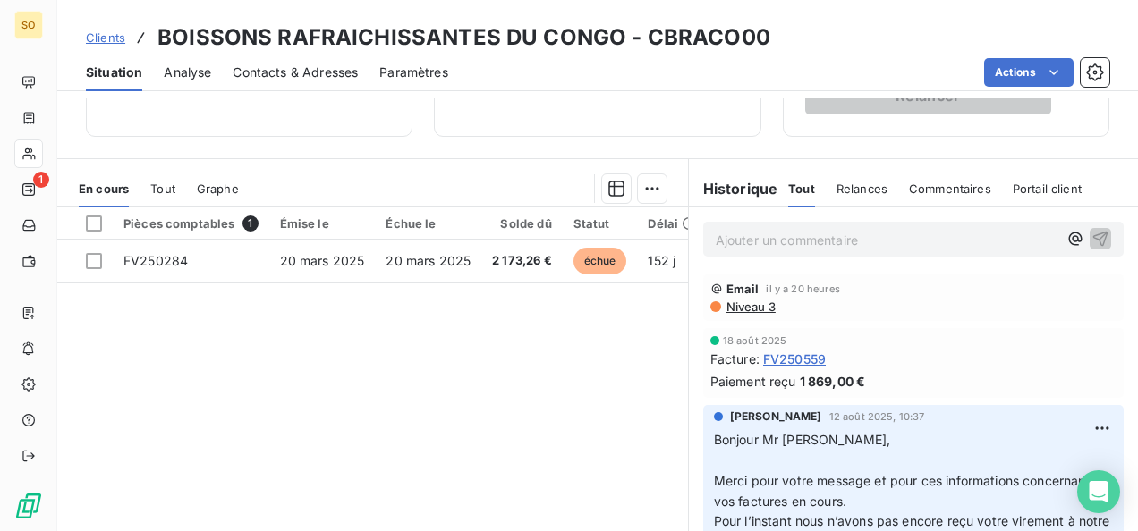
scroll to position [358, 0]
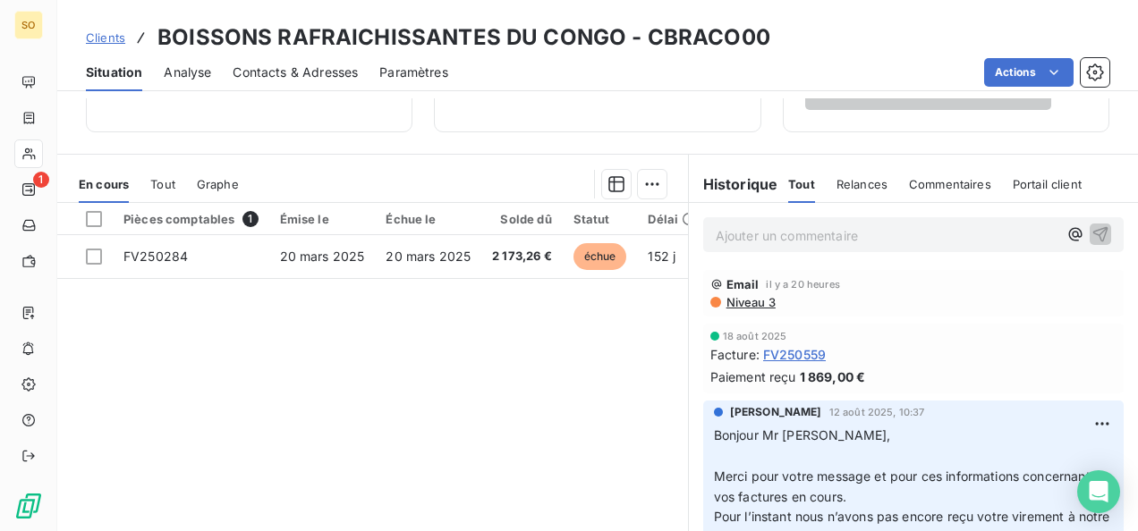
click at [756, 354] on div "Facture : FV250559" at bounding box center [913, 354] width 406 height 19
drag, startPoint x: 755, startPoint y: 351, endPoint x: 854, endPoint y: 381, distance: 103.8
click at [854, 381] on div "[DATE] Facture : FV250559 Paiement reçu 1 869,00 €" at bounding box center [913, 358] width 406 height 55
copy div "FV250559 Paiement reçu 1 869,00 €"
click at [120, 36] on span "Clients" at bounding box center [105, 37] width 39 height 14
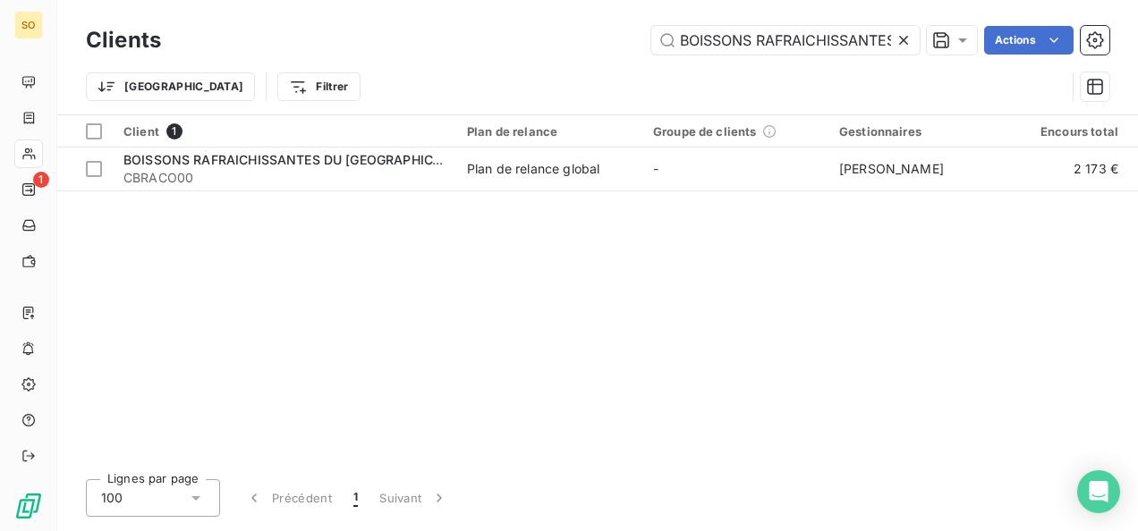
click at [902, 38] on icon at bounding box center [903, 40] width 18 height 18
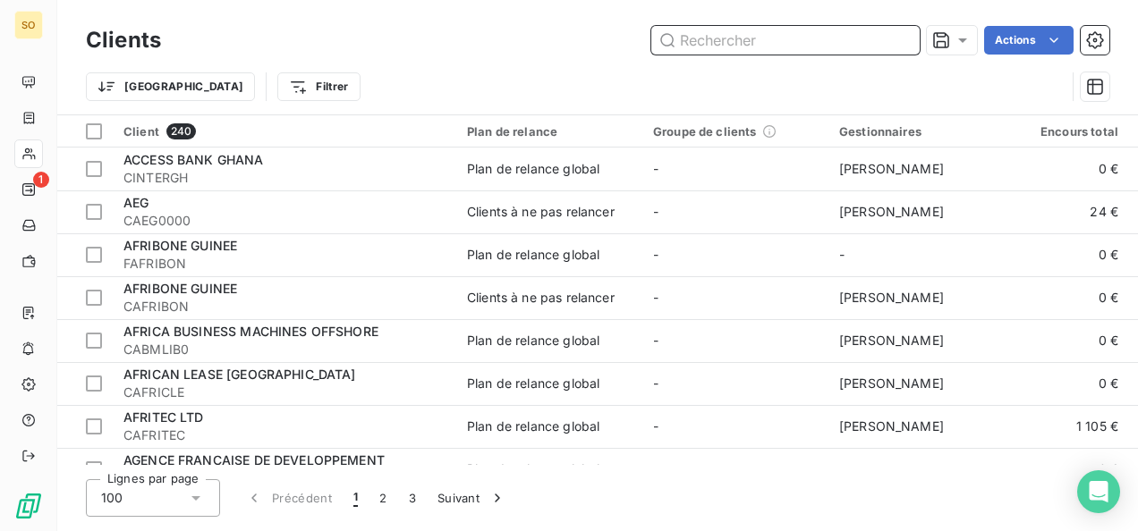
paste input "GUARANTY TRUST BANK LTD"
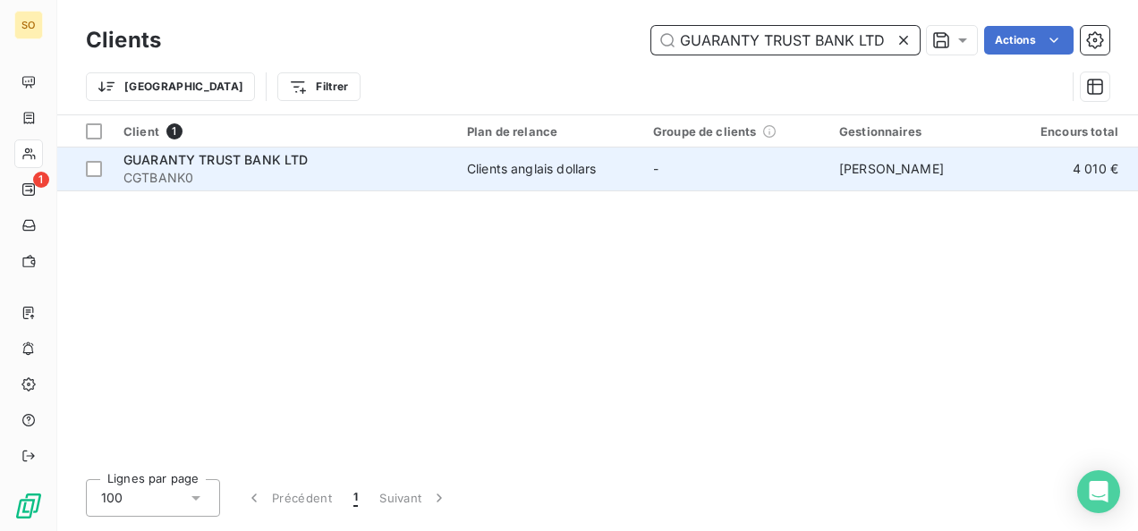
type input "GUARANTY TRUST BANK LTD"
click at [218, 189] on td "GUARANTY TRUST BANK LTD CGTBANK0" at bounding box center [284, 169] width 343 height 43
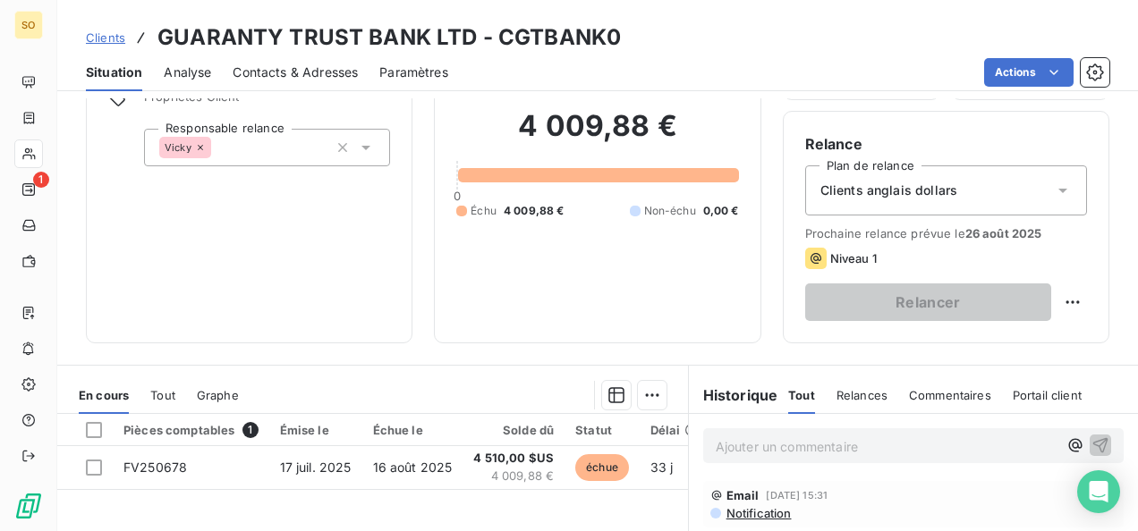
scroll to position [358, 0]
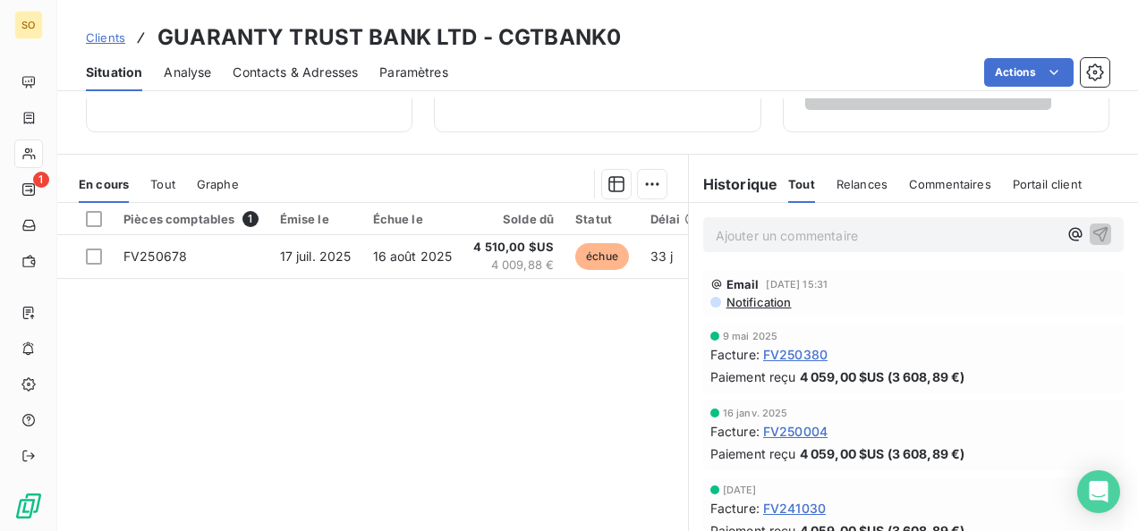
click at [107, 38] on span "Clients" at bounding box center [105, 37] width 39 height 14
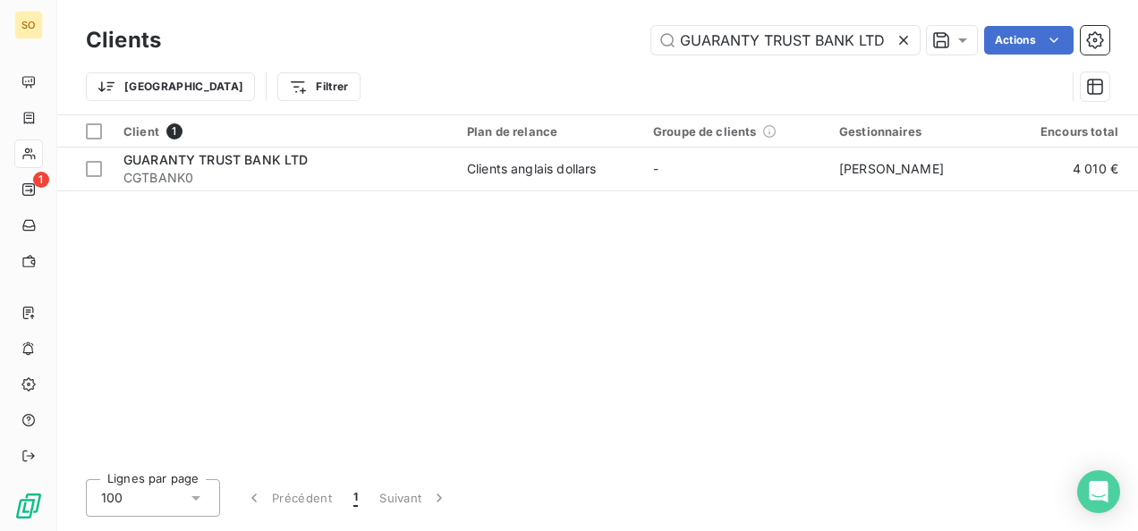
click at [904, 39] on icon at bounding box center [903, 40] width 18 height 18
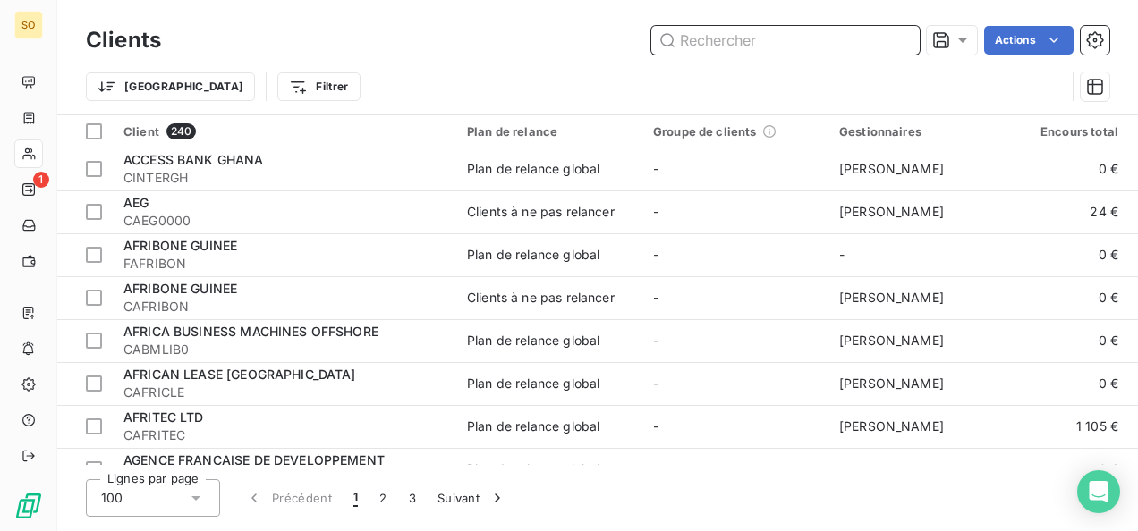
paste input "CBAO [GEOGRAPHIC_DATA]"
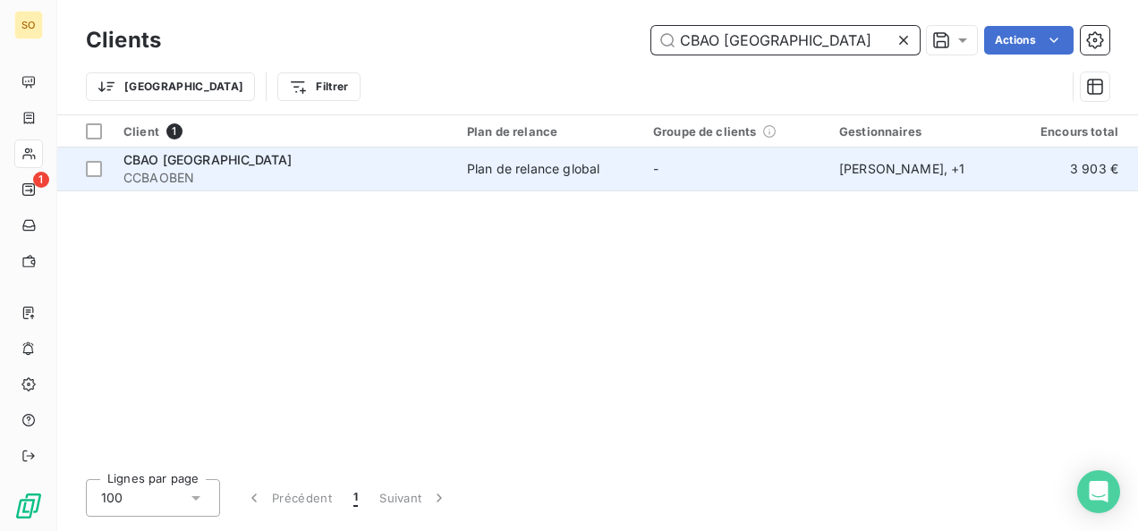
type input "CBAO [GEOGRAPHIC_DATA]"
click at [148, 172] on span "CCBAOBEN" at bounding box center [284, 178] width 322 height 18
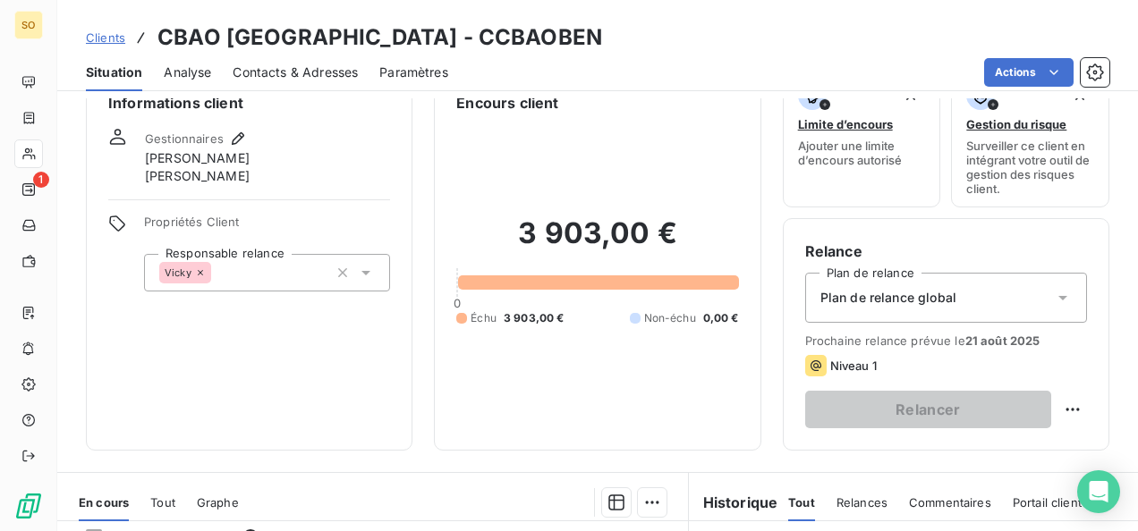
scroll to position [268, 0]
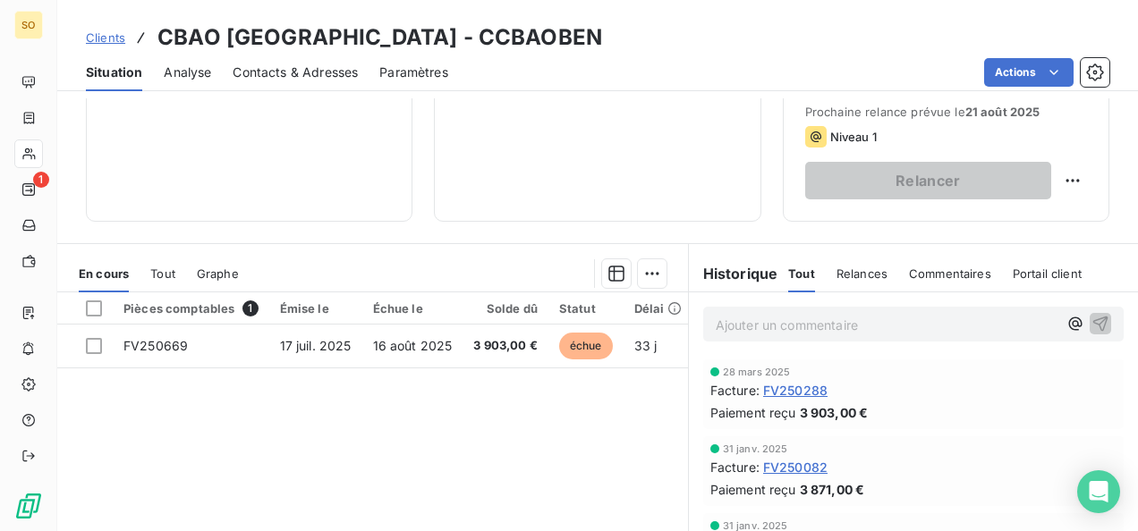
click at [107, 35] on span "Clients" at bounding box center [105, 37] width 39 height 14
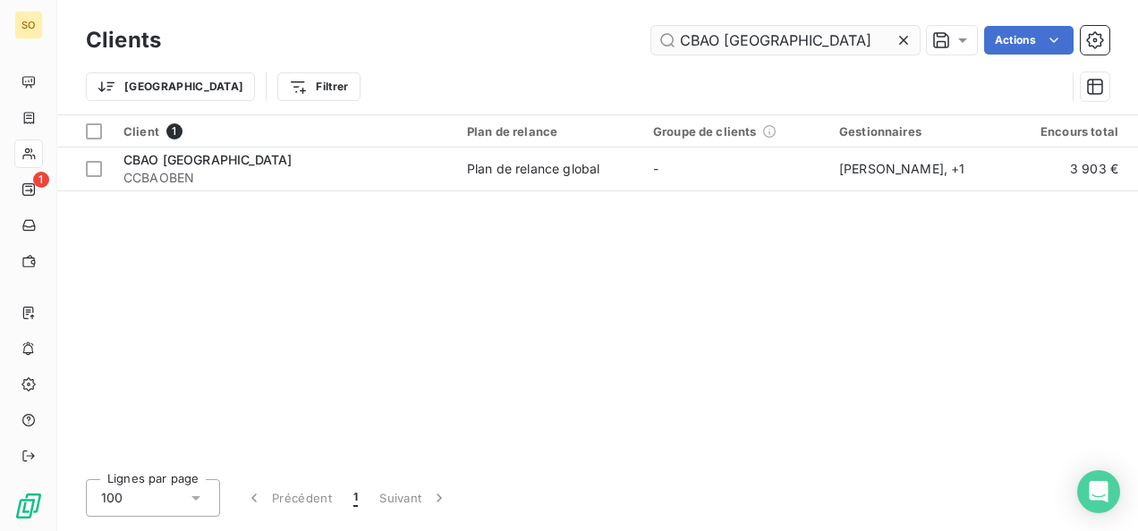
drag, startPoint x: 771, startPoint y: 37, endPoint x: 667, endPoint y: 30, distance: 104.0
click at [667, 30] on input "CBAO [GEOGRAPHIC_DATA]" at bounding box center [785, 40] width 268 height 29
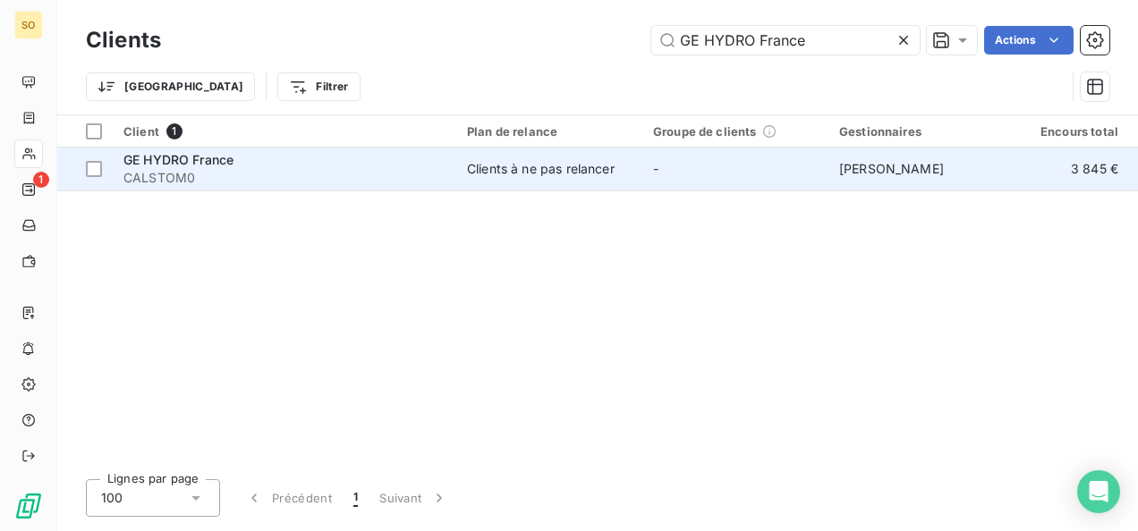
type input "GE HYDRO France"
click at [255, 159] on div "GE HYDRO France" at bounding box center [284, 160] width 322 height 18
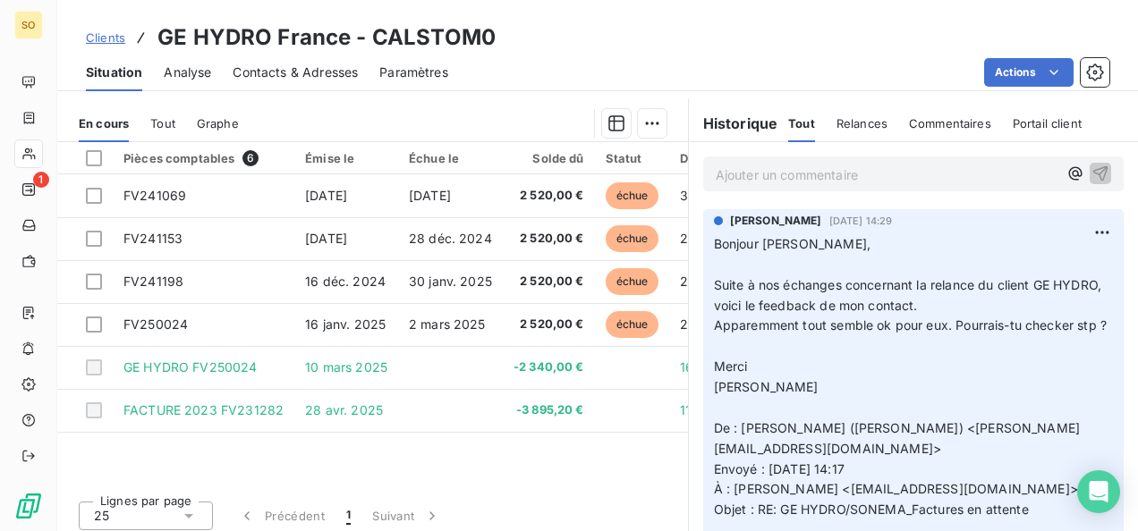
scroll to position [358, 0]
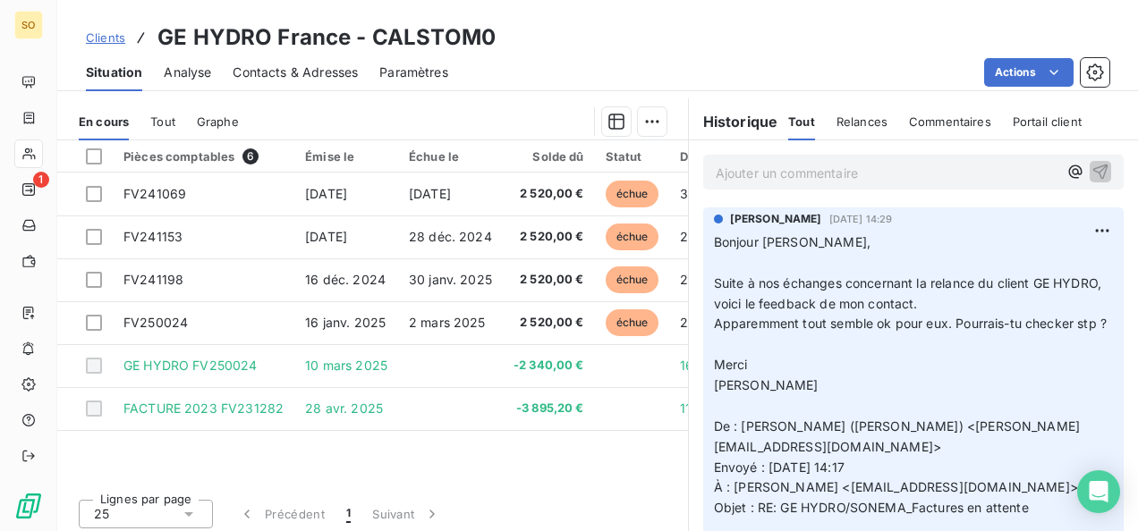
click at [113, 42] on span "Clients" at bounding box center [105, 37] width 39 height 14
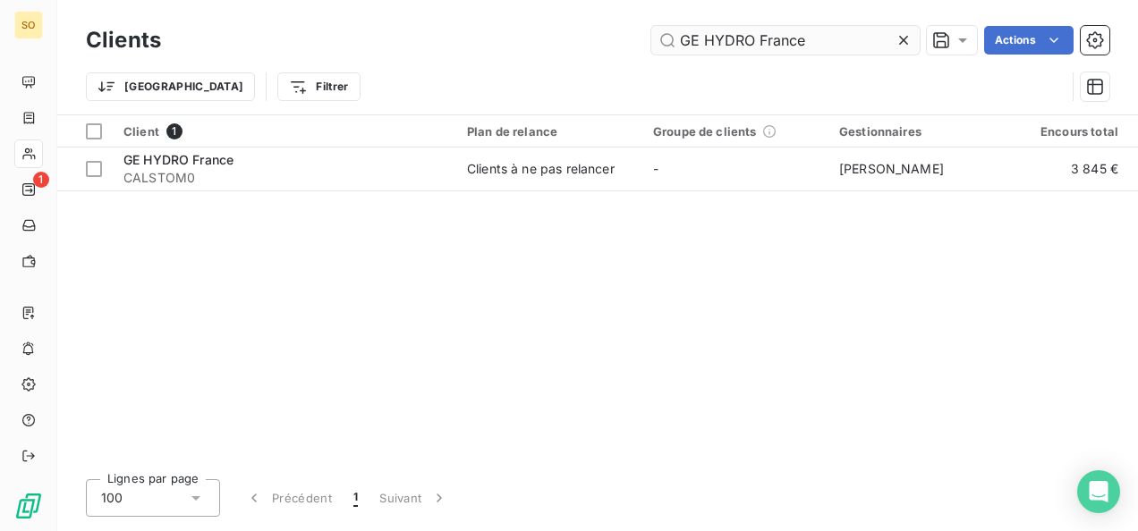
drag, startPoint x: 806, startPoint y: 41, endPoint x: 665, endPoint y: 29, distance: 141.0
click at [665, 29] on input "GE HYDRO France" at bounding box center [785, 40] width 268 height 29
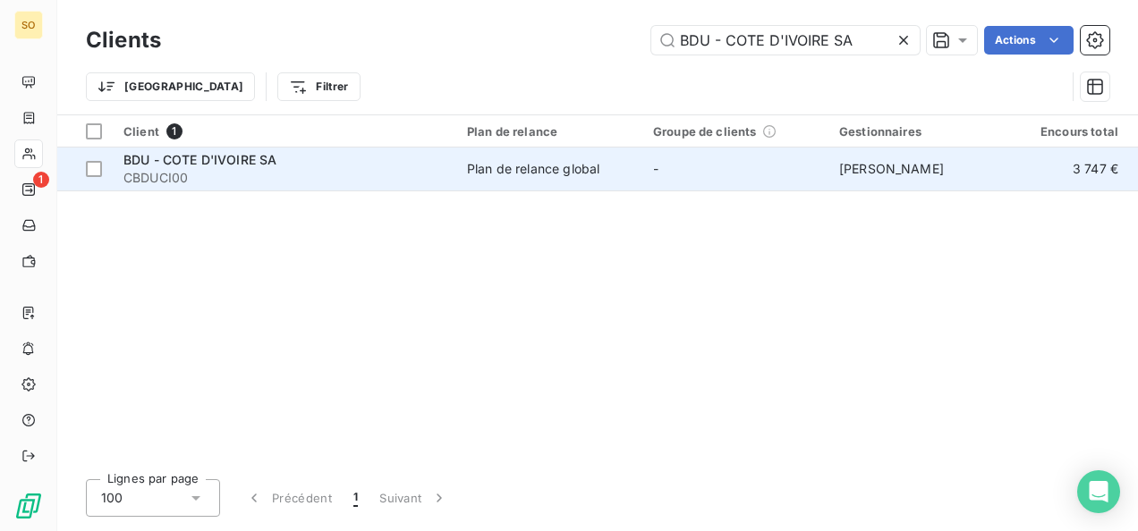
type input "BDU - COTE D'IVOIRE SA"
click at [284, 180] on span "CBDUCI00" at bounding box center [284, 178] width 322 height 18
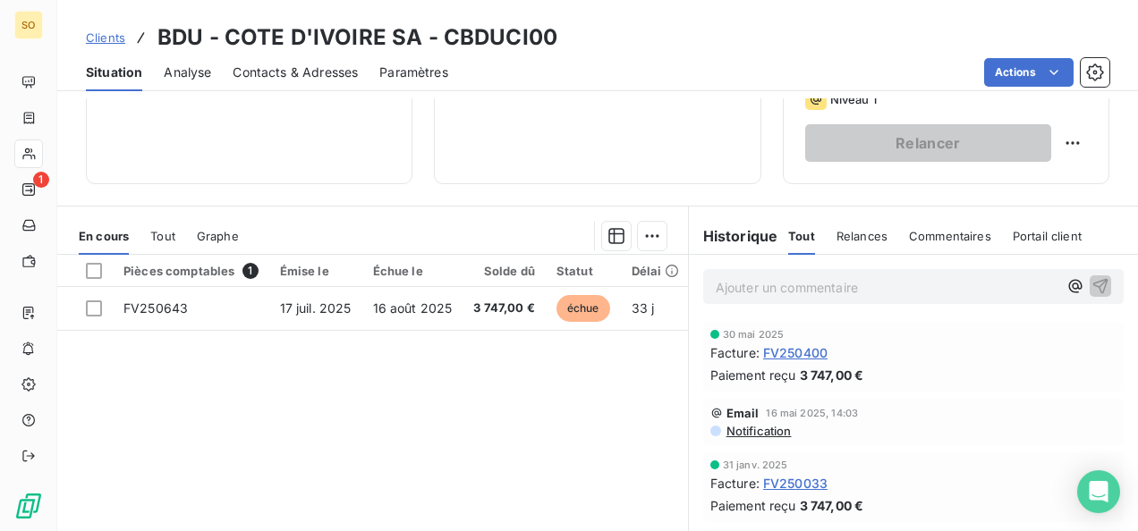
scroll to position [358, 0]
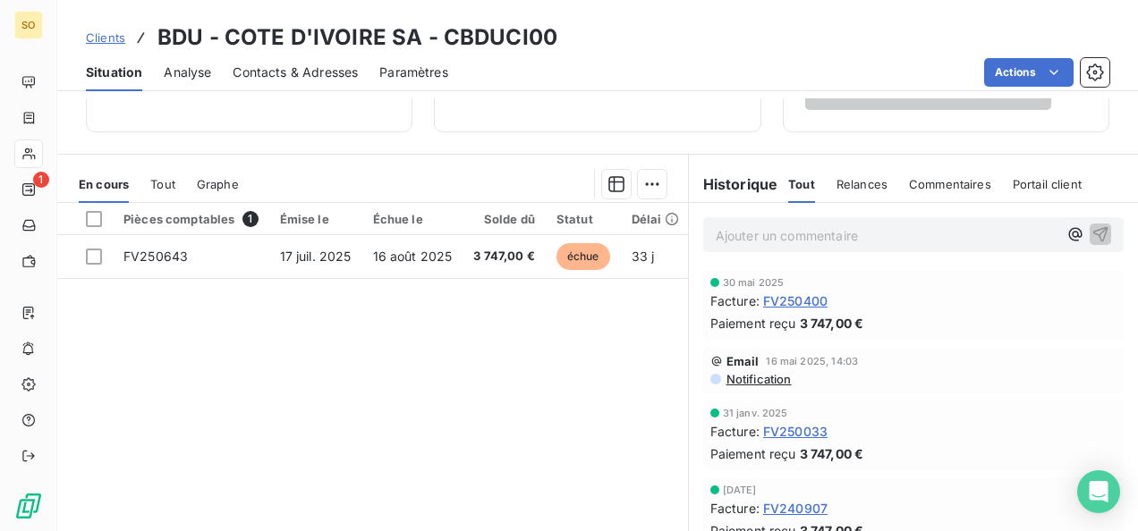
click at [118, 31] on span "Clients" at bounding box center [105, 37] width 39 height 14
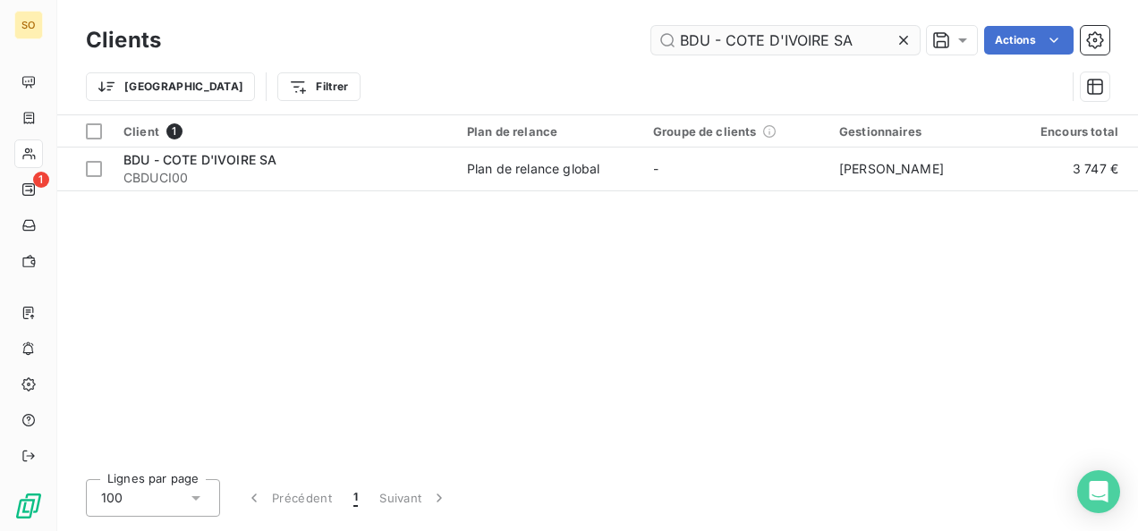
drag, startPoint x: 858, startPoint y: 43, endPoint x: 679, endPoint y: 43, distance: 178.9
click at [679, 43] on input "BDU - COTE D'IVOIRE SA" at bounding box center [785, 40] width 268 height 29
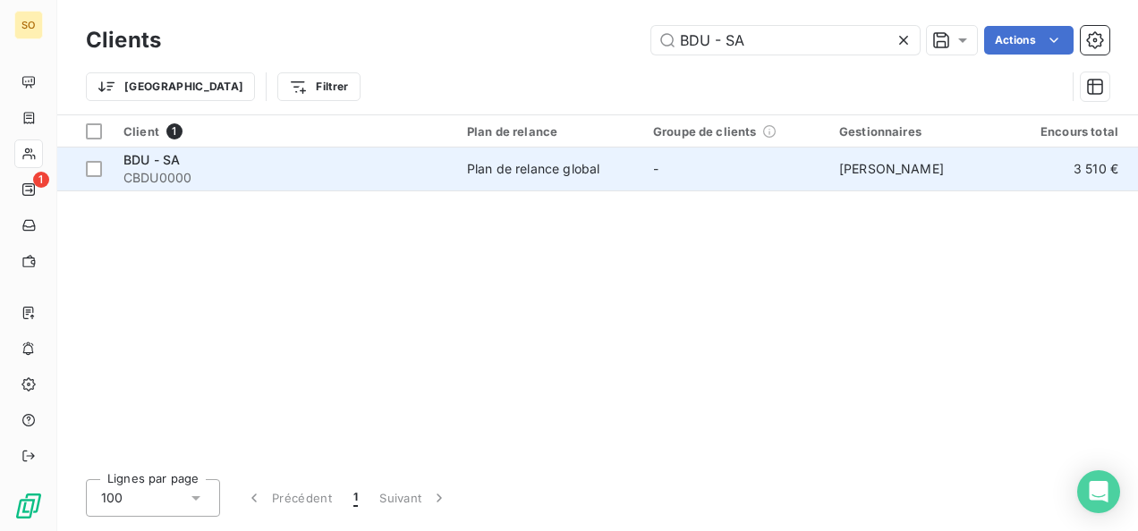
type input "BDU - SA"
click at [191, 190] on td "BDU - SA CBDU0000" at bounding box center [284, 169] width 343 height 43
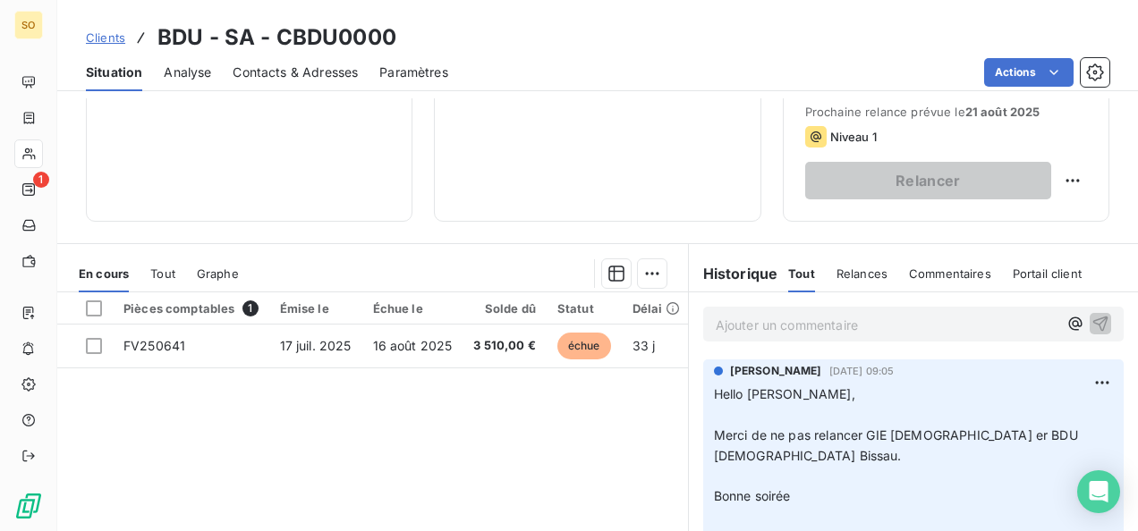
scroll to position [358, 0]
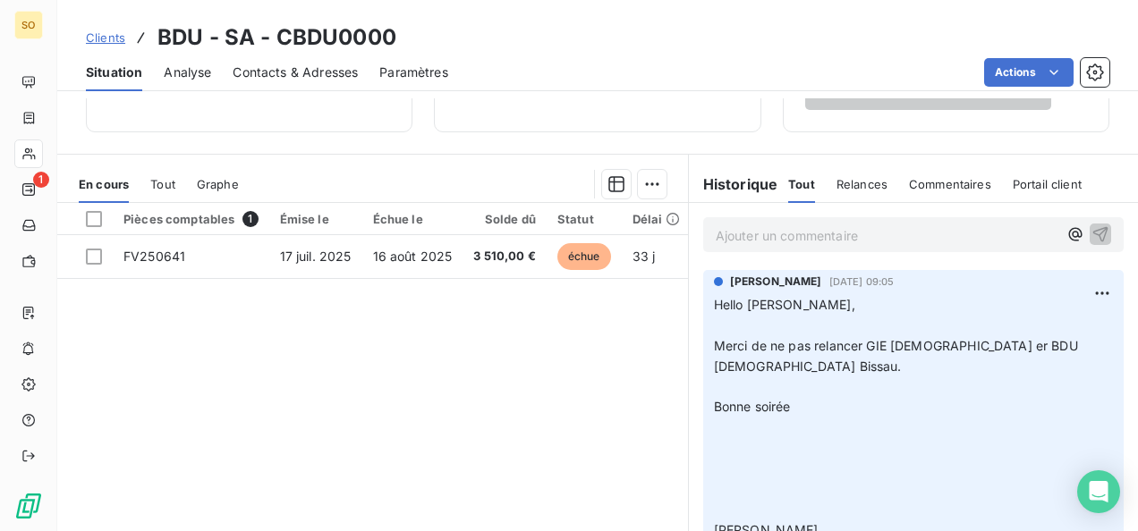
click at [114, 36] on span "Clients" at bounding box center [105, 37] width 39 height 14
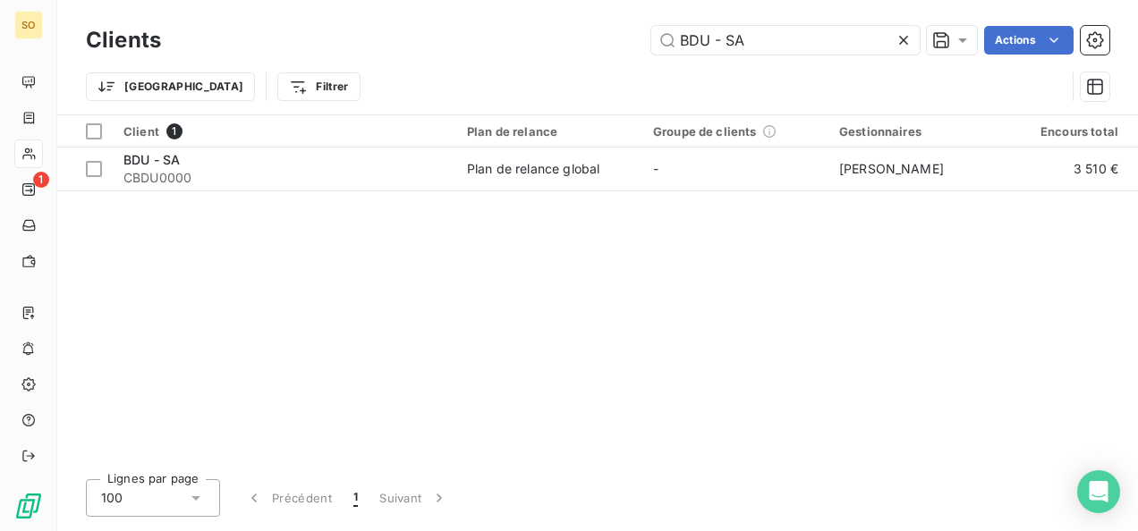
drag, startPoint x: 767, startPoint y: 45, endPoint x: 641, endPoint y: 33, distance: 126.6
click at [641, 33] on div "BDU - SA Actions" at bounding box center [645, 40] width 927 height 29
paste input "TASIAST MAURITANIE LIMITED S.A."
type input "TASIAST MAURITANIE LIMITED S.A."
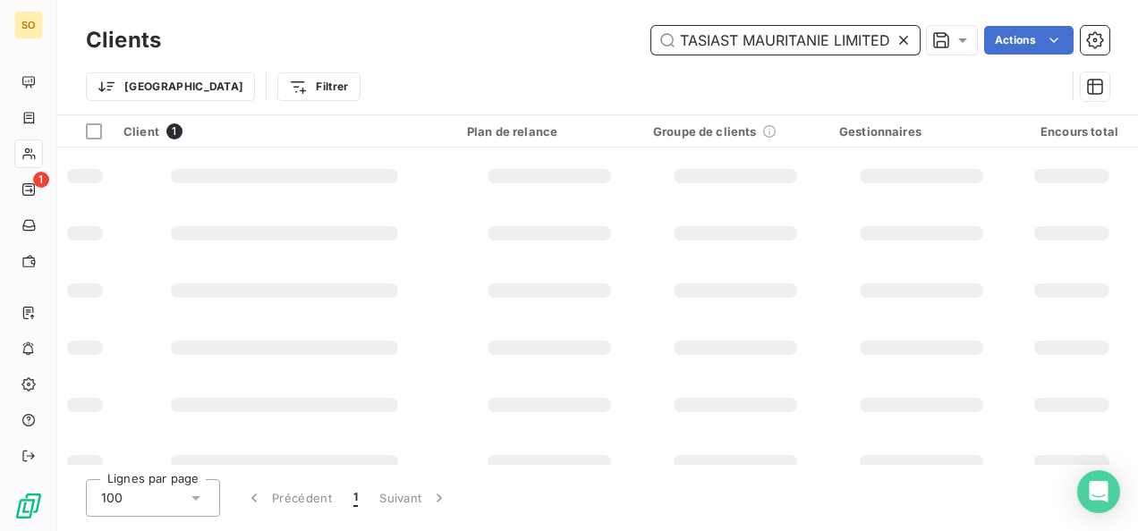
scroll to position [0, 31]
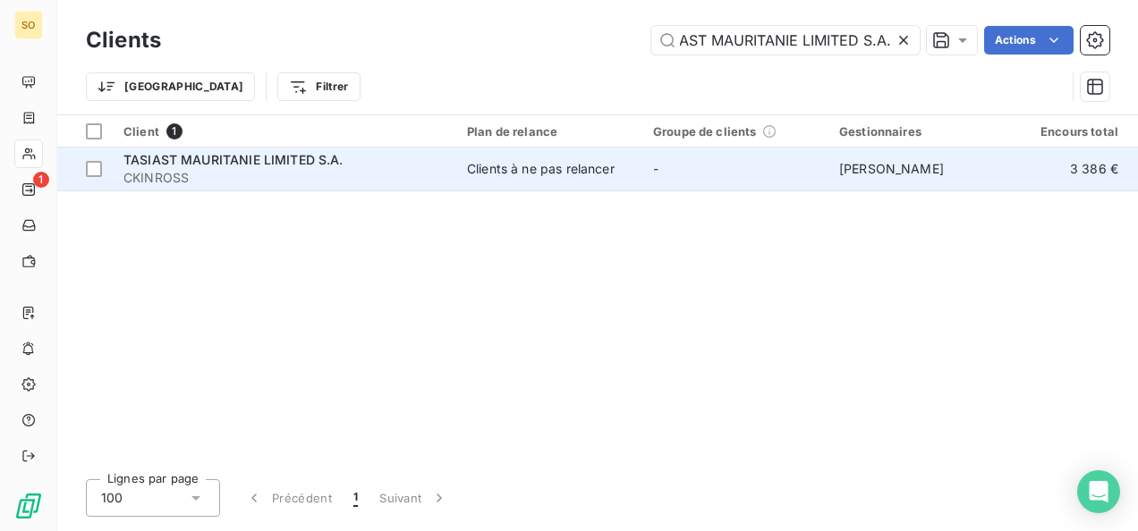
click at [344, 154] on div "TASIAST MAURITANIE LIMITED S.A." at bounding box center [284, 160] width 322 height 18
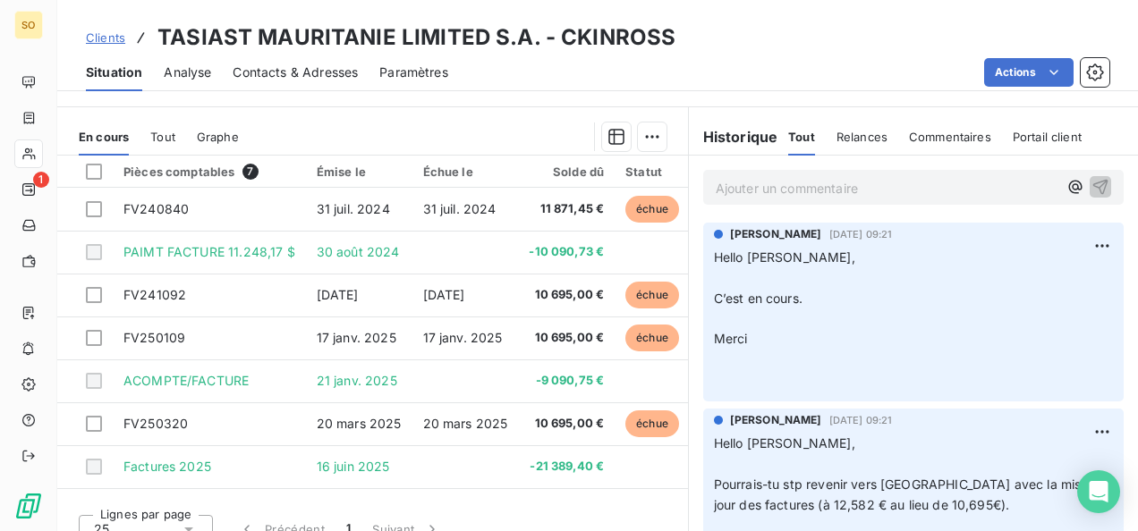
scroll to position [358, 0]
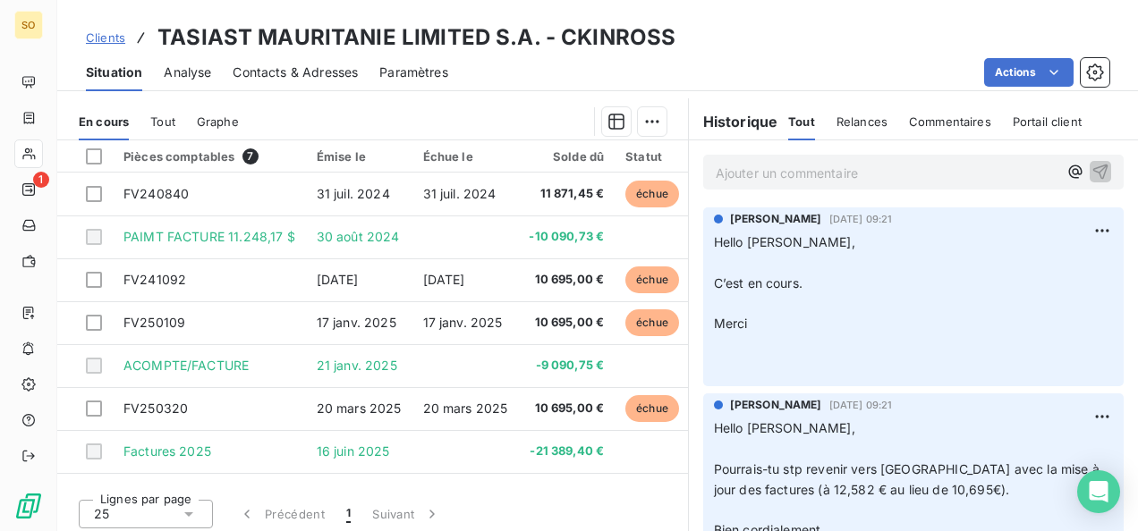
click at [113, 38] on span "Clients" at bounding box center [105, 37] width 39 height 14
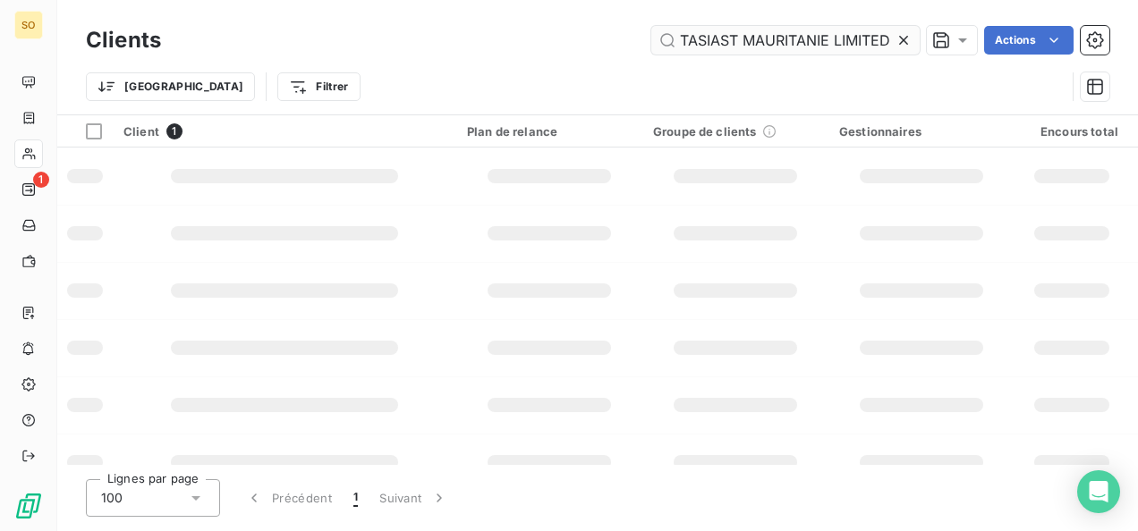
scroll to position [0, 31]
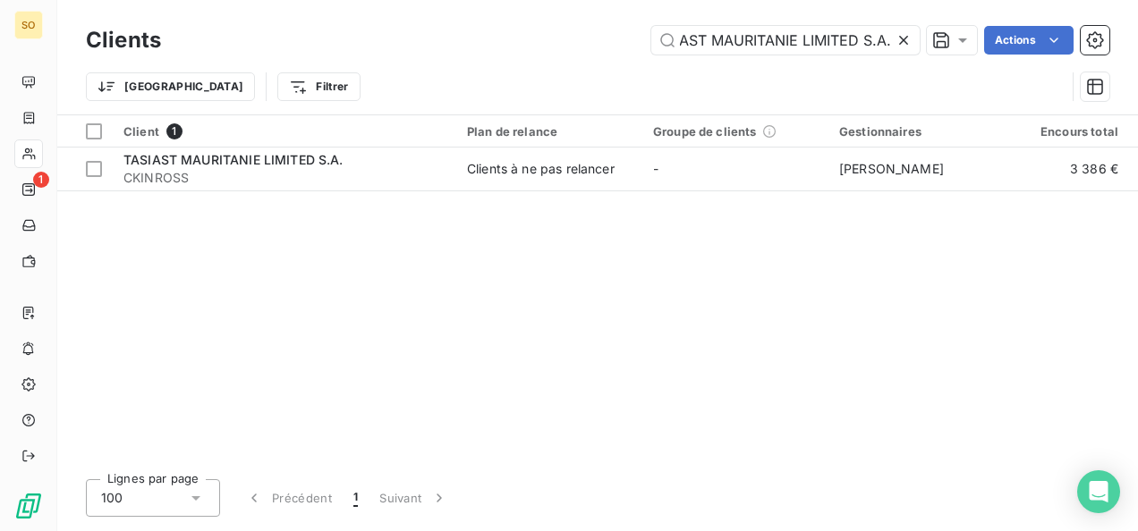
click at [901, 41] on icon at bounding box center [903, 40] width 9 height 9
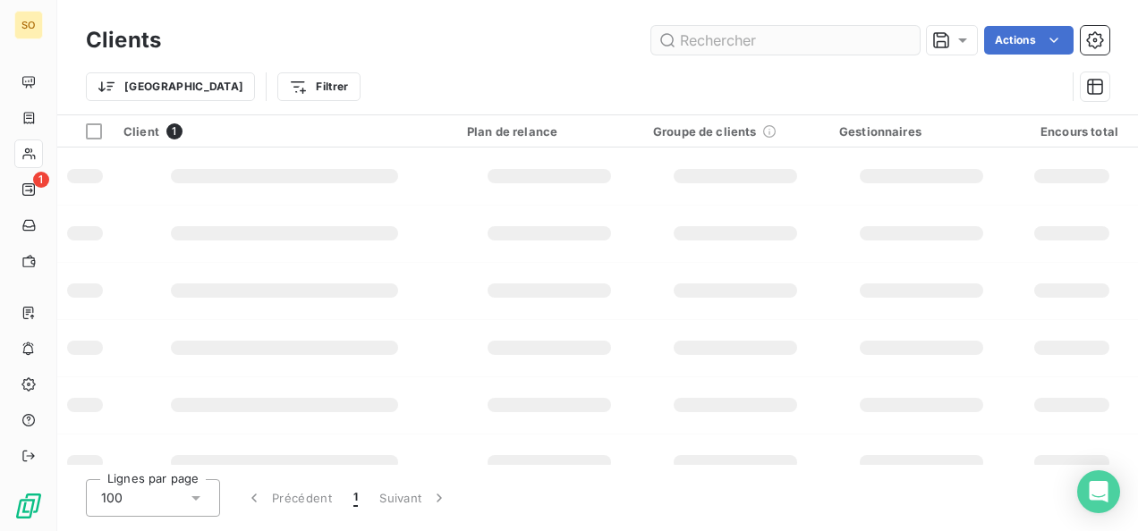
scroll to position [0, 0]
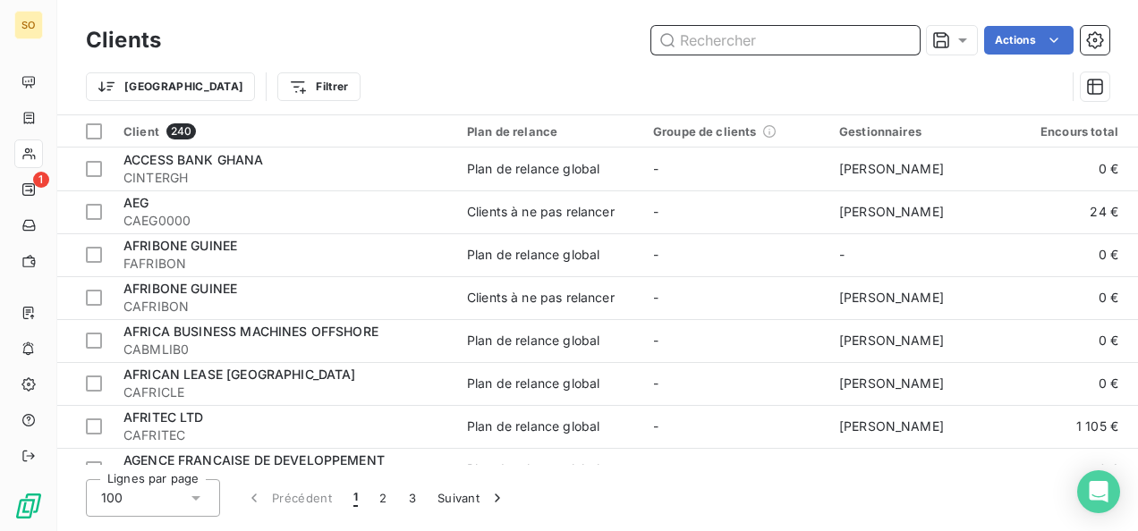
paste input "REPUBLIC BANK GHANA LTD"
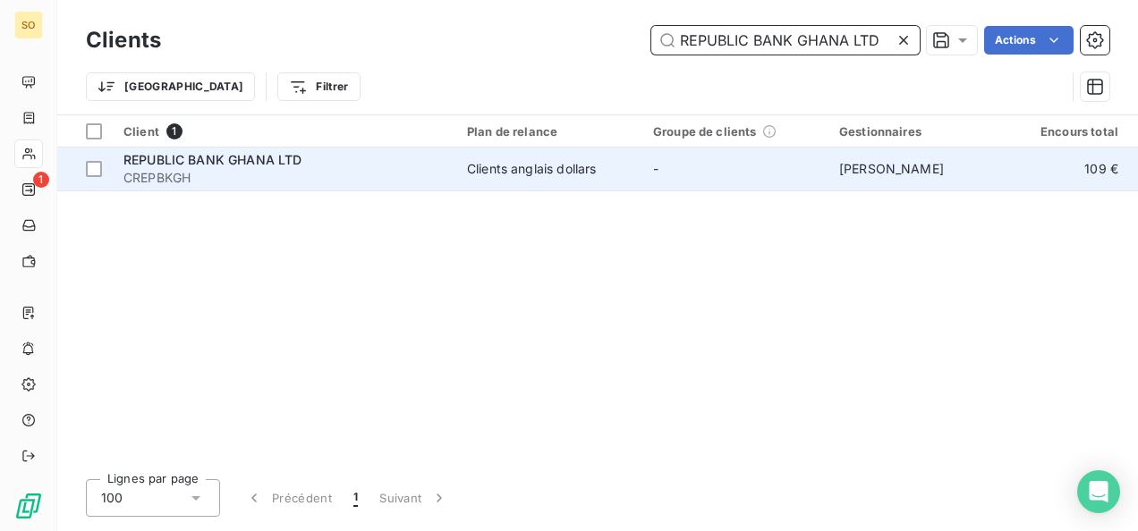
type input "REPUBLIC BANK GHANA LTD"
click at [262, 177] on span "CREPBKGH" at bounding box center [284, 178] width 322 height 18
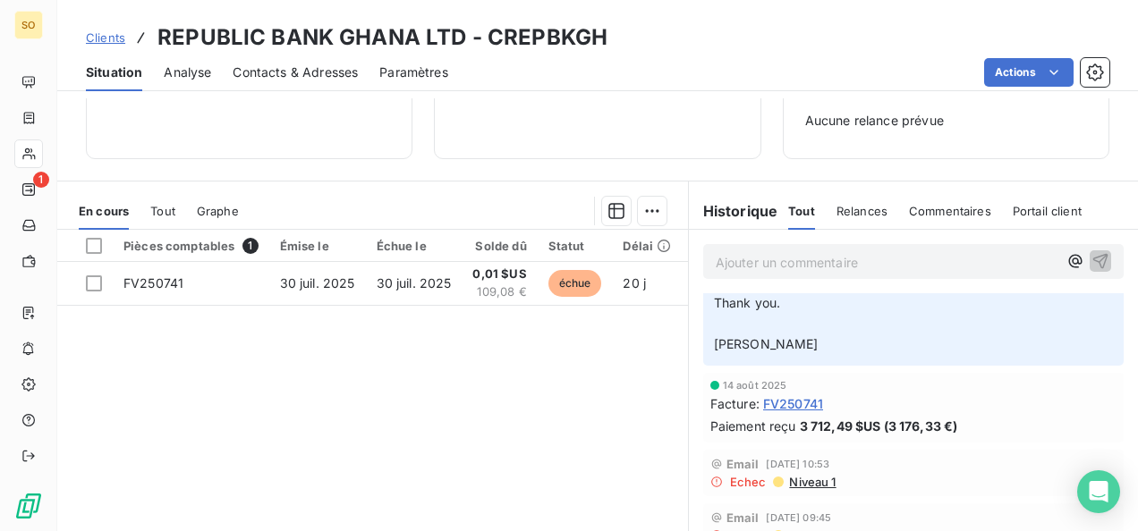
scroll to position [447, 0]
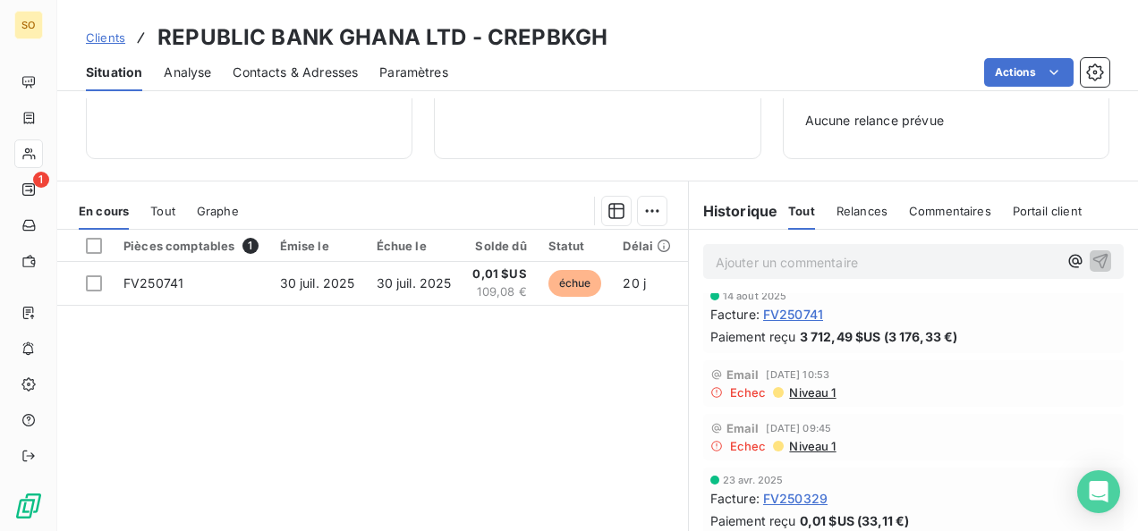
drag, startPoint x: 755, startPoint y: 313, endPoint x: 872, endPoint y: 338, distance: 119.8
click at [872, 338] on div "[DATE] Facture : FV250741 Paiement reçu 3 712,49 $US (3 176,33 €)" at bounding box center [913, 318] width 406 height 55
click at [111, 42] on span "Clients" at bounding box center [105, 37] width 39 height 14
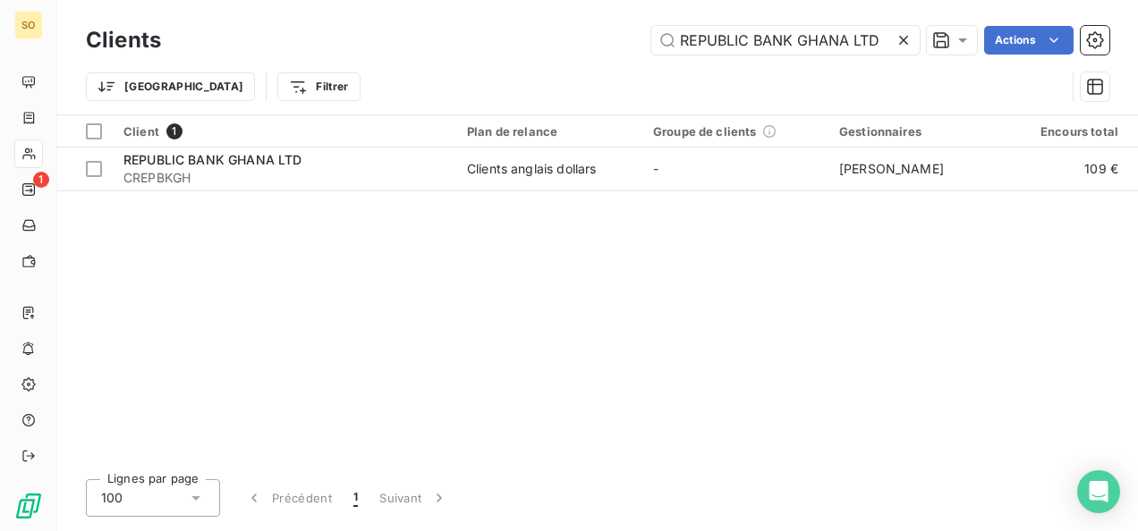
click at [908, 37] on icon at bounding box center [903, 40] width 18 height 18
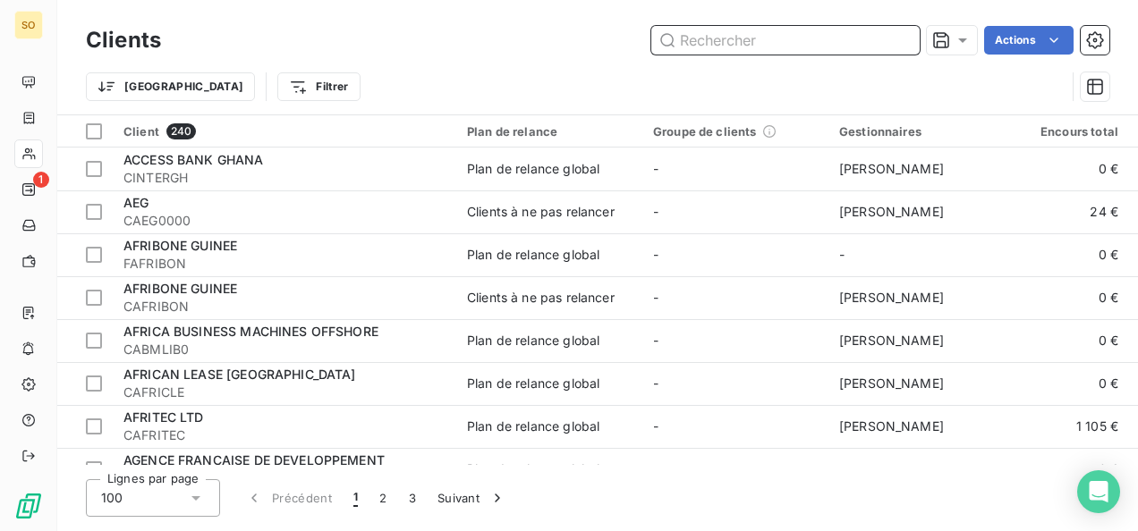
paste input "BOA COTE D'IVOIRE"
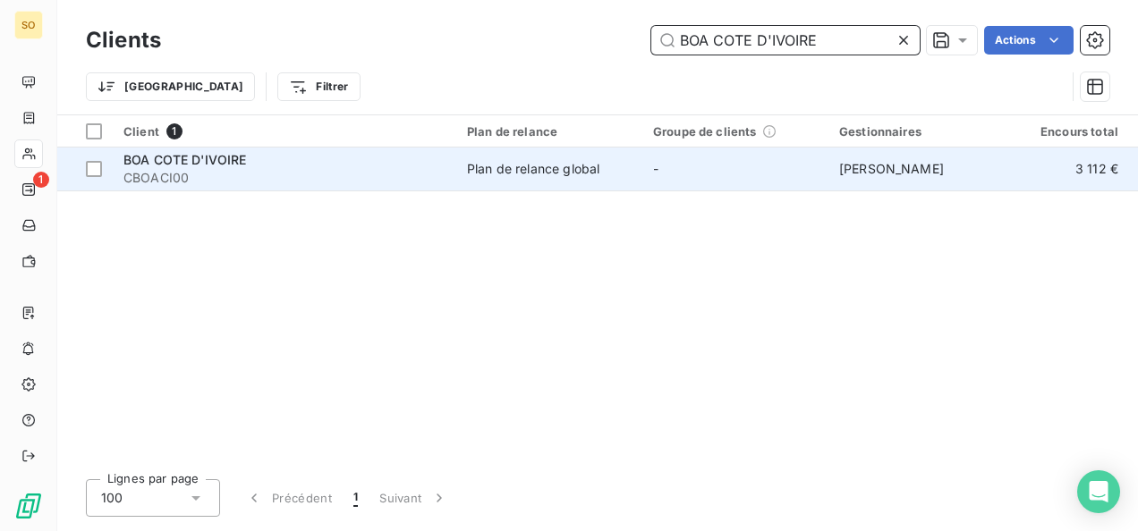
type input "BOA COTE D'IVOIRE"
click at [241, 161] on span "BOA COTE D'IVOIRE" at bounding box center [184, 159] width 123 height 15
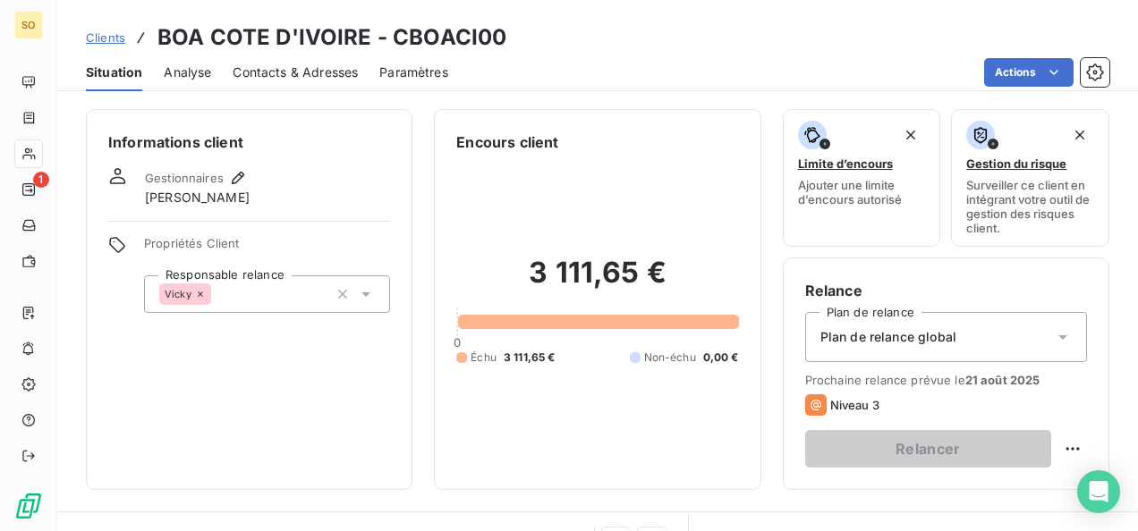
click at [107, 40] on span "Clients" at bounding box center [105, 37] width 39 height 14
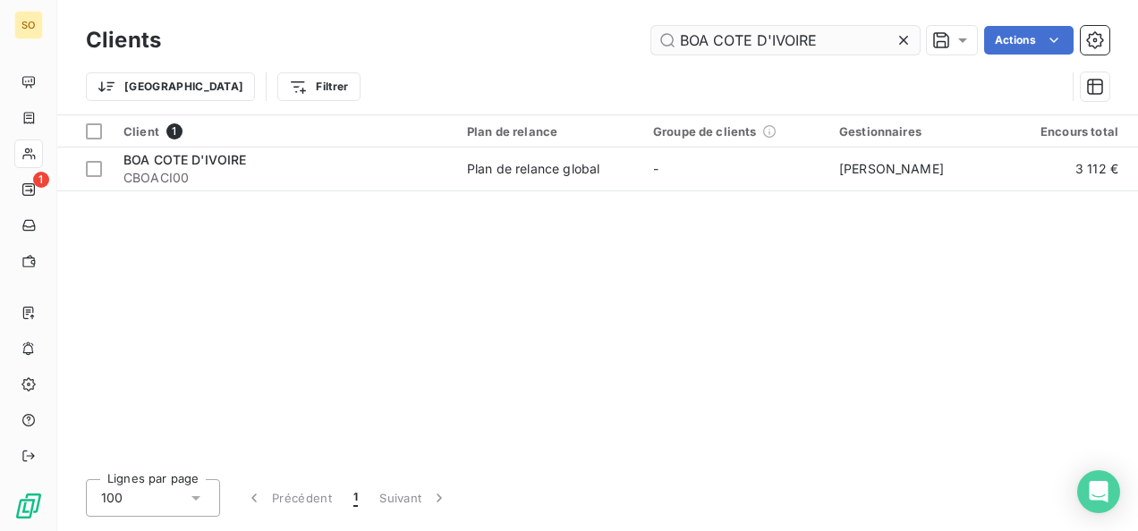
drag, startPoint x: 727, startPoint y: 36, endPoint x: 693, endPoint y: 37, distance: 34.0
click at [693, 37] on input "BOA COTE D'IVOIRE" at bounding box center [785, 40] width 268 height 29
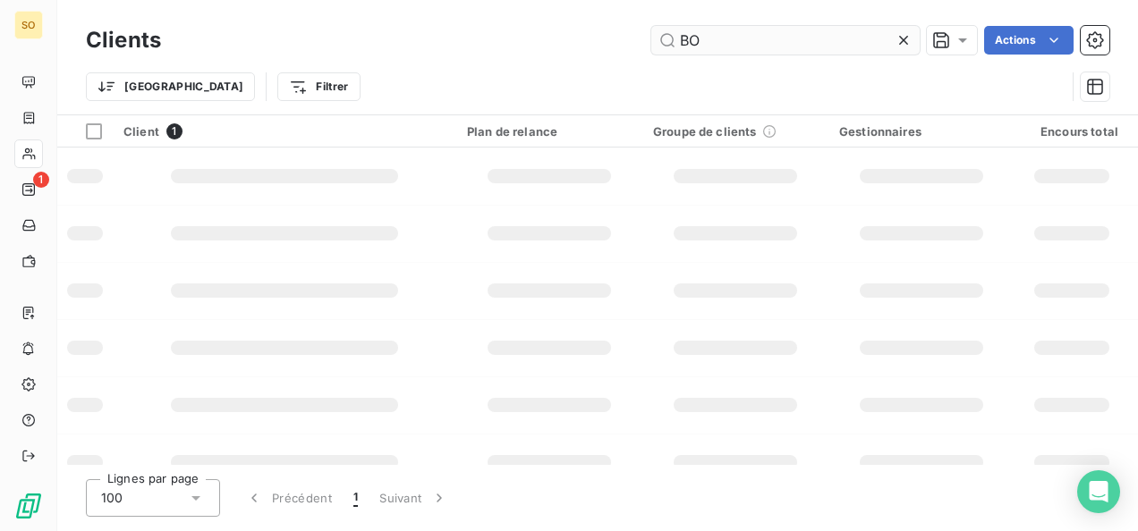
type input "B"
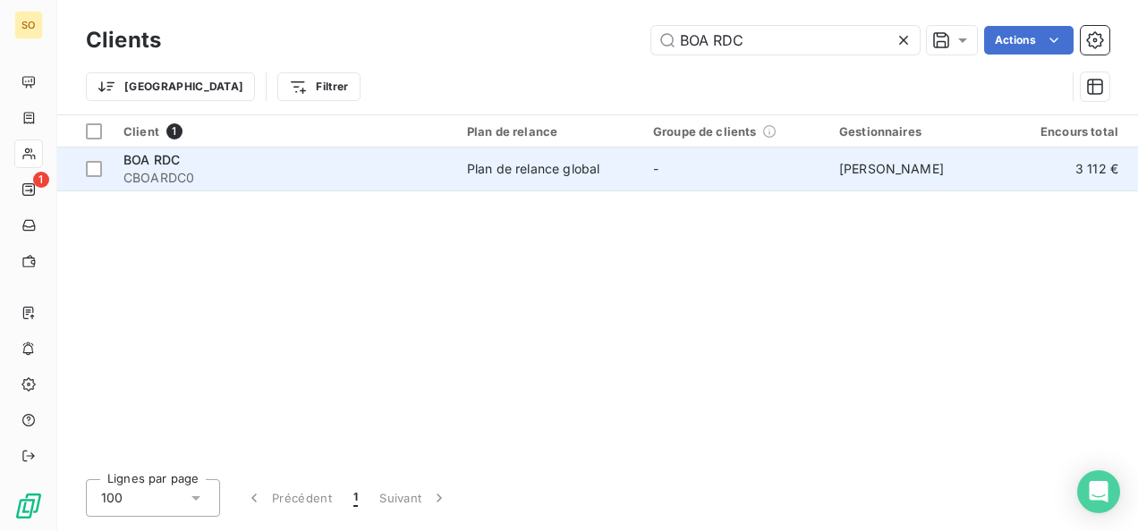
type input "BOA RDC"
click at [195, 174] on span "CBOARDC0" at bounding box center [284, 178] width 322 height 18
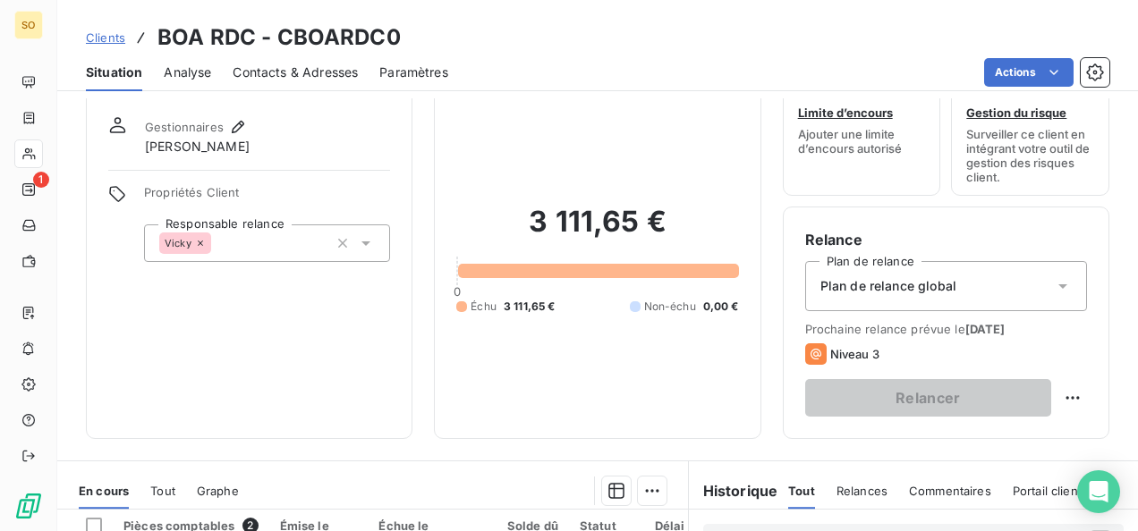
scroll to position [268, 0]
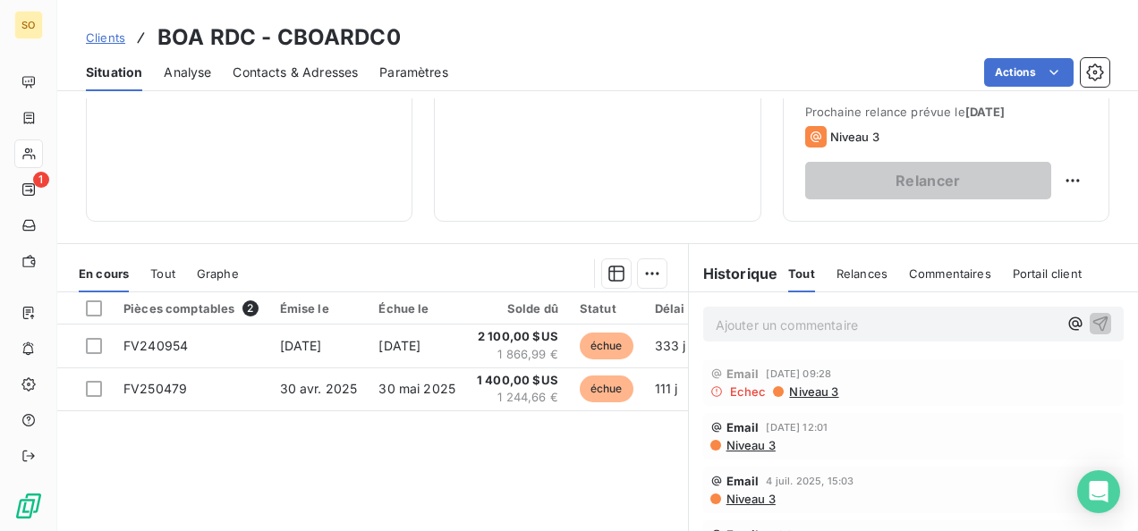
click at [101, 32] on span "Clients" at bounding box center [105, 37] width 39 height 14
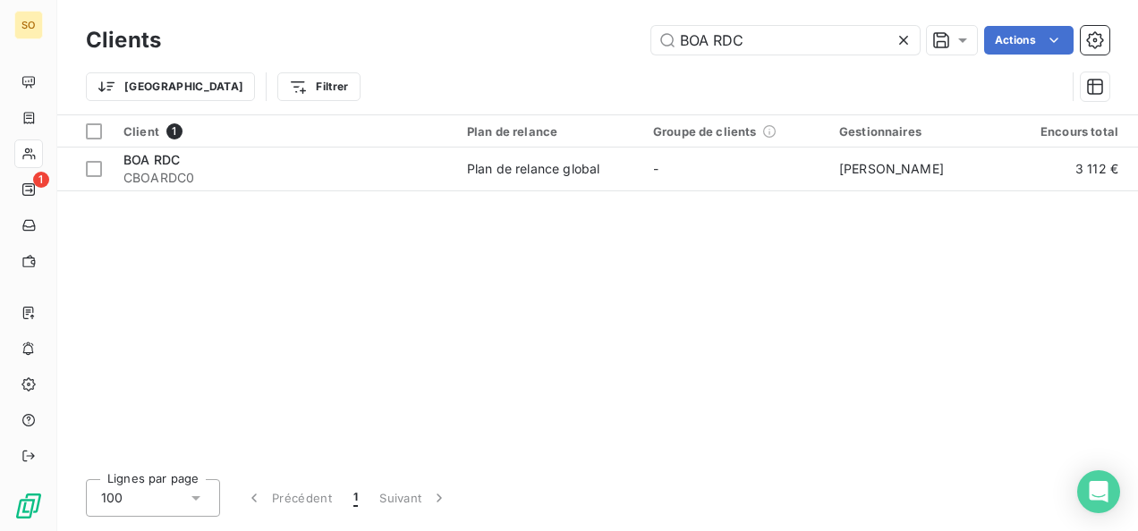
click at [594, 27] on div "BOA RDC Actions" at bounding box center [645, 40] width 927 height 29
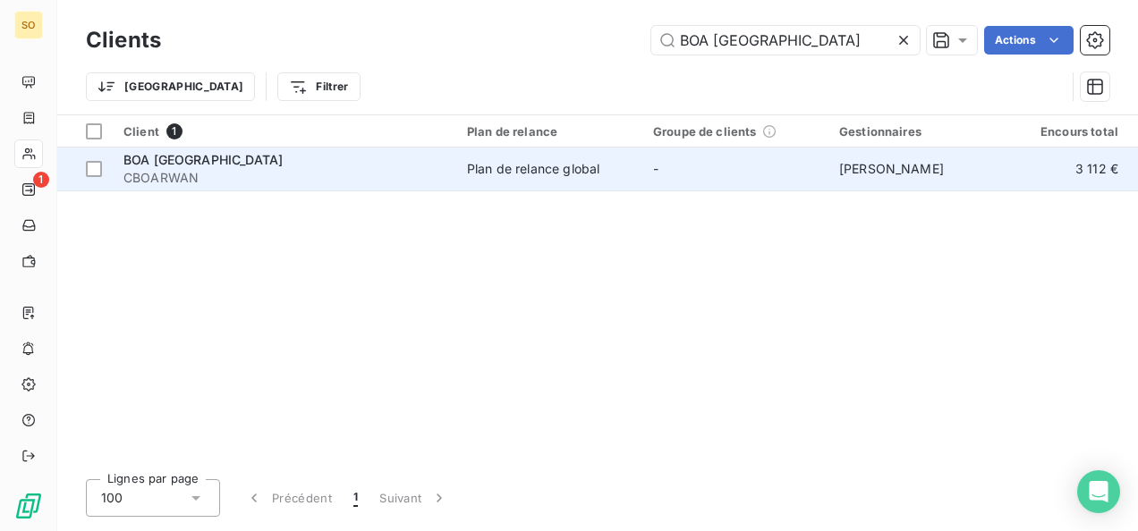
type input "BOA [GEOGRAPHIC_DATA]"
click at [345, 182] on span "CBOARWAN" at bounding box center [284, 178] width 322 height 18
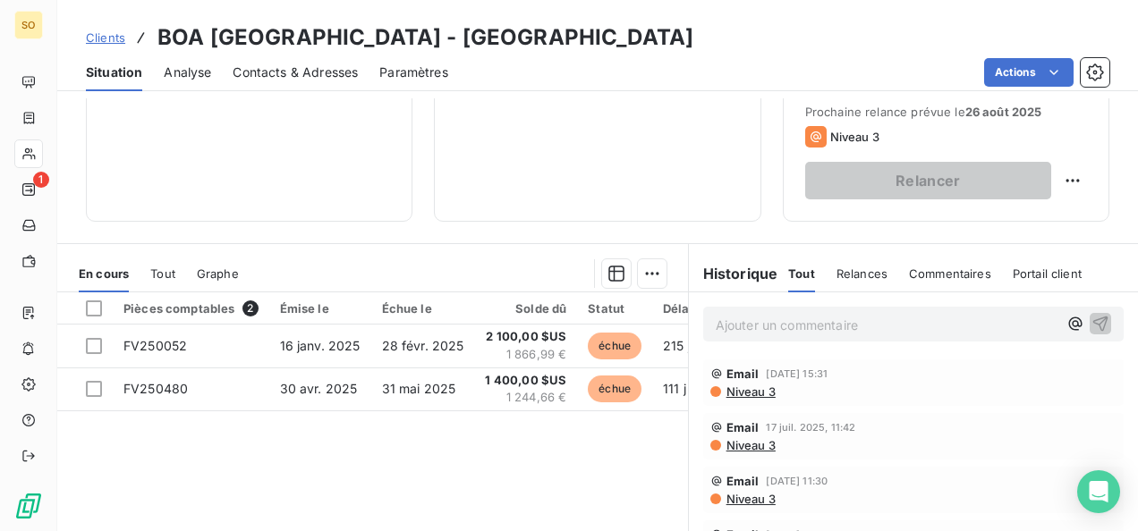
scroll to position [358, 0]
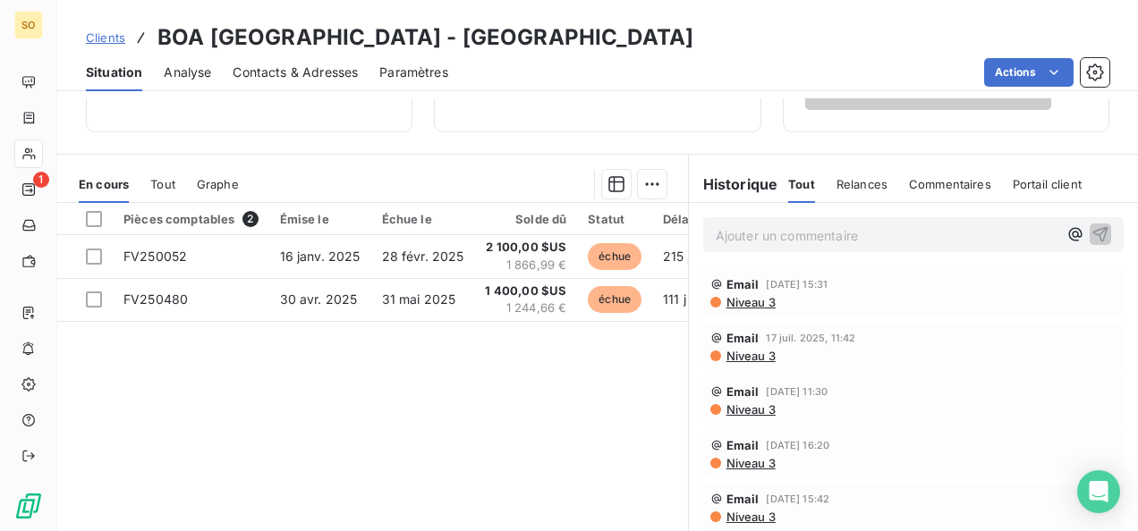
click at [111, 35] on span "Clients" at bounding box center [105, 37] width 39 height 14
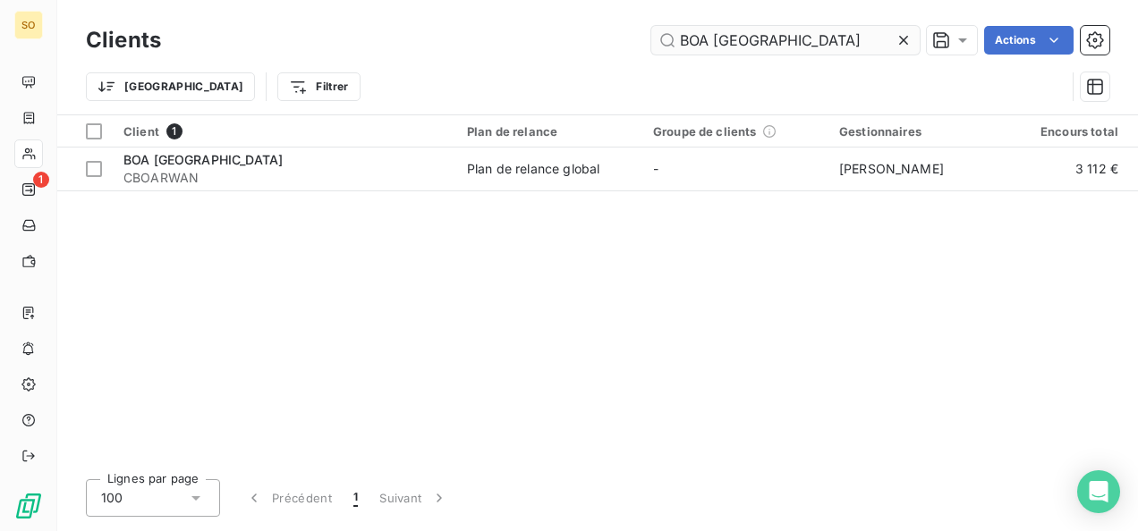
drag, startPoint x: 772, startPoint y: 35, endPoint x: 661, endPoint y: 36, distance: 110.9
click at [661, 36] on input "BOA [GEOGRAPHIC_DATA]" at bounding box center [785, 40] width 268 height 29
drag, startPoint x: 807, startPoint y: 27, endPoint x: 665, endPoint y: 36, distance: 141.6
click at [665, 36] on input "BOA [GEOGRAPHIC_DATA]" at bounding box center [785, 40] width 268 height 29
paste input "[GEOGRAPHIC_DATA]"
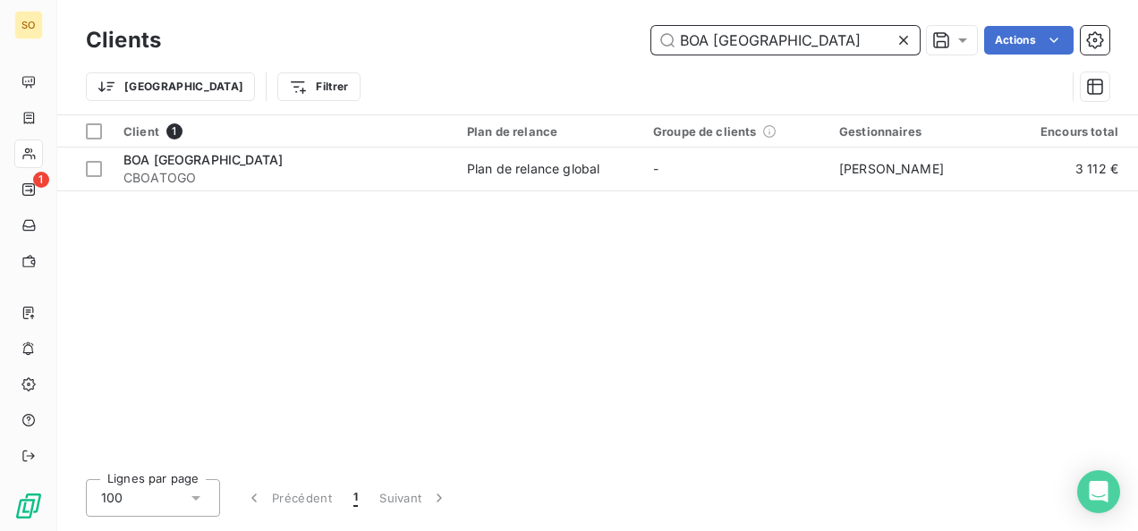
drag, startPoint x: 761, startPoint y: 44, endPoint x: 676, endPoint y: 37, distance: 85.3
click at [676, 37] on input "BOA [GEOGRAPHIC_DATA]" at bounding box center [785, 40] width 268 height 29
paste input "[GEOGRAPHIC_DATA]"
drag, startPoint x: 769, startPoint y: 38, endPoint x: 686, endPoint y: 43, distance: 83.3
click at [686, 43] on input "BOA [GEOGRAPHIC_DATA]" at bounding box center [785, 40] width 268 height 29
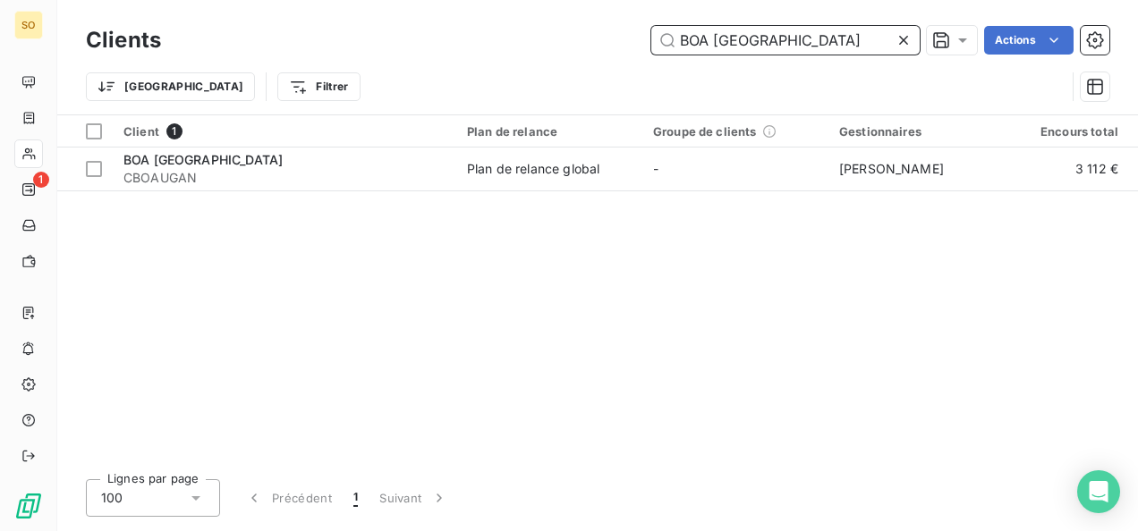
click at [693, 34] on input "BOA [GEOGRAPHIC_DATA]" at bounding box center [785, 40] width 268 height 29
type input "B"
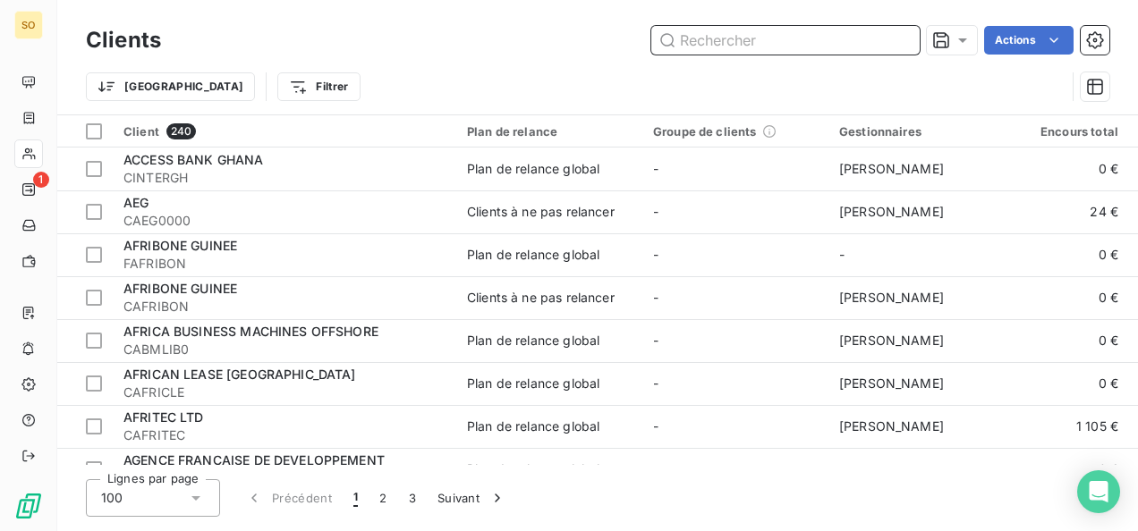
paste input "BANQUE CENTRALE POPULAIRE DU [GEOGRAPHIC_DATA]"
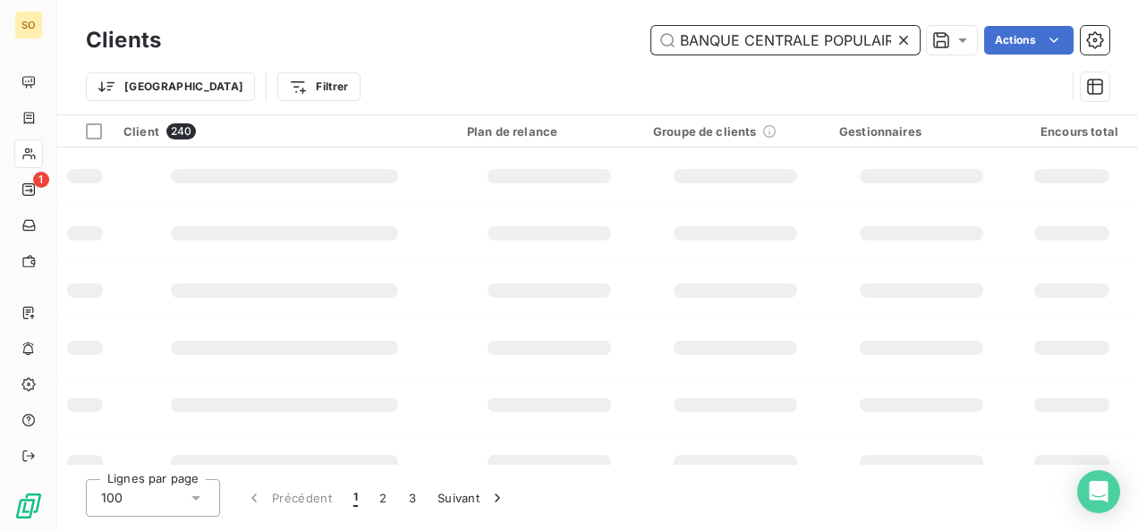
scroll to position [0, 94]
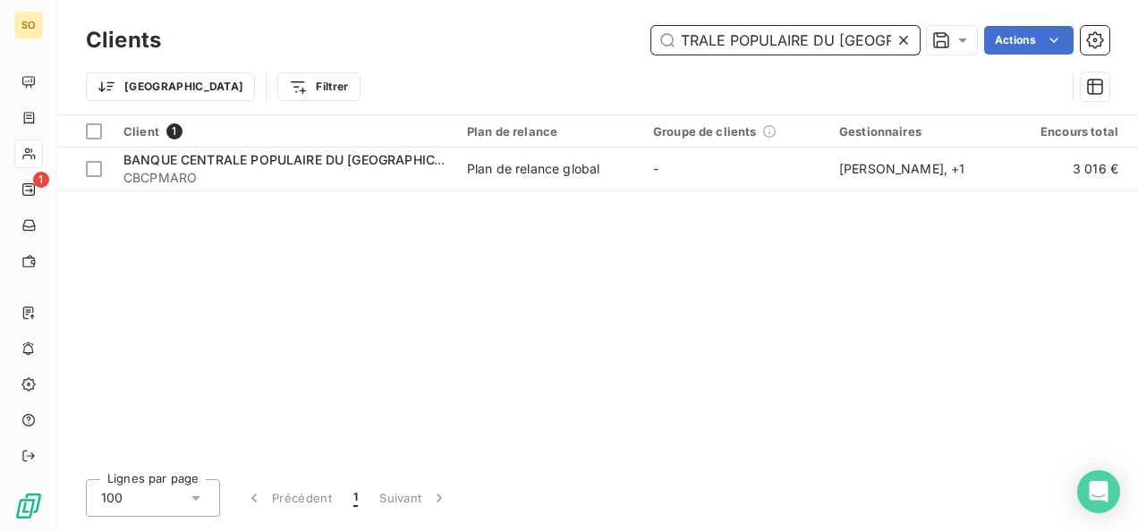
type input "BANQUE CENTRALE POPULAIRE DU [GEOGRAPHIC_DATA]"
click at [900, 41] on icon at bounding box center [903, 40] width 18 height 18
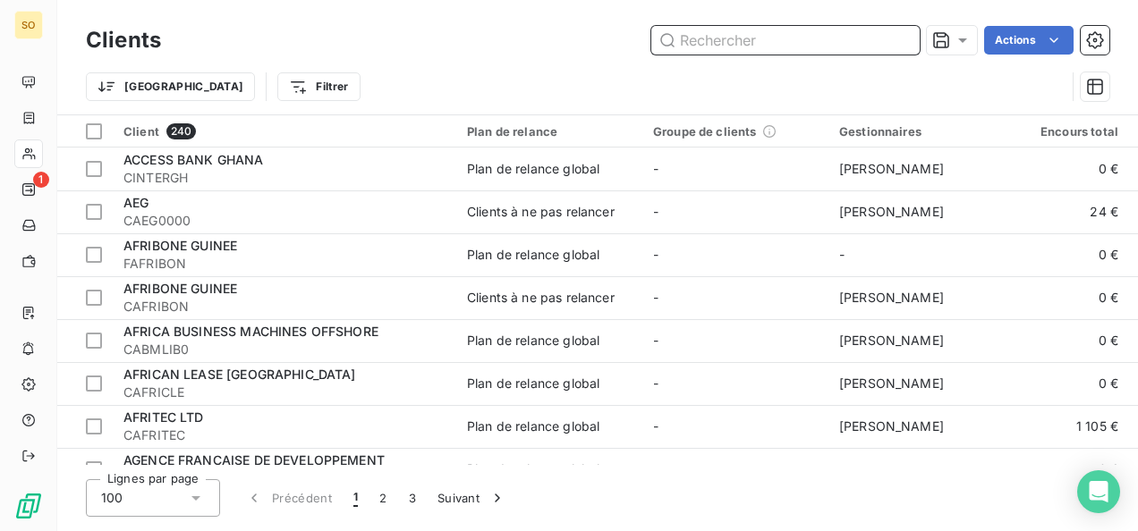
paste input "SOEGUIBE CASTEL"
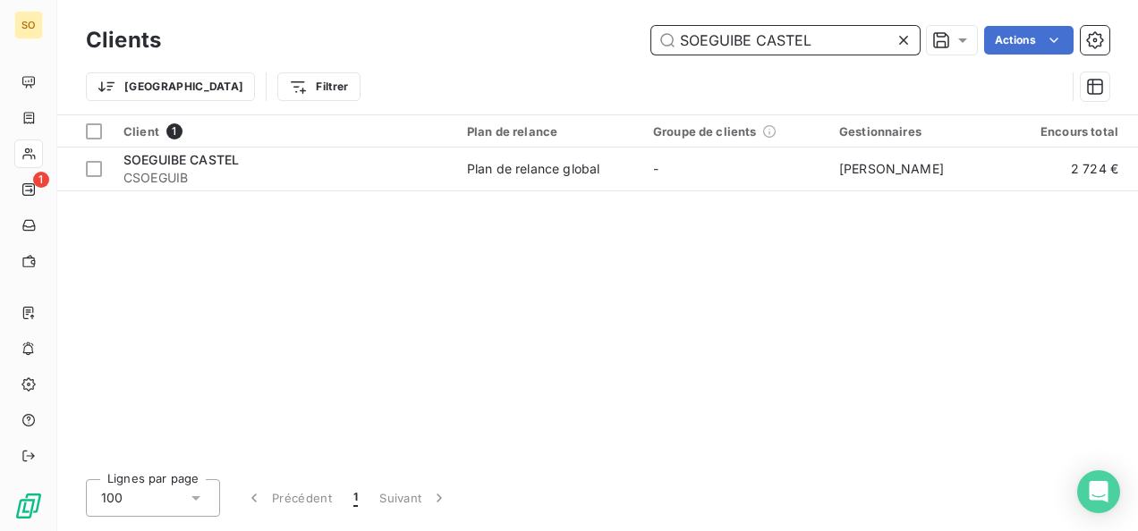
drag, startPoint x: 807, startPoint y: 44, endPoint x: 684, endPoint y: 44, distance: 122.5
click at [684, 44] on input "SOEGUIBE CASTEL" at bounding box center [785, 40] width 268 height 29
type input "S"
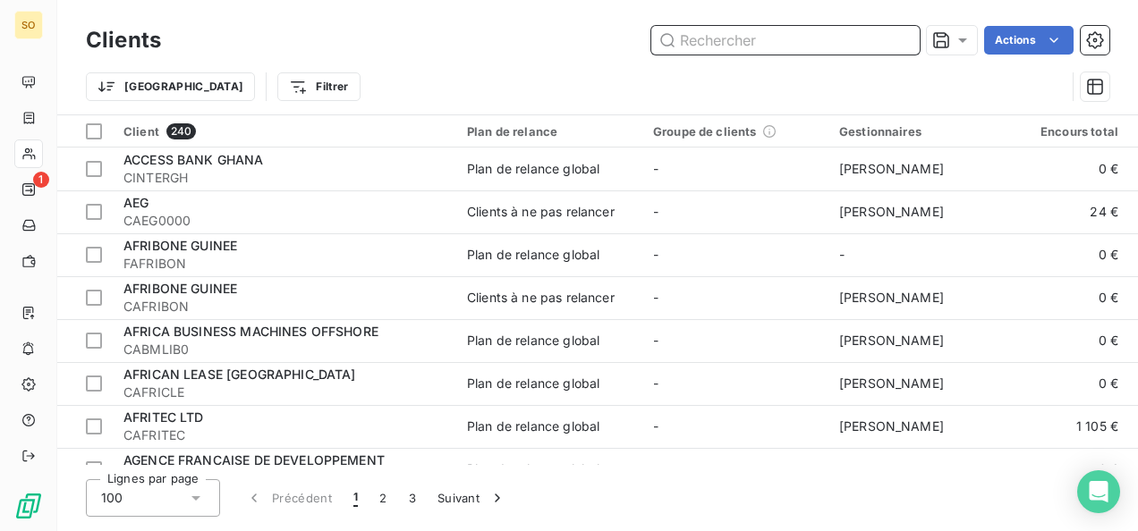
paste input "CBAO [GEOGRAPHIC_DATA]"
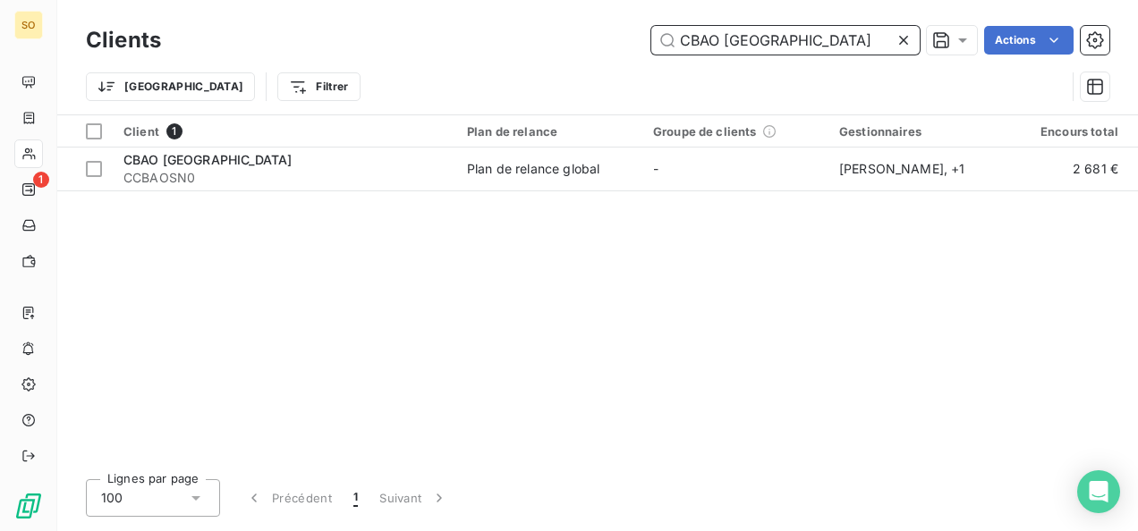
drag, startPoint x: 856, startPoint y: 34, endPoint x: 685, endPoint y: 36, distance: 170.8
click at [685, 36] on input "CBAO [GEOGRAPHIC_DATA]" at bounding box center [785, 40] width 268 height 29
type input "C"
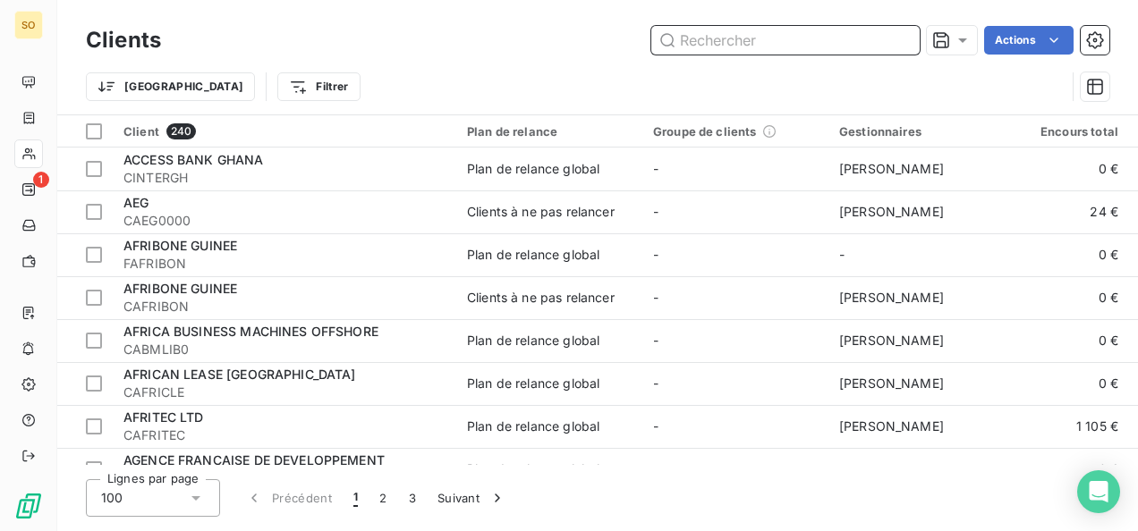
paste input "EXA INFRASTRUCTURE [GEOGRAPHIC_DATA]"
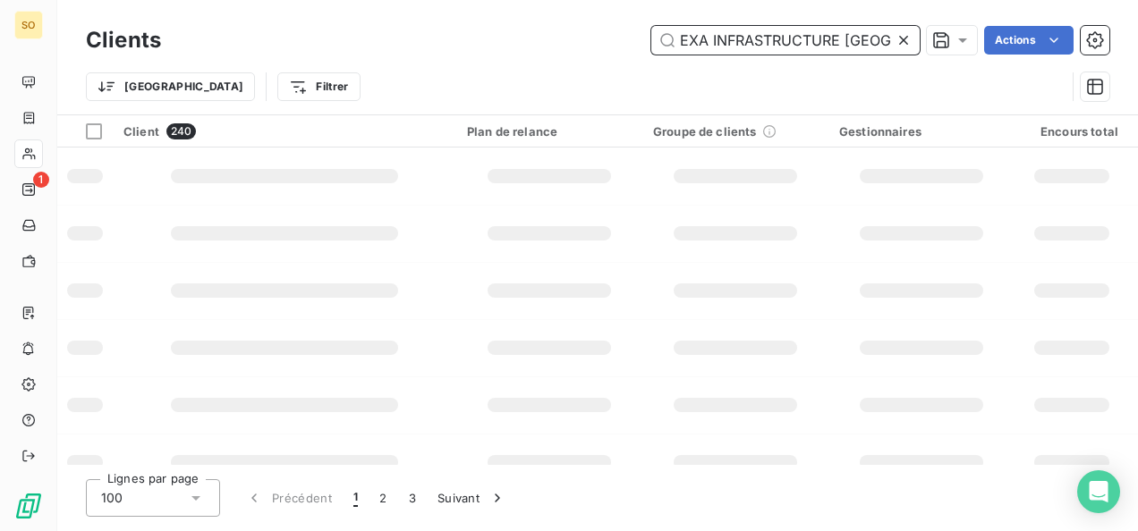
scroll to position [0, 11]
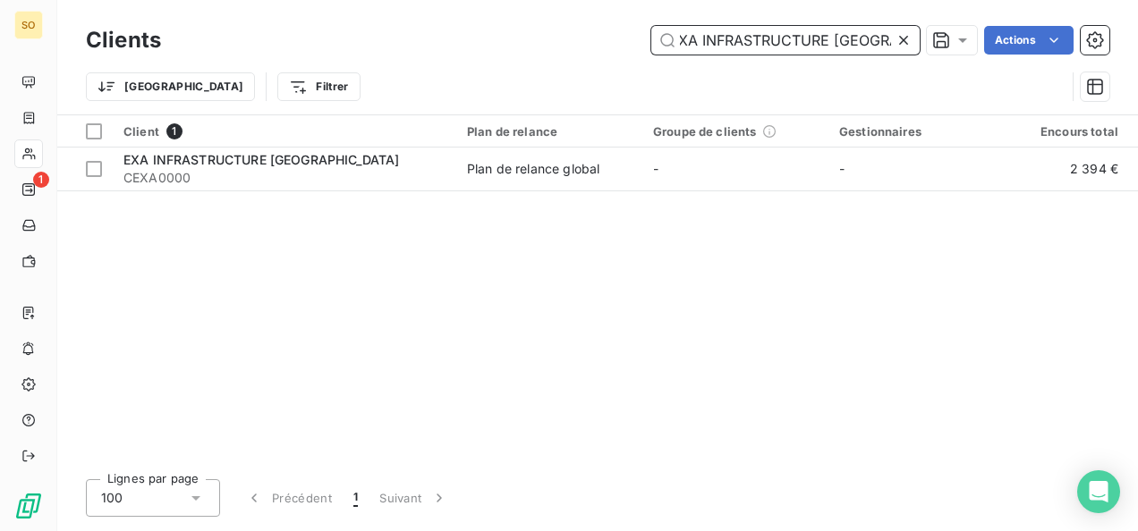
type input "EXA INFRASTRUCTURE [GEOGRAPHIC_DATA]"
click at [900, 39] on icon at bounding box center [903, 40] width 18 height 18
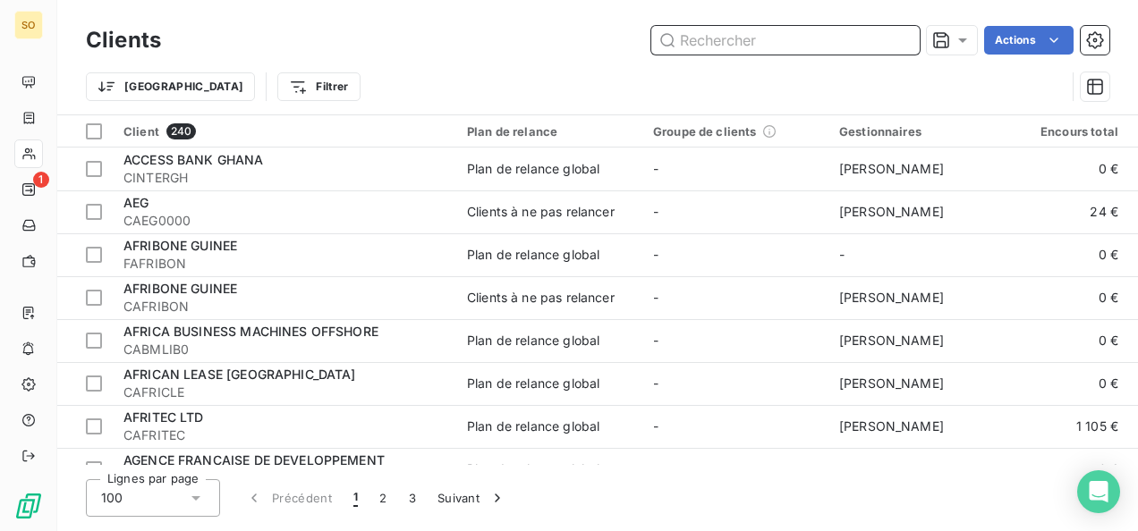
paste input "Banque de Developpement du MALI"
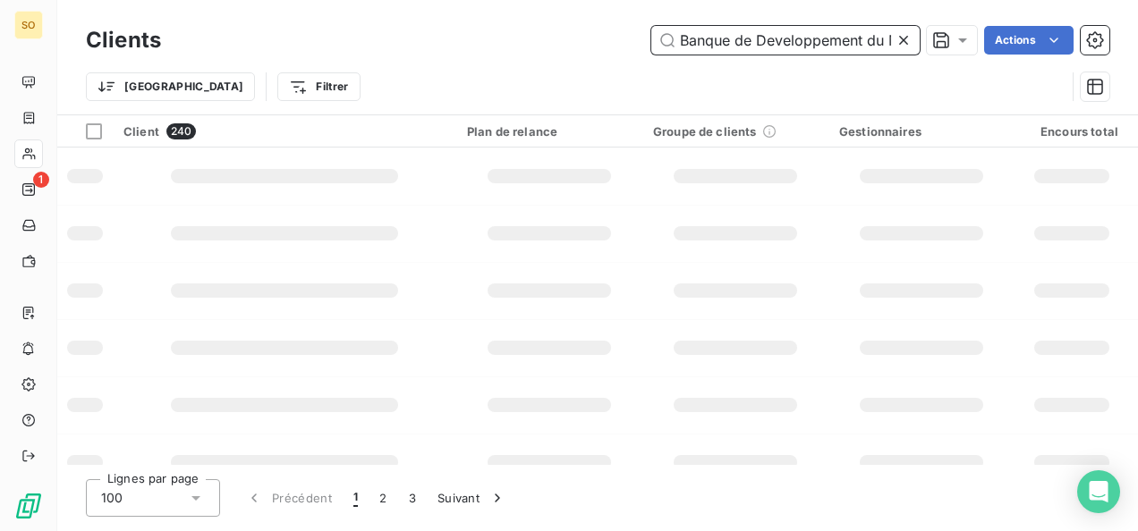
scroll to position [0, 32]
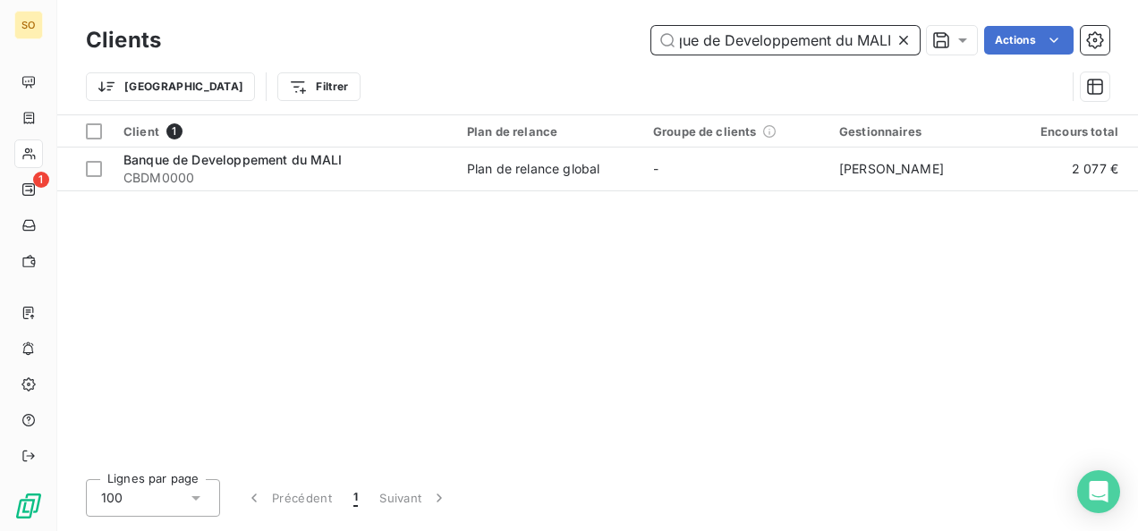
type input "Banque de Developpement du MALI"
drag, startPoint x: 902, startPoint y: 41, endPoint x: 893, endPoint y: 42, distance: 9.0
click at [902, 41] on icon at bounding box center [903, 40] width 9 height 9
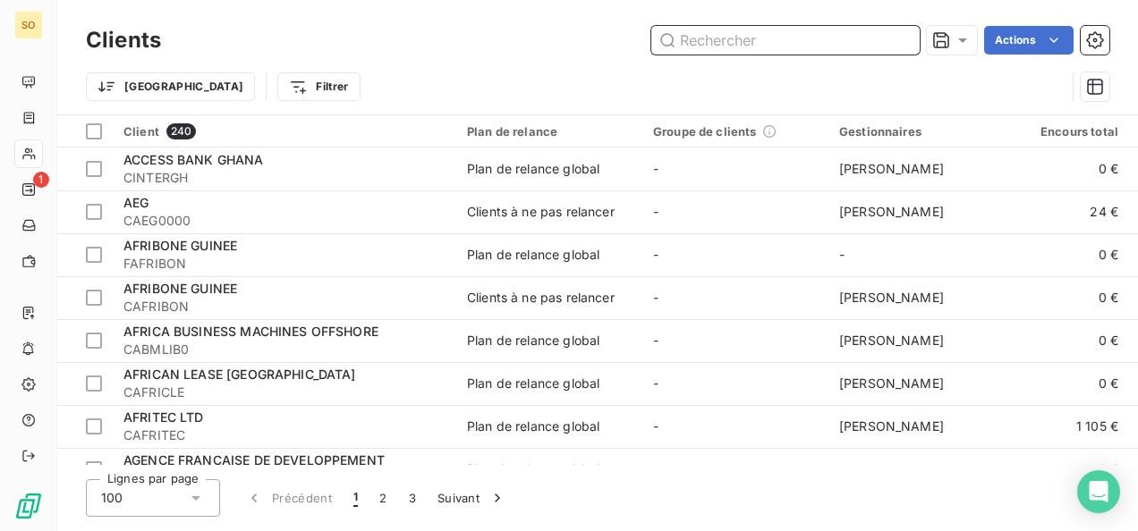
paste input "NBS BANK LIMITED"
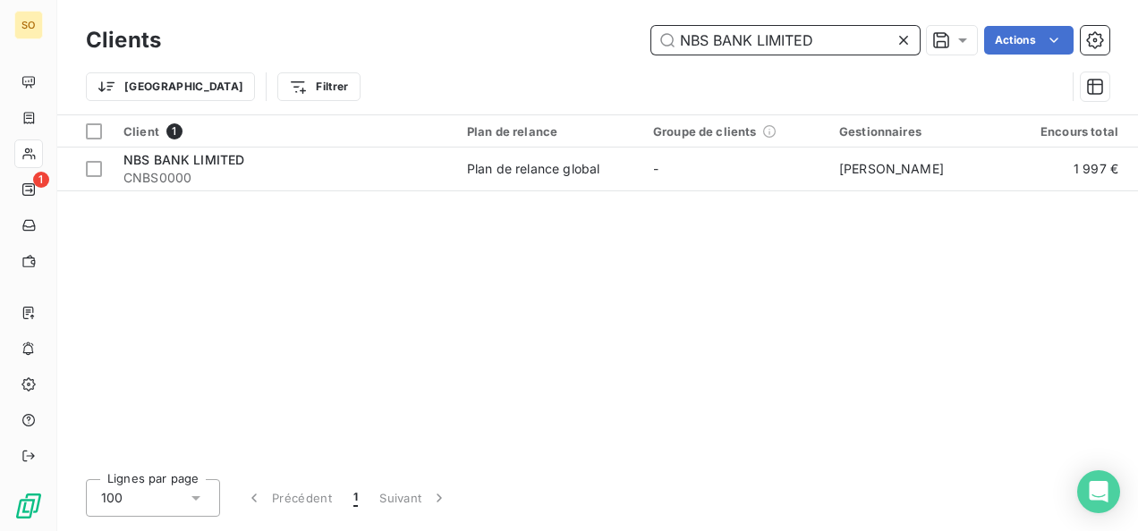
type input "NBS BANK LIMITED"
click at [911, 34] on div at bounding box center [906, 40] width 25 height 29
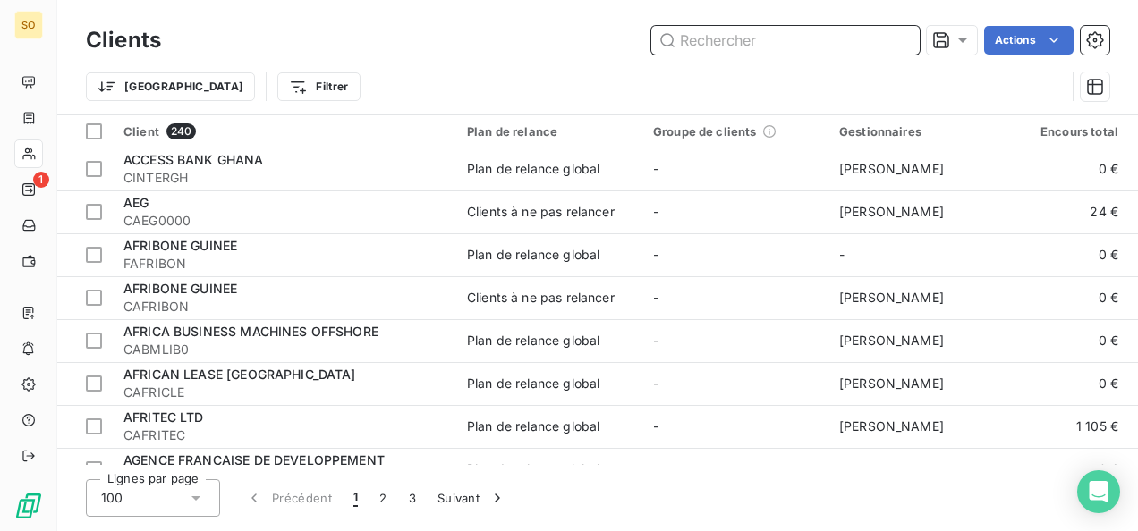
paste input "BOA [GEOGRAPHIC_DATA]"
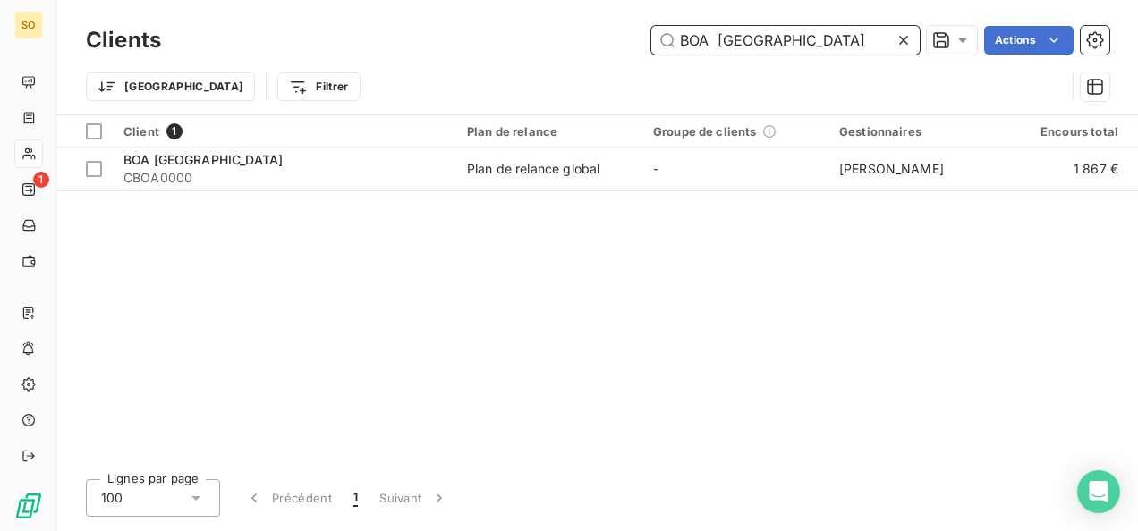
drag, startPoint x: 771, startPoint y: 44, endPoint x: 676, endPoint y: 45, distance: 94.8
click at [676, 45] on input "BOA [GEOGRAPHIC_DATA]" at bounding box center [785, 40] width 268 height 29
paste input "MOKABI [GEOGRAPHIC_DATA]"
drag, startPoint x: 698, startPoint y: 32, endPoint x: 669, endPoint y: 32, distance: 28.6
click at [669, 32] on input "MOKABI [GEOGRAPHIC_DATA]" at bounding box center [785, 40] width 268 height 29
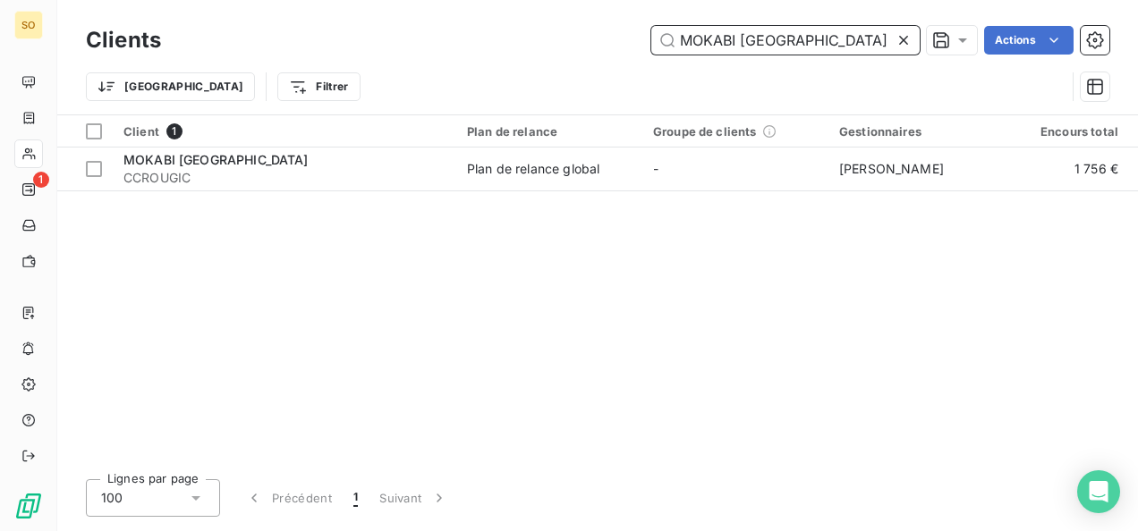
paste input "BOISSONS RAFRAICHISSANTES DU"
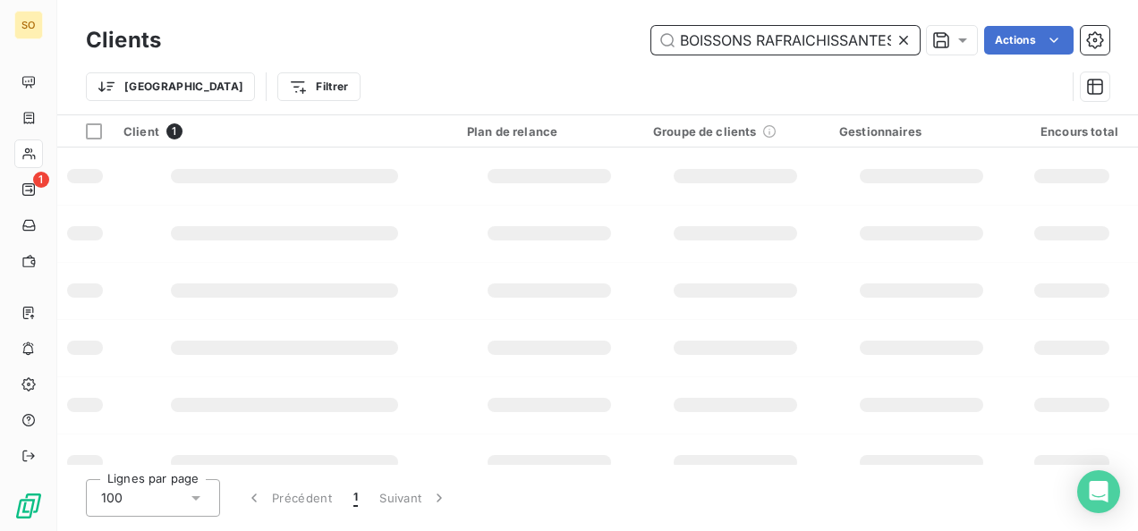
scroll to position [0, 90]
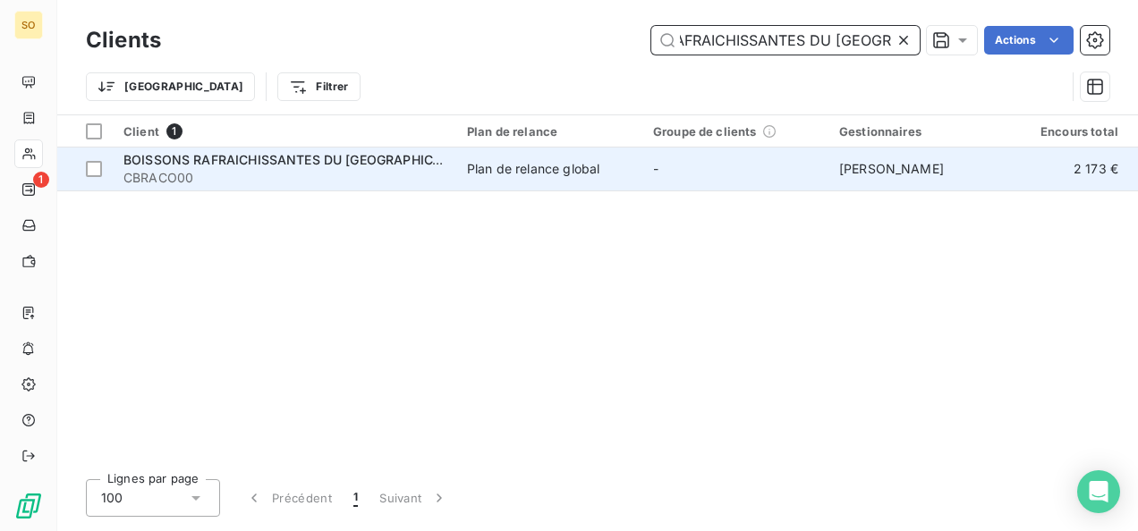
type input "BOISSONS RAFRAICHISSANTES DU [GEOGRAPHIC_DATA]"
click at [247, 165] on span "BOISSONS RAFRAICHISSANTES DU [GEOGRAPHIC_DATA]" at bounding box center [298, 159] width 351 height 15
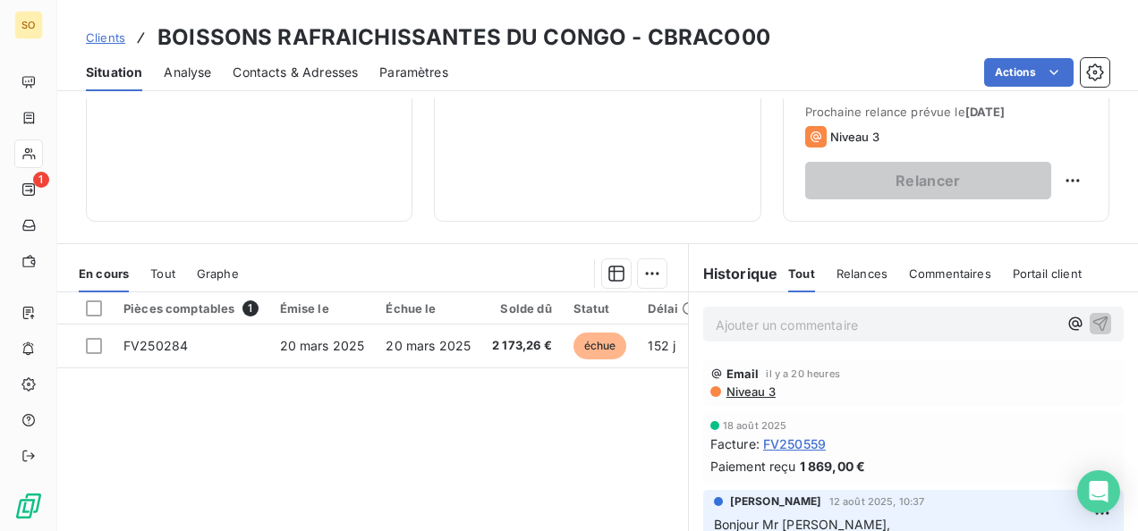
click at [741, 320] on p "Ajouter un commentaire ﻿" at bounding box center [886, 325] width 342 height 22
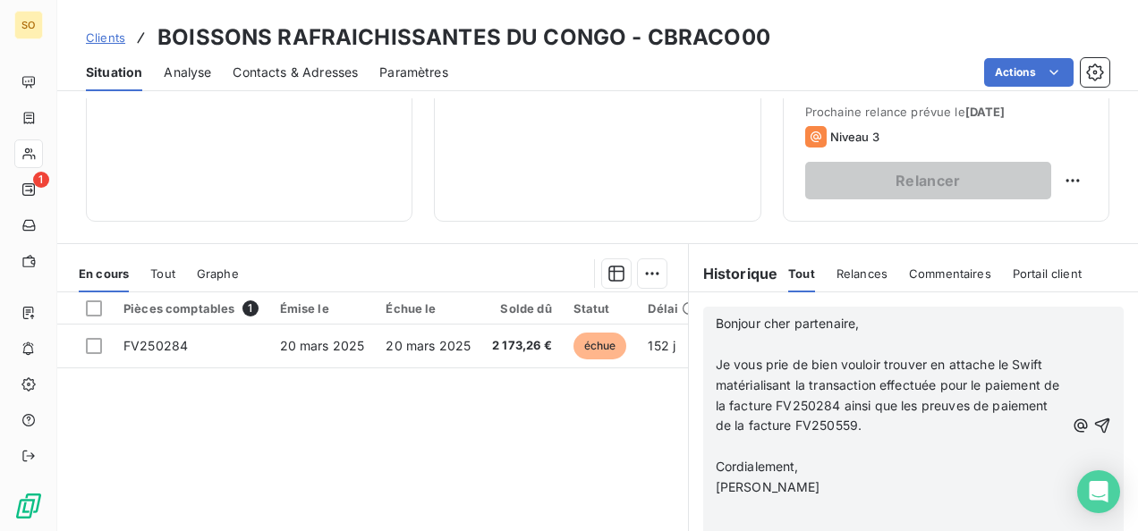
scroll to position [89, 0]
click at [1093, 428] on icon "button" at bounding box center [1102, 426] width 18 height 18
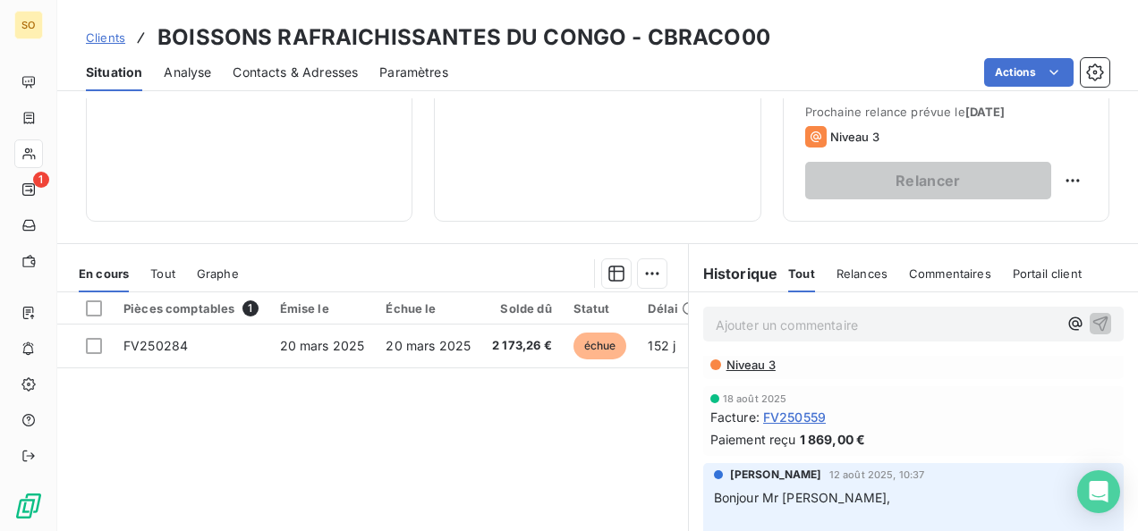
scroll to position [268, 0]
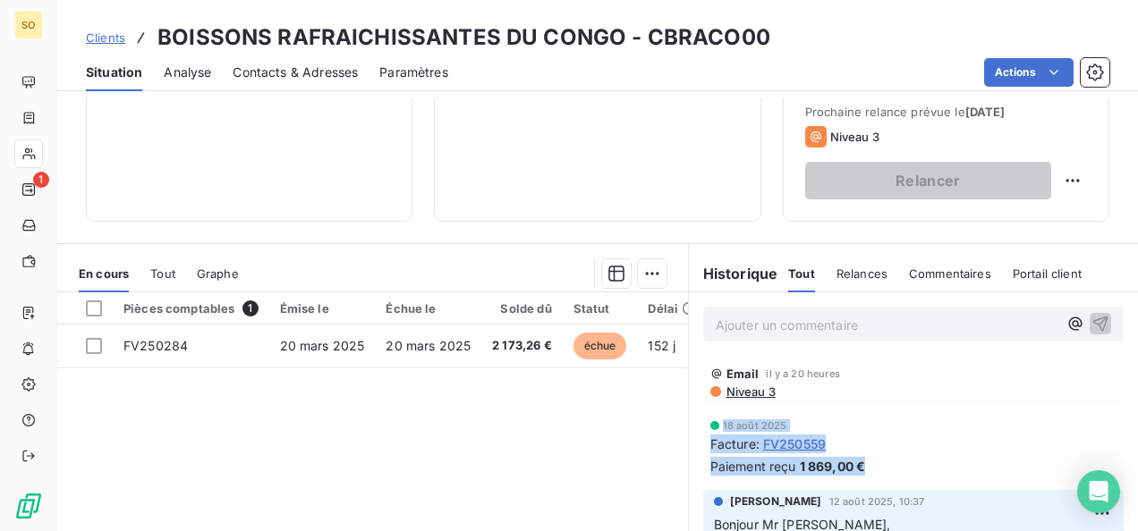
drag, startPoint x: 711, startPoint y: 424, endPoint x: 862, endPoint y: 460, distance: 155.3
click at [862, 460] on div "[DATE] Facture : FV250559 Paiement reçu 1 869,00 €" at bounding box center [913, 447] width 406 height 55
drag, startPoint x: 862, startPoint y: 460, endPoint x: 825, endPoint y: 455, distance: 37.8
click at [880, 435] on div "Facture : FV250559" at bounding box center [913, 444] width 406 height 19
drag, startPoint x: 828, startPoint y: 442, endPoint x: 759, endPoint y: 442, distance: 68.9
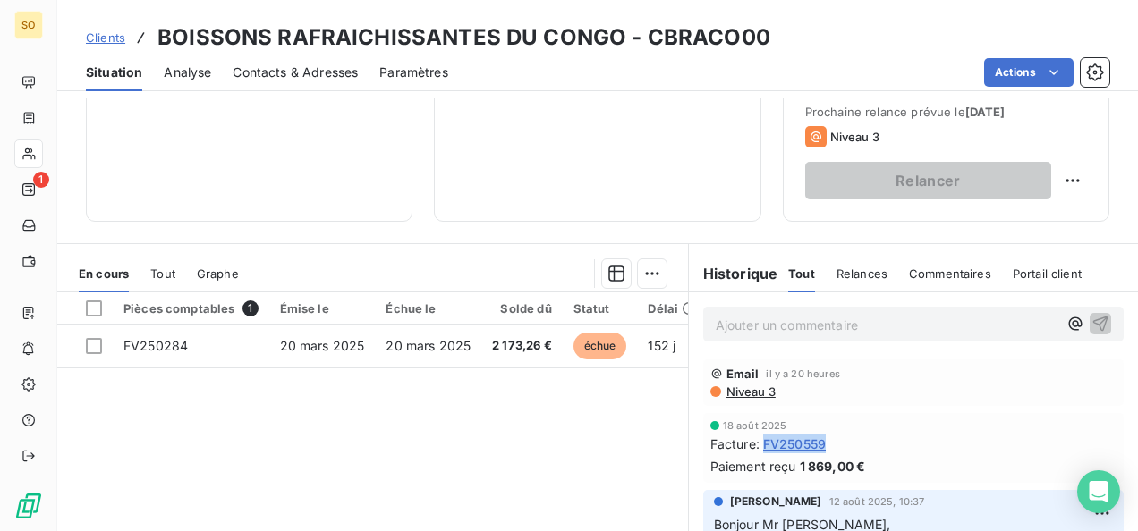
click at [759, 442] on div "Facture : FV250559" at bounding box center [913, 444] width 406 height 19
drag, startPoint x: 759, startPoint y: 442, endPoint x: 770, endPoint y: 439, distance: 11.1
click at [803, 329] on p "Ajouter un commentaire ﻿" at bounding box center [886, 325] width 342 height 22
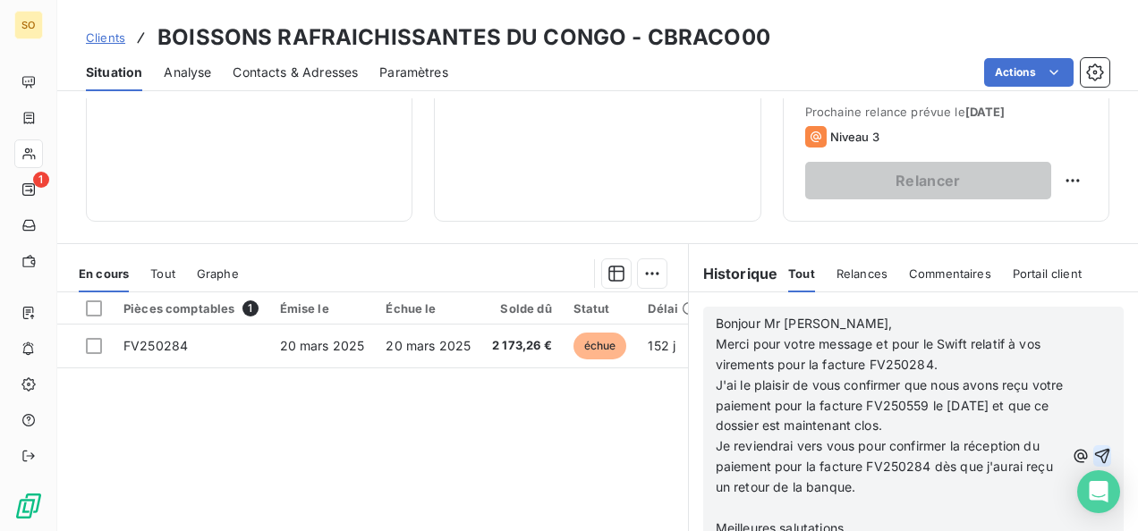
click at [1093, 454] on icon "button" at bounding box center [1102, 456] width 18 height 18
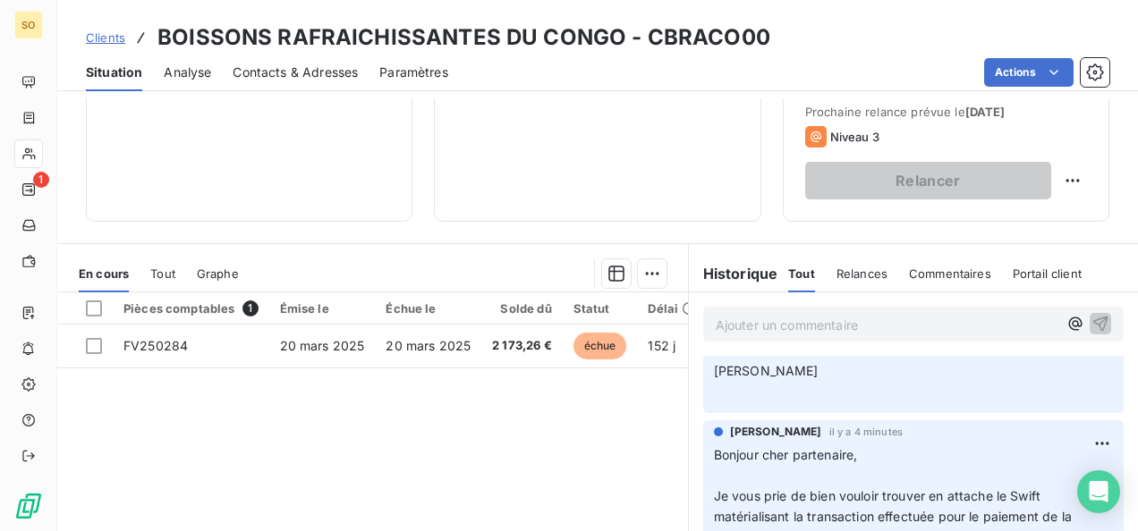
scroll to position [597, 0]
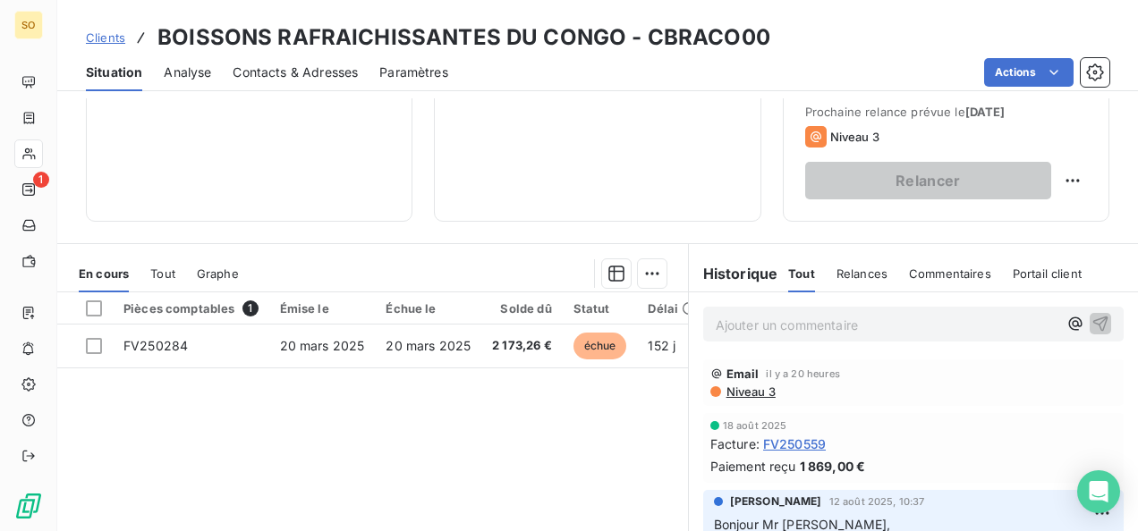
click at [107, 47] on div "Clients BOISSONS RAFRAICHISSANTES DU CONGO - CBRACO00" at bounding box center [428, 37] width 684 height 32
click at [107, 34] on span "Clients" at bounding box center [105, 37] width 39 height 14
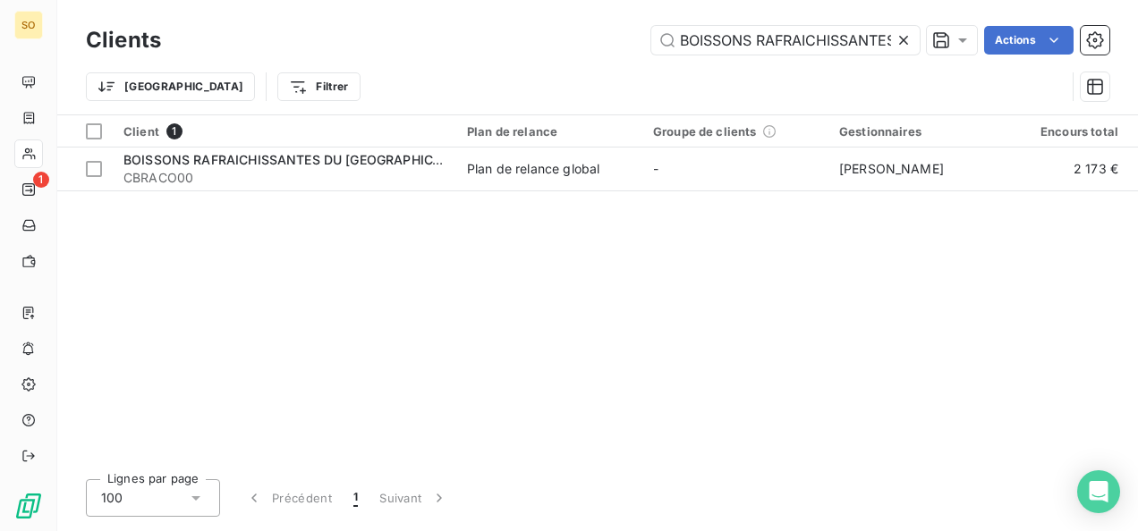
click at [899, 39] on icon at bounding box center [903, 40] width 18 height 18
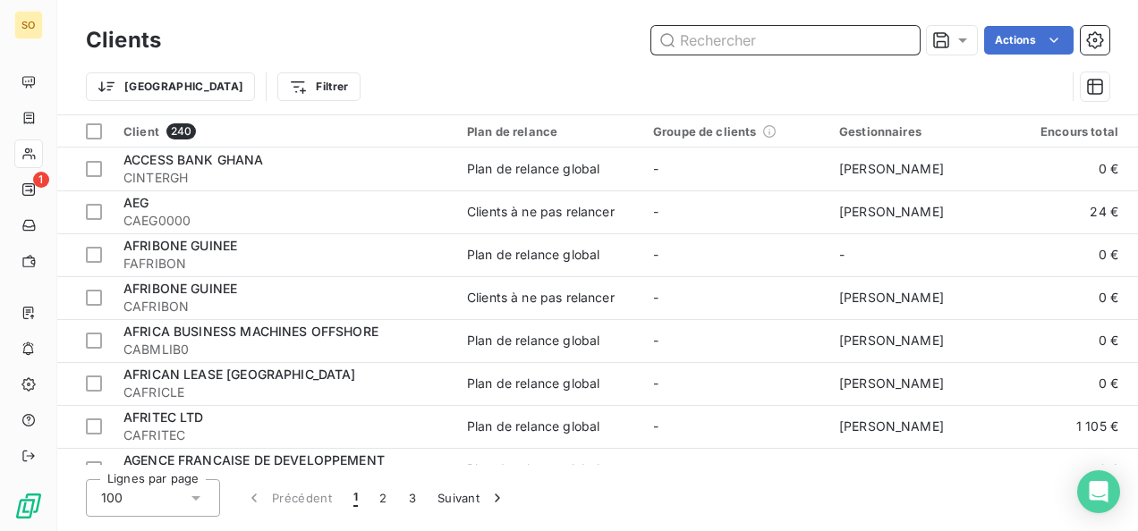
paste input "BANCO NACIONAL DE [GEOGRAPHIC_DATA] PO N° 16"
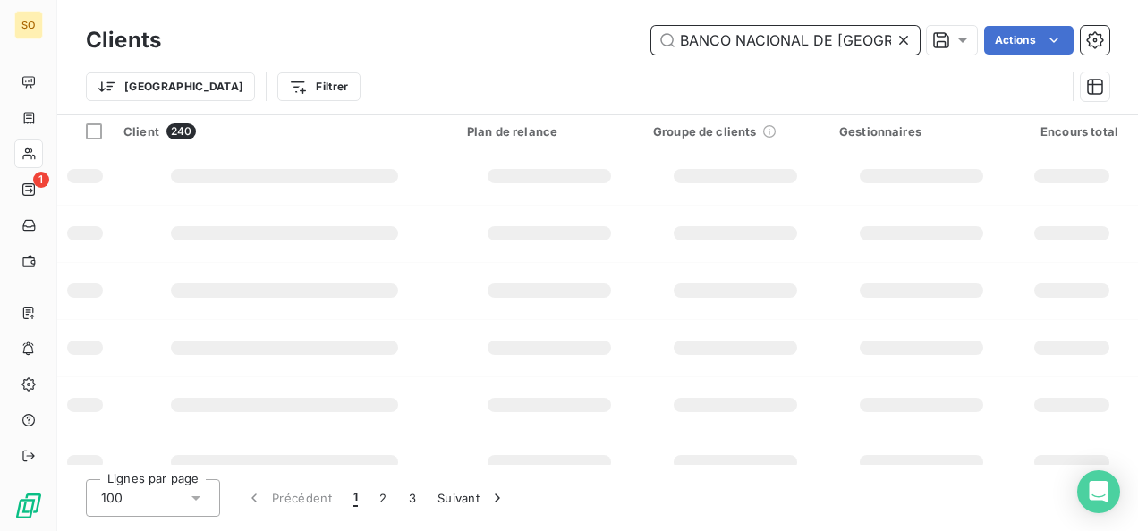
scroll to position [0, 157]
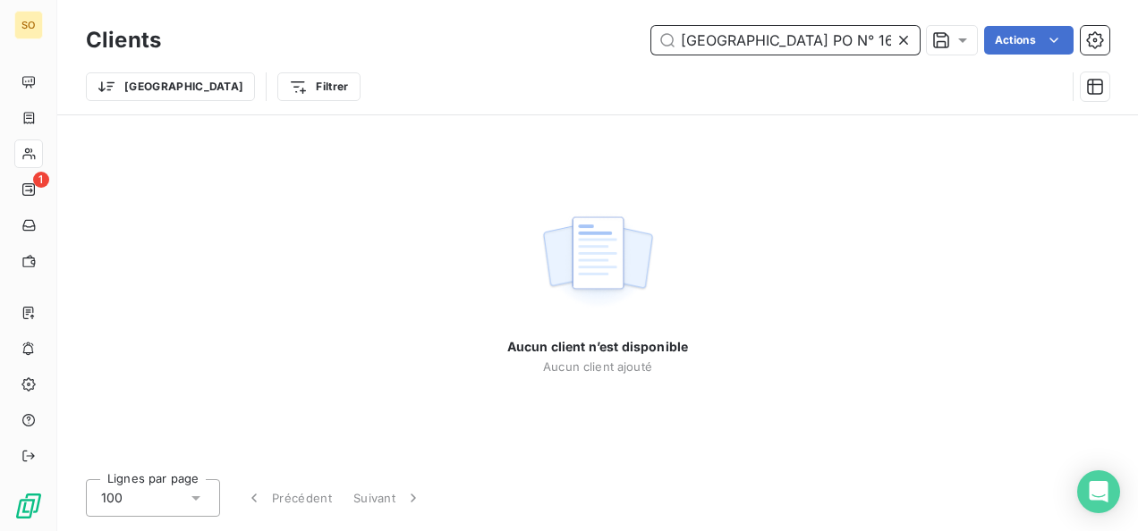
drag, startPoint x: 832, startPoint y: 41, endPoint x: 897, endPoint y: 39, distance: 65.3
click at [897, 39] on div "BANCO NACIONAL DE [GEOGRAPHIC_DATA] PO N° 16" at bounding box center [785, 40] width 268 height 29
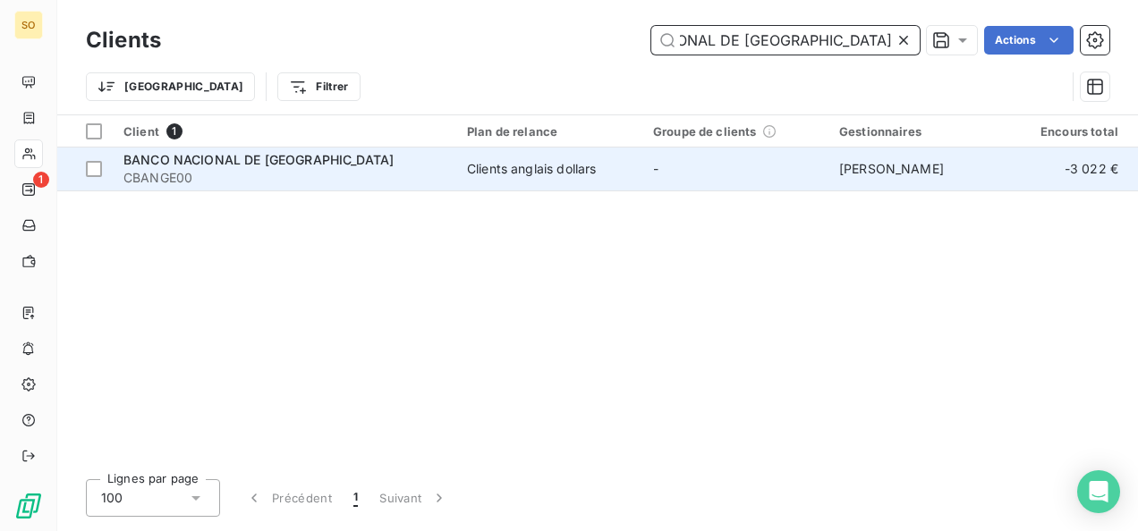
type input "BANCO NACIONAL DE [GEOGRAPHIC_DATA]"
click at [268, 165] on span "BANCO NACIONAL DE [GEOGRAPHIC_DATA]" at bounding box center [258, 159] width 270 height 15
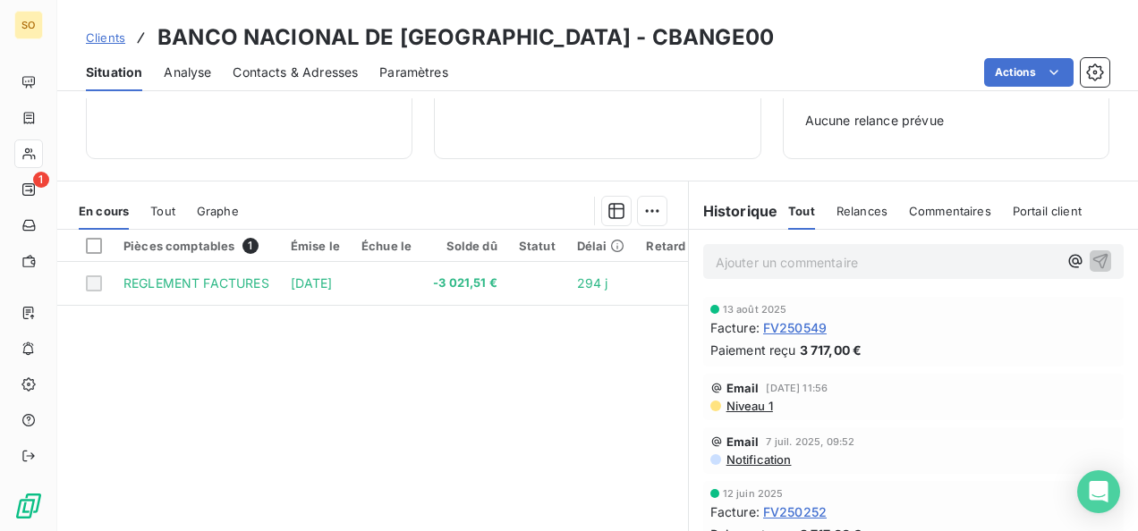
scroll to position [358, 0]
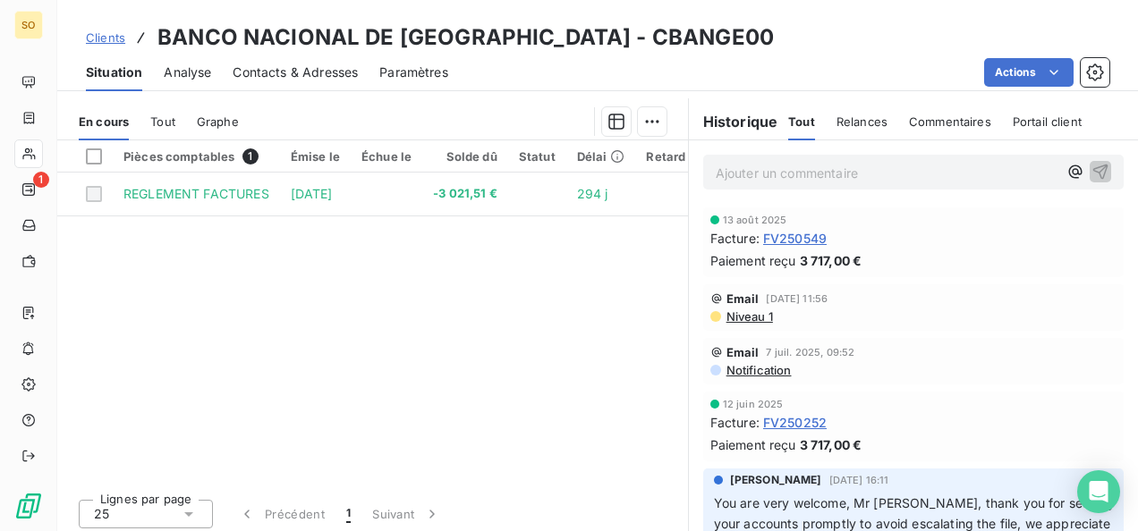
click at [111, 39] on span "Clients" at bounding box center [105, 37] width 39 height 14
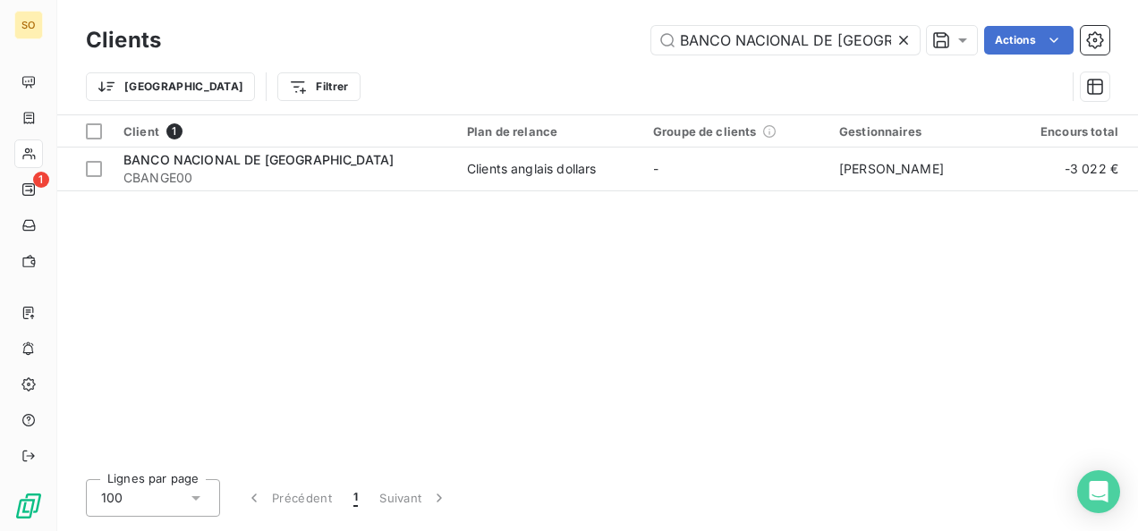
scroll to position [0, 93]
click at [896, 38] on icon at bounding box center [903, 40] width 18 height 18
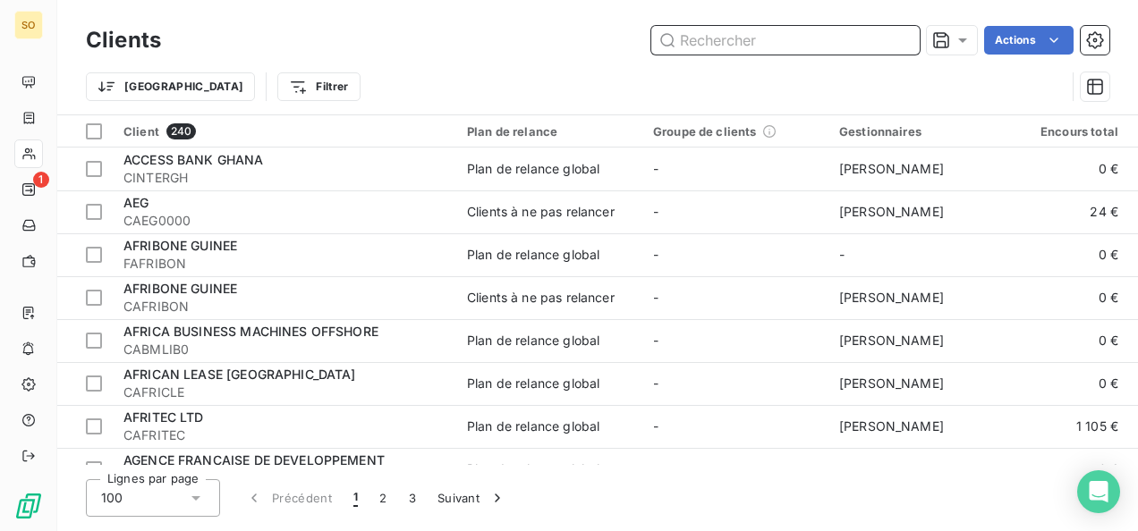
paste input "BIM SA - GROUPE ATTIJARIWAFA BANK CDE N° 186"
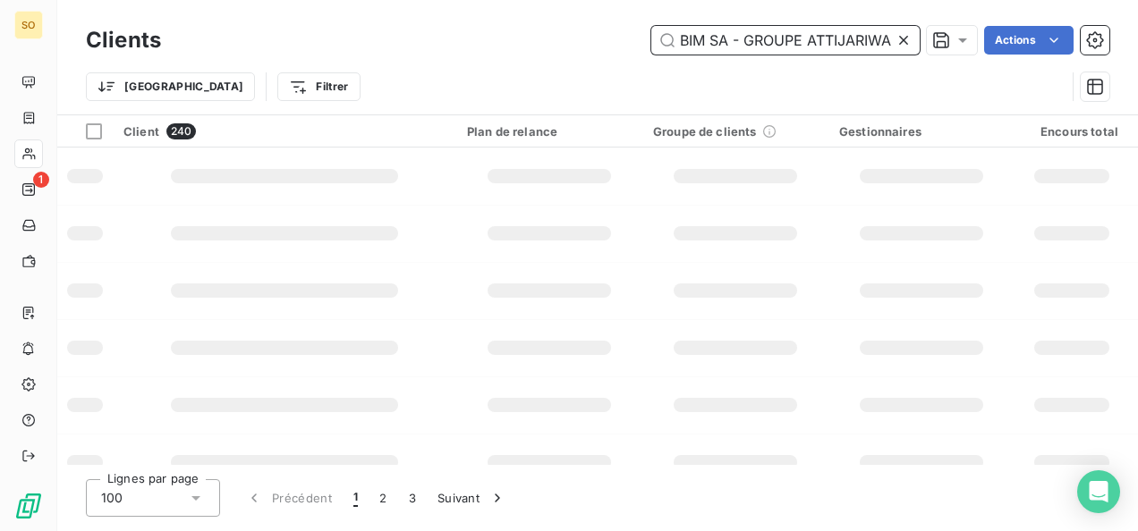
scroll to position [0, 143]
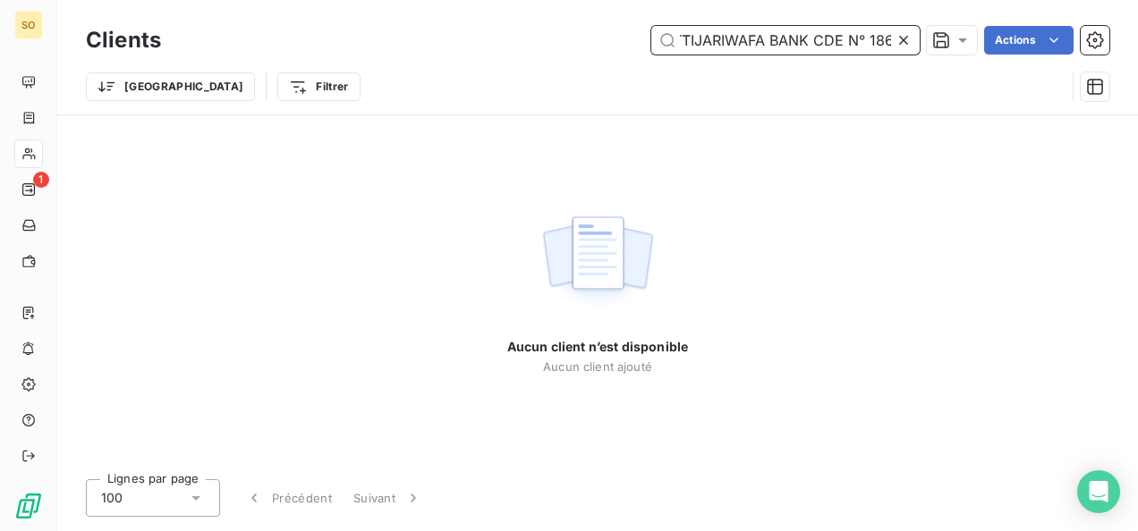
drag, startPoint x: 810, startPoint y: 33, endPoint x: 902, endPoint y: 35, distance: 91.2
click at [902, 35] on div "BIM SA - GROUPE ATTIJARIWAFA BANK CDE N° 186" at bounding box center [785, 40] width 268 height 29
drag, startPoint x: 714, startPoint y: 36, endPoint x: 898, endPoint y: 36, distance: 184.2
click at [898, 36] on div "BIM SA - GROUPE ATTIJARIWAFA BANK" at bounding box center [785, 40] width 268 height 29
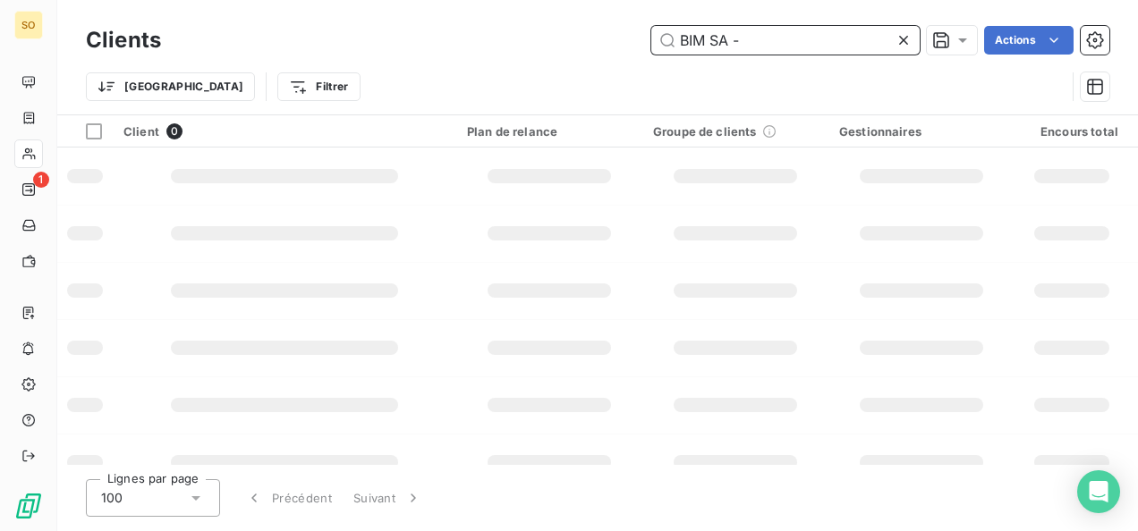
scroll to position [0, 0]
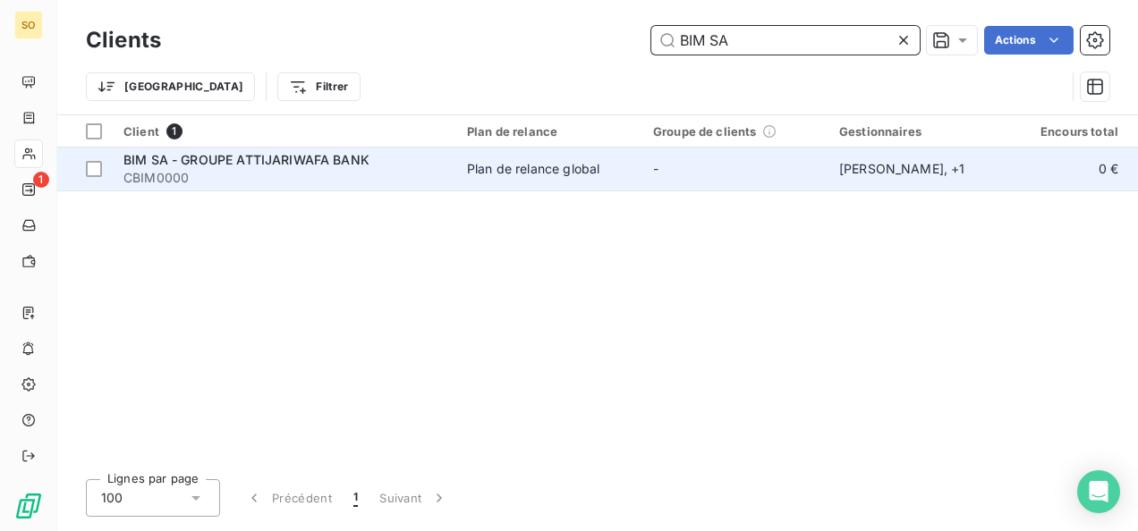
type input "BIM SA"
click at [313, 181] on span "CBIM0000" at bounding box center [284, 178] width 322 height 18
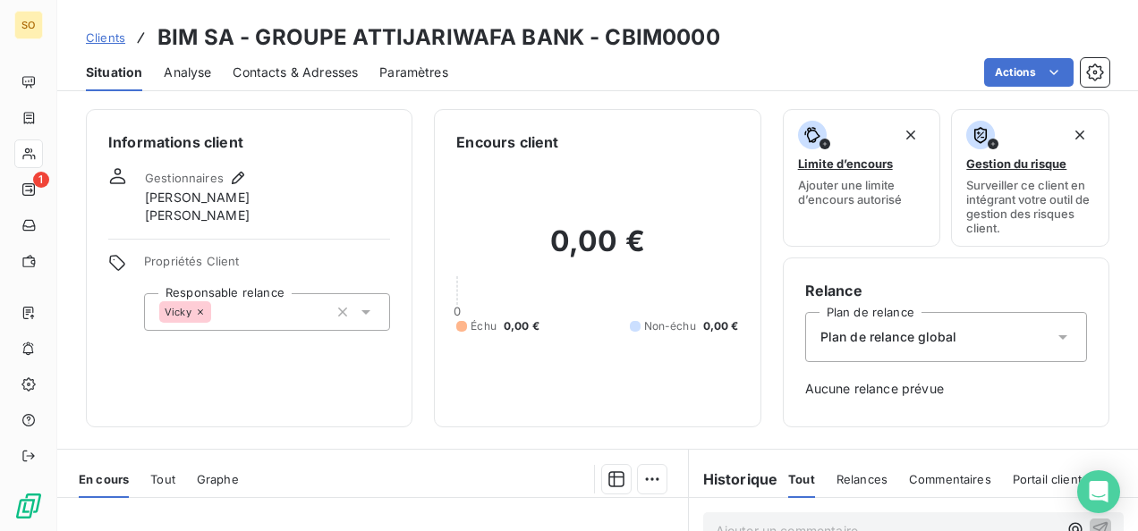
click at [83, 38] on div "Clients BIM SA - GROUPE ATTIJARIWAFA BANK - CBIM0000" at bounding box center [597, 37] width 1080 height 32
click at [98, 37] on span "Clients" at bounding box center [105, 37] width 39 height 14
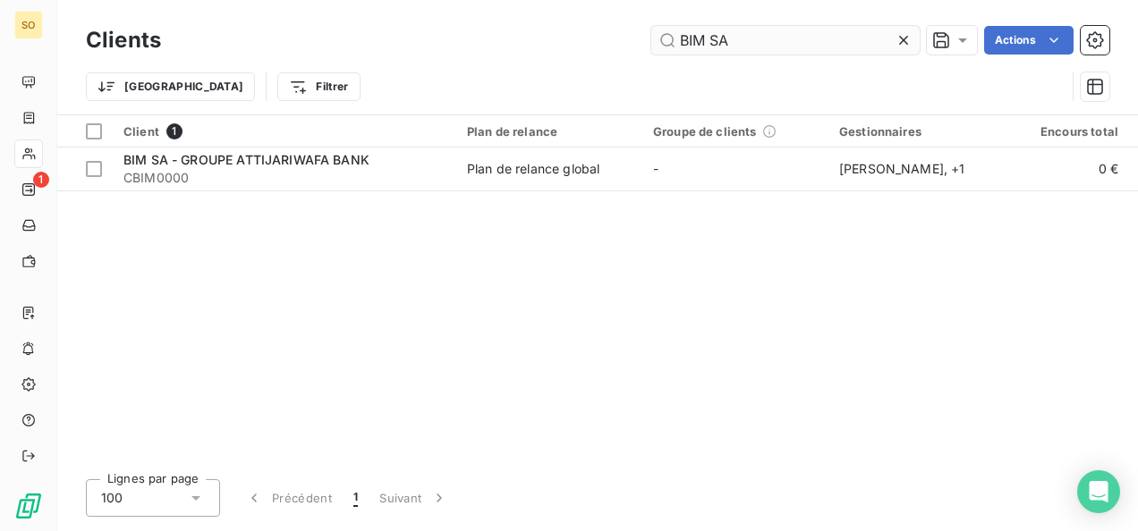
drag, startPoint x: 723, startPoint y: 30, endPoint x: 670, endPoint y: 38, distance: 53.4
click at [670, 38] on input "BIM SA" at bounding box center [785, 40] width 268 height 29
drag, startPoint x: 739, startPoint y: 39, endPoint x: 671, endPoint y: 43, distance: 68.1
click at [671, 43] on input "BIM SA" at bounding box center [785, 40] width 268 height 29
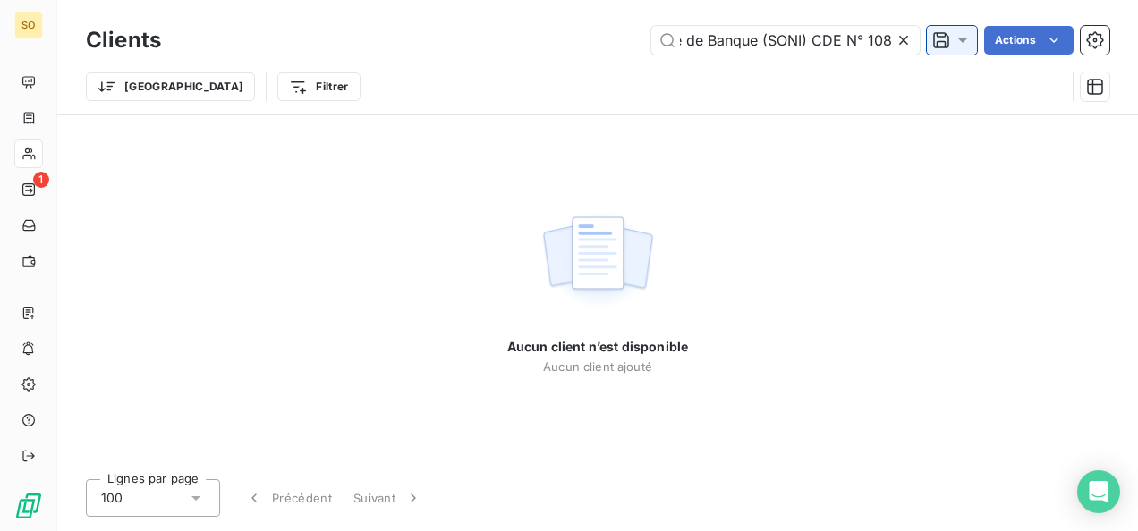
drag, startPoint x: 760, startPoint y: 39, endPoint x: 934, endPoint y: 47, distance: 173.7
click at [934, 47] on div "Société Nigérienne de Banque (SONI) CDE N° 108 Actions" at bounding box center [645, 40] width 927 height 29
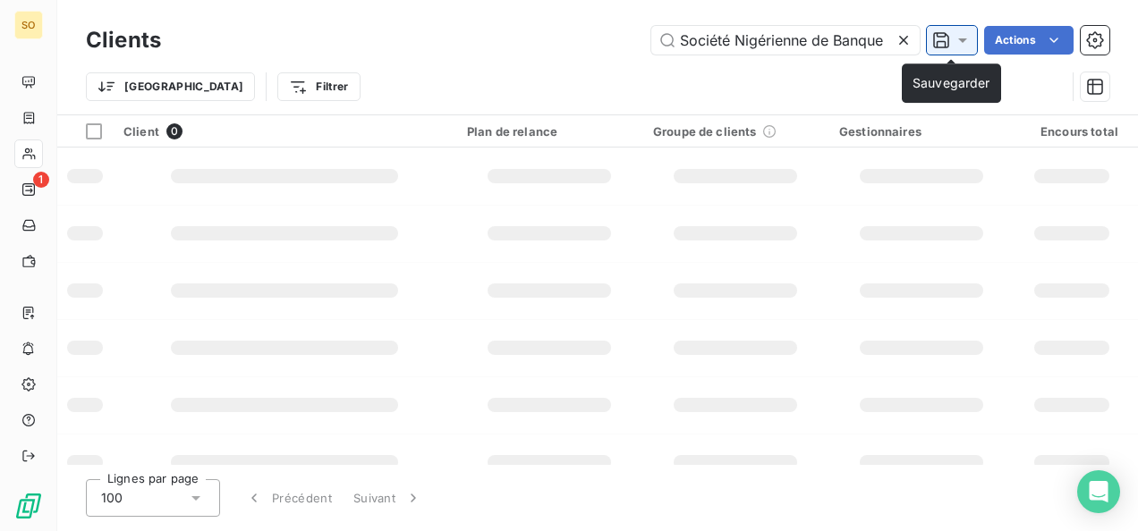
scroll to position [0, 0]
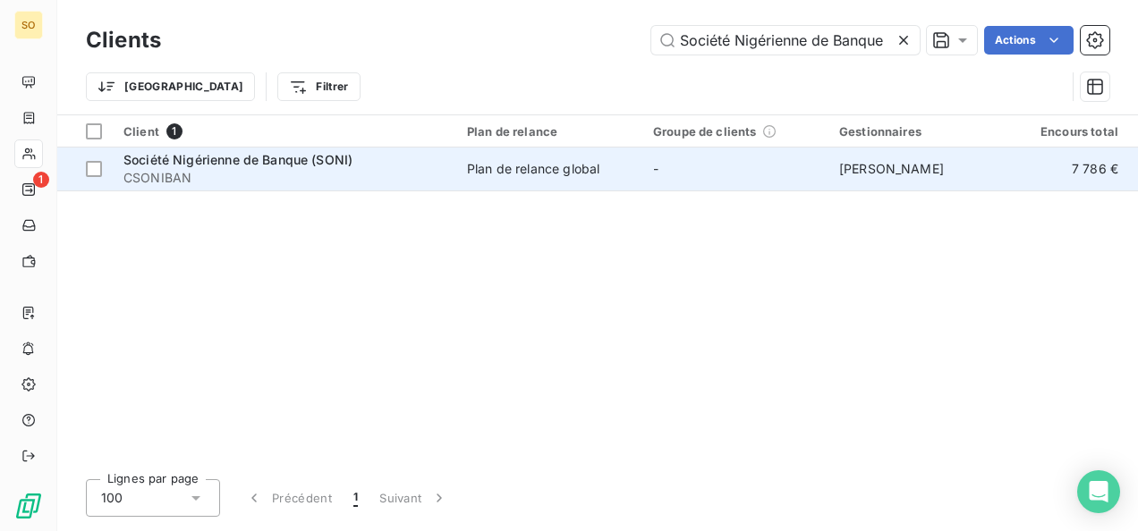
type input "Société Nigérienne de Banque"
click at [215, 175] on span "CSONIBAN" at bounding box center [284, 178] width 322 height 18
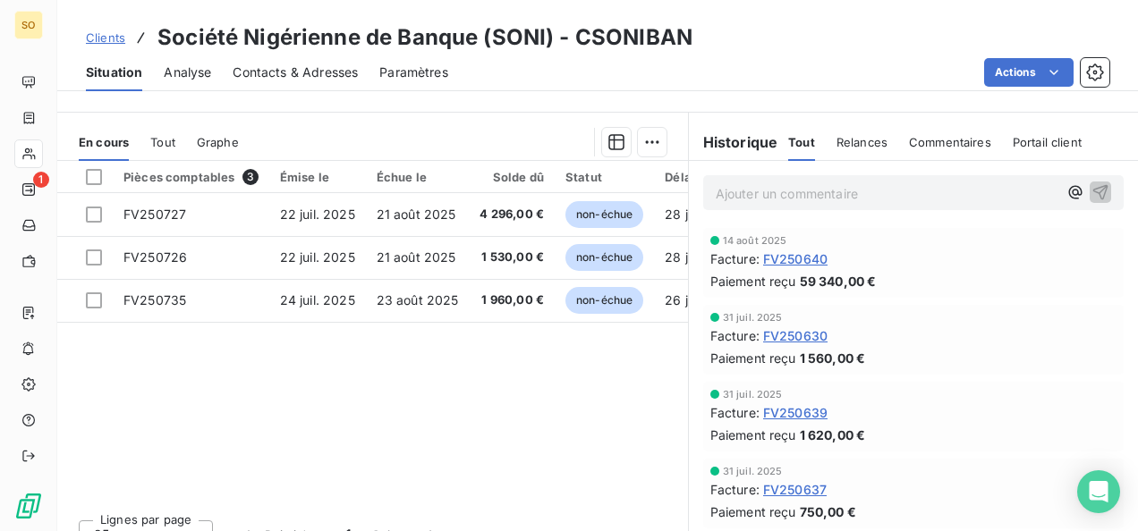
scroll to position [426, 0]
